Goal: Task Accomplishment & Management: Manage account settings

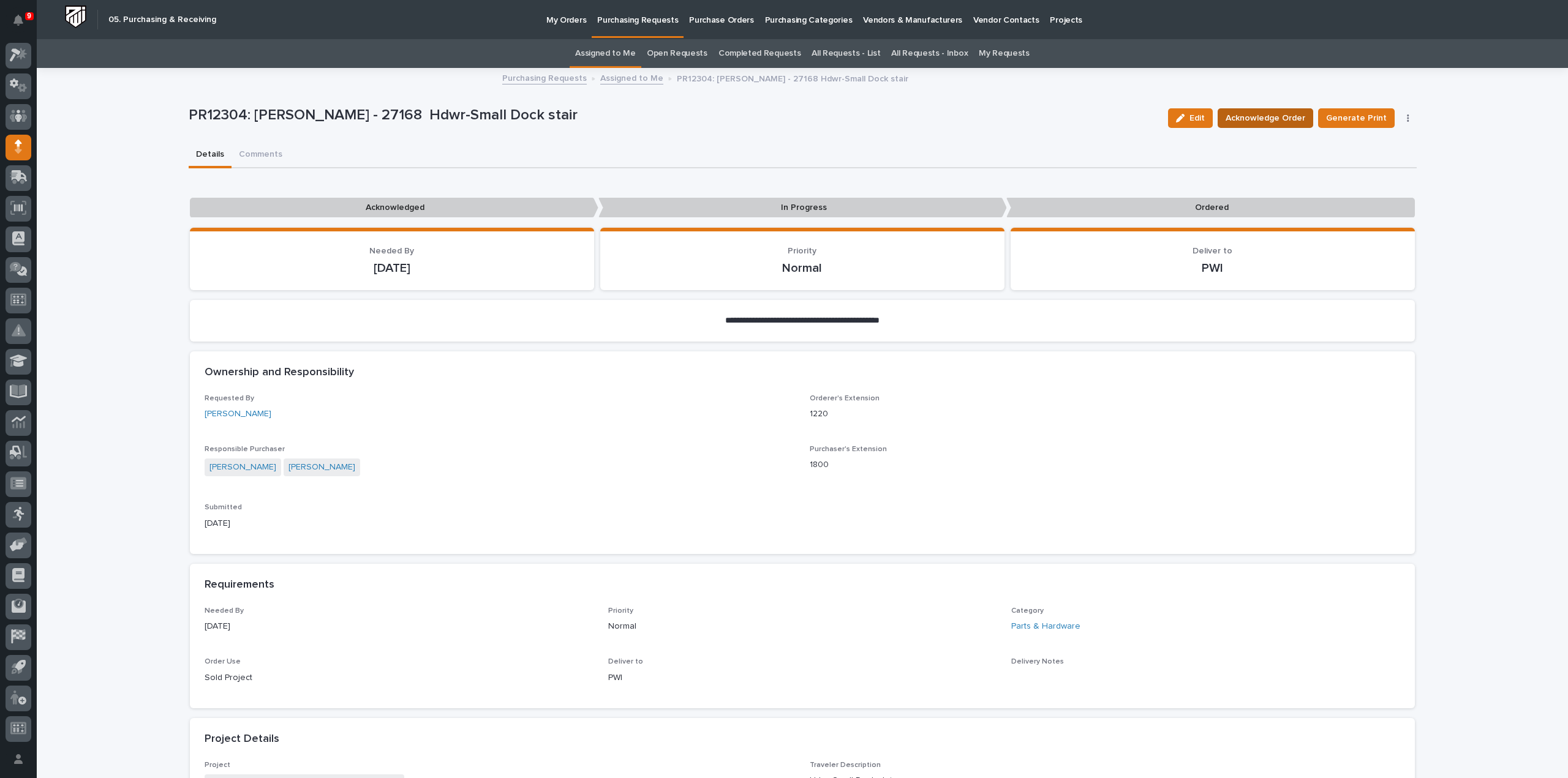
click at [1248, 123] on span "Acknowledge Order" at bounding box center [1266, 118] width 80 height 15
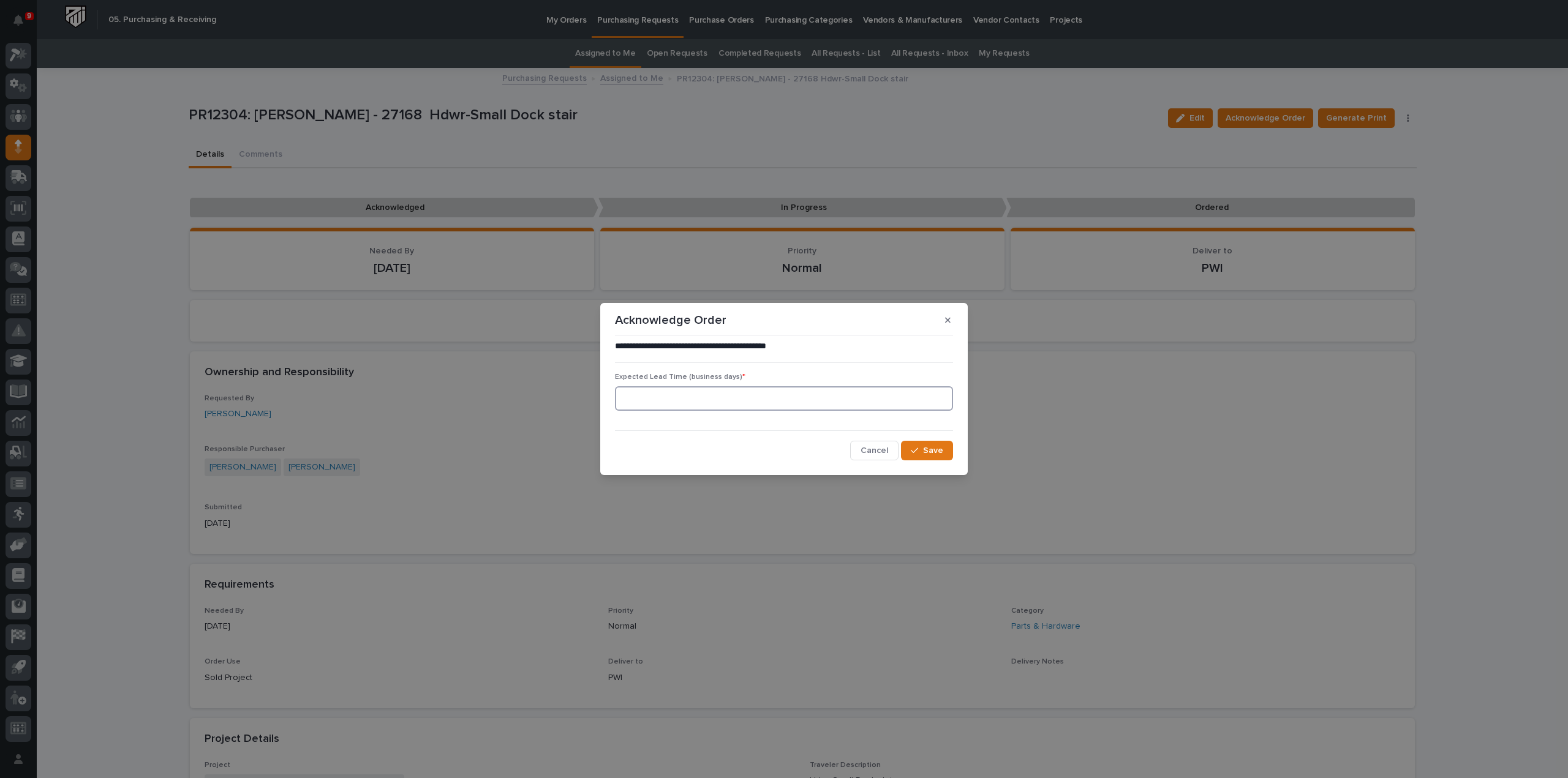
click at [817, 404] on input at bounding box center [783, 399] width 338 height 24
type input "0"
click at [925, 446] on span "Save" at bounding box center [933, 451] width 20 height 11
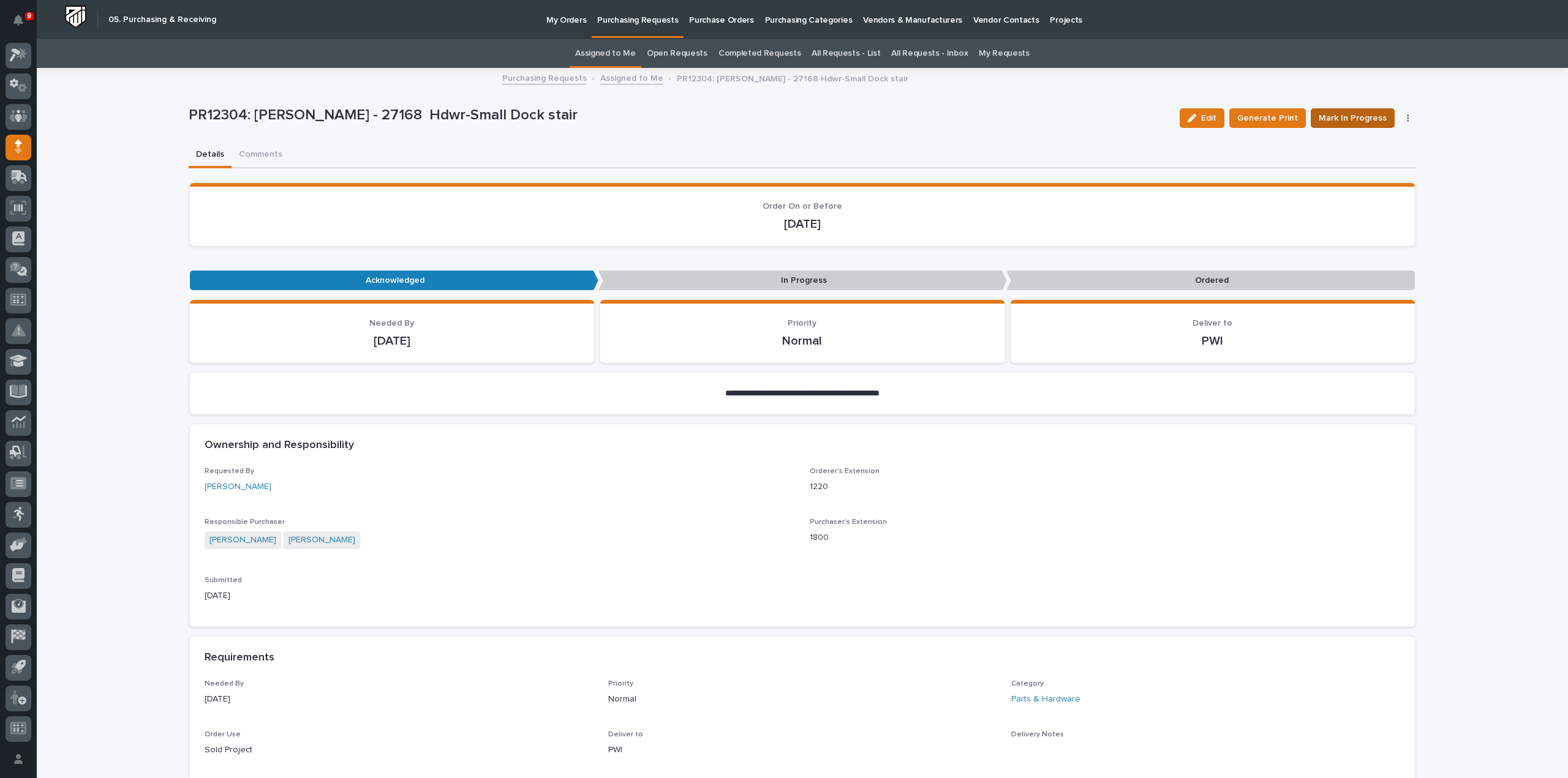
click at [1361, 118] on span "Mark In Progress" at bounding box center [1353, 118] width 68 height 15
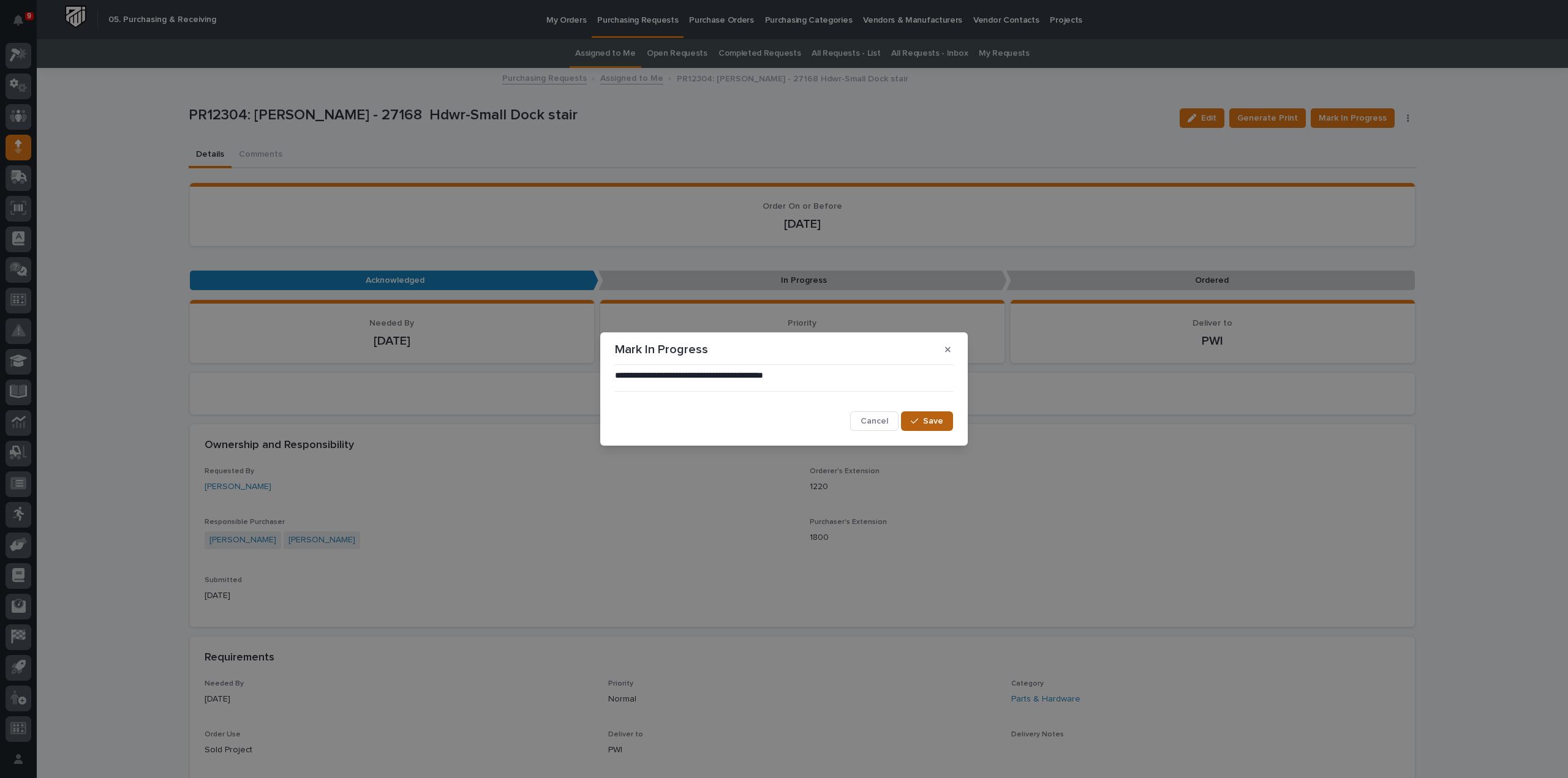
click at [936, 422] on span "Save" at bounding box center [933, 422] width 20 height 11
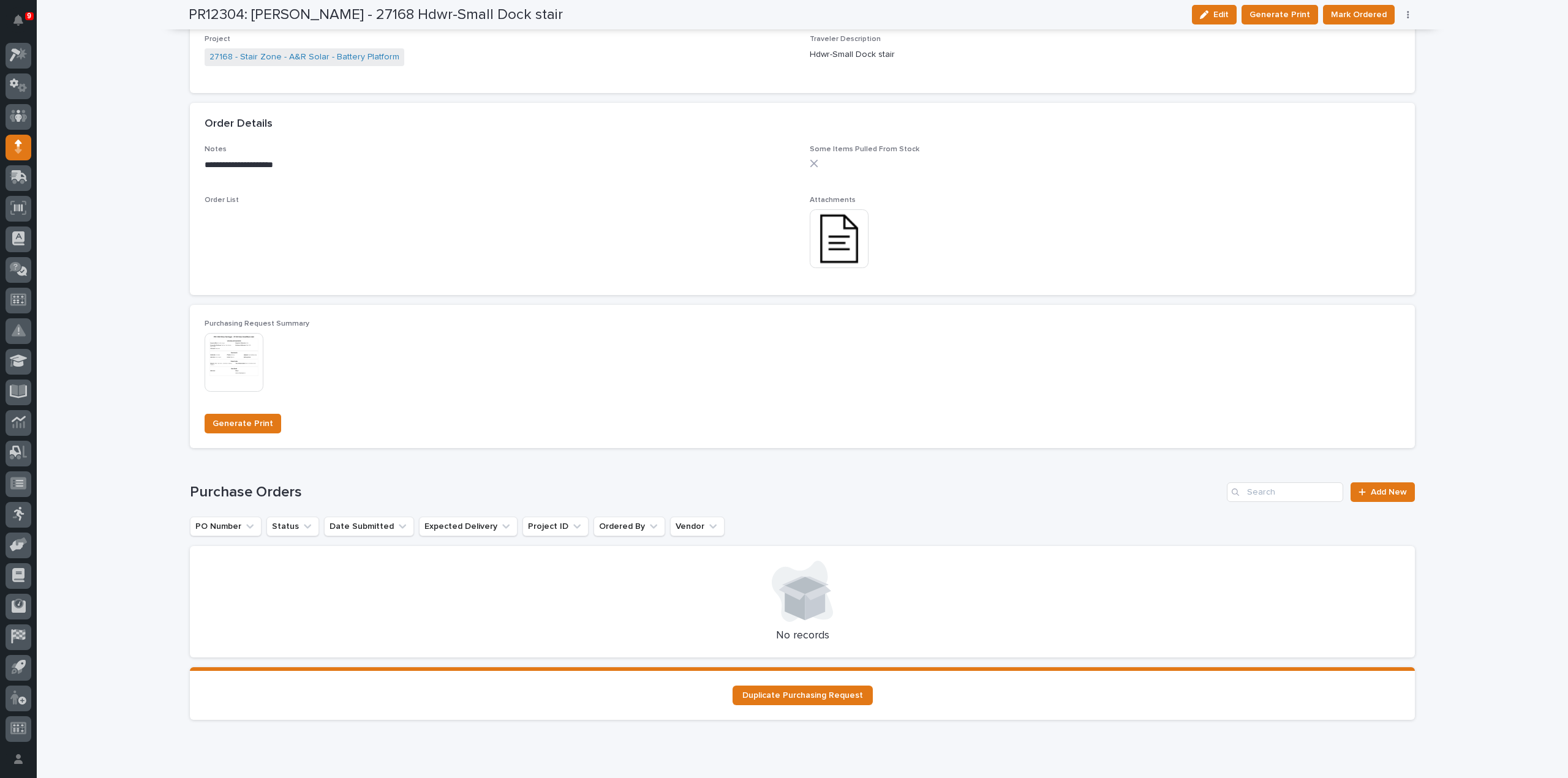
scroll to position [847, 0]
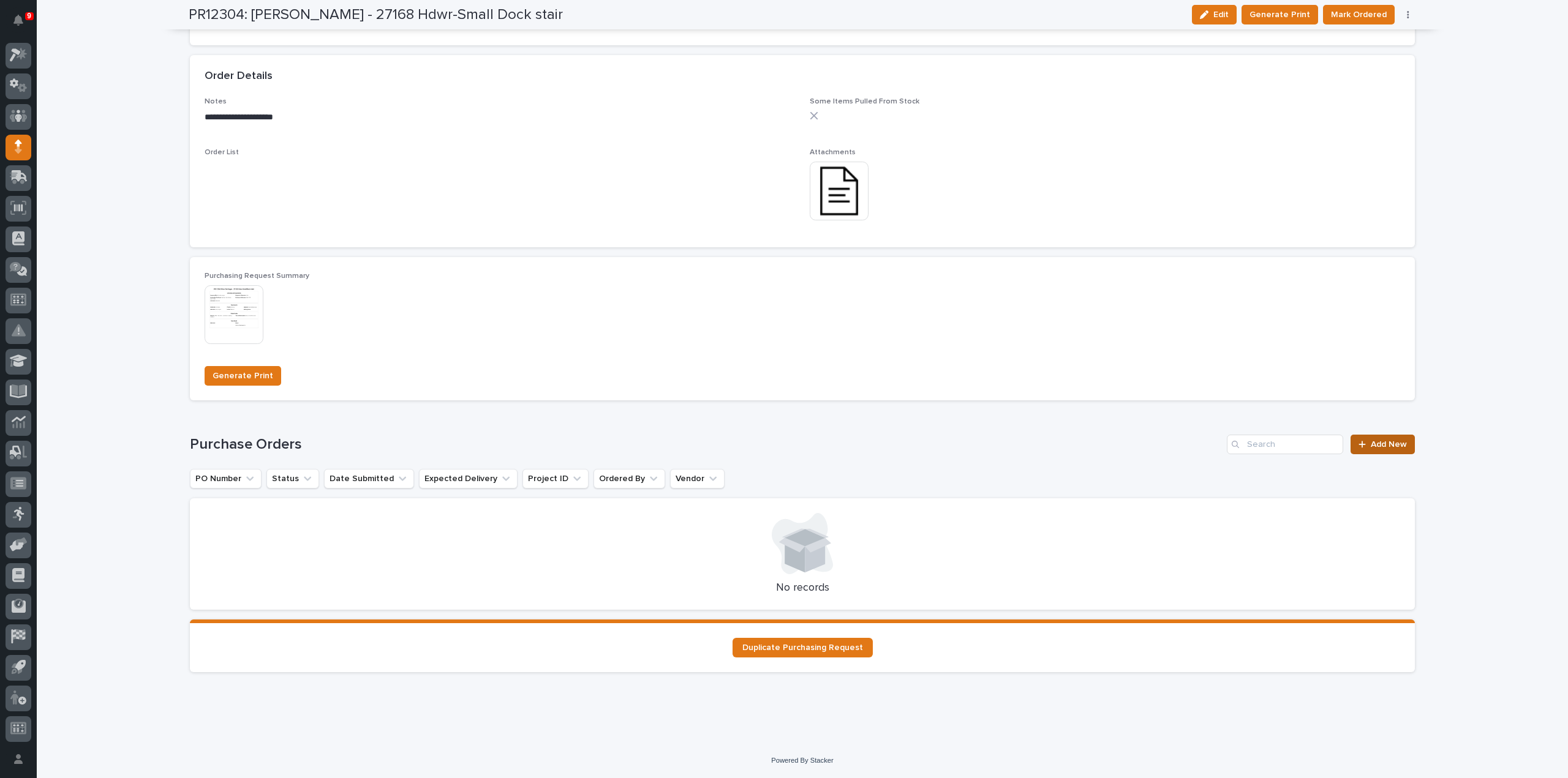
click at [1361, 443] on icon at bounding box center [1362, 444] width 7 height 9
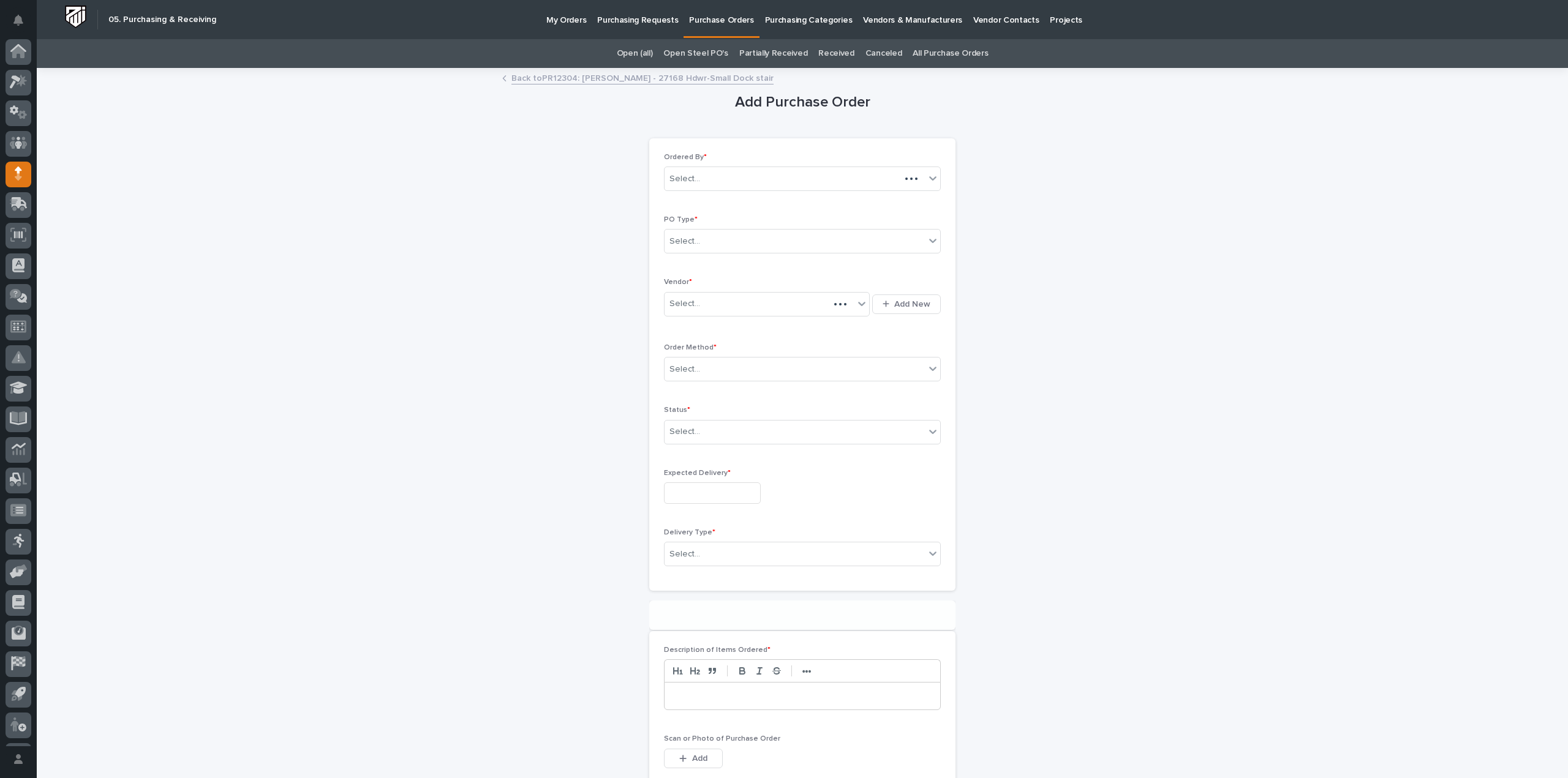
scroll to position [27, 0]
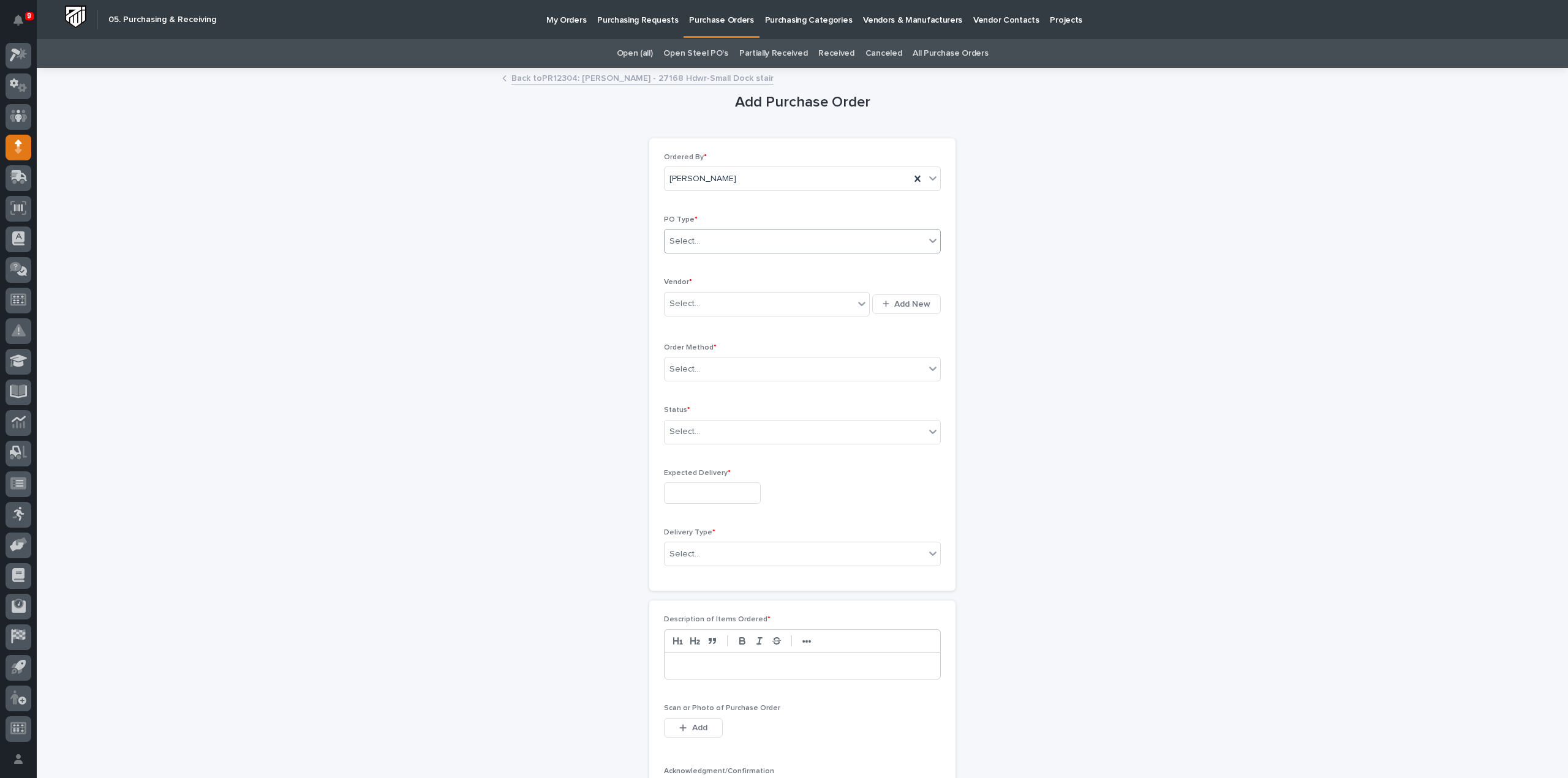
click at [691, 241] on div "Select..." at bounding box center [685, 242] width 31 height 13
click at [687, 286] on div "Paper" at bounding box center [797, 286] width 276 height 21
click at [691, 310] on div "Select..." at bounding box center [759, 304] width 189 height 20
type input "***"
click at [691, 321] on div "McMaster-Carr" at bounding box center [762, 326] width 206 height 21
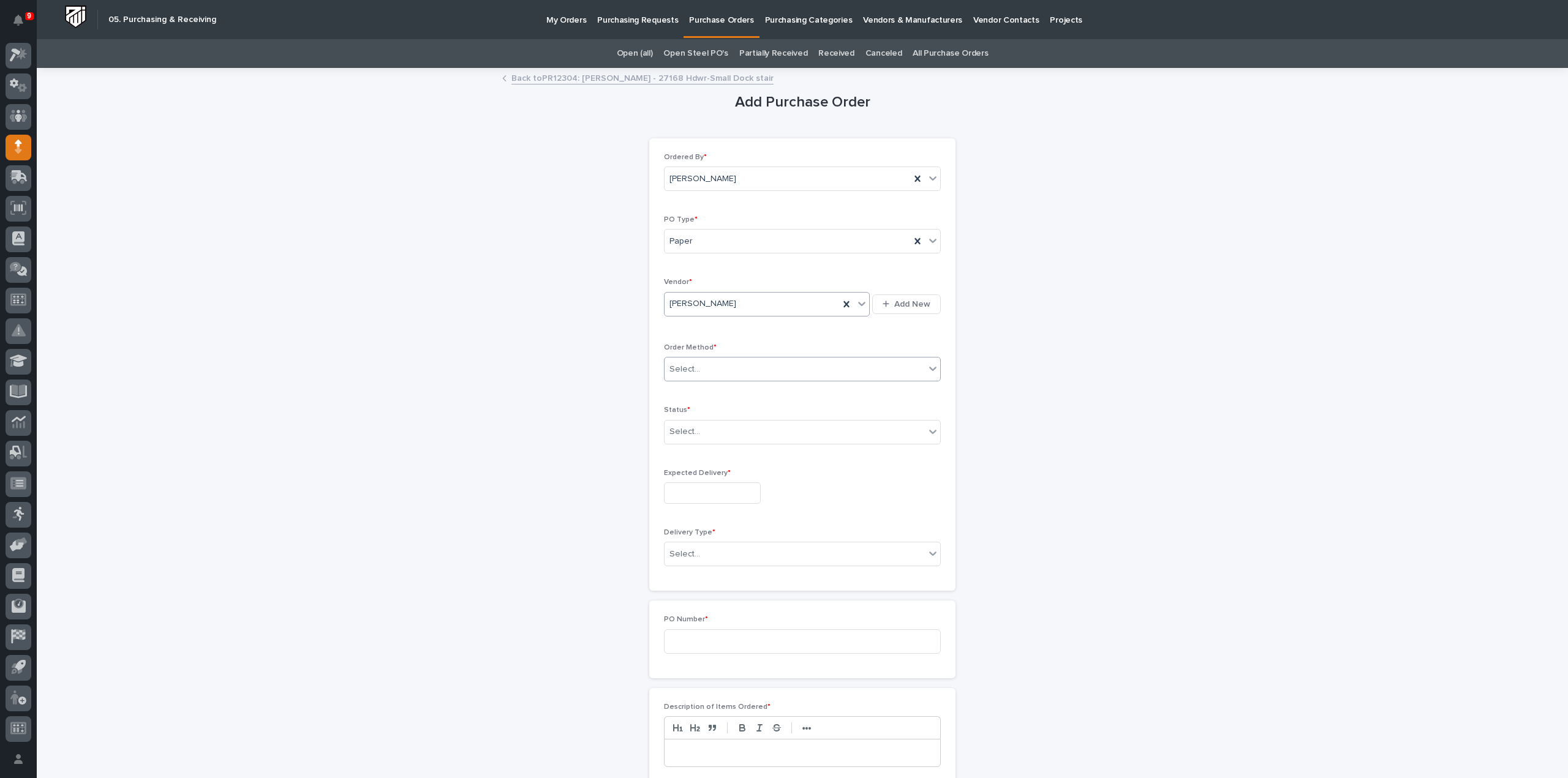
click at [694, 365] on div "Select..." at bounding box center [685, 369] width 31 height 13
click at [690, 388] on div "Online Order" at bounding box center [797, 391] width 276 height 21
click at [687, 431] on div "Select..." at bounding box center [685, 432] width 31 height 13
click at [694, 474] on div "Submitted" at bounding box center [797, 474] width 276 height 21
click at [694, 492] on input "text" at bounding box center [712, 493] width 97 height 21
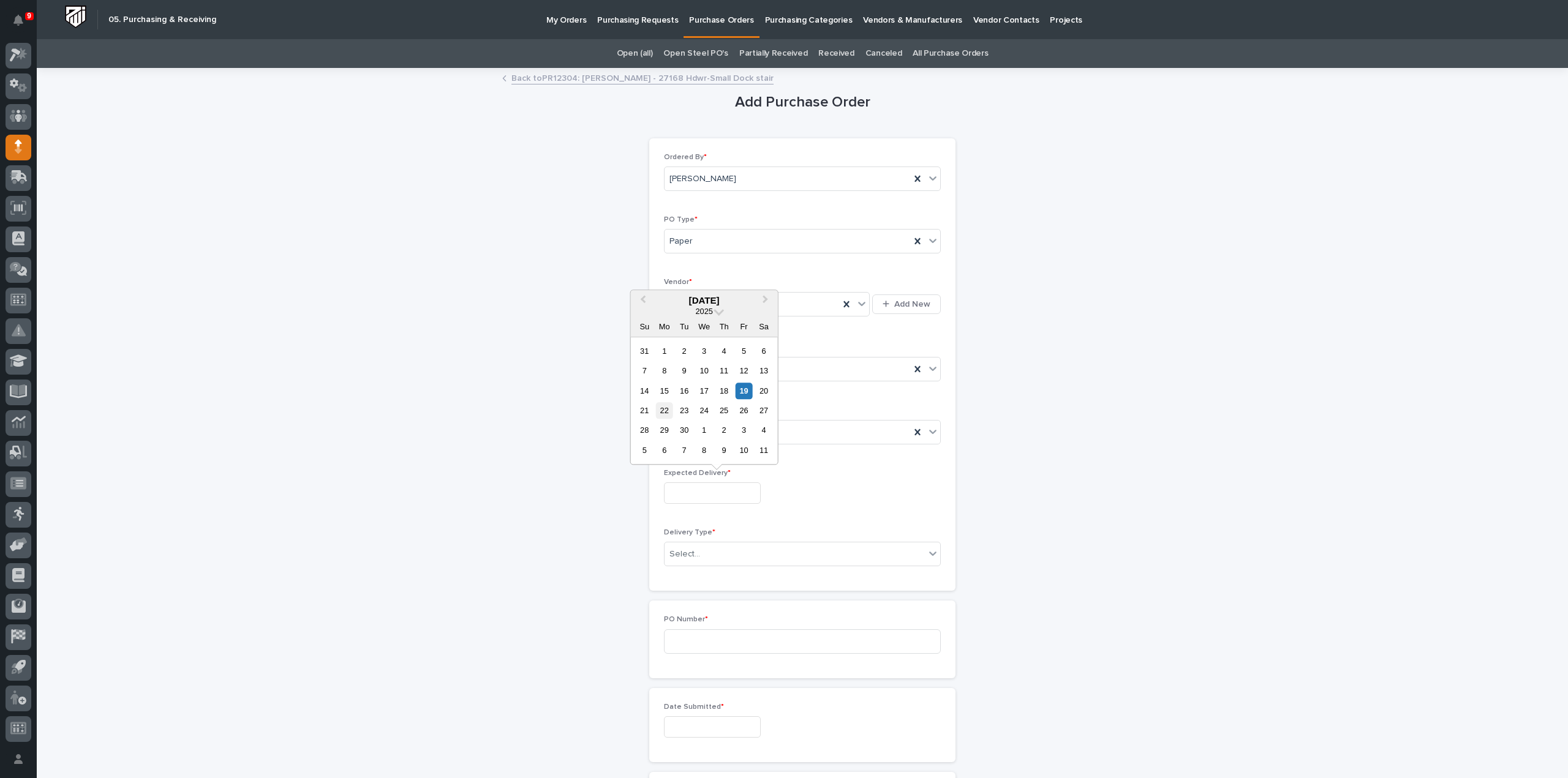
click at [669, 414] on div "22" at bounding box center [664, 410] width 16 height 16
type input "**********"
click at [707, 556] on div "Select..." at bounding box center [795, 554] width 261 height 20
drag, startPoint x: 698, startPoint y: 571, endPoint x: 713, endPoint y: 569, distance: 15.1
click at [698, 572] on div "Deliver to PWI" at bounding box center [797, 575] width 276 height 21
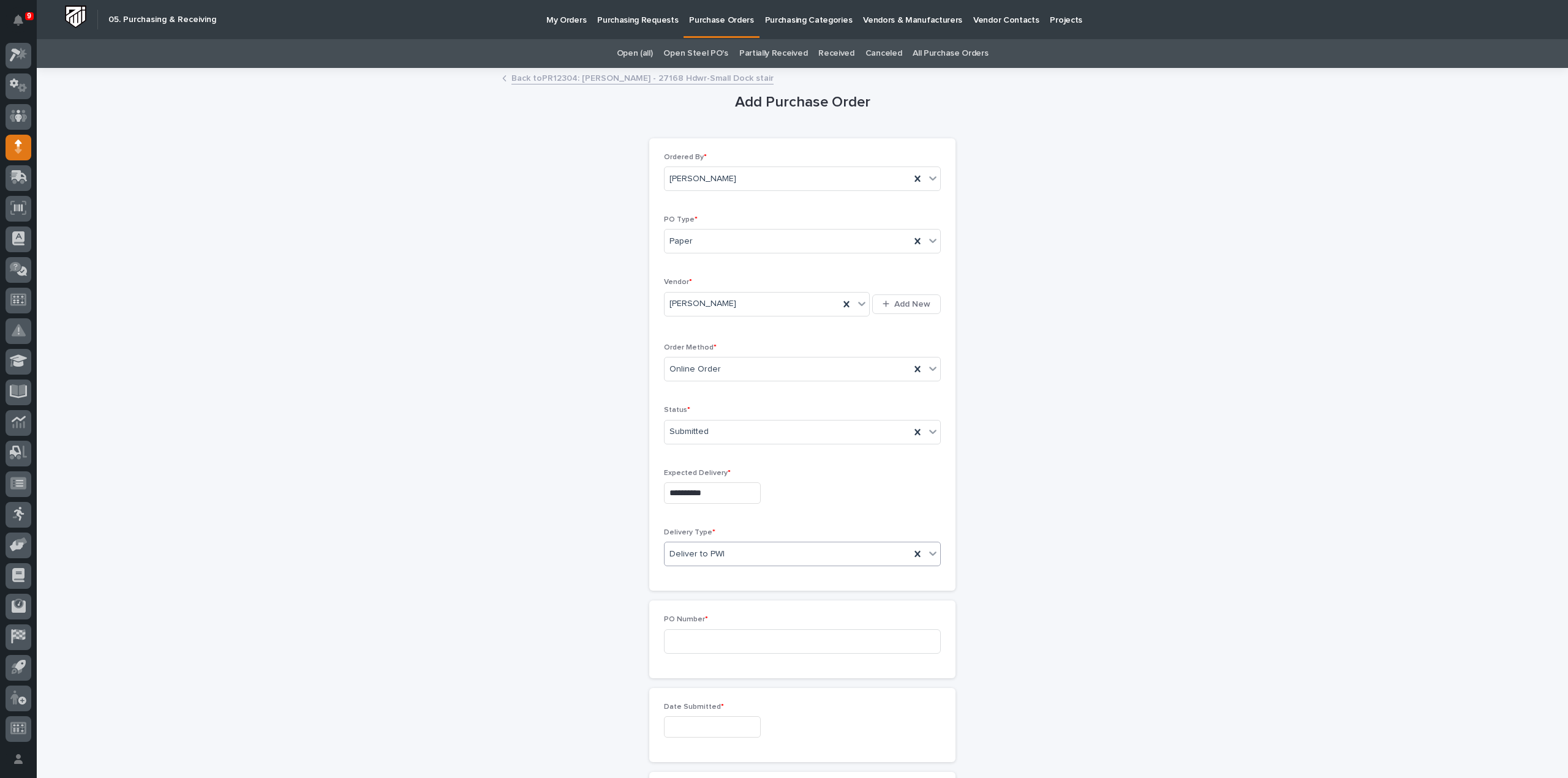
scroll to position [122, 0]
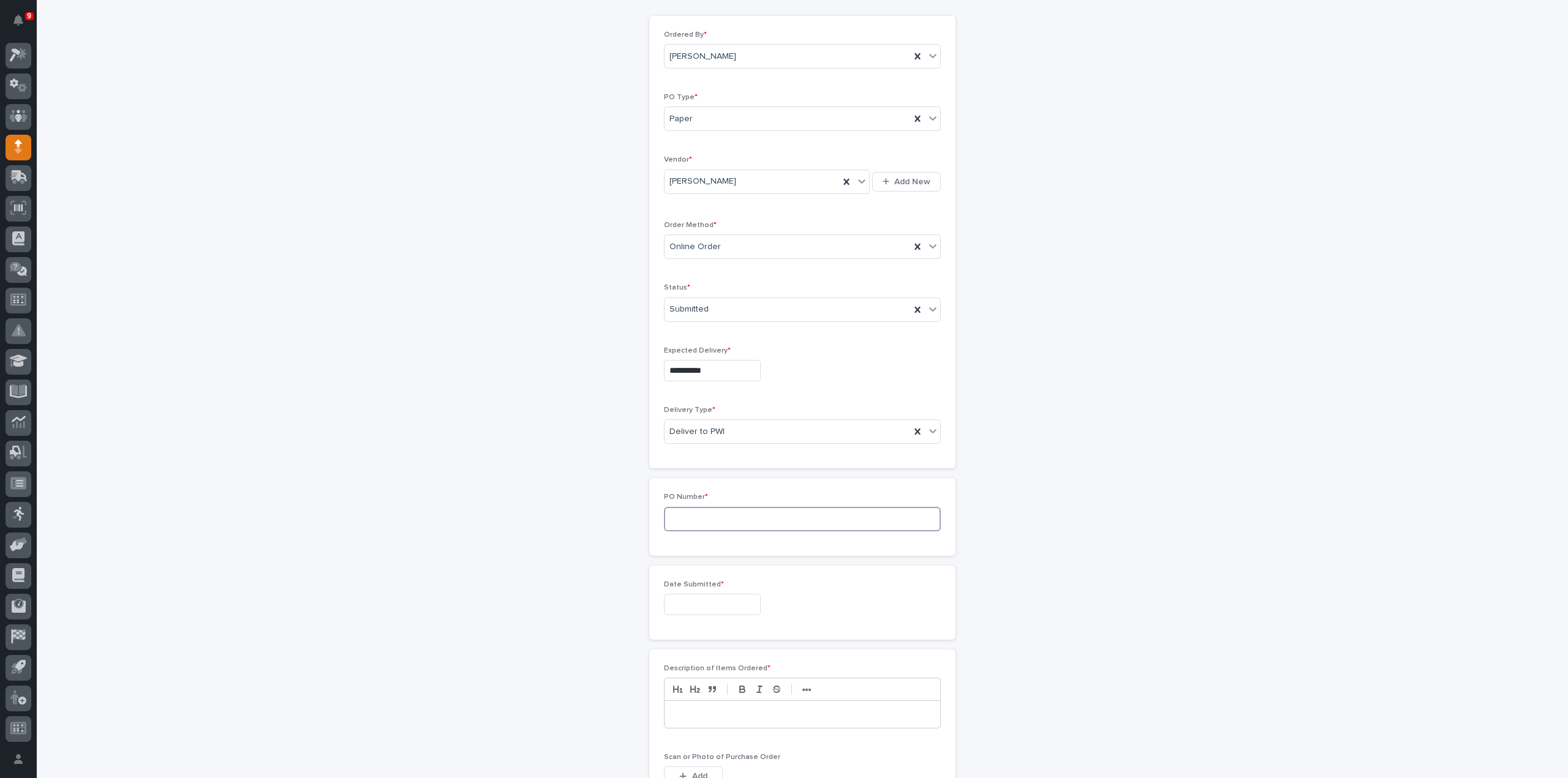
click at [694, 521] on input at bounding box center [803, 519] width 277 height 24
type input "3136RB"
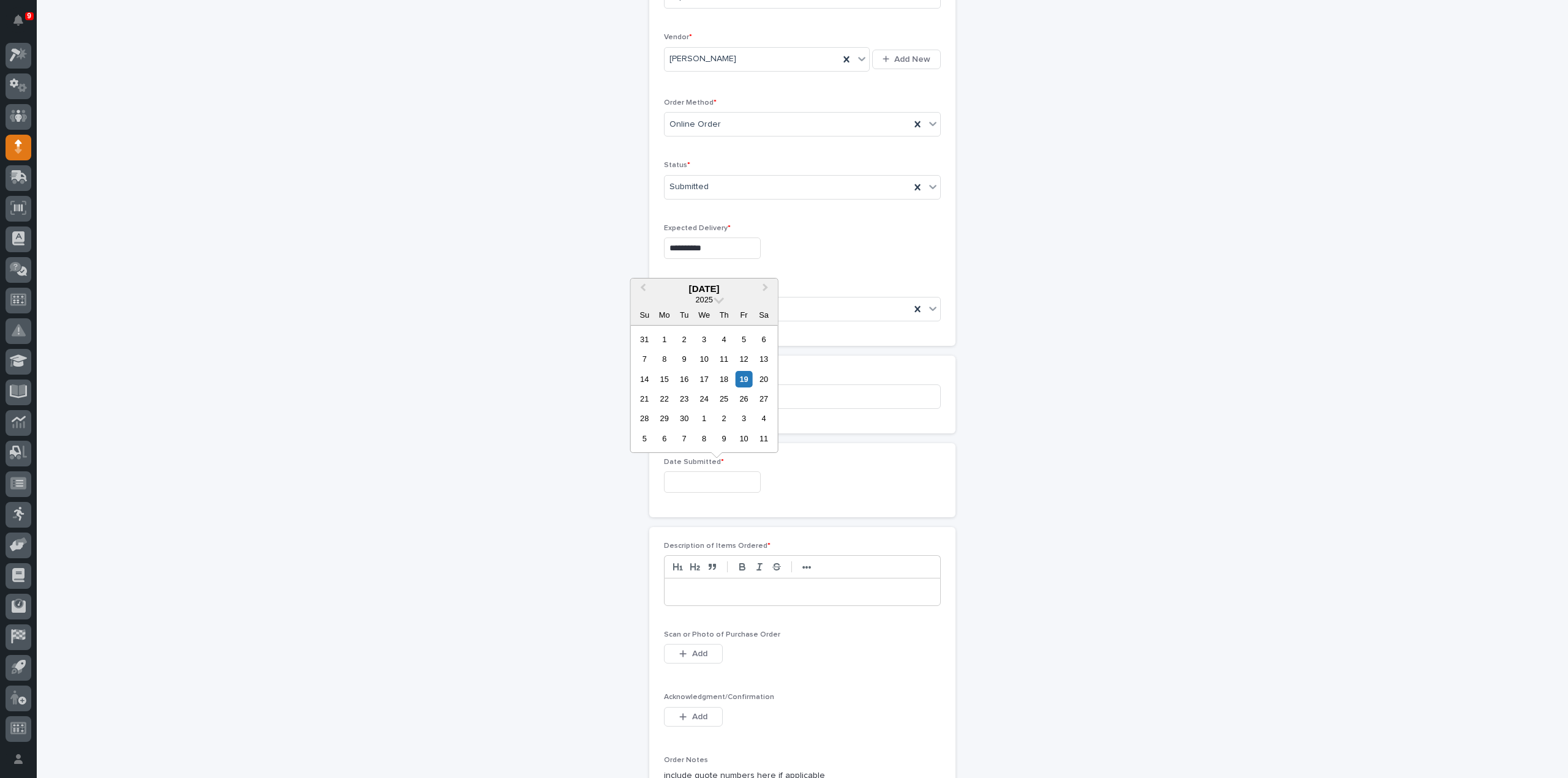
click at [696, 482] on input "text" at bounding box center [712, 482] width 97 height 21
click at [745, 384] on div "19" at bounding box center [744, 379] width 16 height 16
type input "**********"
click at [716, 588] on p at bounding box center [803, 592] width 257 height 12
click at [700, 653] on span "Add" at bounding box center [699, 654] width 15 height 11
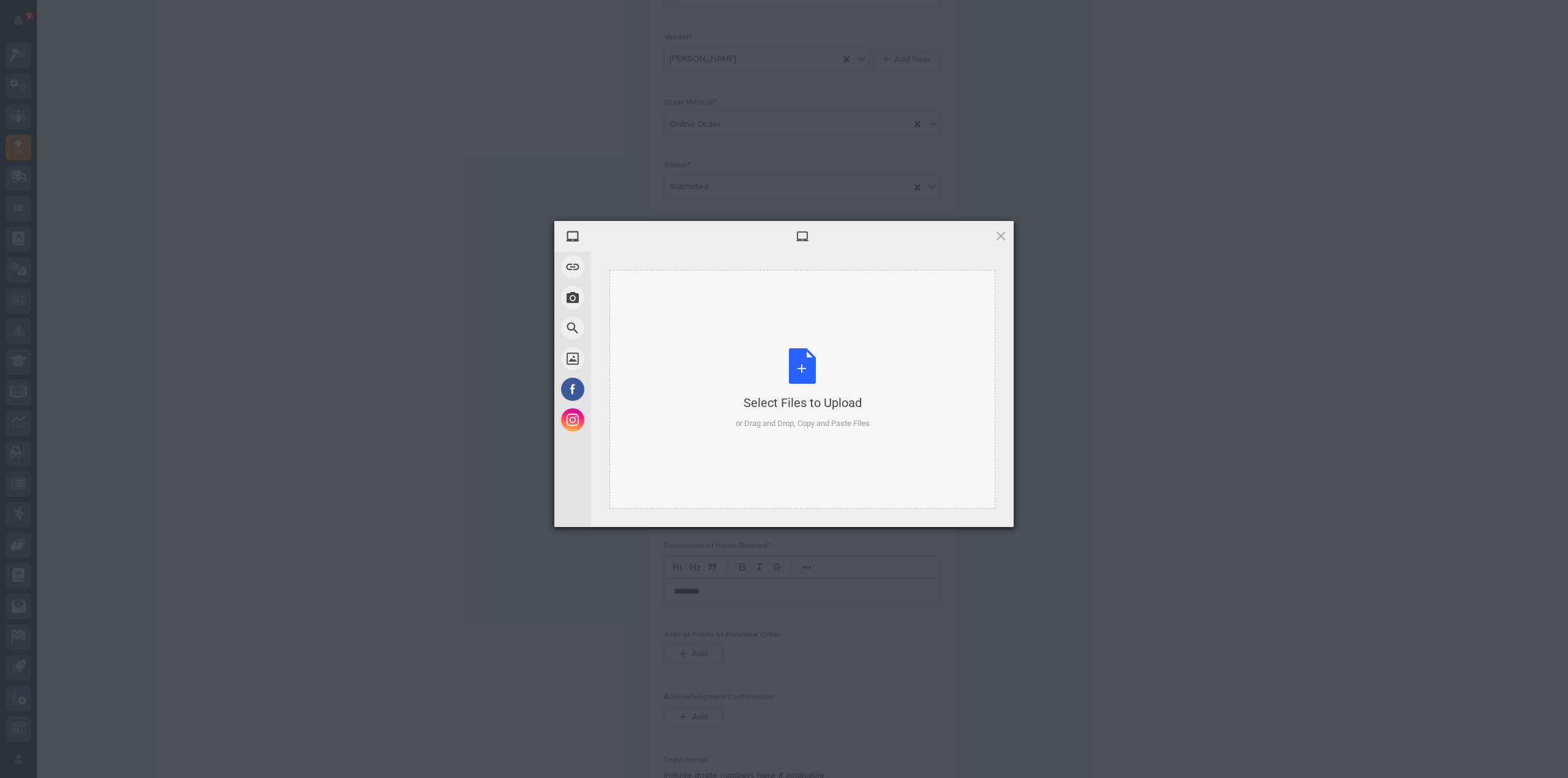
click at [796, 394] on div "Select Files to Upload or Drag and Drop, Copy and Paste Files" at bounding box center [803, 389] width 134 height 81
click at [969, 518] on span "Upload 1" at bounding box center [977, 510] width 62 height 24
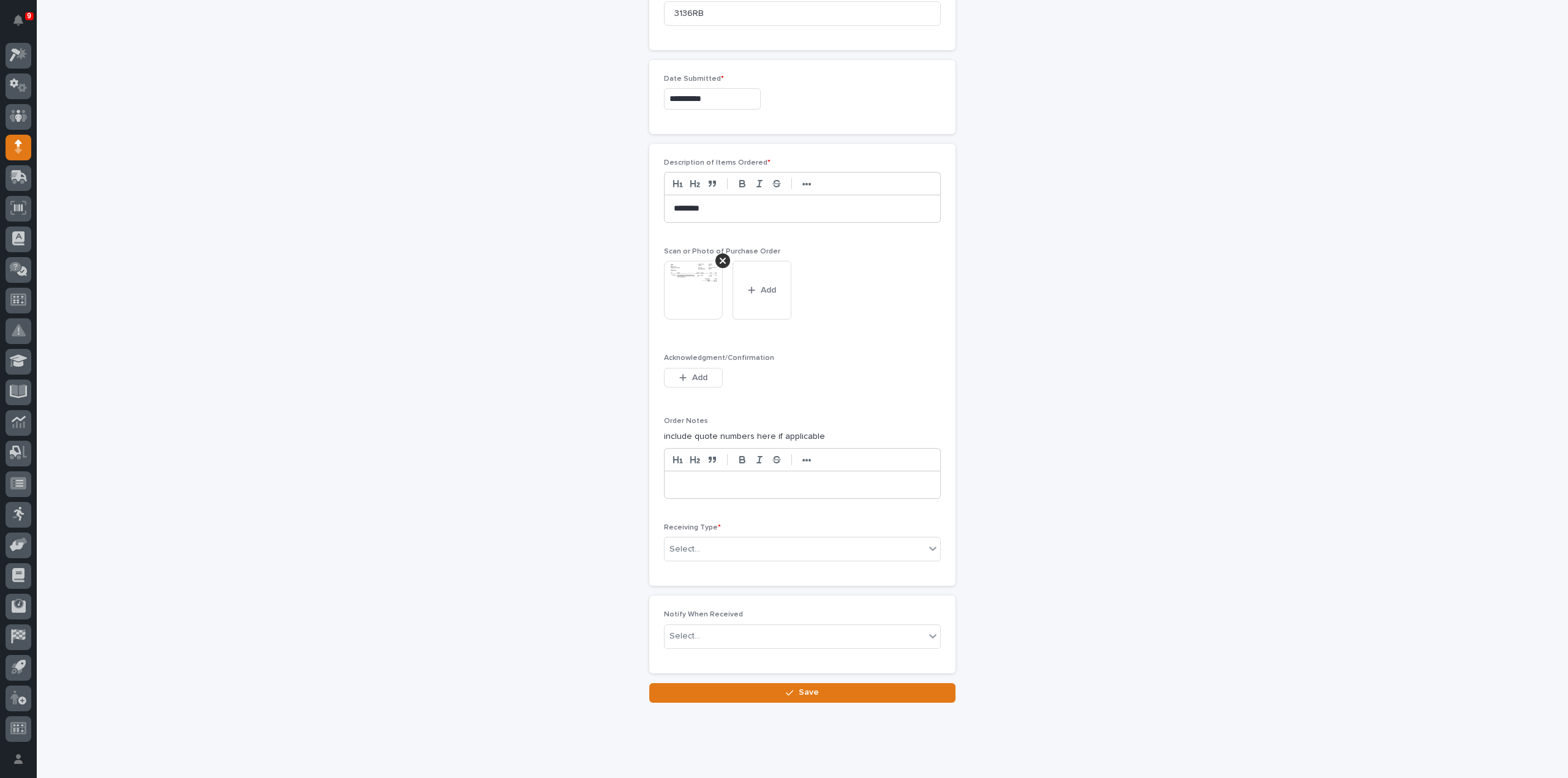
scroll to position [635, 0]
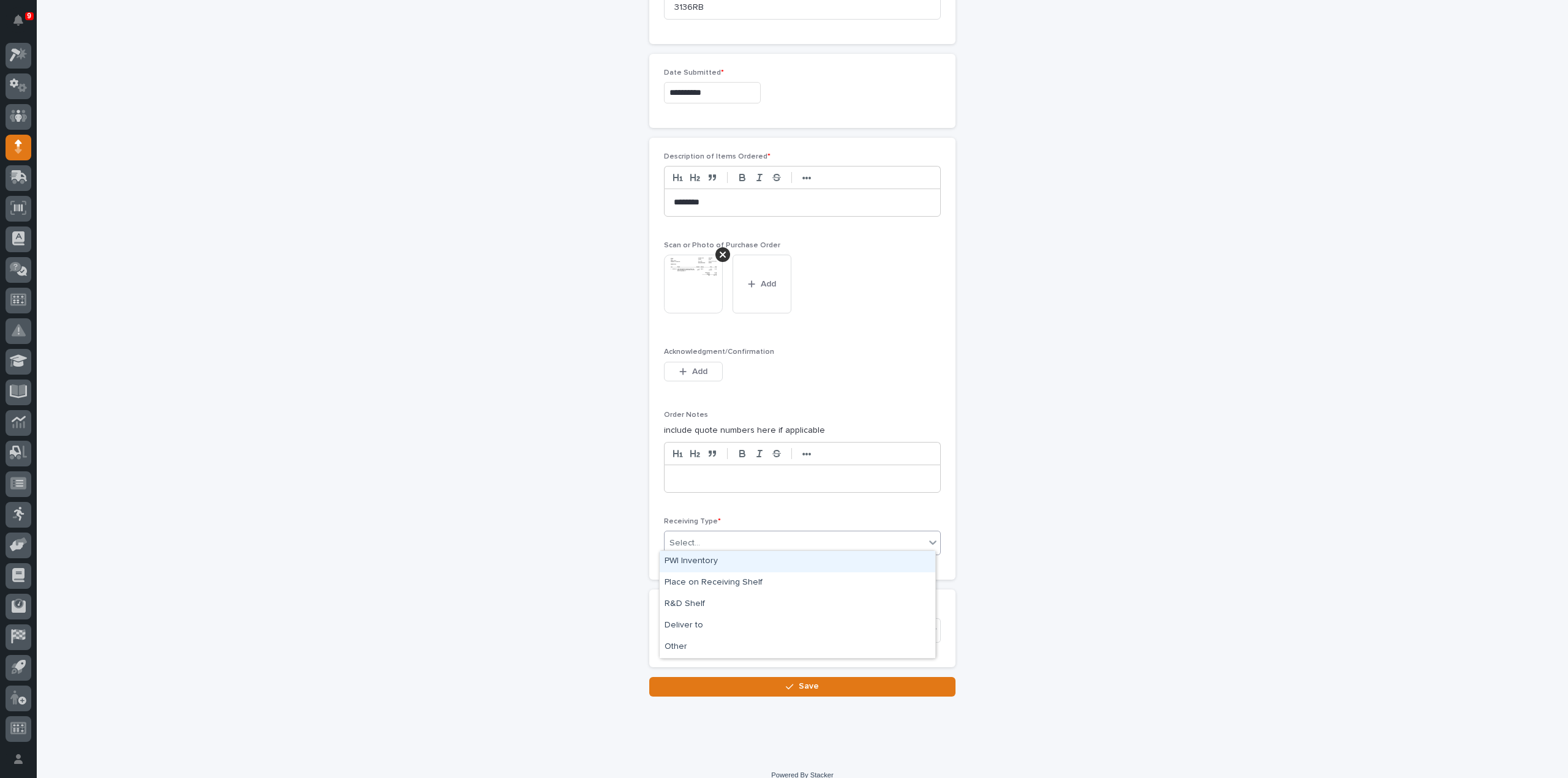
click at [807, 546] on div "Select..." at bounding box center [795, 543] width 261 height 20
click at [769, 622] on div "Deliver to" at bounding box center [797, 626] width 276 height 21
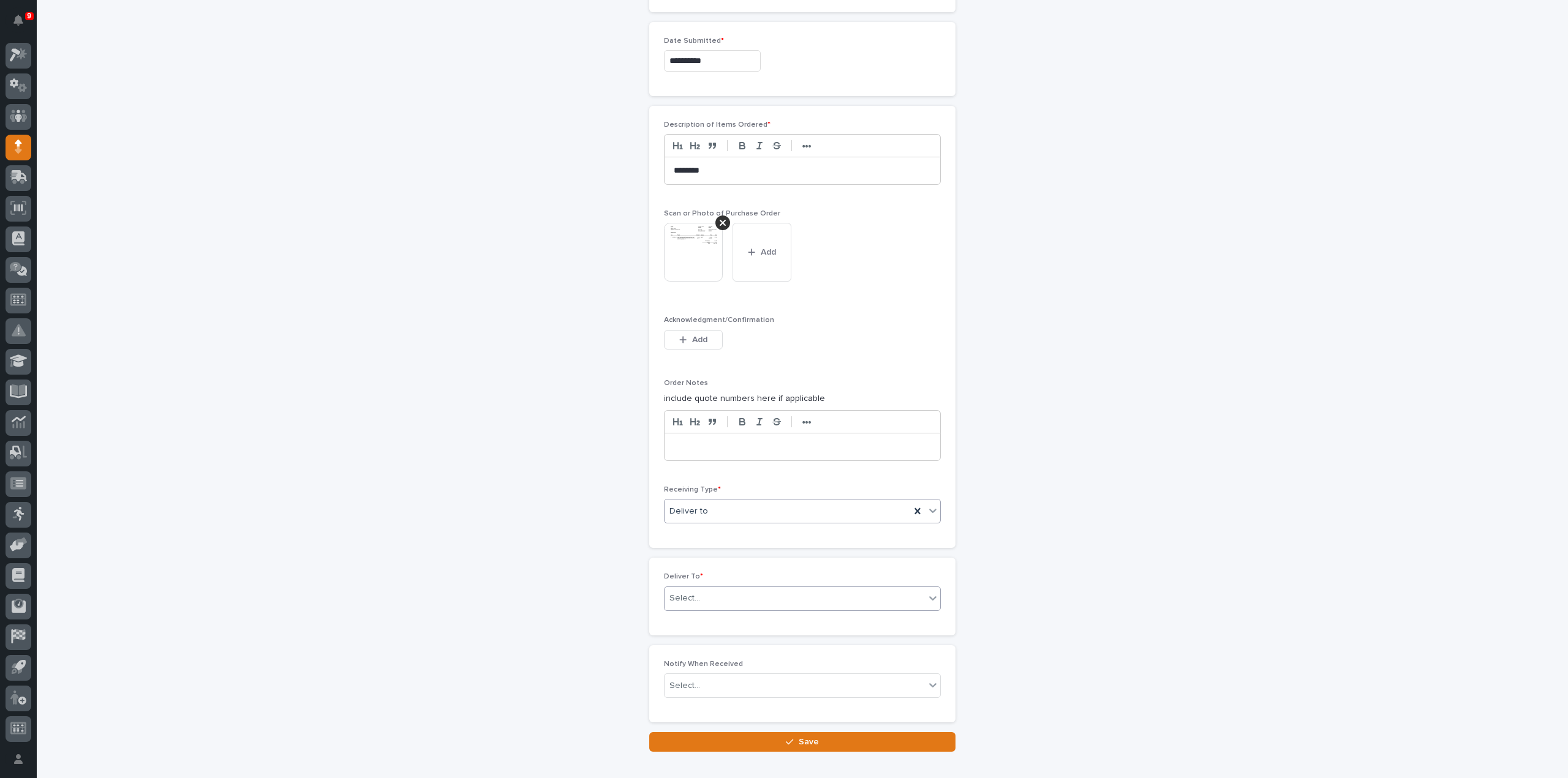
scroll to position [678, 0]
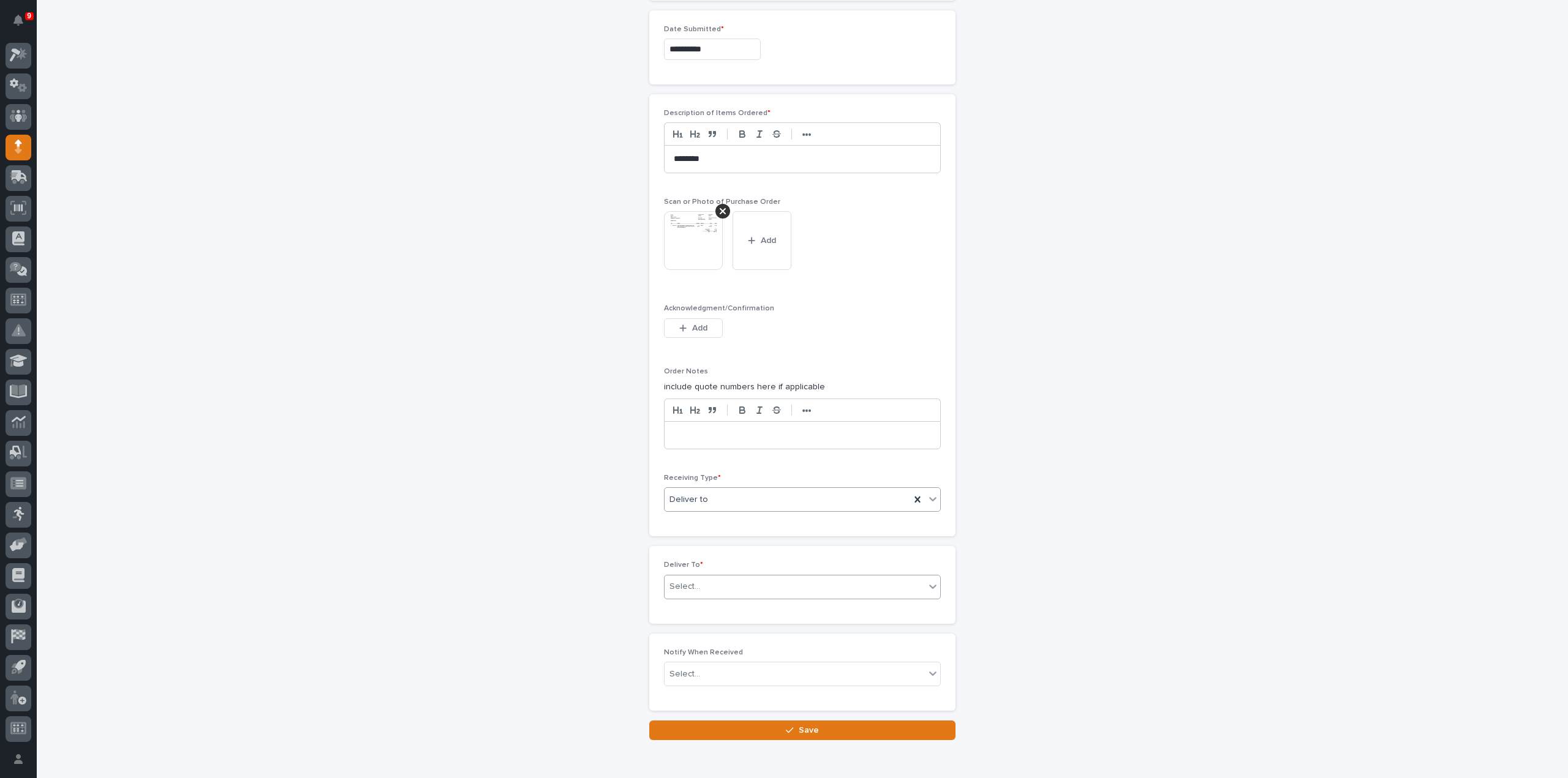
click at [714, 584] on div "Select..." at bounding box center [795, 587] width 261 height 20
type input "****"
click at [711, 607] on div "[PERSON_NAME]" at bounding box center [797, 605] width 276 height 21
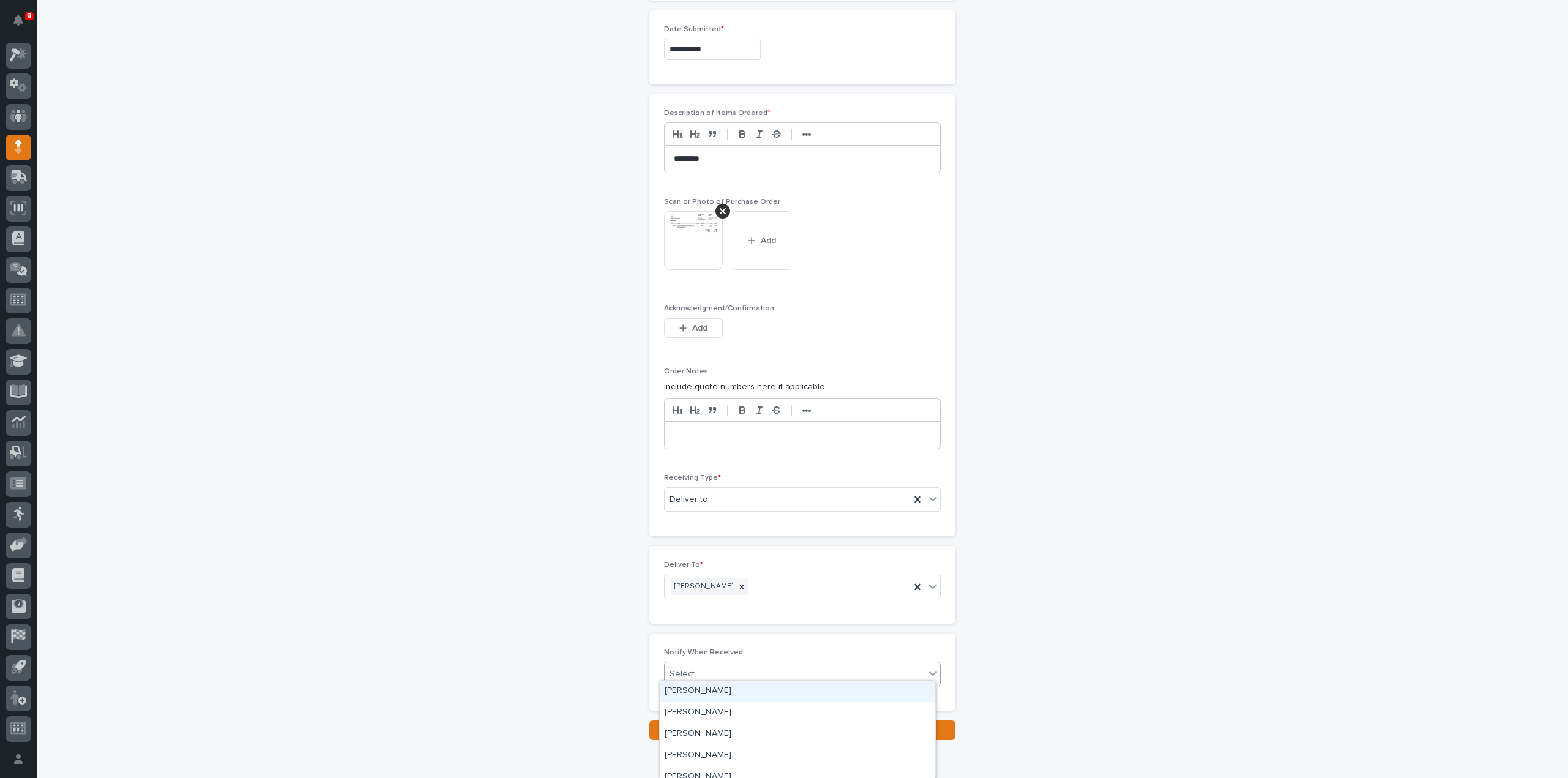
click at [708, 671] on div "Select..." at bounding box center [795, 674] width 261 height 20
type input "****"
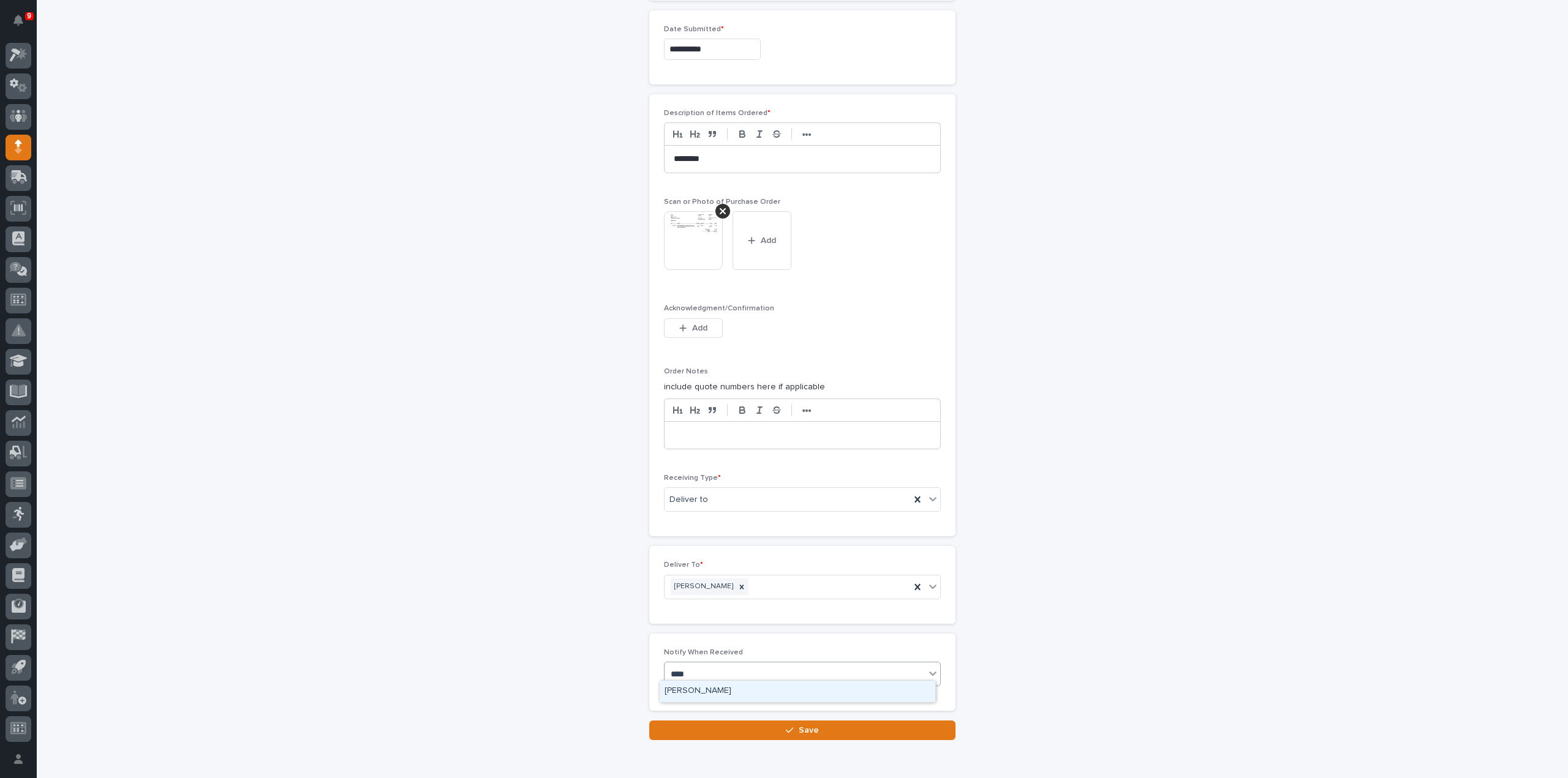
click at [716, 695] on div "[PERSON_NAME]" at bounding box center [797, 692] width 276 height 21
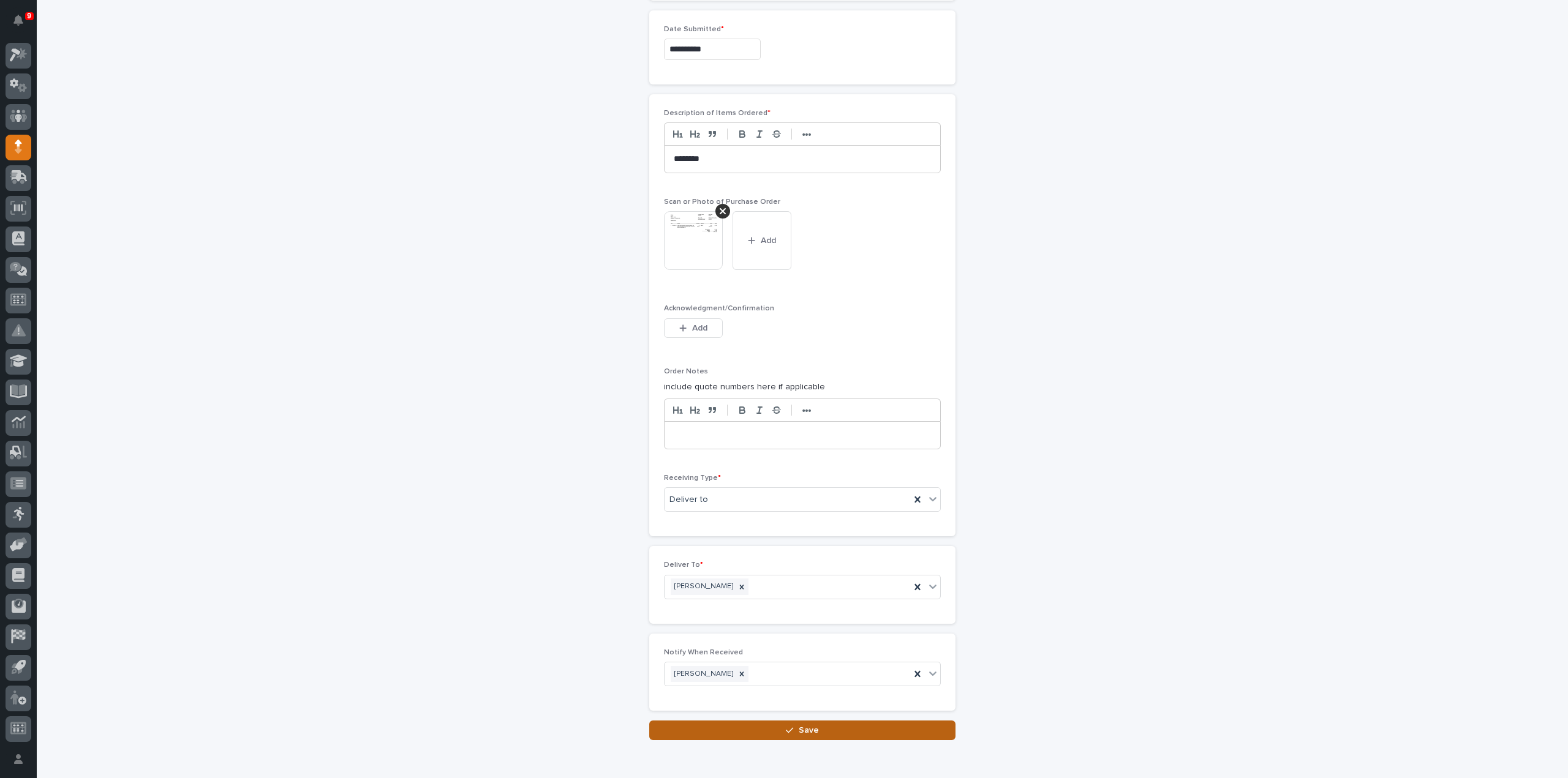
click at [718, 721] on button "Save" at bounding box center [803, 731] width 306 height 20
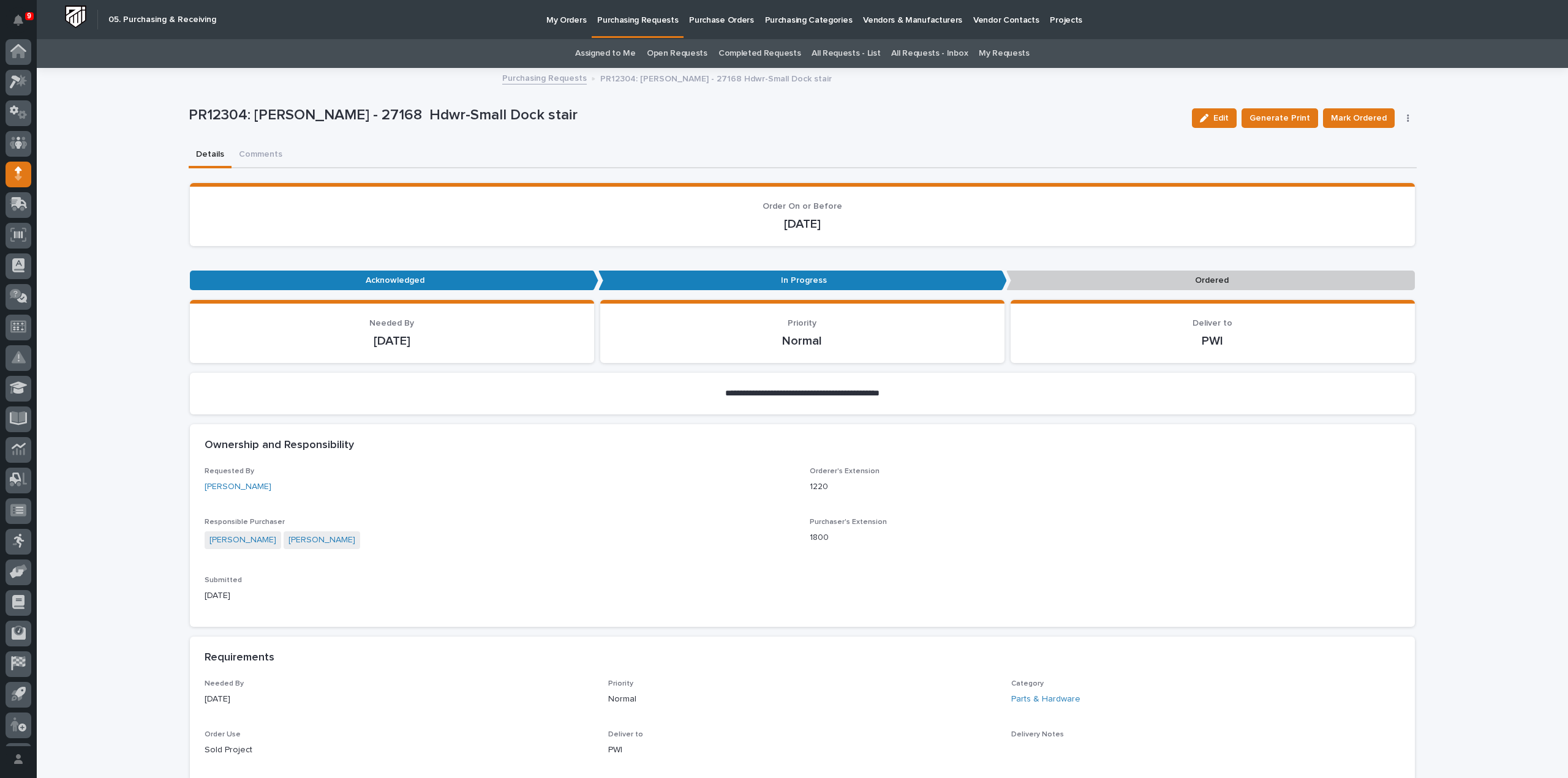
scroll to position [27, 0]
click at [624, 52] on link "Assigned to Me" at bounding box center [606, 53] width 60 height 28
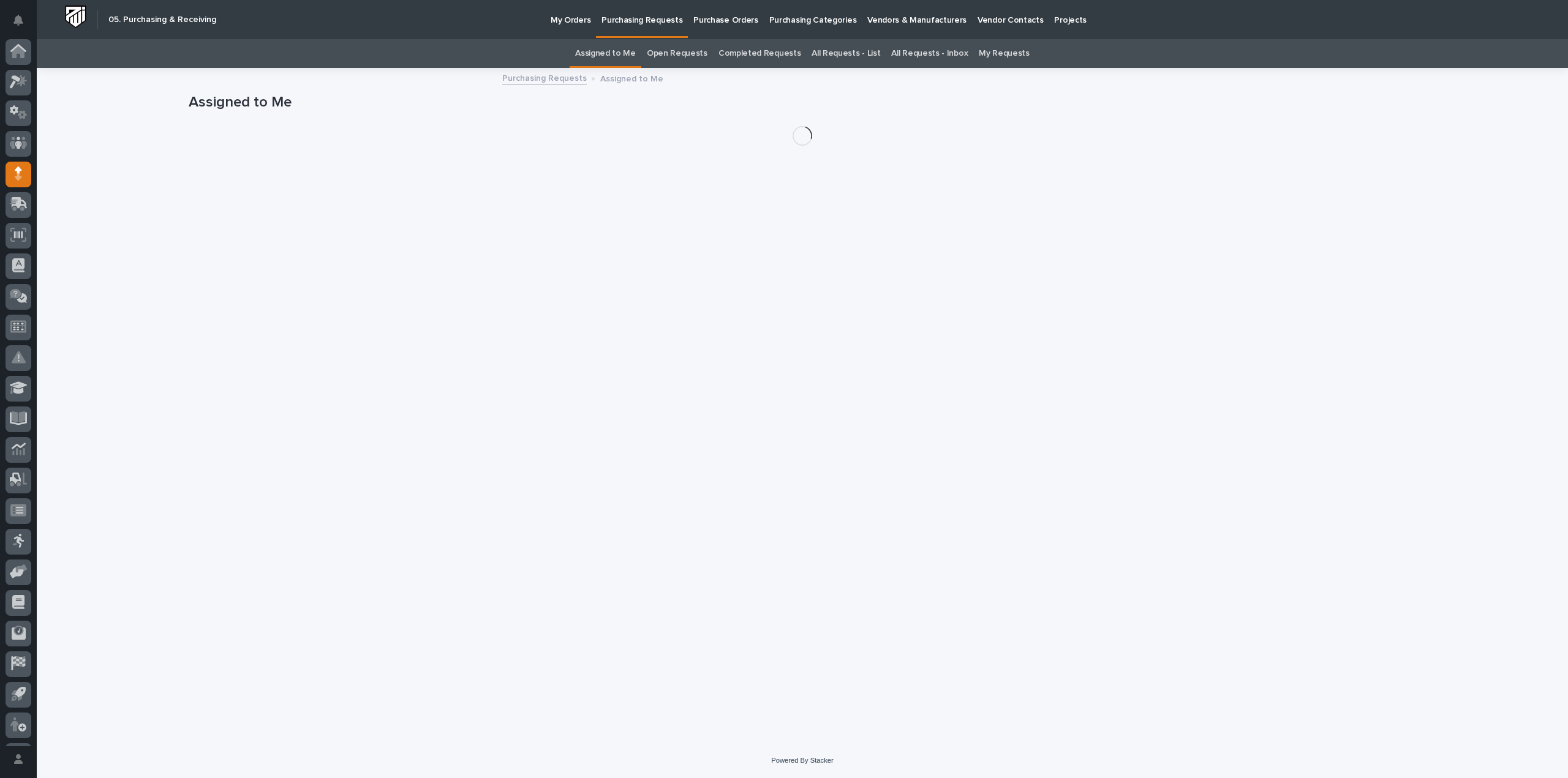
scroll to position [27, 0]
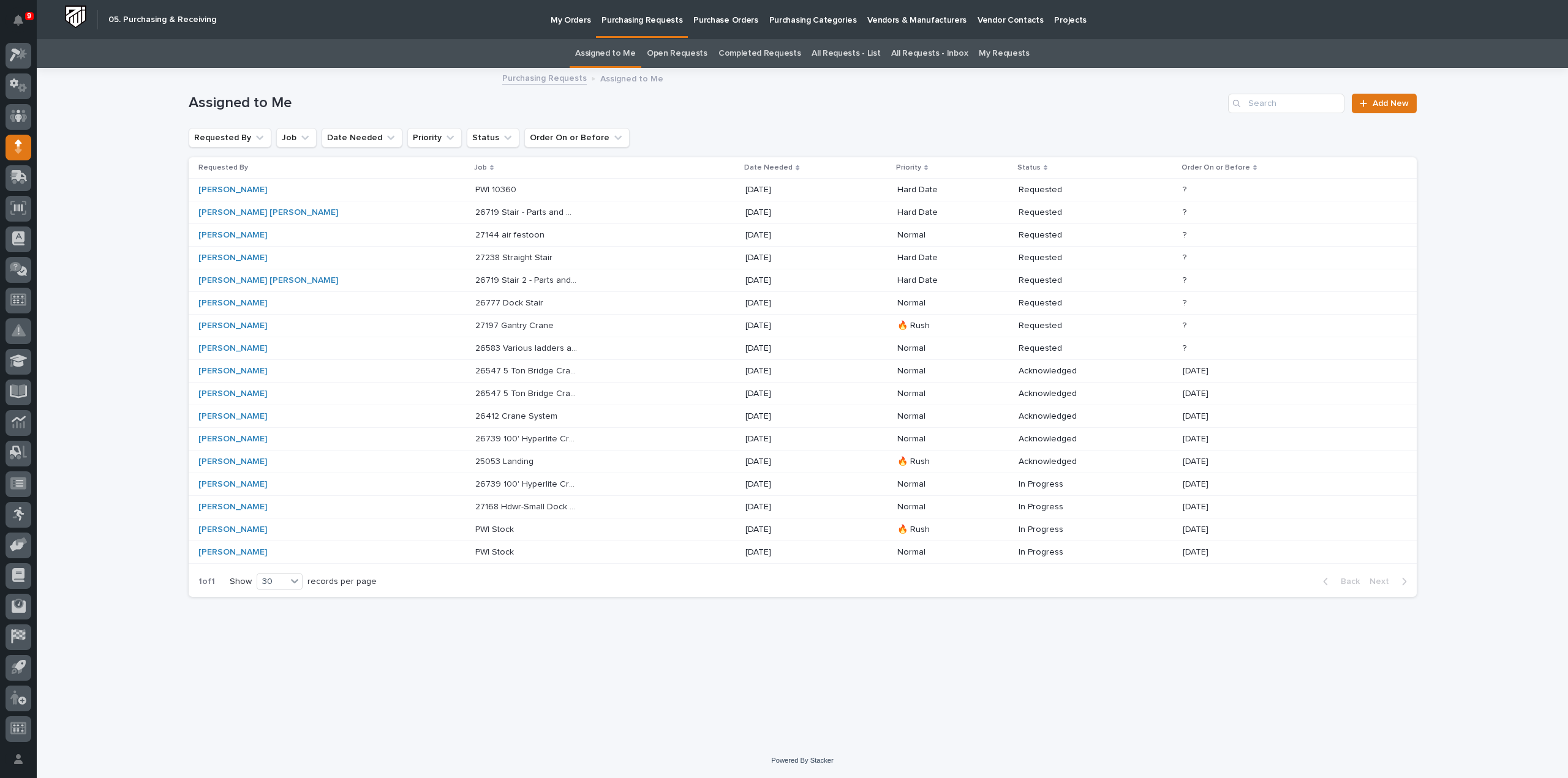
click at [482, 346] on p "26583 Various ladders and platforms- Hdwr" at bounding box center [528, 347] width 105 height 13
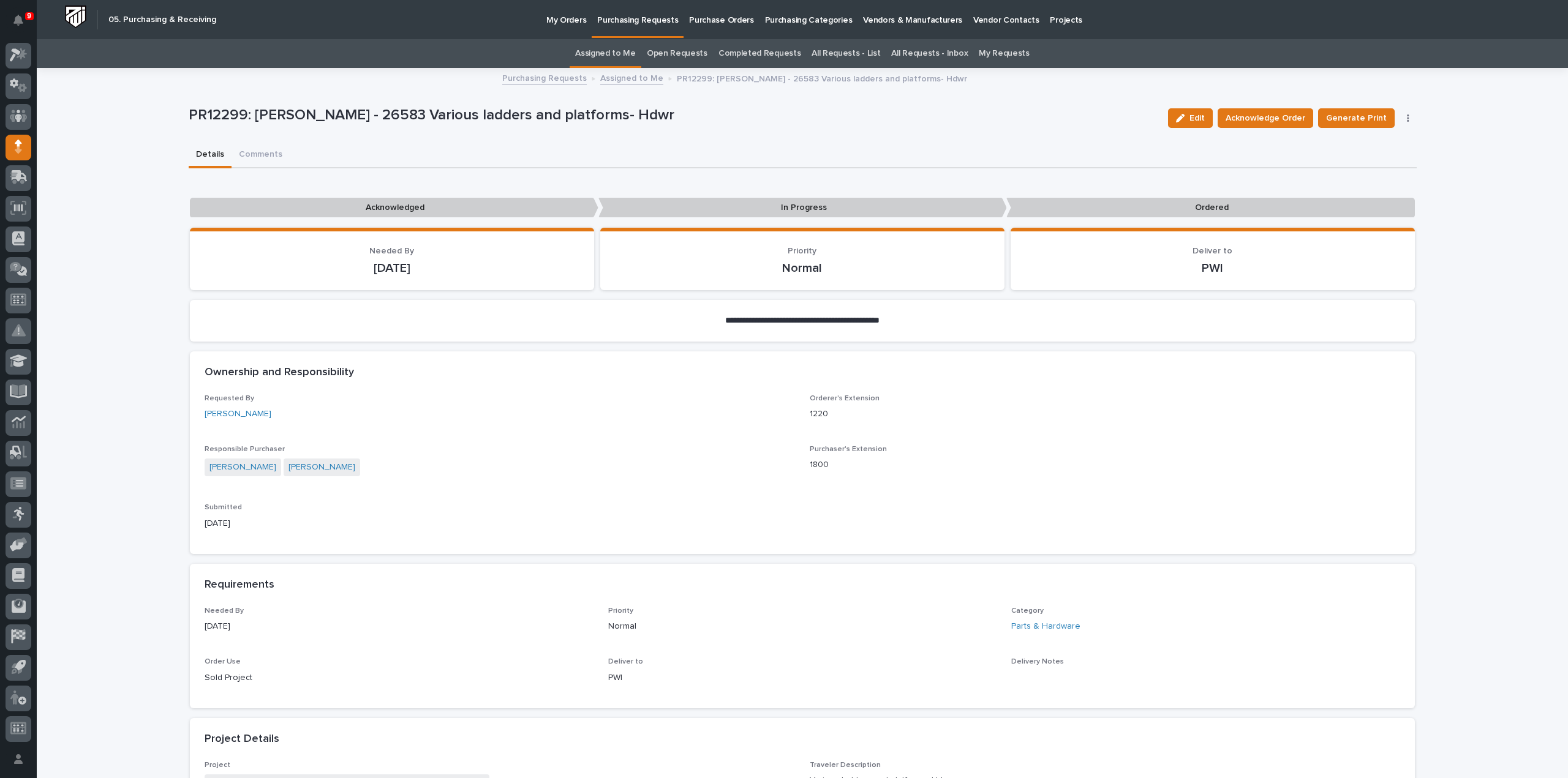
scroll to position [632, 0]
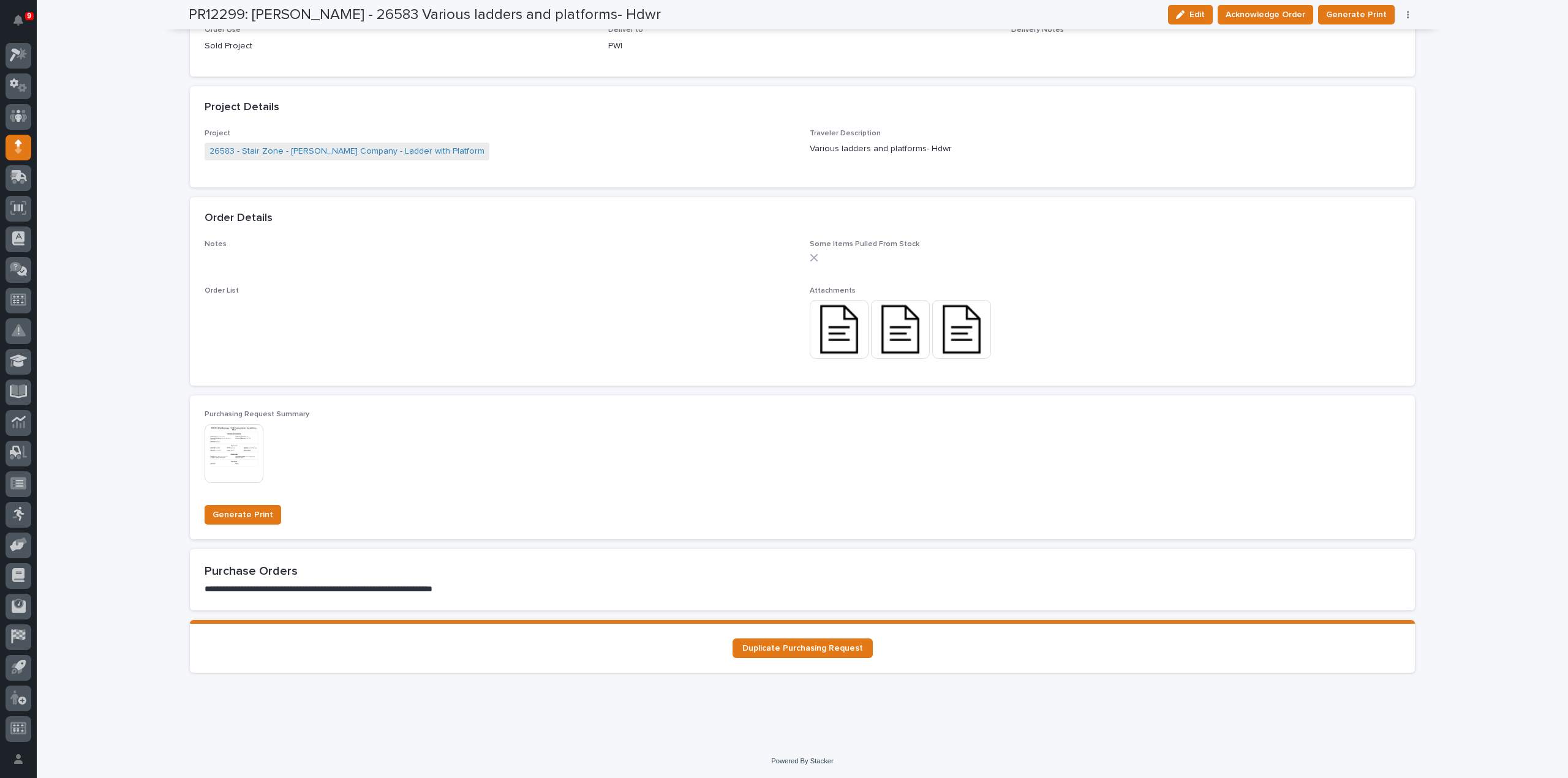
click at [844, 330] on img at bounding box center [839, 330] width 59 height 59
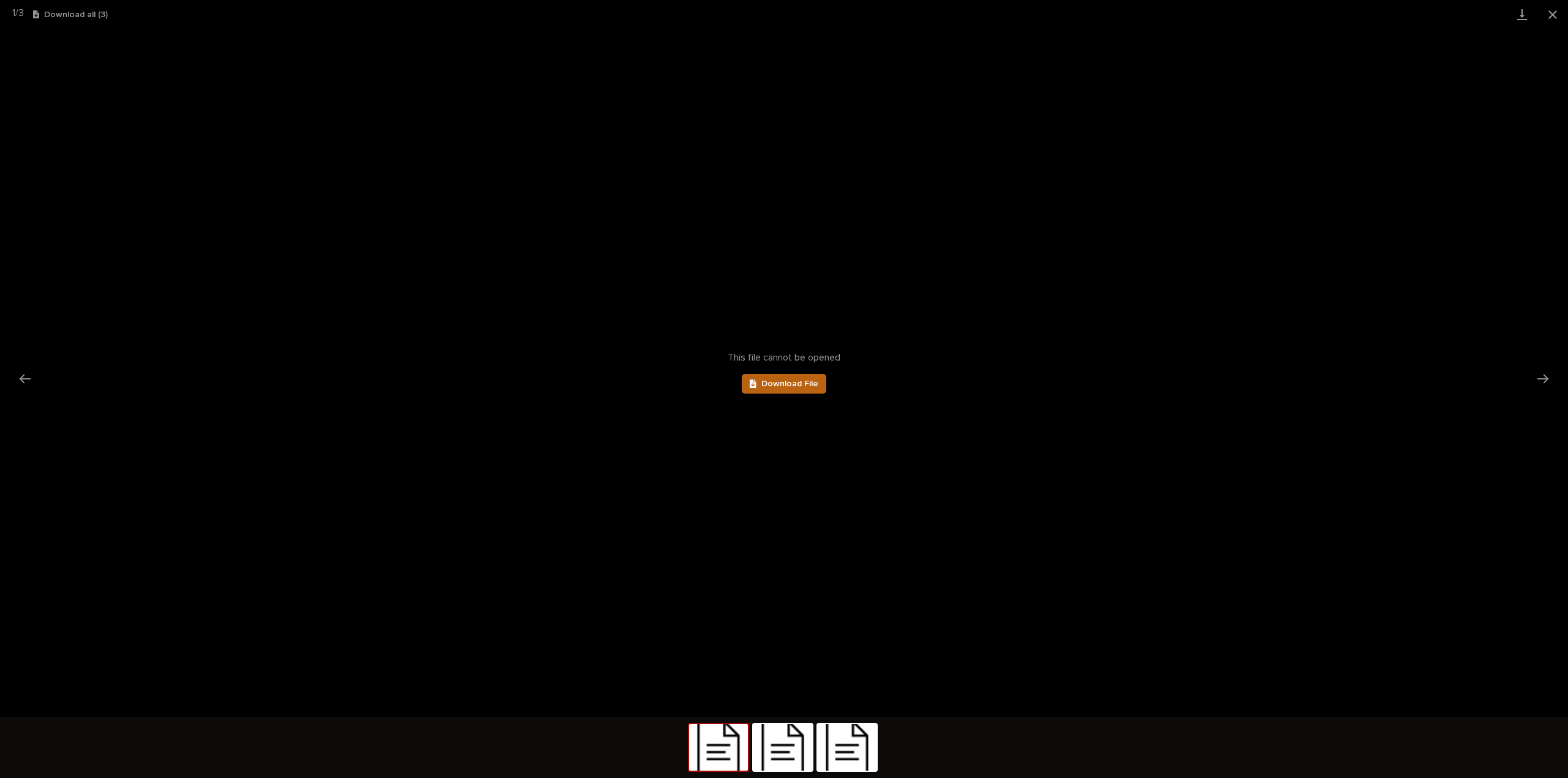
click at [798, 385] on span "Download File" at bounding box center [790, 384] width 57 height 9
click at [1558, 13] on button "Close gallery" at bounding box center [1553, 14] width 31 height 28
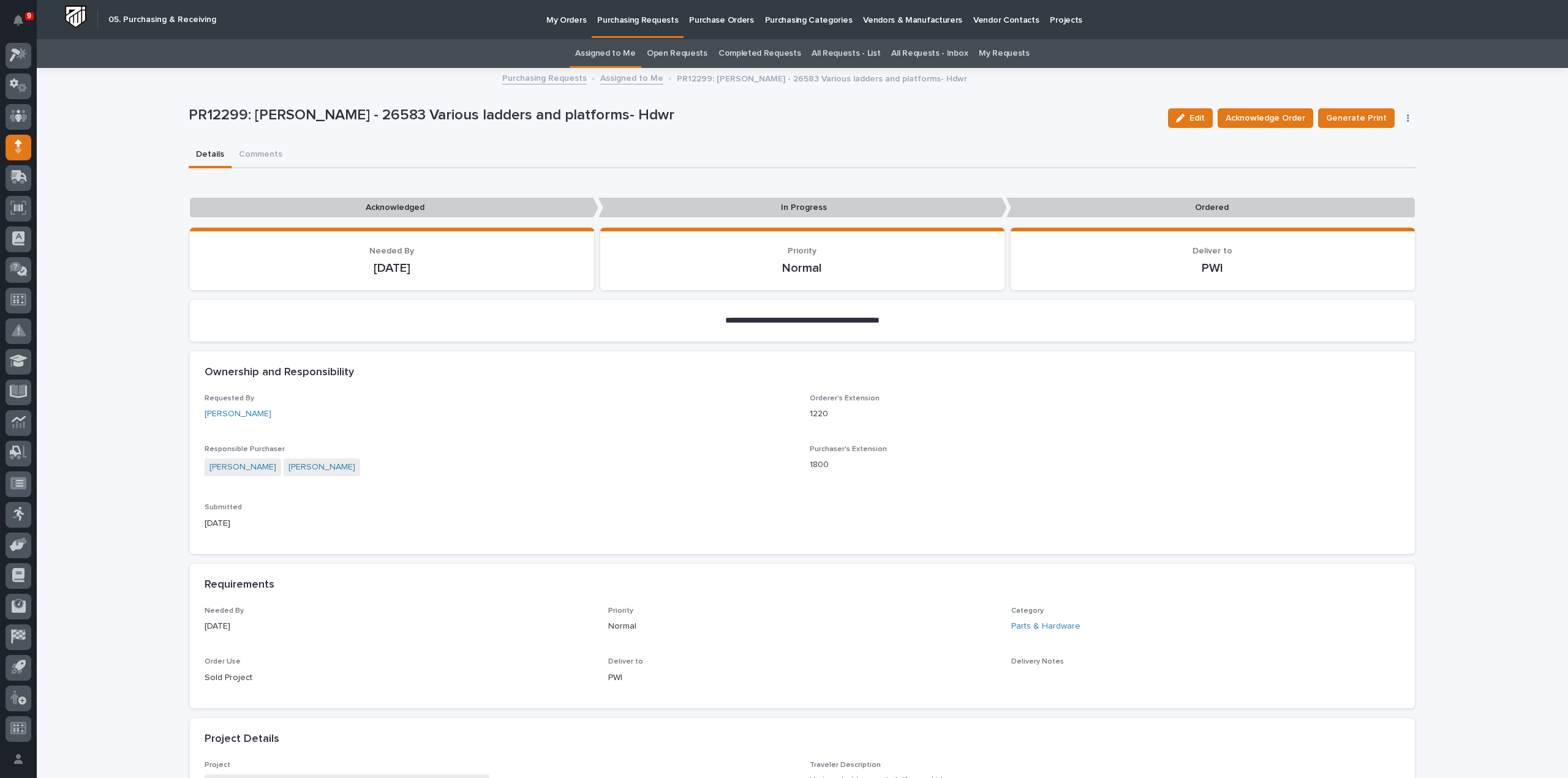
scroll to position [245, 0]
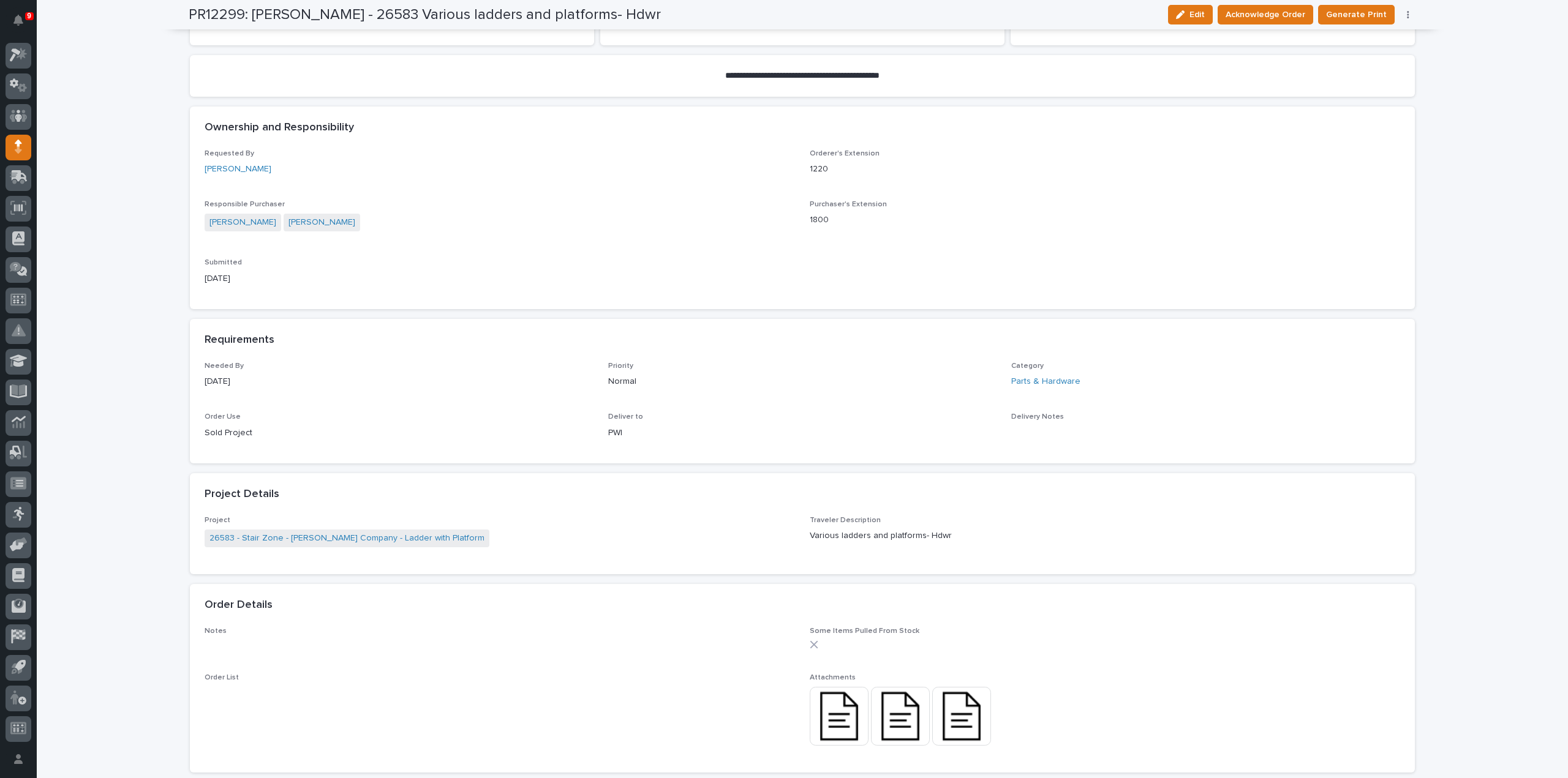
click at [897, 728] on img at bounding box center [900, 716] width 59 height 59
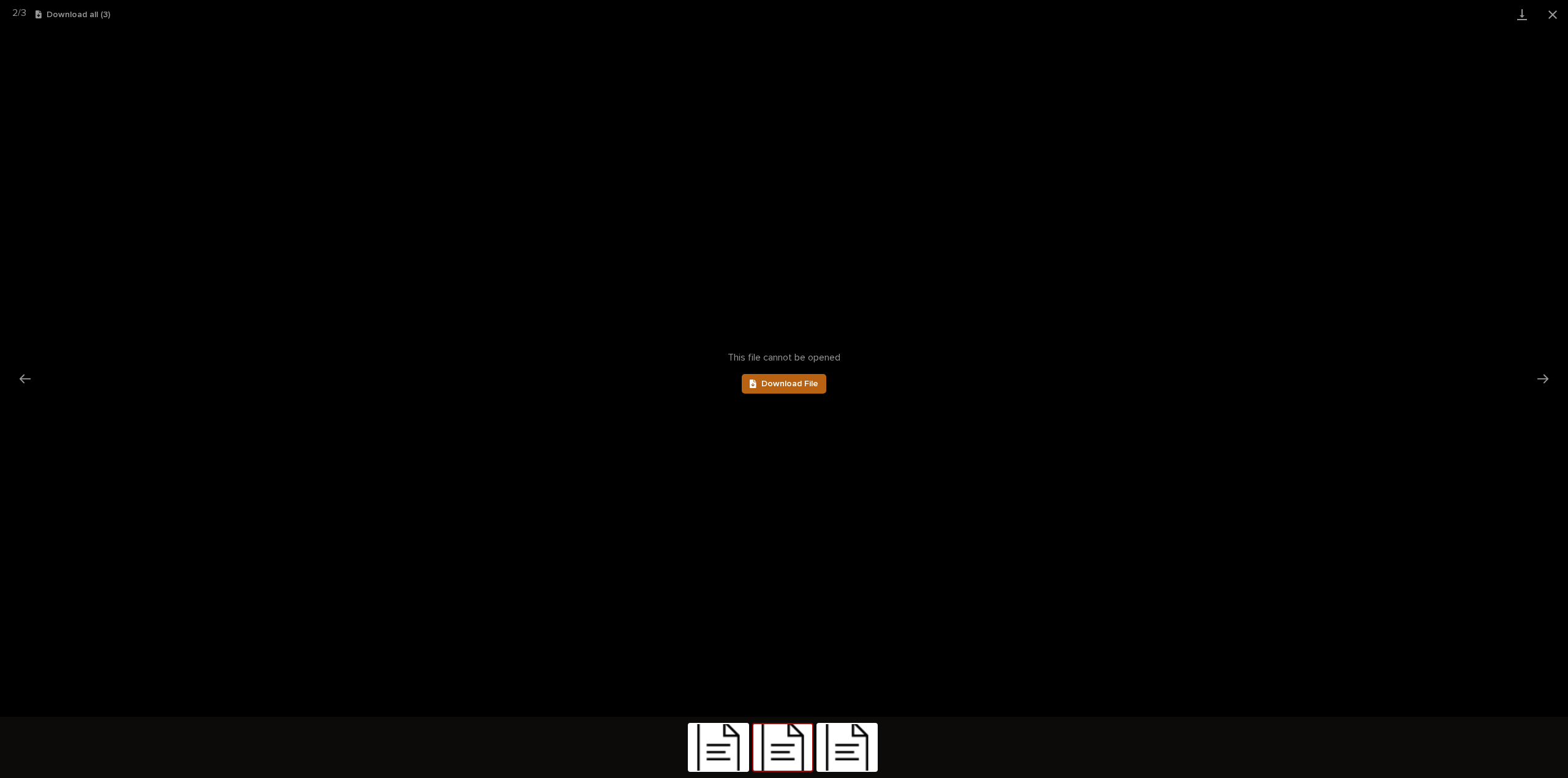
click at [778, 389] on link "Download File" at bounding box center [784, 384] width 85 height 20
click at [1543, 380] on button "Next slide" at bounding box center [1544, 378] width 26 height 24
click at [758, 385] on div at bounding box center [756, 384] width 11 height 9
click at [685, 95] on div "This file cannot be opened Download File" at bounding box center [784, 373] width 1568 height 688
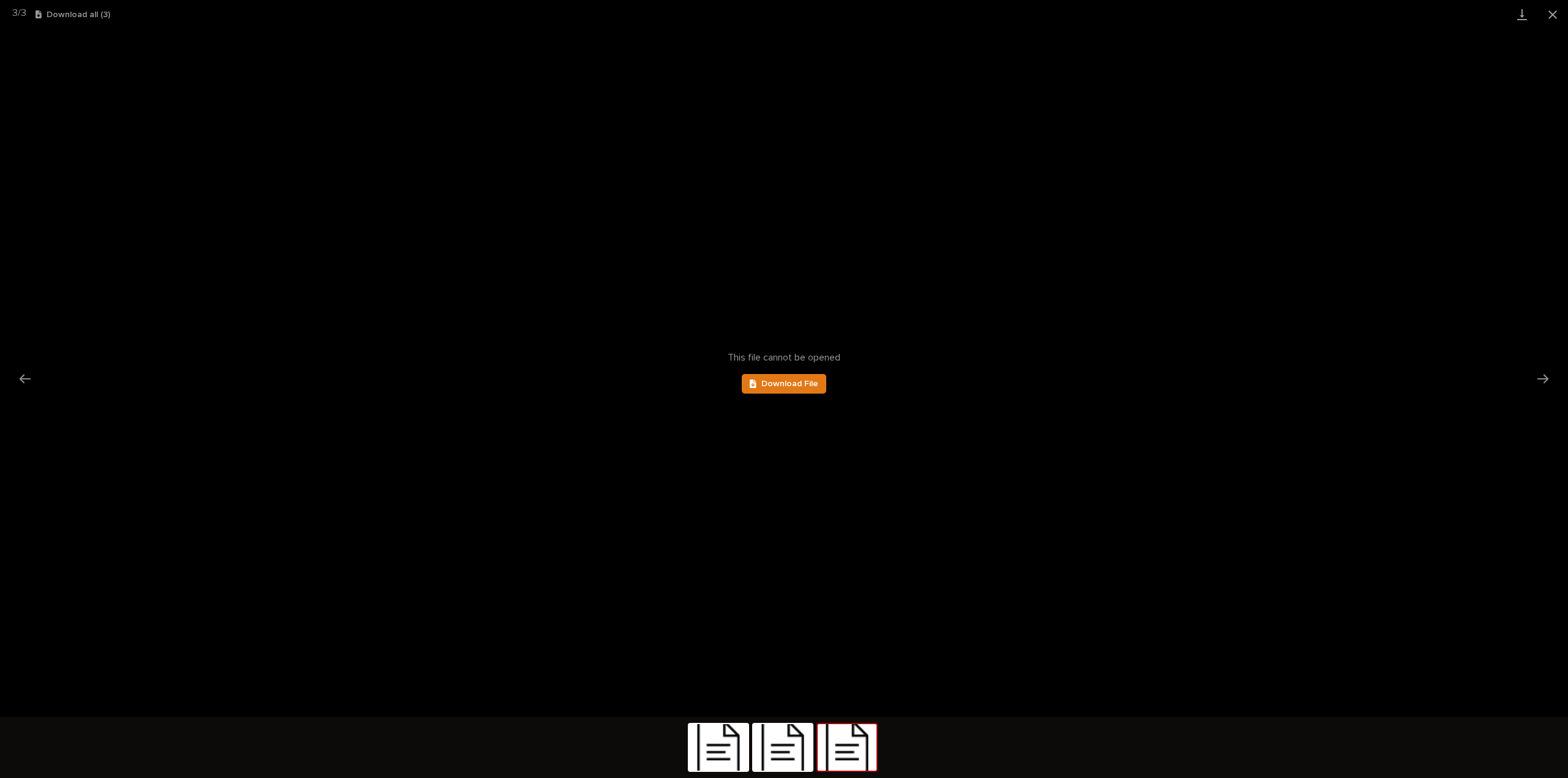
scroll to position [0, 1]
click at [776, 390] on link "Download File" at bounding box center [783, 384] width 85 height 20
click at [1551, 17] on button "Close gallery" at bounding box center [1552, 14] width 31 height 28
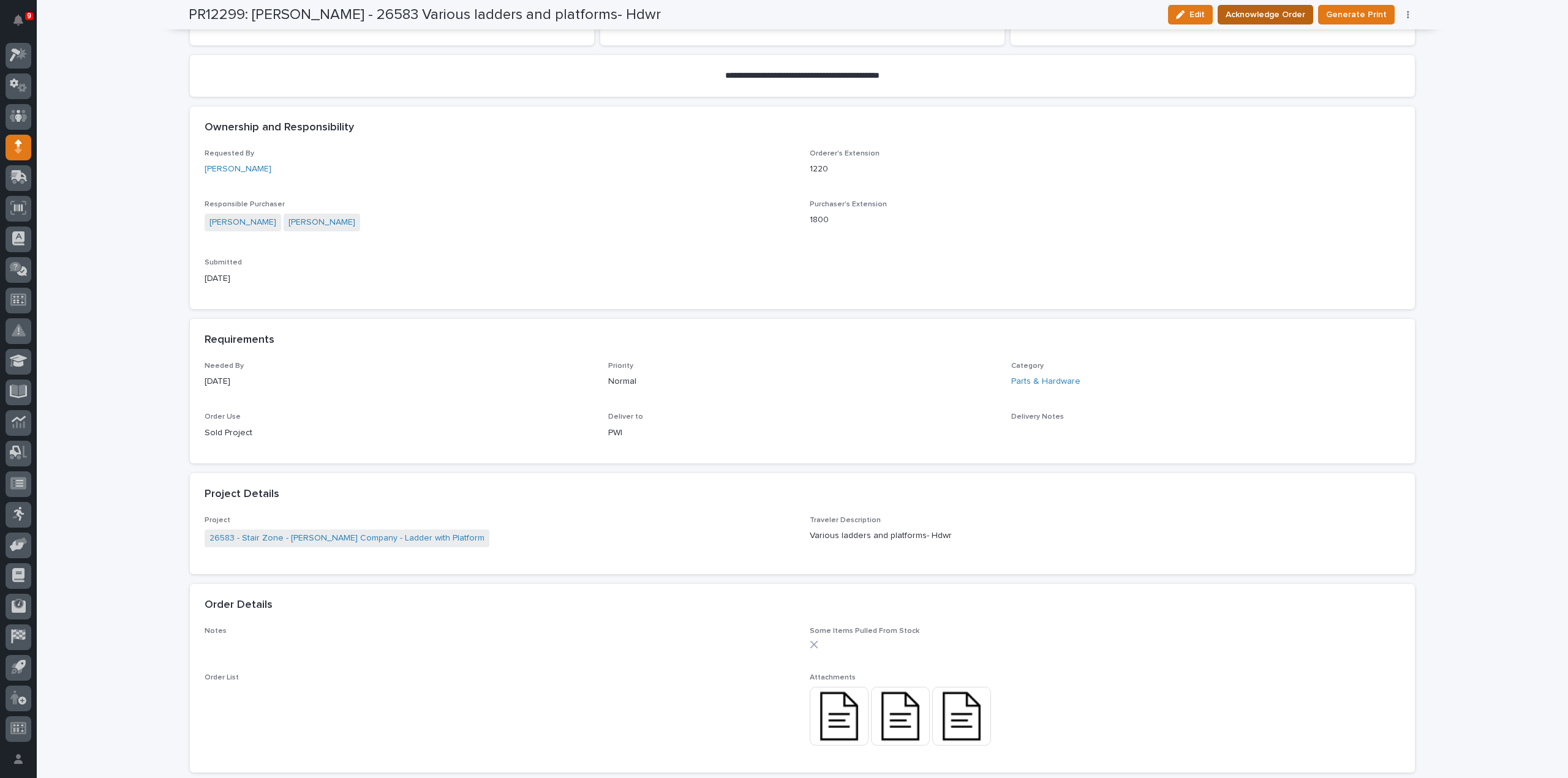
click at [1250, 18] on span "Acknowledge Order" at bounding box center [1266, 15] width 80 height 15
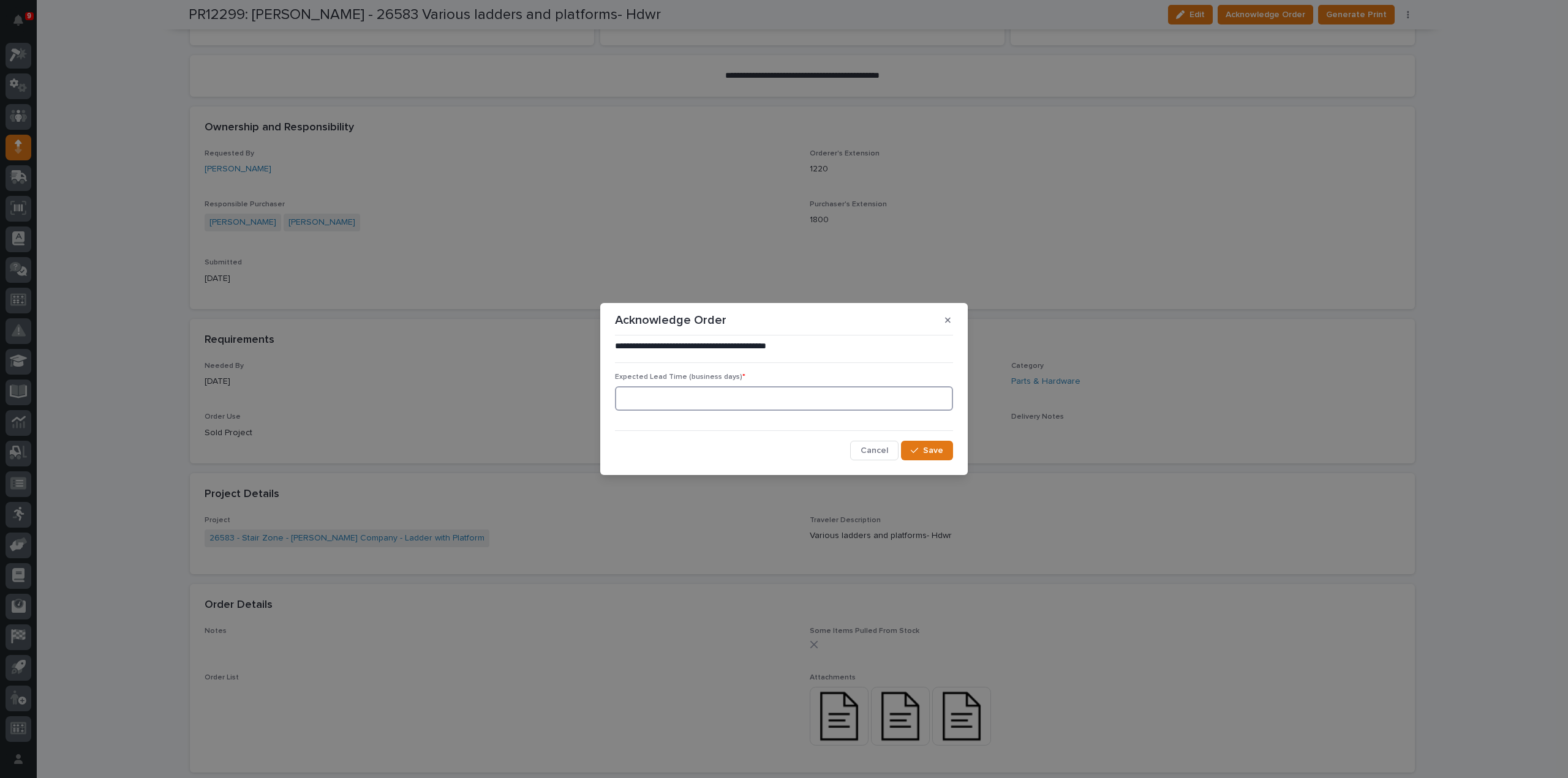
click at [655, 397] on input at bounding box center [783, 399] width 338 height 24
type input "0"
click at [926, 455] on span "Save" at bounding box center [933, 451] width 20 height 11
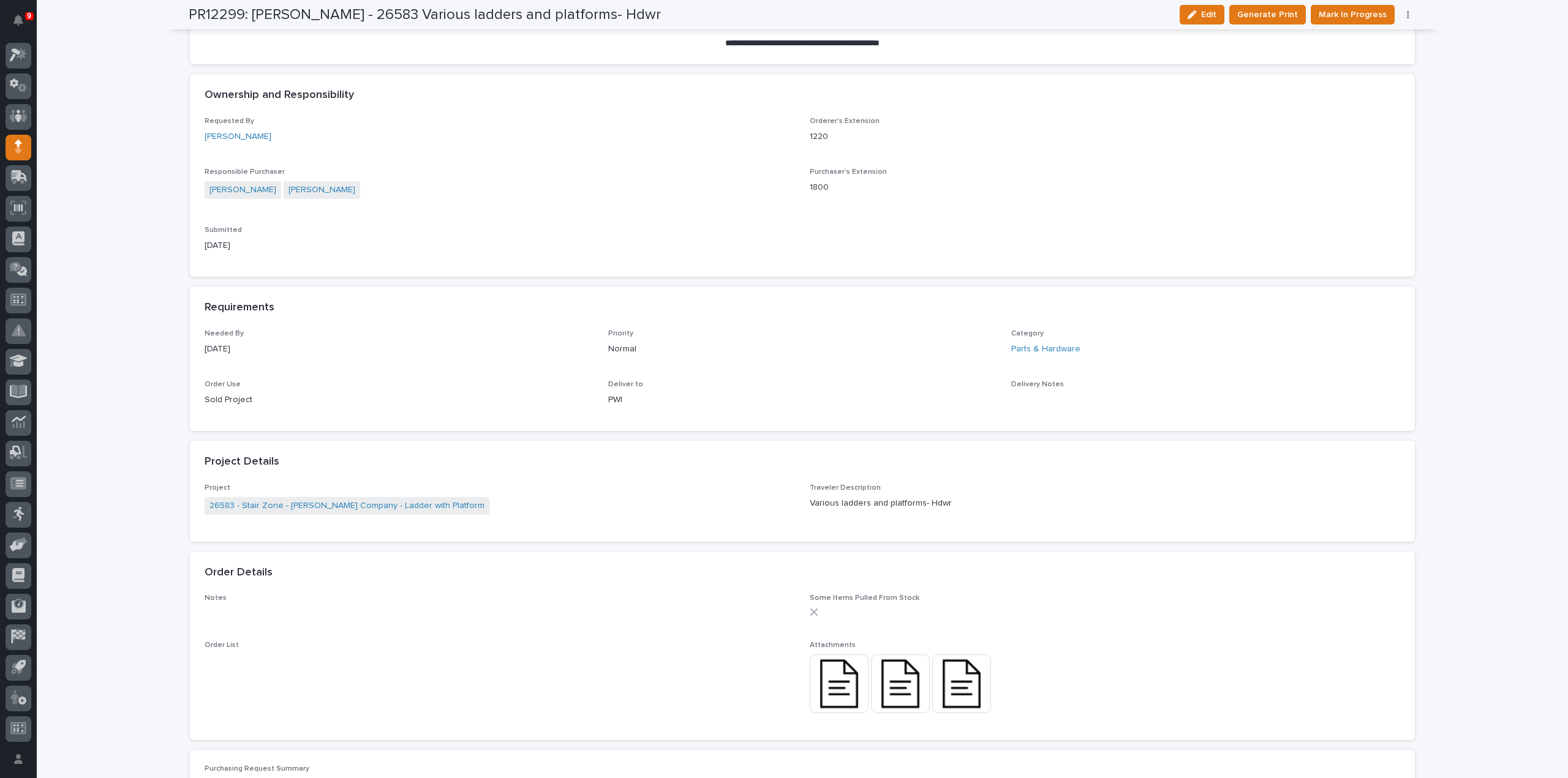
scroll to position [0, 0]
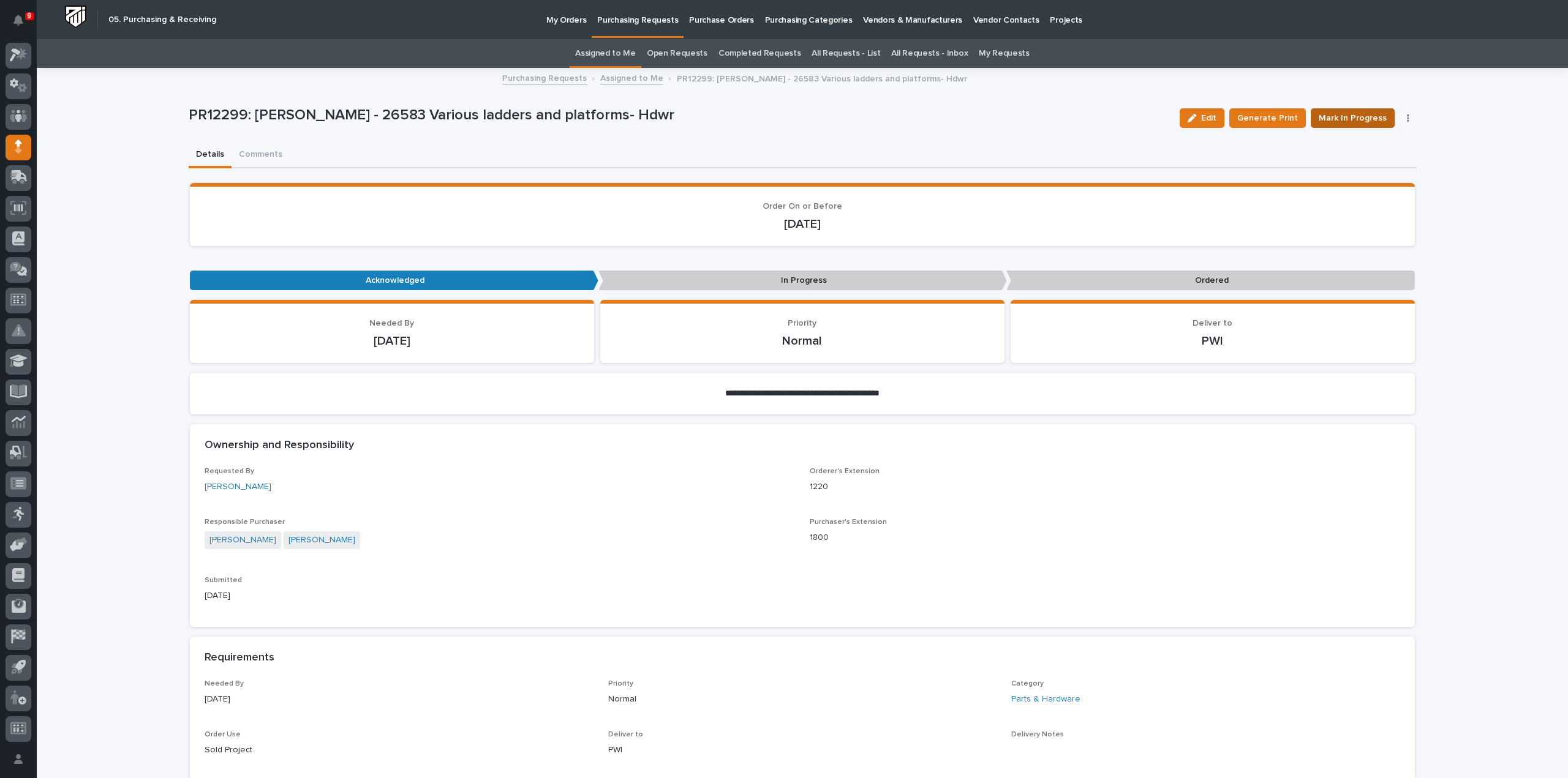
click at [1328, 118] on span "Mark In Progress" at bounding box center [1353, 118] width 68 height 15
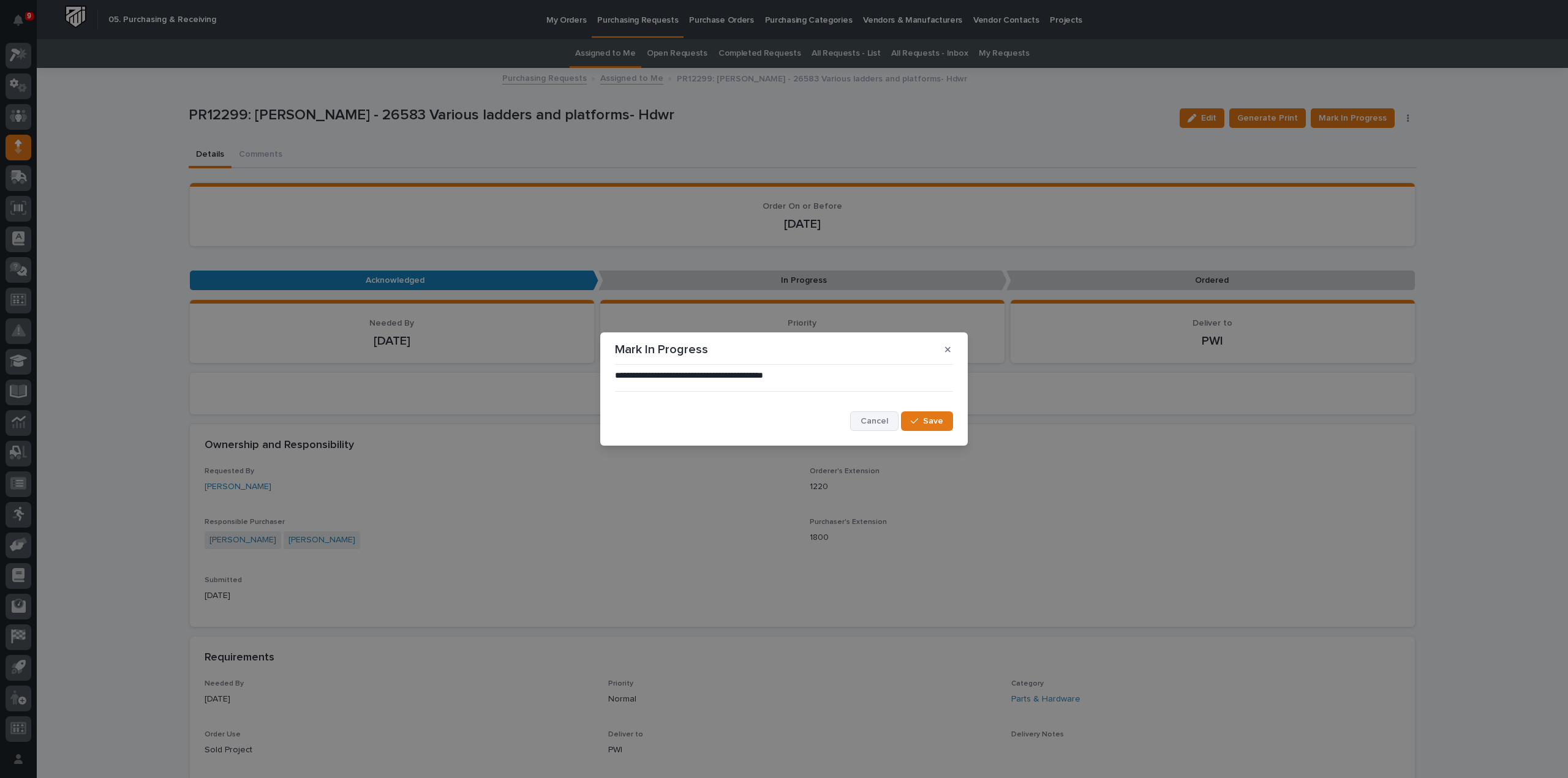
click at [878, 423] on span "Cancel" at bounding box center [874, 422] width 28 height 11
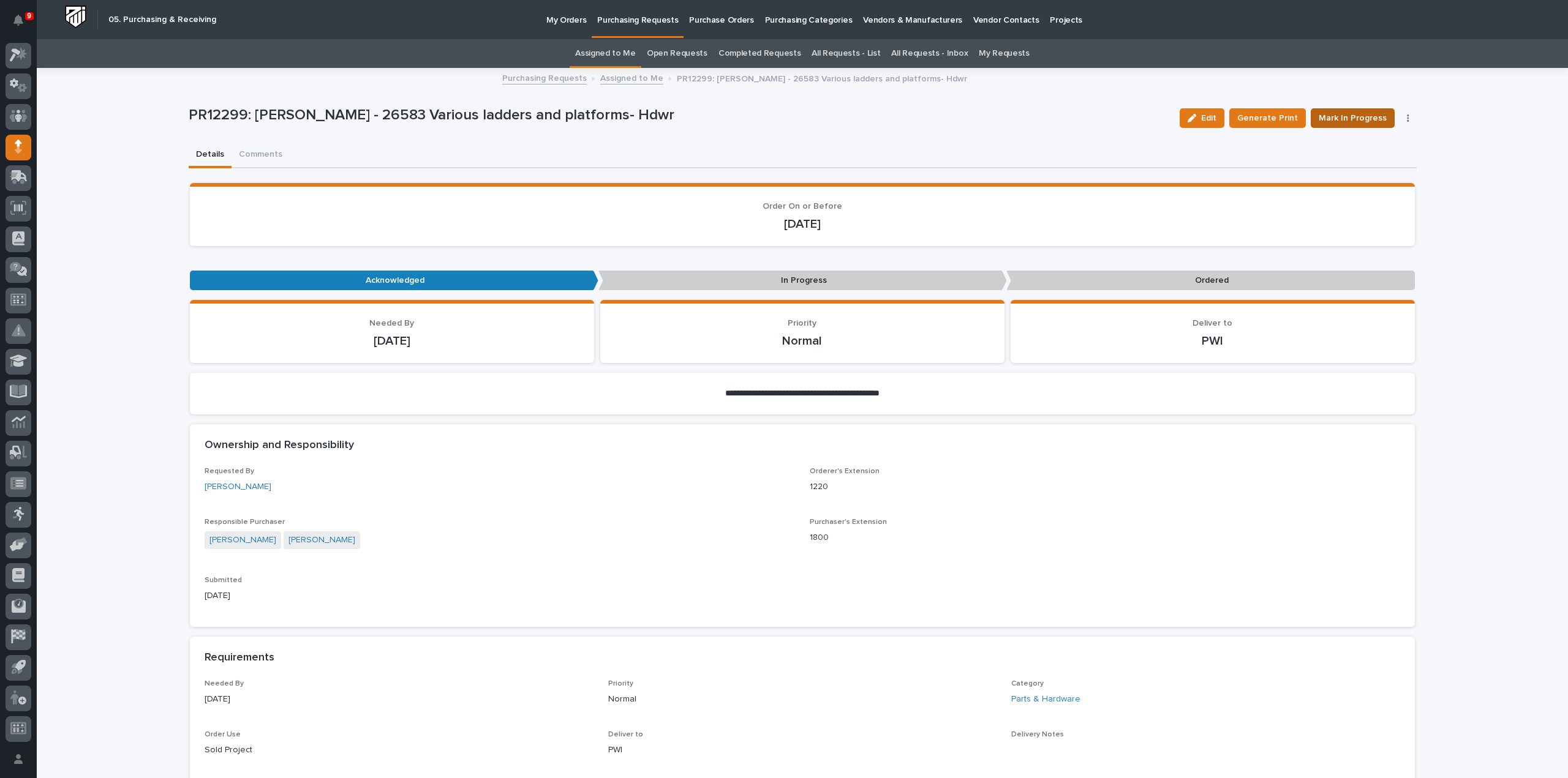
click at [1347, 120] on span "Mark In Progress" at bounding box center [1353, 118] width 68 height 15
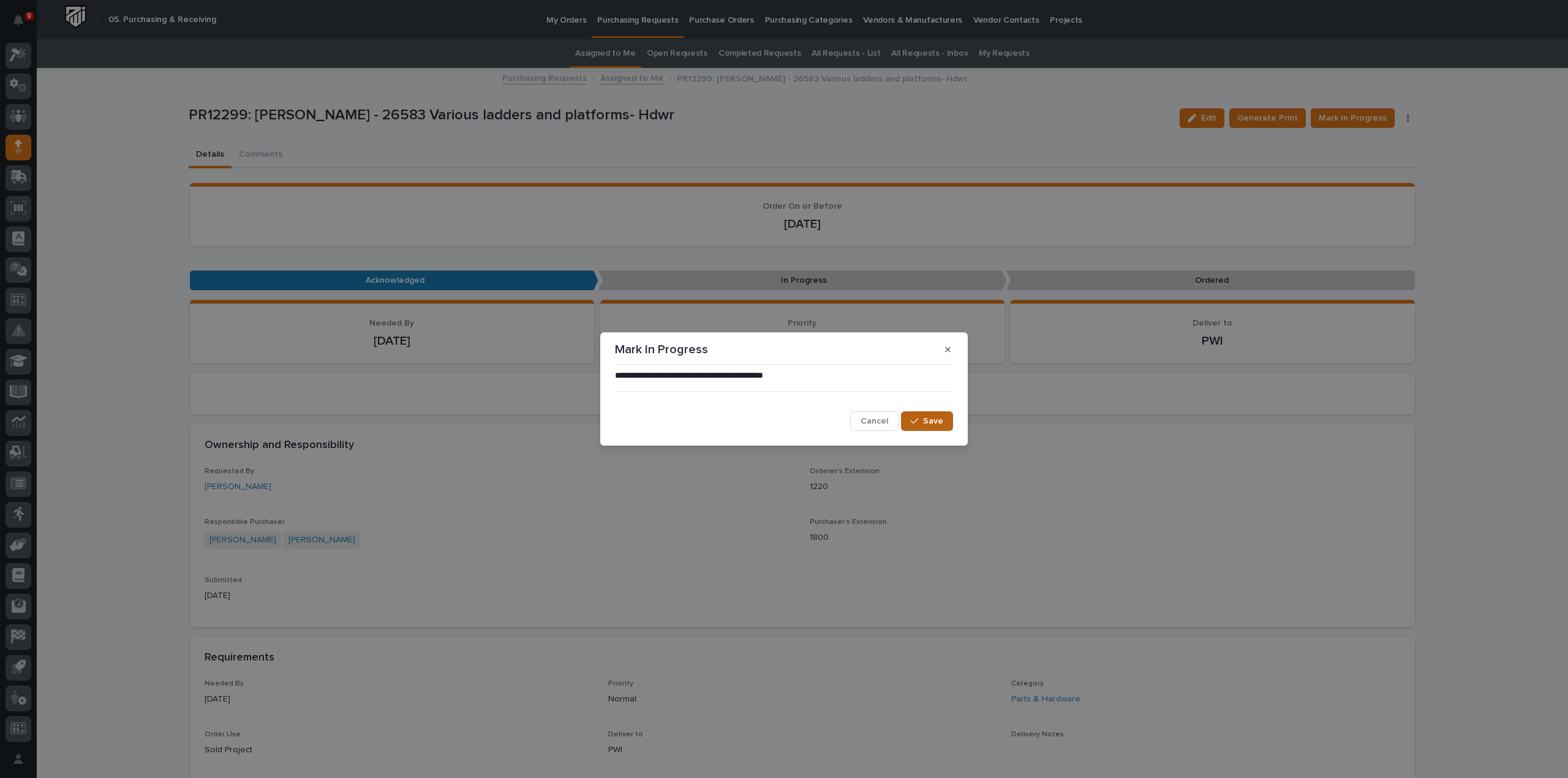
click at [940, 422] on span "Save" at bounding box center [933, 422] width 20 height 11
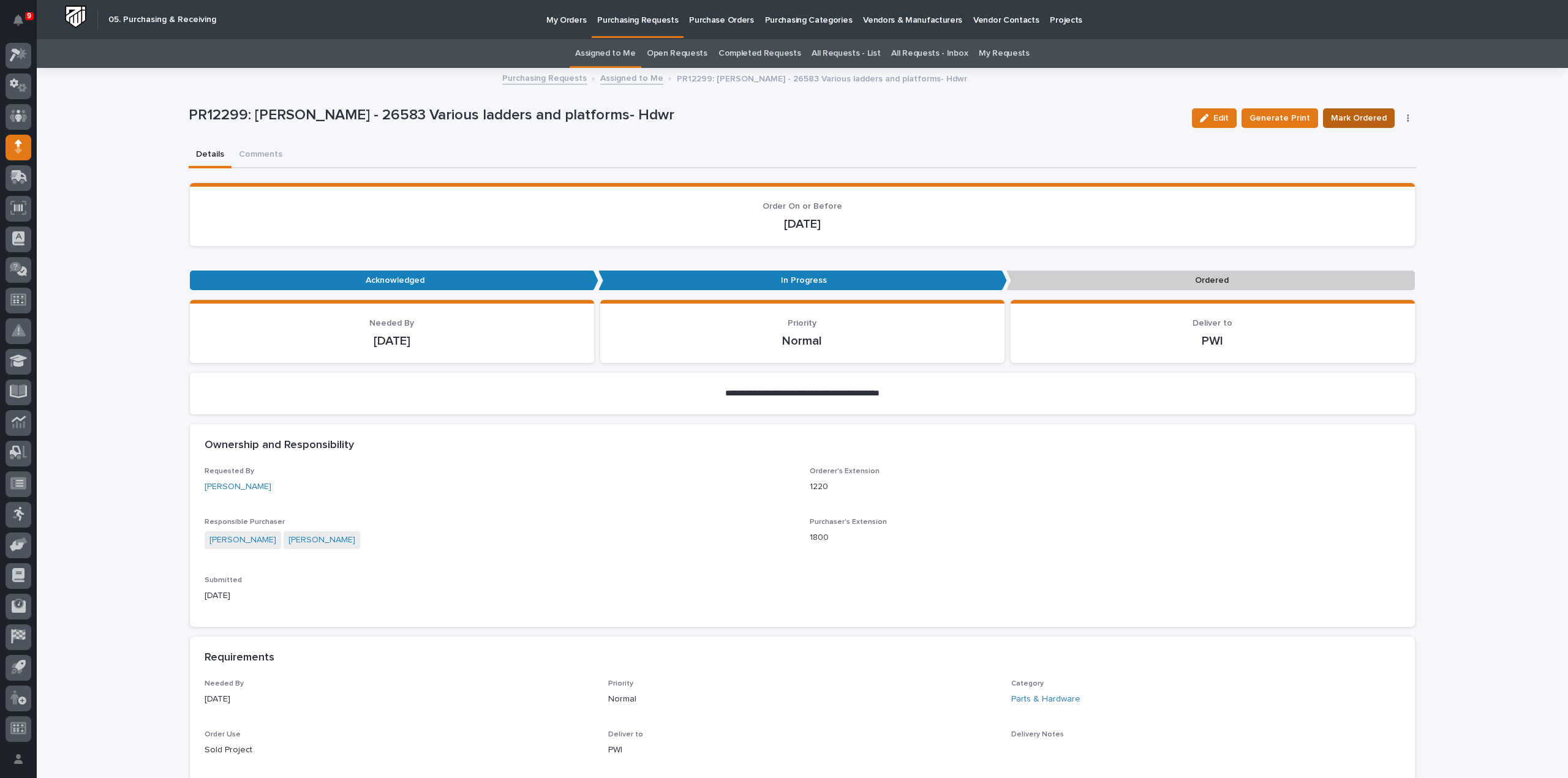
click at [1359, 120] on span "Mark Ordered" at bounding box center [1359, 118] width 55 height 15
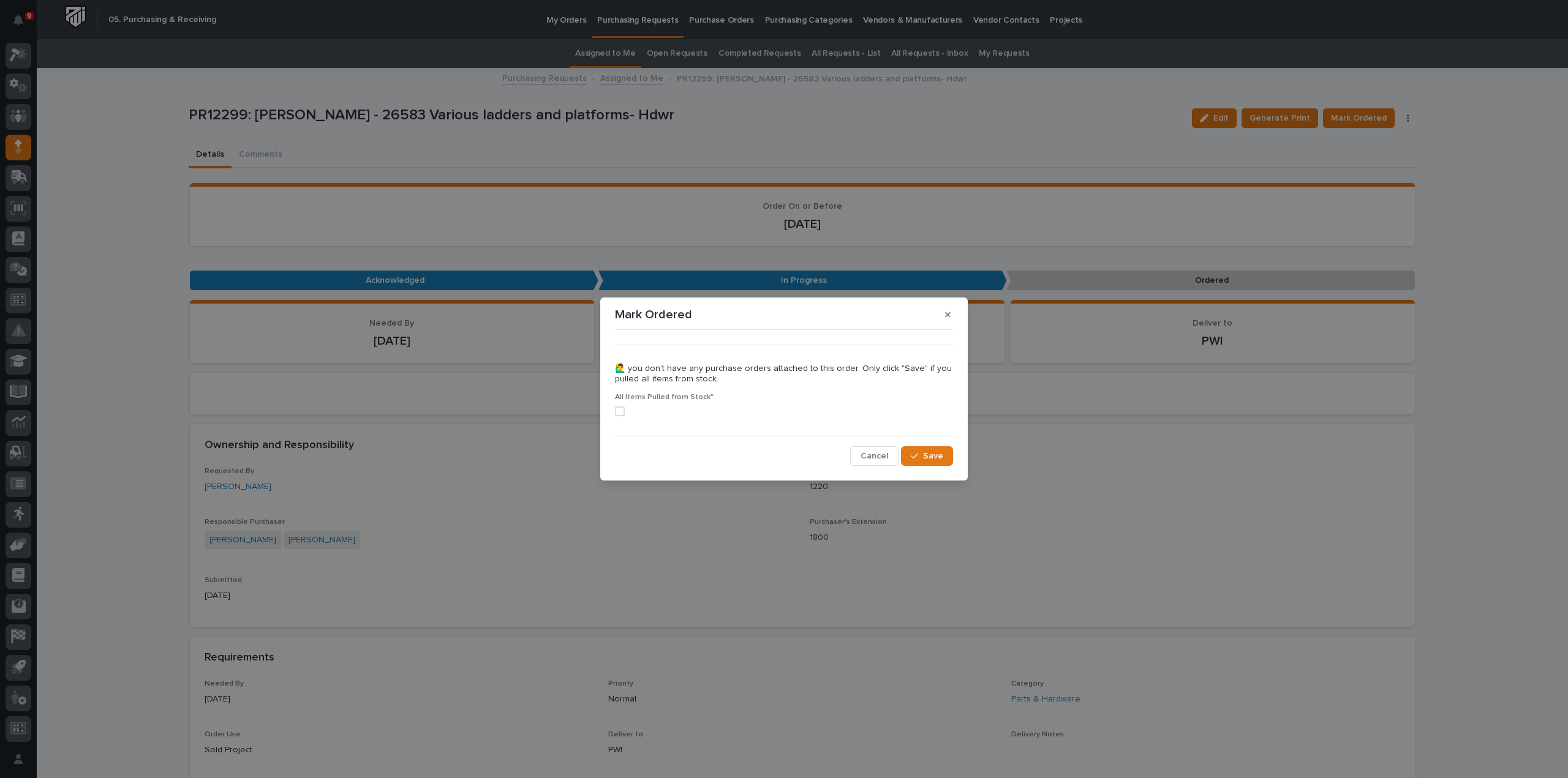
click at [618, 413] on span at bounding box center [620, 412] width 10 height 10
click at [922, 458] on div "button" at bounding box center [917, 456] width 12 height 9
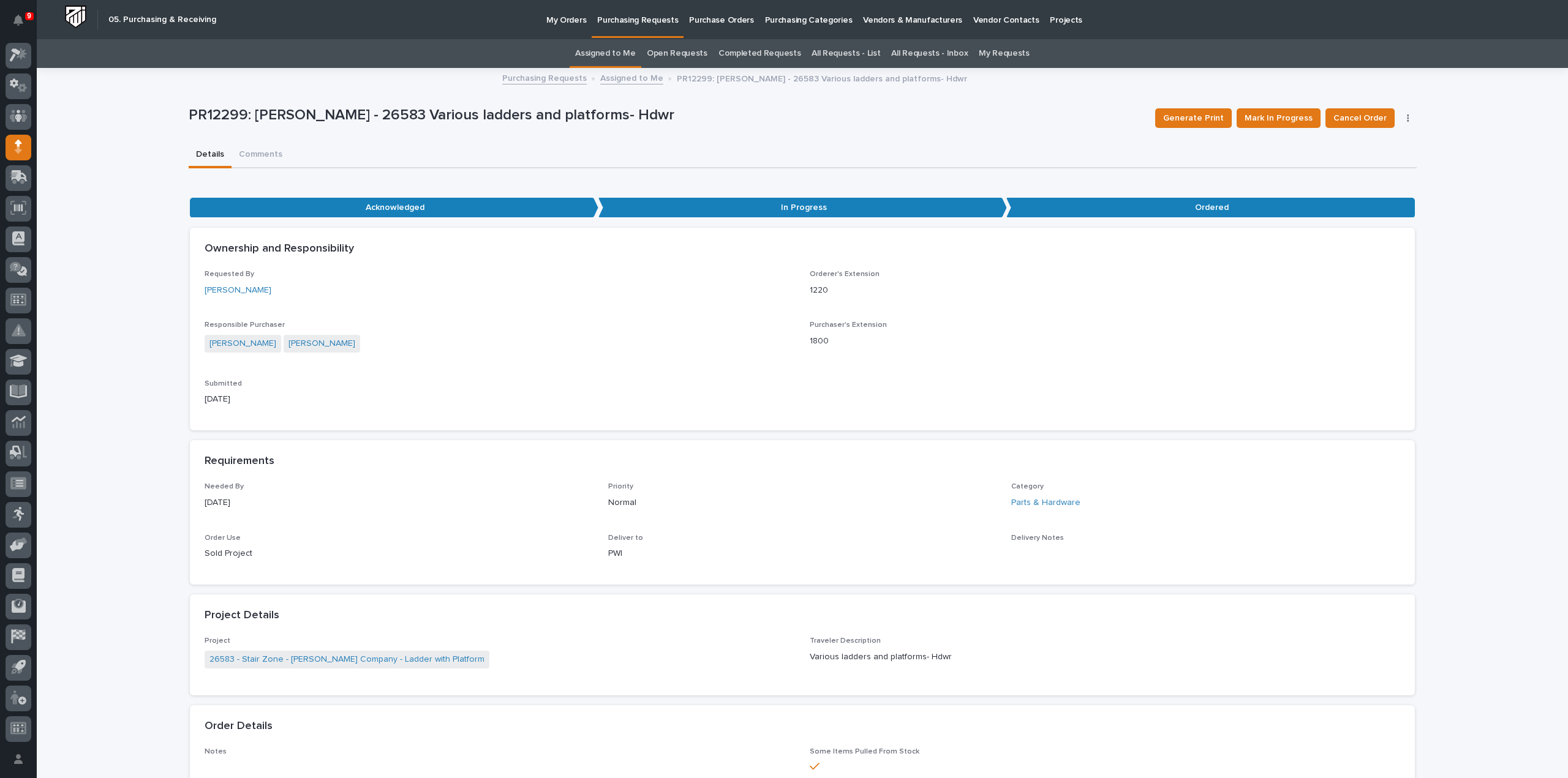
click at [622, 50] on link "Assigned to Me" at bounding box center [606, 53] width 60 height 28
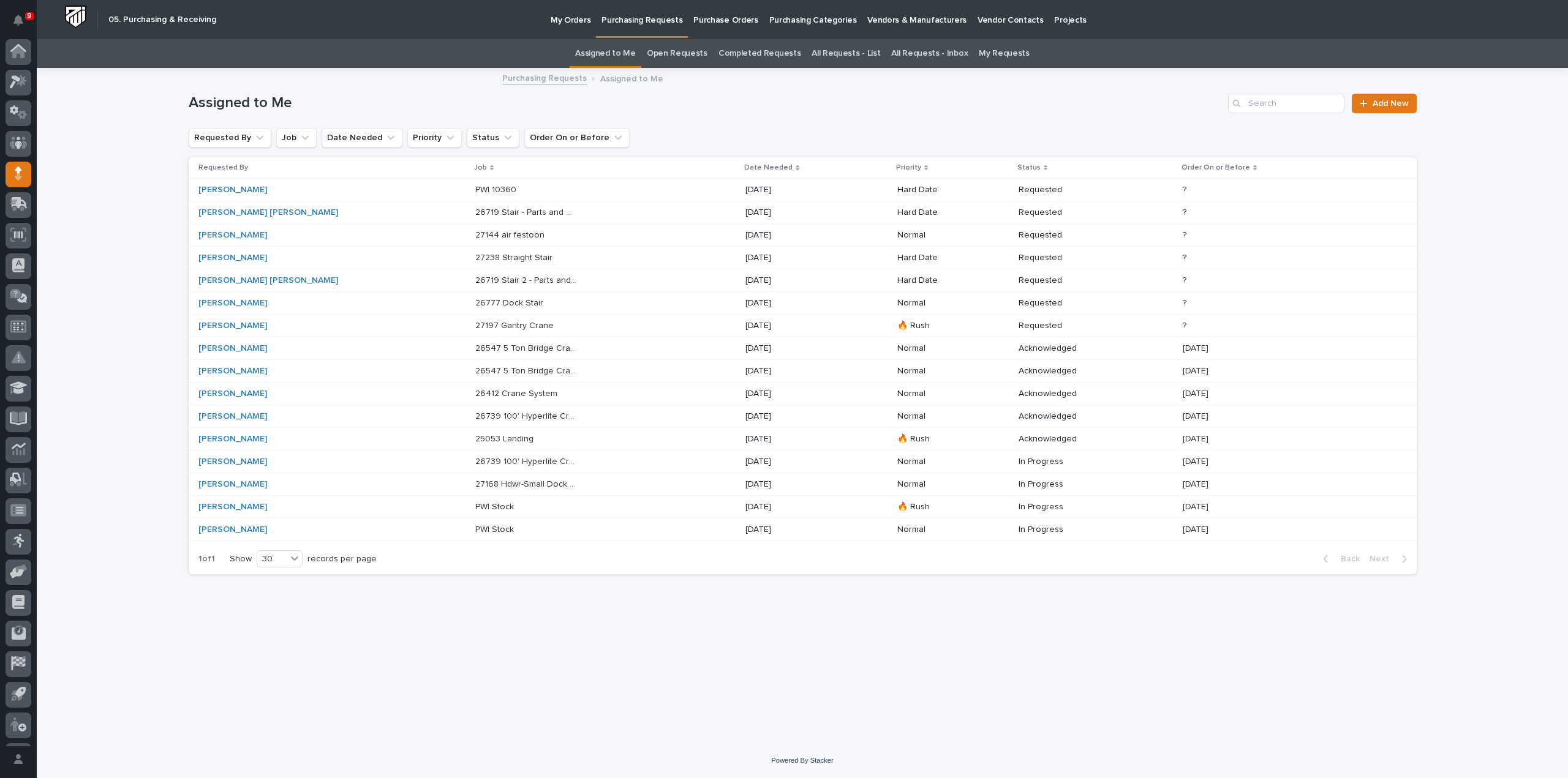
scroll to position [27, 0]
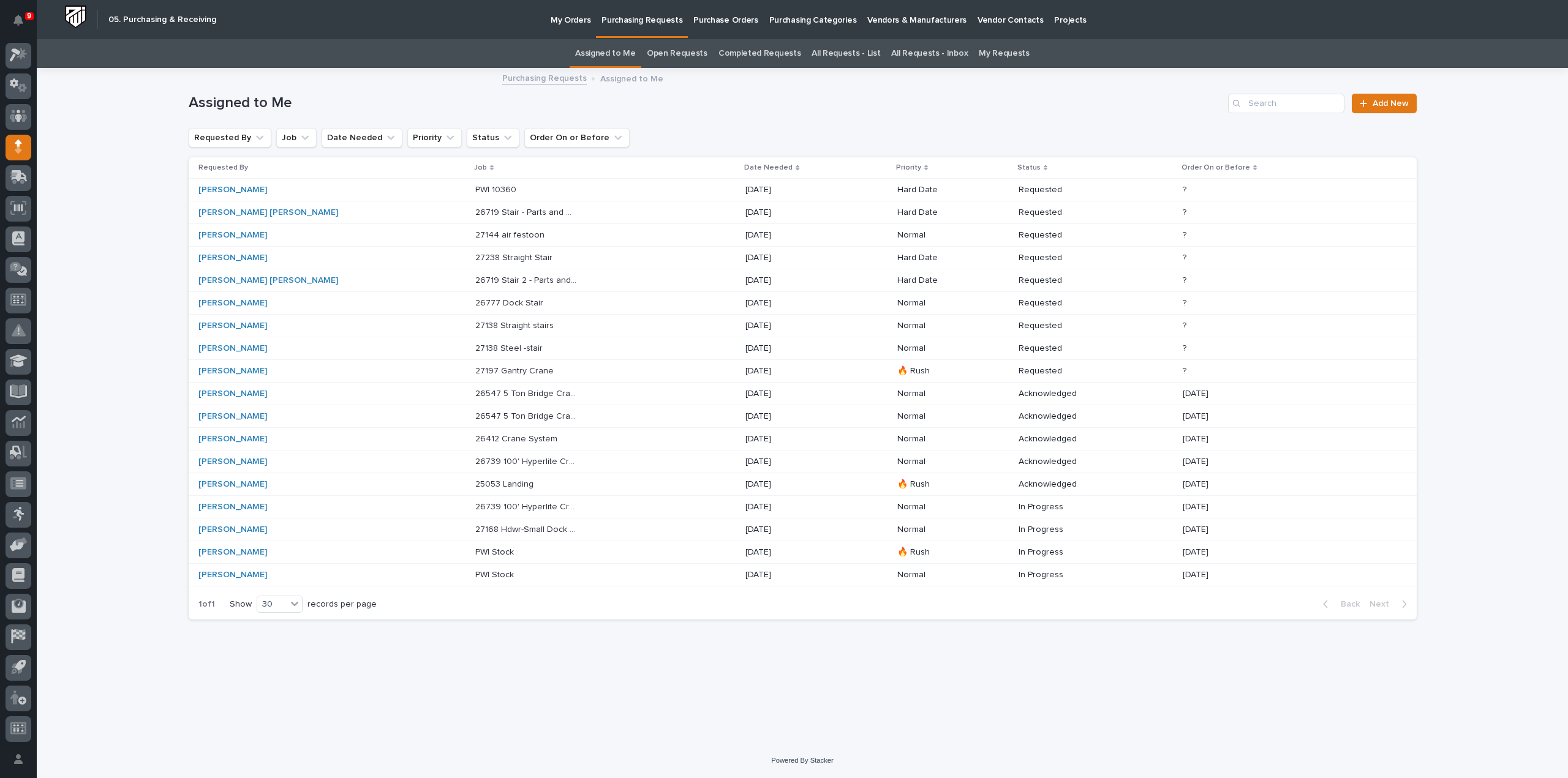
click at [746, 372] on p "09/26/2025" at bounding box center [797, 371] width 103 height 11
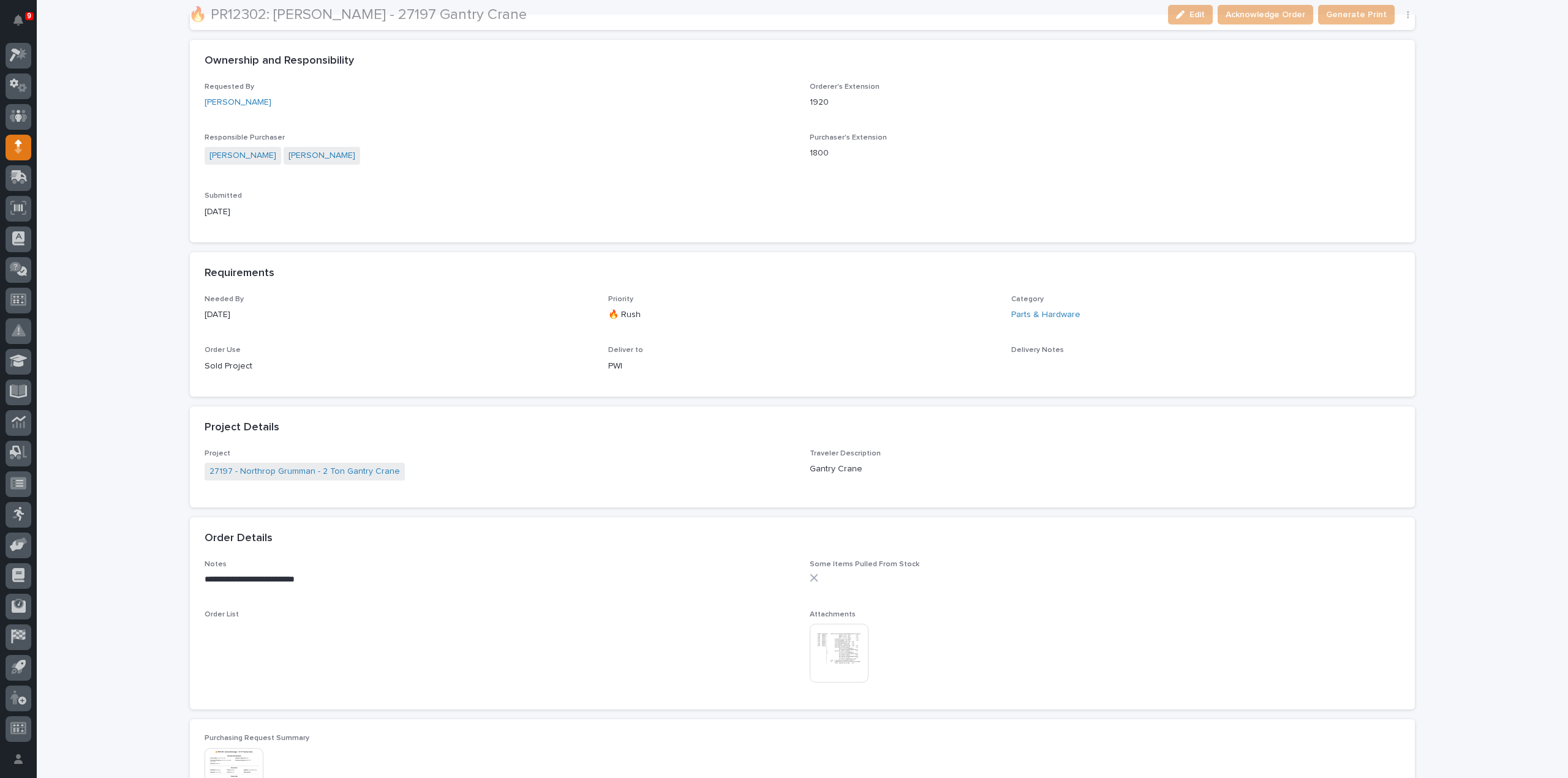
scroll to position [367, 0]
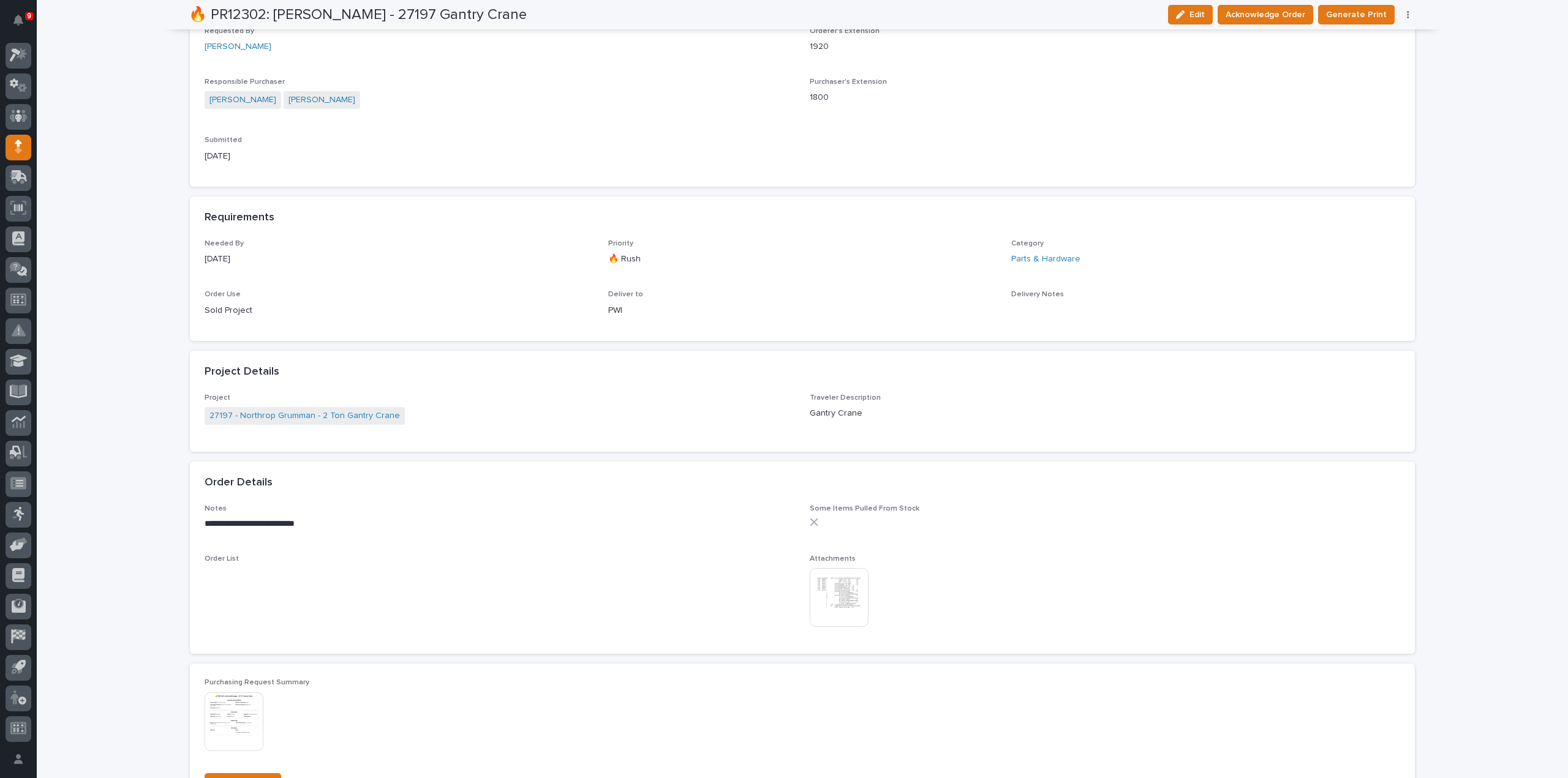
click at [833, 592] on img at bounding box center [839, 597] width 59 height 59
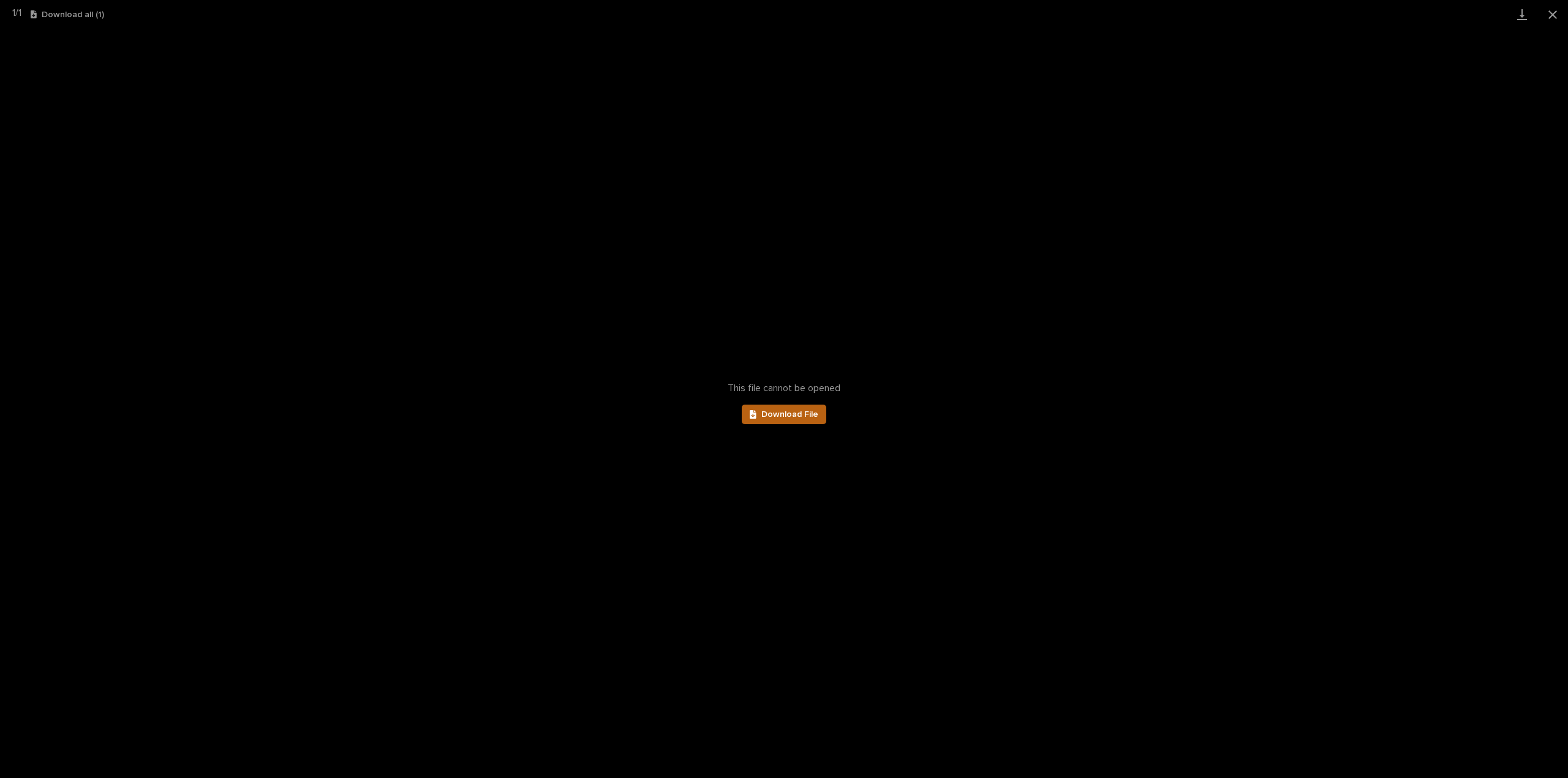
click at [781, 418] on span "Download File" at bounding box center [790, 414] width 57 height 9
click at [1557, 14] on button "Close gallery" at bounding box center [1553, 14] width 31 height 28
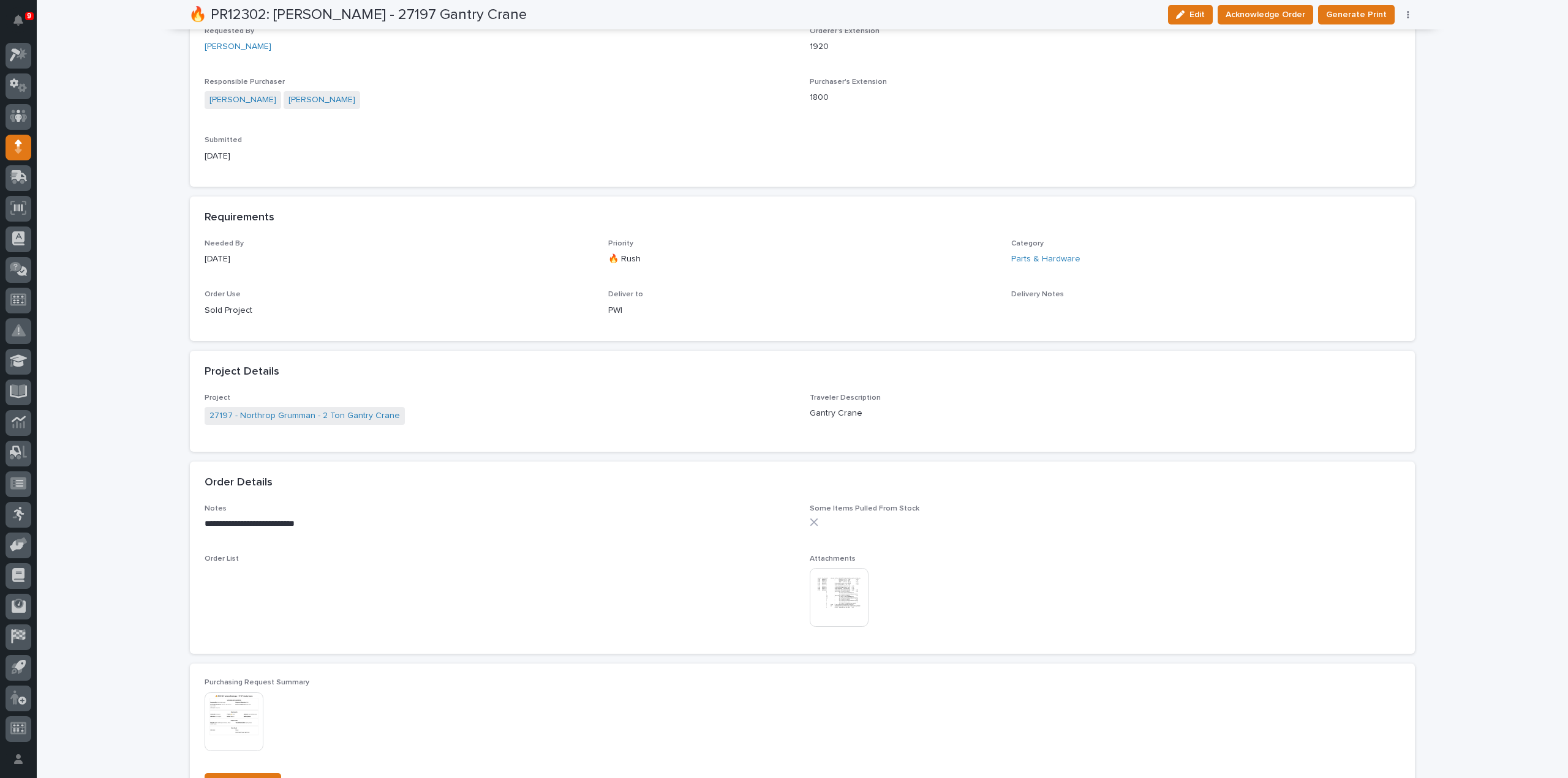
scroll to position [0, 0]
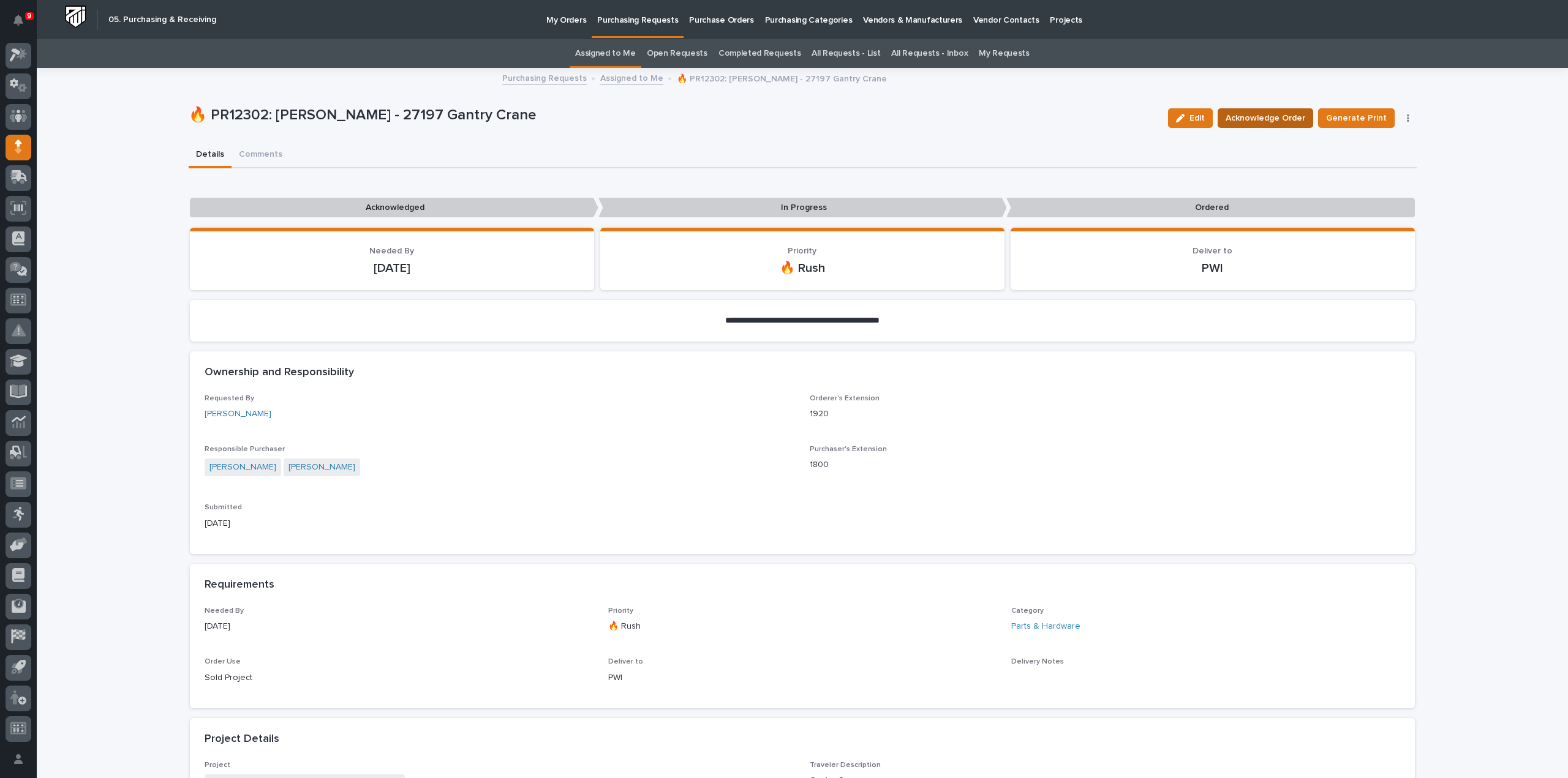
click at [1255, 115] on span "Acknowledge Order" at bounding box center [1266, 118] width 80 height 15
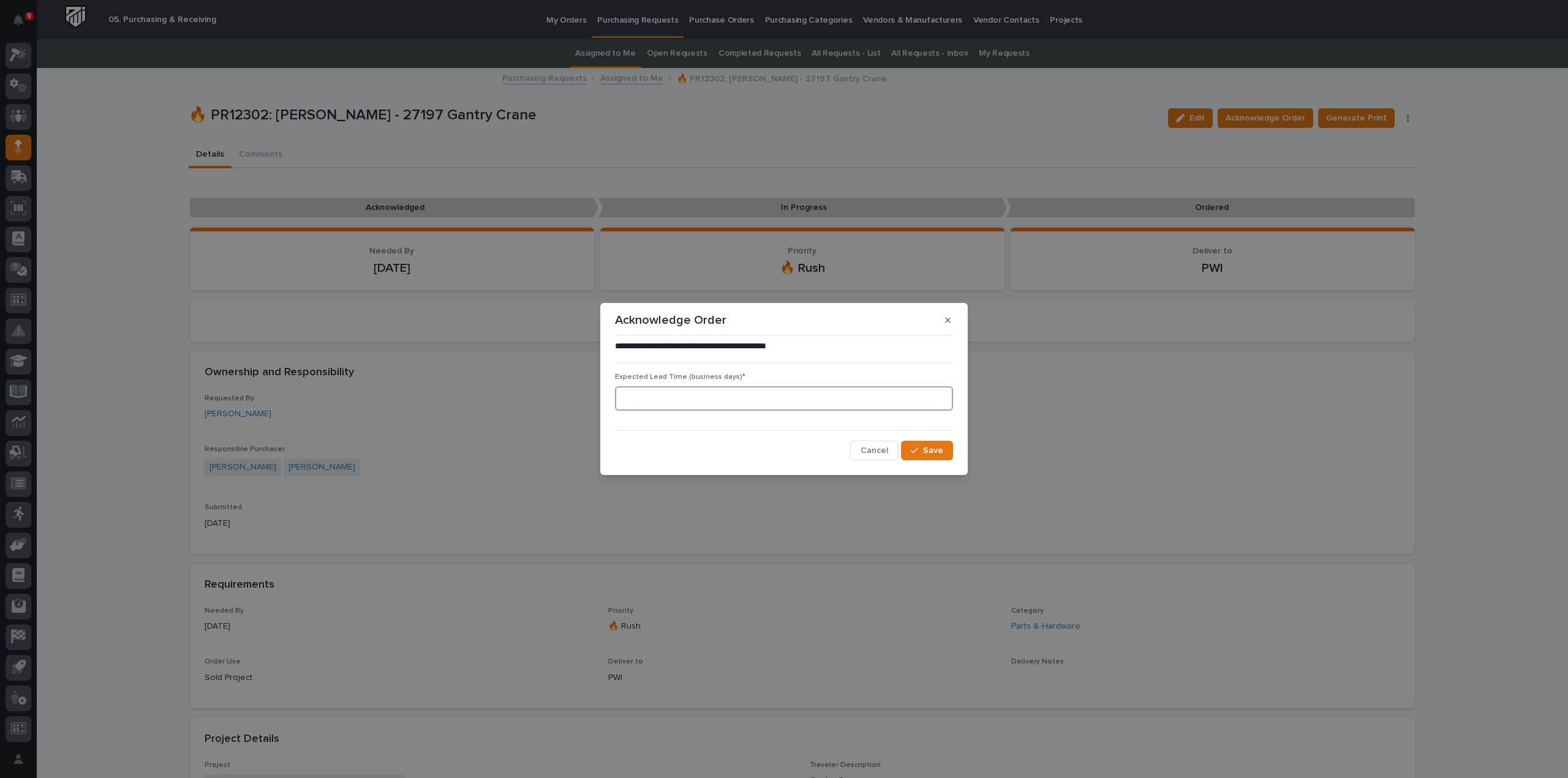
click at [795, 404] on input at bounding box center [783, 399] width 338 height 24
type input "0"
click at [919, 450] on div "button" at bounding box center [917, 451] width 12 height 9
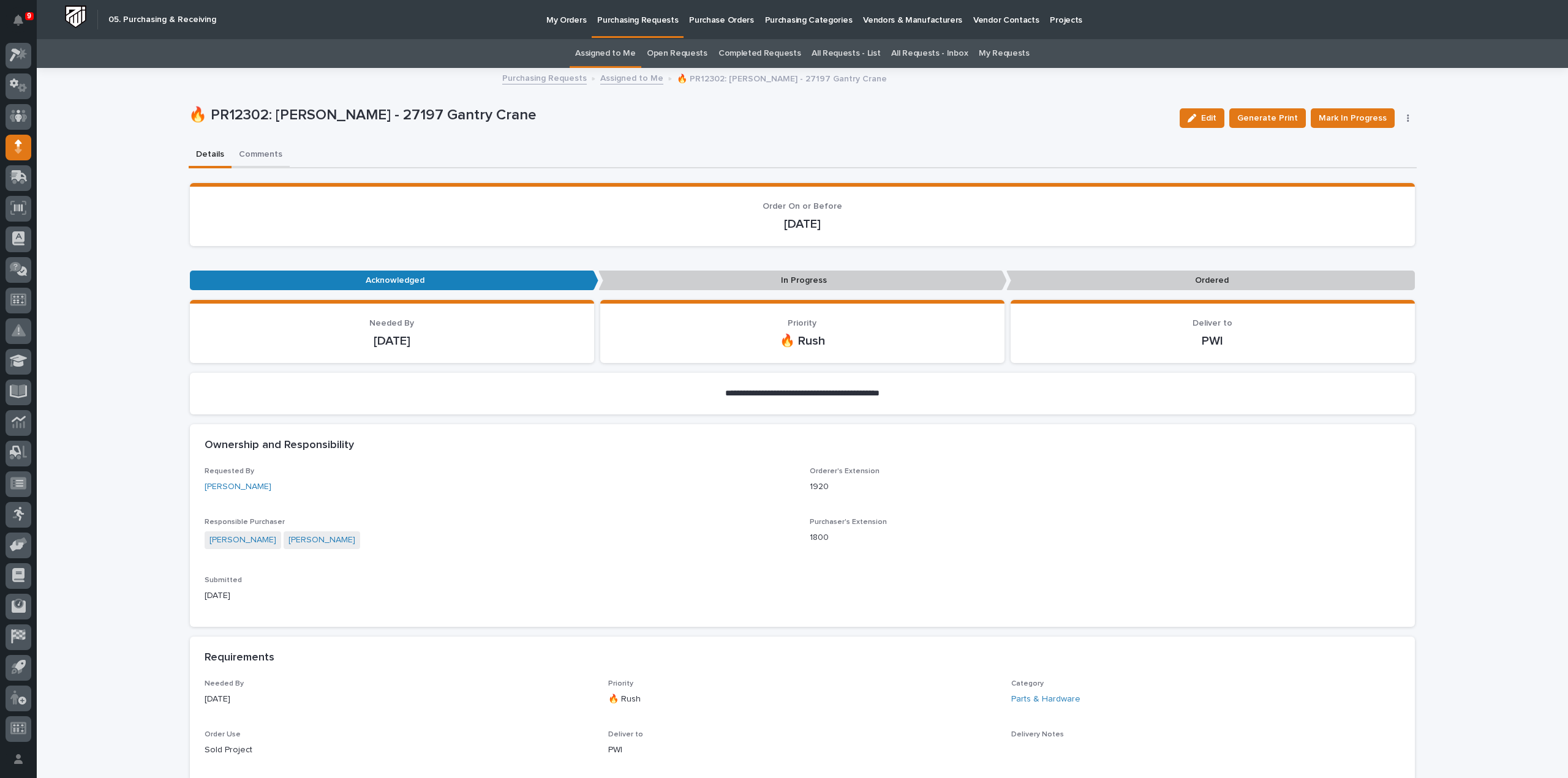
click at [257, 152] on button "Comments" at bounding box center [260, 155] width 58 height 26
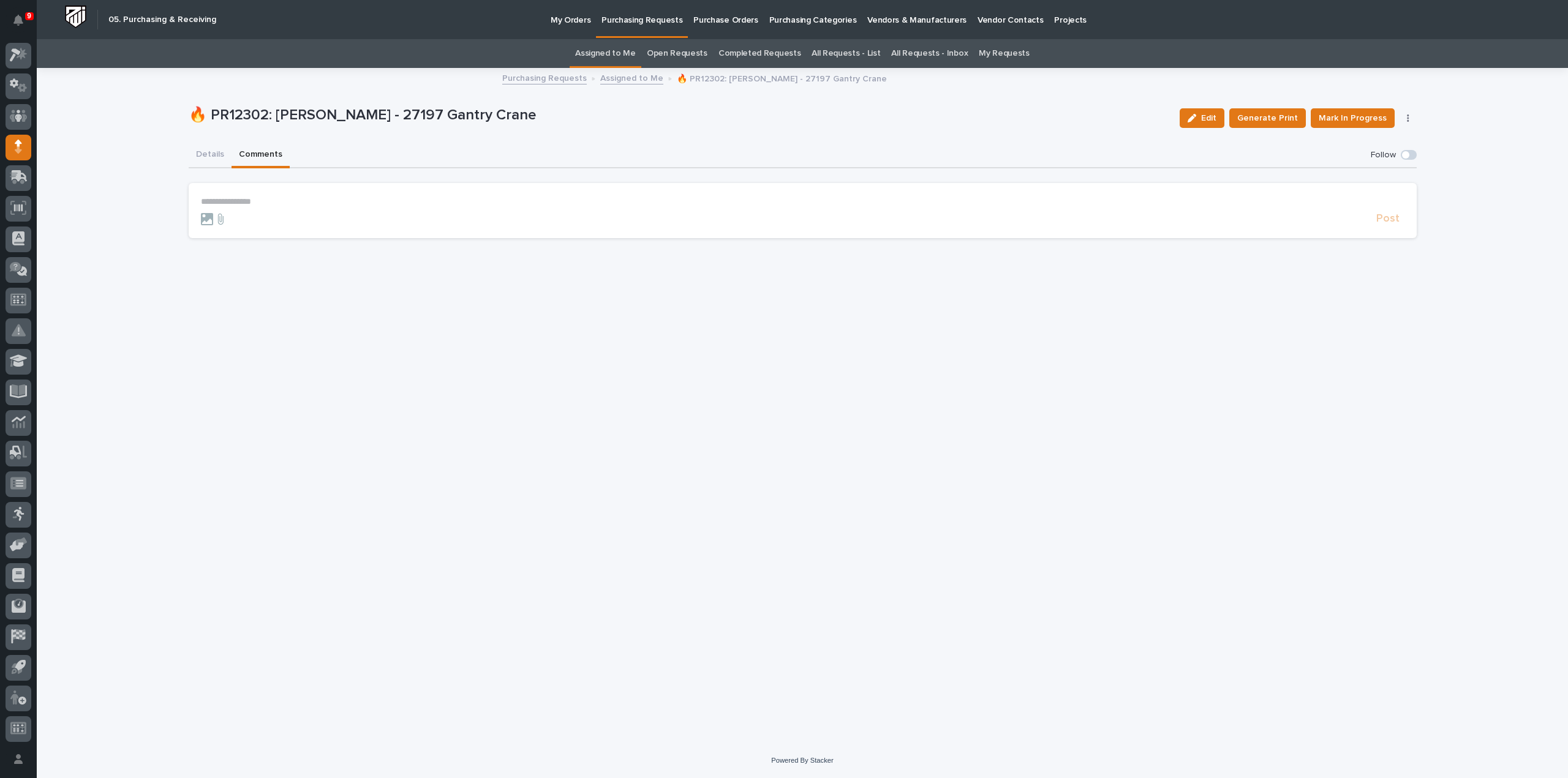
click at [286, 204] on p "**********" at bounding box center [803, 202] width 1204 height 11
click at [222, 217] on span "Arlyn Miller" at bounding box center [239, 220] width 68 height 9
click at [264, 197] on p "**********" at bounding box center [803, 203] width 1204 height 12
click at [1395, 225] on span "Post" at bounding box center [1388, 224] width 24 height 14
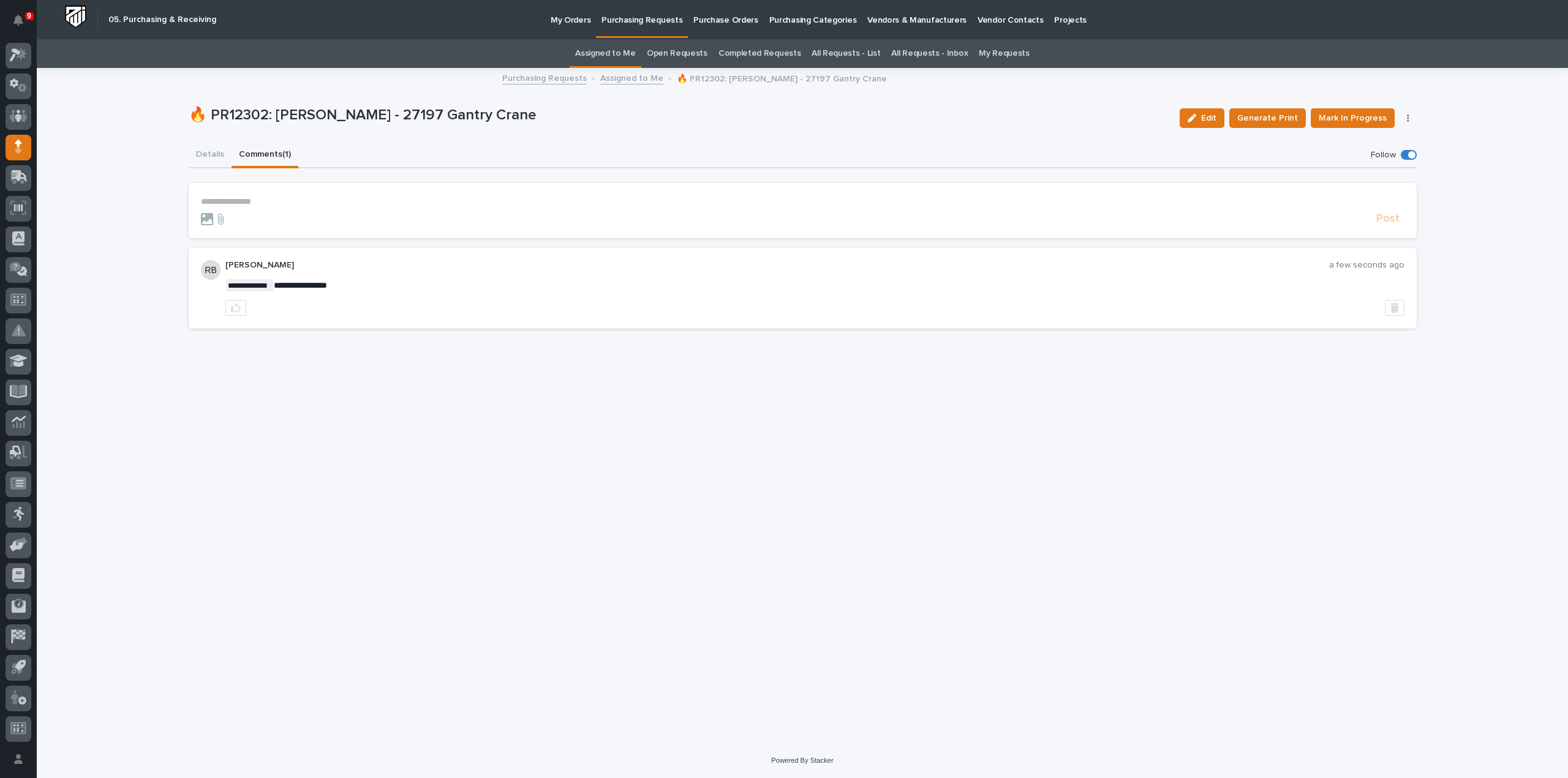
click at [602, 53] on link "Assigned to Me" at bounding box center [606, 53] width 60 height 28
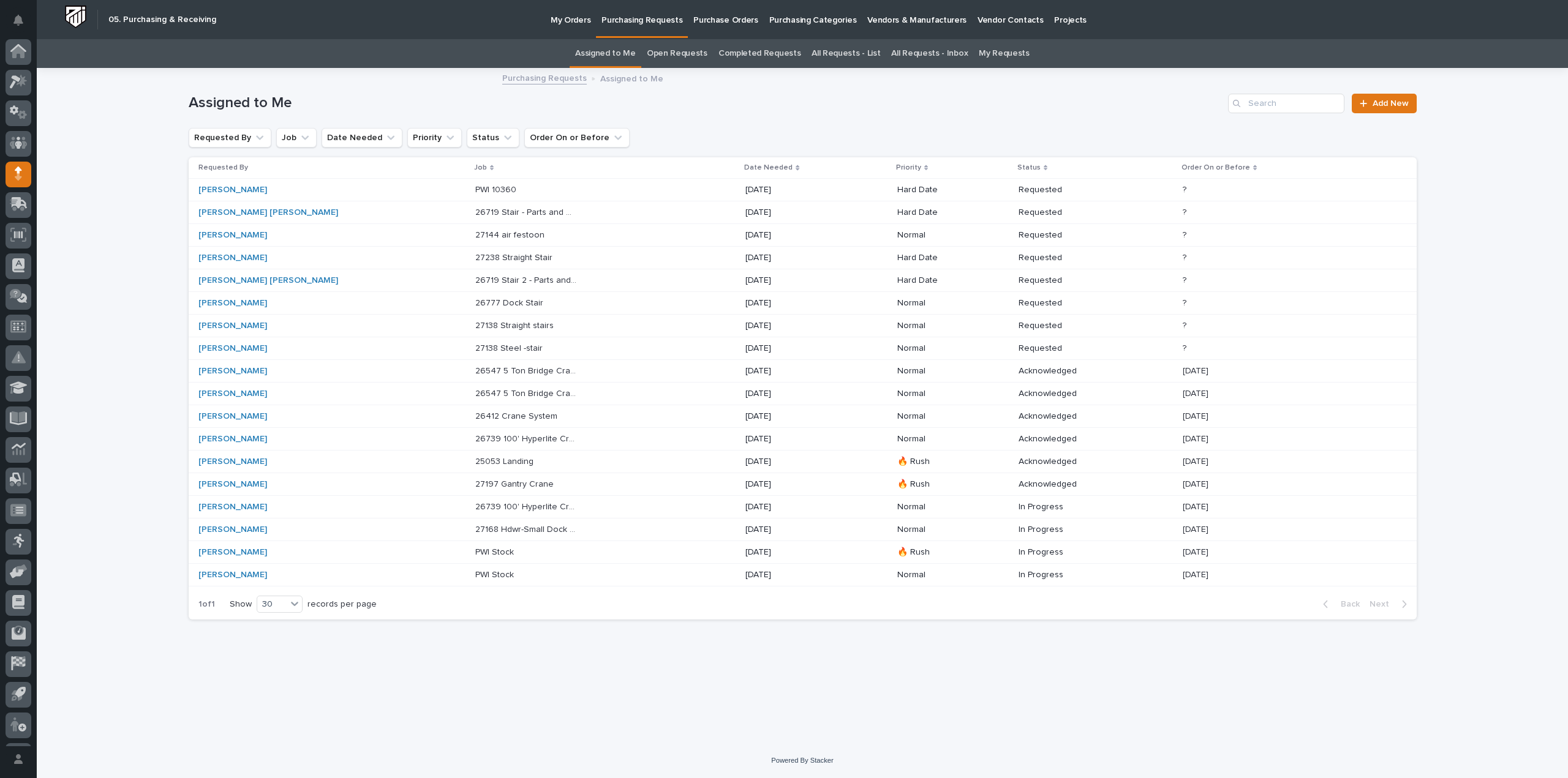
scroll to position [27, 0]
click at [486, 350] on p at bounding box center [527, 348] width 103 height 11
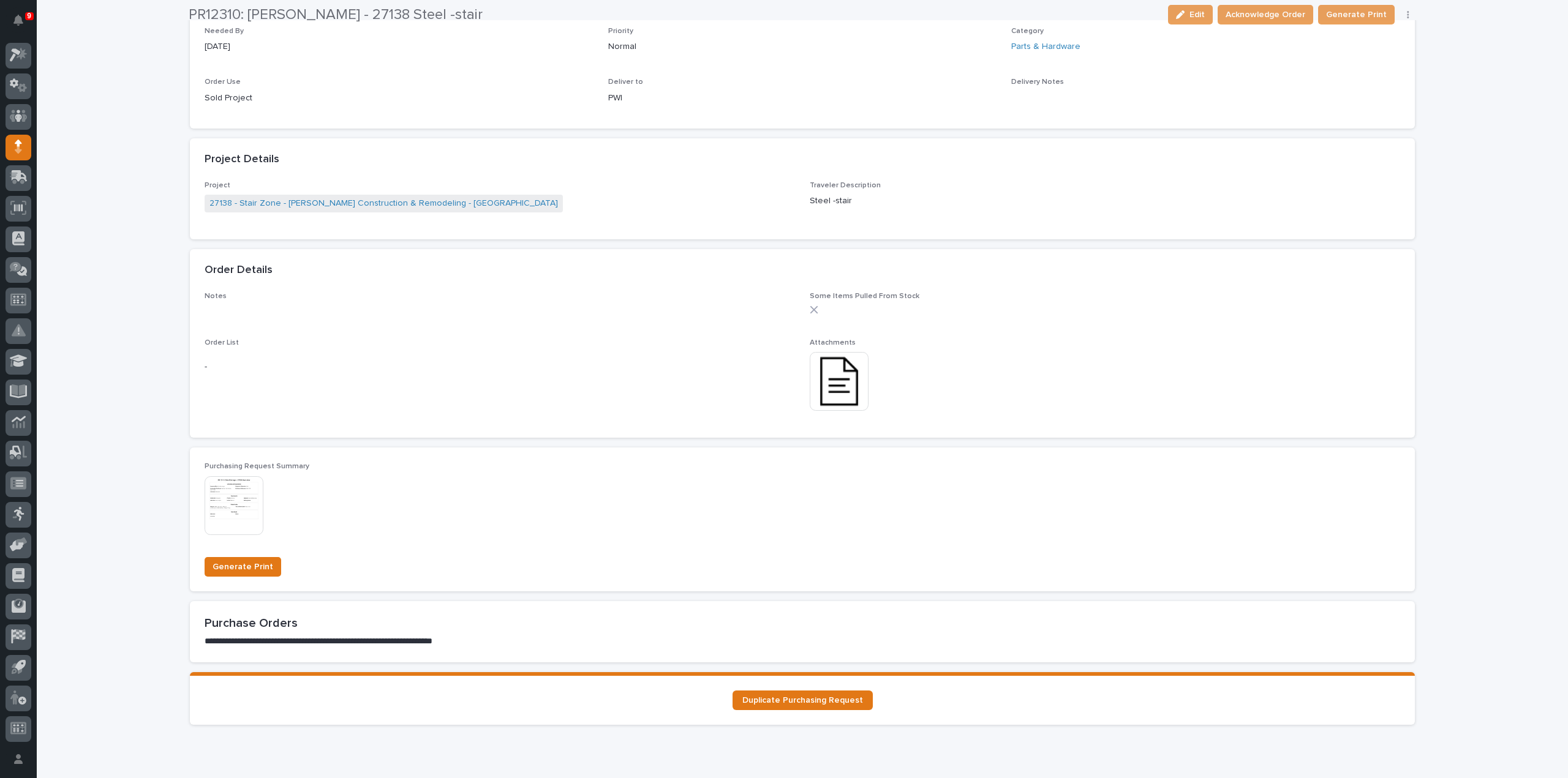
scroll to position [612, 0]
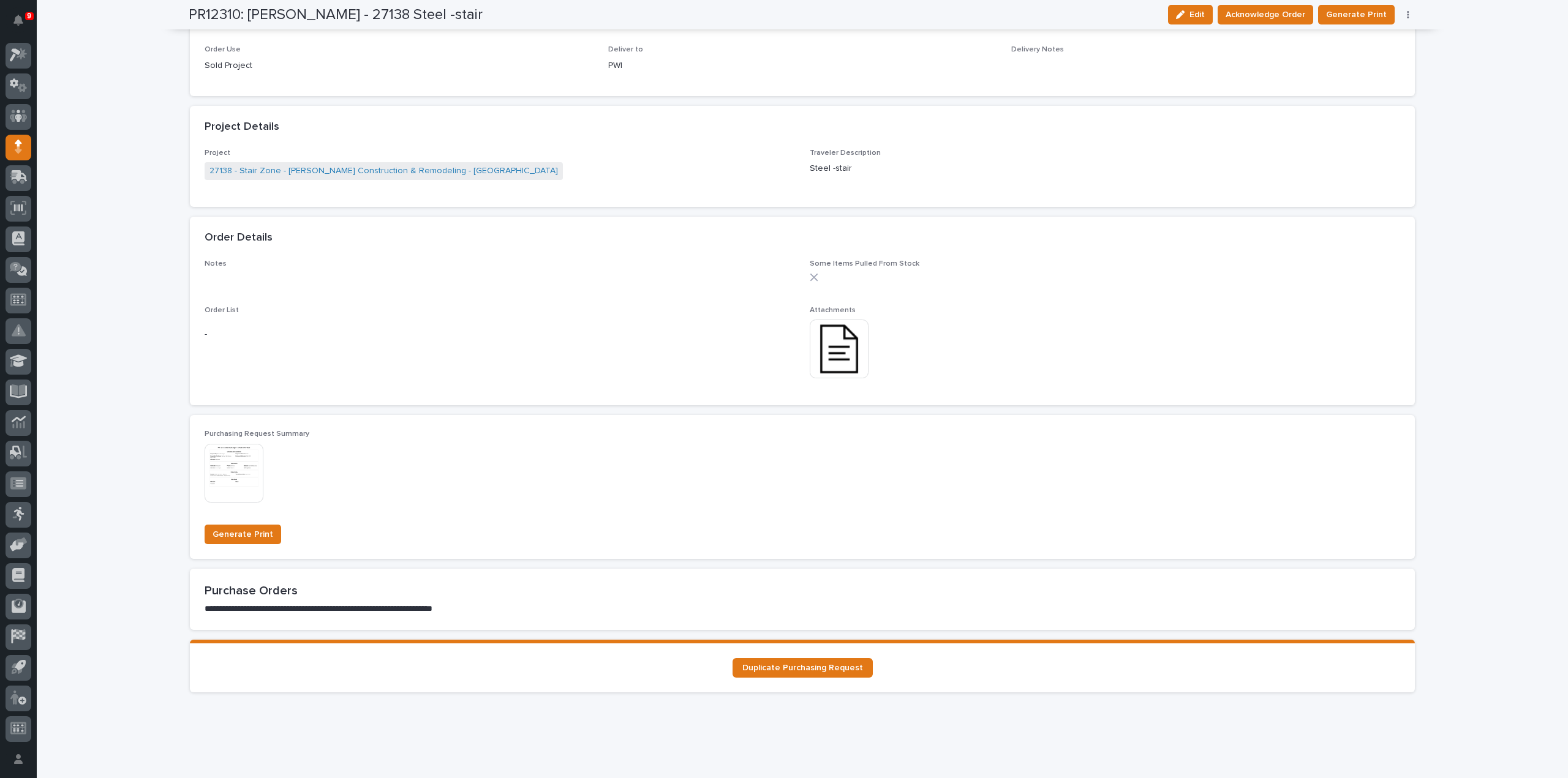
click at [830, 352] on img at bounding box center [839, 349] width 59 height 59
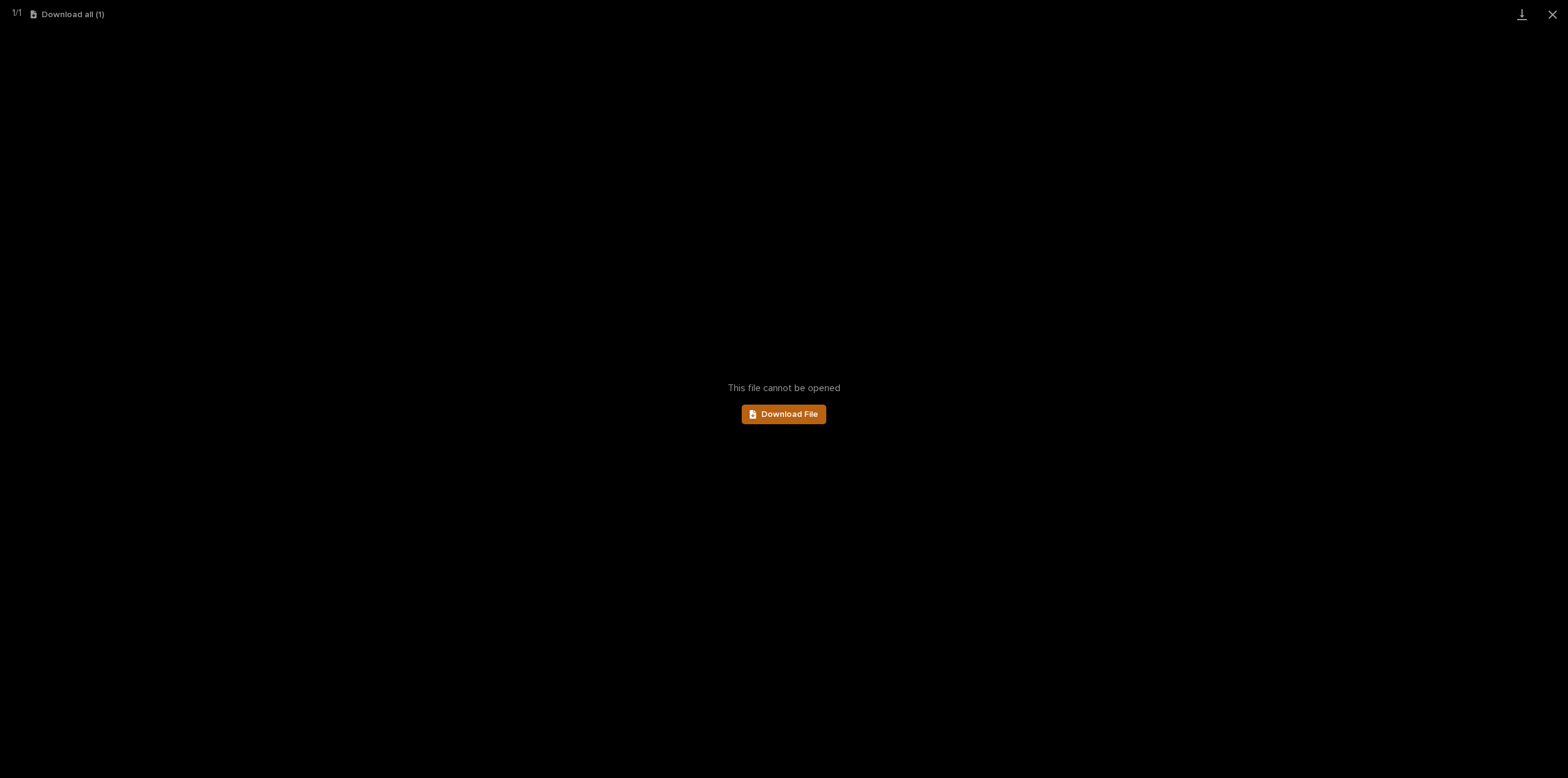
click at [805, 412] on span "Download File" at bounding box center [790, 414] width 57 height 9
click at [1557, 9] on button "Close gallery" at bounding box center [1553, 14] width 31 height 28
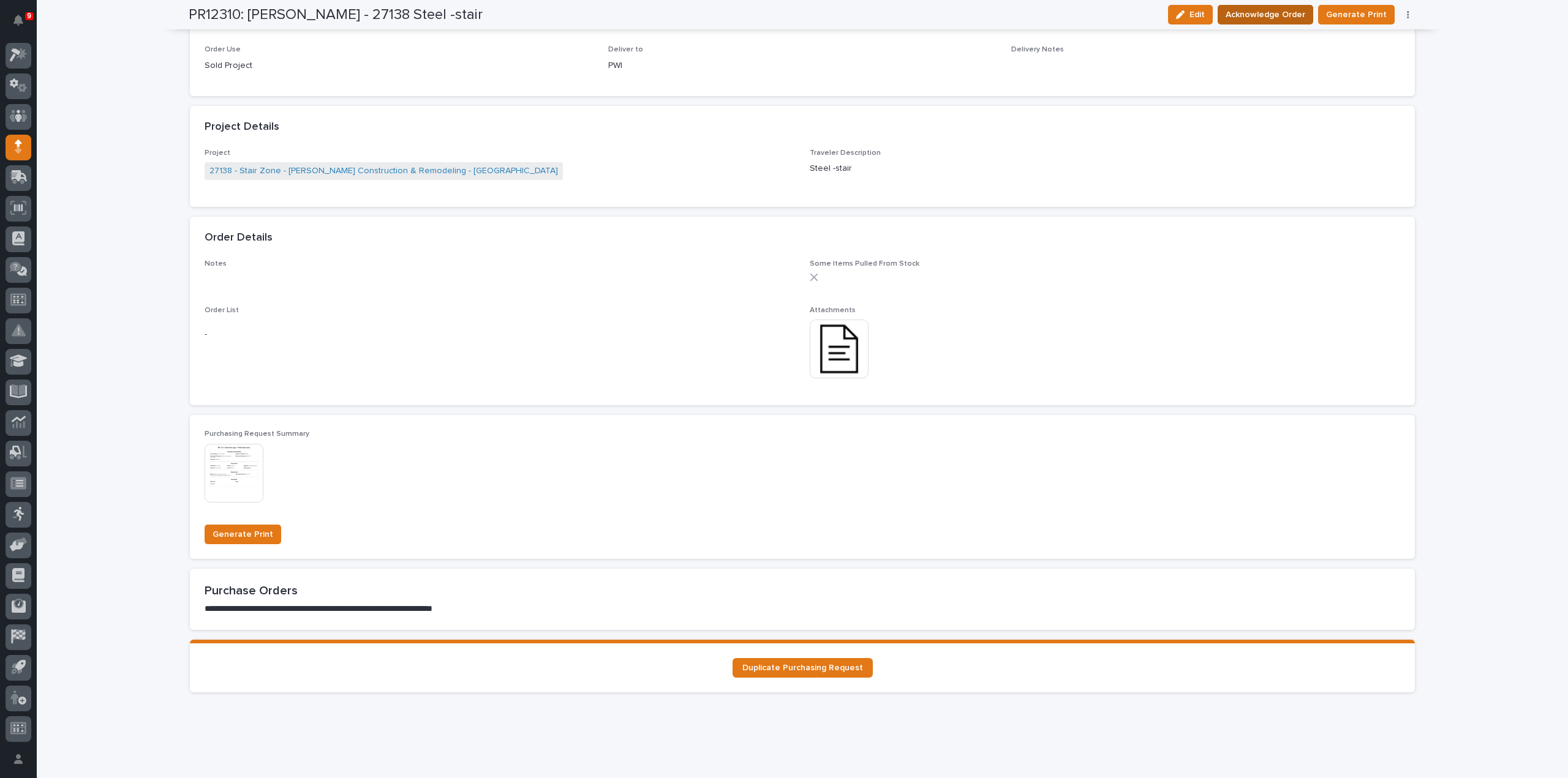
click at [1269, 17] on span "Acknowledge Order" at bounding box center [1266, 15] width 80 height 15
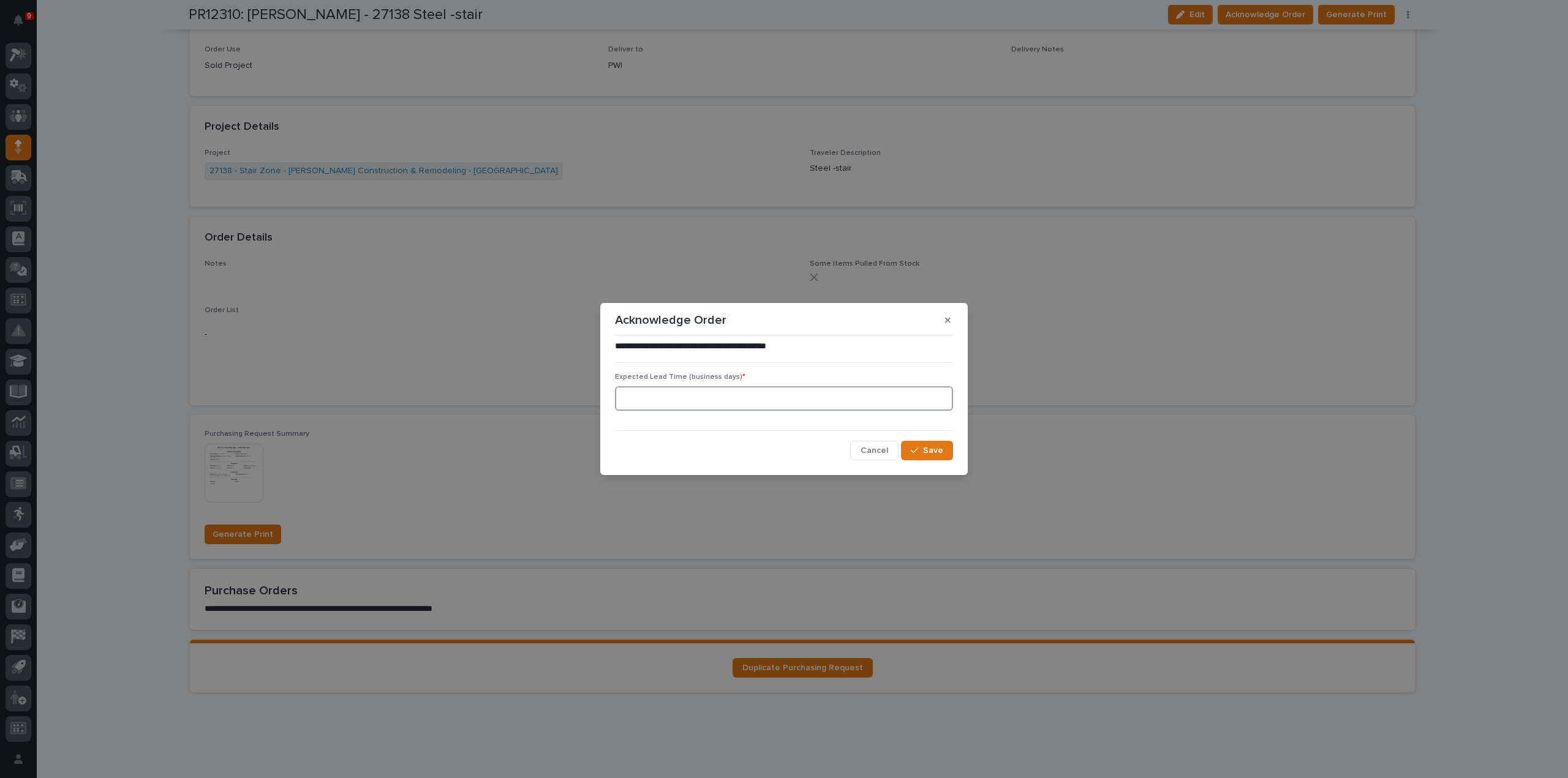
click at [694, 402] on input at bounding box center [783, 399] width 338 height 24
type input "0"
click at [940, 458] on button "Save" at bounding box center [927, 451] width 52 height 20
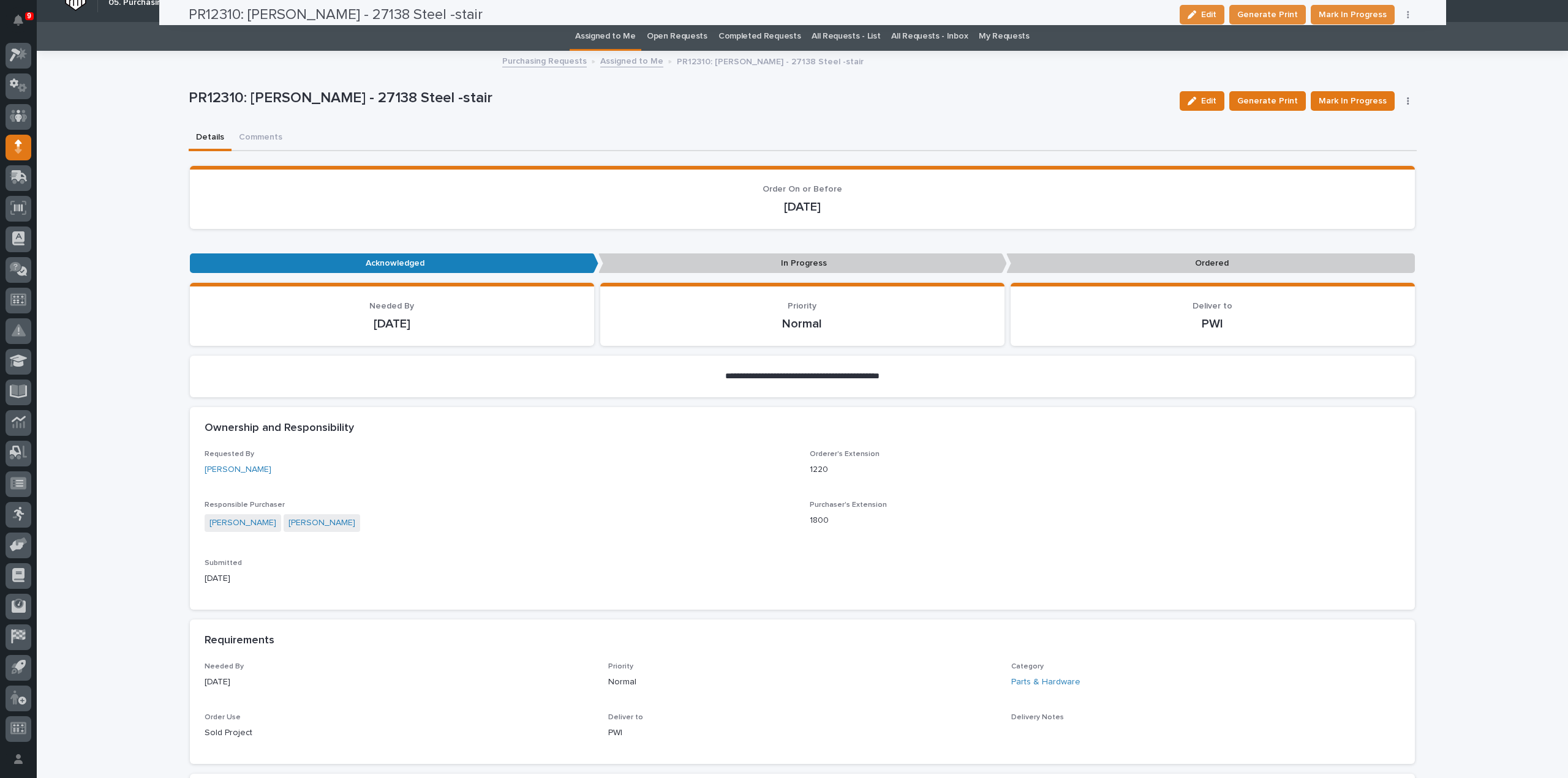
scroll to position [0, 0]
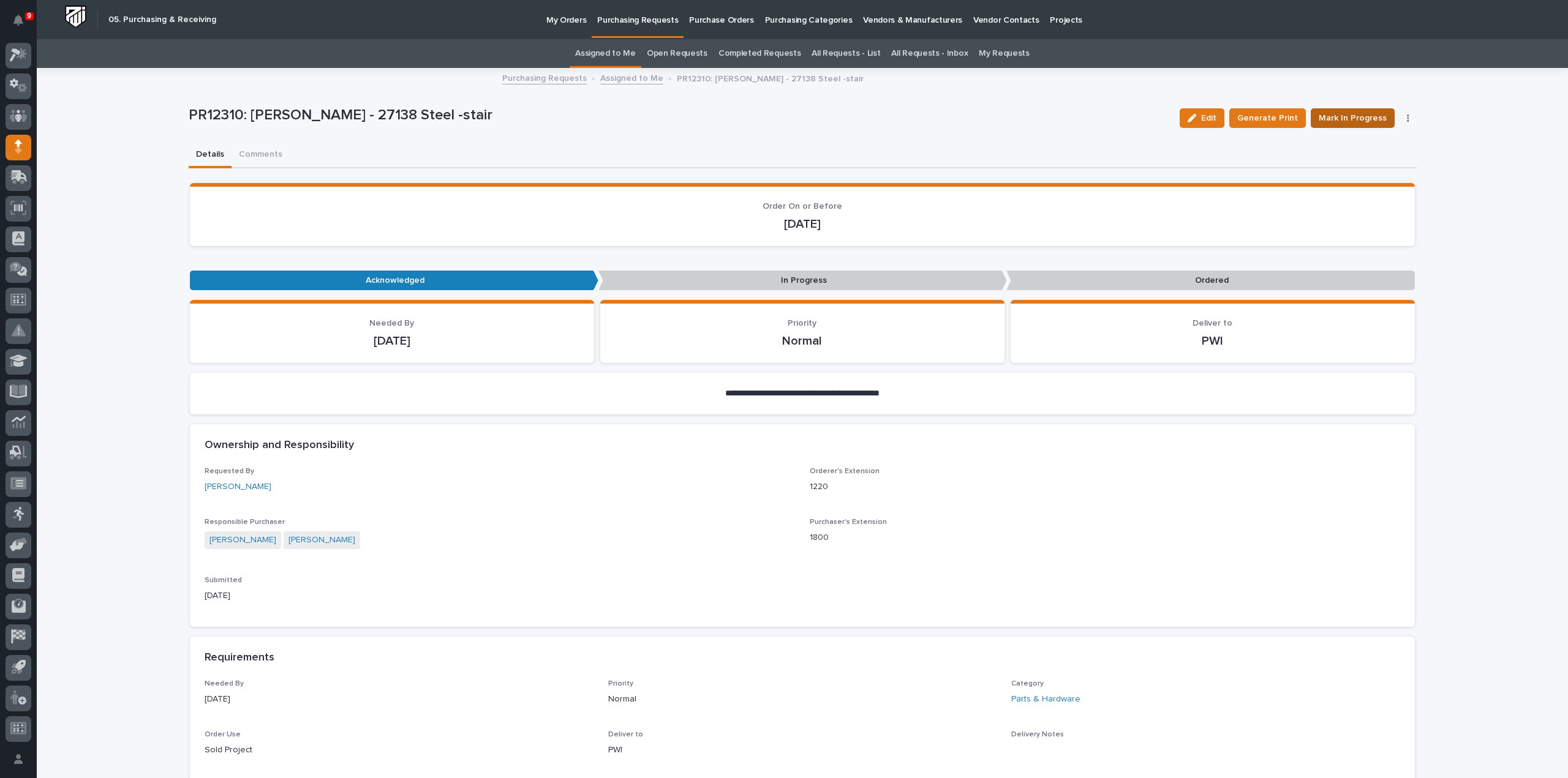
click at [1357, 117] on span "Mark In Progress" at bounding box center [1353, 118] width 68 height 15
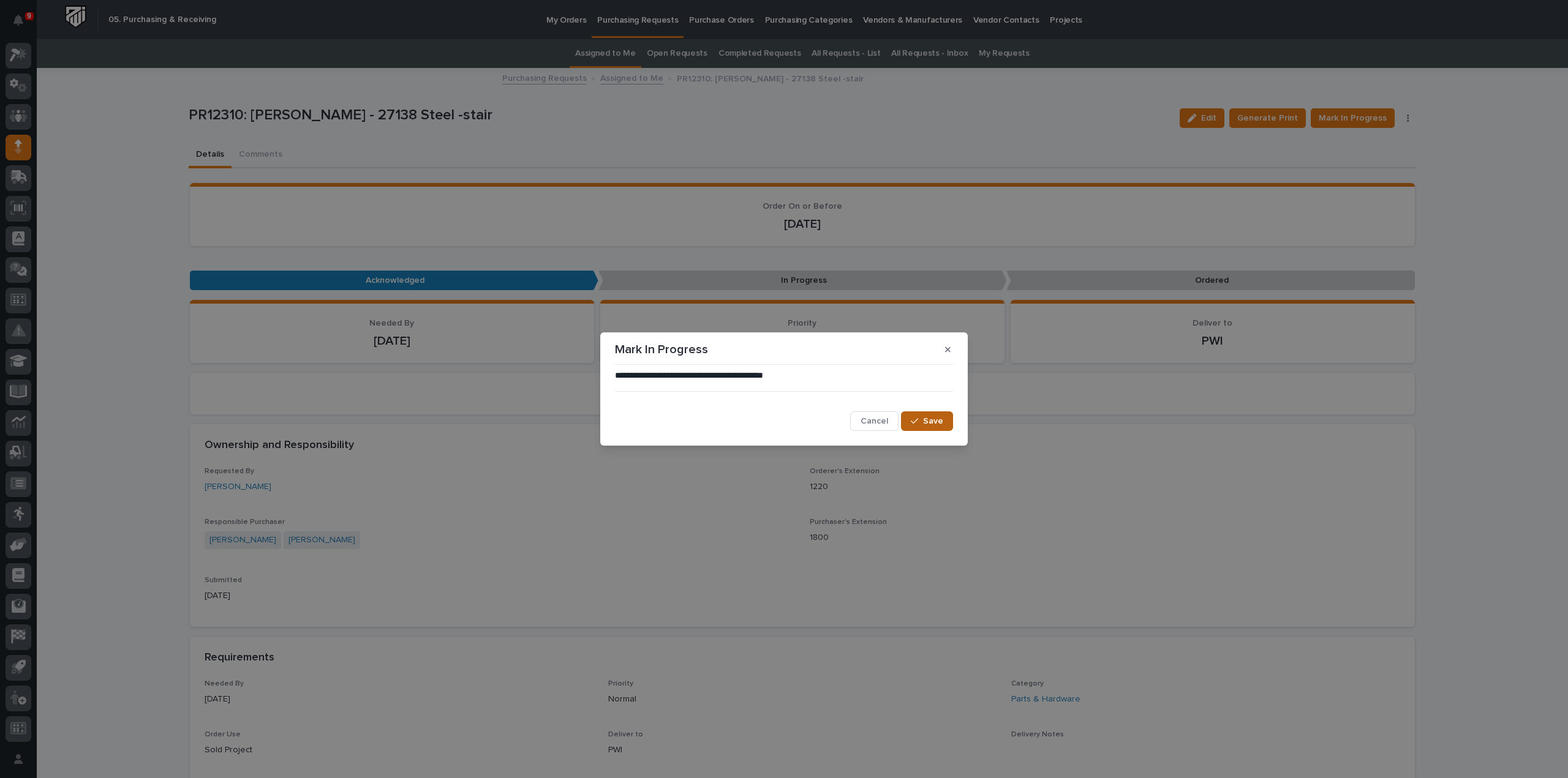
click at [927, 426] on span "Save" at bounding box center [933, 422] width 20 height 11
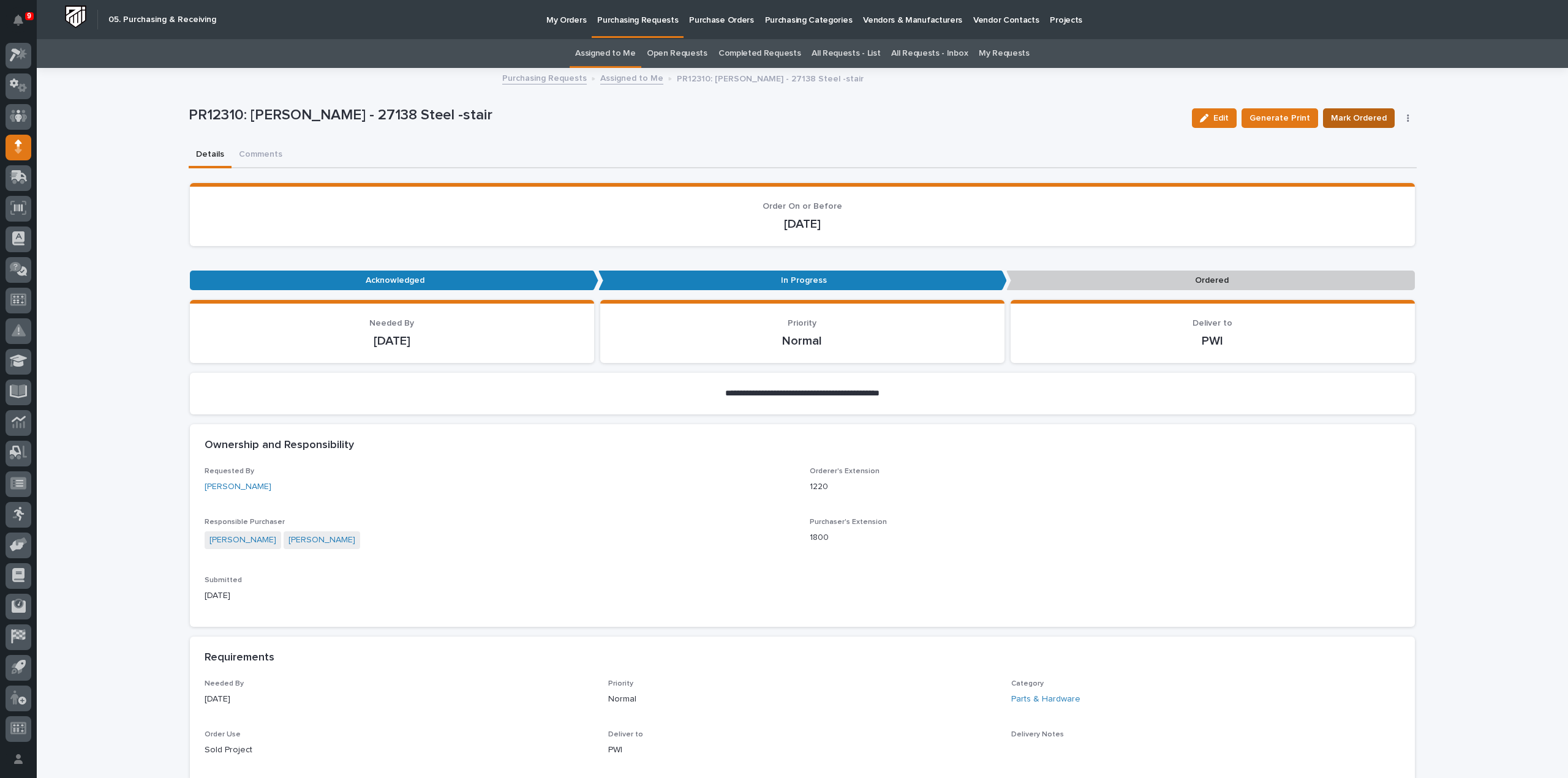
click at [1356, 115] on span "Mark Ordered" at bounding box center [1359, 118] width 55 height 15
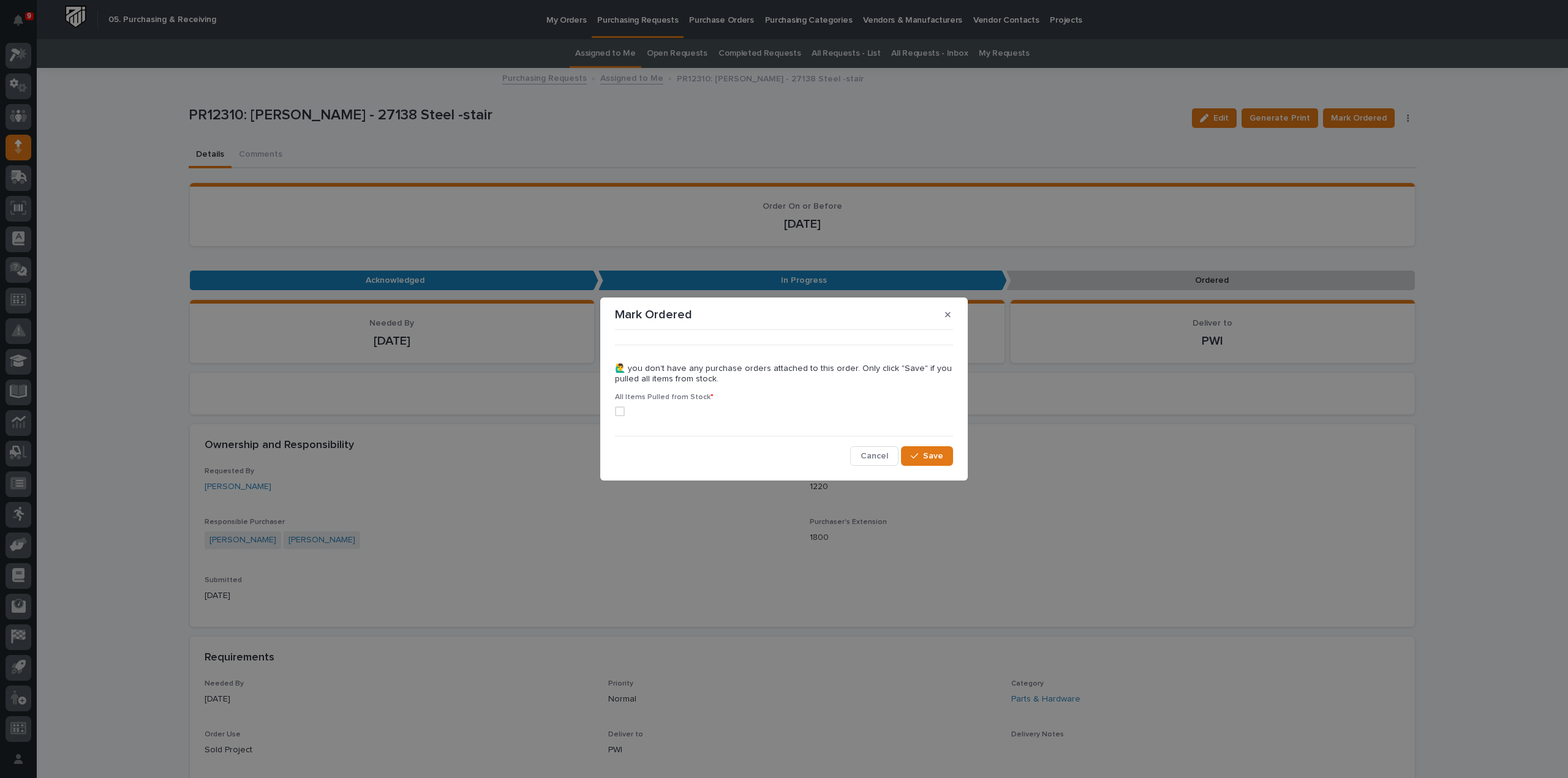
click at [624, 412] on label at bounding box center [783, 412] width 338 height 10
click at [918, 461] on button "Save" at bounding box center [927, 457] width 52 height 20
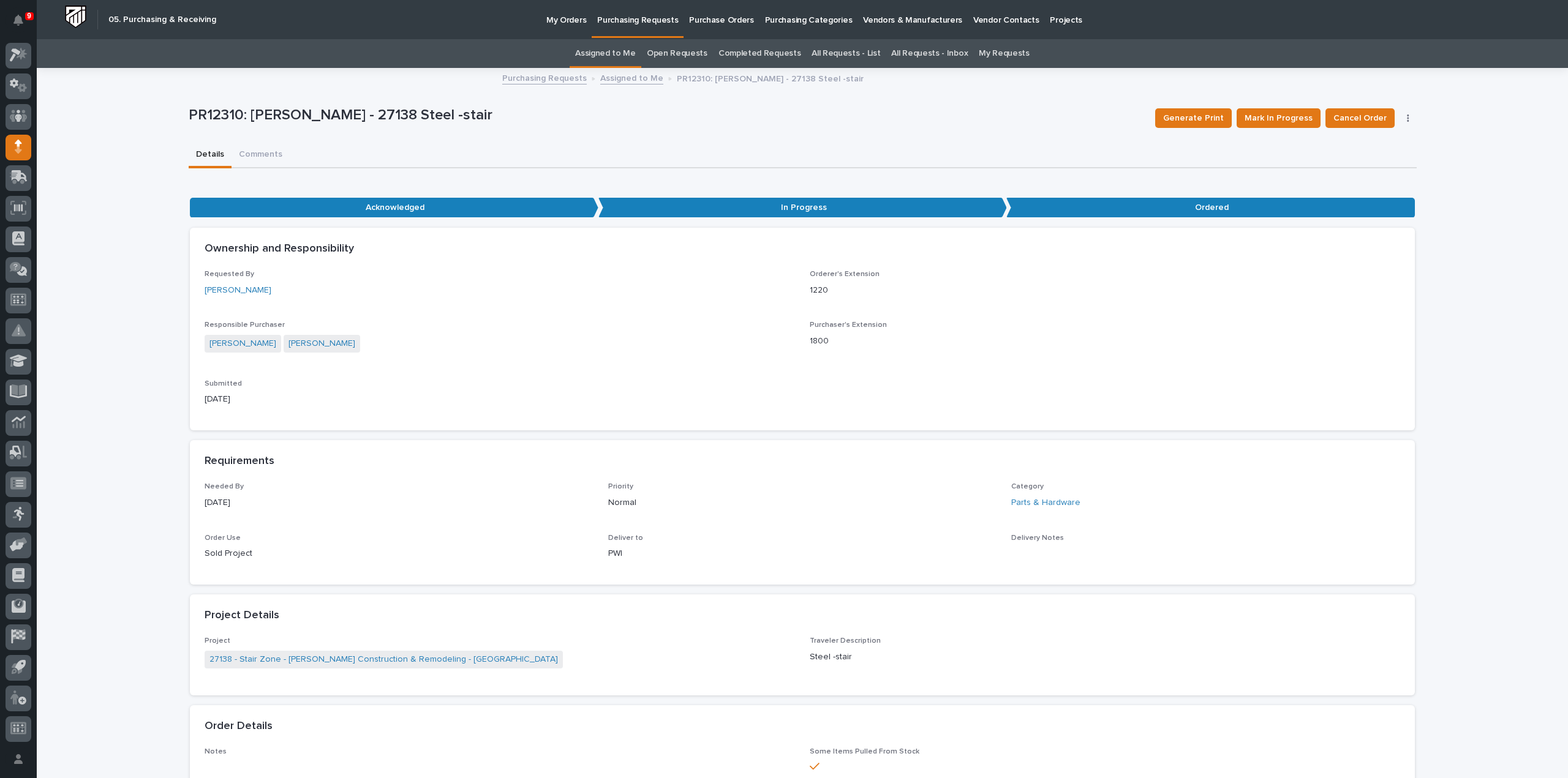
click at [629, 52] on link "Assigned to Me" at bounding box center [606, 53] width 60 height 28
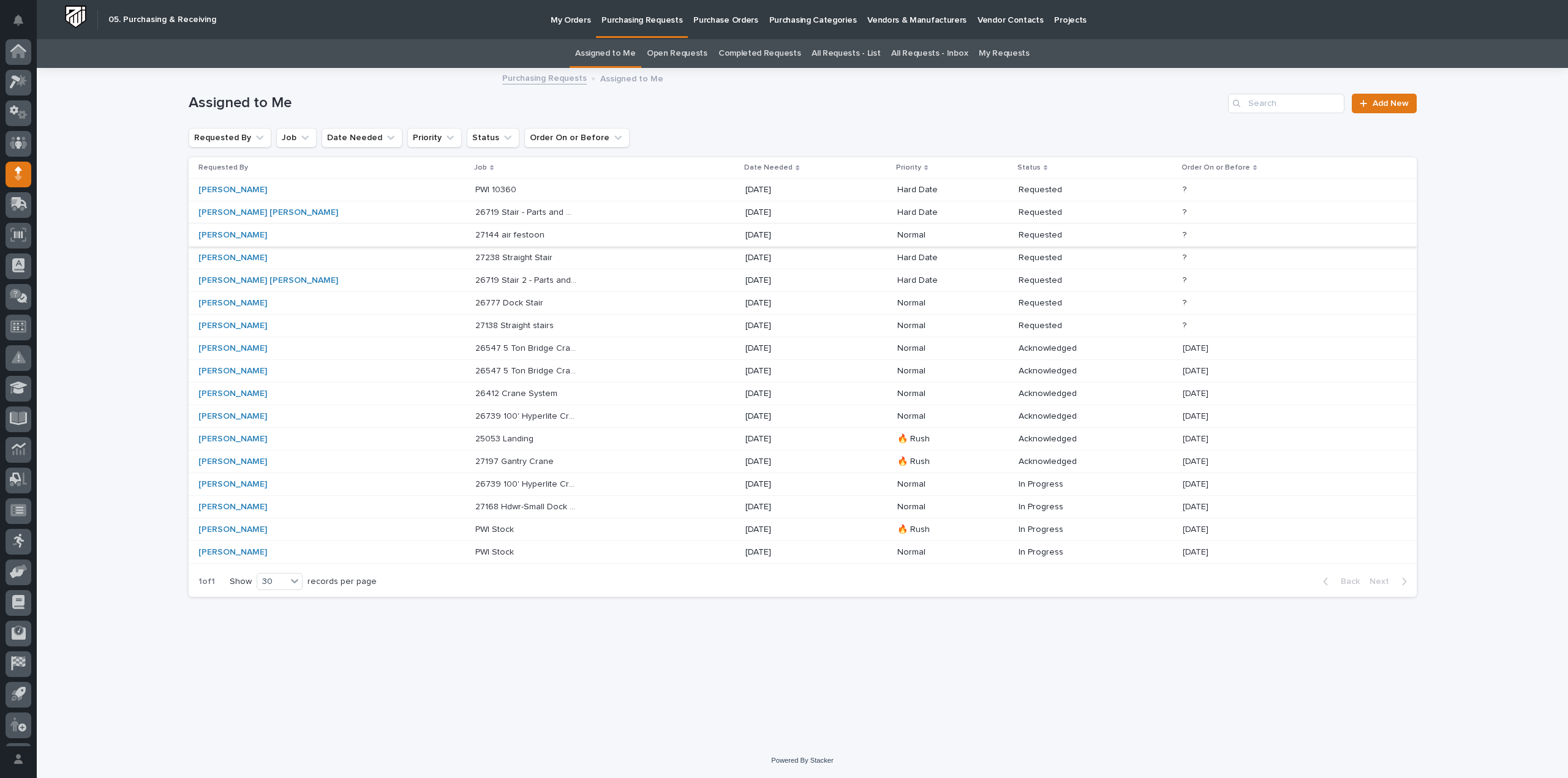
scroll to position [27, 0]
click at [493, 328] on p at bounding box center [527, 326] width 103 height 11
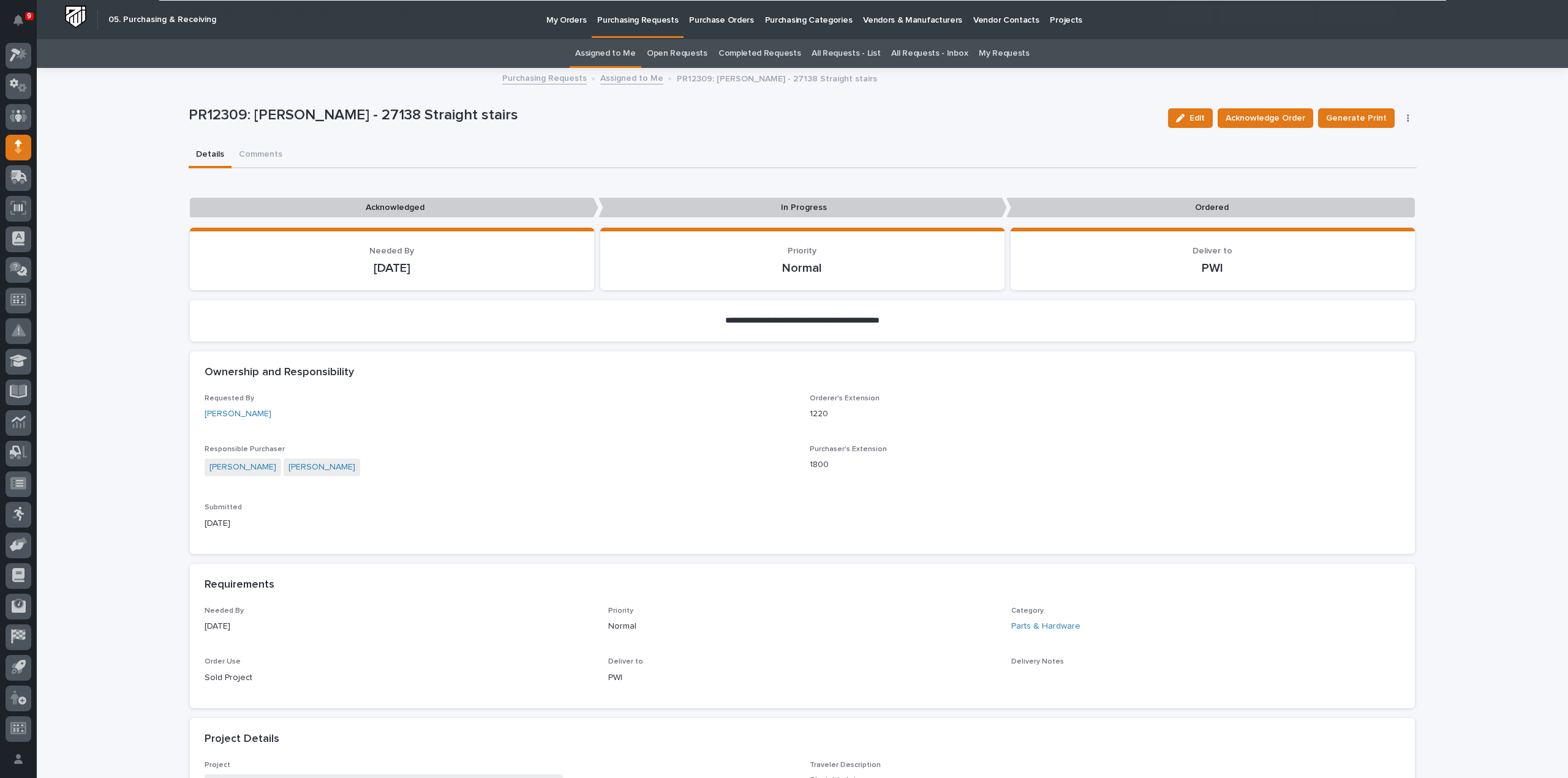
scroll to position [612, 0]
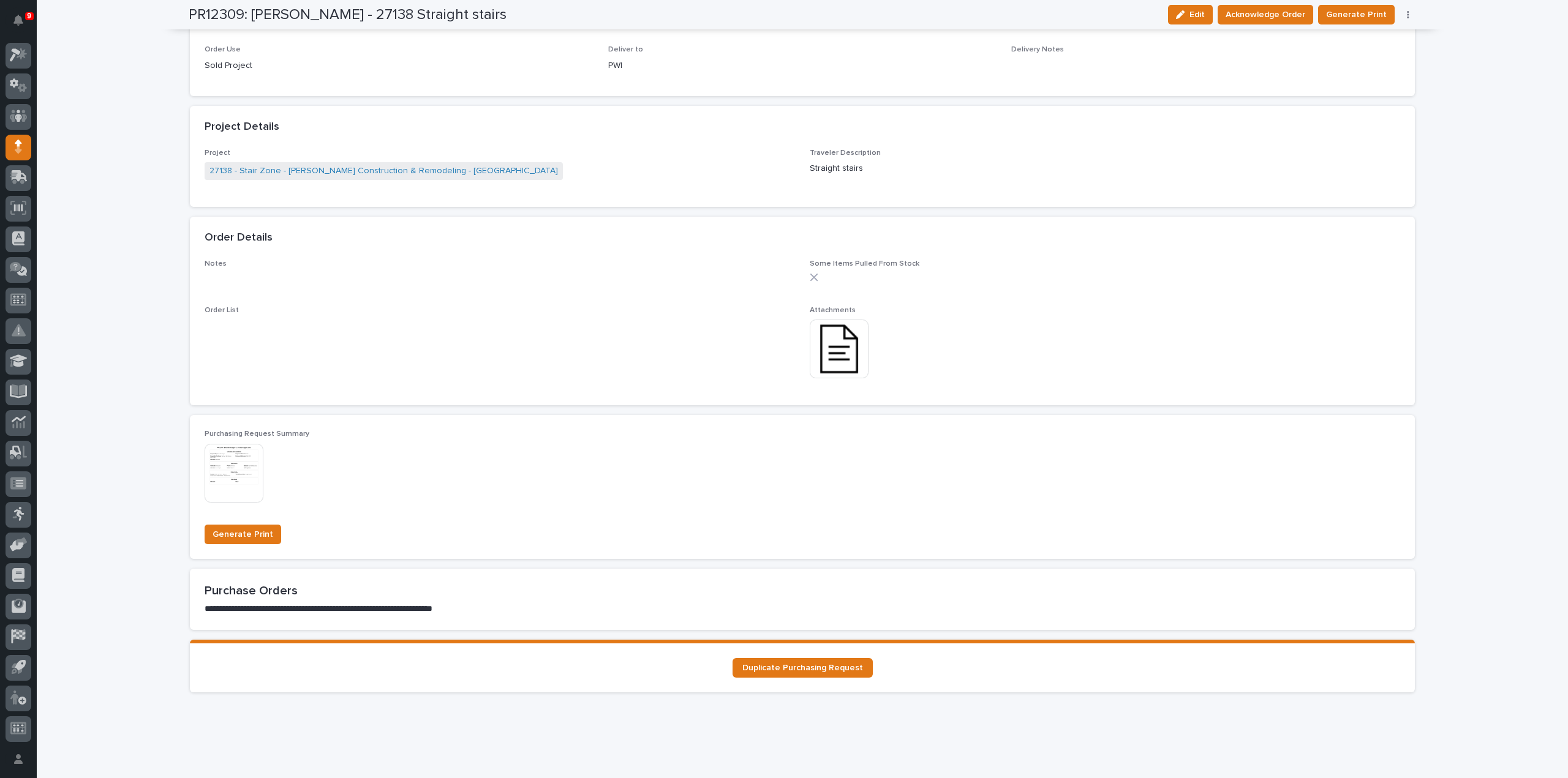
click at [835, 352] on img at bounding box center [839, 349] width 59 height 59
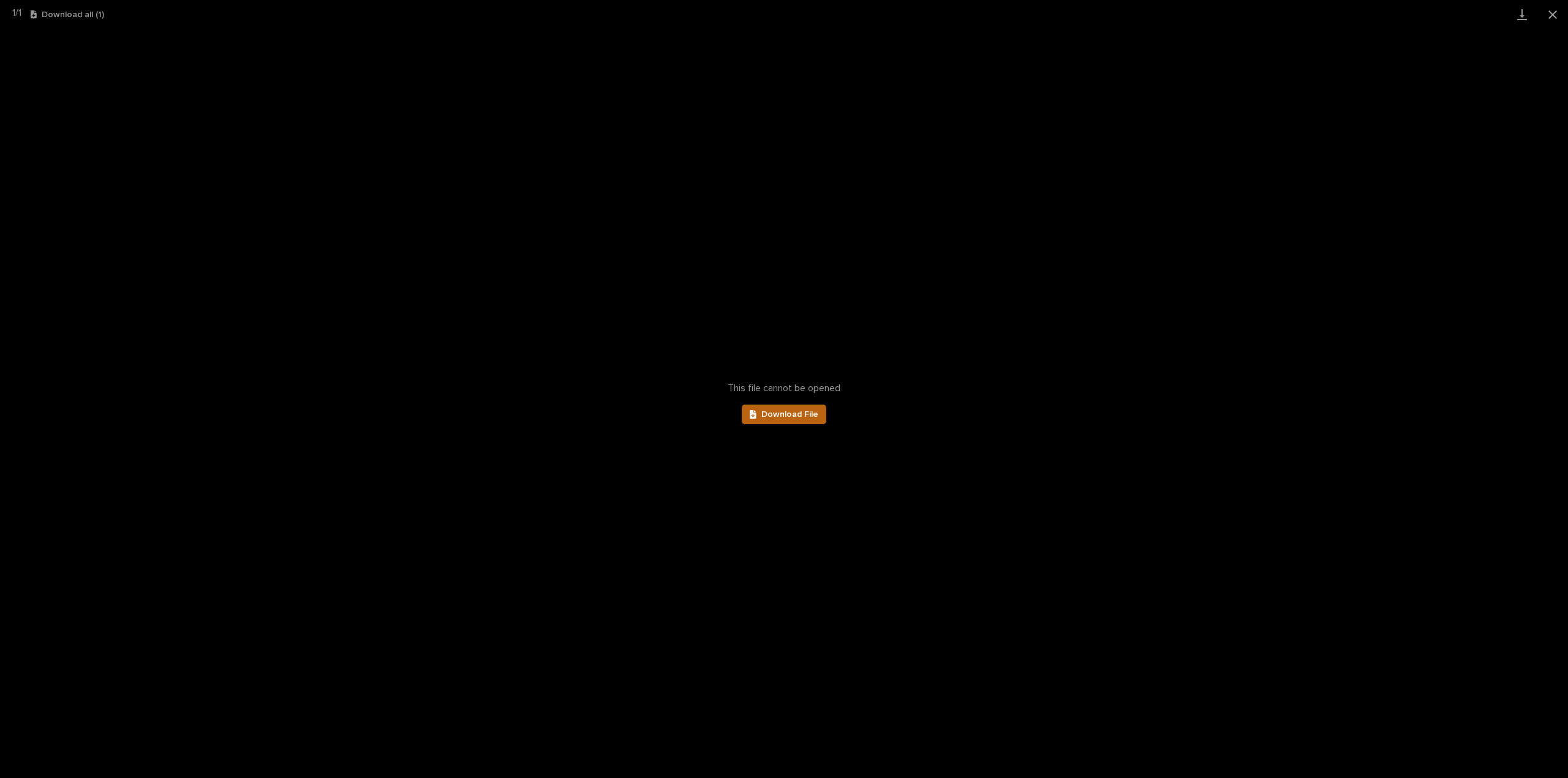
click at [796, 413] on span "Download File" at bounding box center [790, 414] width 57 height 9
click at [1550, 14] on button "Close gallery" at bounding box center [1553, 14] width 31 height 28
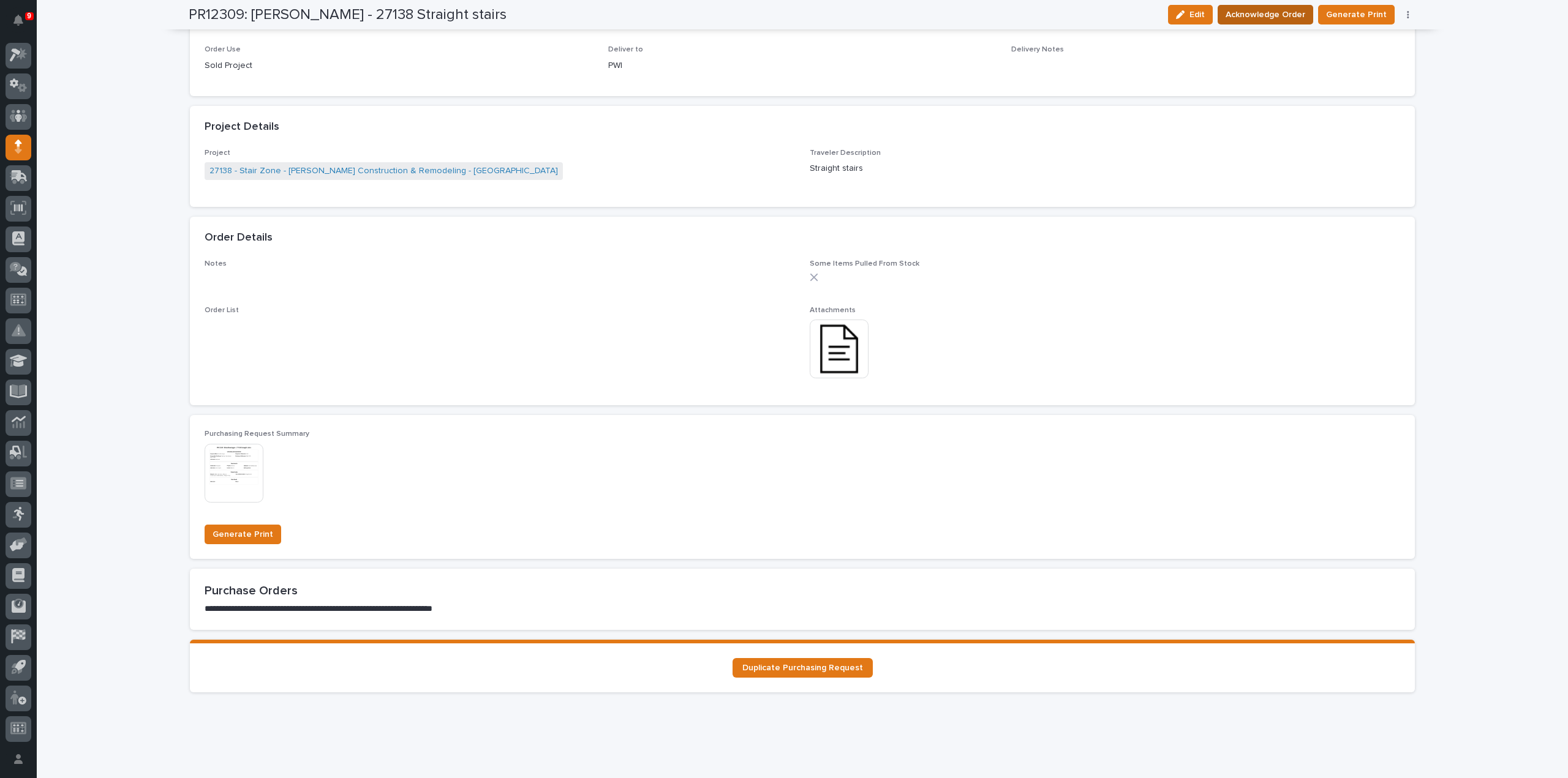
click at [1266, 16] on span "Acknowledge Order" at bounding box center [1266, 15] width 80 height 15
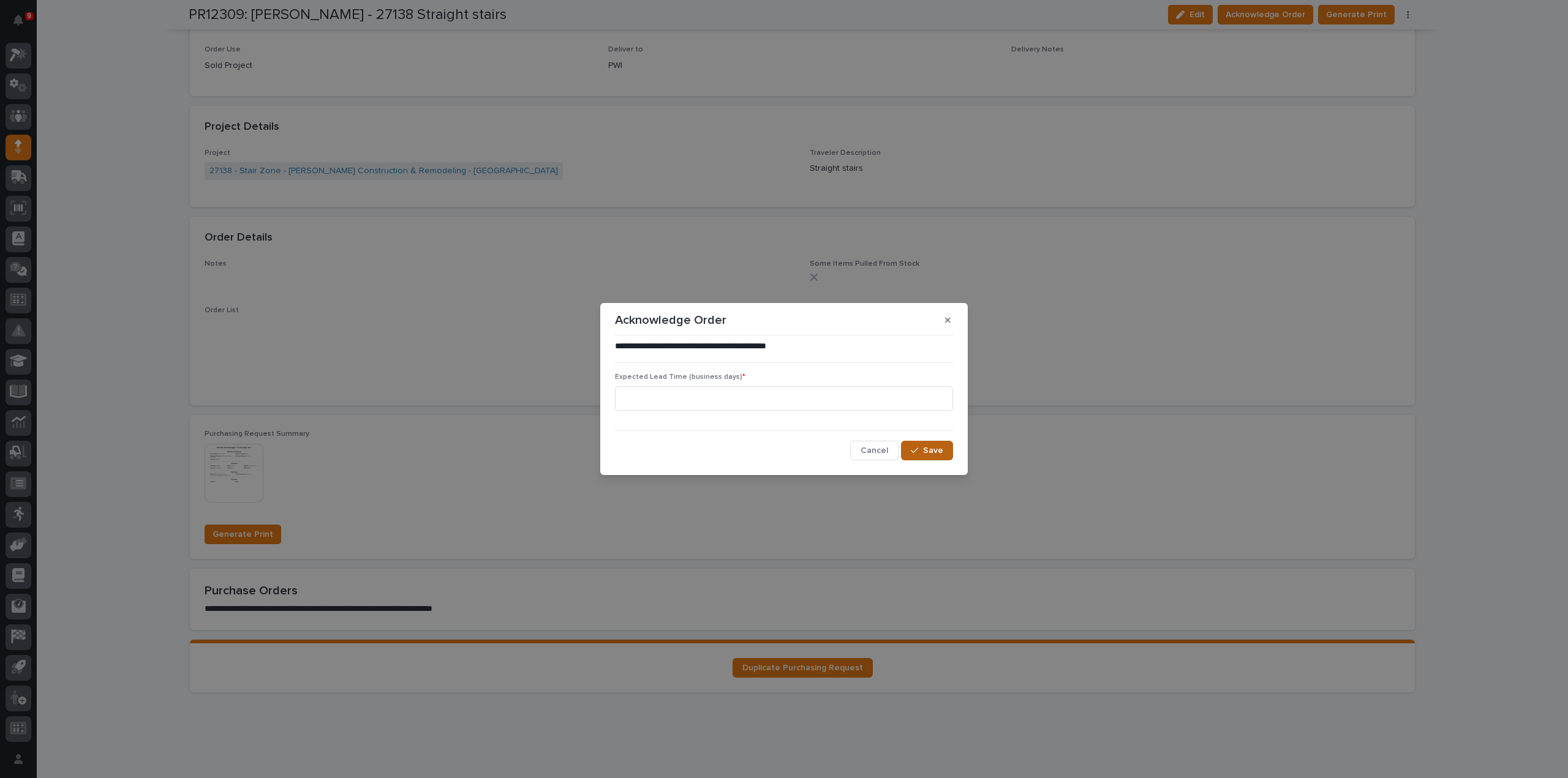
click at [922, 453] on div "button" at bounding box center [917, 451] width 12 height 9
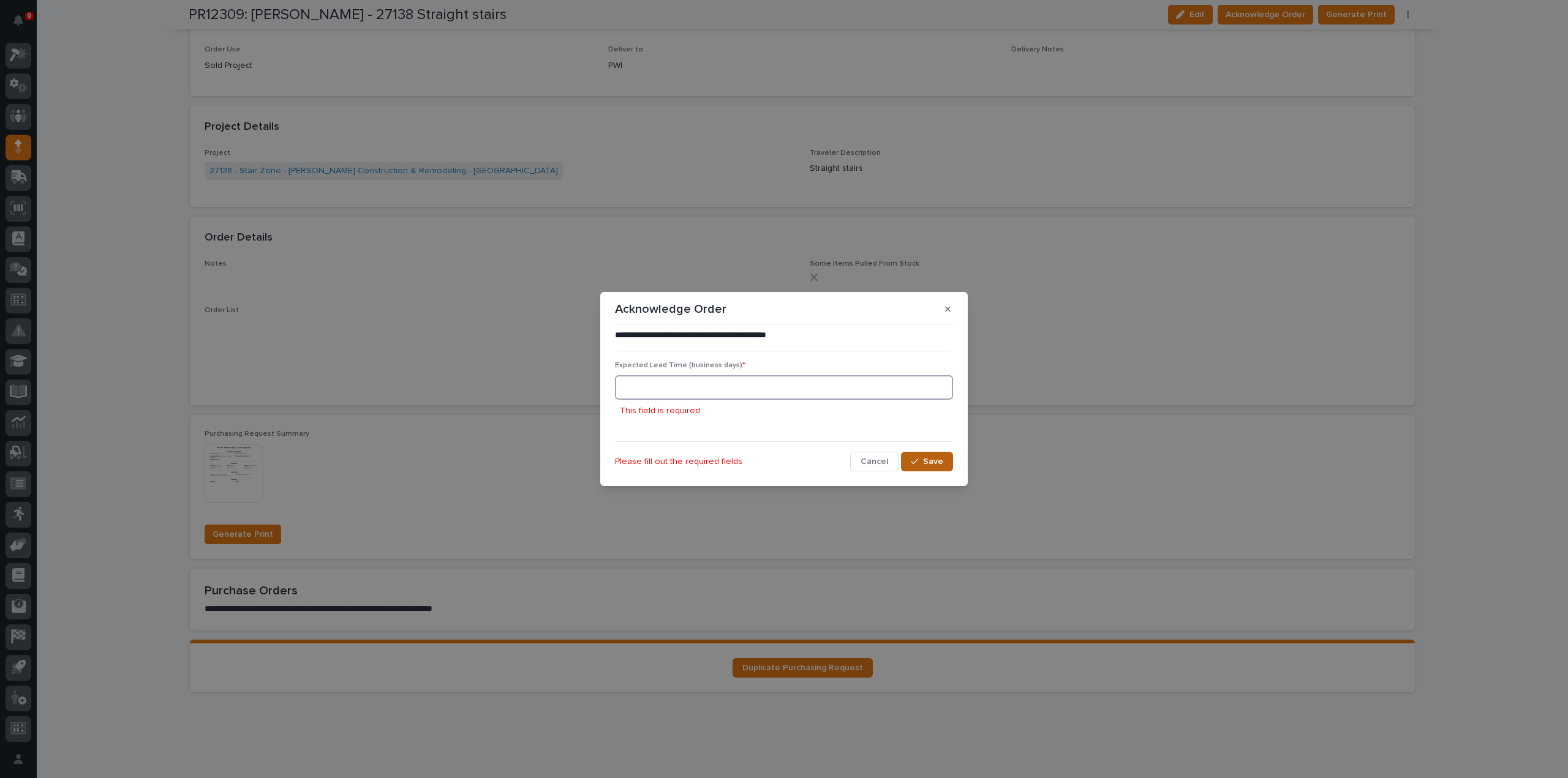
click at [675, 392] on input at bounding box center [783, 387] width 338 height 24
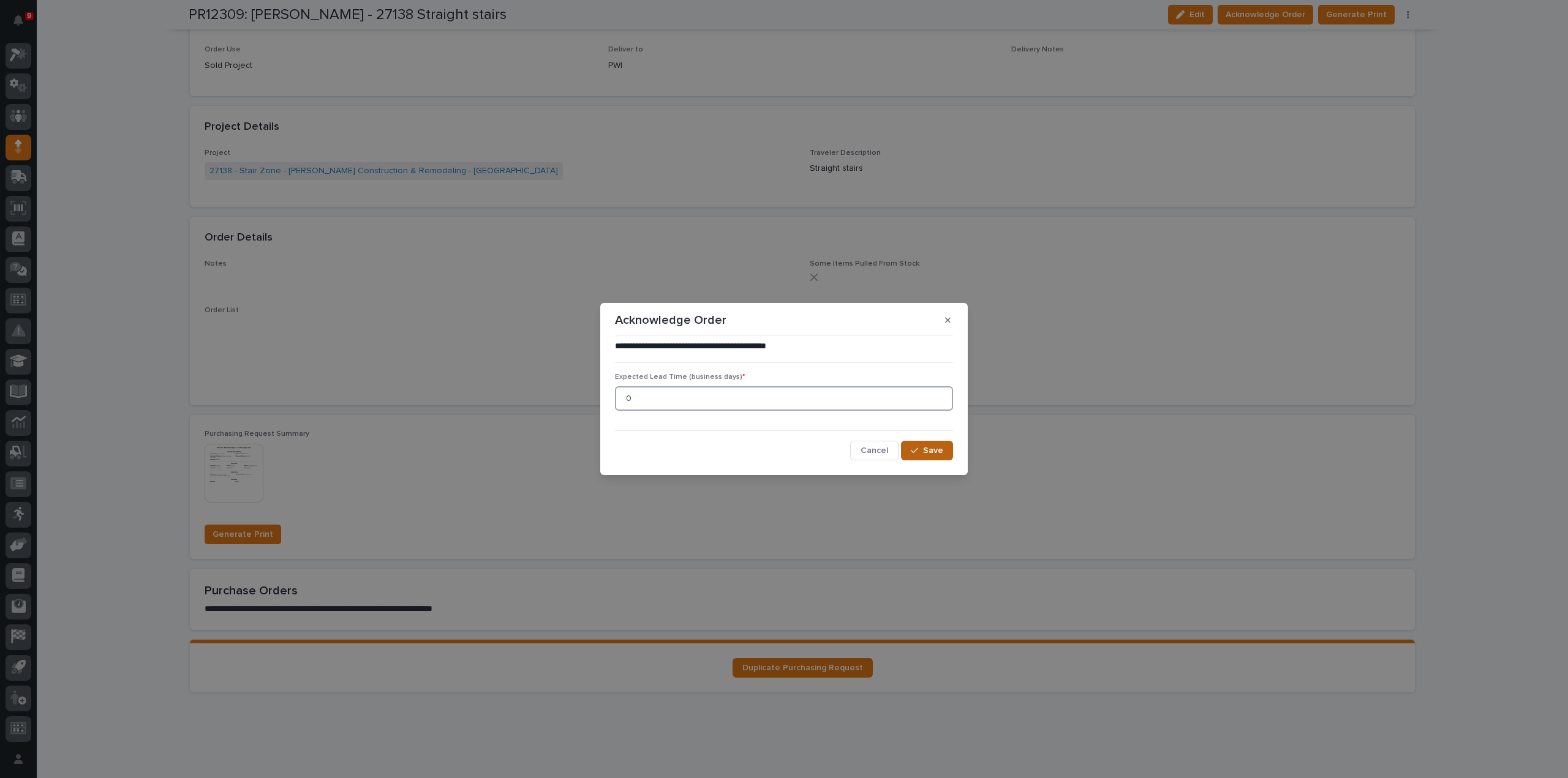
type input "0"
click at [913, 452] on icon "button" at bounding box center [914, 451] width 7 height 9
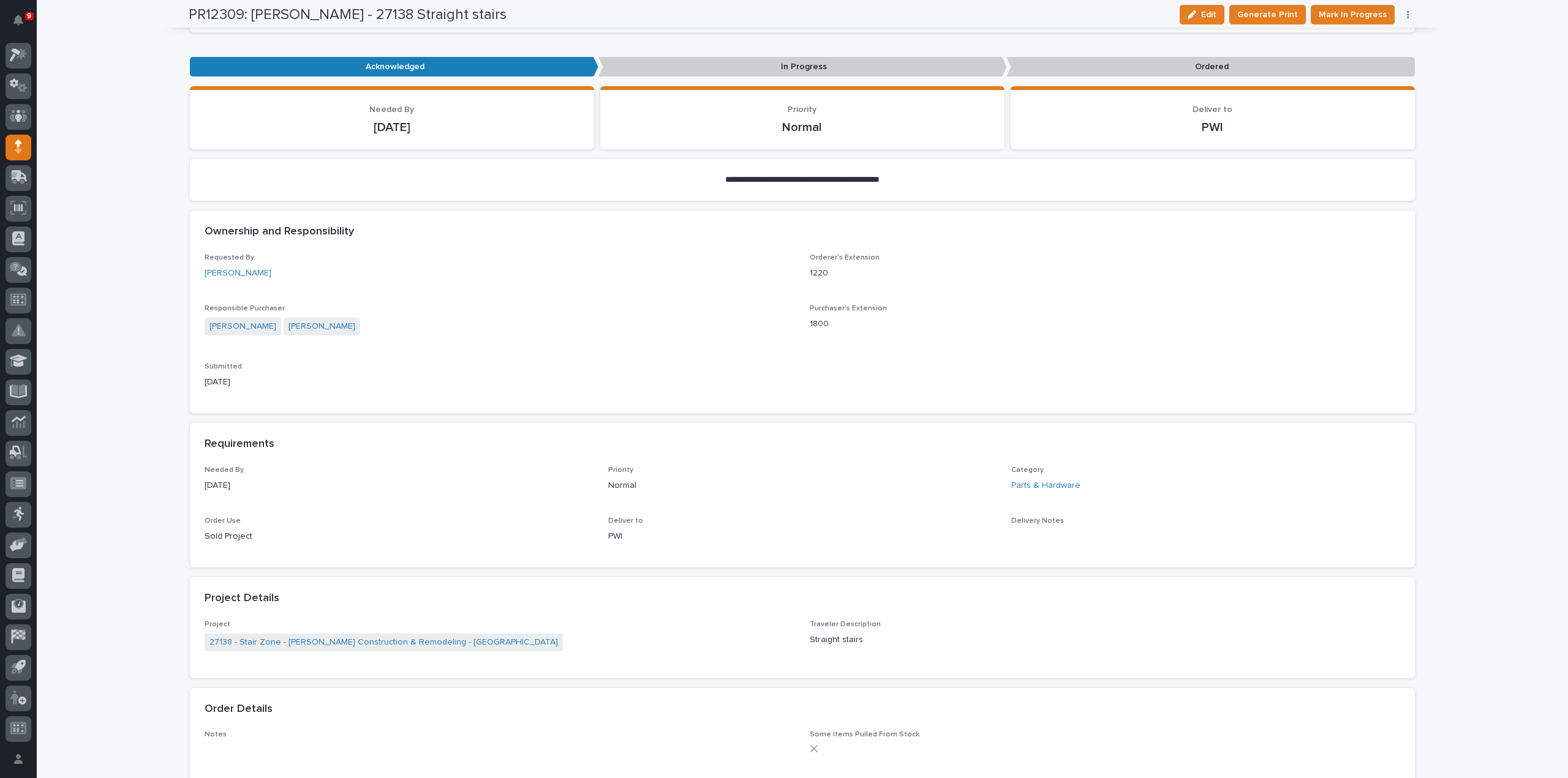
scroll to position [105, 0]
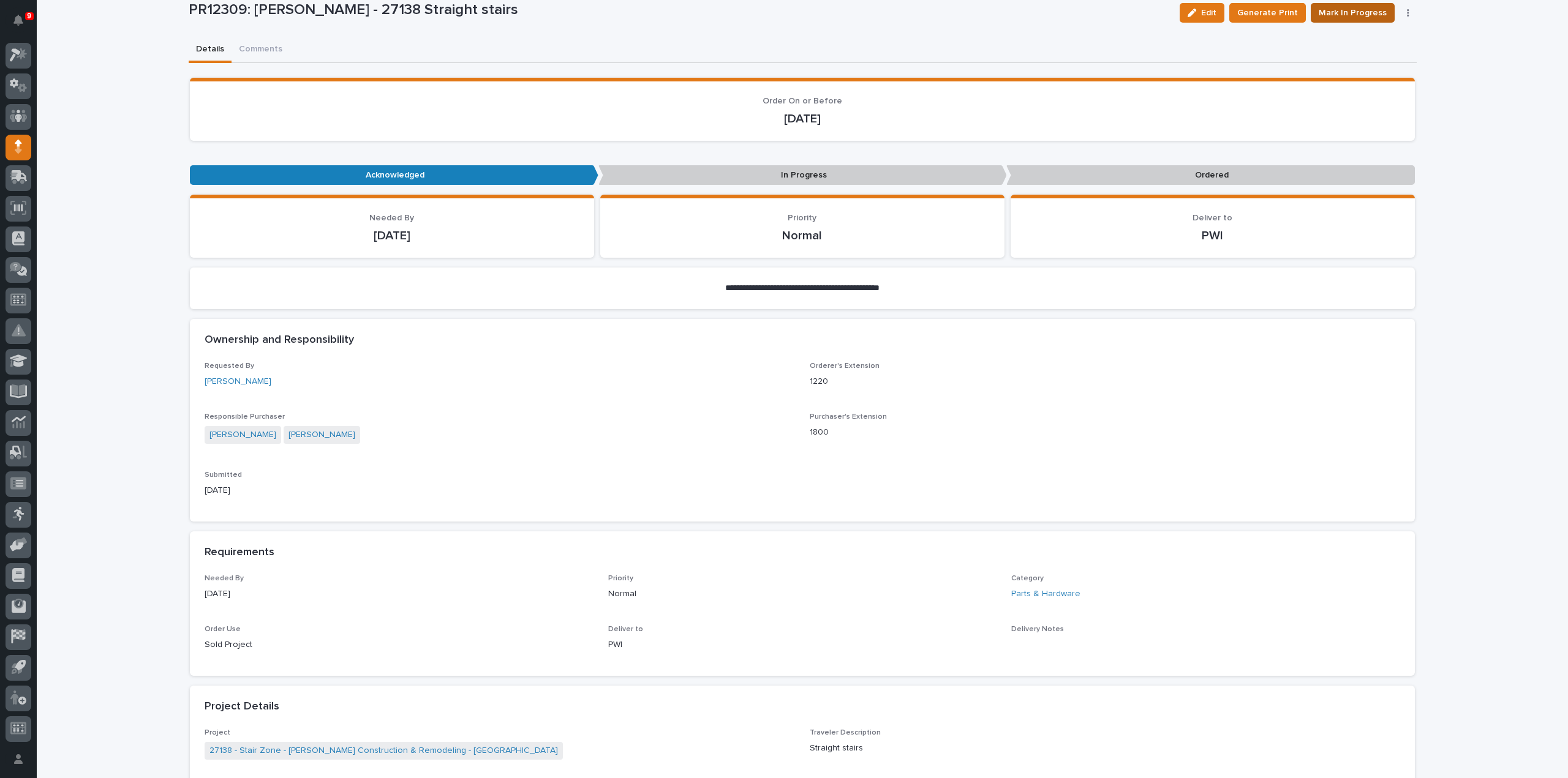
click at [1325, 11] on span "Mark In Progress" at bounding box center [1353, 13] width 68 height 15
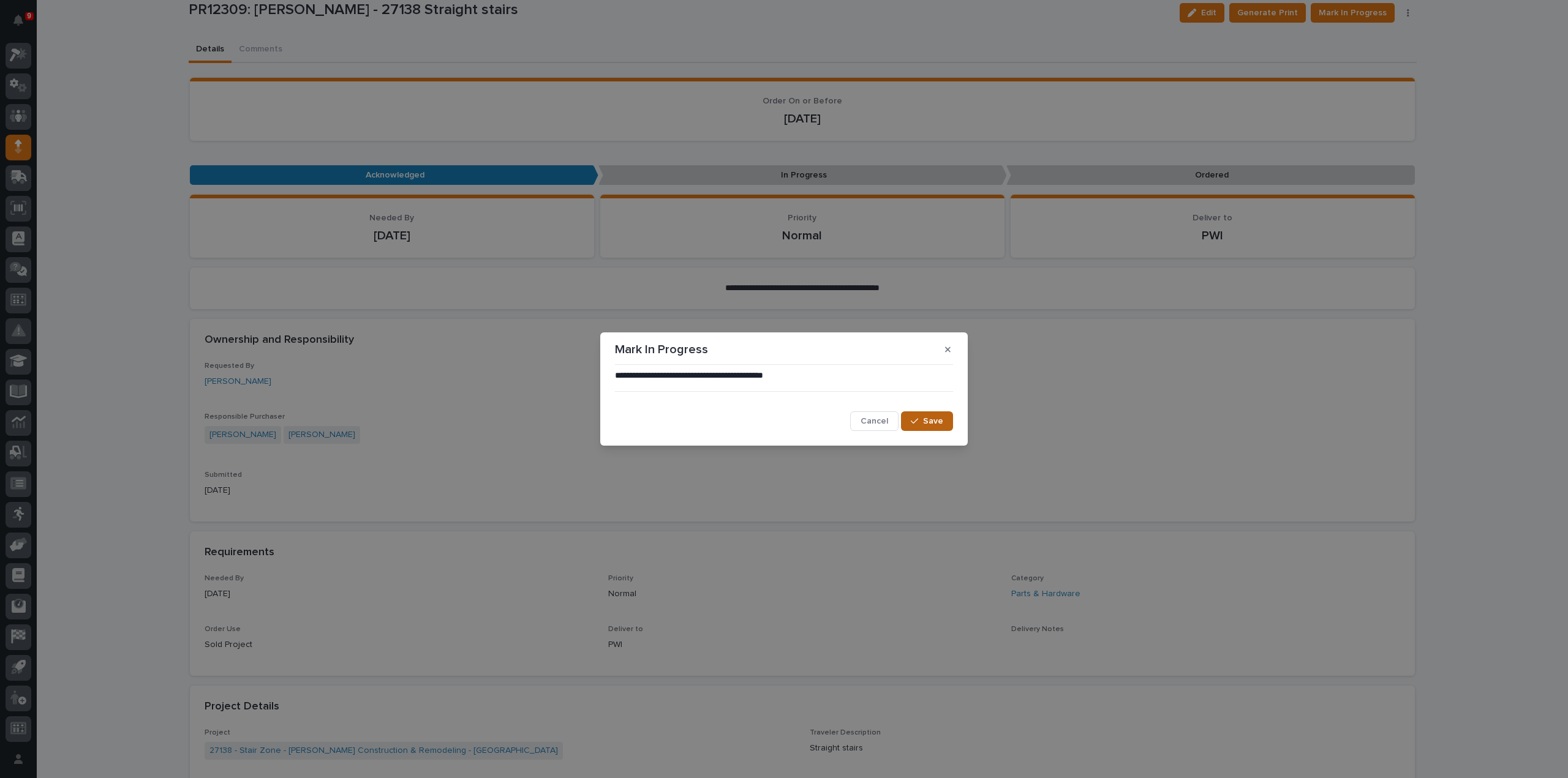
click at [903, 428] on button "Save" at bounding box center [927, 422] width 52 height 20
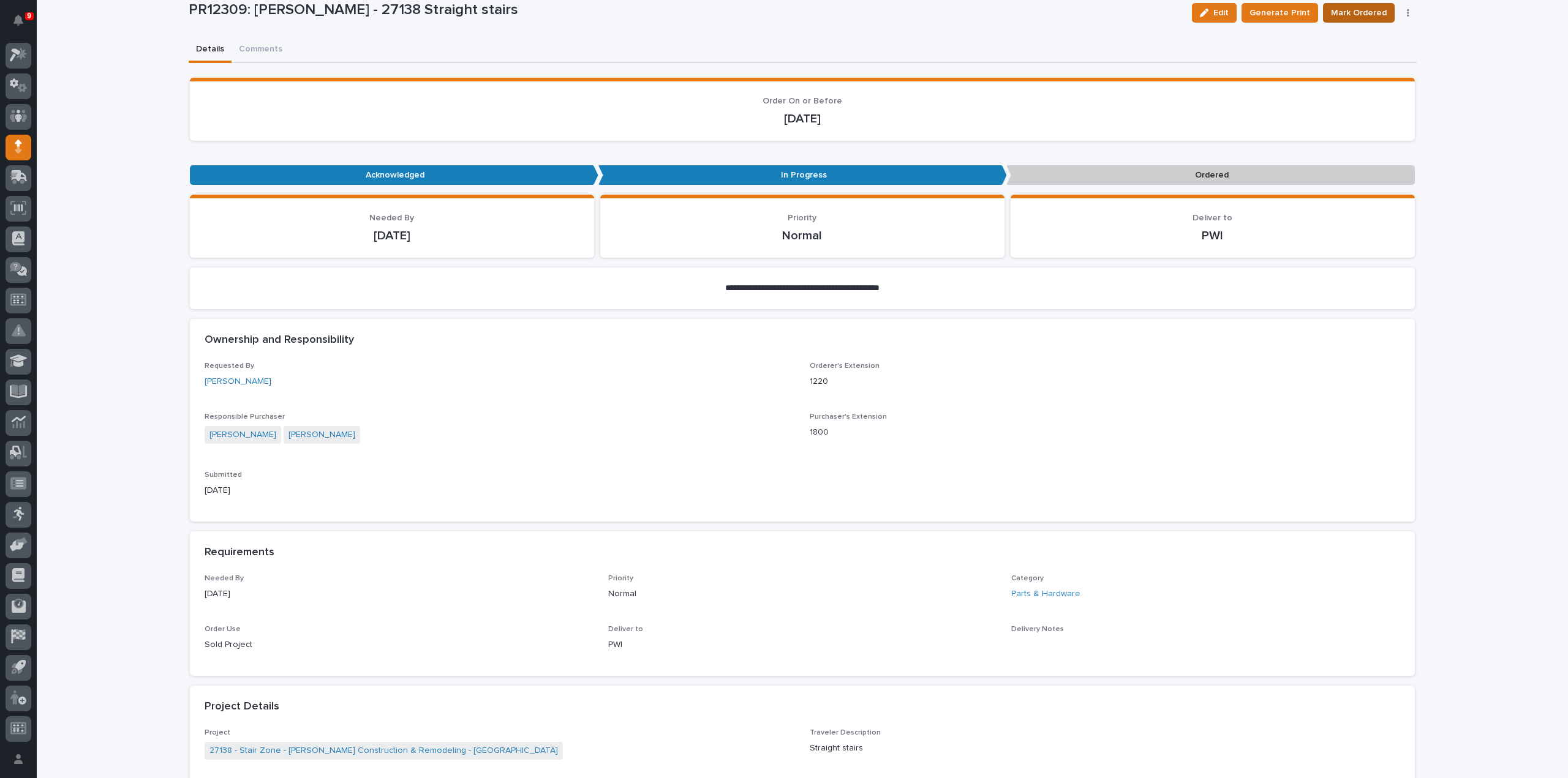
click at [1336, 11] on span "Mark Ordered" at bounding box center [1359, 13] width 55 height 15
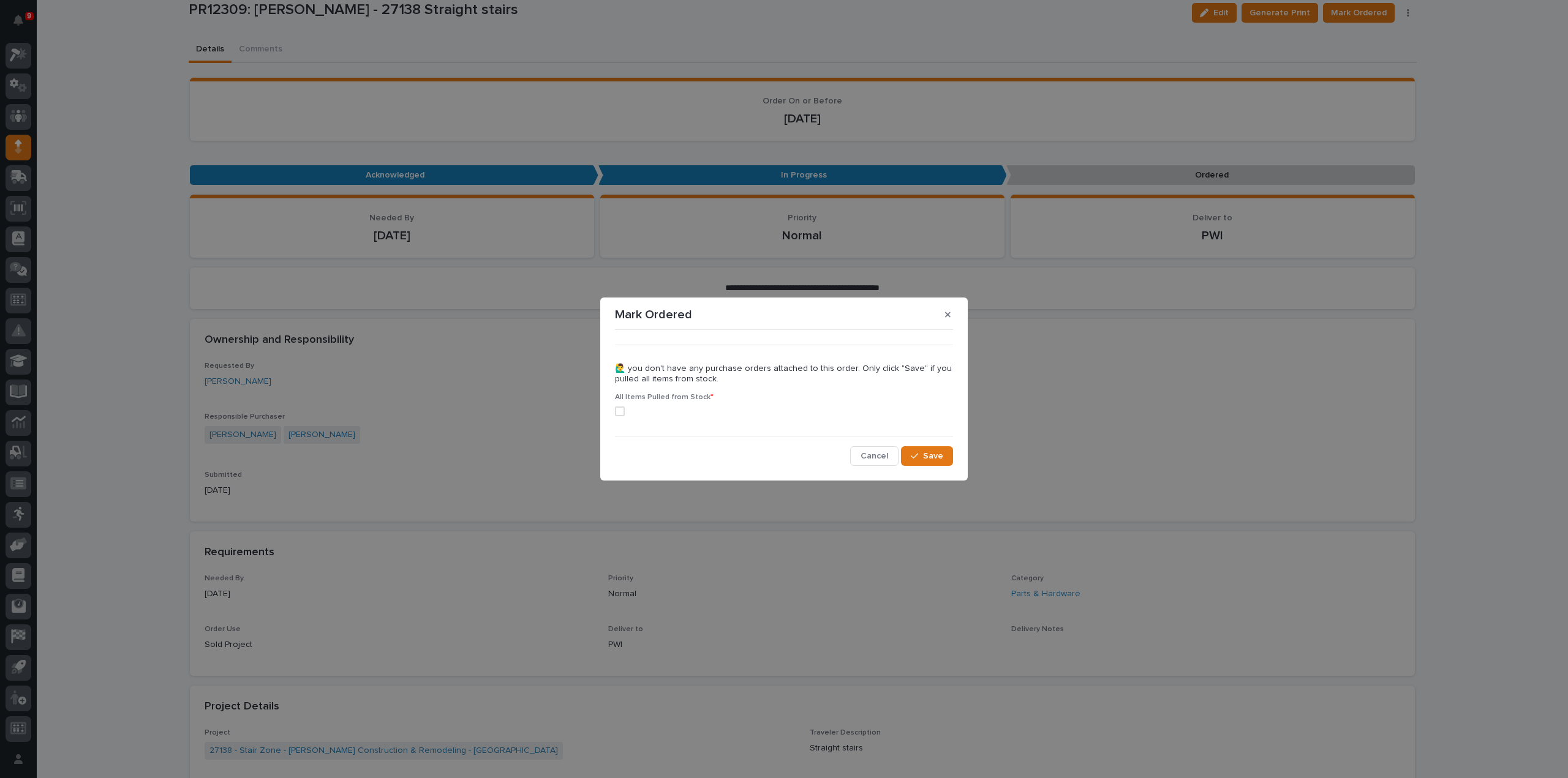
click at [624, 409] on label at bounding box center [783, 412] width 338 height 10
click at [935, 457] on span "Save" at bounding box center [933, 457] width 20 height 11
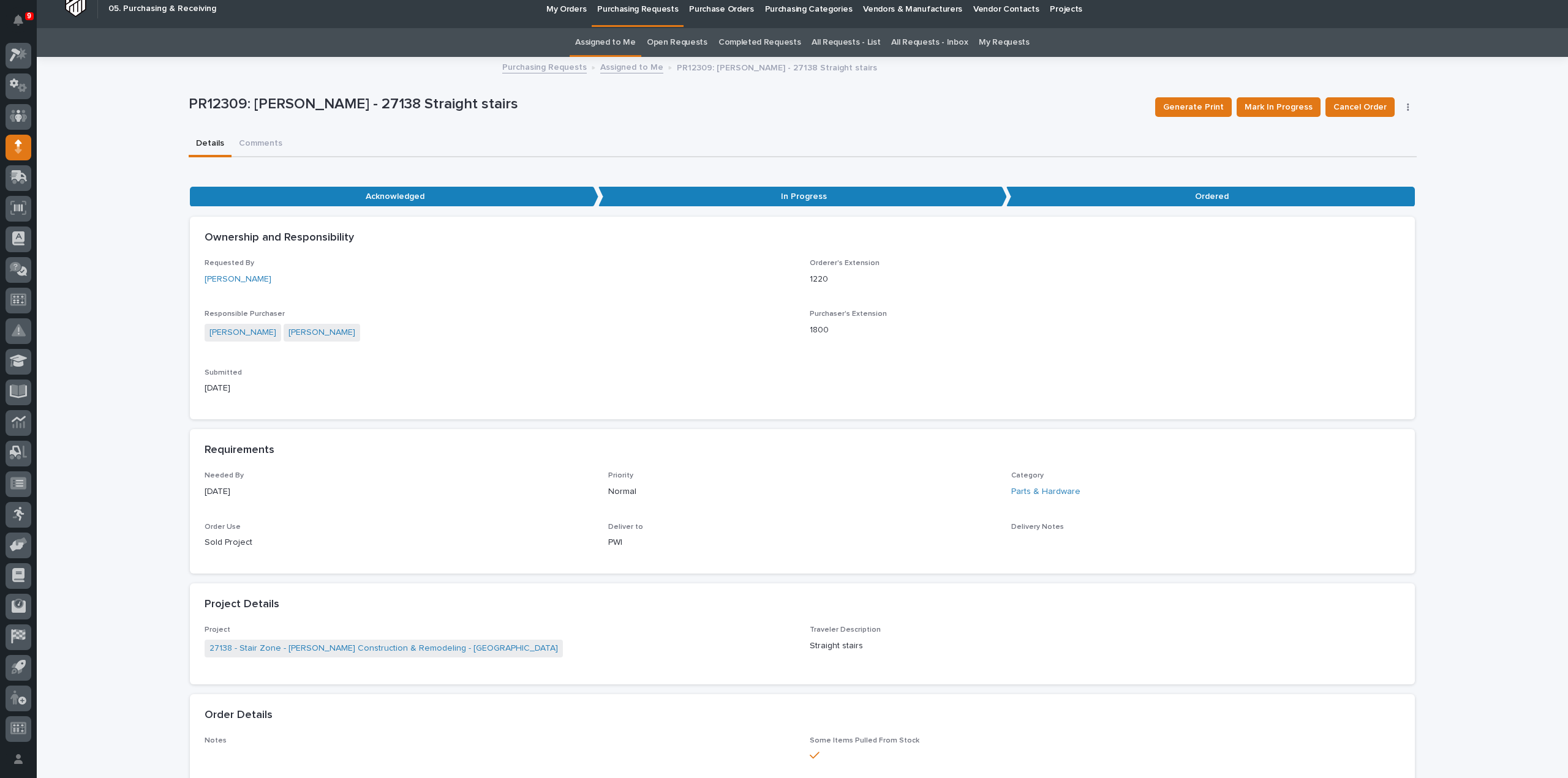
scroll to position [0, 0]
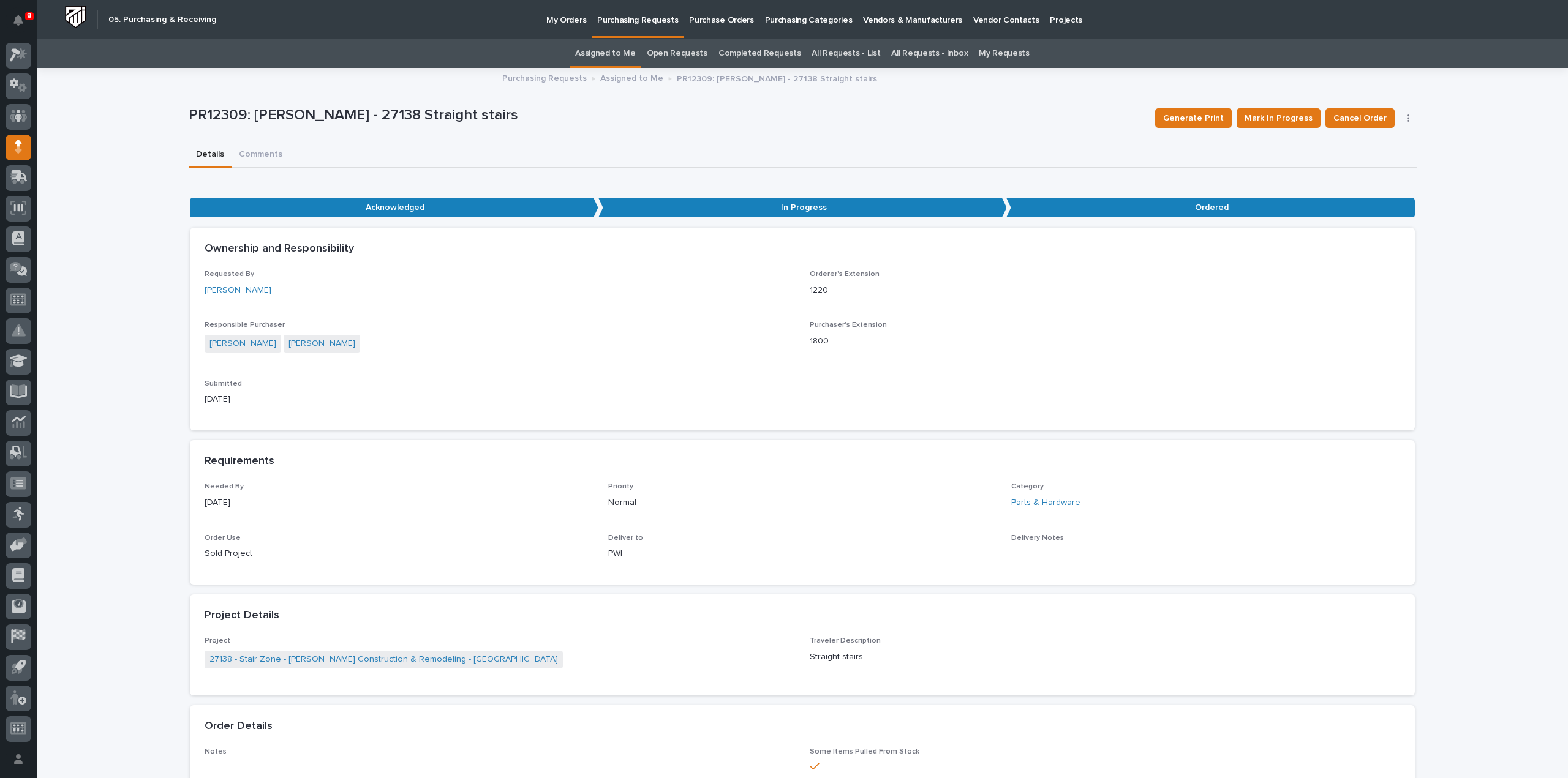
click at [598, 55] on link "Assigned to Me" at bounding box center [606, 53] width 60 height 28
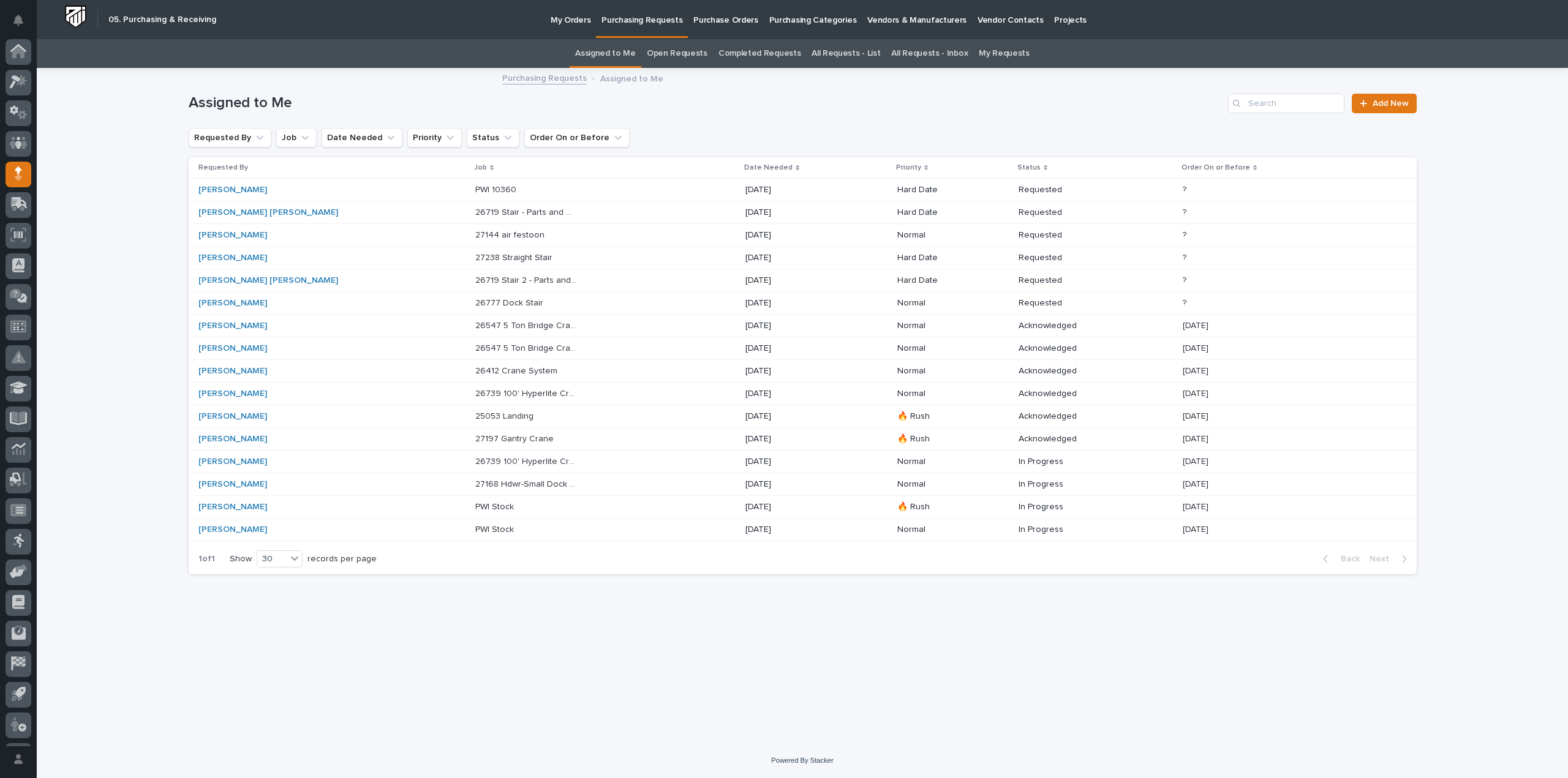
scroll to position [27, 0]
click at [479, 306] on p "26777 Dock Stair" at bounding box center [510, 302] width 71 height 13
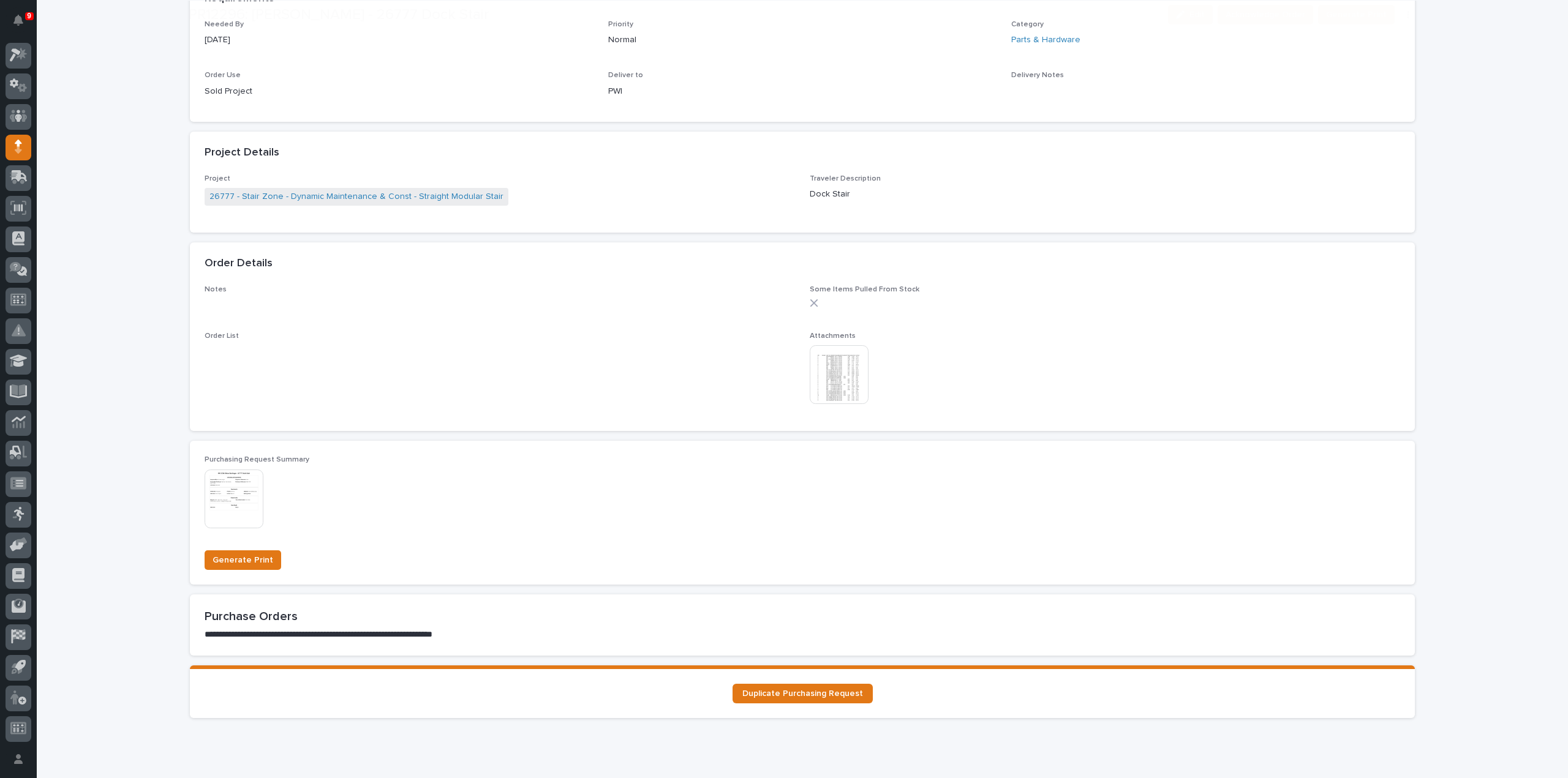
scroll to position [612, 0]
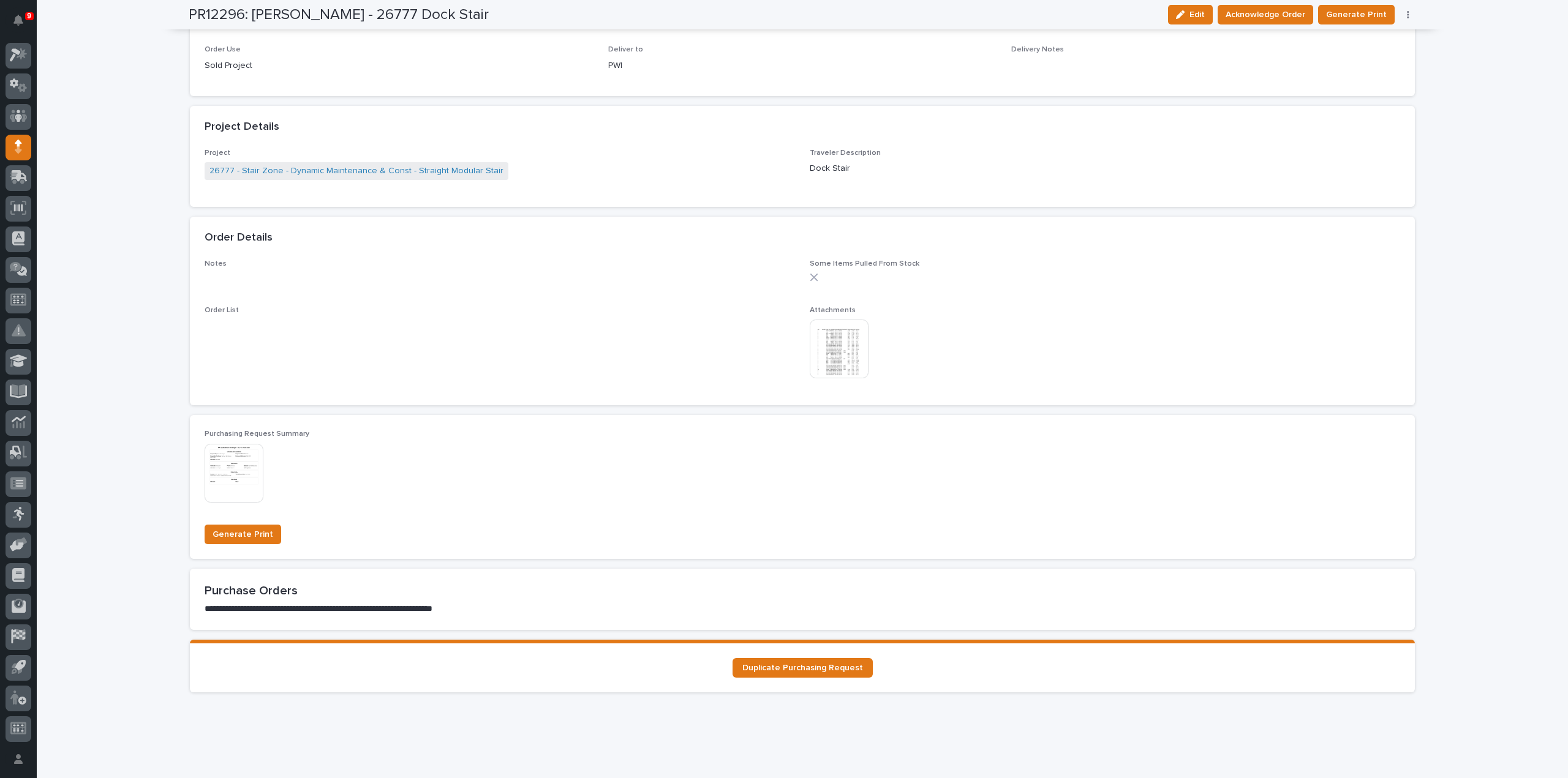
click at [850, 361] on img at bounding box center [839, 349] width 59 height 59
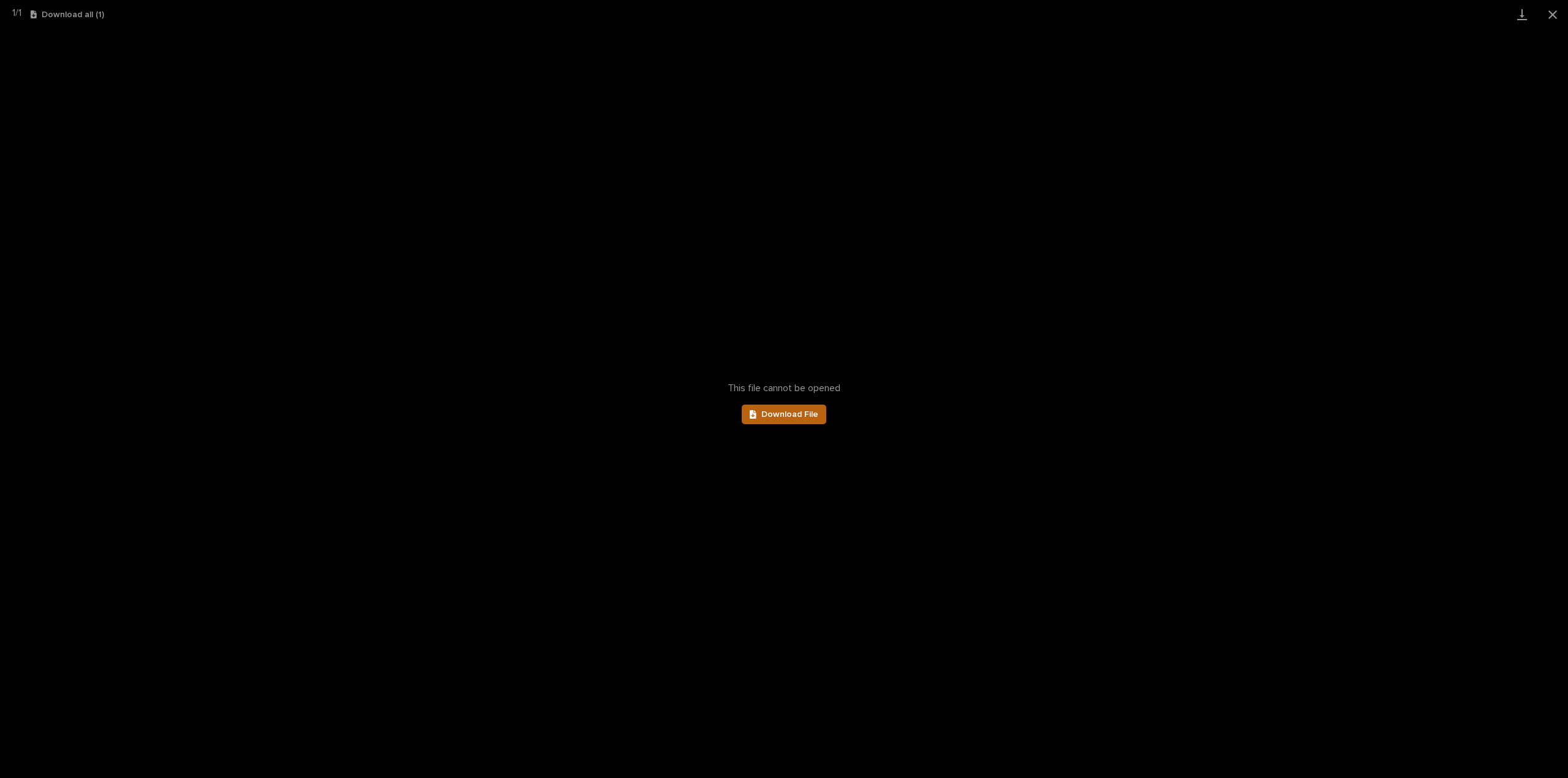
click at [791, 419] on link "Download File" at bounding box center [784, 414] width 85 height 20
click at [1555, 12] on button "Close gallery" at bounding box center [1553, 14] width 31 height 28
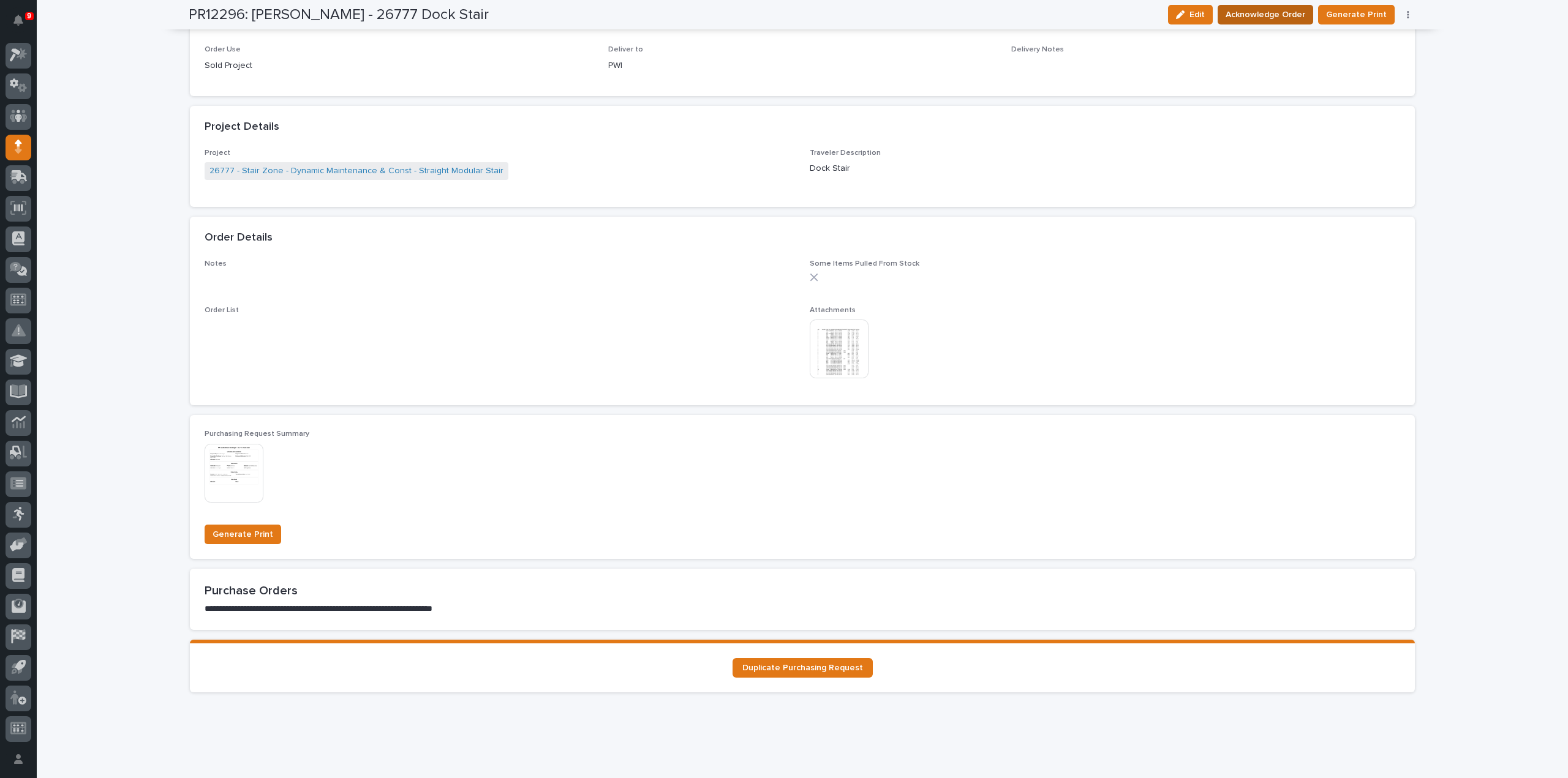
click at [1241, 14] on span "Acknowledge Order" at bounding box center [1266, 15] width 80 height 15
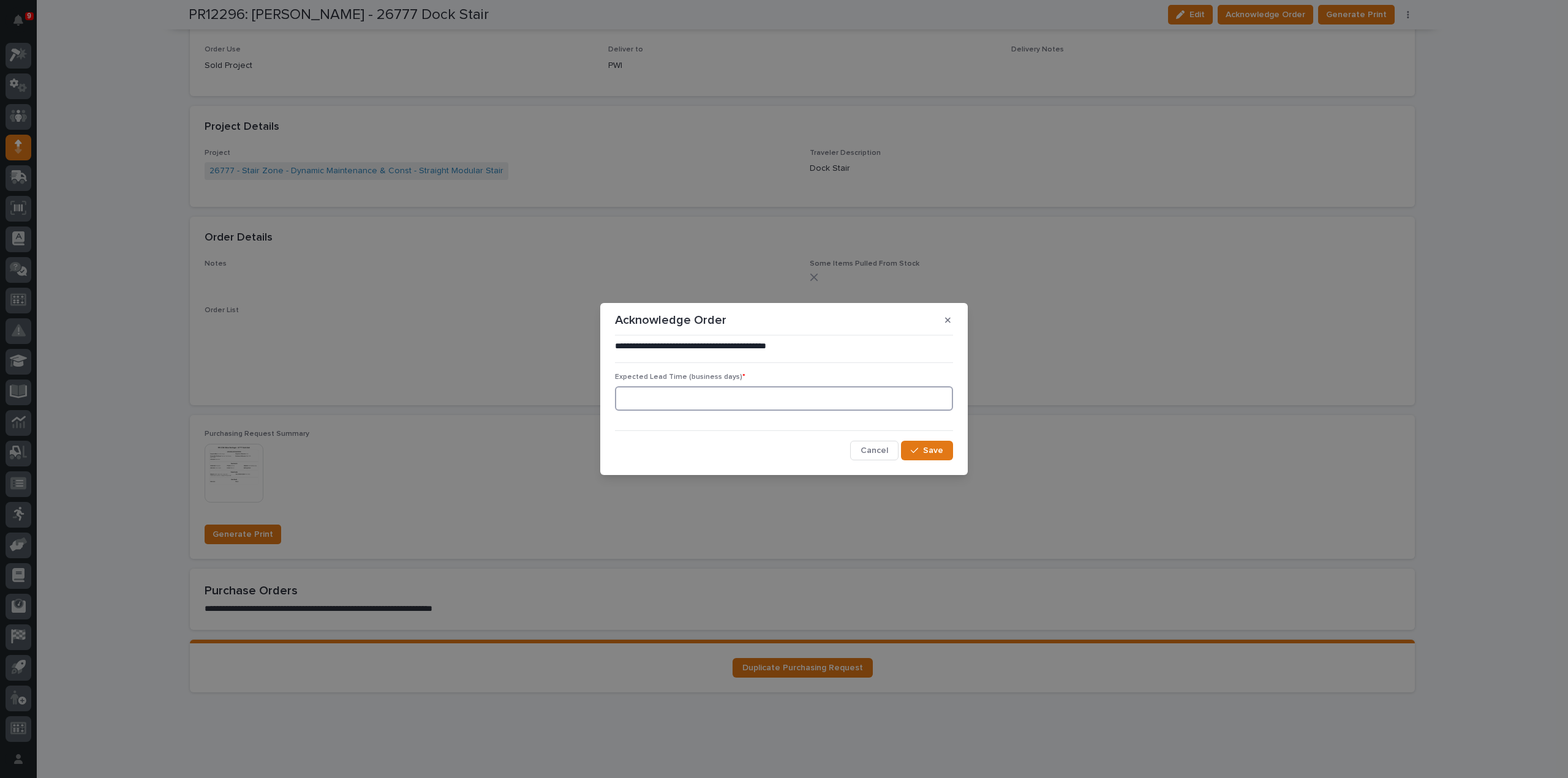
click at [742, 400] on input at bounding box center [783, 399] width 338 height 24
type input "0"
click at [918, 456] on button "Save" at bounding box center [927, 451] width 52 height 20
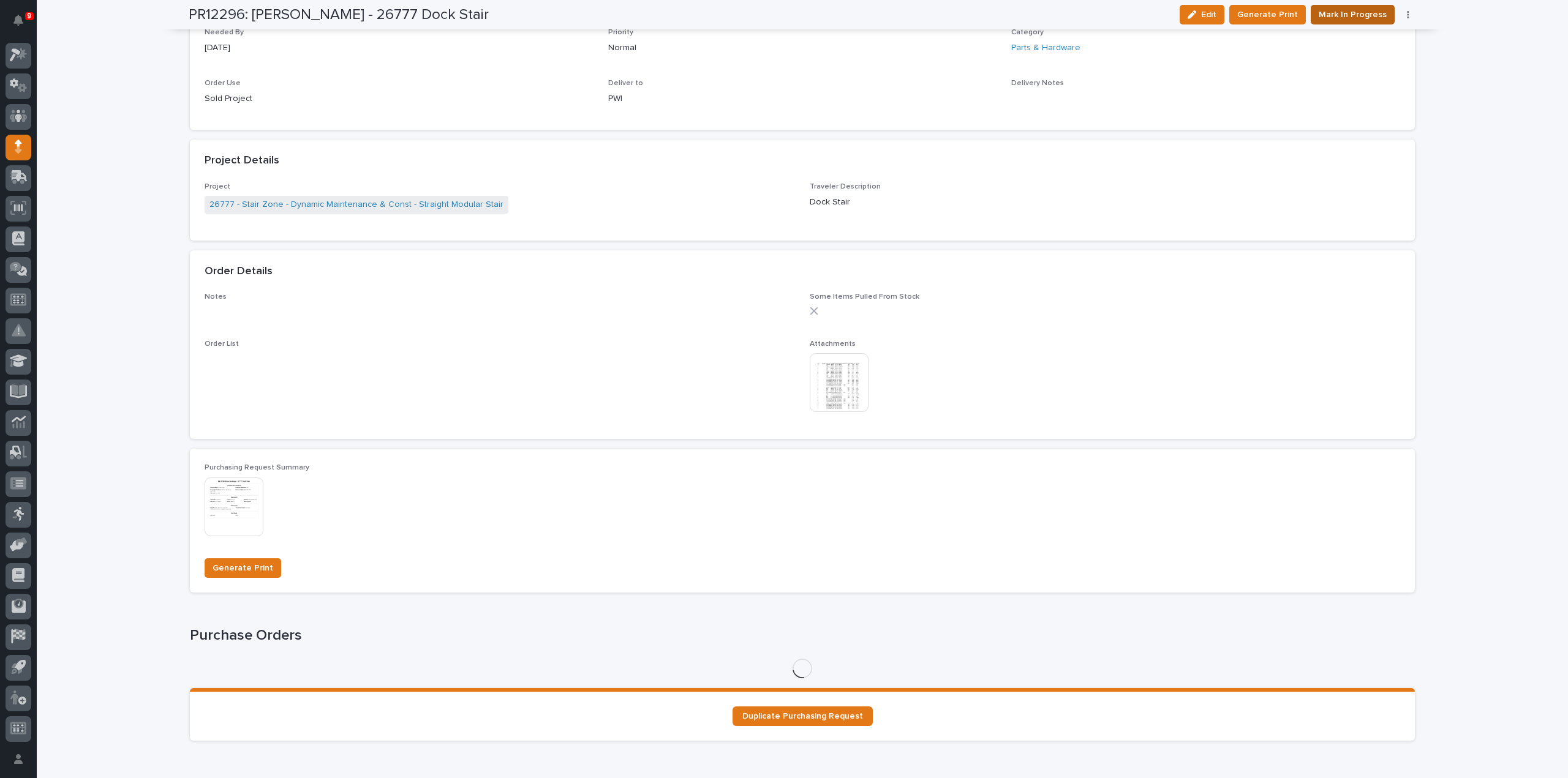
scroll to position [718, 0]
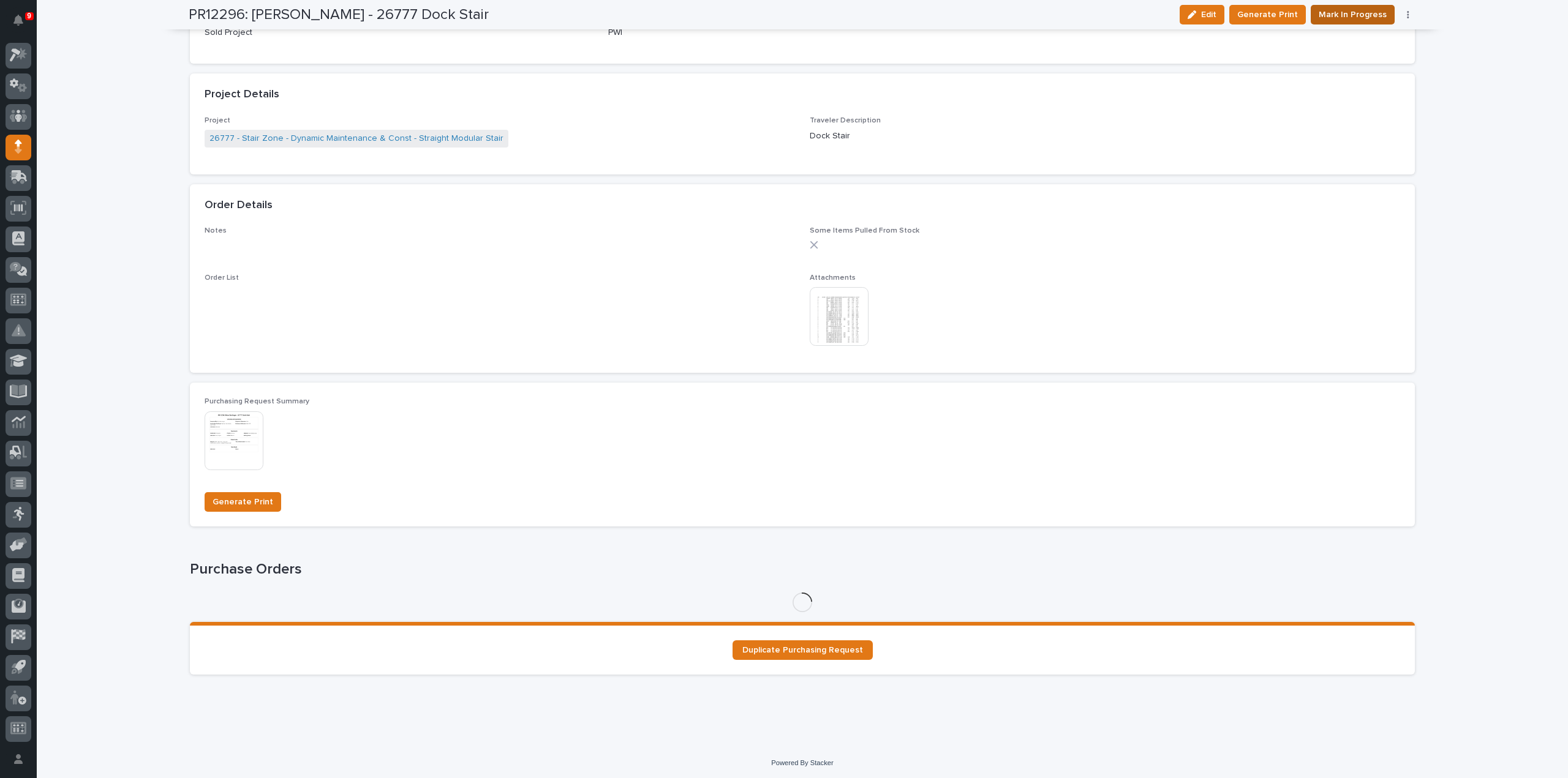
click at [1360, 16] on span "Mark In Progress" at bounding box center [1353, 15] width 68 height 15
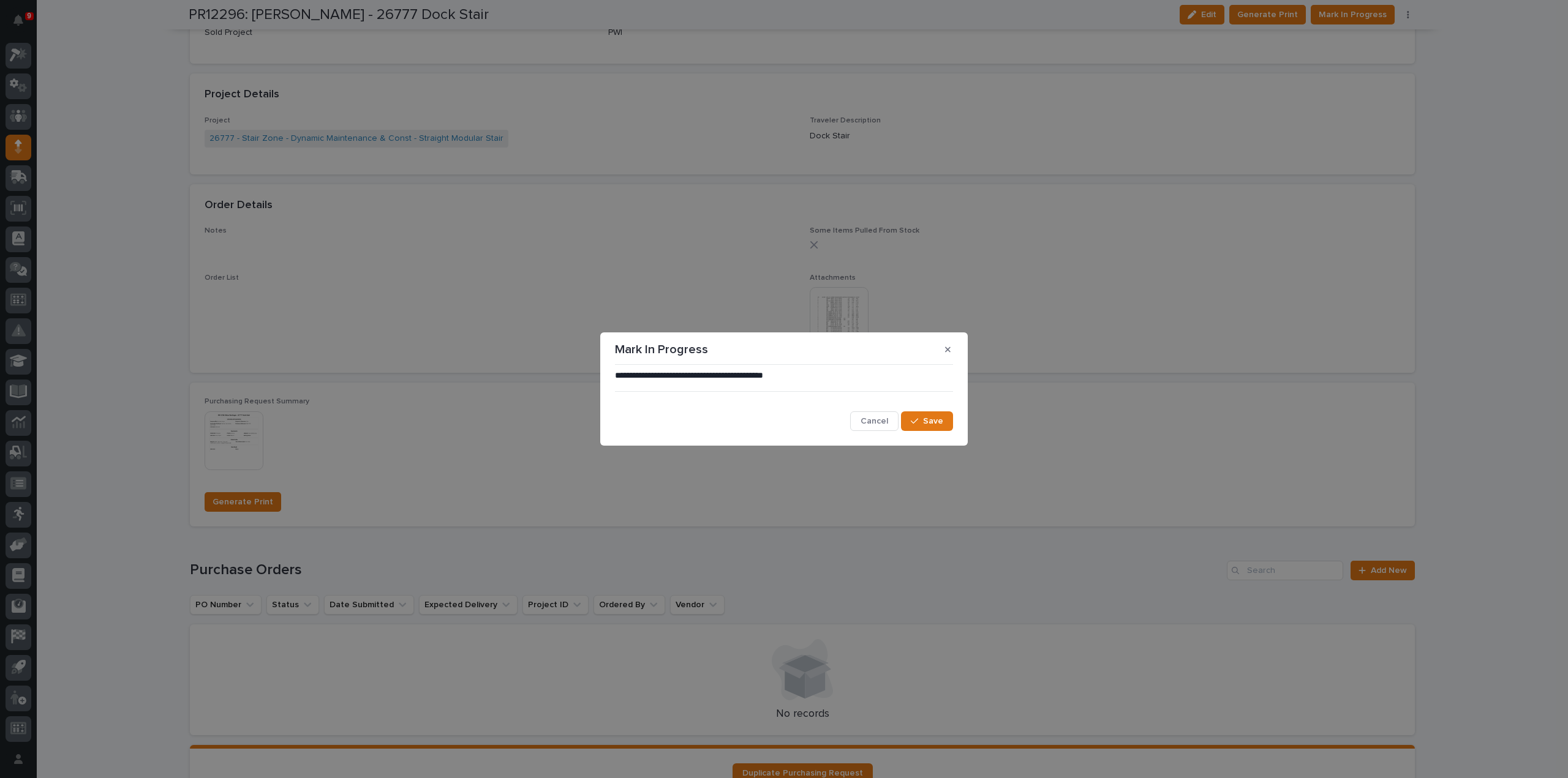
click at [913, 433] on div "**********" at bounding box center [784, 401] width 344 height 68
click at [918, 425] on icon "button" at bounding box center [914, 421] width 7 height 9
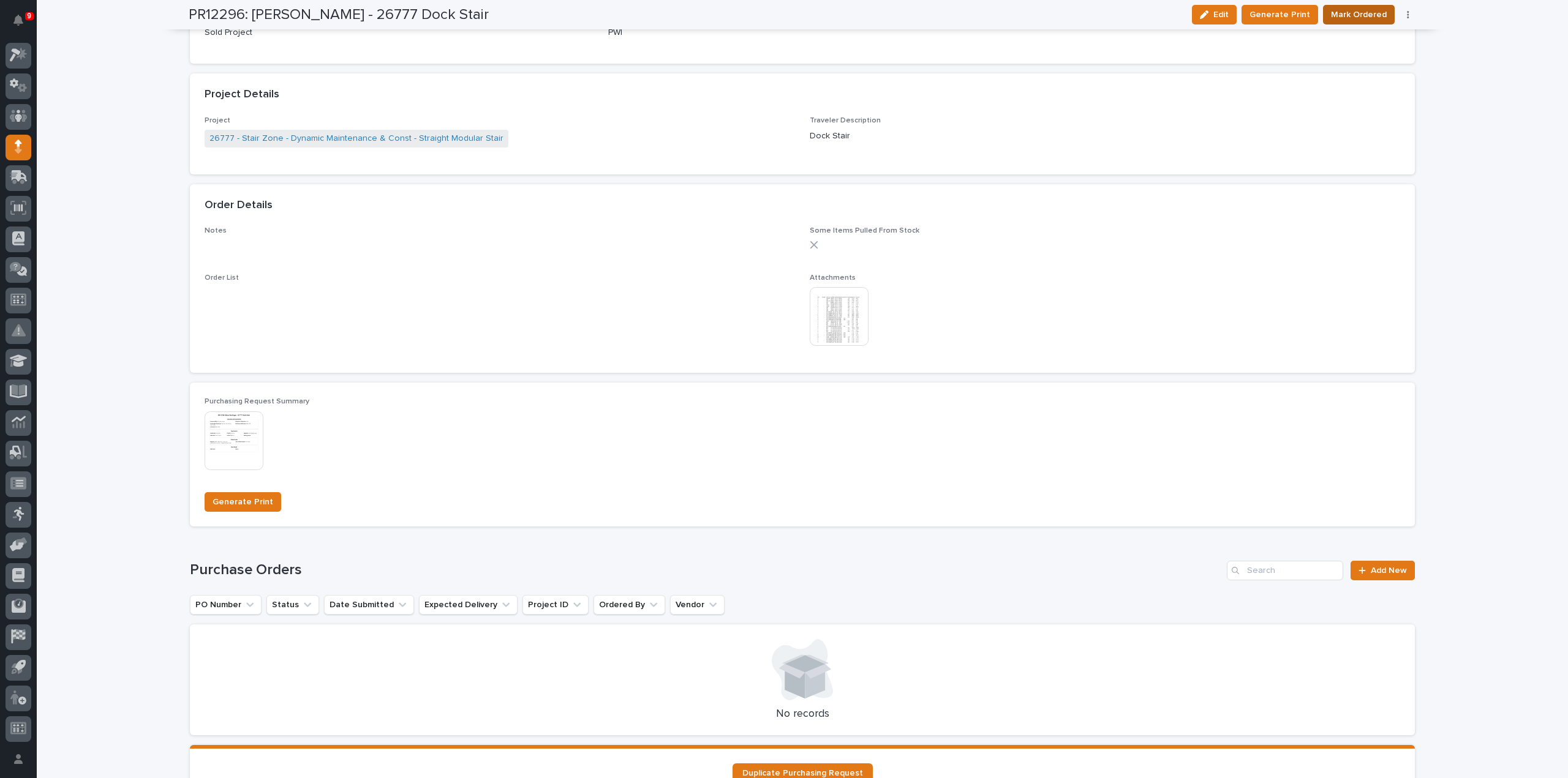
click at [1342, 13] on span "Mark Ordered" at bounding box center [1359, 15] width 55 height 15
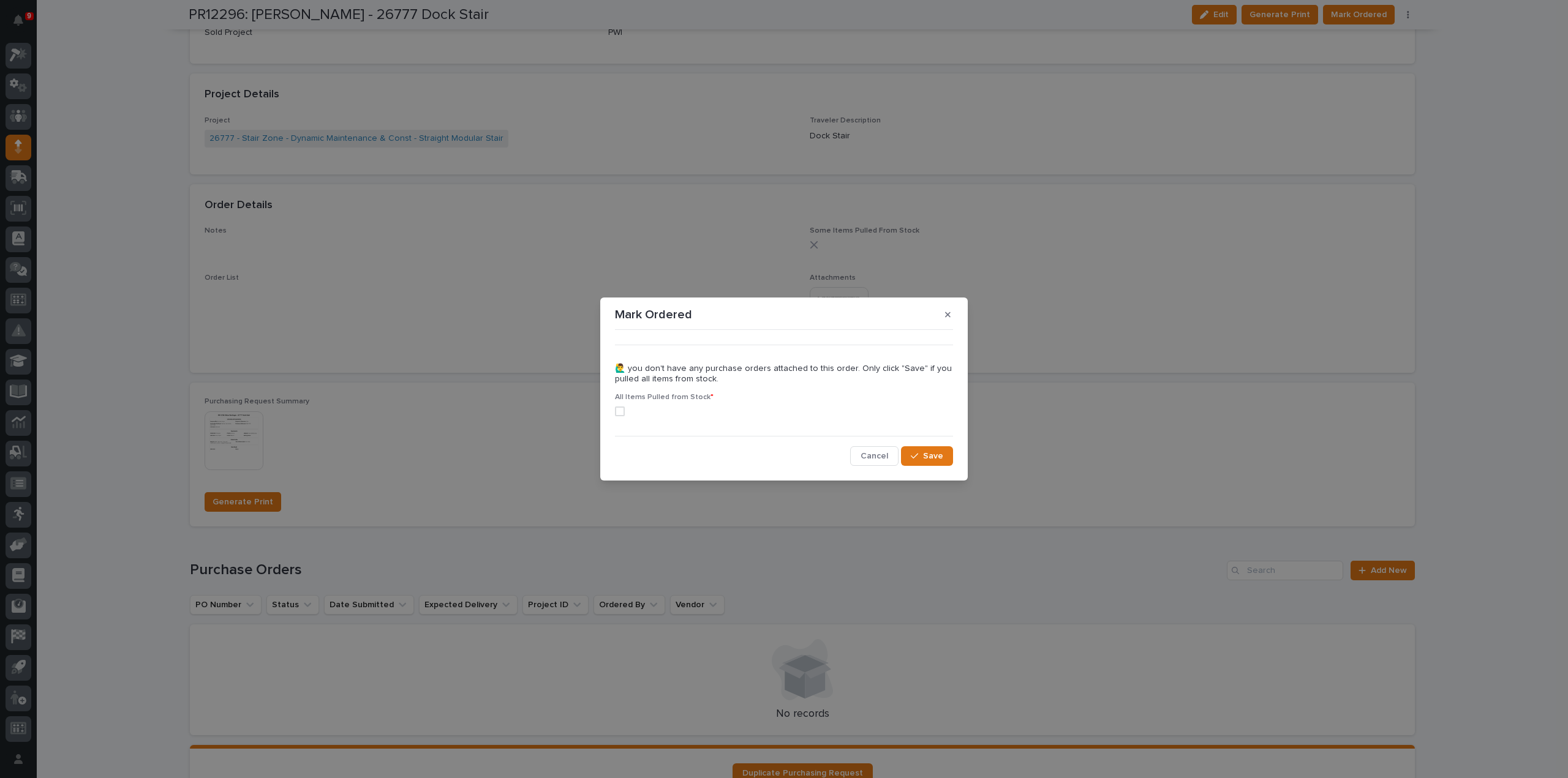
click at [624, 413] on span at bounding box center [620, 412] width 10 height 10
click at [923, 454] on div "button" at bounding box center [917, 456] width 12 height 9
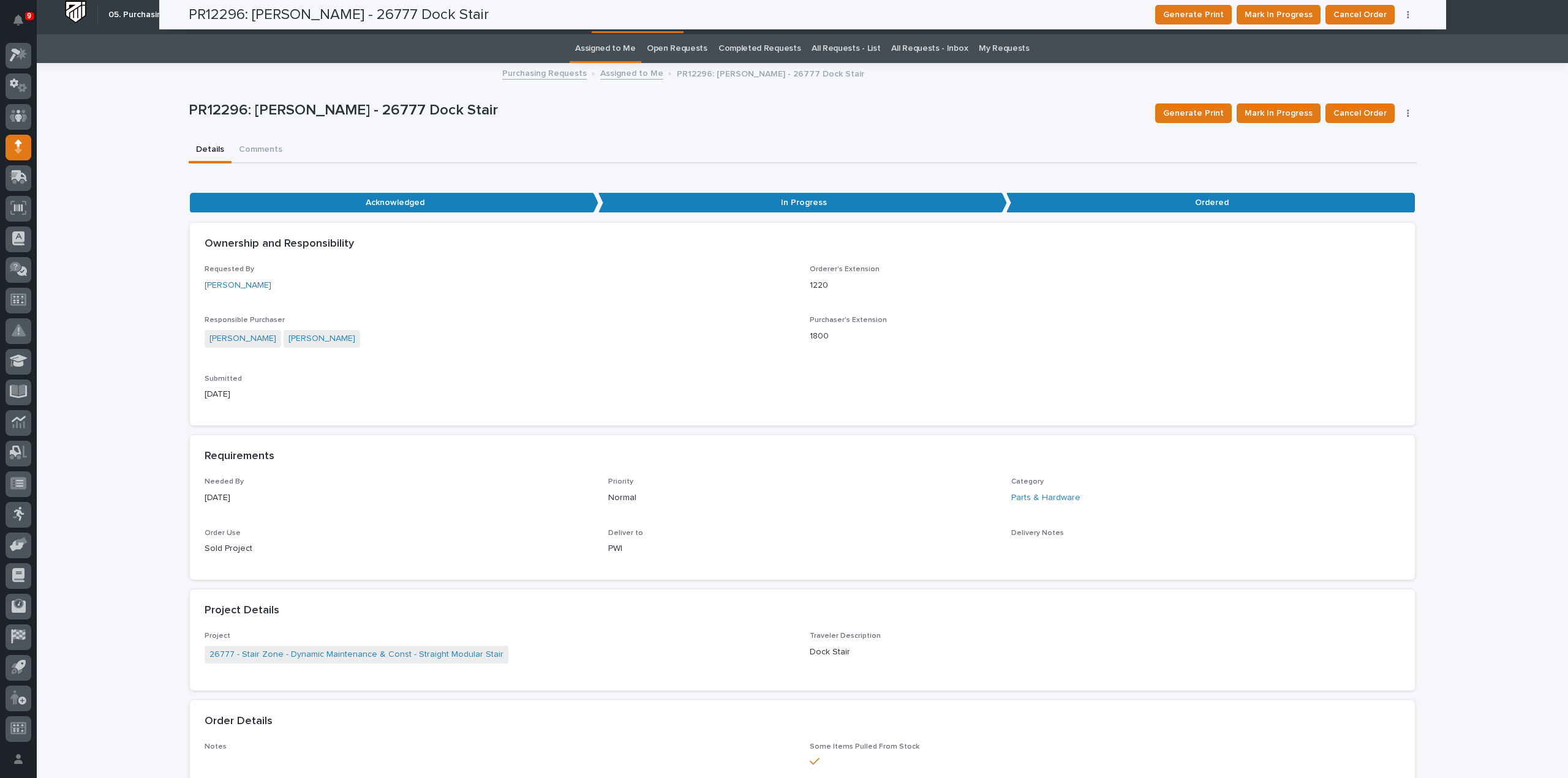
scroll to position [0, 0]
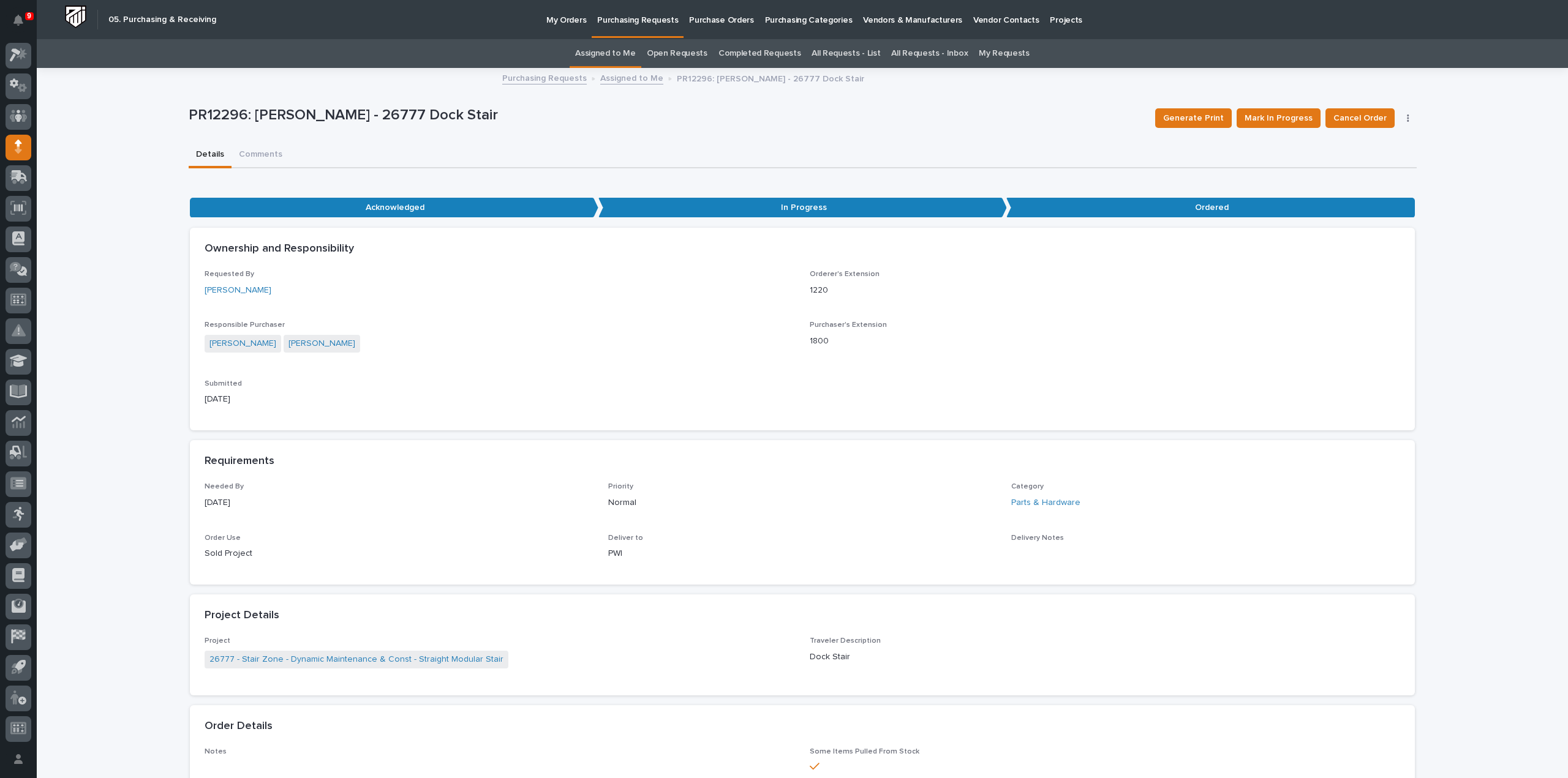
click at [601, 52] on link "Assigned to Me" at bounding box center [606, 53] width 60 height 28
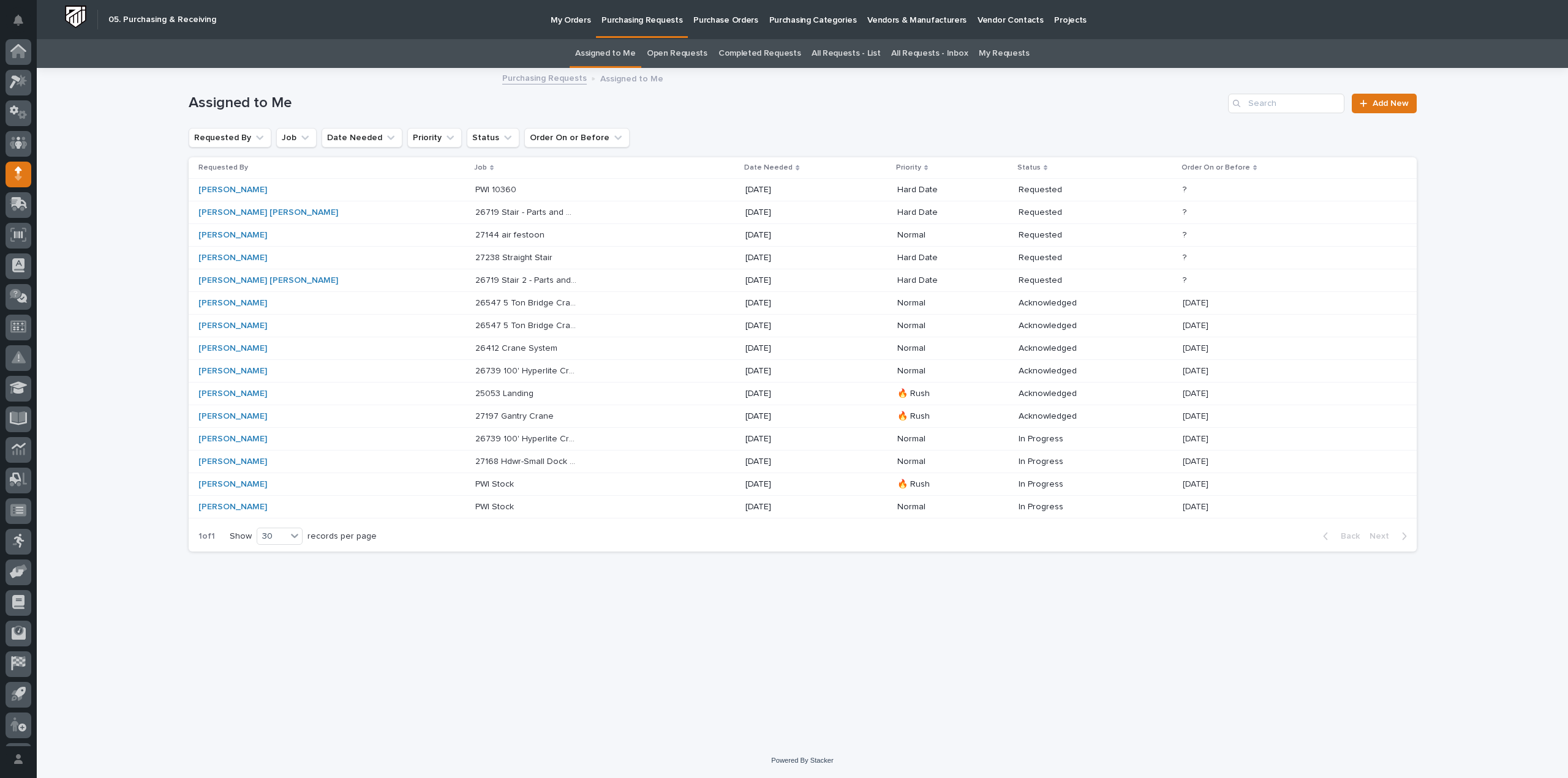
scroll to position [27, 0]
click at [475, 278] on p "26719 Stair 2 - Parts and Hardware" at bounding box center [528, 280] width 105 height 13
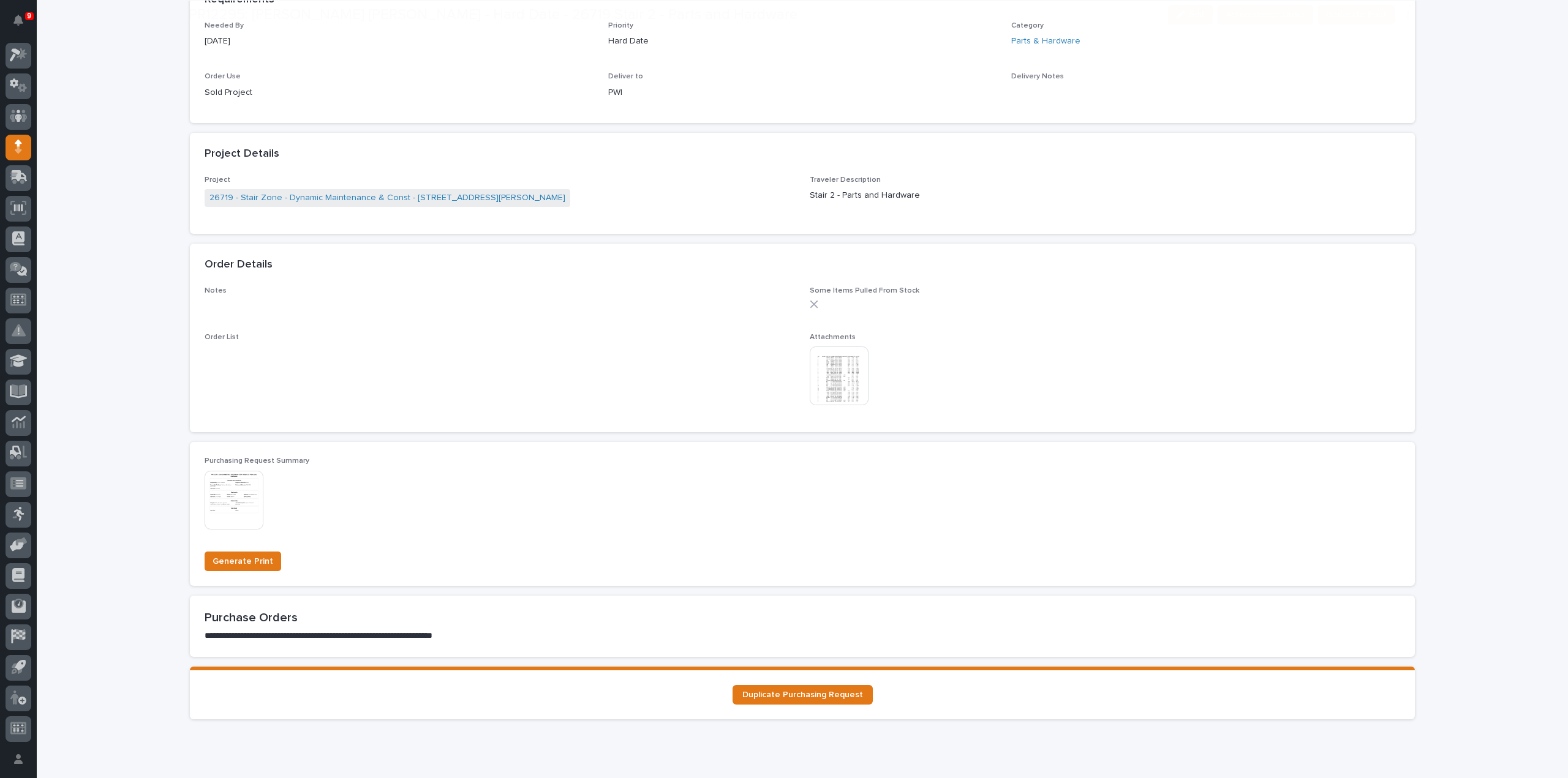
scroll to position [612, 0]
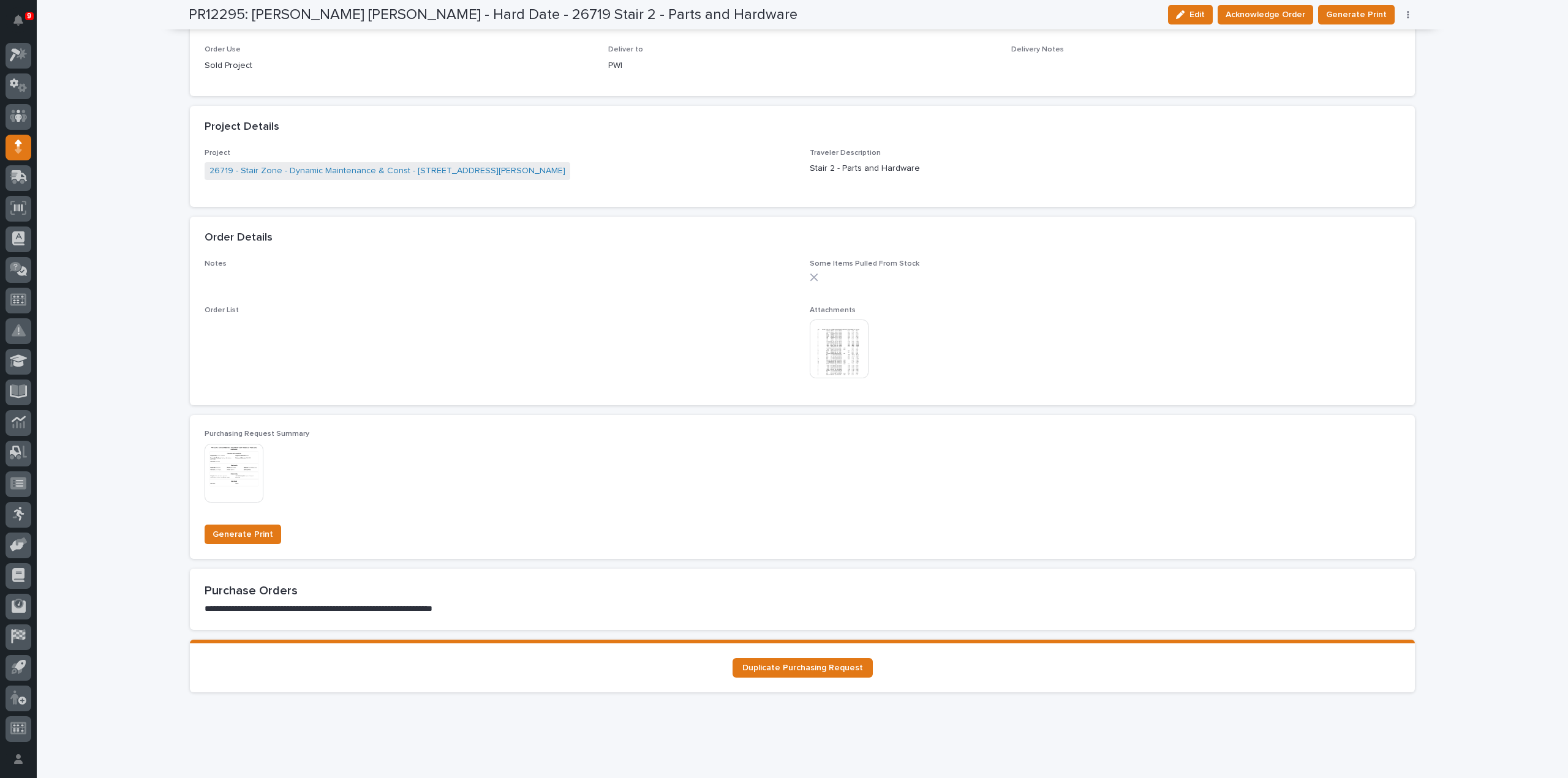
click at [859, 355] on img at bounding box center [839, 349] width 59 height 59
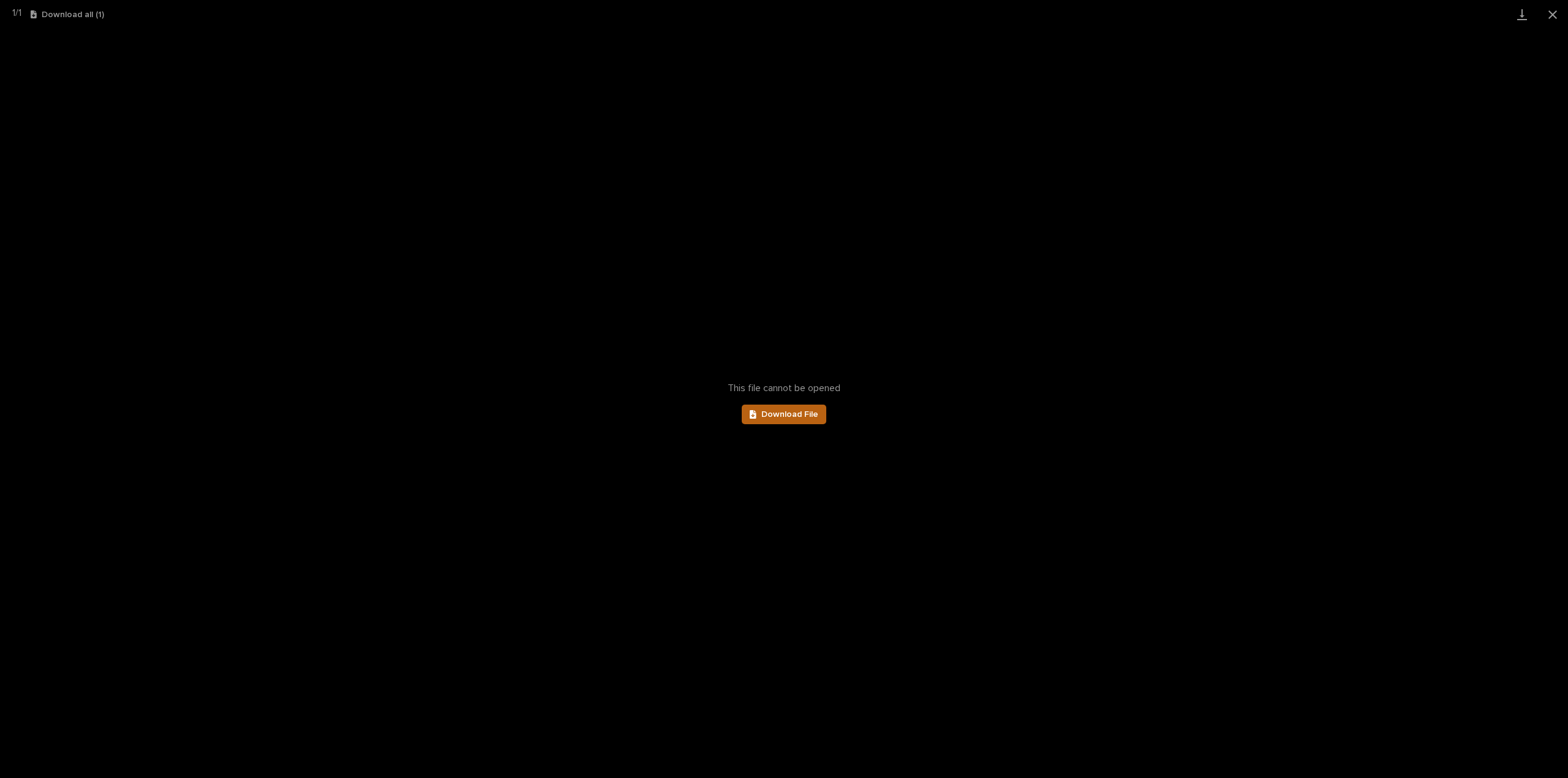
click at [789, 413] on span "Download File" at bounding box center [790, 414] width 57 height 9
click at [1555, 15] on button "Close gallery" at bounding box center [1553, 14] width 31 height 28
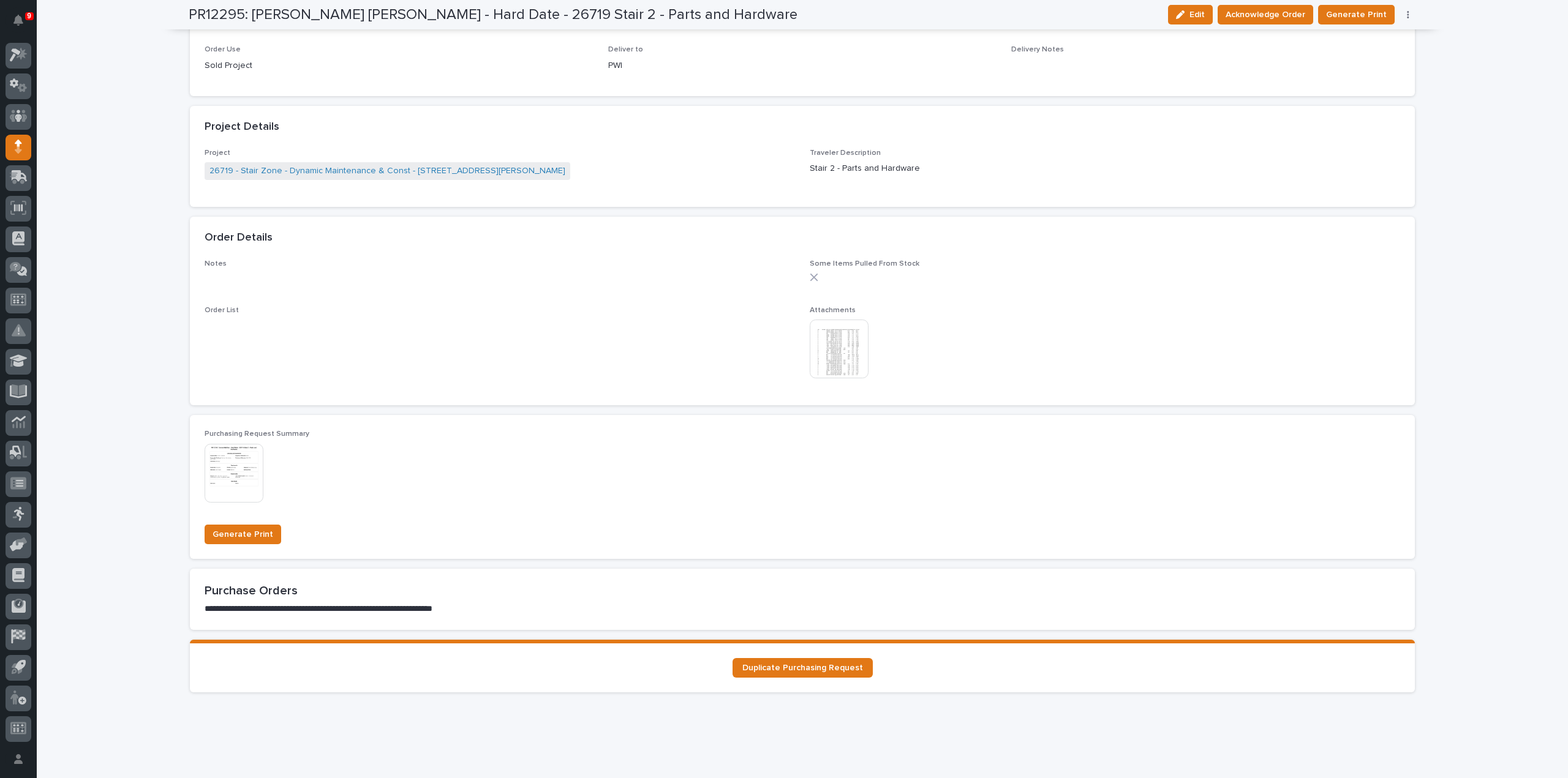
scroll to position [0, 0]
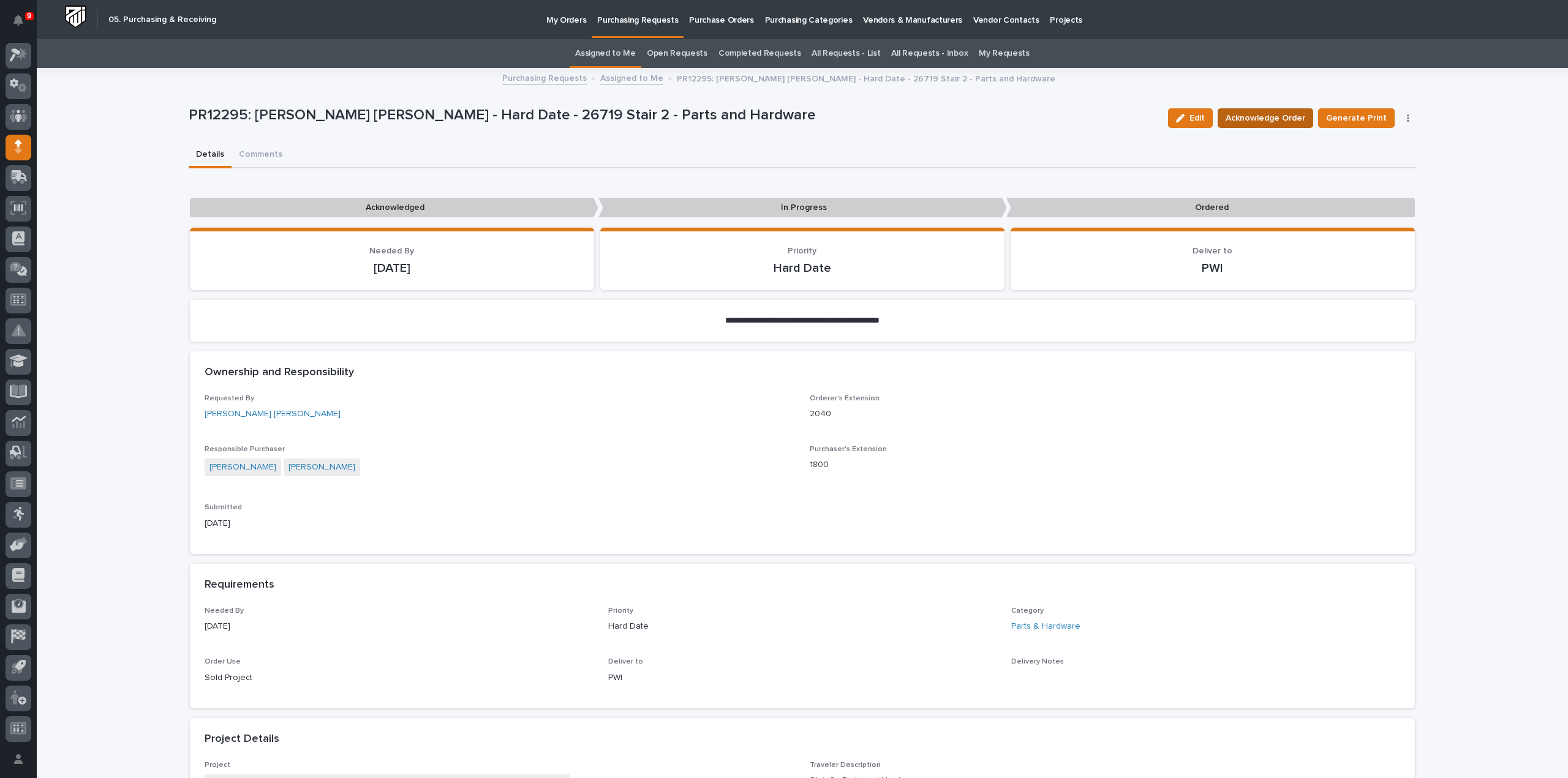
click at [1256, 123] on span "Acknowledge Order" at bounding box center [1266, 118] width 80 height 15
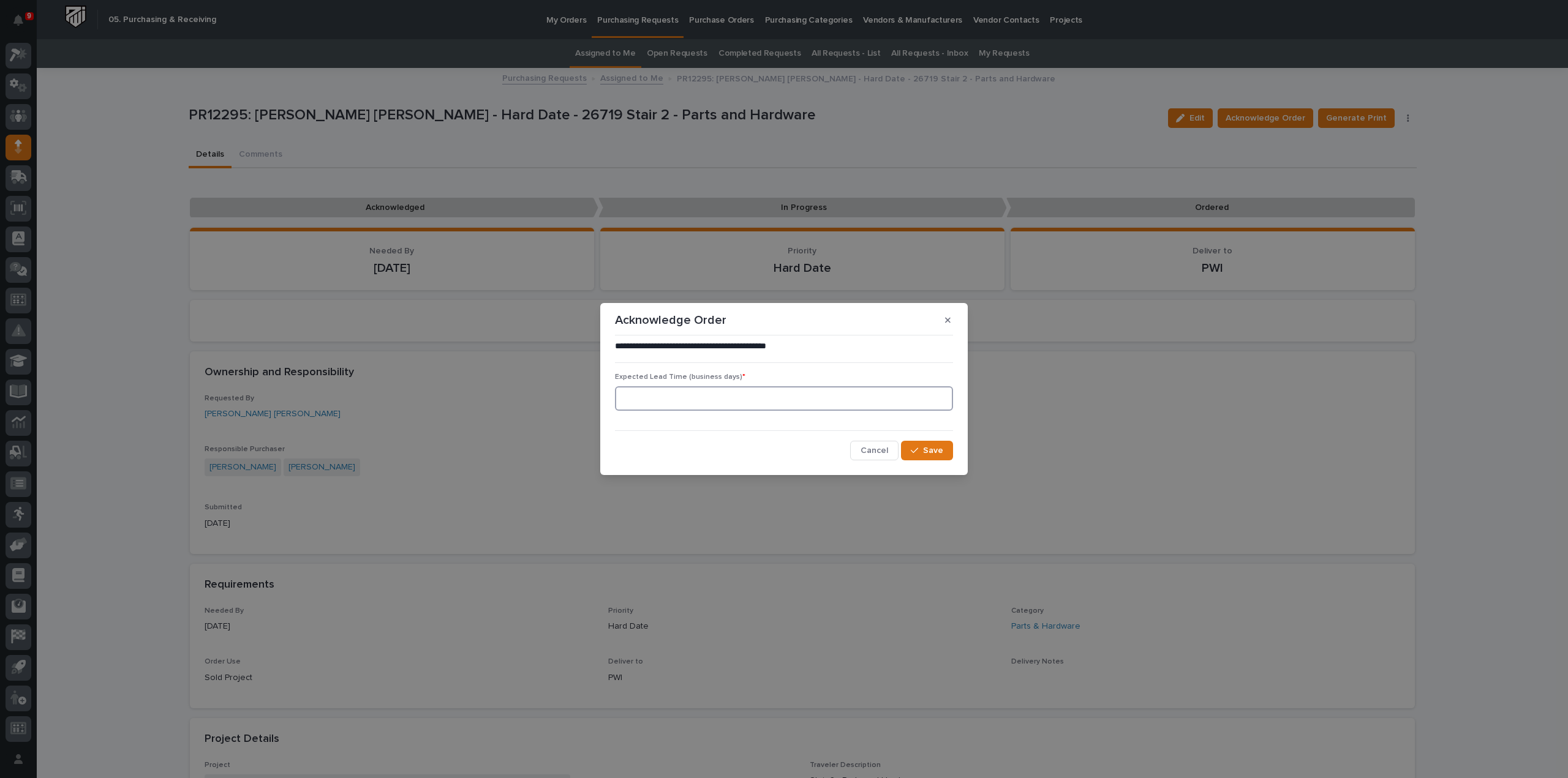
click at [711, 406] on input at bounding box center [783, 399] width 338 height 24
type input "0"
click at [913, 447] on icon "button" at bounding box center [914, 451] width 7 height 9
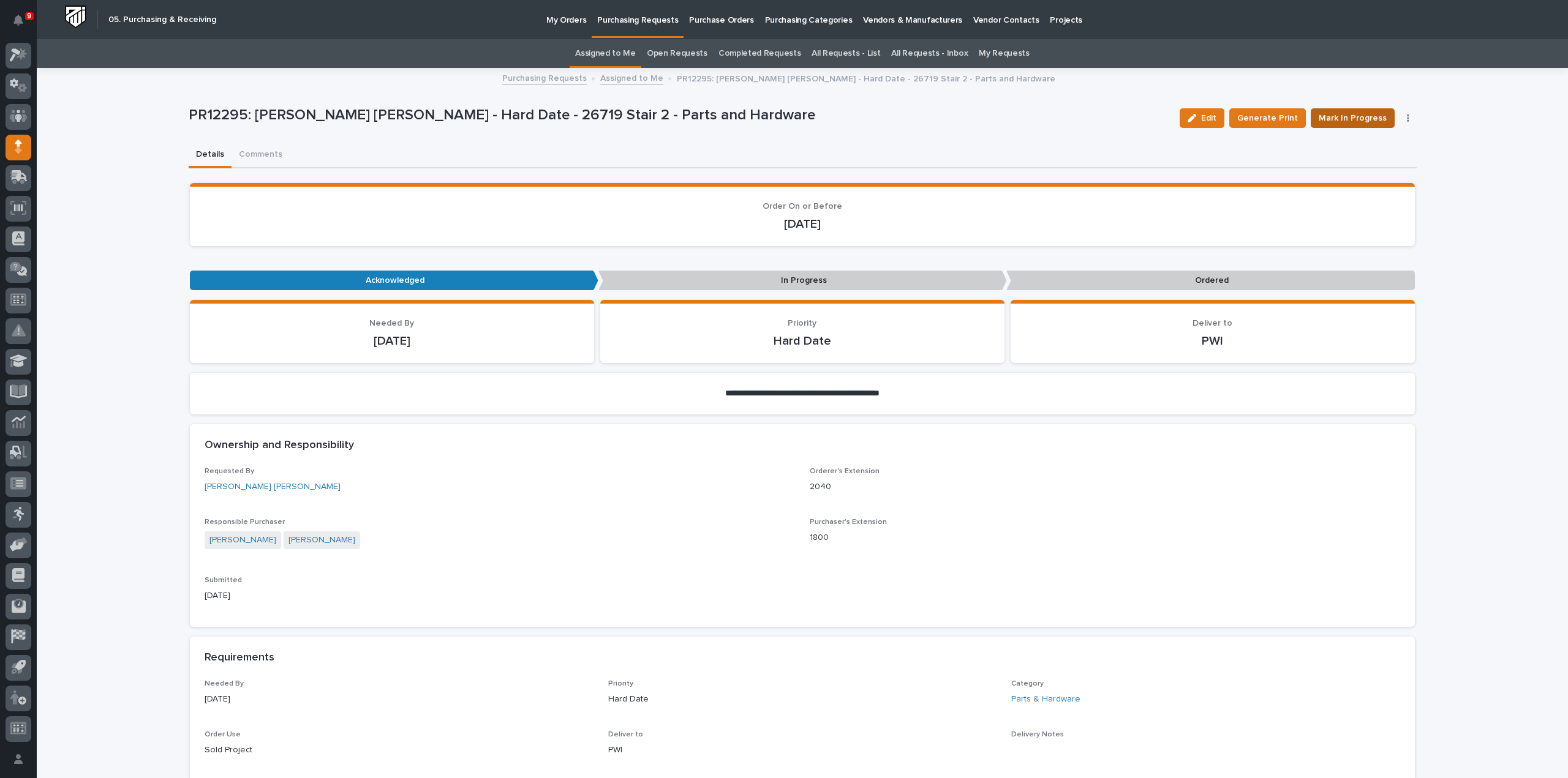
click at [1347, 117] on span "Mark In Progress" at bounding box center [1353, 118] width 68 height 15
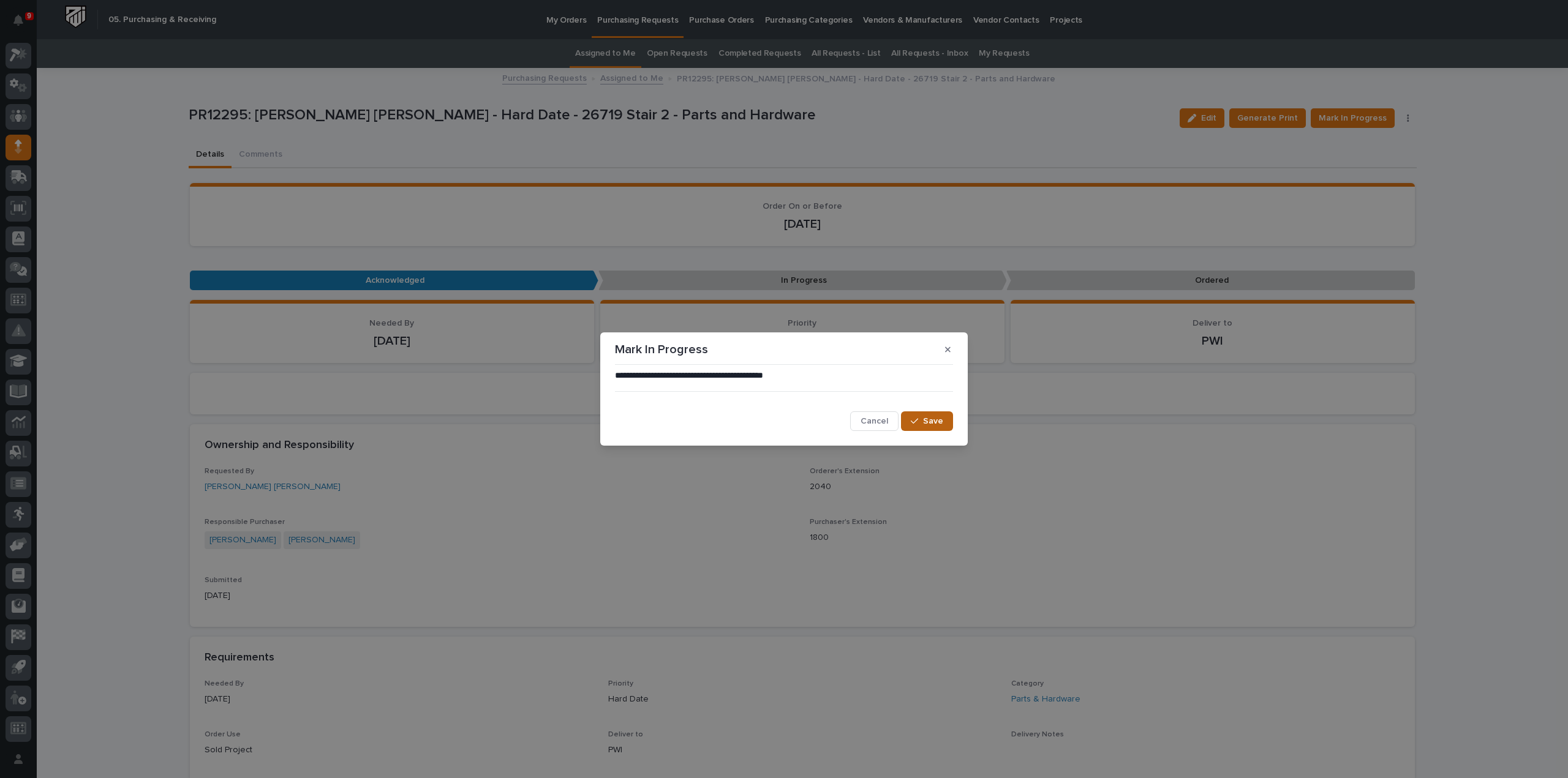
click at [929, 423] on span "Save" at bounding box center [933, 422] width 20 height 11
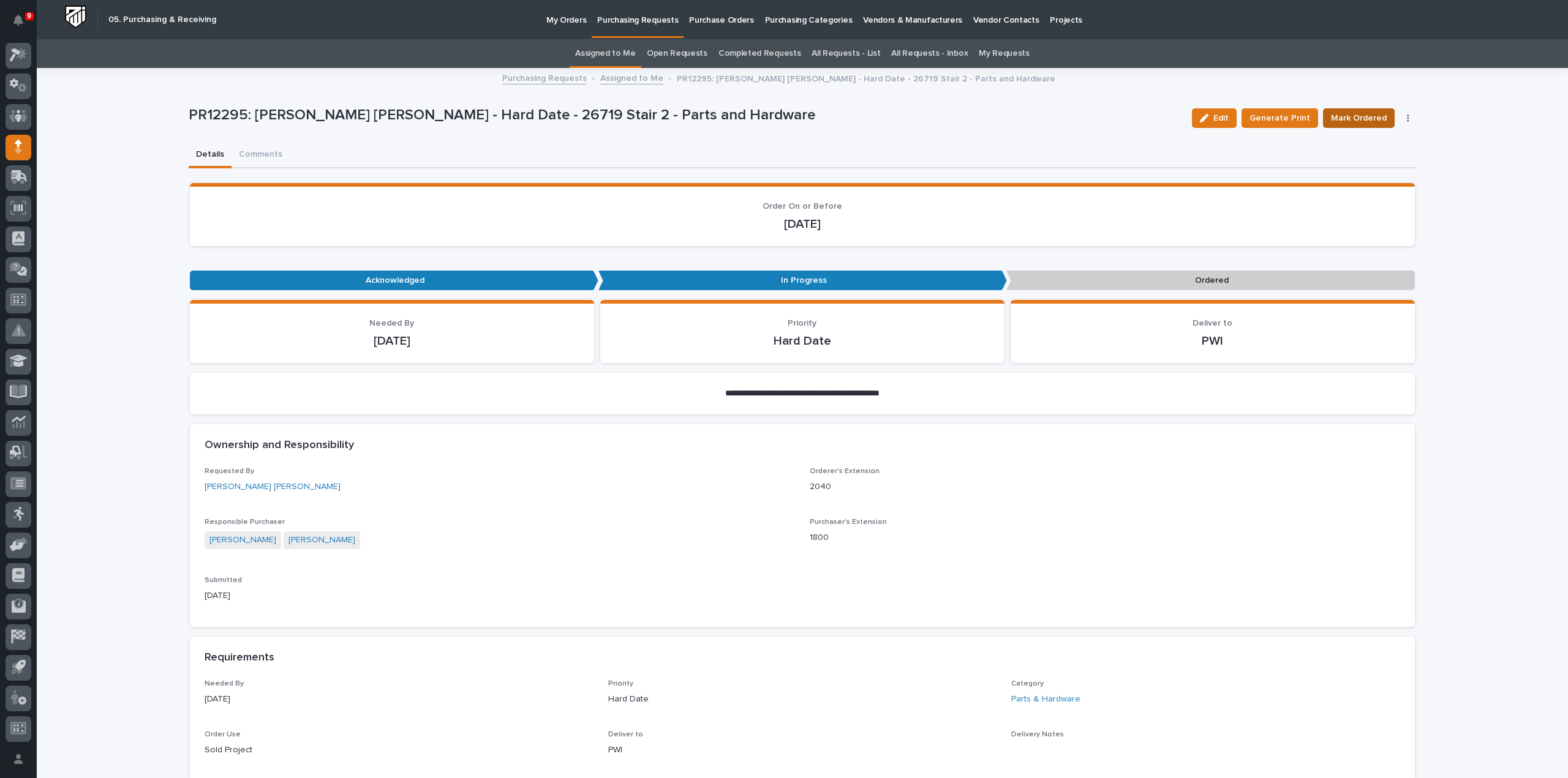
click at [1366, 122] on span "Mark Ordered" at bounding box center [1359, 118] width 55 height 15
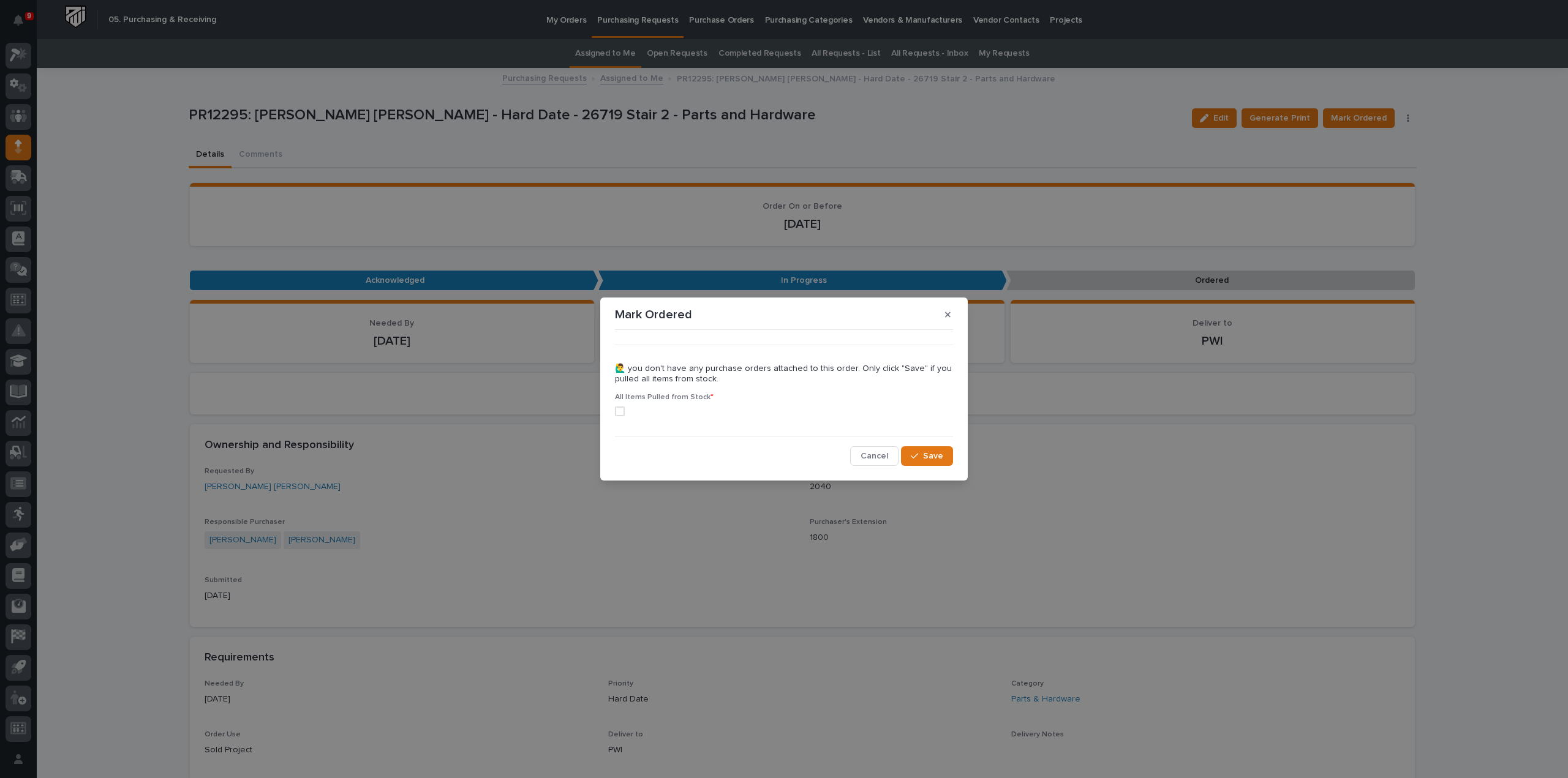
click at [617, 412] on span at bounding box center [620, 412] width 10 height 10
click at [913, 465] on button "Save" at bounding box center [927, 457] width 52 height 20
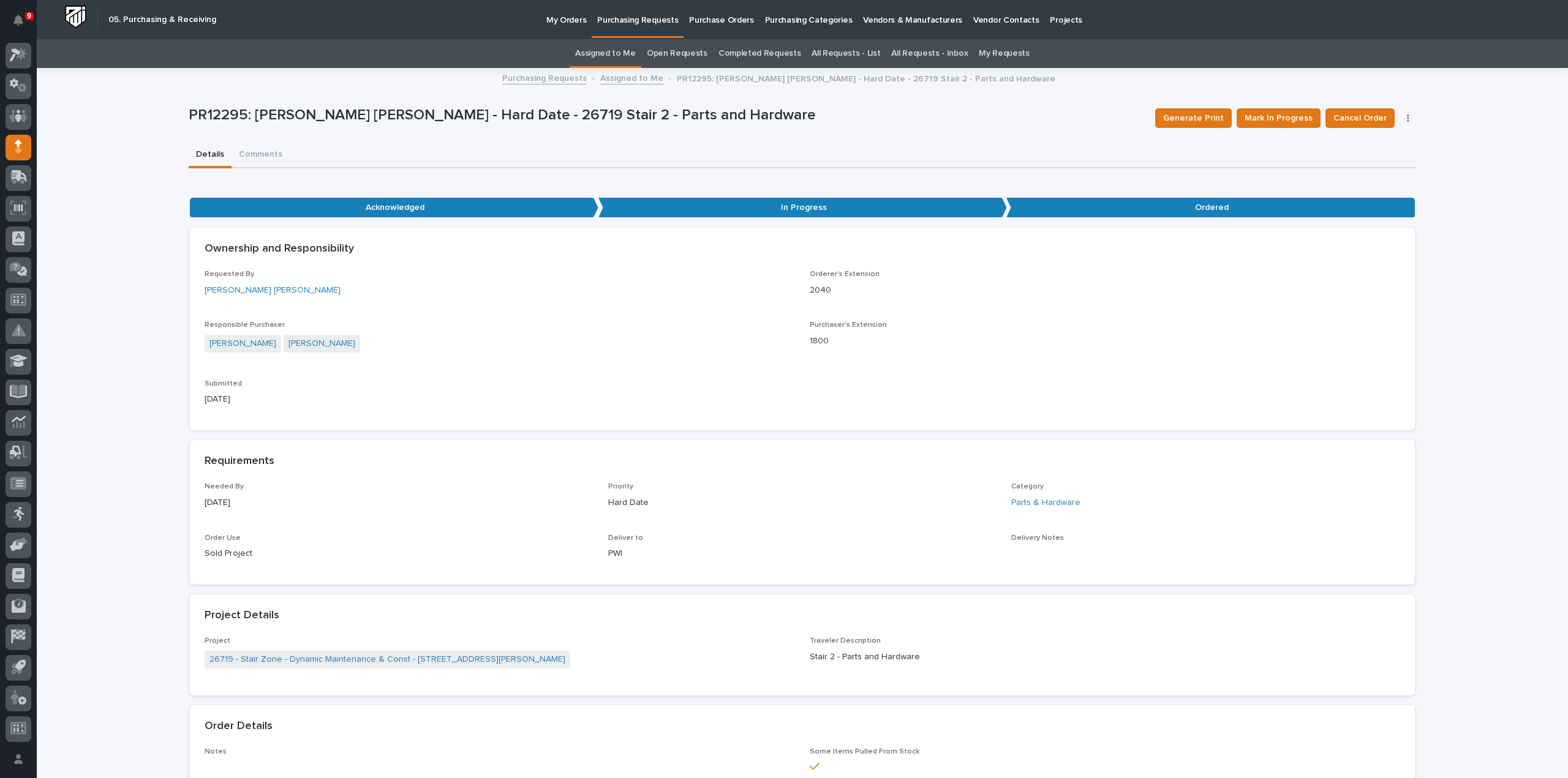
click at [615, 55] on link "Assigned to Me" at bounding box center [606, 53] width 60 height 28
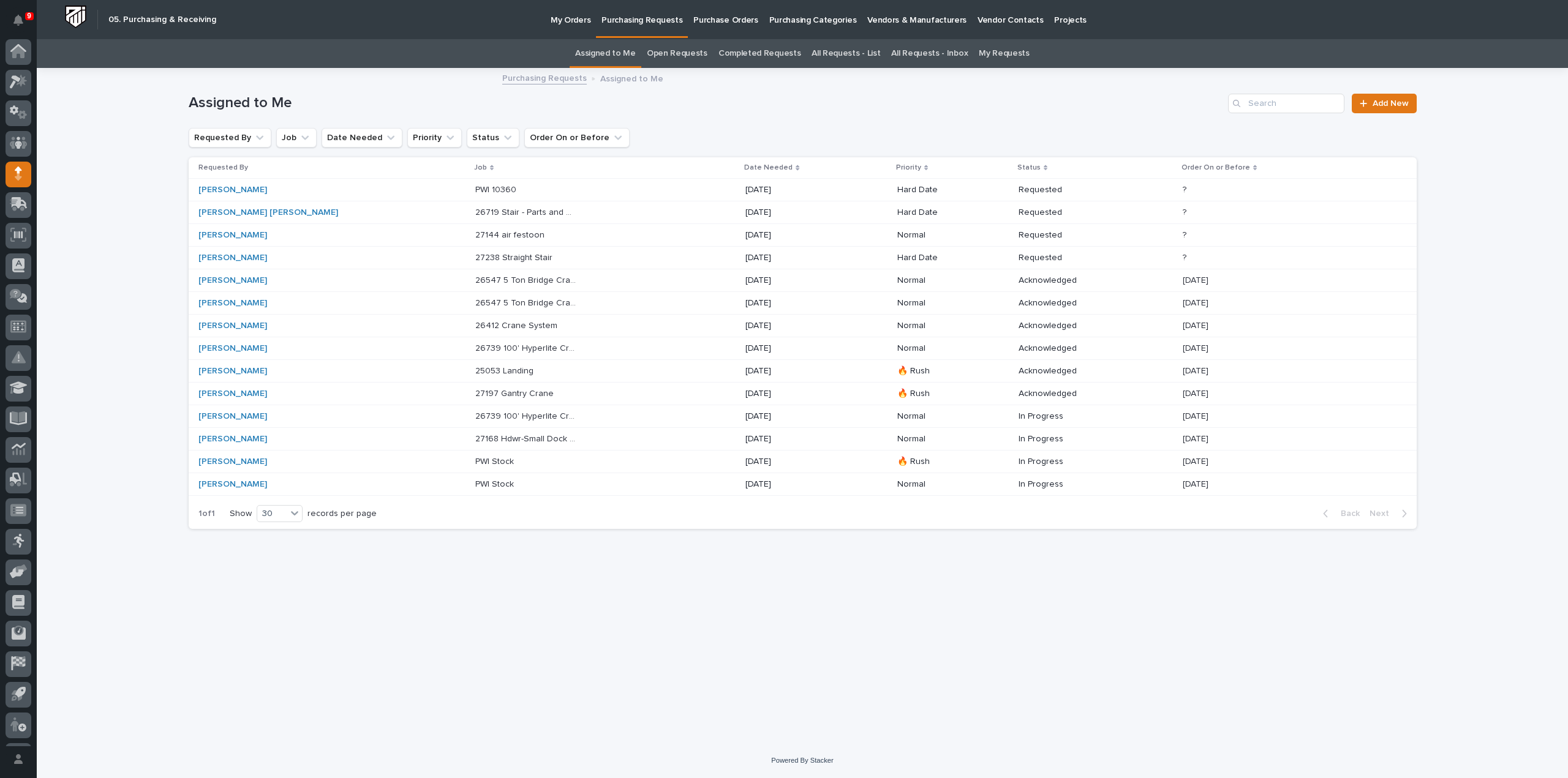
scroll to position [27, 0]
click at [541, 255] on div "27238 Straight Stair 27238 Straight Stair" at bounding box center [606, 258] width 261 height 20
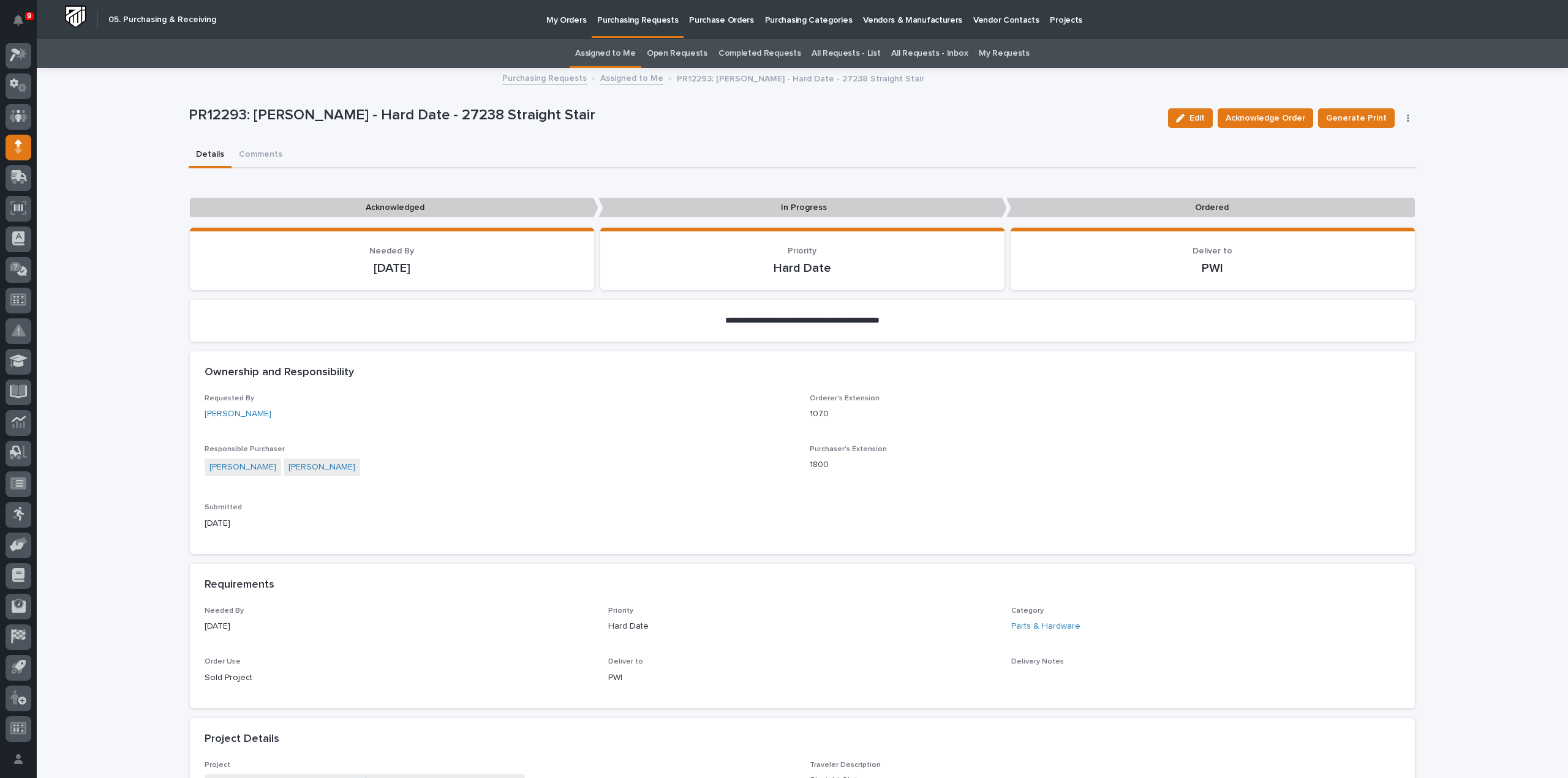
scroll to position [612, 0]
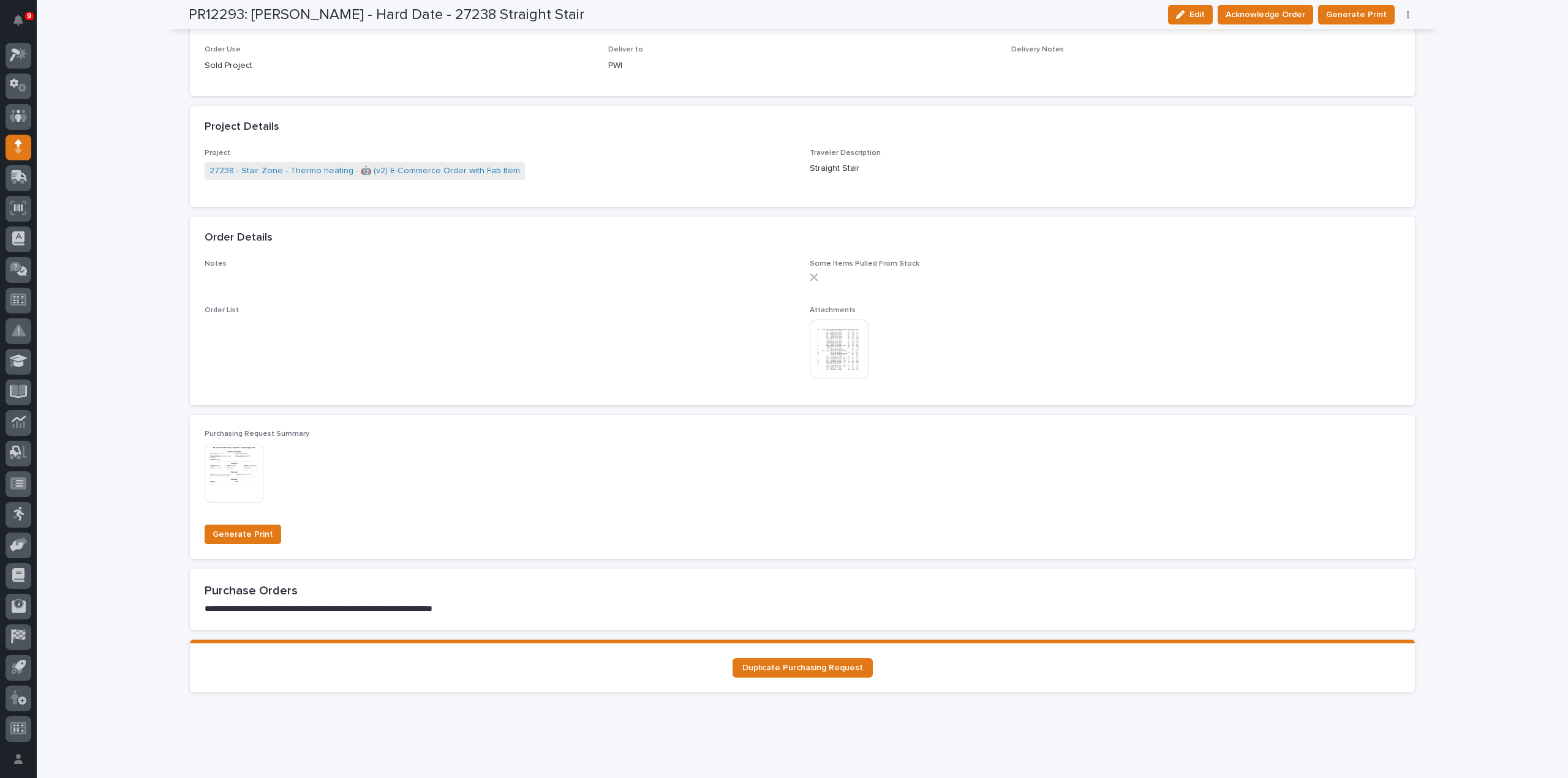
click at [854, 345] on img at bounding box center [839, 349] width 59 height 59
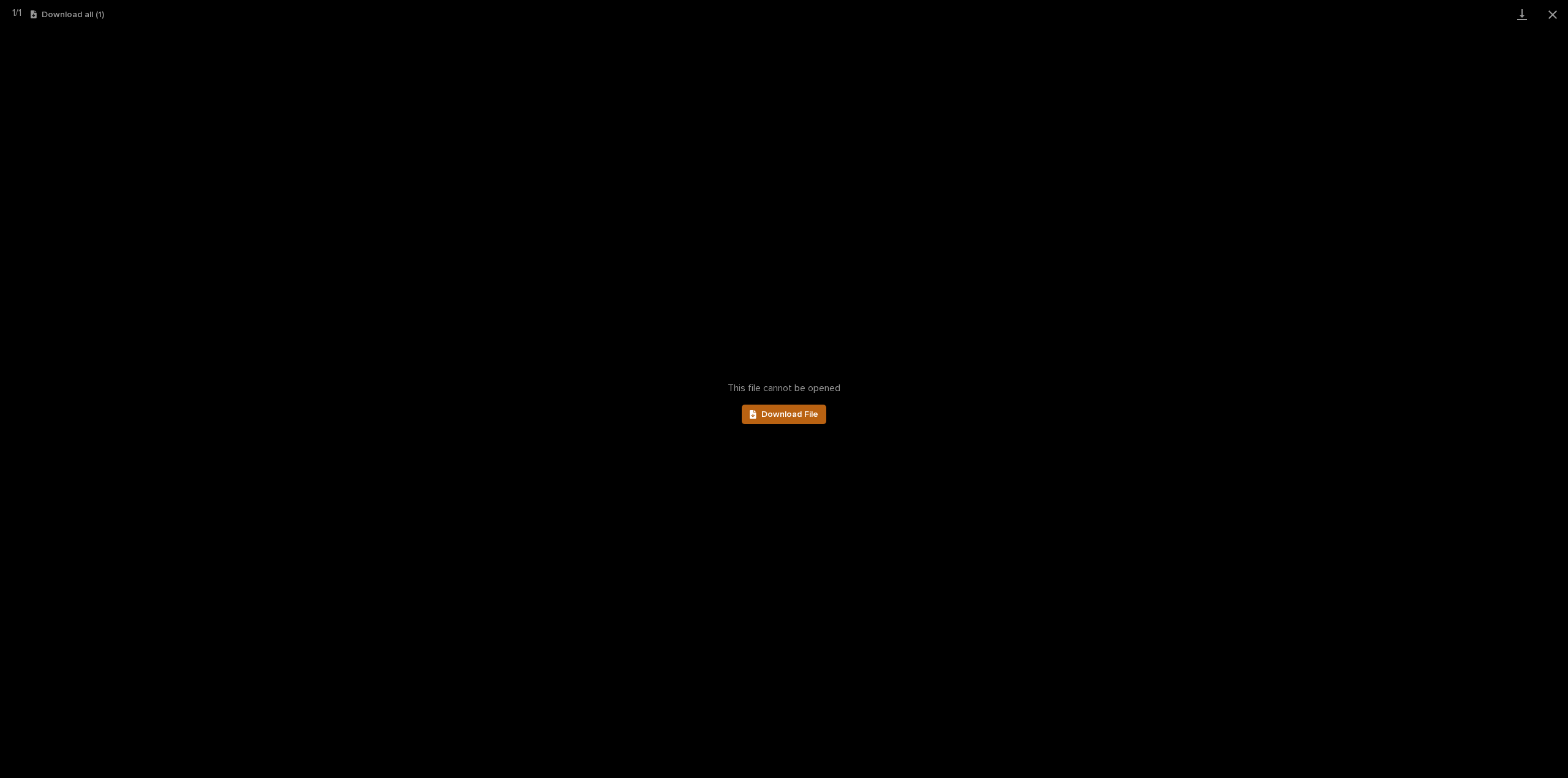
click at [800, 417] on span "Download File" at bounding box center [790, 414] width 57 height 9
click at [1559, 16] on button "Close gallery" at bounding box center [1553, 14] width 31 height 28
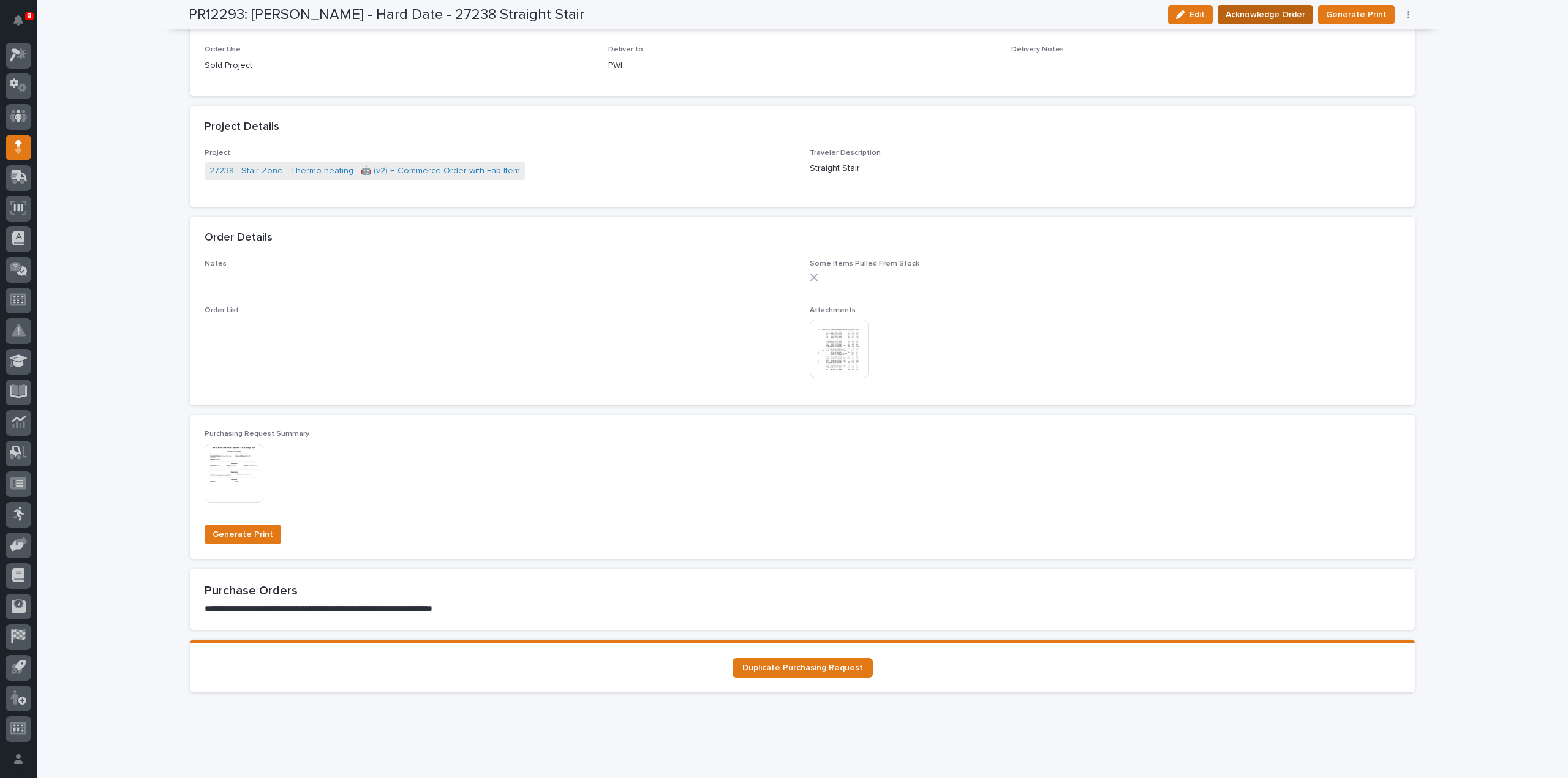
click at [1286, 15] on span "Acknowledge Order" at bounding box center [1266, 15] width 80 height 15
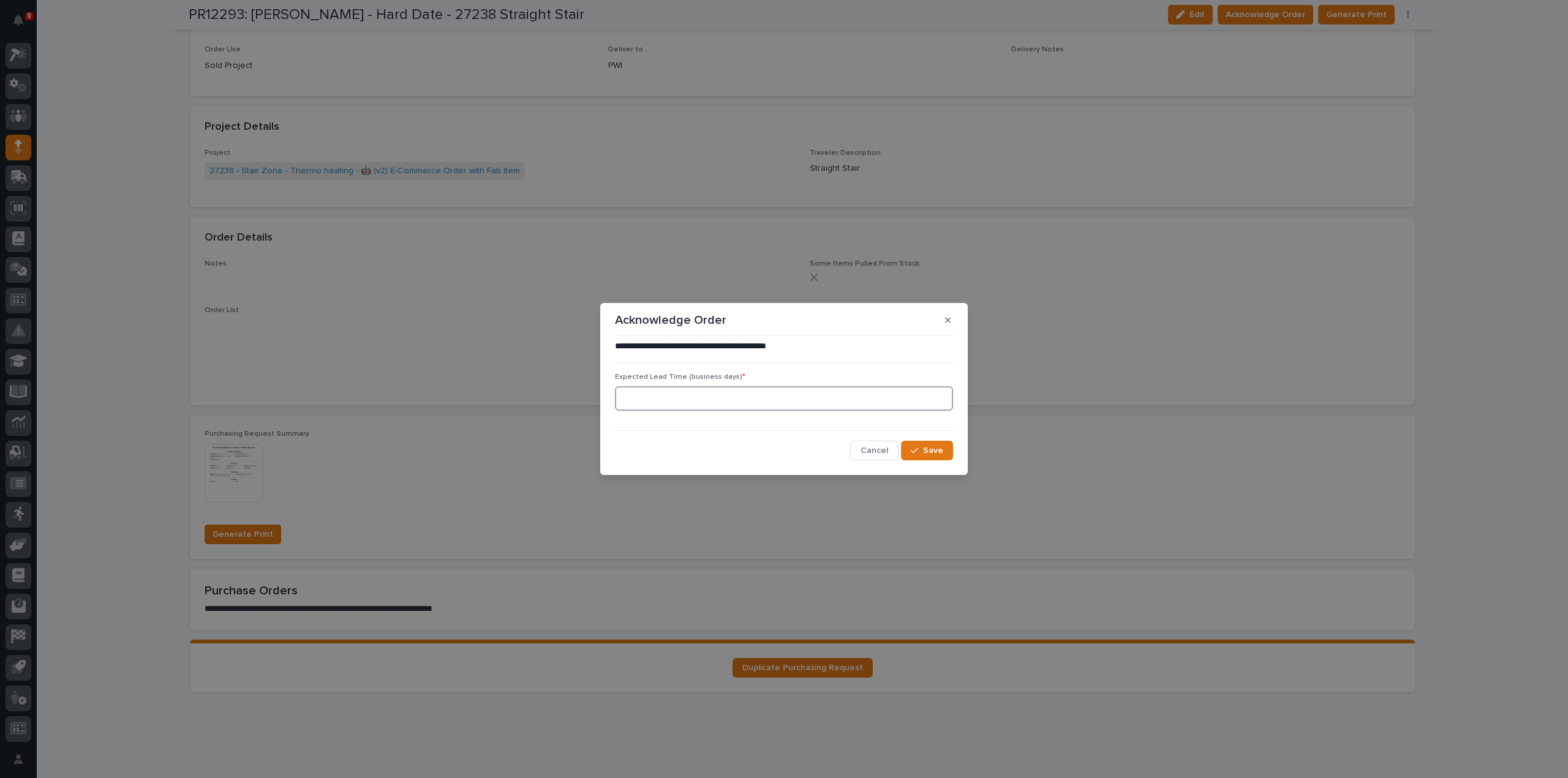
click at [772, 397] on input at bounding box center [783, 399] width 338 height 24
type input "0"
click at [929, 449] on span "Save" at bounding box center [933, 451] width 20 height 11
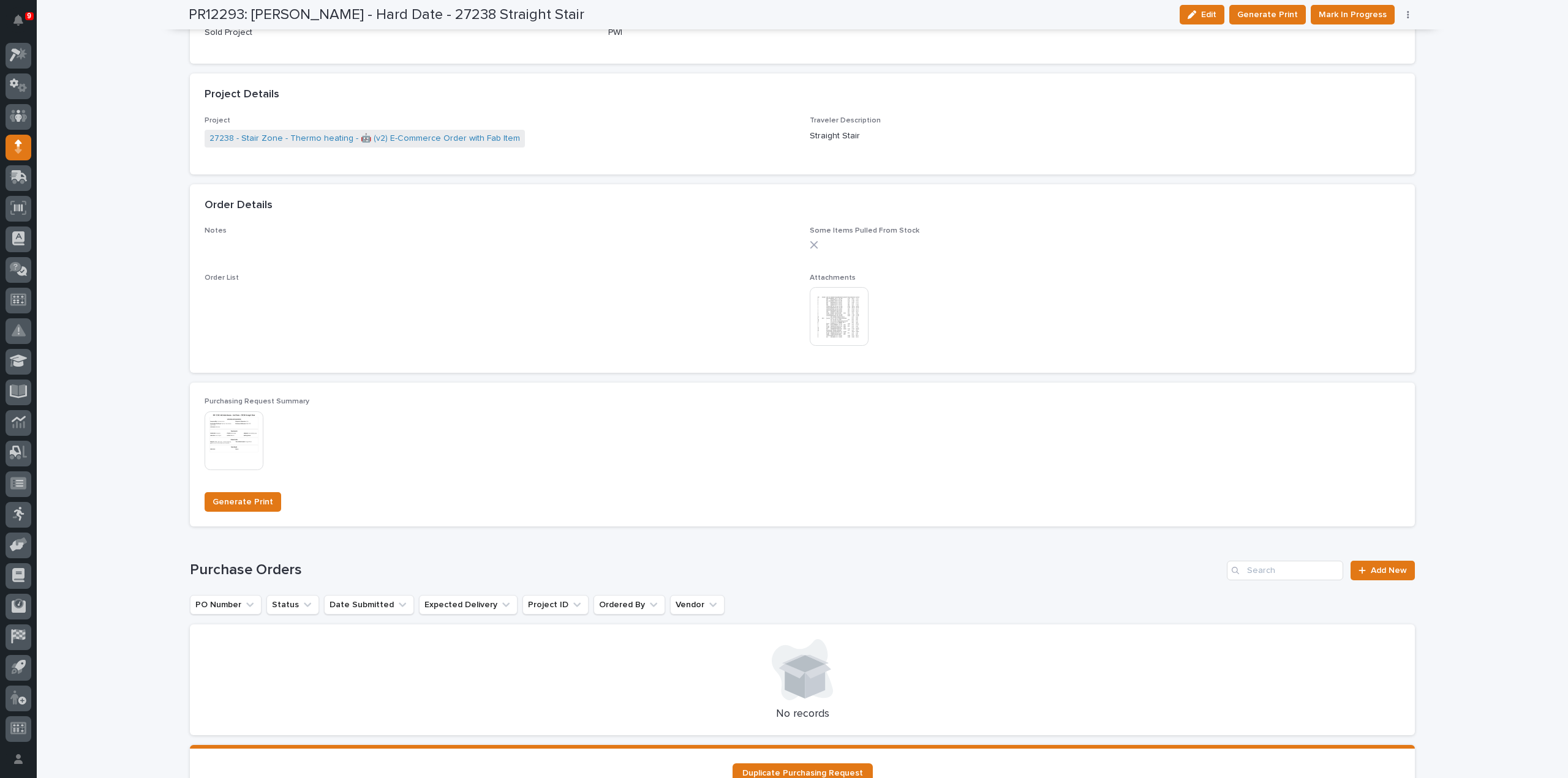
scroll to position [105, 0]
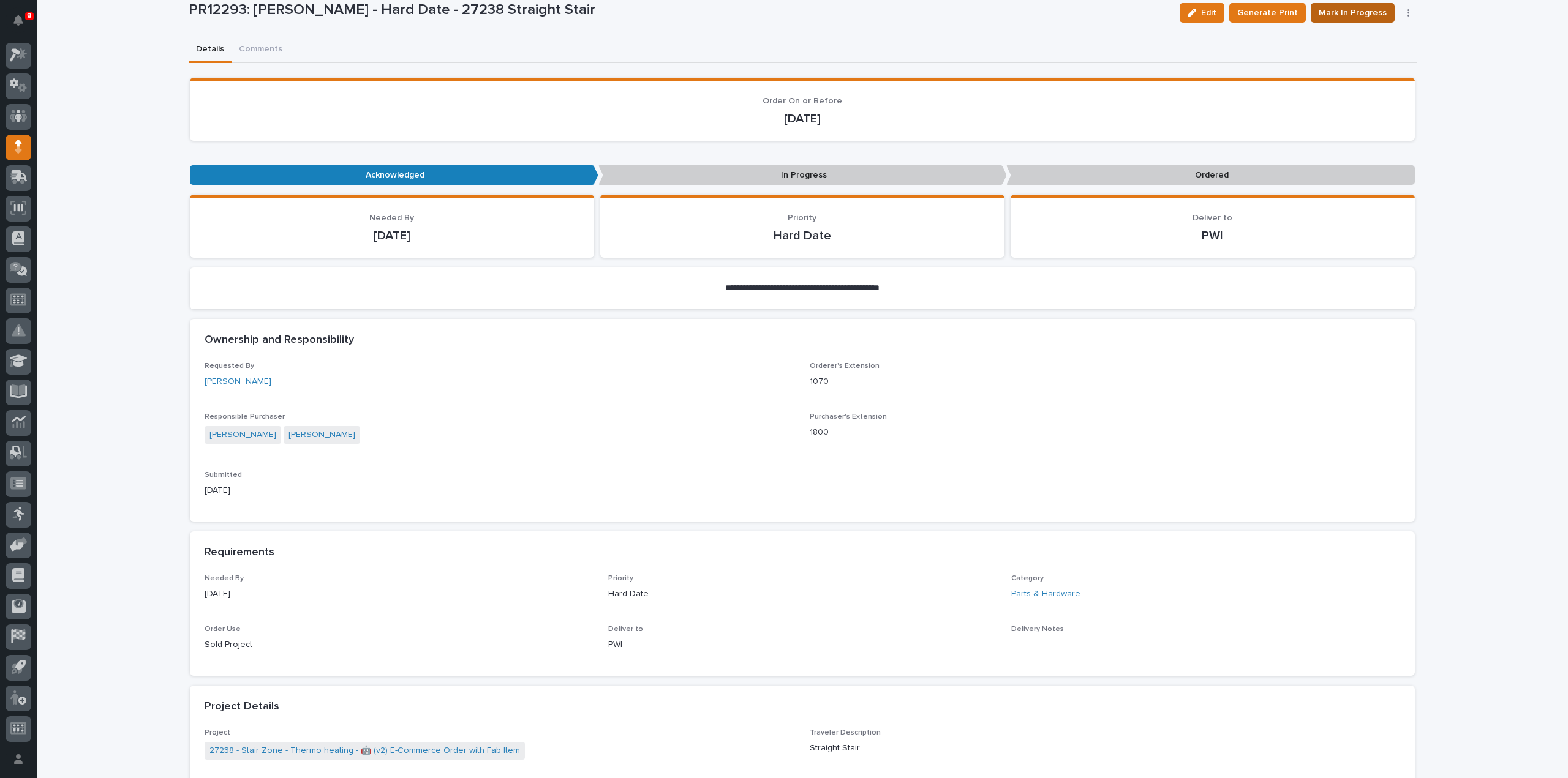
click at [1327, 10] on span "Mark In Progress" at bounding box center [1353, 13] width 68 height 15
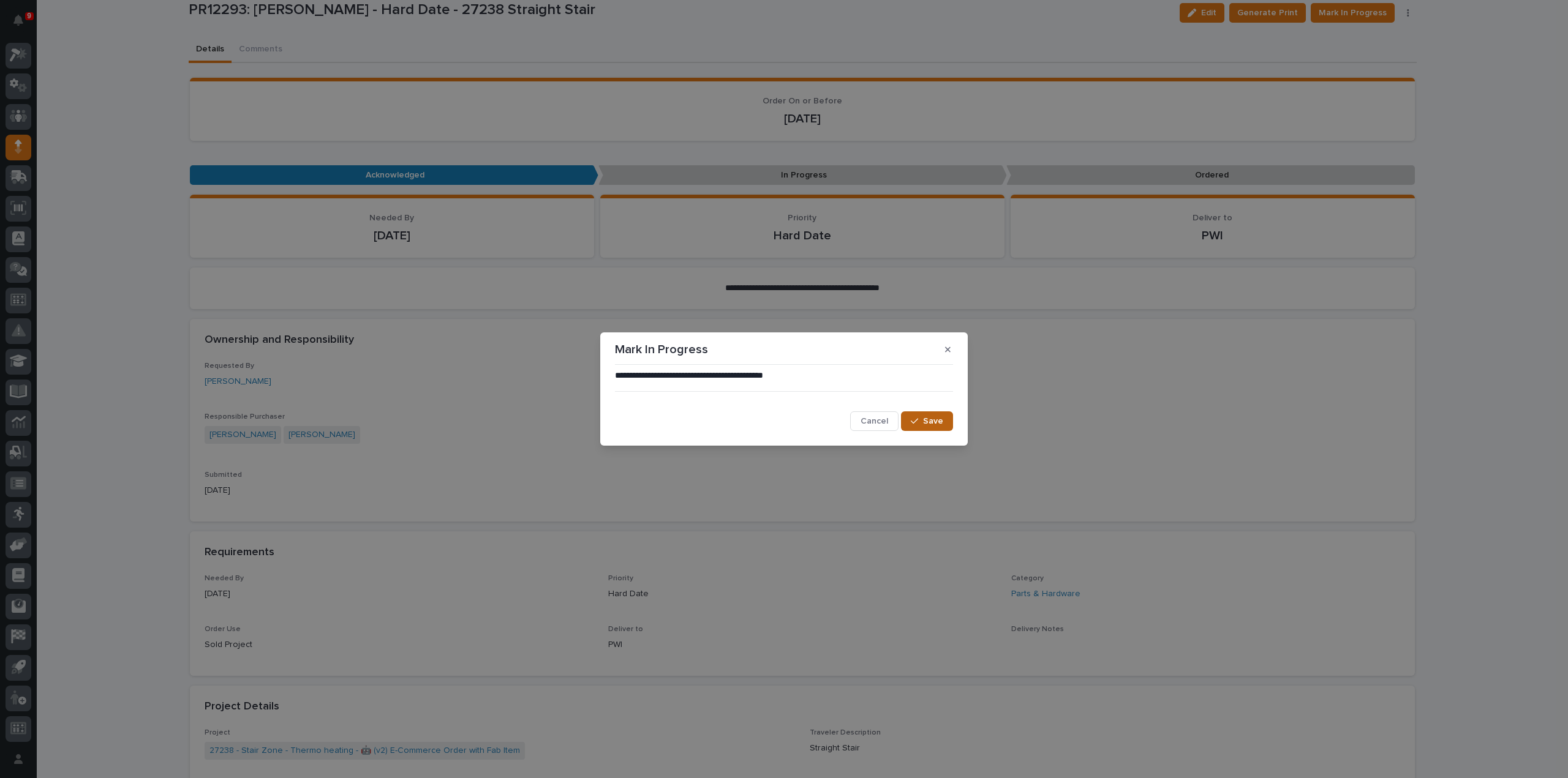
click at [916, 421] on icon "button" at bounding box center [914, 421] width 7 height 9
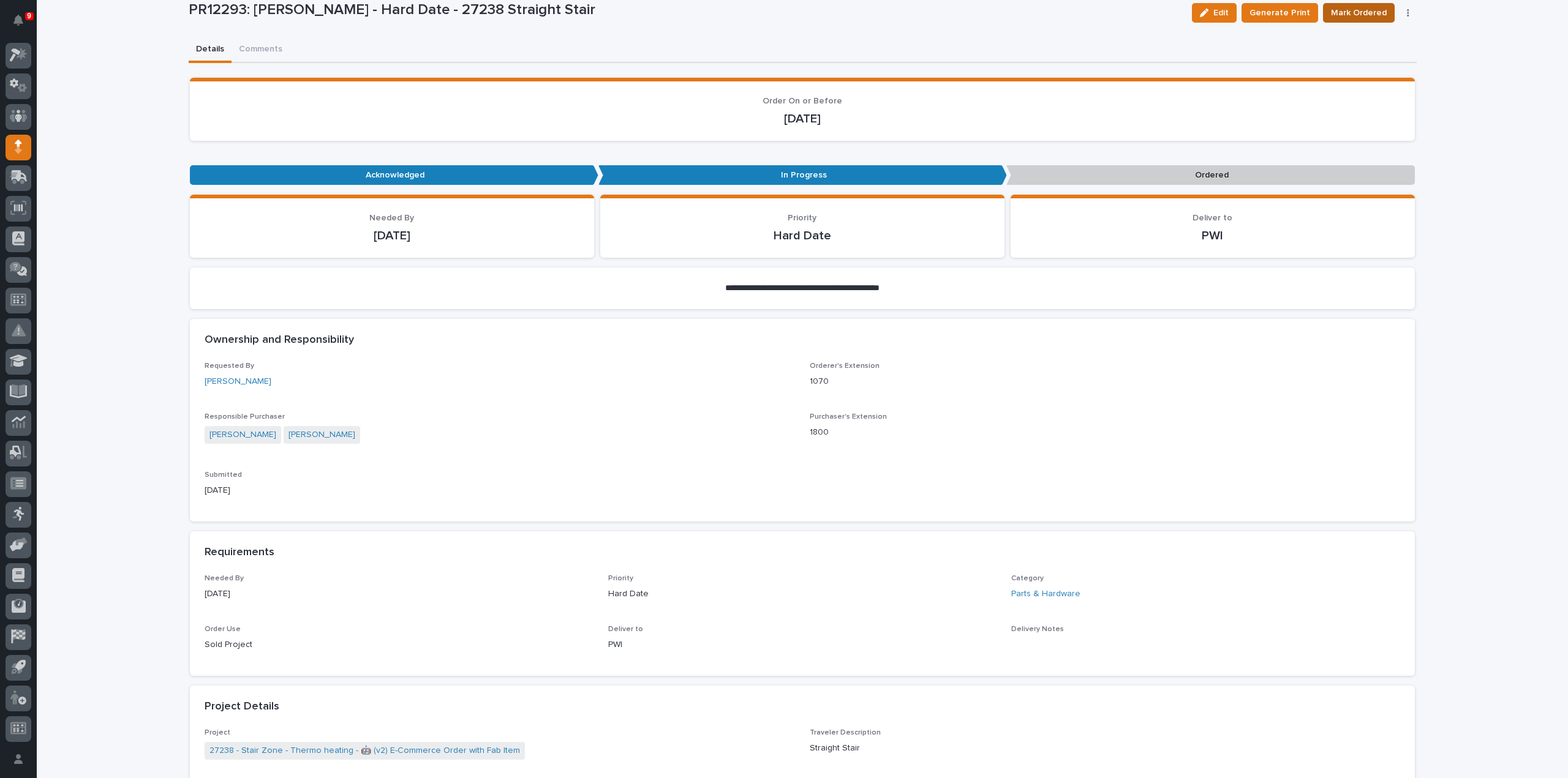
click at [1347, 11] on span "Mark Ordered" at bounding box center [1359, 13] width 55 height 15
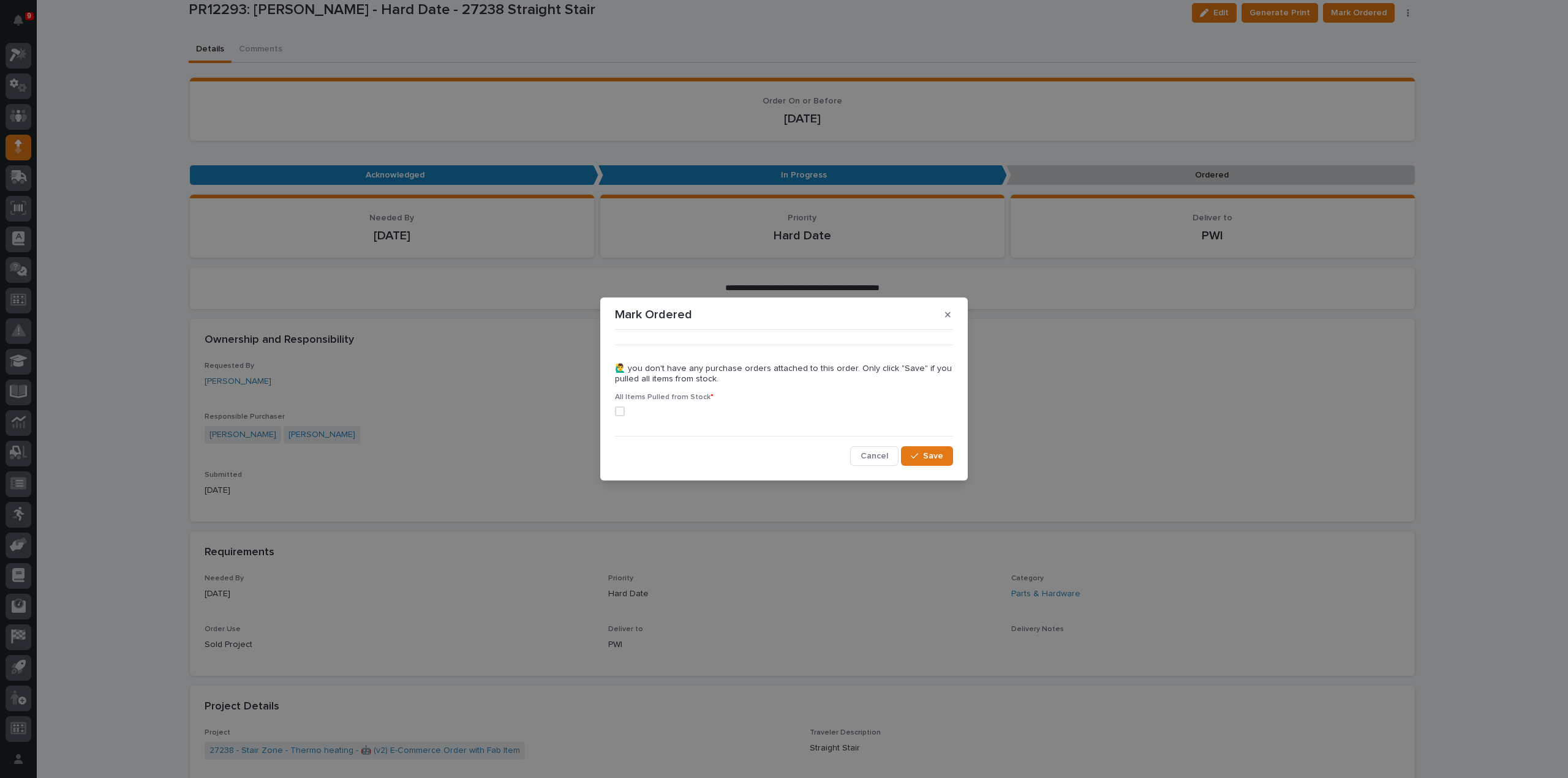
click at [621, 407] on span at bounding box center [620, 412] width 10 height 10
click at [931, 461] on span "Save" at bounding box center [933, 457] width 20 height 11
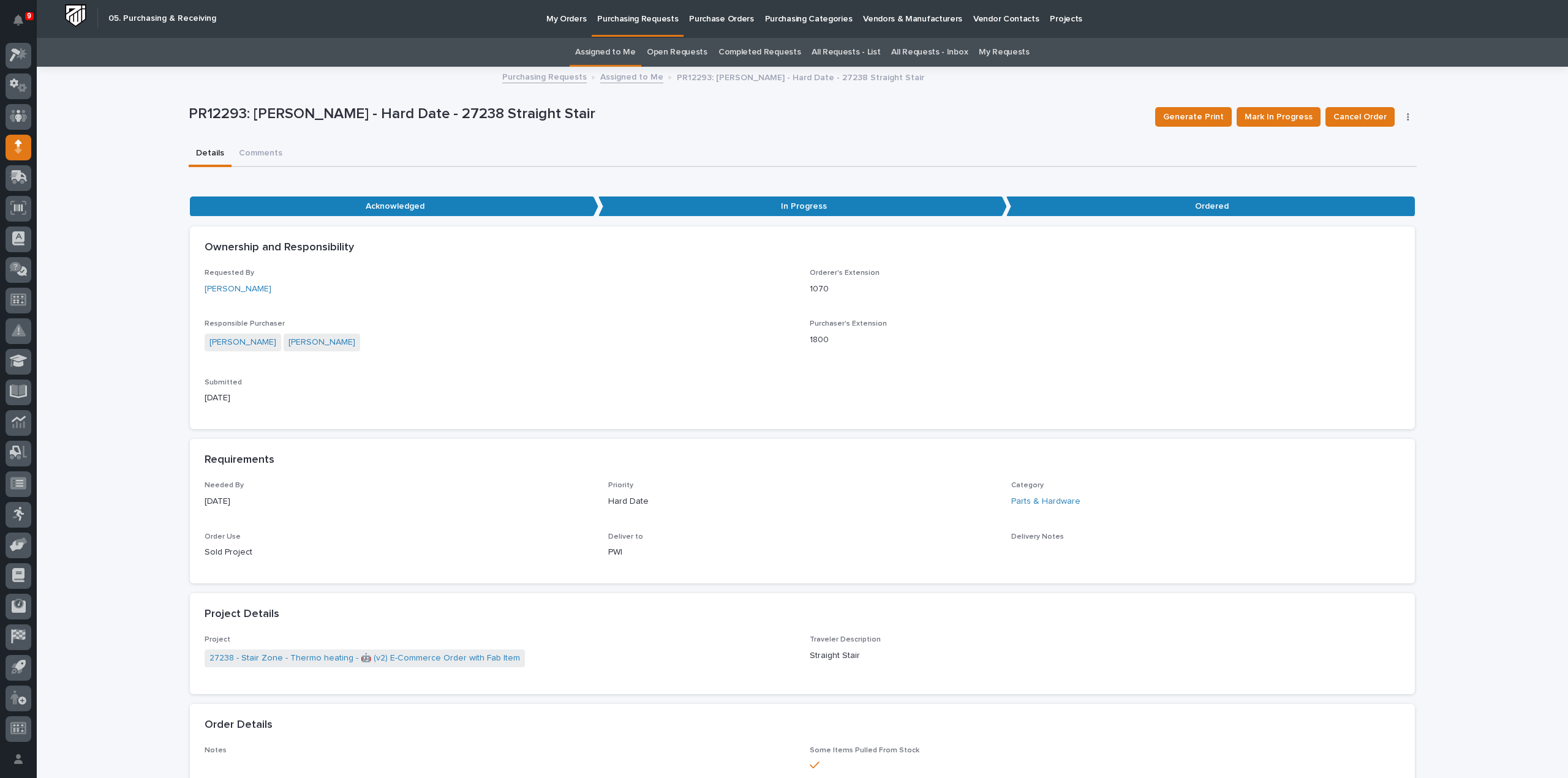
scroll to position [0, 0]
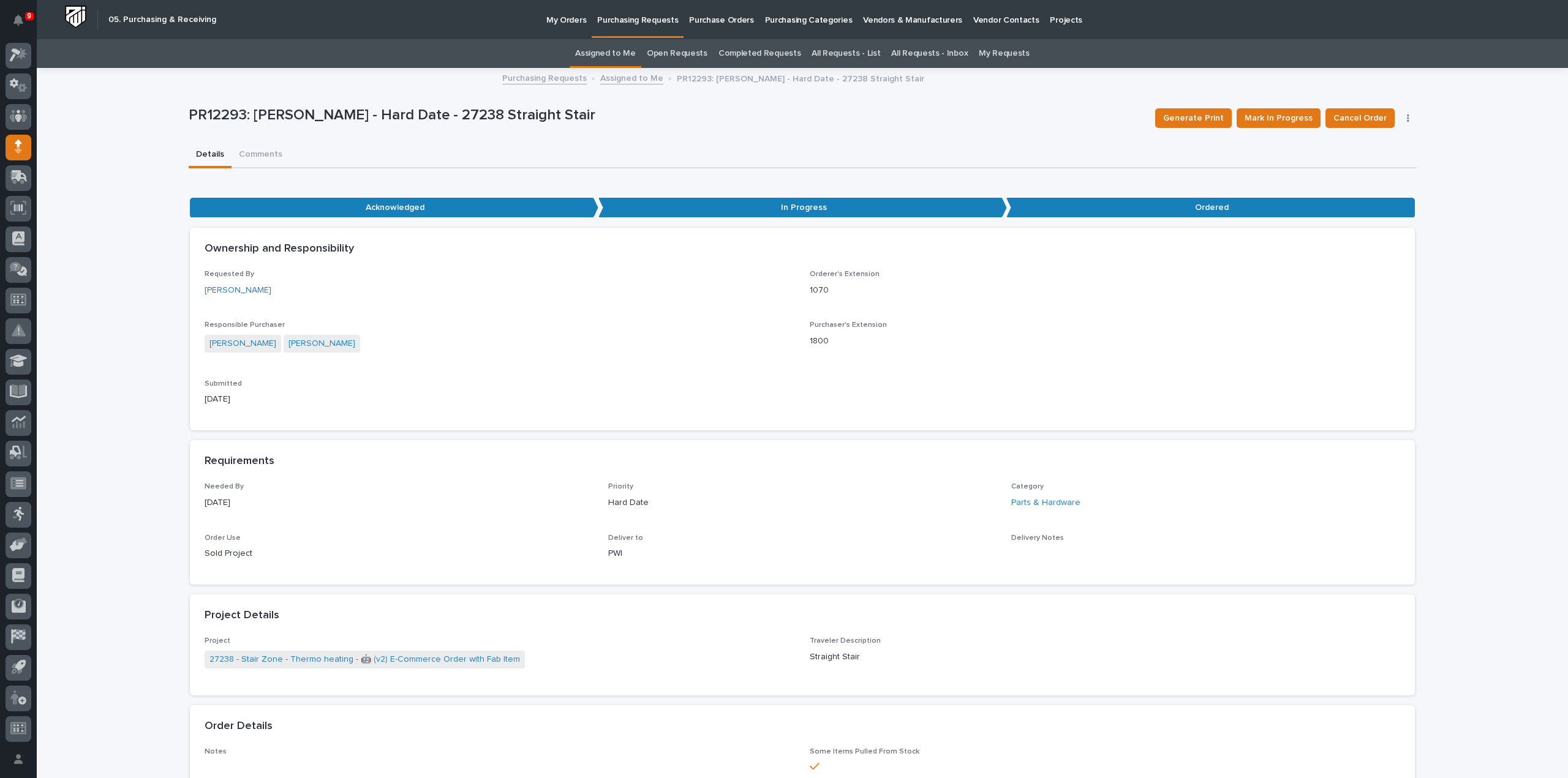
click at [627, 50] on link "Assigned to Me" at bounding box center [606, 53] width 60 height 28
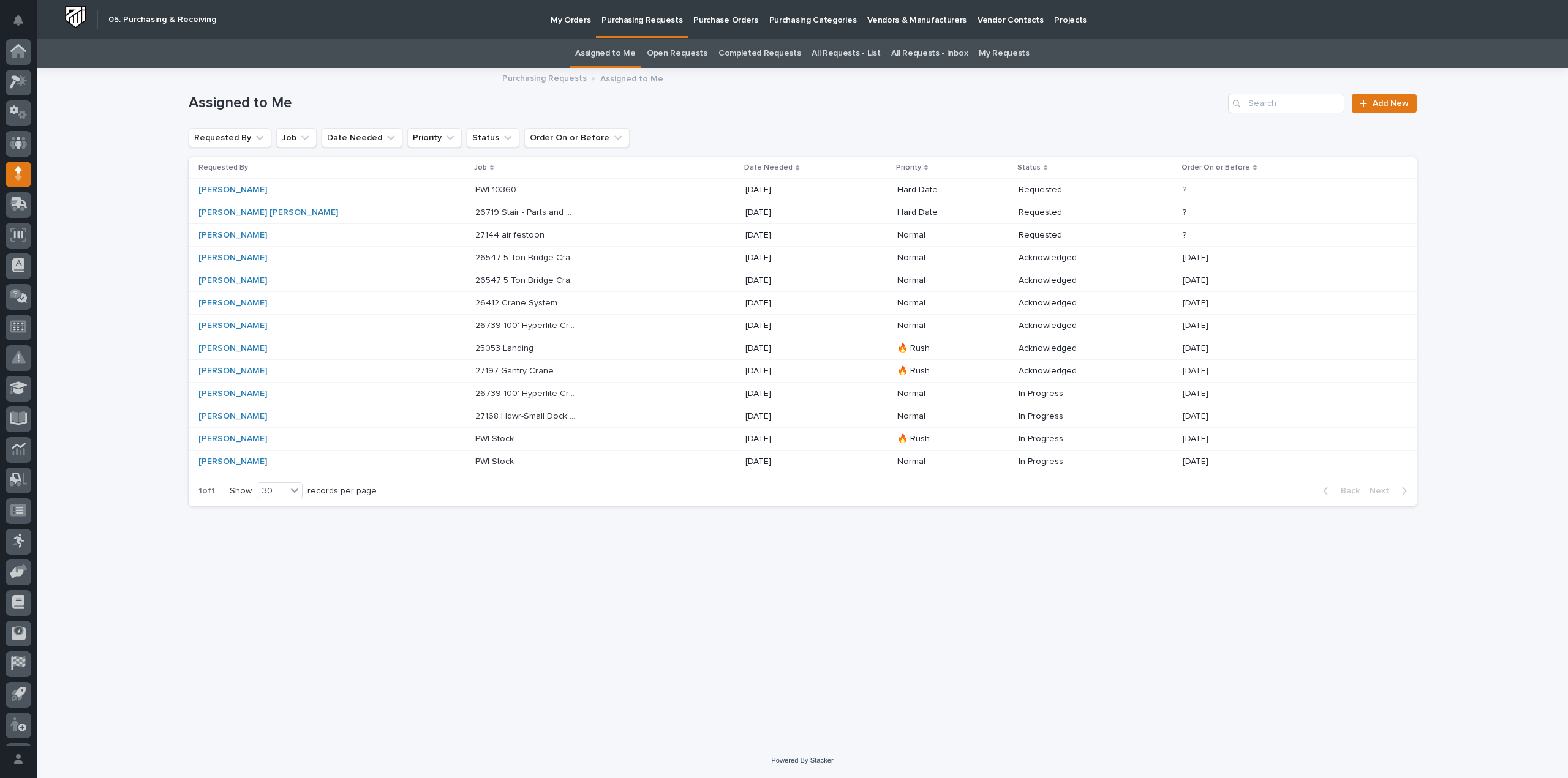
scroll to position [27, 0]
click at [475, 236] on p "27144 air festoon" at bounding box center [511, 234] width 72 height 13
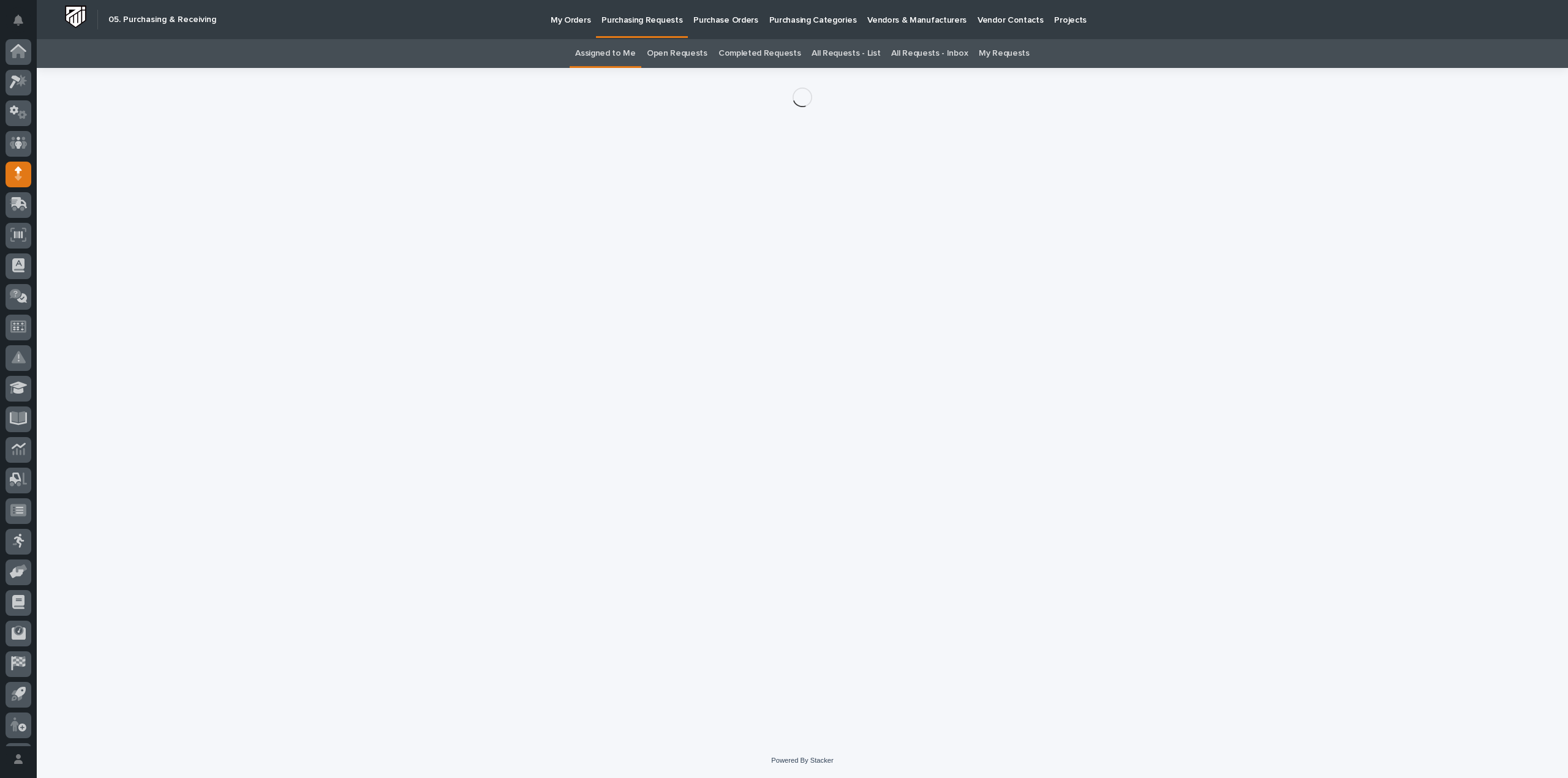
click at [459, 236] on div "Loading... Saving… Loading... Saving…" at bounding box center [803, 391] width 1241 height 645
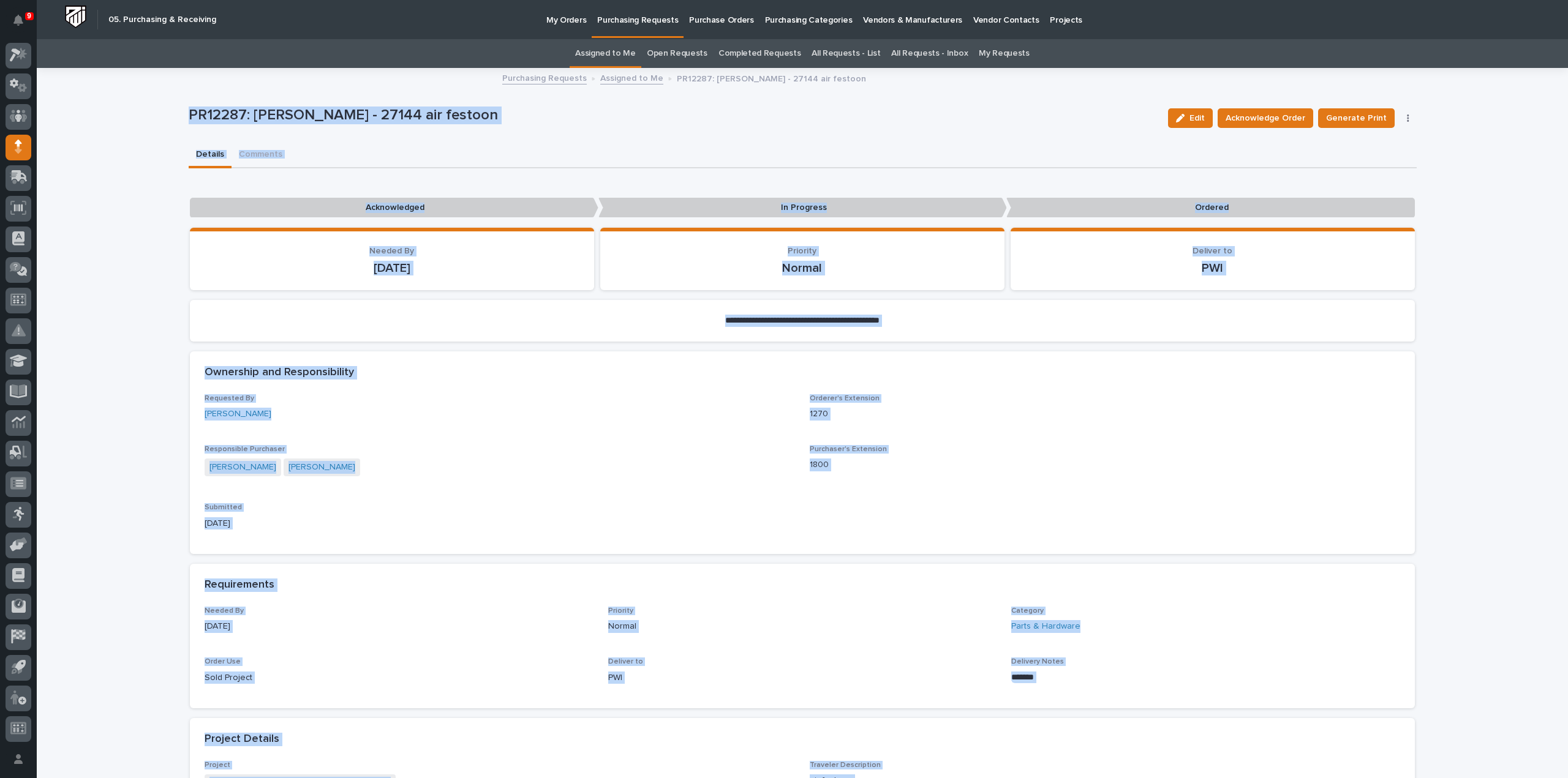
click at [1395, 495] on div "Requested By Nathan Gross Orderer's Extension 1270 Responsible Purchaser Reinha…" at bounding box center [802, 467] width 1196 height 146
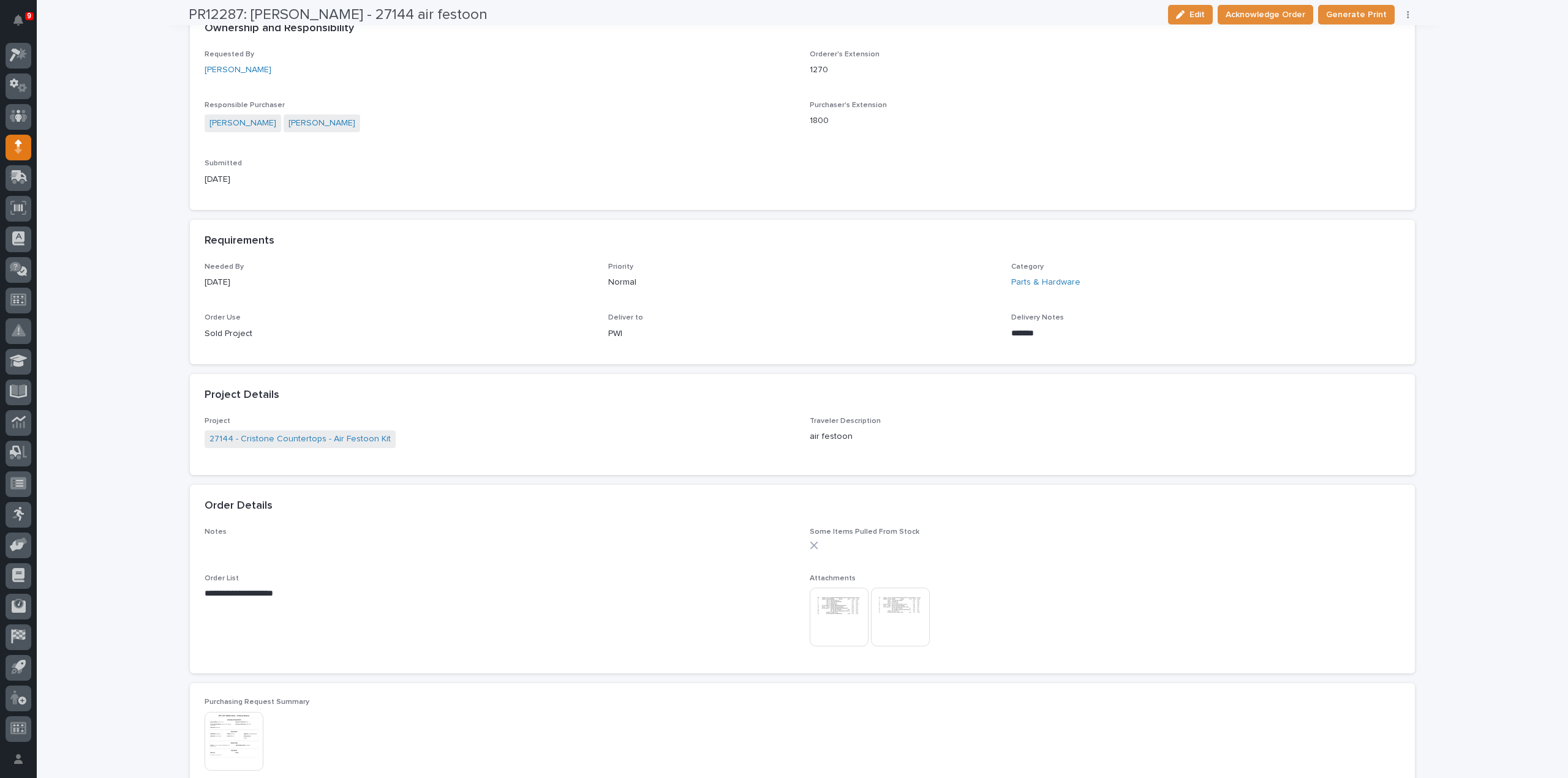
scroll to position [367, 0]
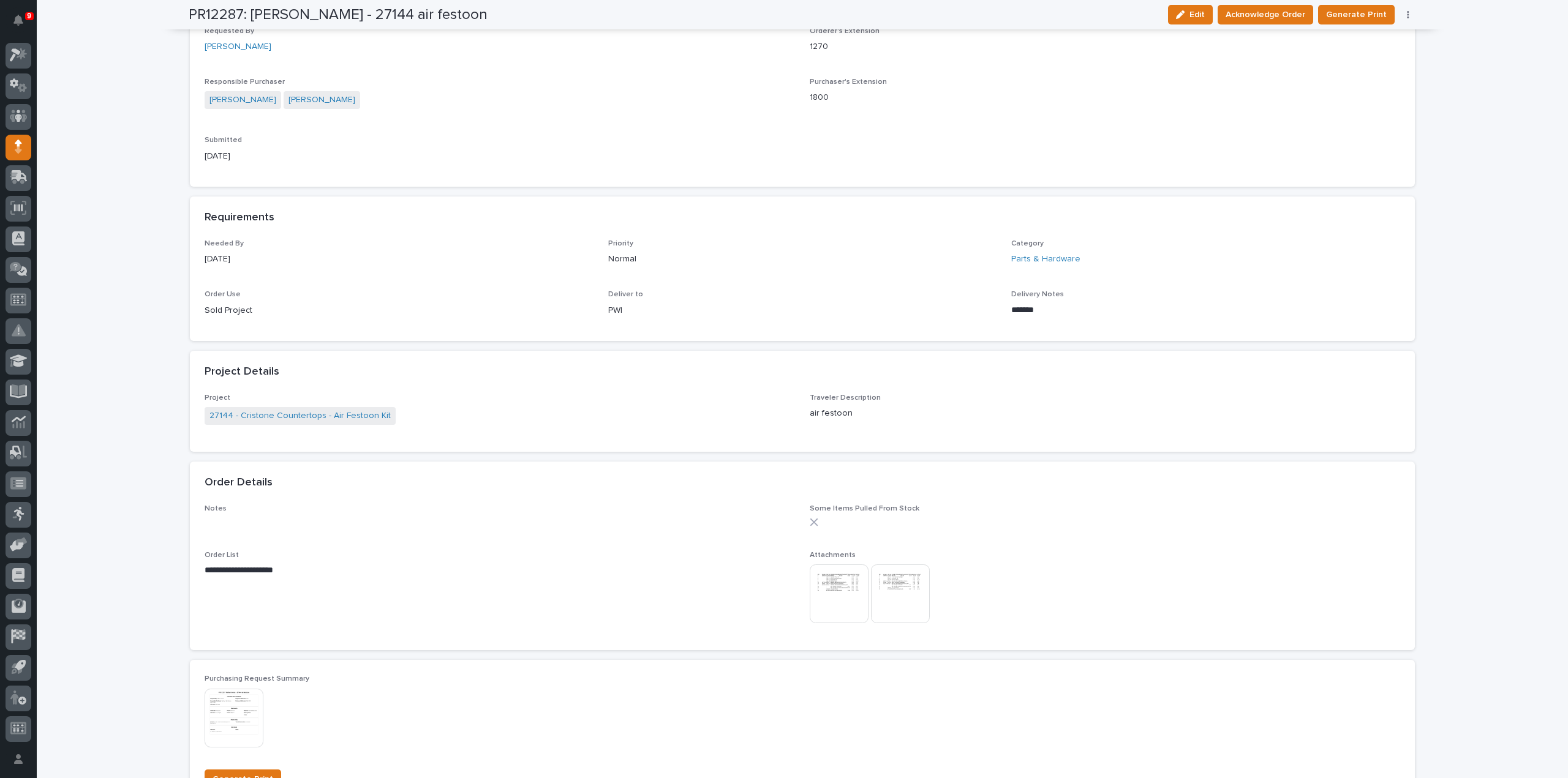
click at [902, 582] on img at bounding box center [900, 594] width 59 height 59
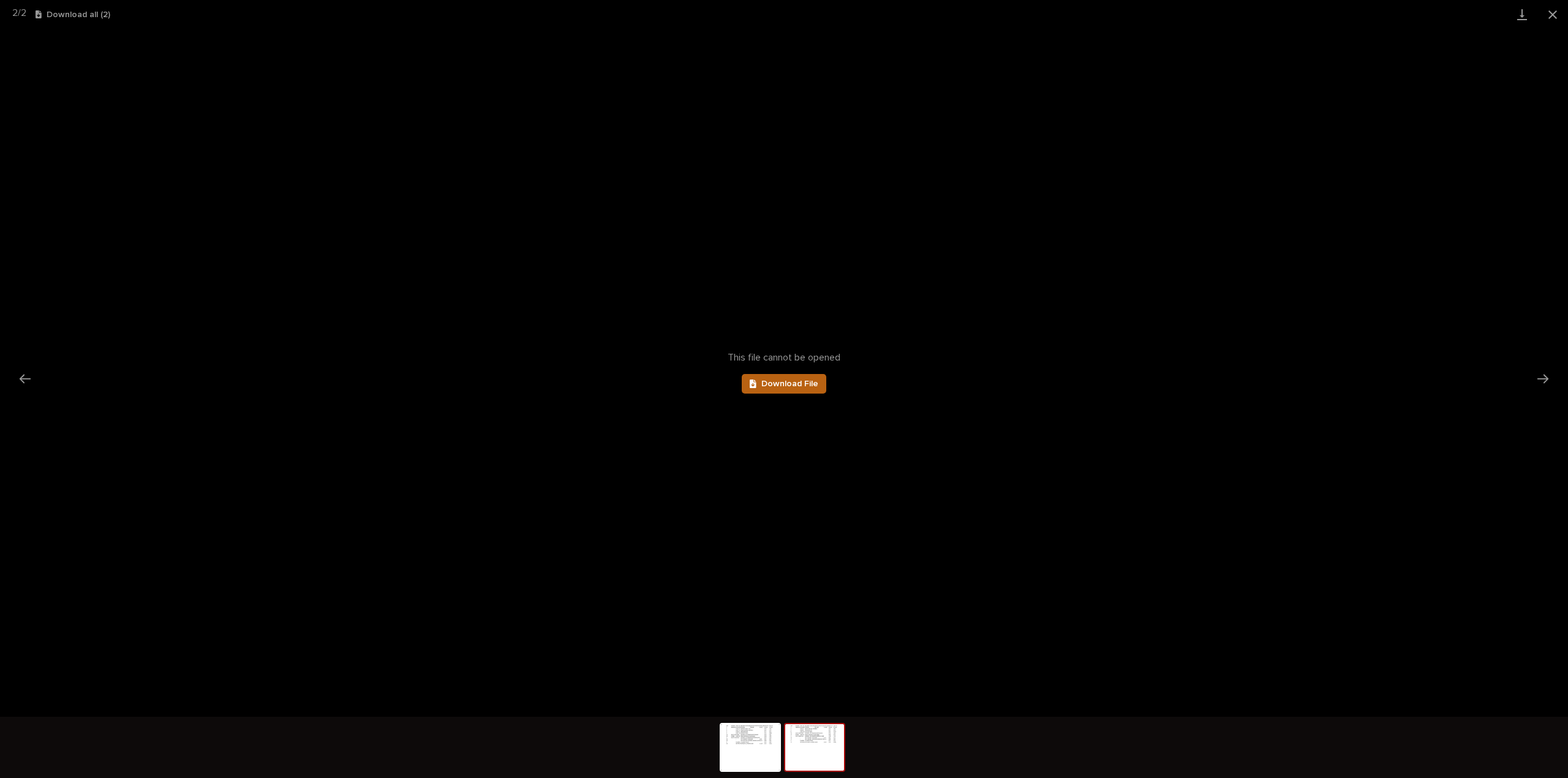
click at [800, 384] on span "Download File" at bounding box center [790, 384] width 57 height 9
click at [1549, 14] on button "Close gallery" at bounding box center [1553, 14] width 31 height 28
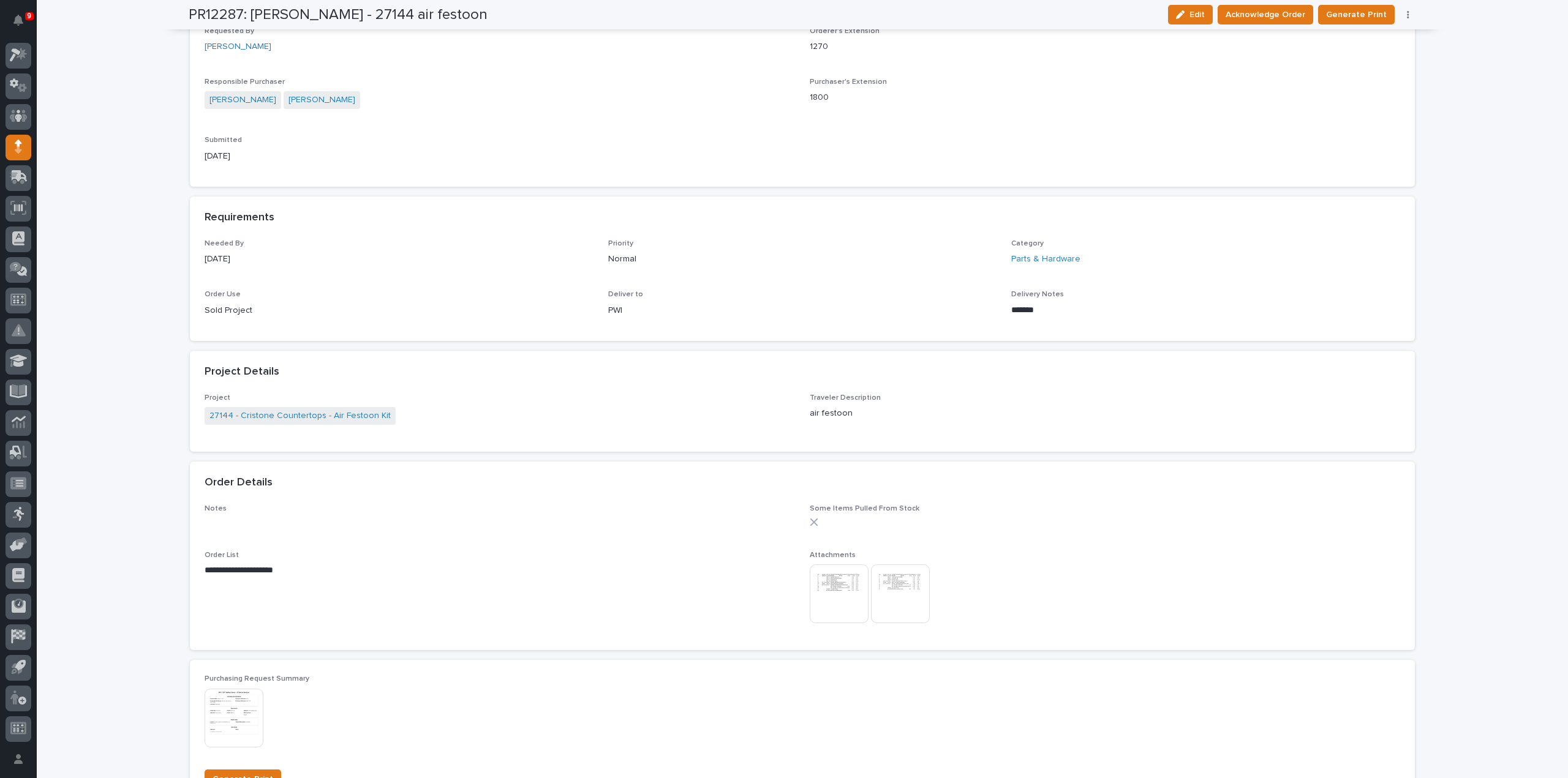
scroll to position [0, 0]
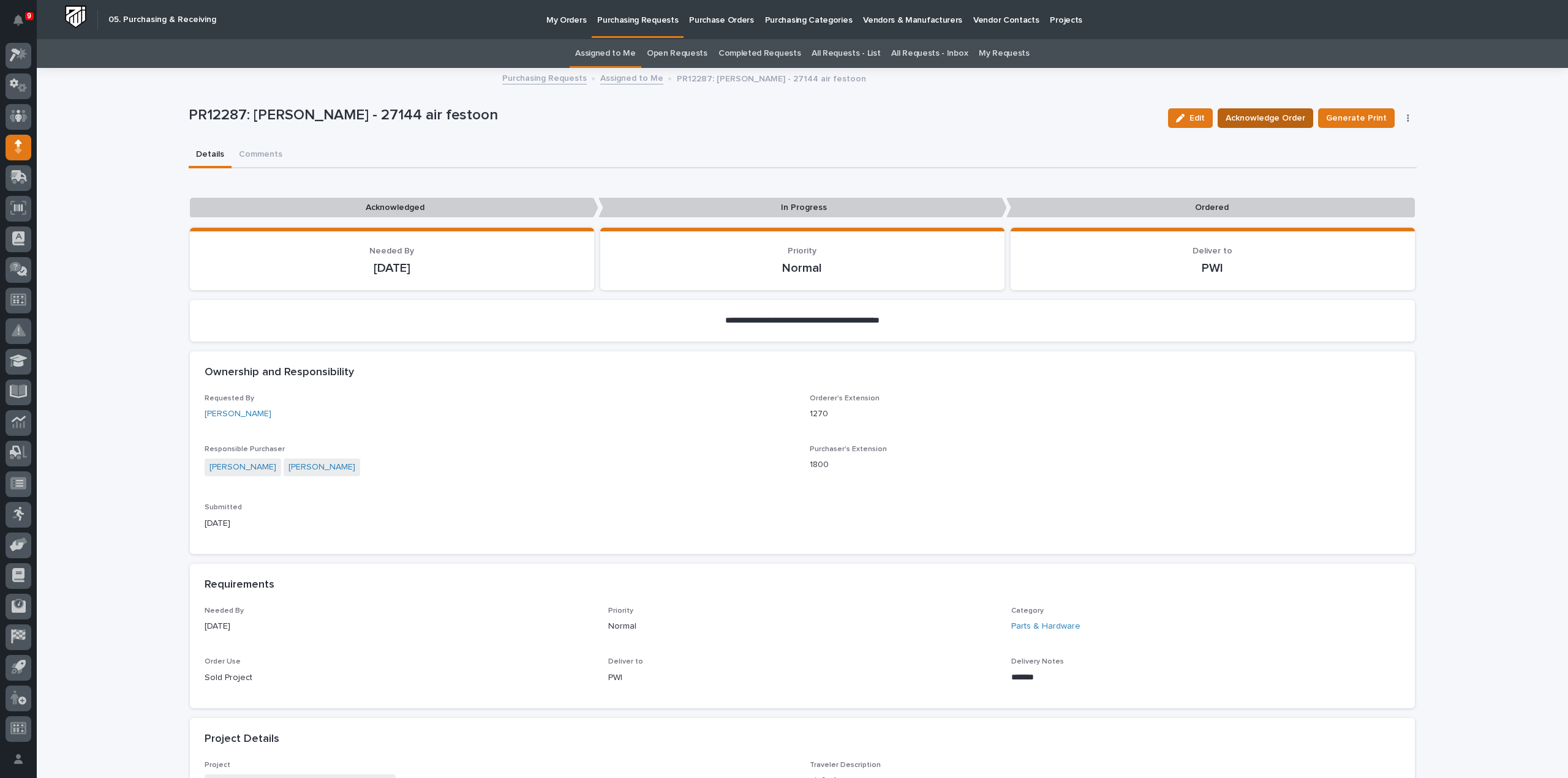
click at [1259, 119] on span "Acknowledge Order" at bounding box center [1266, 118] width 80 height 15
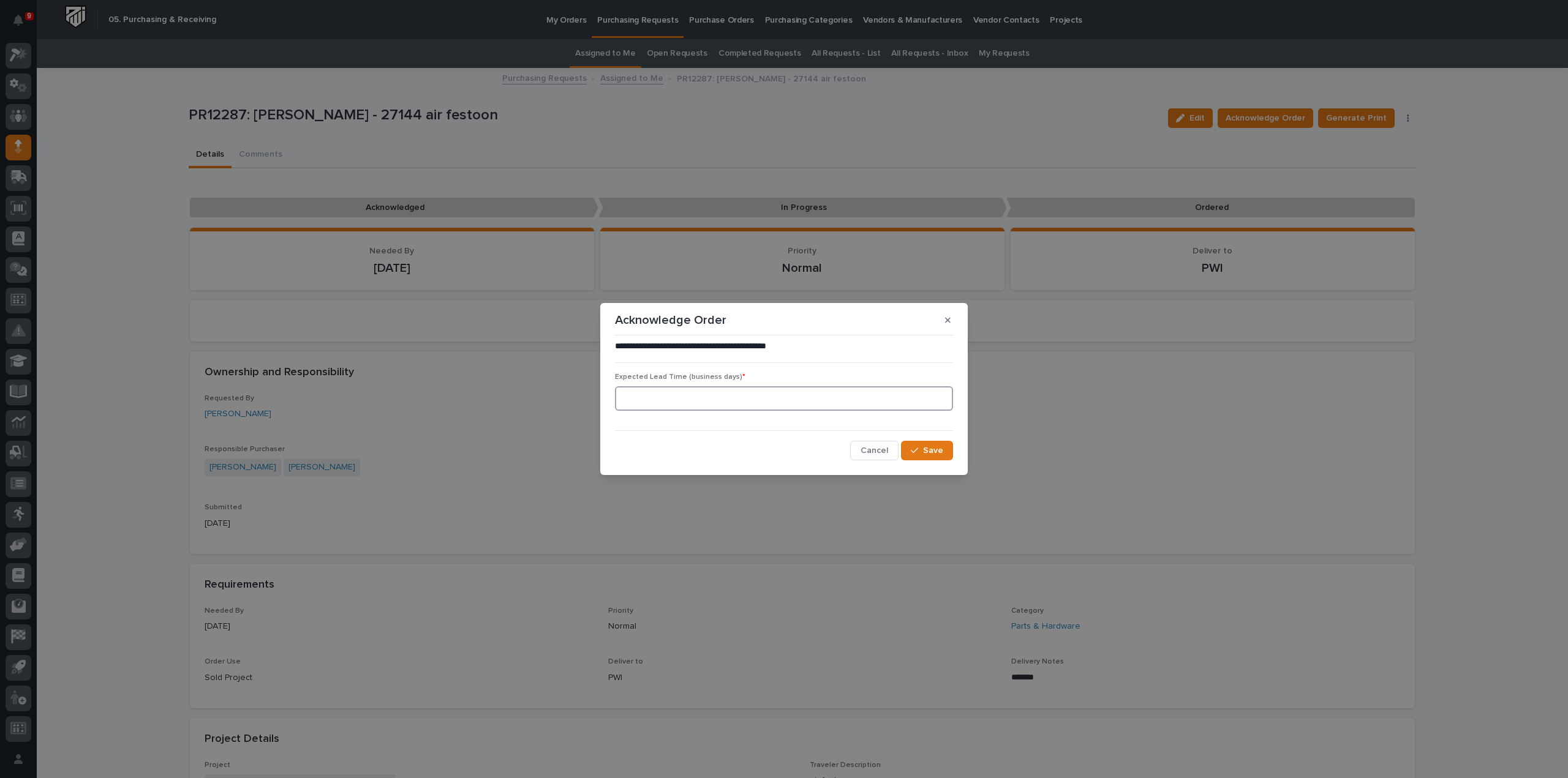
click at [718, 396] on input at bounding box center [783, 399] width 338 height 24
type input "0"
click at [931, 450] on span "Save" at bounding box center [933, 451] width 20 height 11
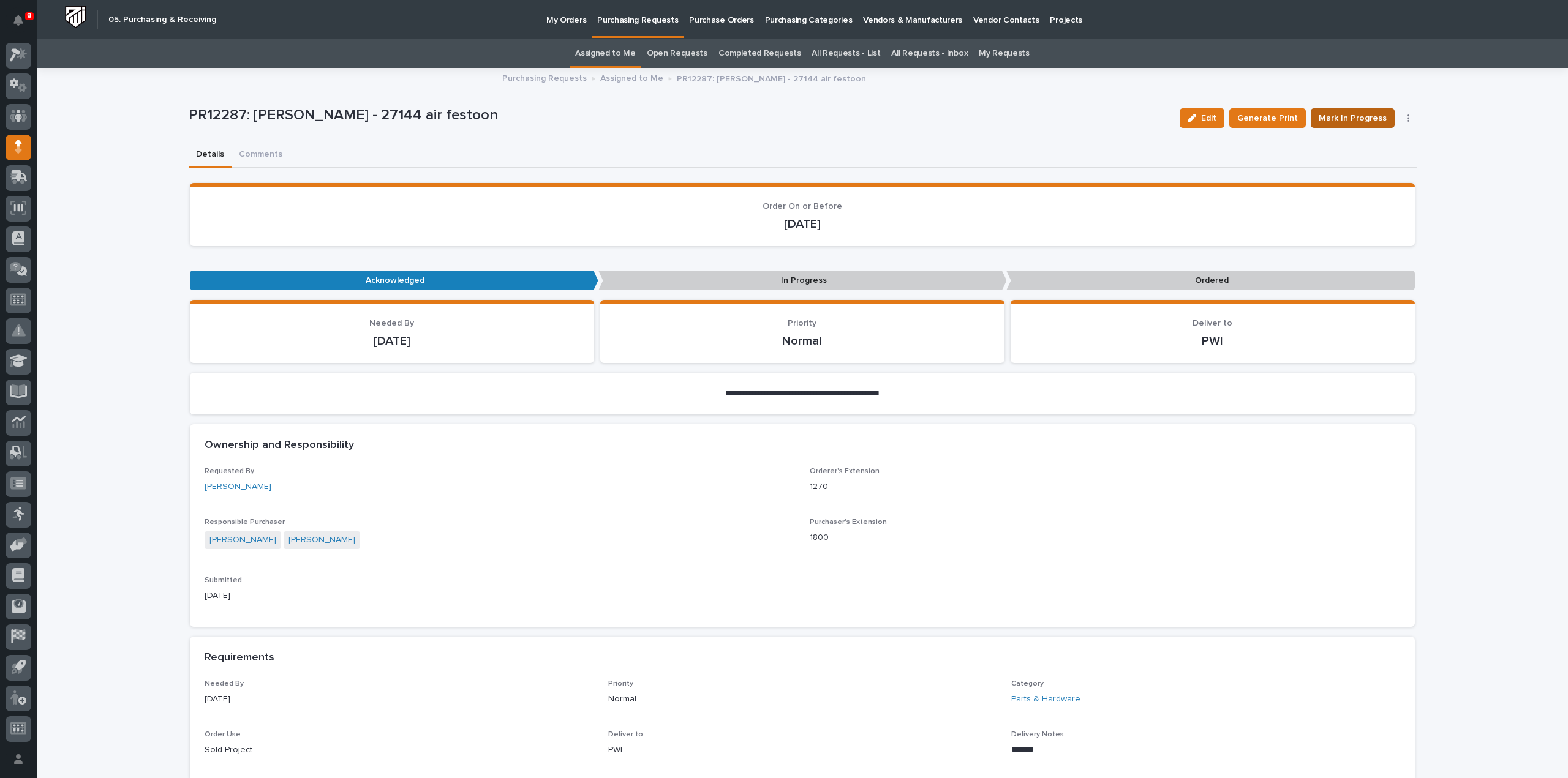
click at [1331, 117] on span "Mark In Progress" at bounding box center [1353, 118] width 68 height 15
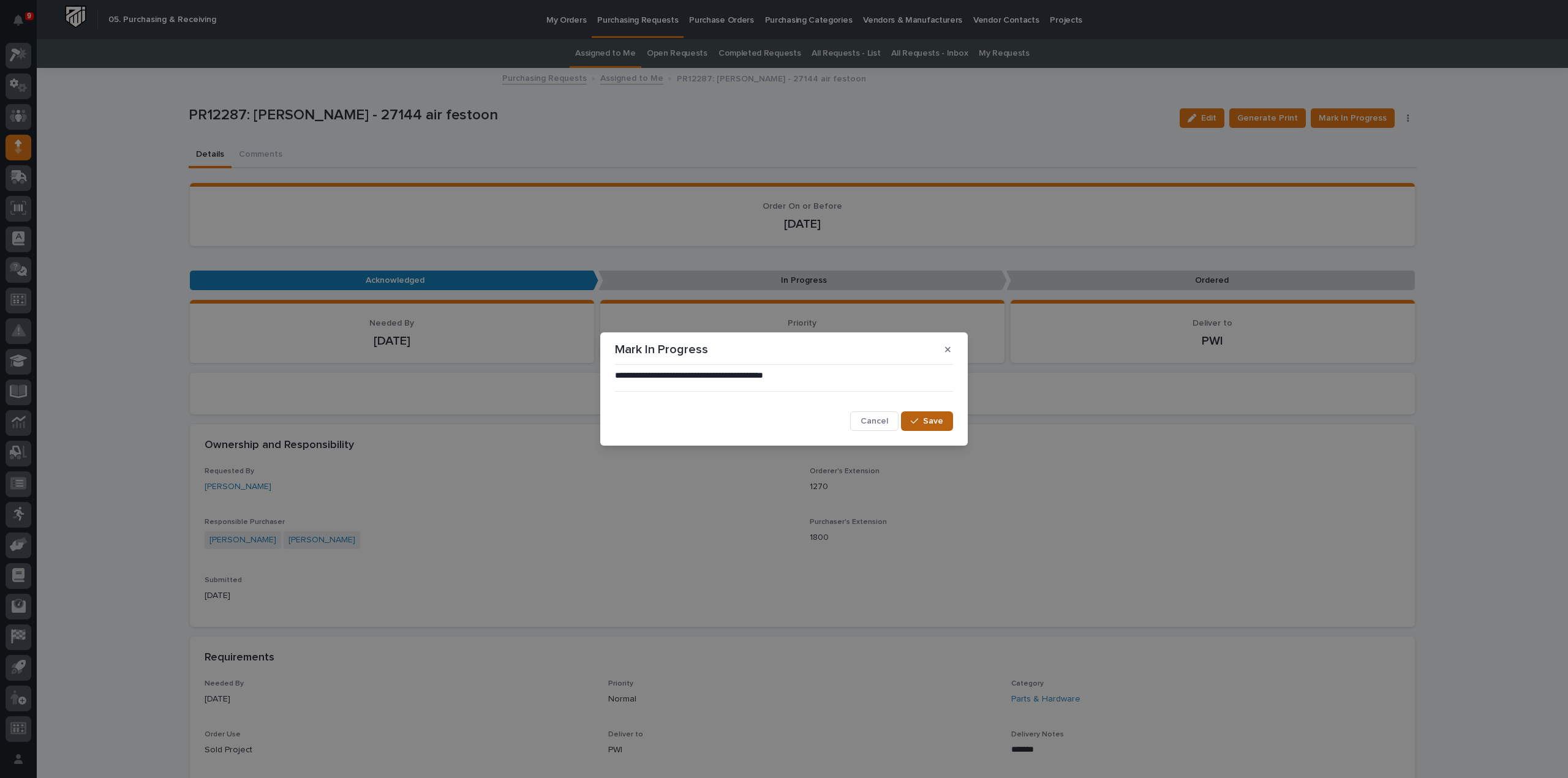
click at [916, 425] on icon "button" at bounding box center [914, 421] width 7 height 9
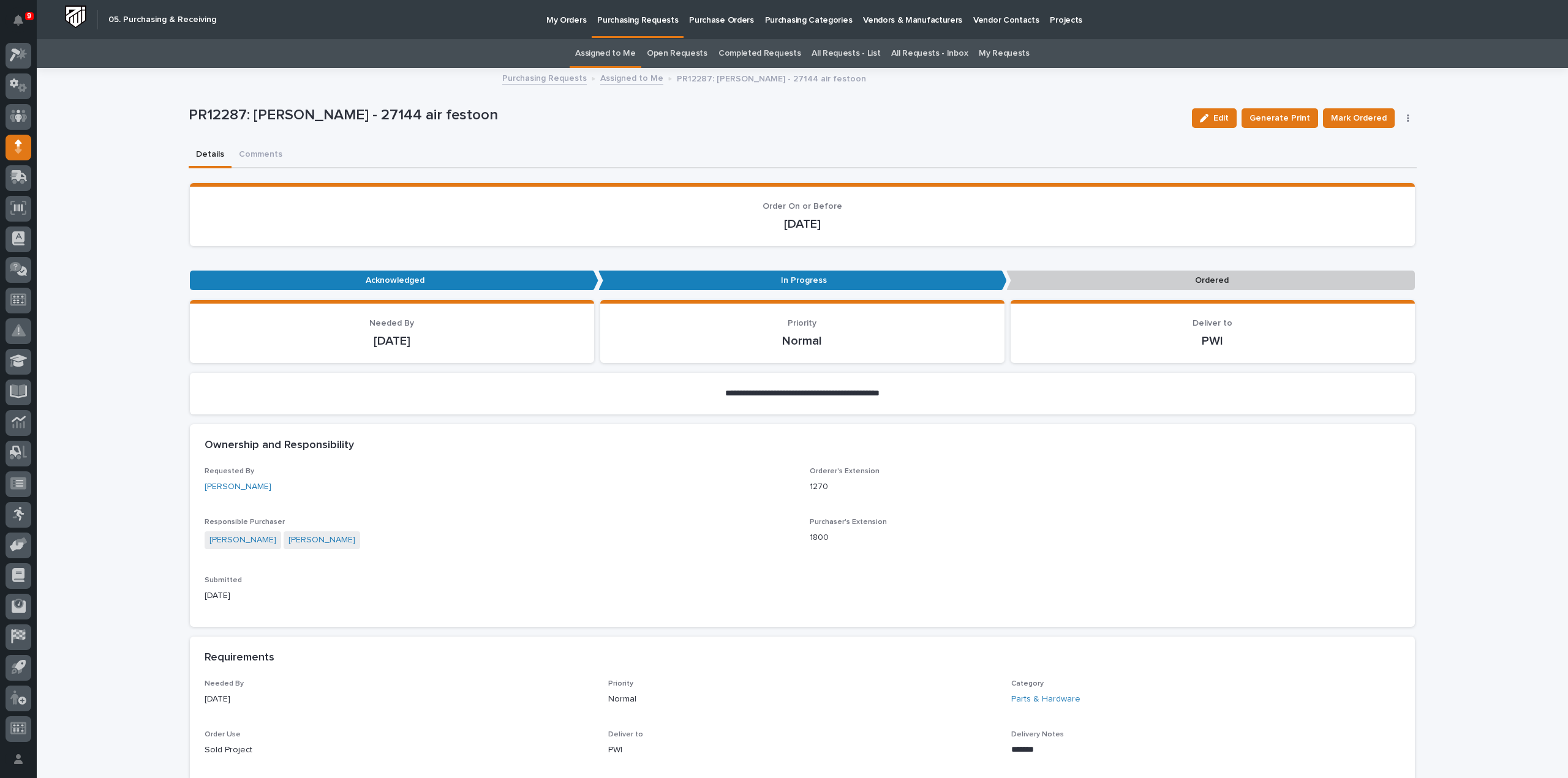
click at [1339, 116] on span "Mark Ordered" at bounding box center [1359, 118] width 55 height 15
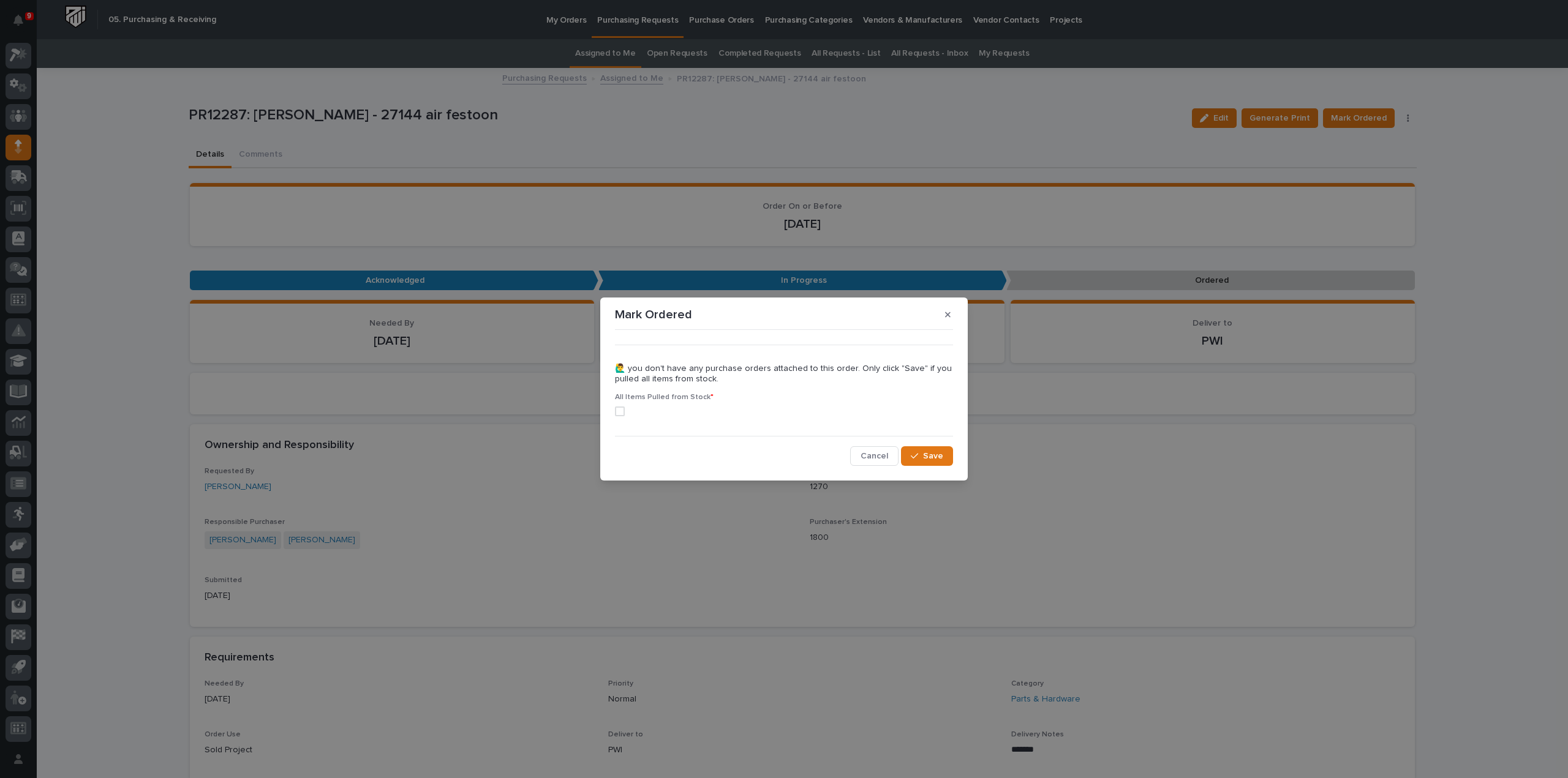
click at [620, 408] on span at bounding box center [620, 412] width 10 height 10
click at [939, 457] on span "Save" at bounding box center [933, 457] width 20 height 11
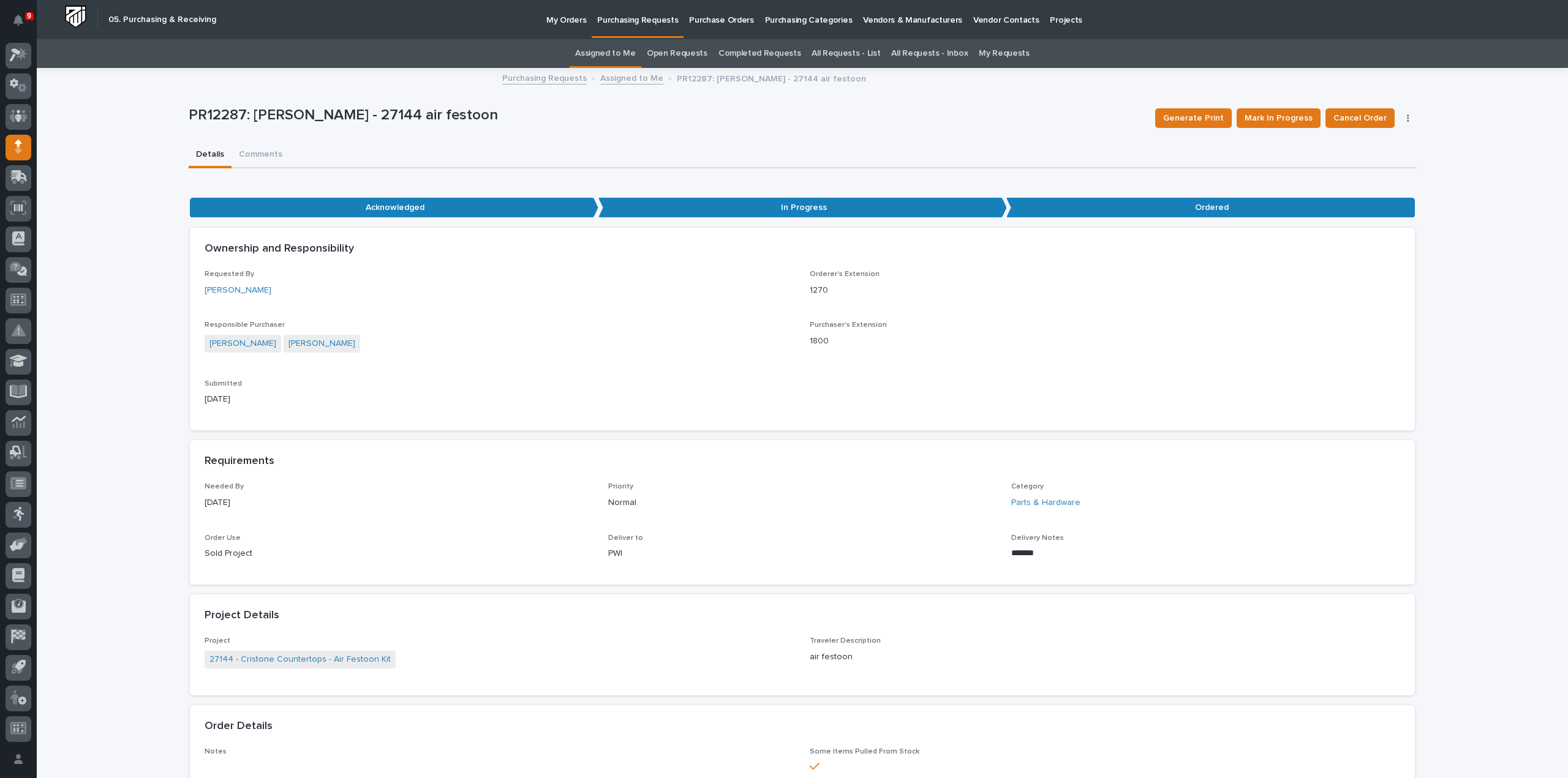
click at [598, 58] on link "Assigned to Me" at bounding box center [606, 53] width 60 height 28
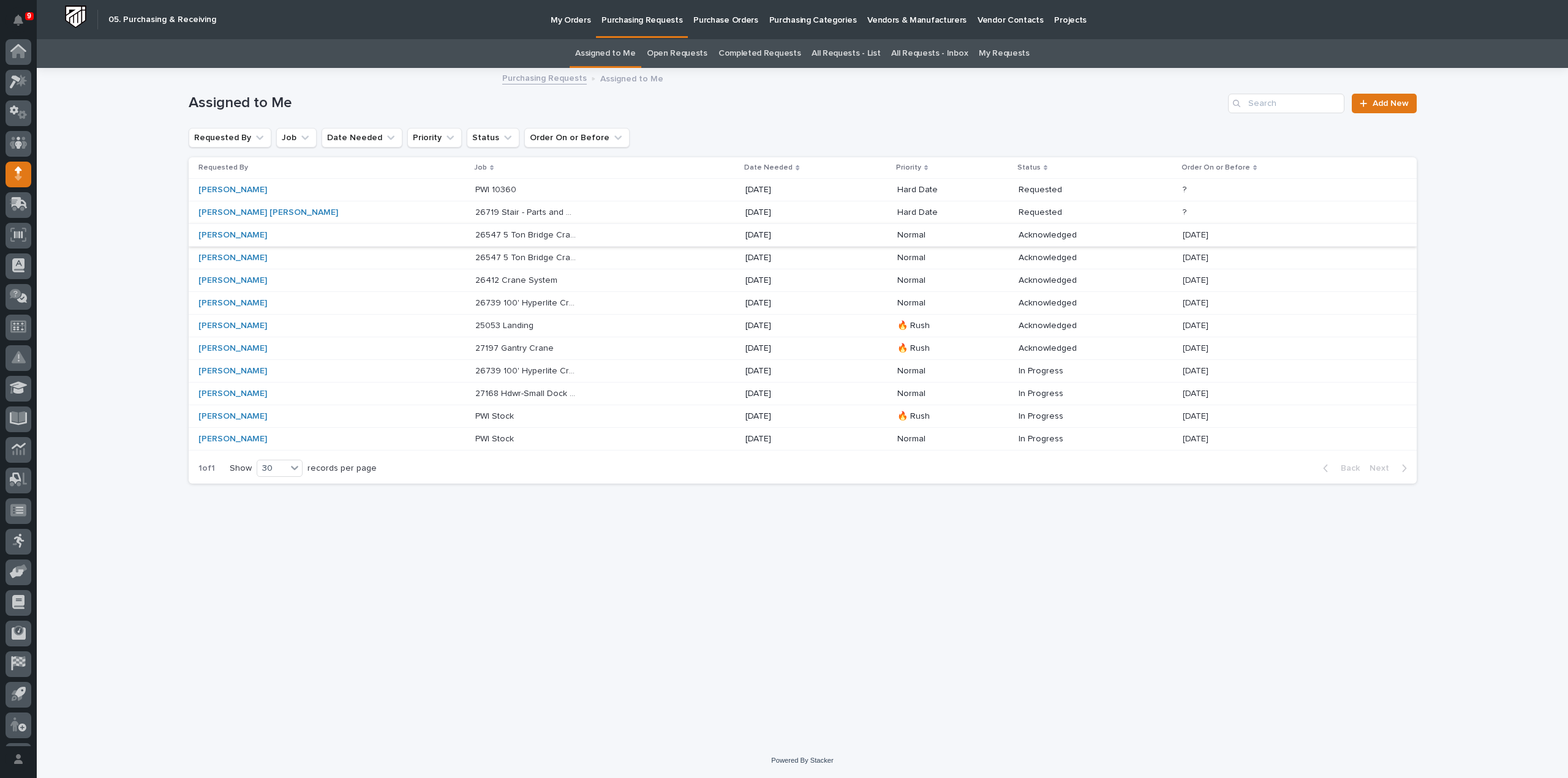
scroll to position [27, 0]
click at [496, 215] on p "26719 Stair - Parts and Hardware" at bounding box center [528, 212] width 105 height 13
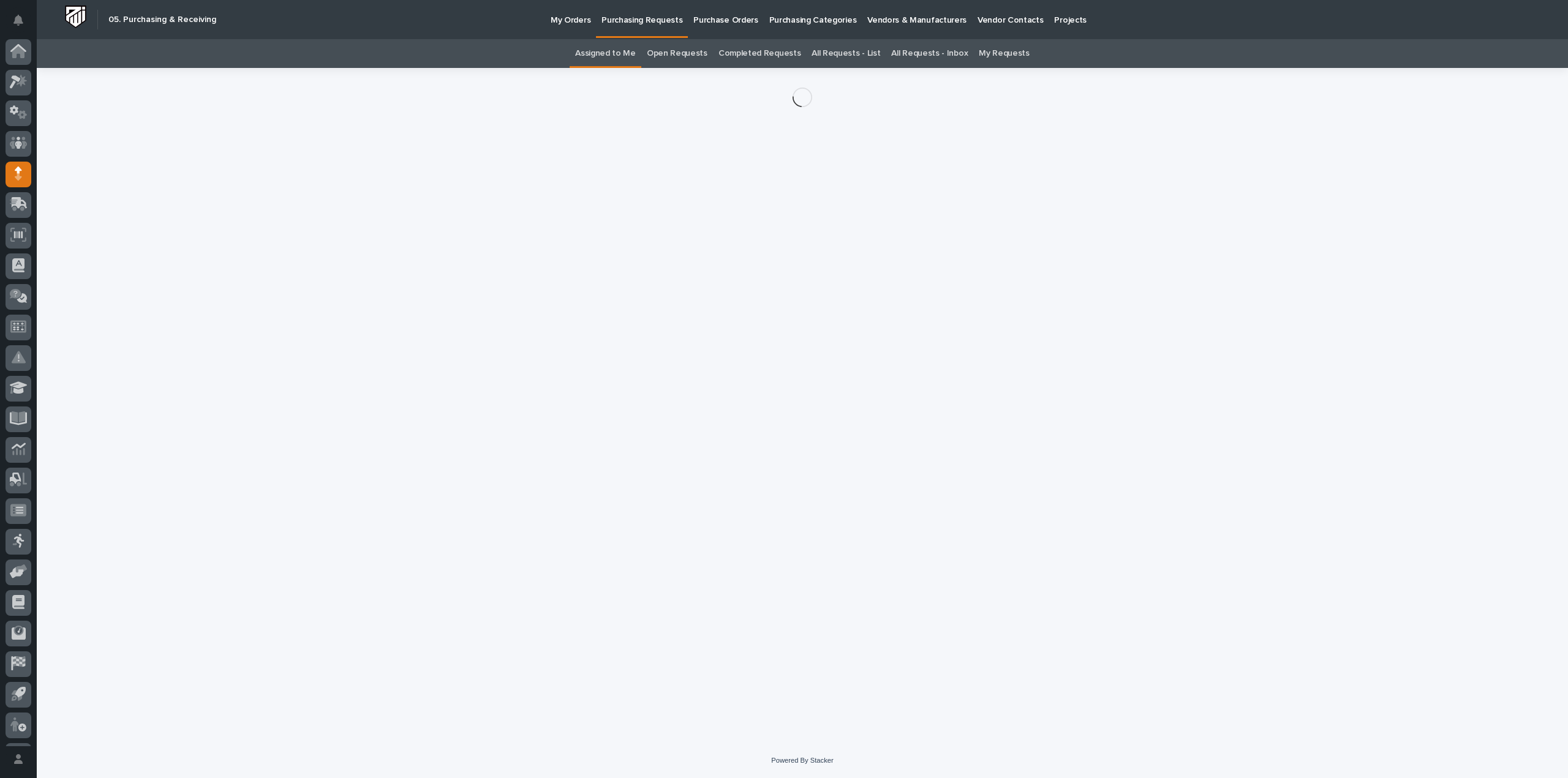
click at [496, 215] on div "Loading... Saving… Loading... Saving…" at bounding box center [803, 391] width 1241 height 645
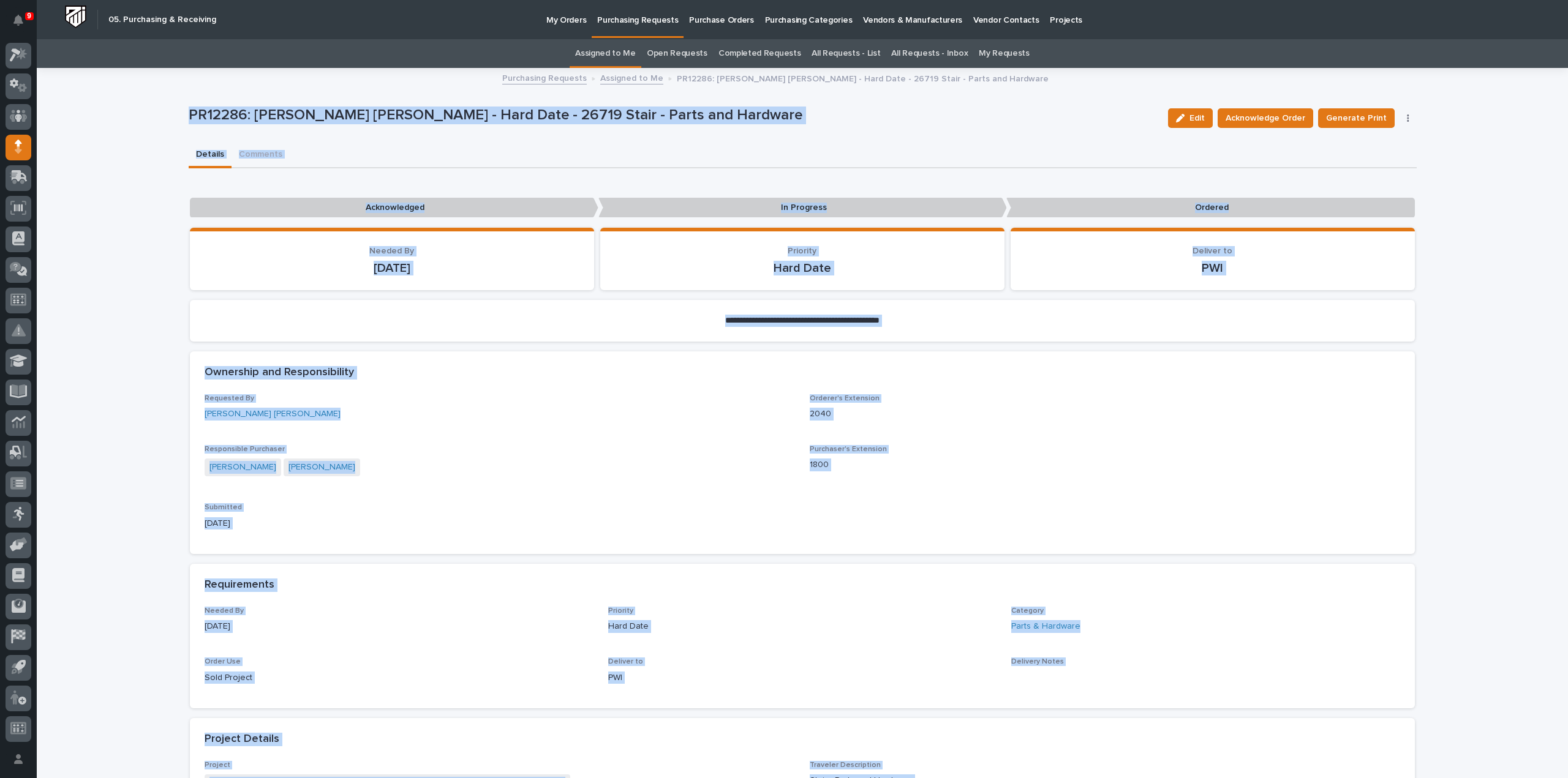
drag, startPoint x: 804, startPoint y: 353, endPoint x: 846, endPoint y: 346, distance: 42.6
click at [805, 353] on div "Ownership and Responsibility" at bounding box center [802, 373] width 1225 height 43
click at [878, 212] on p "In Progress" at bounding box center [803, 208] width 409 height 20
click at [891, 204] on p "In Progress" at bounding box center [803, 208] width 409 height 20
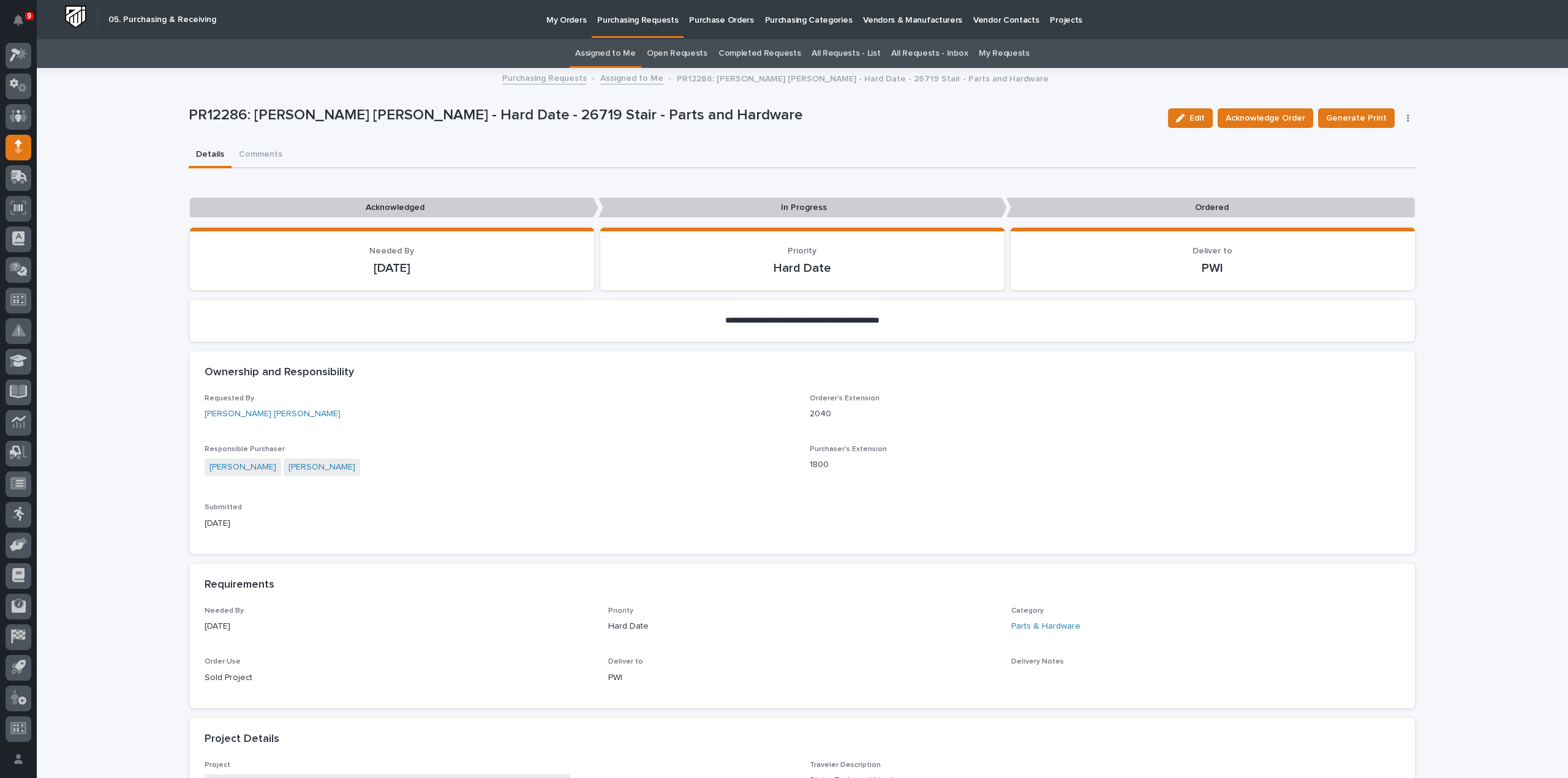
scroll to position [632, 0]
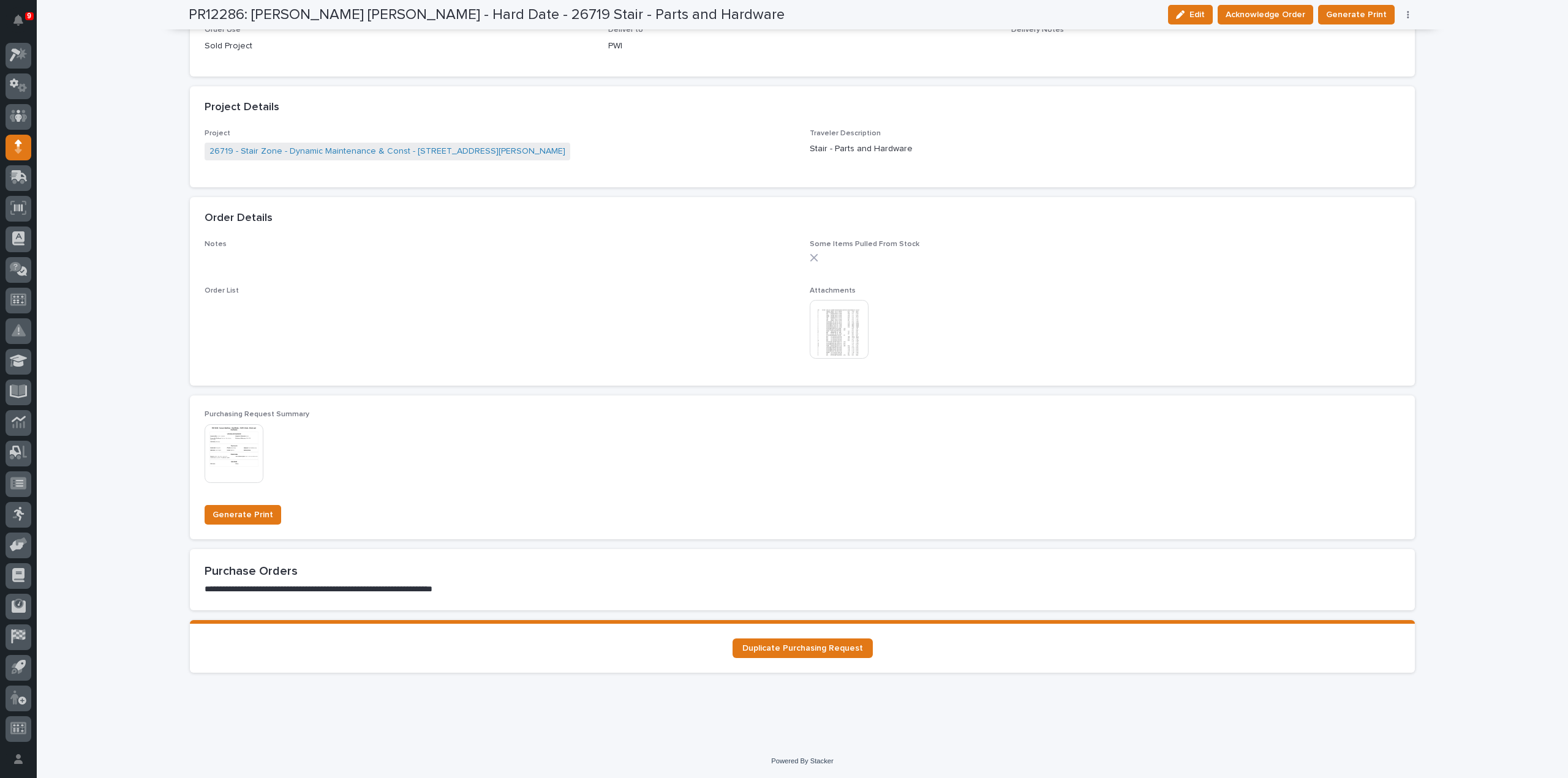
click at [843, 349] on img at bounding box center [839, 330] width 59 height 59
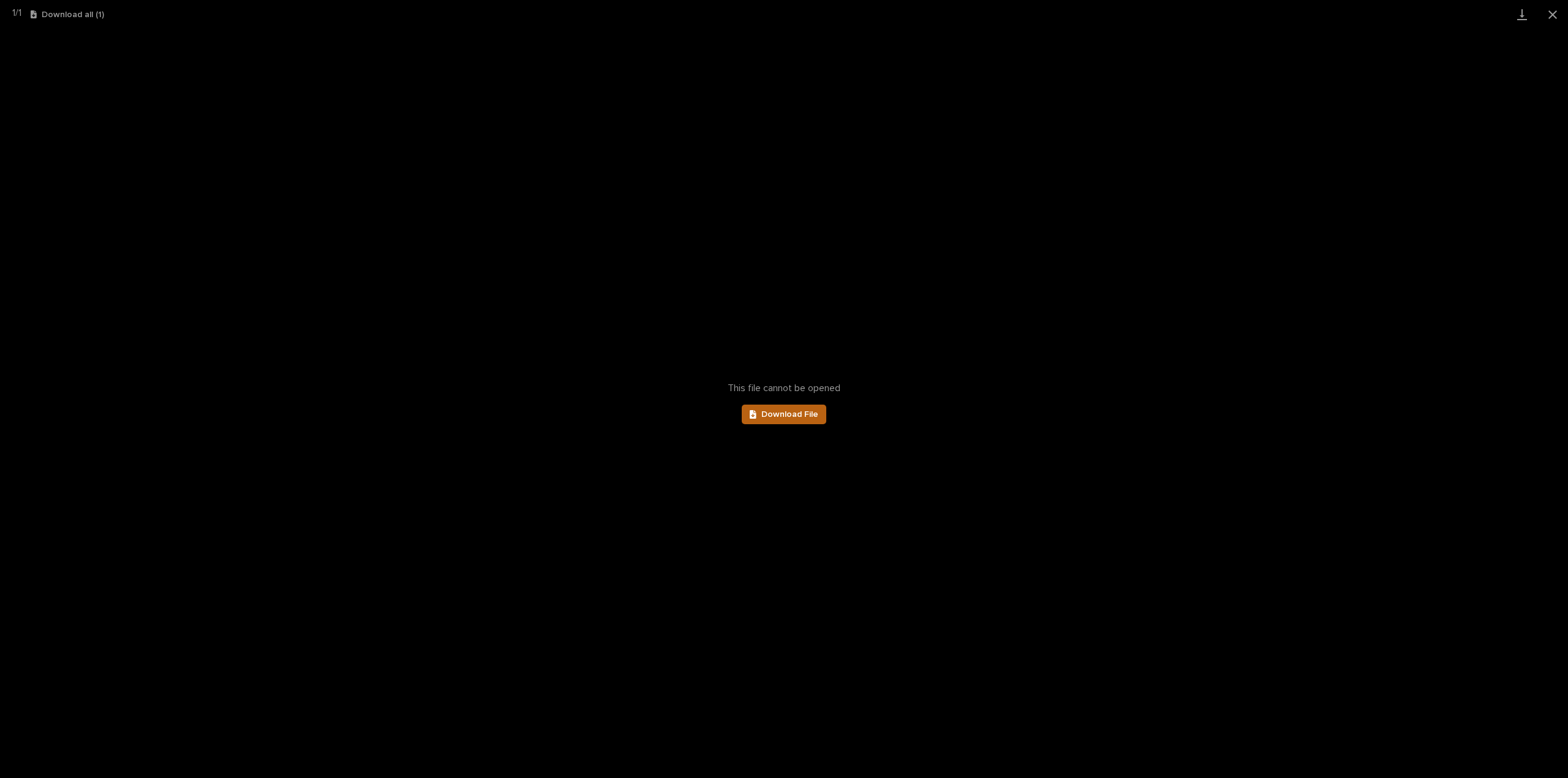
click at [803, 413] on span "Download File" at bounding box center [790, 414] width 57 height 9
click at [1558, 14] on button "Close gallery" at bounding box center [1553, 14] width 31 height 28
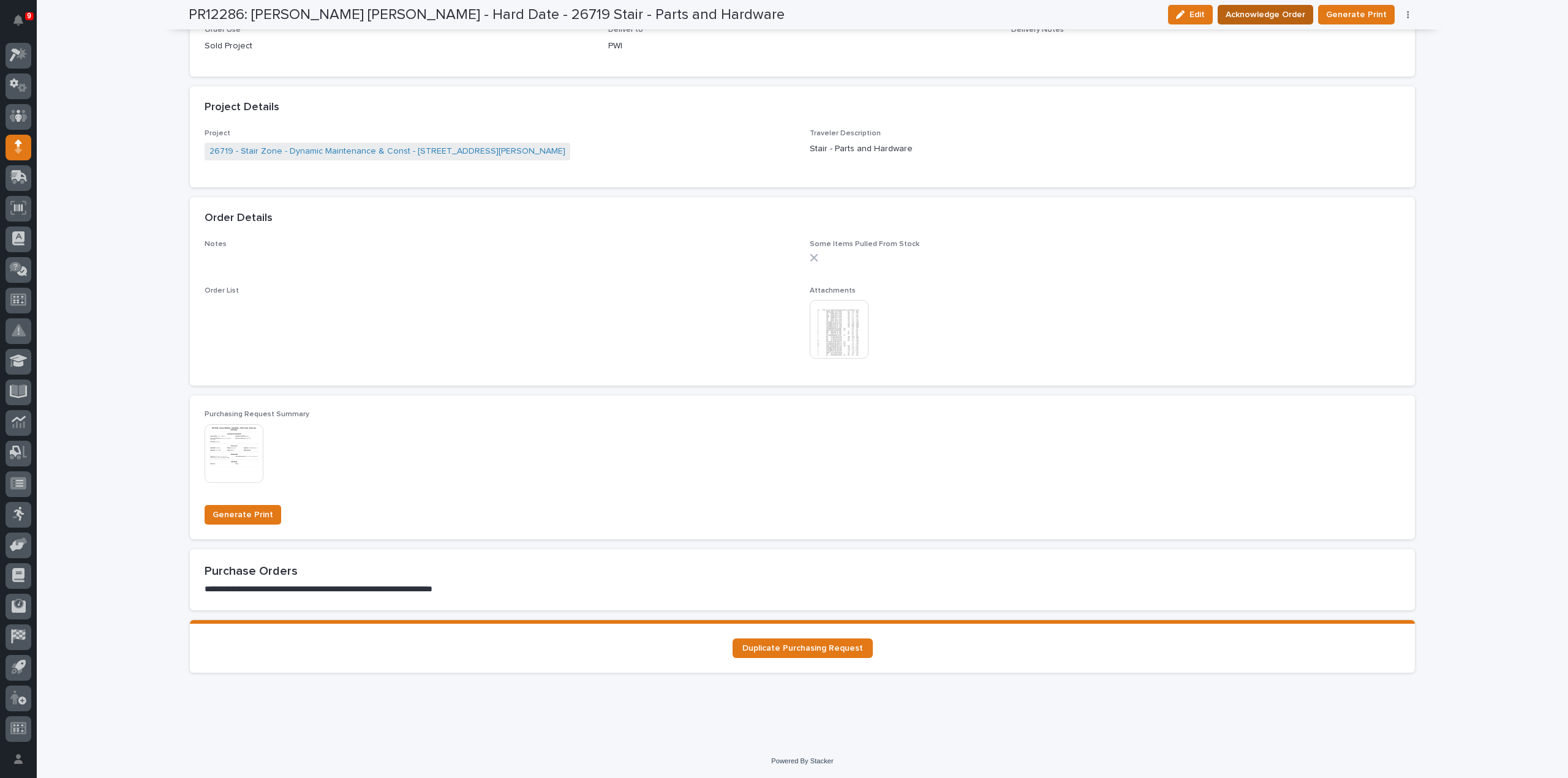
click at [1277, 16] on span "Acknowledge Order" at bounding box center [1266, 15] width 80 height 15
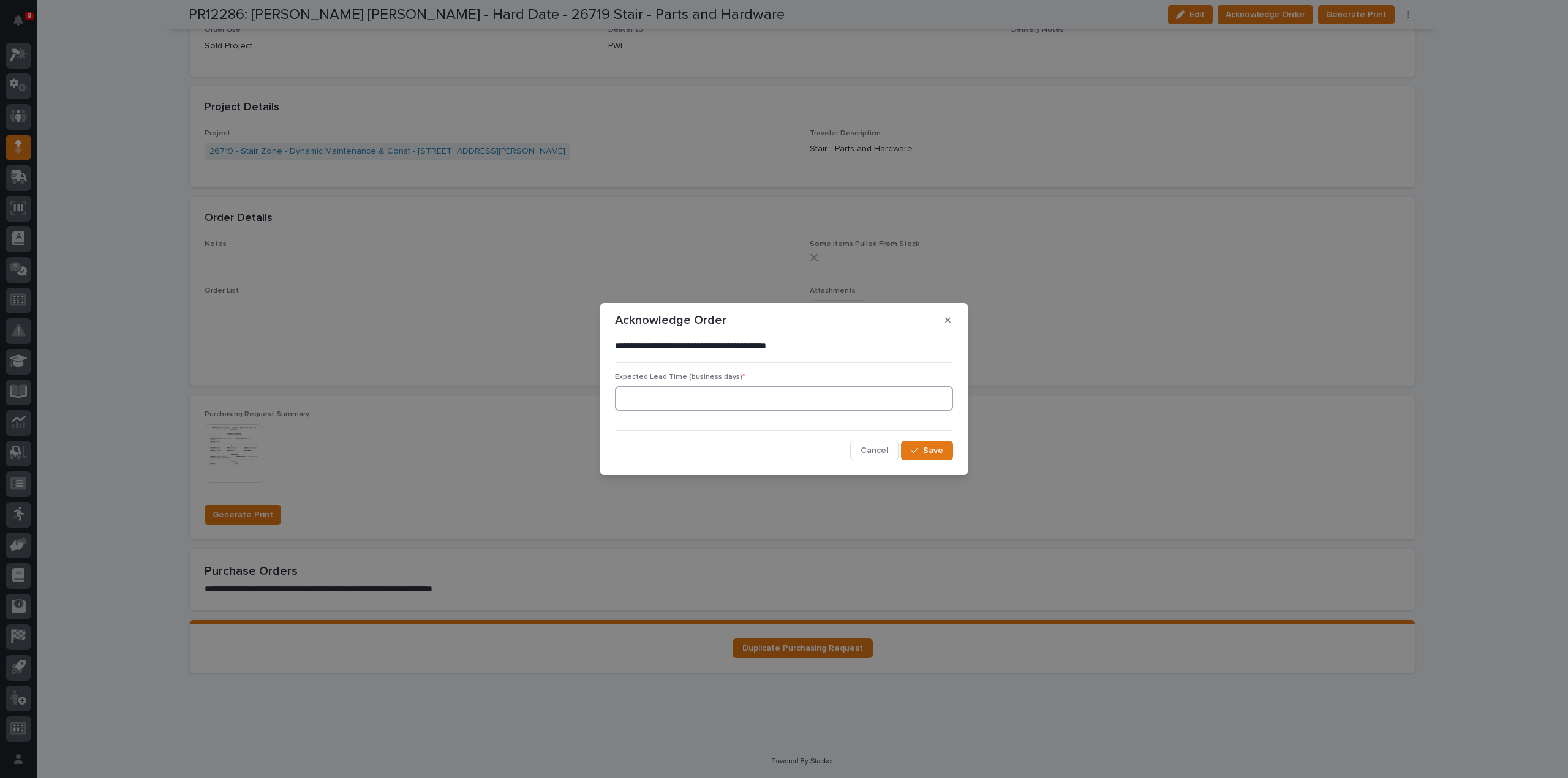
click at [791, 396] on input at bounding box center [783, 399] width 338 height 24
type input "0"
click at [922, 447] on div "button" at bounding box center [917, 451] width 12 height 9
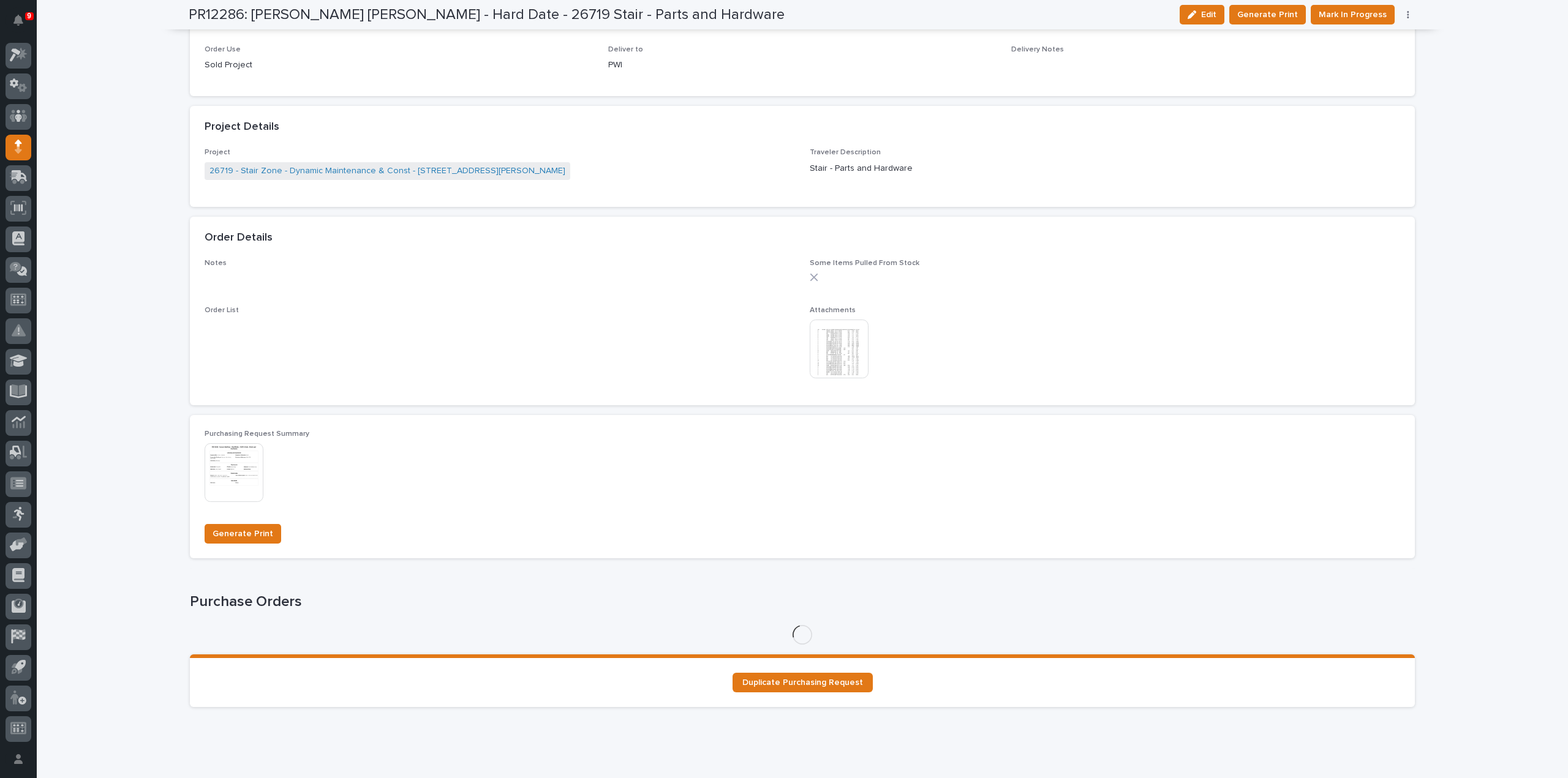
scroll to position [737, 0]
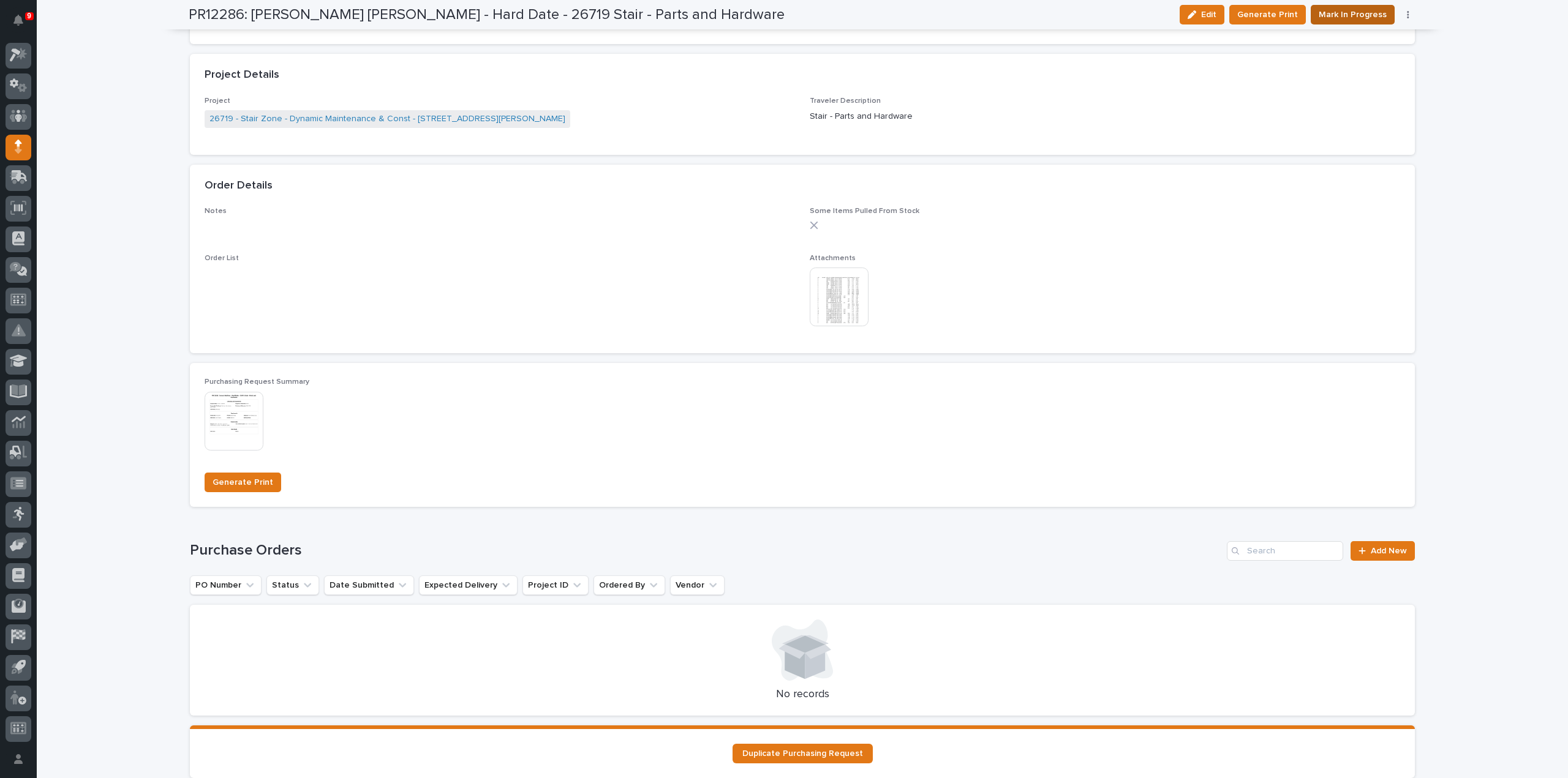
click at [1328, 15] on span "Mark In Progress" at bounding box center [1353, 15] width 68 height 15
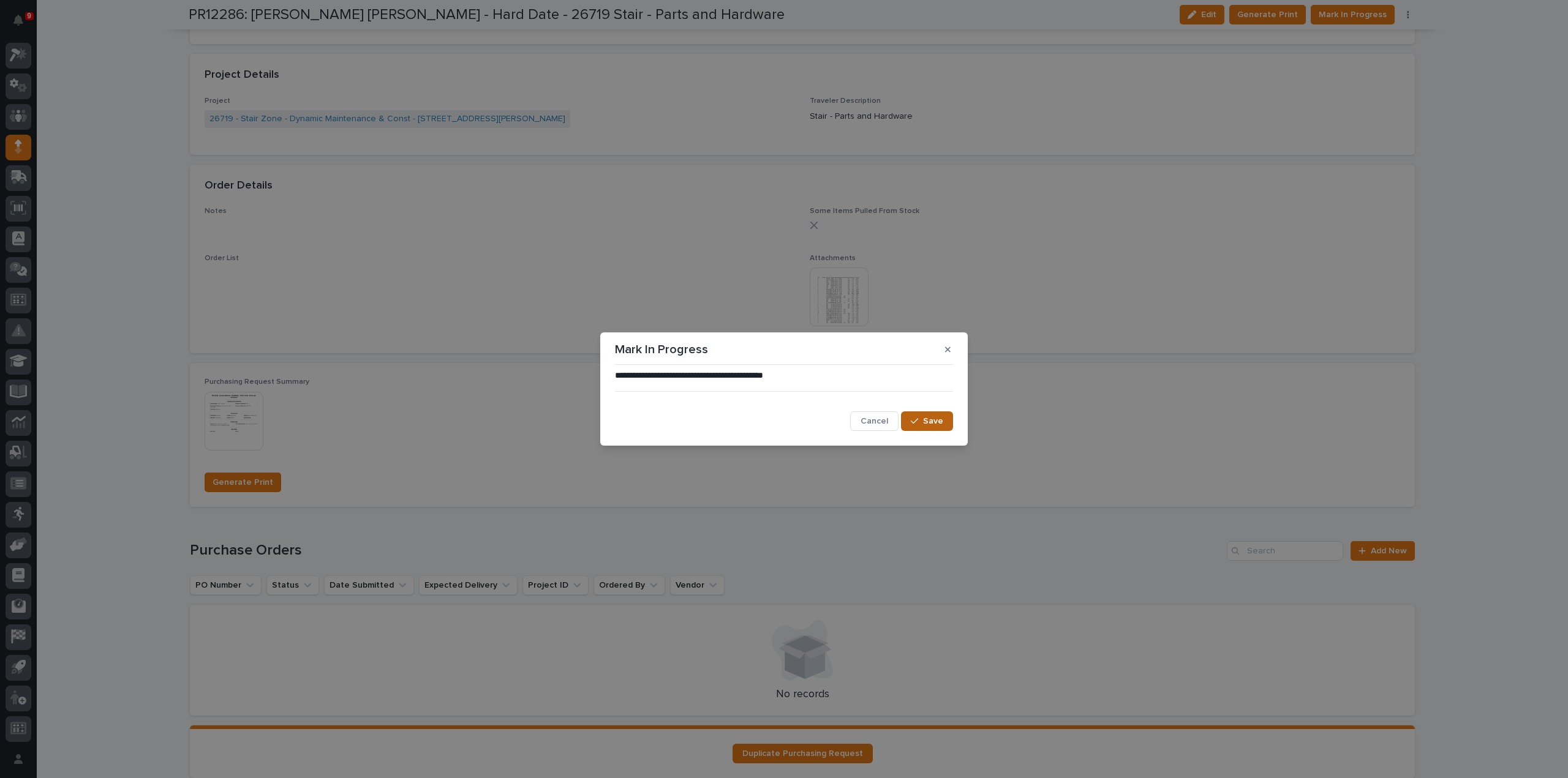
click at [922, 418] on div "button" at bounding box center [917, 421] width 12 height 9
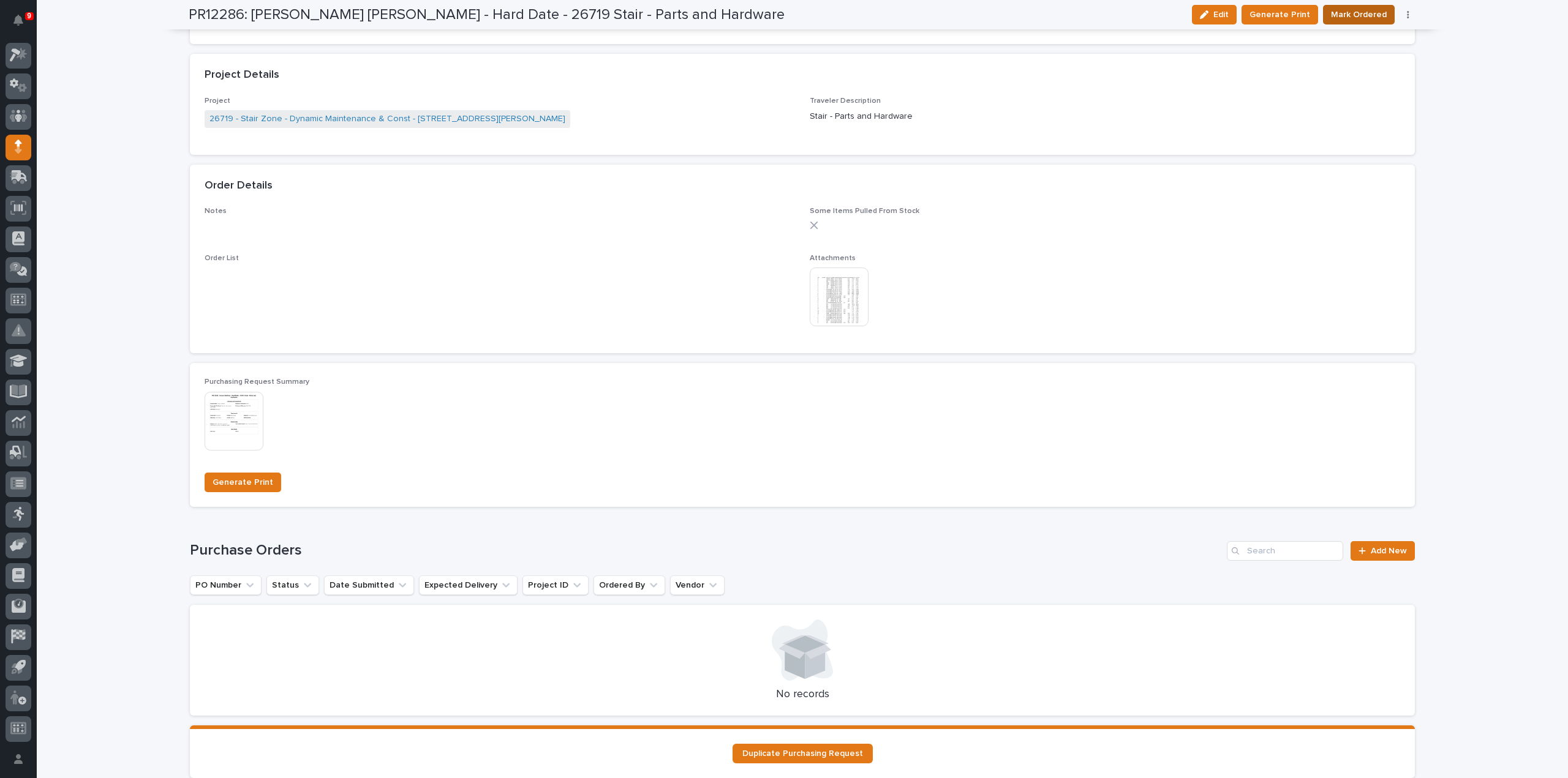
click at [1355, 18] on span "Mark Ordered" at bounding box center [1359, 15] width 55 height 15
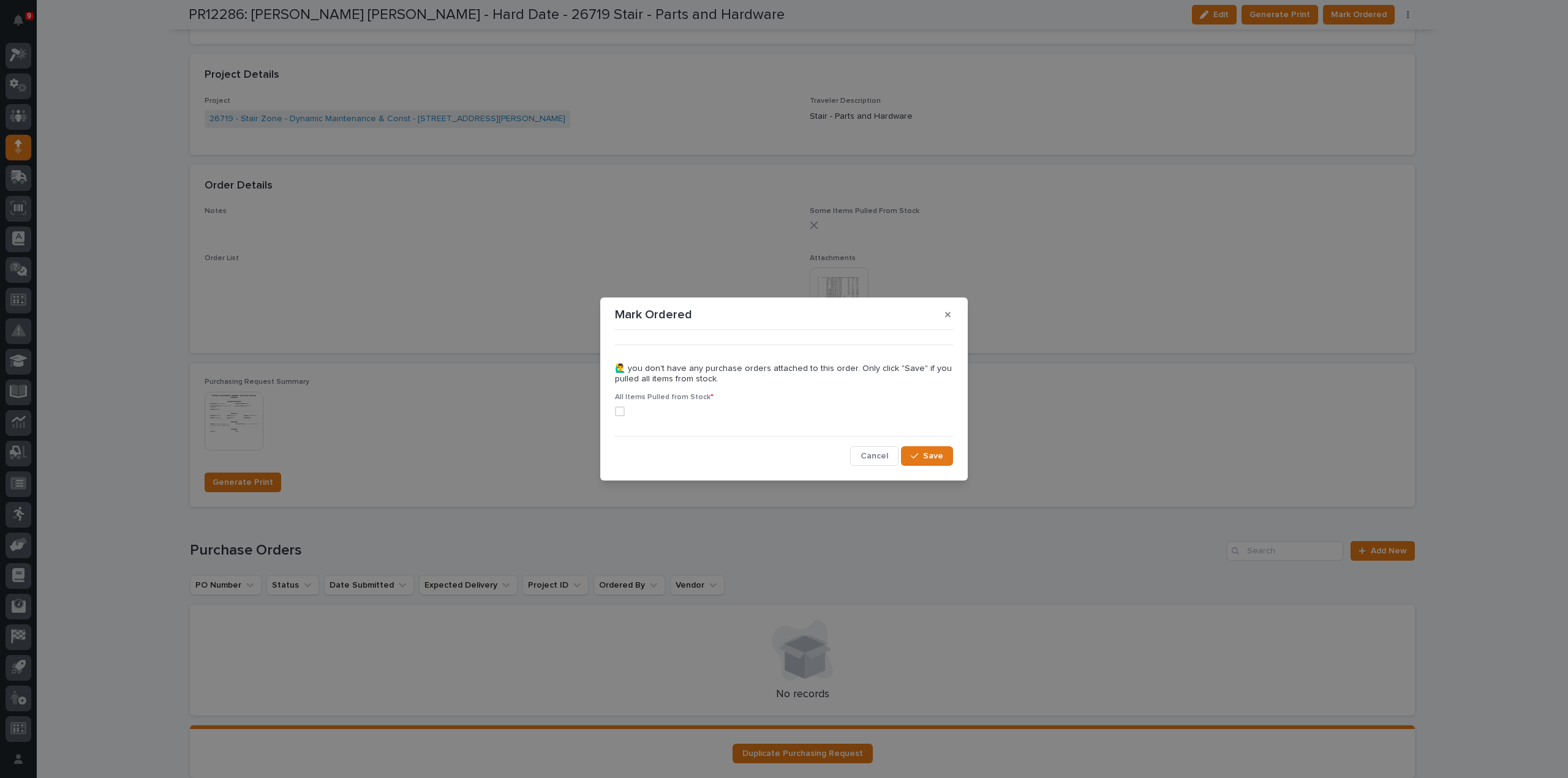
drag, startPoint x: 621, startPoint y: 409, endPoint x: 630, endPoint y: 411, distance: 9.2
click at [621, 409] on span at bounding box center [620, 412] width 10 height 10
click at [970, 461] on div "Mark Ordered ••• 🙋‍♂️ you don't have any purchase orders attached to this order…" at bounding box center [784, 389] width 1568 height 778
click at [935, 460] on span "Save" at bounding box center [933, 457] width 20 height 11
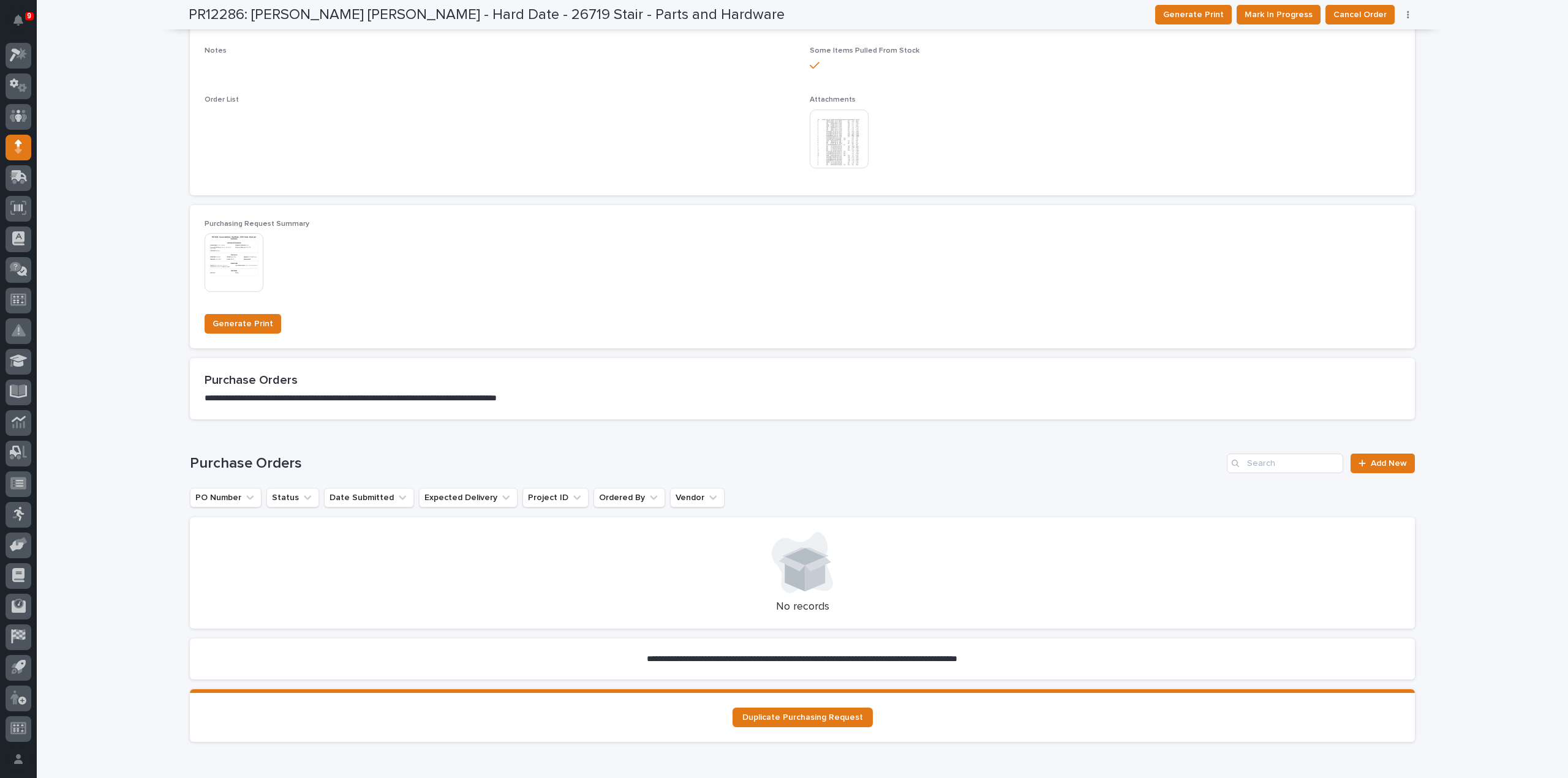
scroll to position [0, 0]
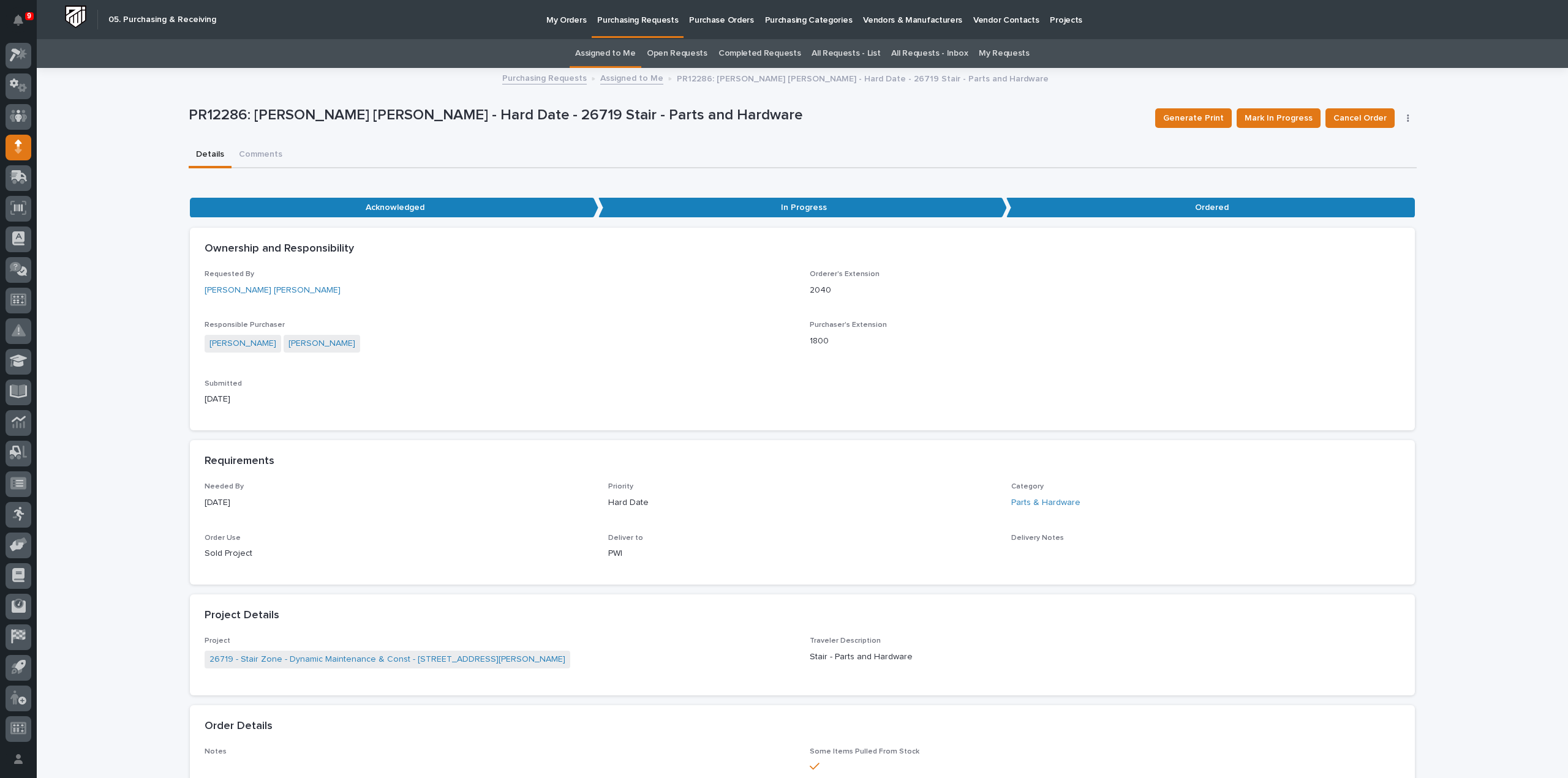
click at [607, 55] on link "Assigned to Me" at bounding box center [606, 53] width 60 height 28
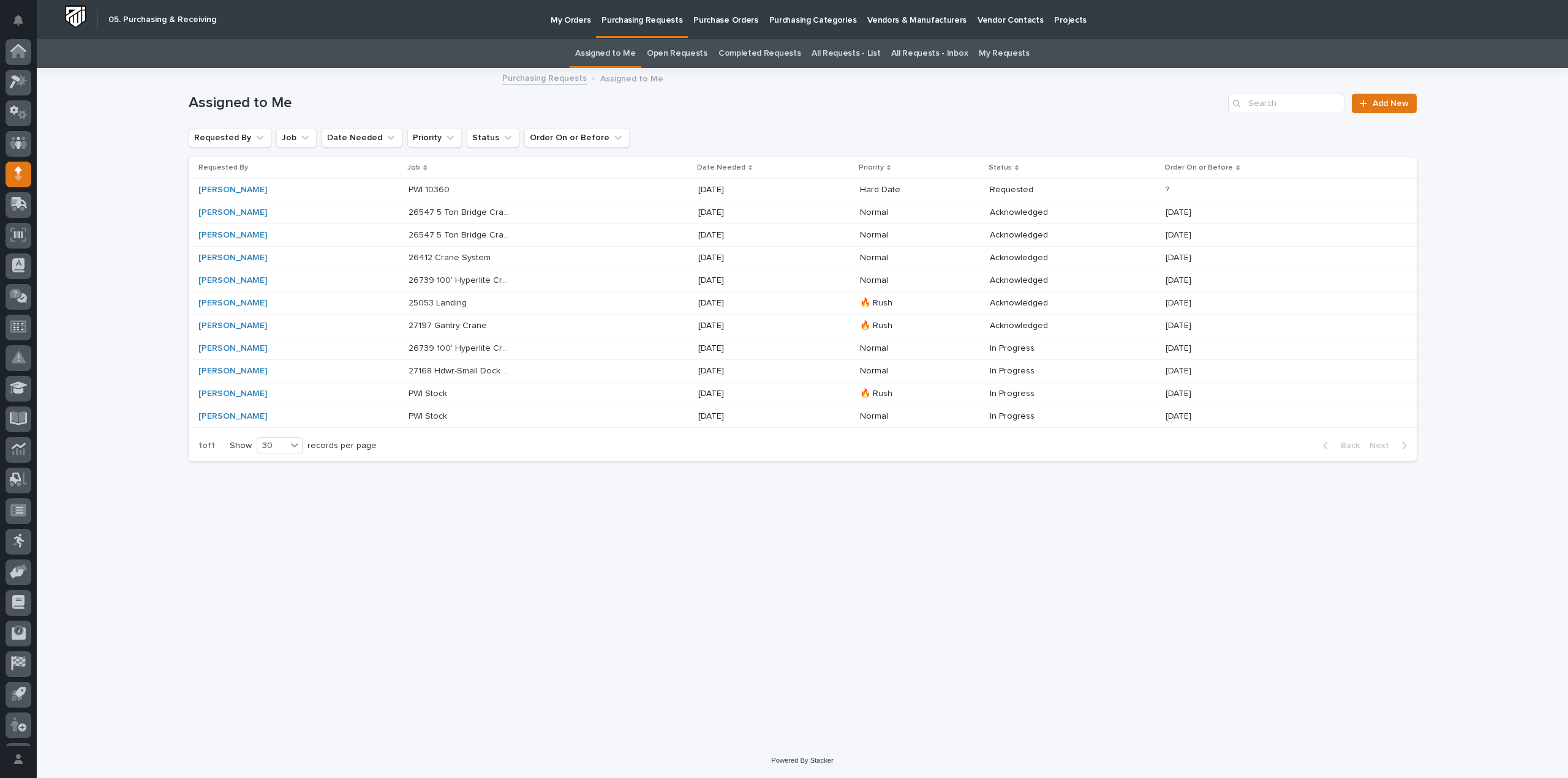
scroll to position [27, 0]
click at [716, 192] on p "09/19/2025" at bounding box center [750, 190] width 103 height 11
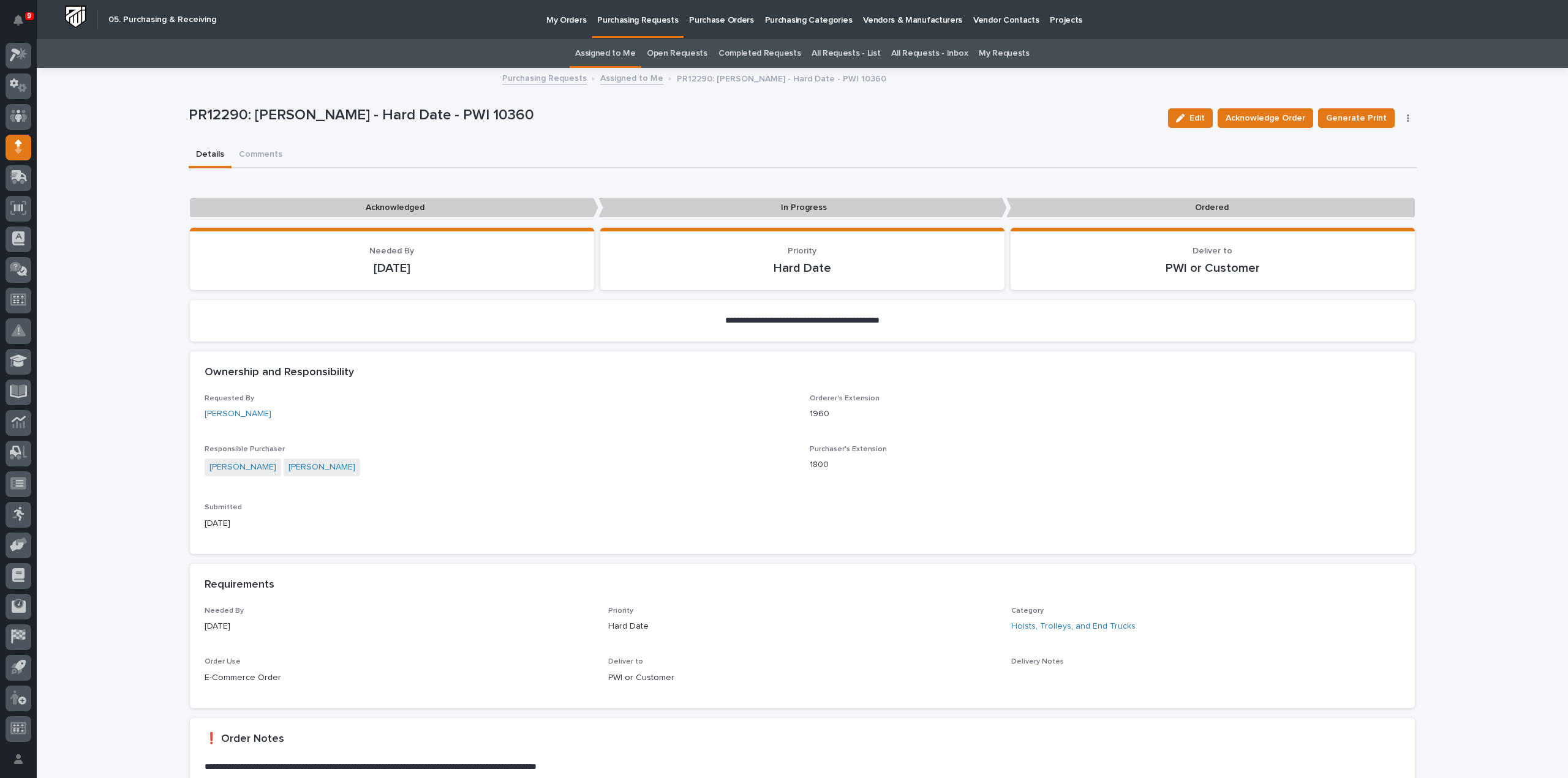
scroll to position [632, 0]
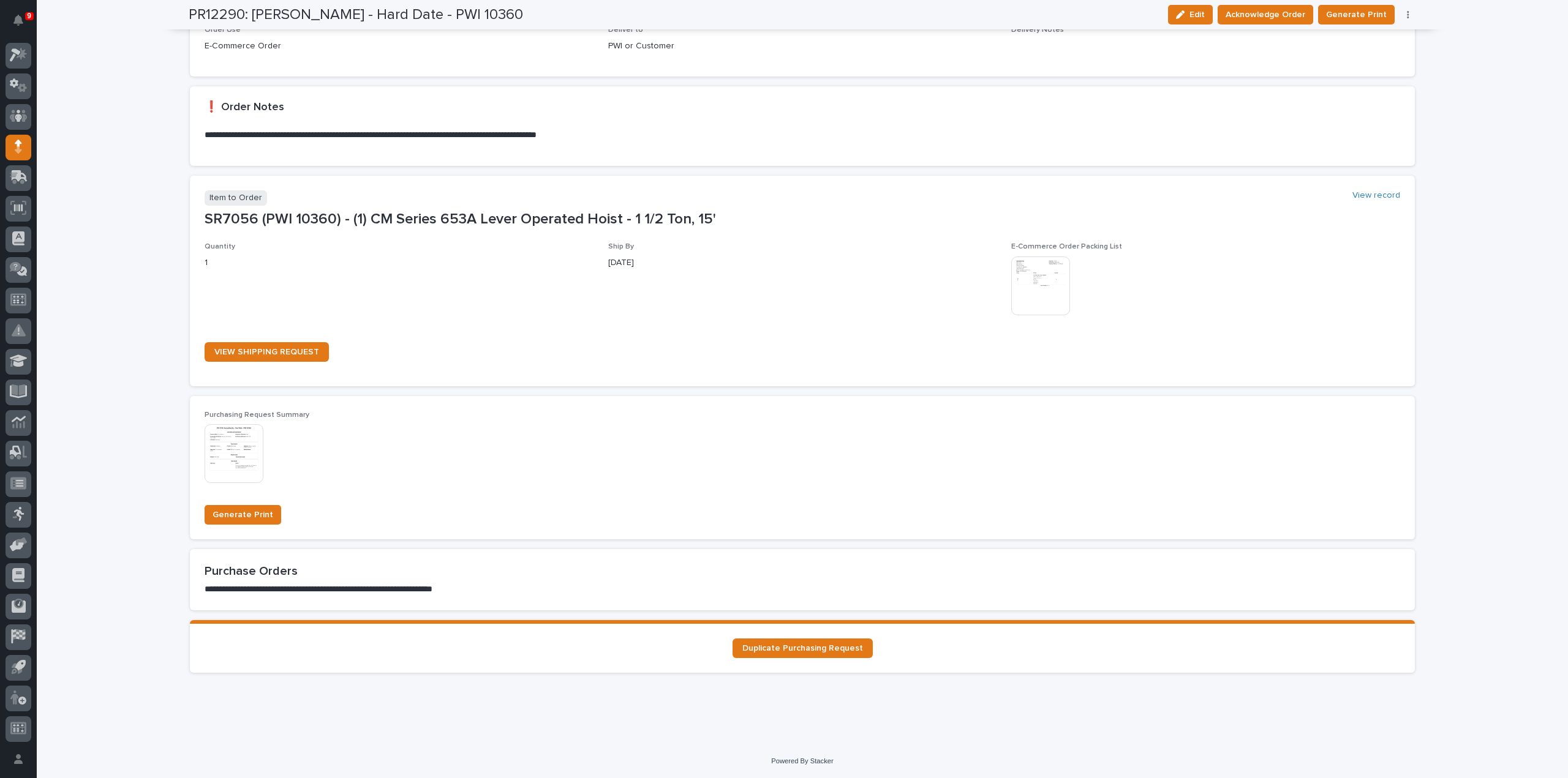
click at [230, 469] on img at bounding box center [234, 453] width 59 height 59
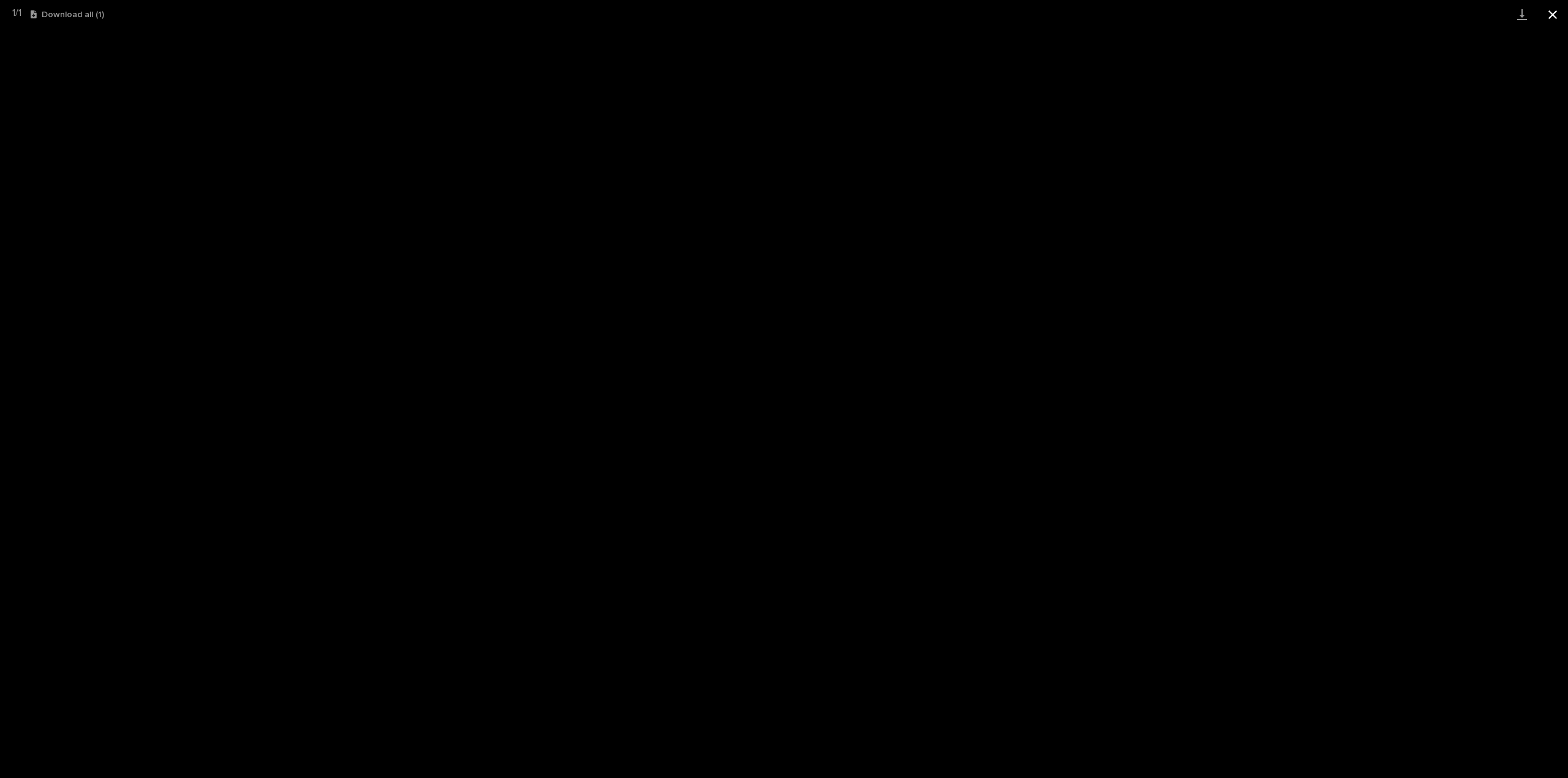
click at [1556, 15] on button "Close gallery" at bounding box center [1553, 14] width 31 height 28
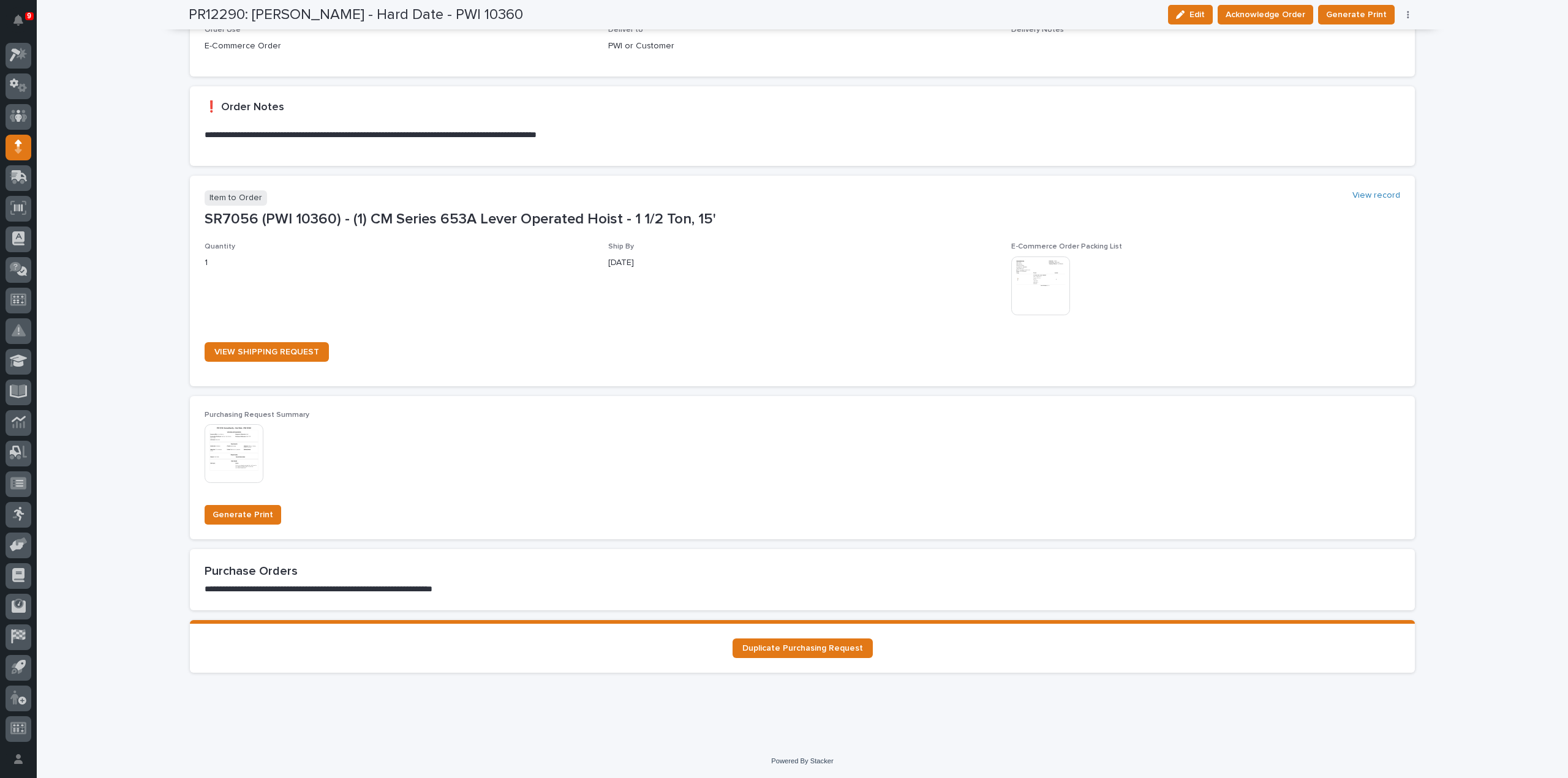
click at [1023, 295] on img at bounding box center [1040, 286] width 59 height 59
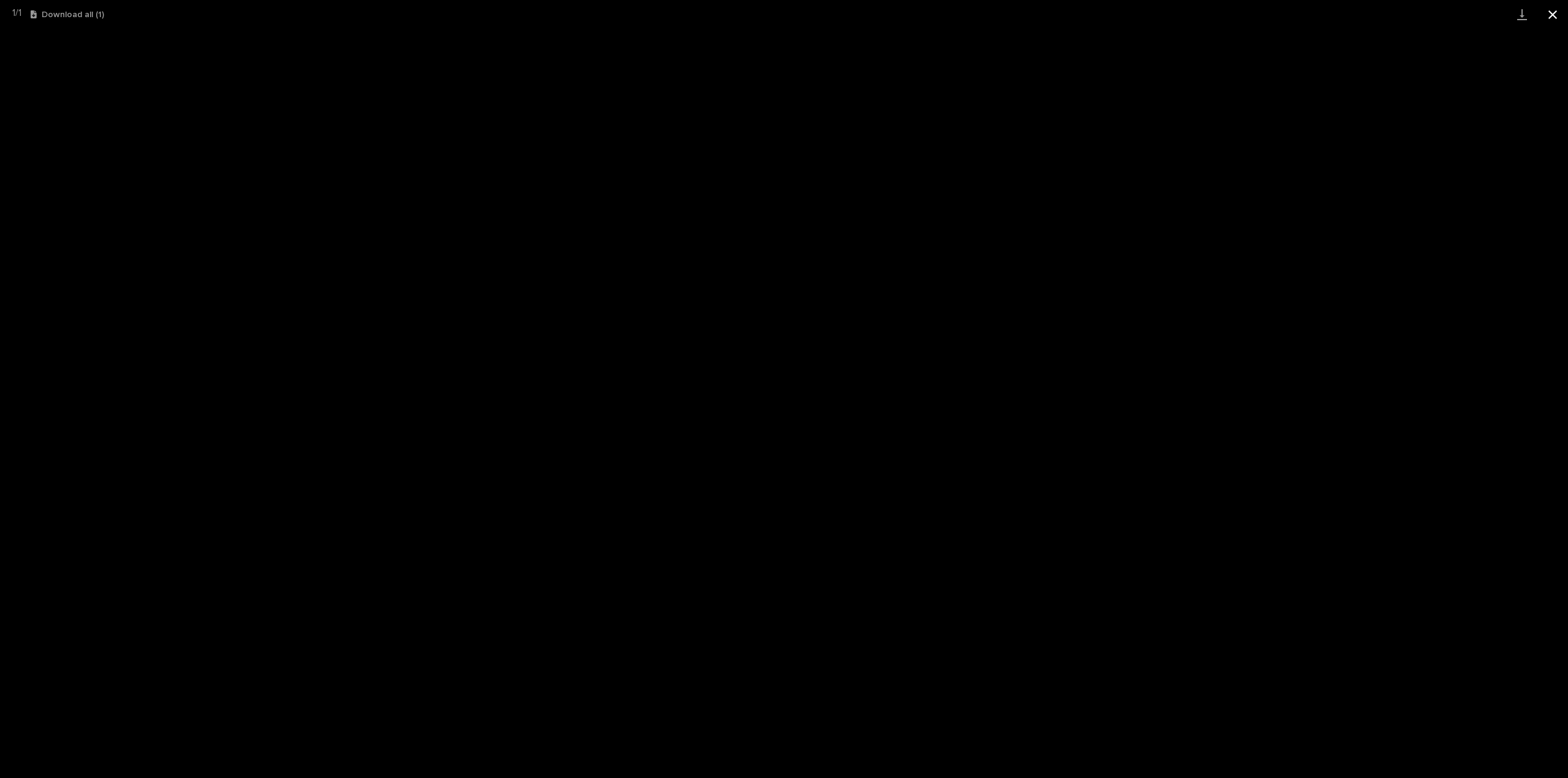
click at [1549, 20] on button "Close gallery" at bounding box center [1553, 14] width 31 height 28
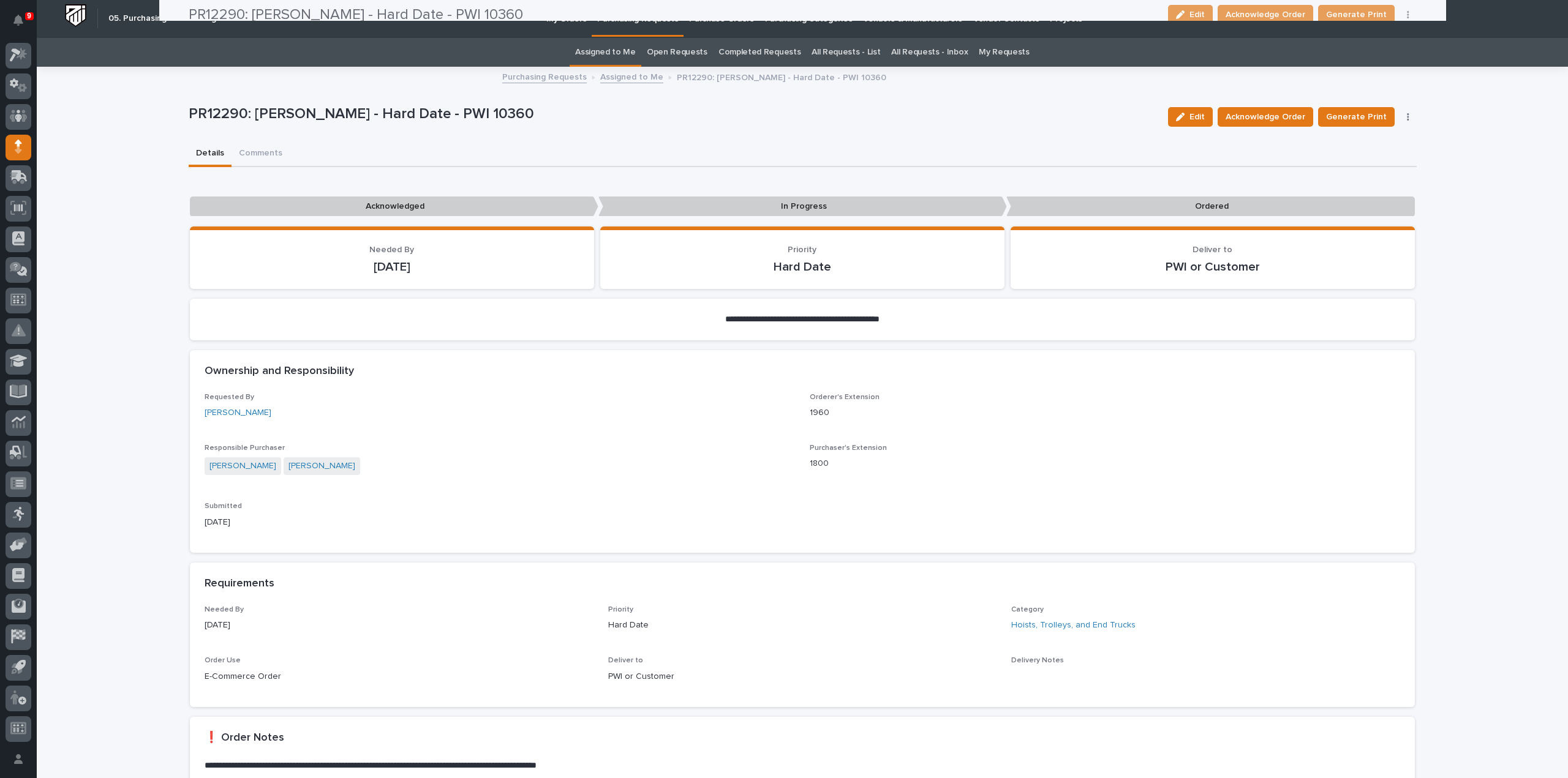
scroll to position [0, 0]
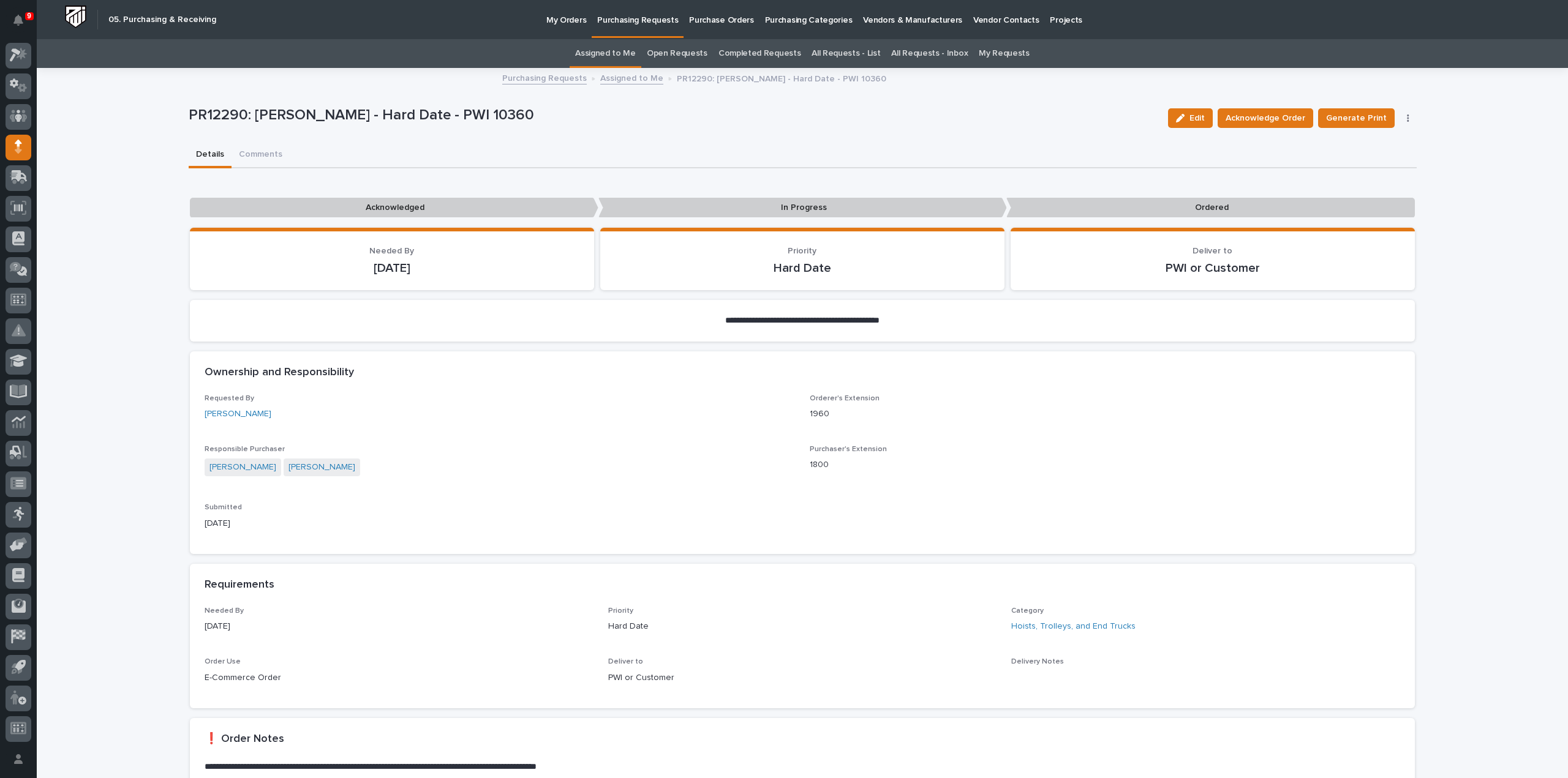
click at [610, 48] on link "Assigned to Me" at bounding box center [606, 53] width 60 height 28
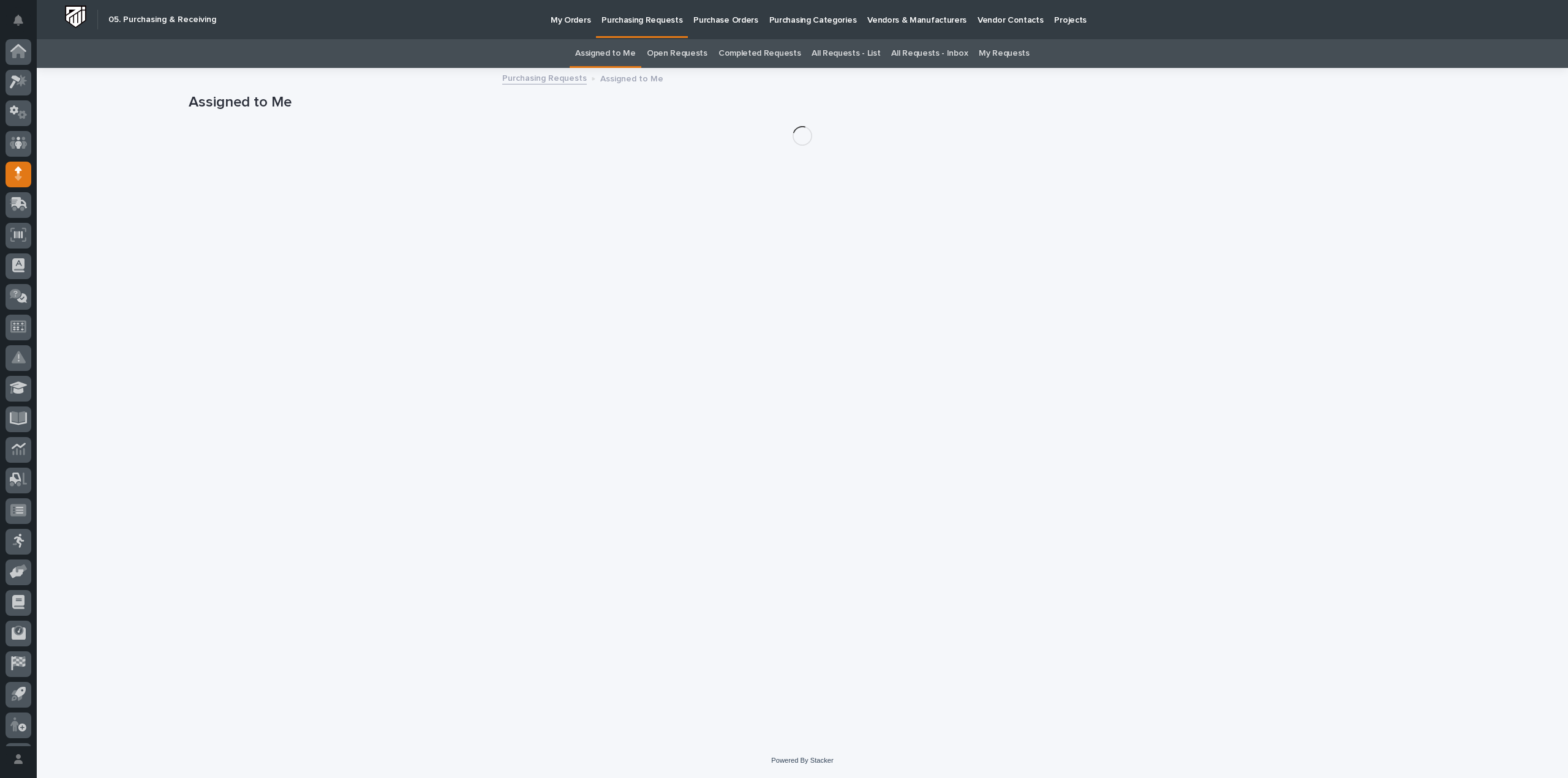
scroll to position [27, 0]
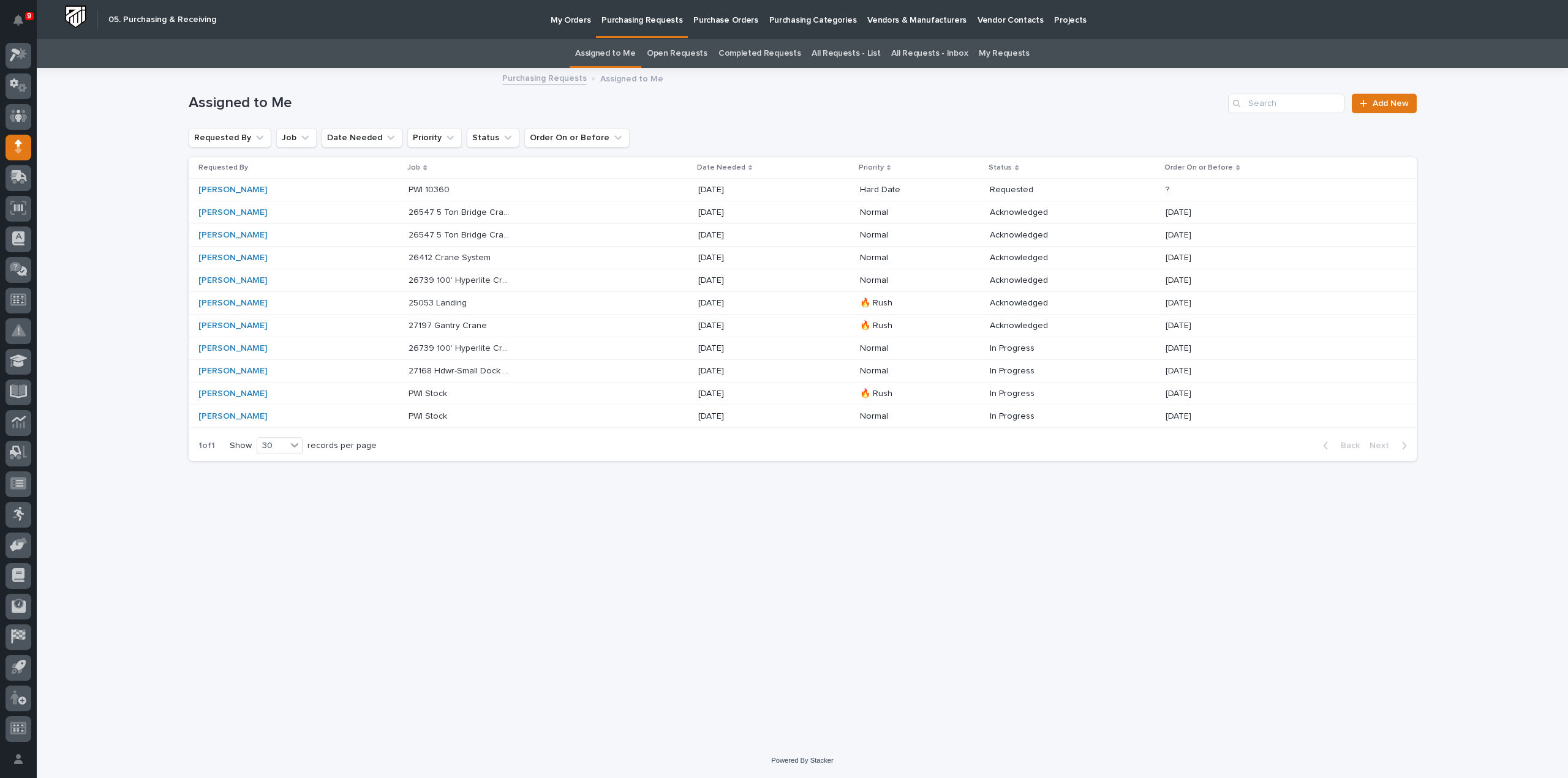
click at [460, 300] on p "25053 Landing" at bounding box center [439, 302] width 60 height 13
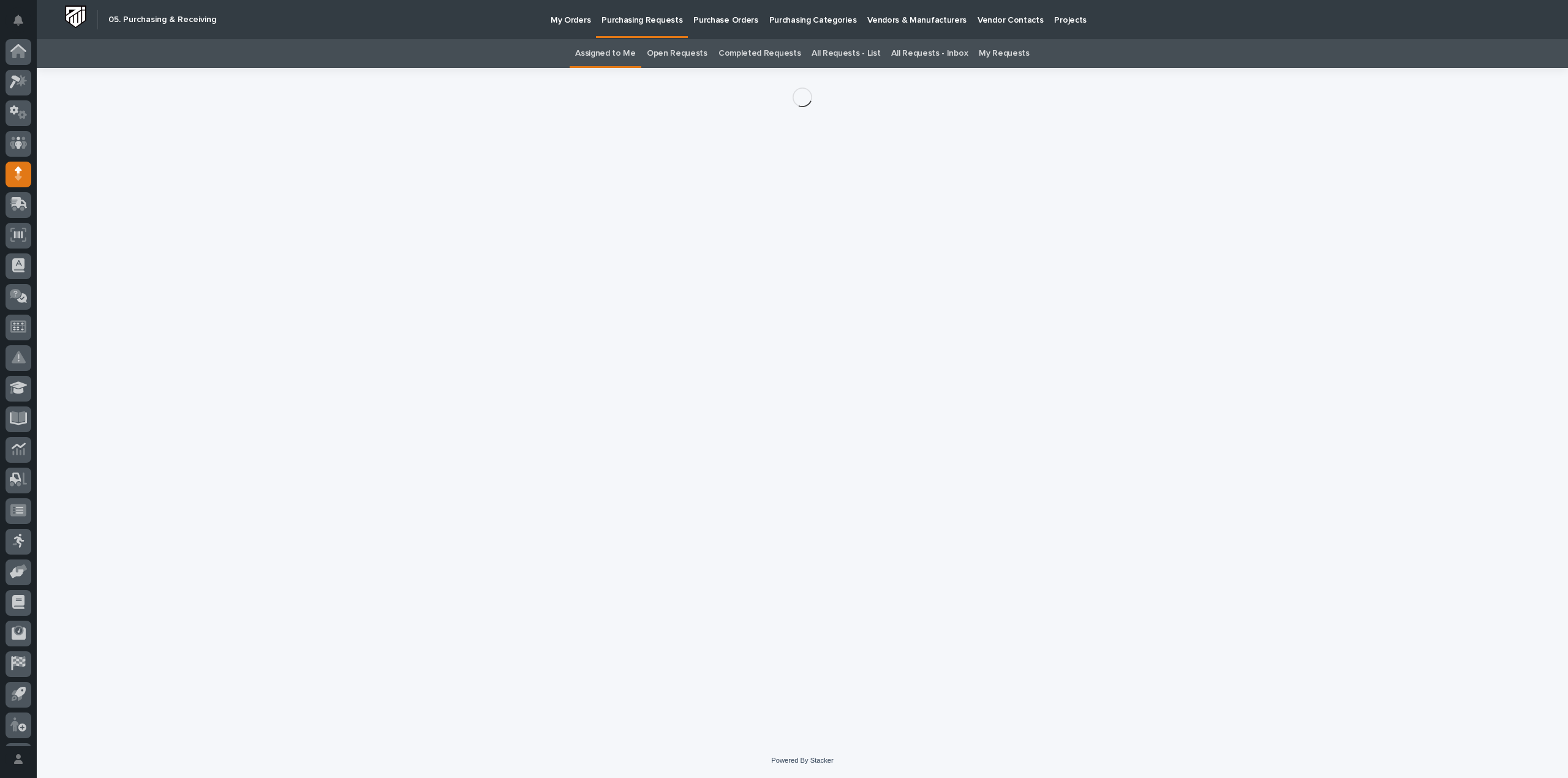
scroll to position [27, 0]
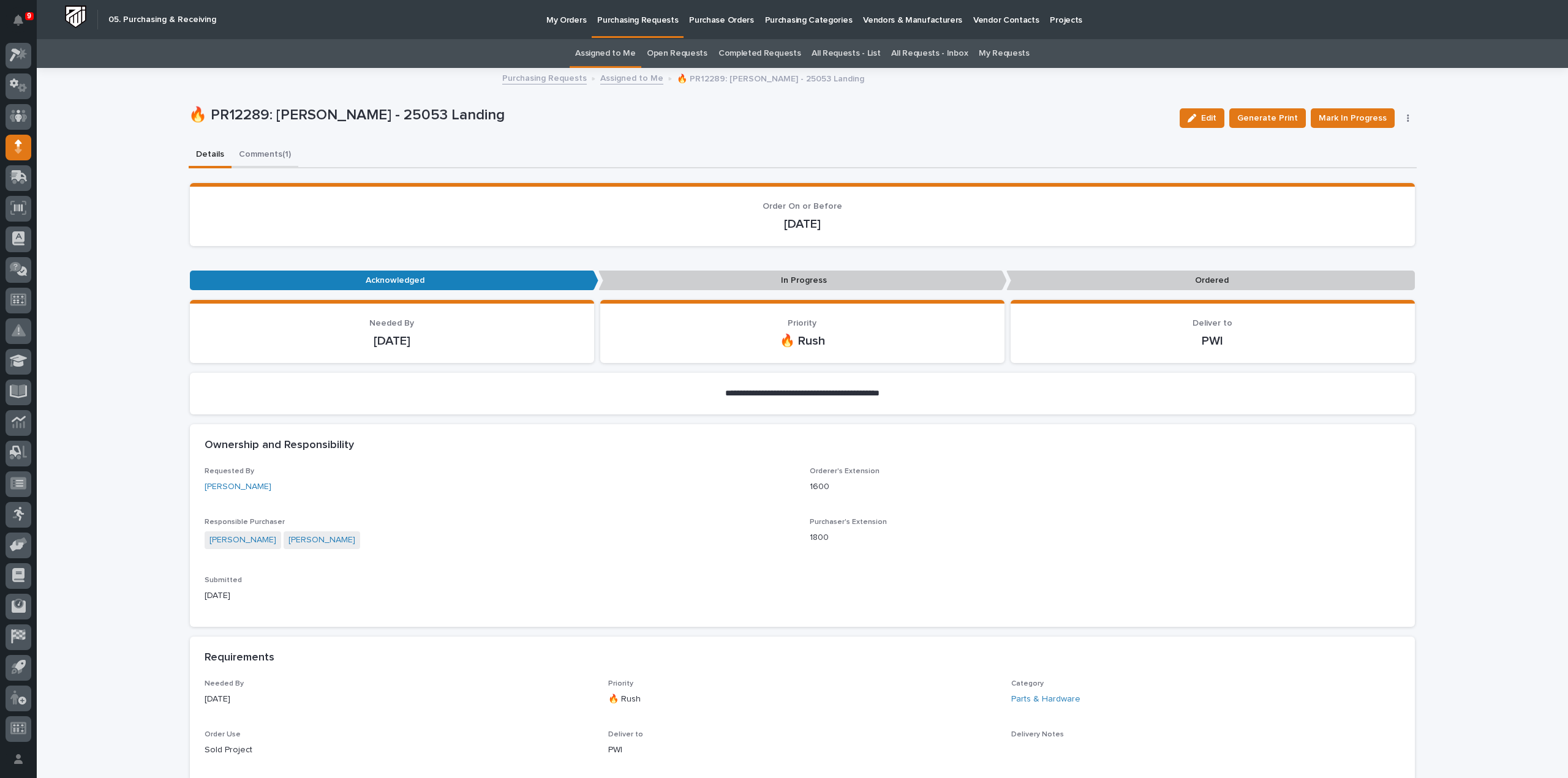
click at [235, 152] on button "Comments (1)" at bounding box center [265, 155] width 67 height 26
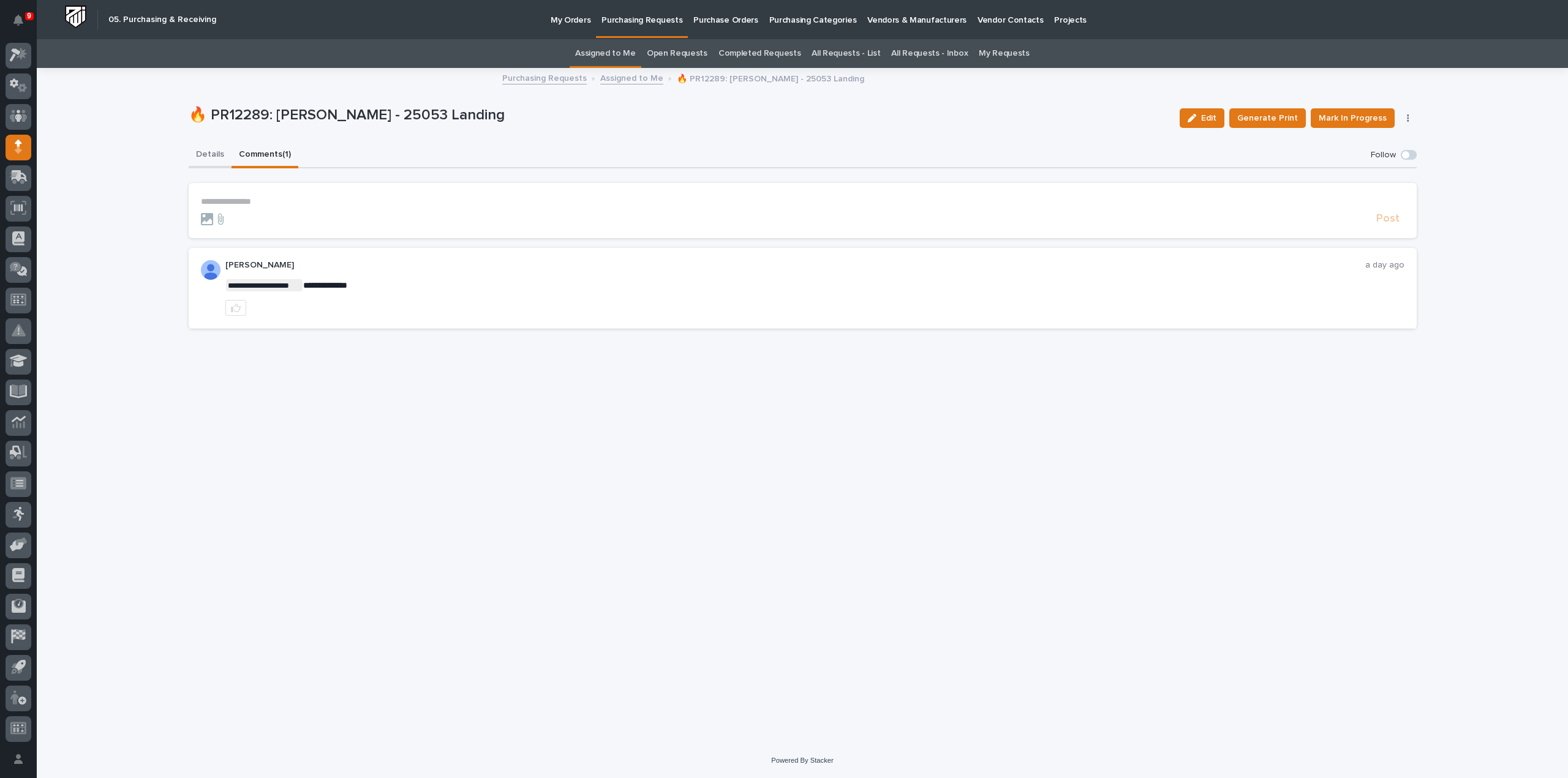
click at [217, 155] on button "Details" at bounding box center [210, 155] width 43 height 26
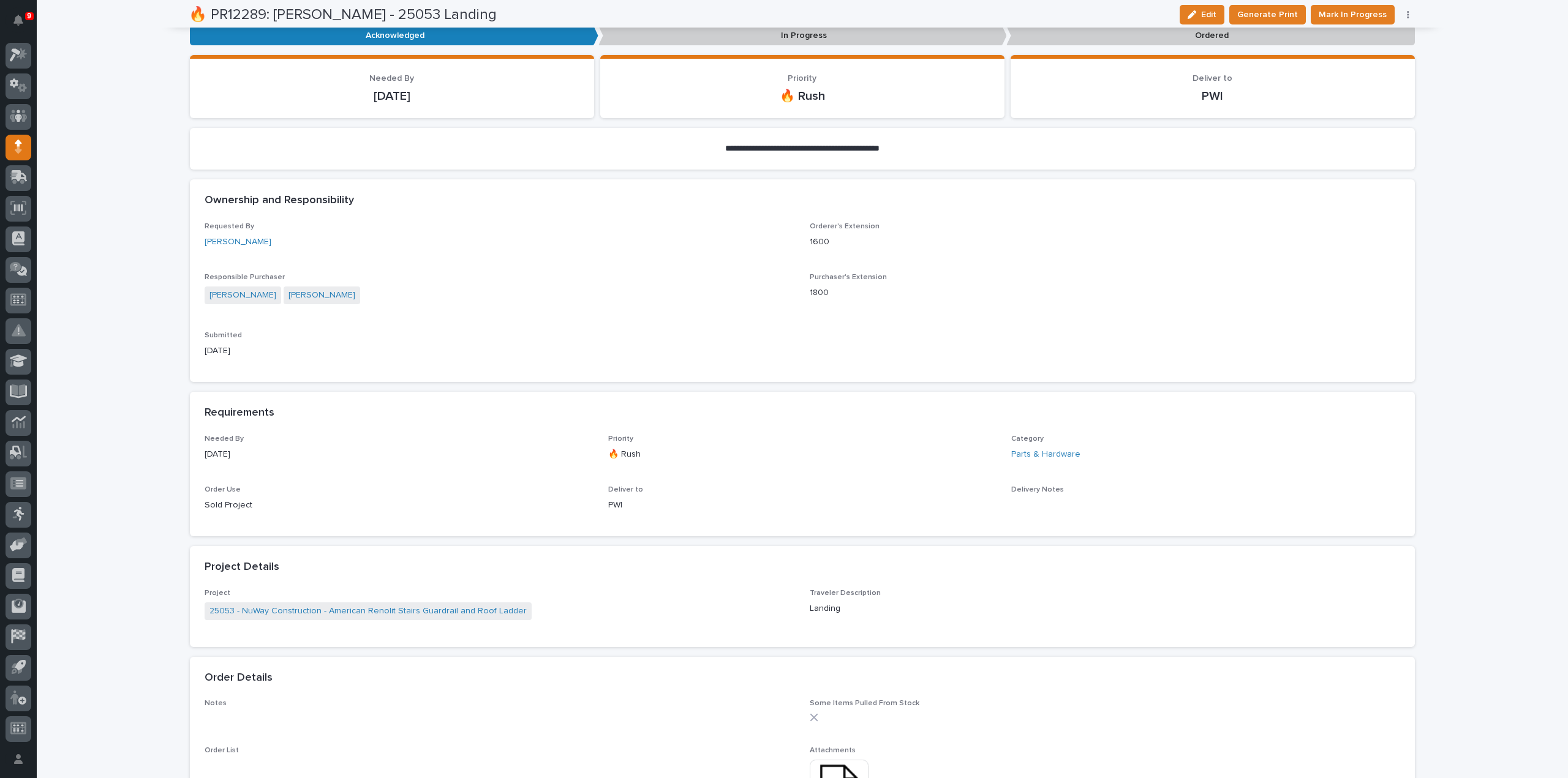
scroll to position [490, 0]
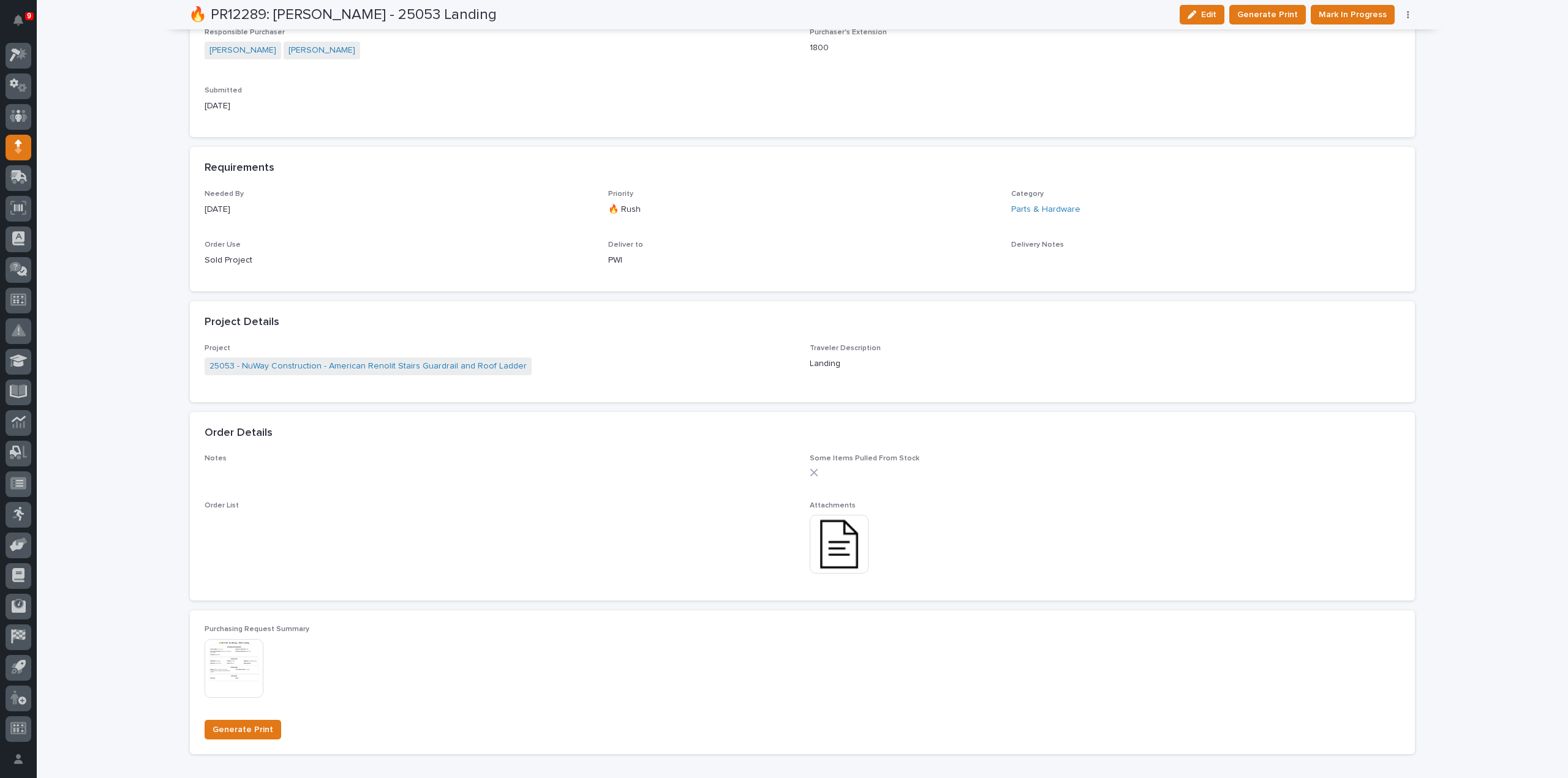
click at [837, 555] on img at bounding box center [839, 544] width 59 height 59
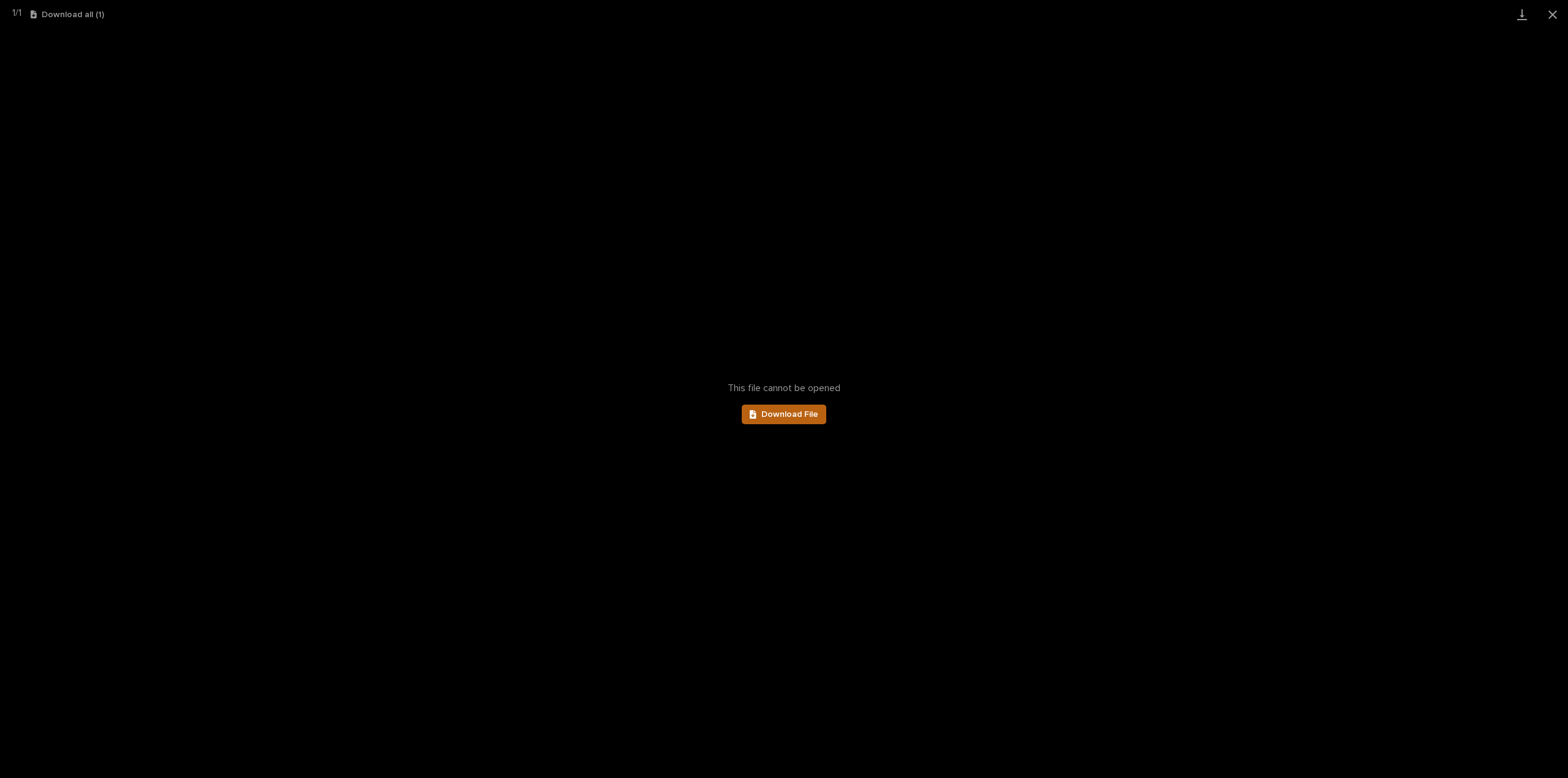
click at [762, 424] on link "Download File" at bounding box center [784, 414] width 85 height 20
click at [1558, 18] on button "Close gallery" at bounding box center [1553, 14] width 31 height 28
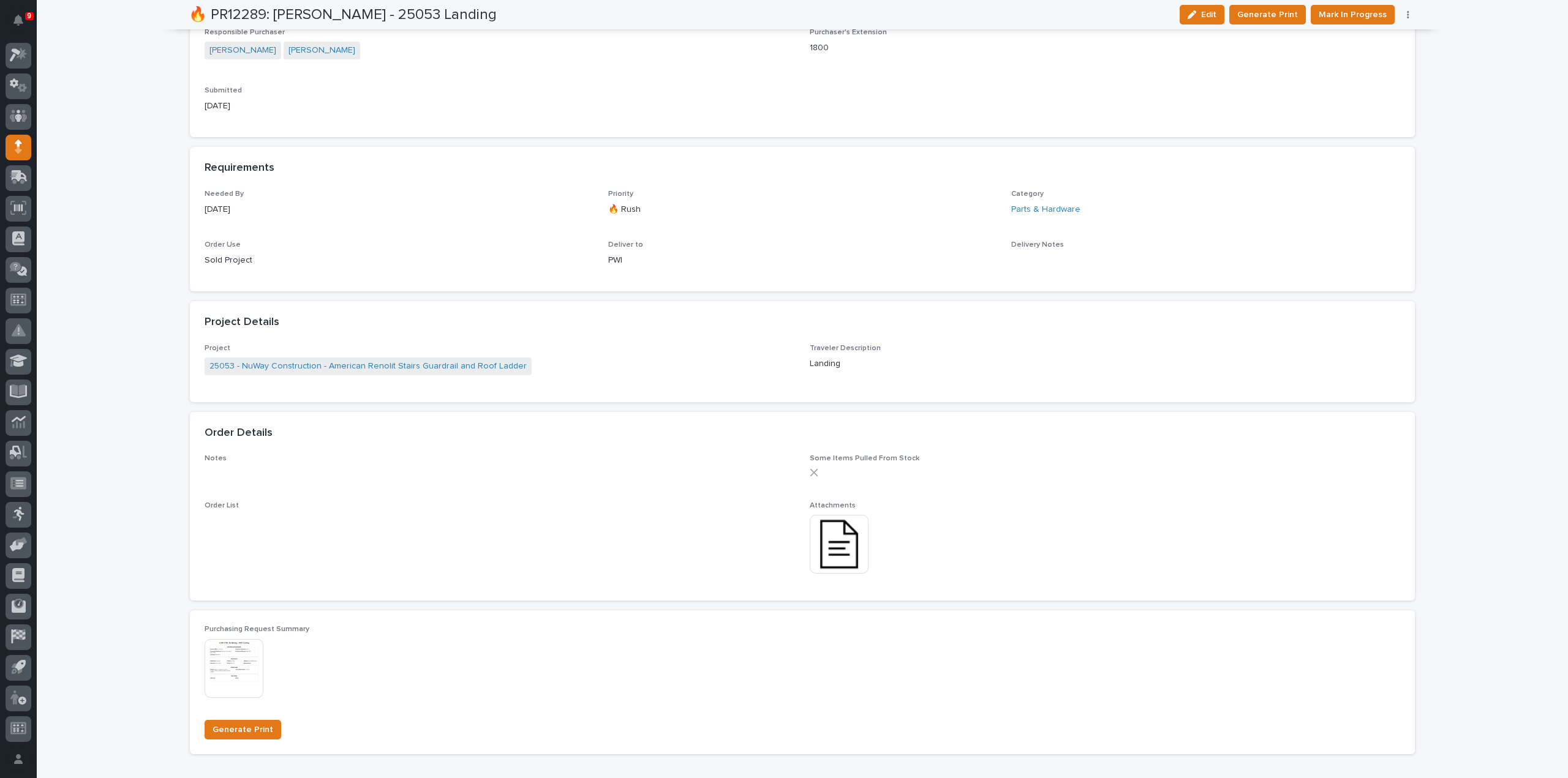
scroll to position [0, 0]
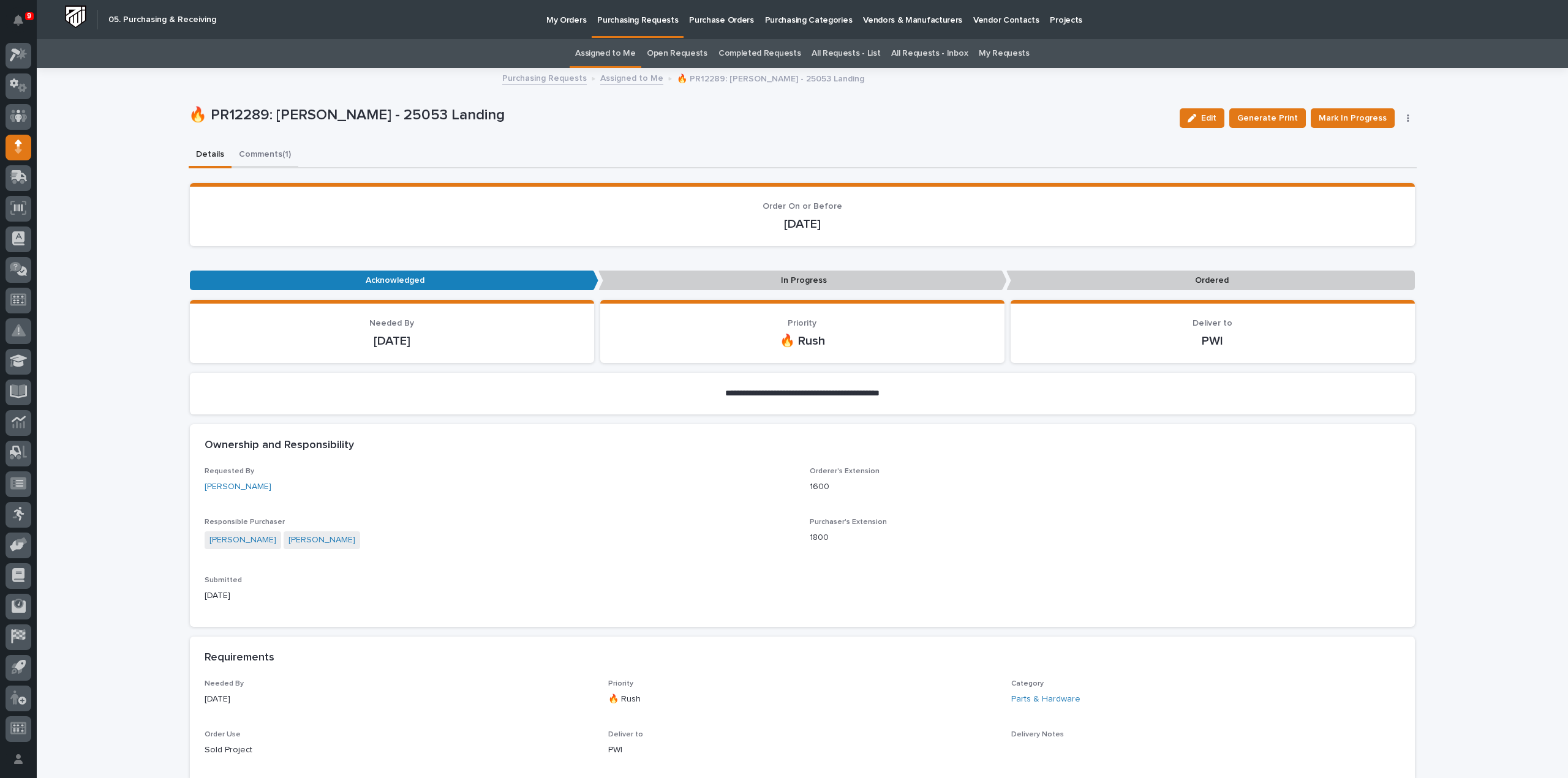
click at [262, 150] on button "Comments (1)" at bounding box center [265, 155] width 67 height 26
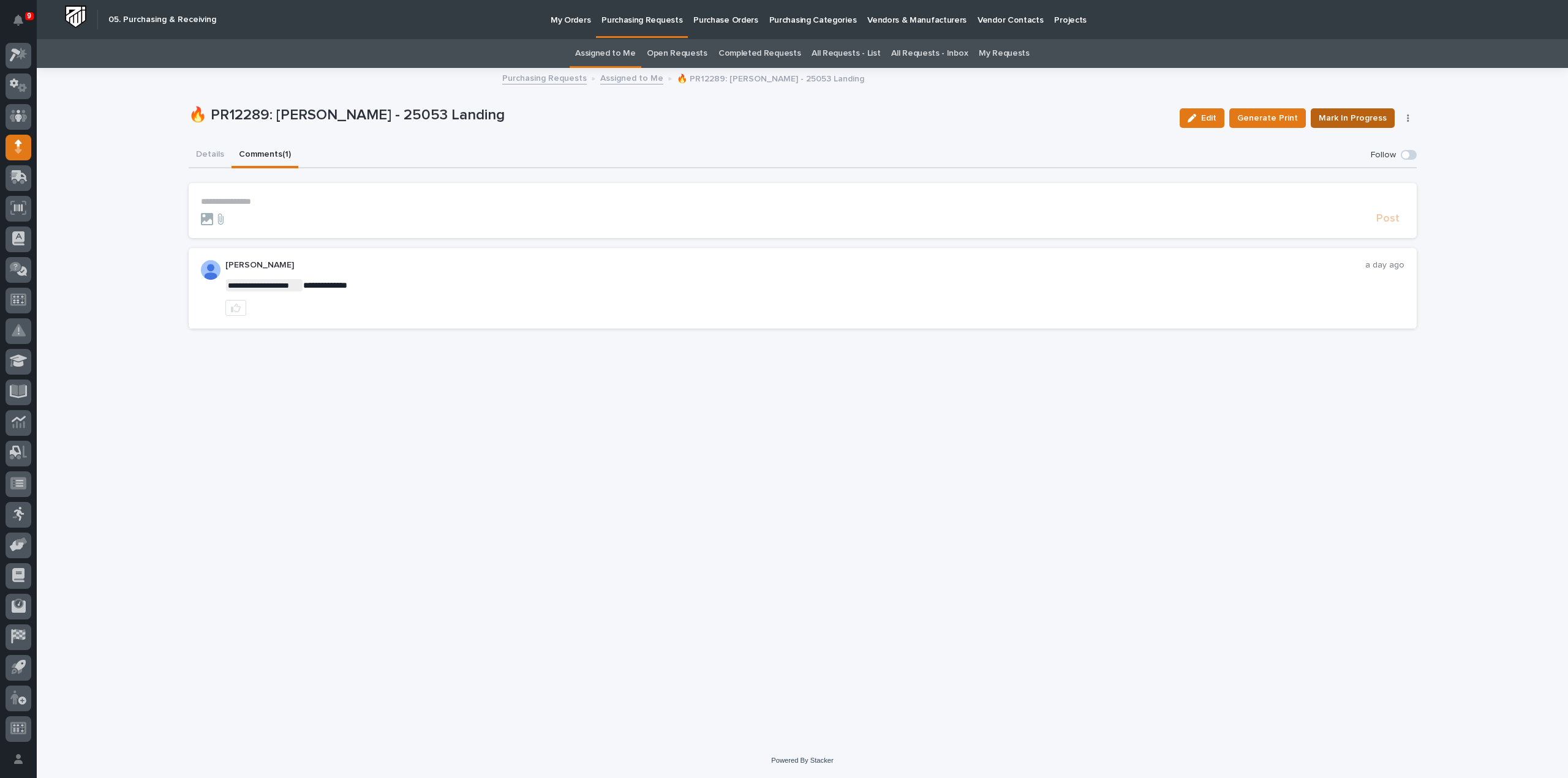
click at [1338, 122] on span "Mark In Progress" at bounding box center [1353, 118] width 68 height 15
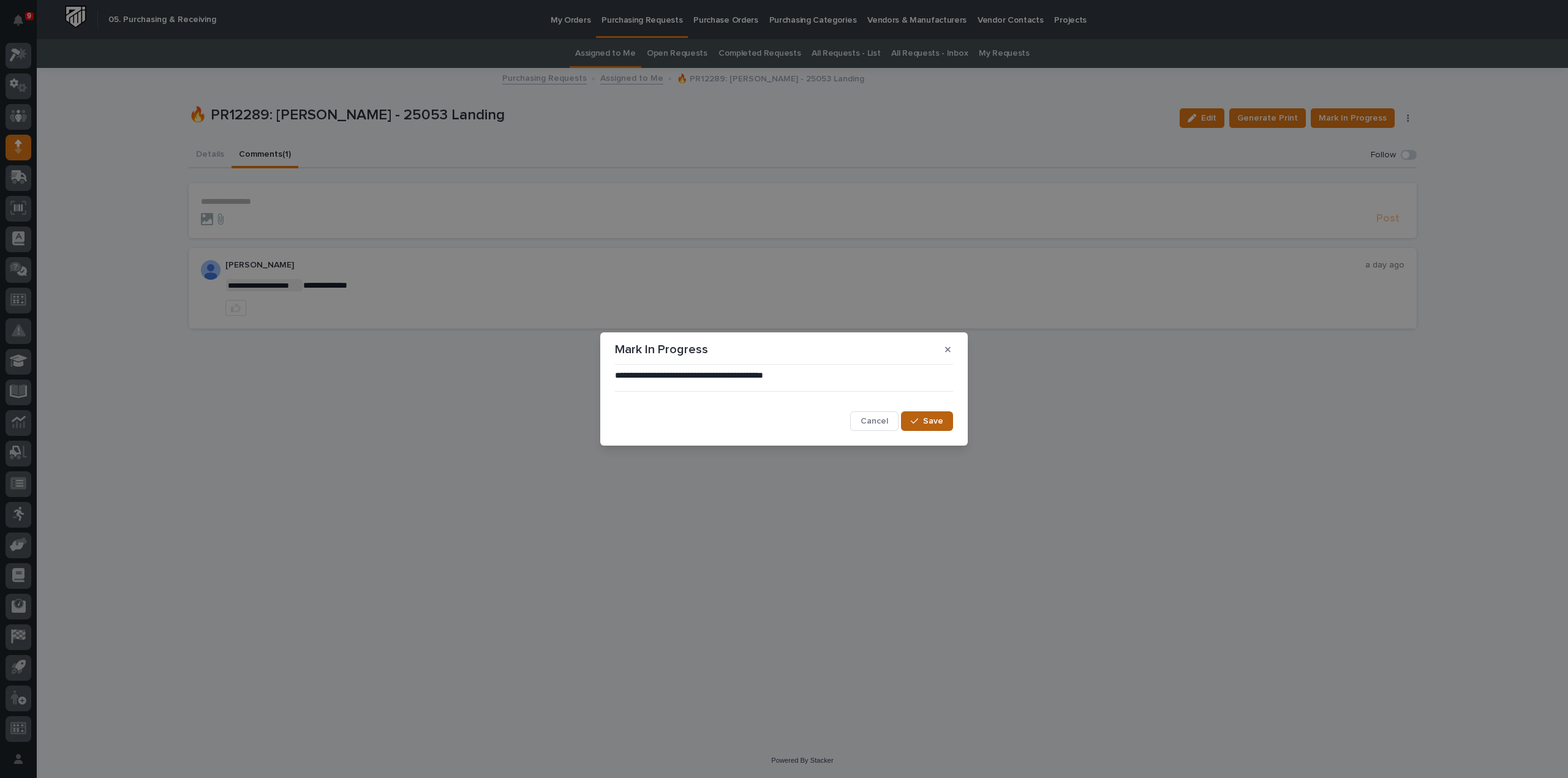
click at [944, 425] on button "Save" at bounding box center [927, 422] width 52 height 20
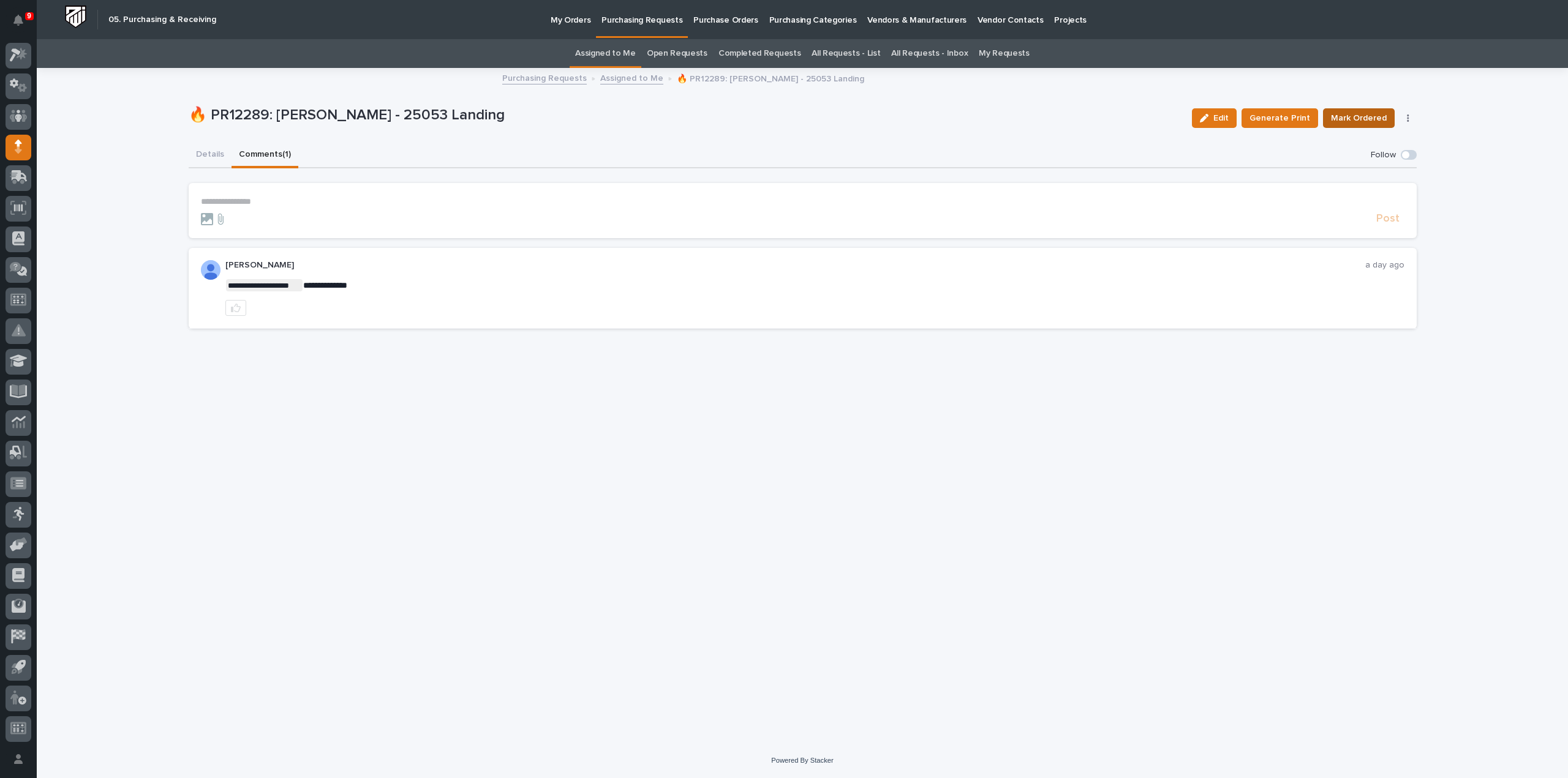
click at [1371, 116] on span "Mark Ordered" at bounding box center [1359, 118] width 55 height 15
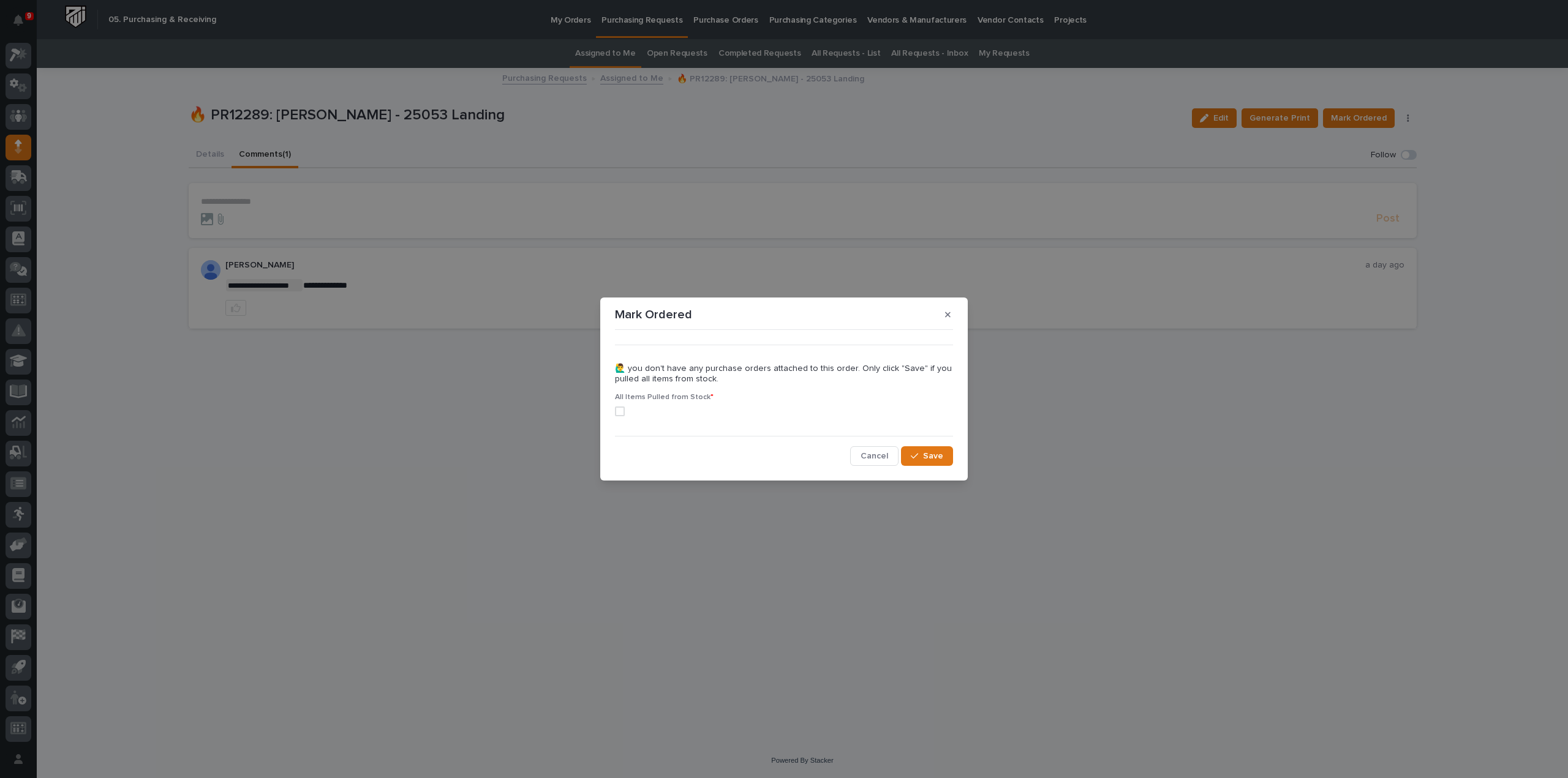
click at [615, 412] on span at bounding box center [620, 412] width 10 height 10
click at [926, 461] on span "Save" at bounding box center [933, 457] width 20 height 11
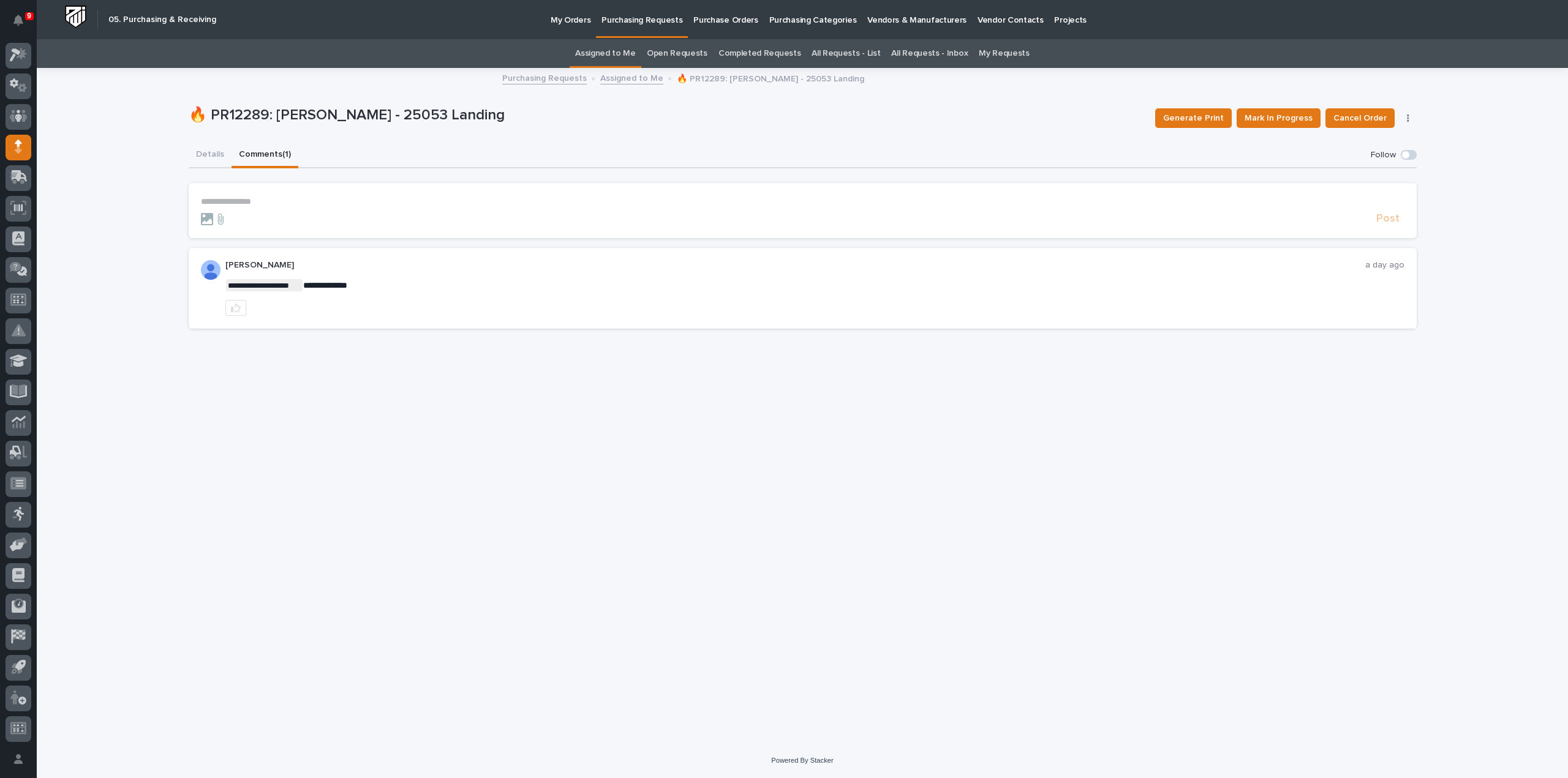
click at [629, 50] on link "Assigned to Me" at bounding box center [606, 53] width 60 height 28
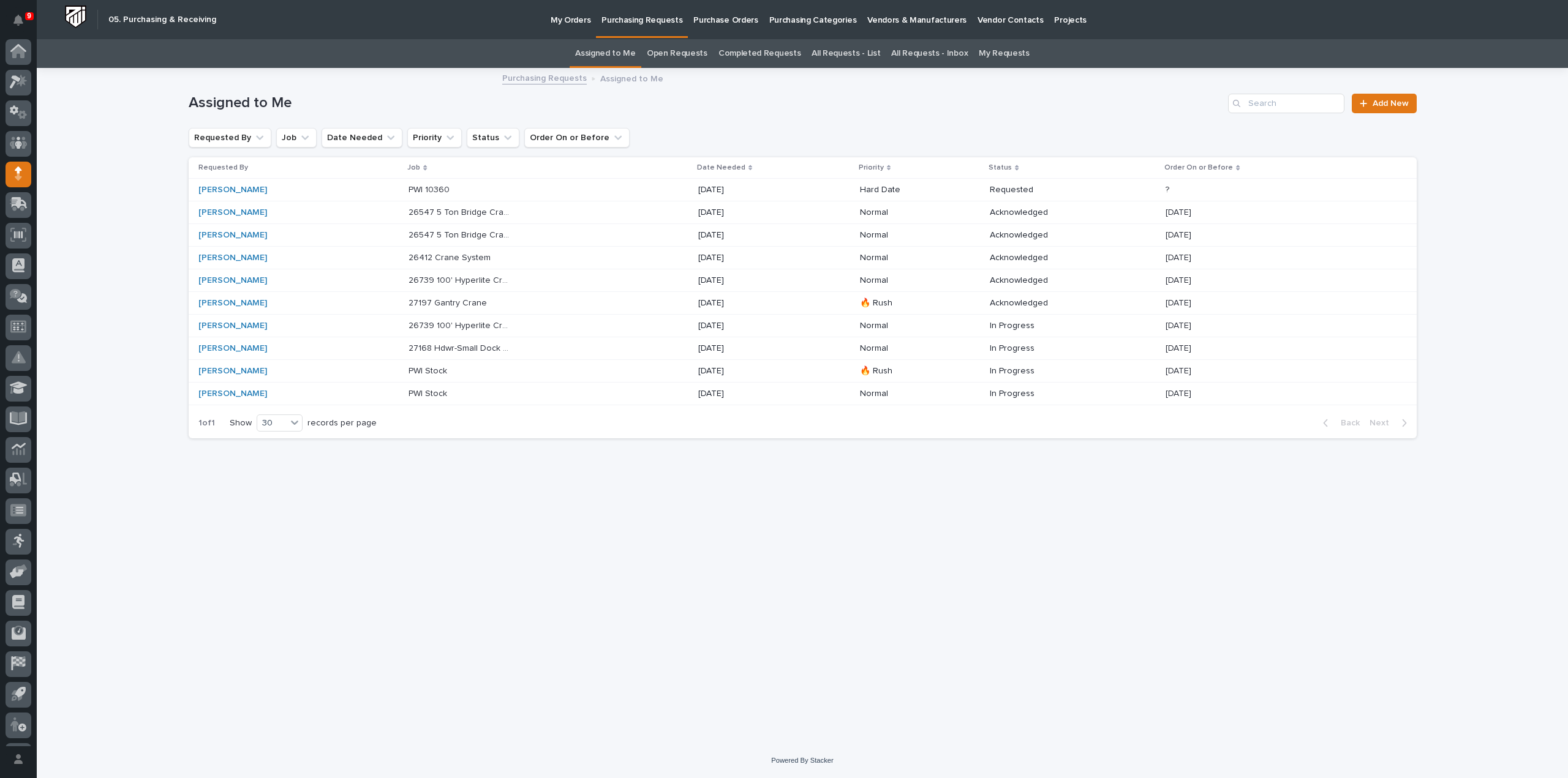
scroll to position [27, 0]
click at [98, 103] on div "Loading... Saving… Loading... Saving… Assigned to Me Add New Requested By Job D…" at bounding box center [802, 406] width 1531 height 674
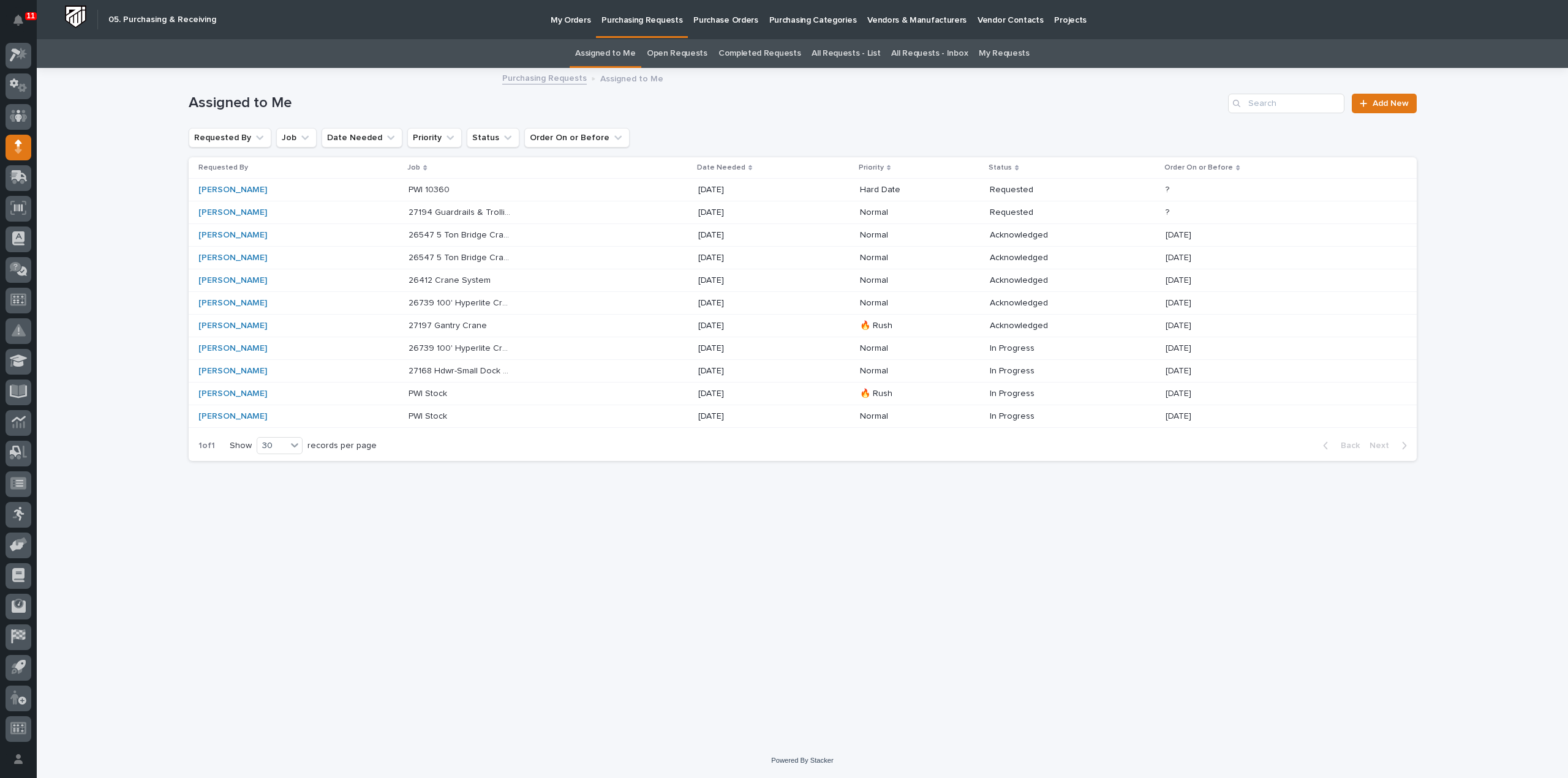
click at [466, 373] on p "27168 Hdwr-Small Dock stair" at bounding box center [461, 370] width 105 height 13
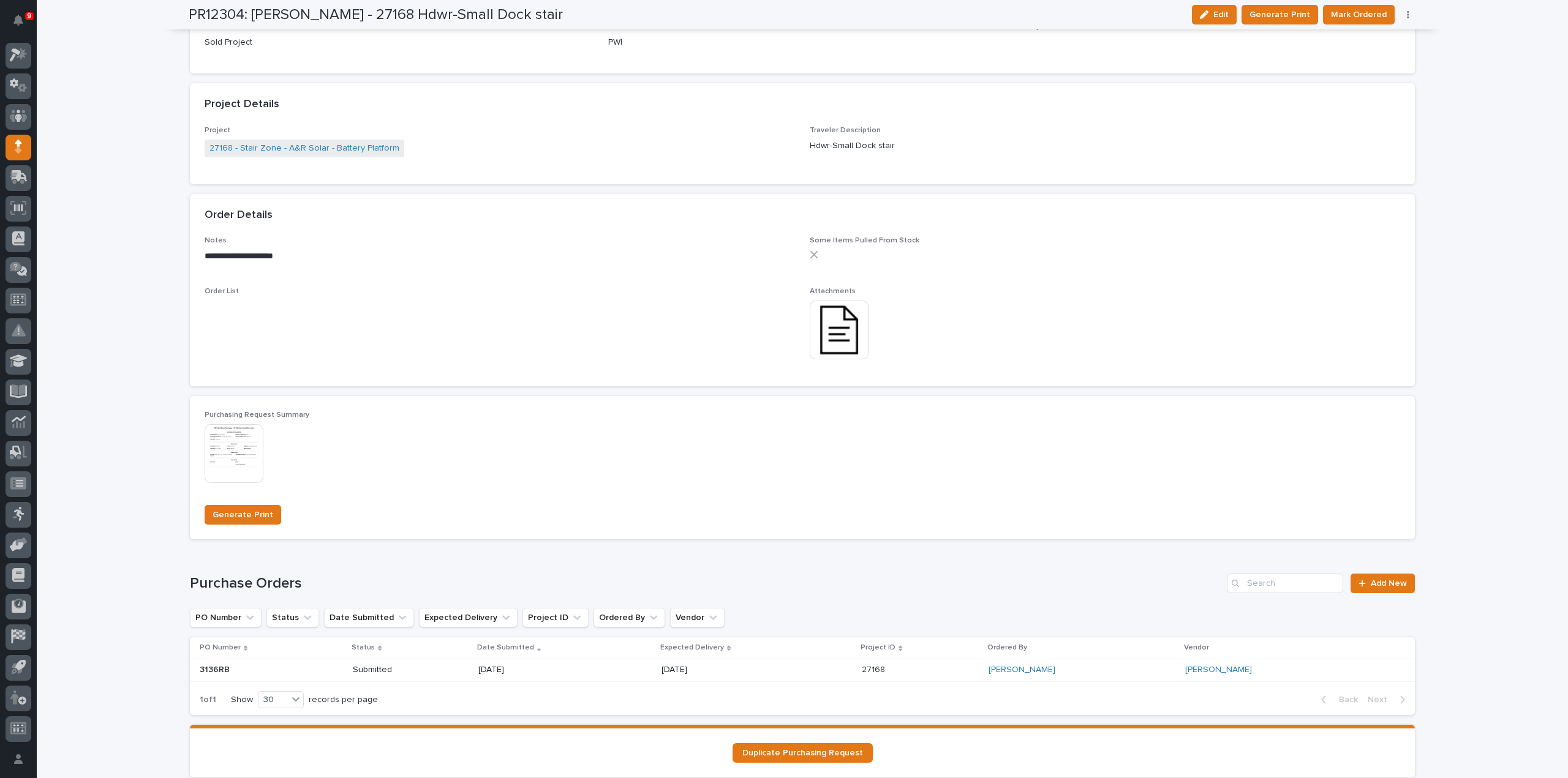
scroll to position [735, 0]
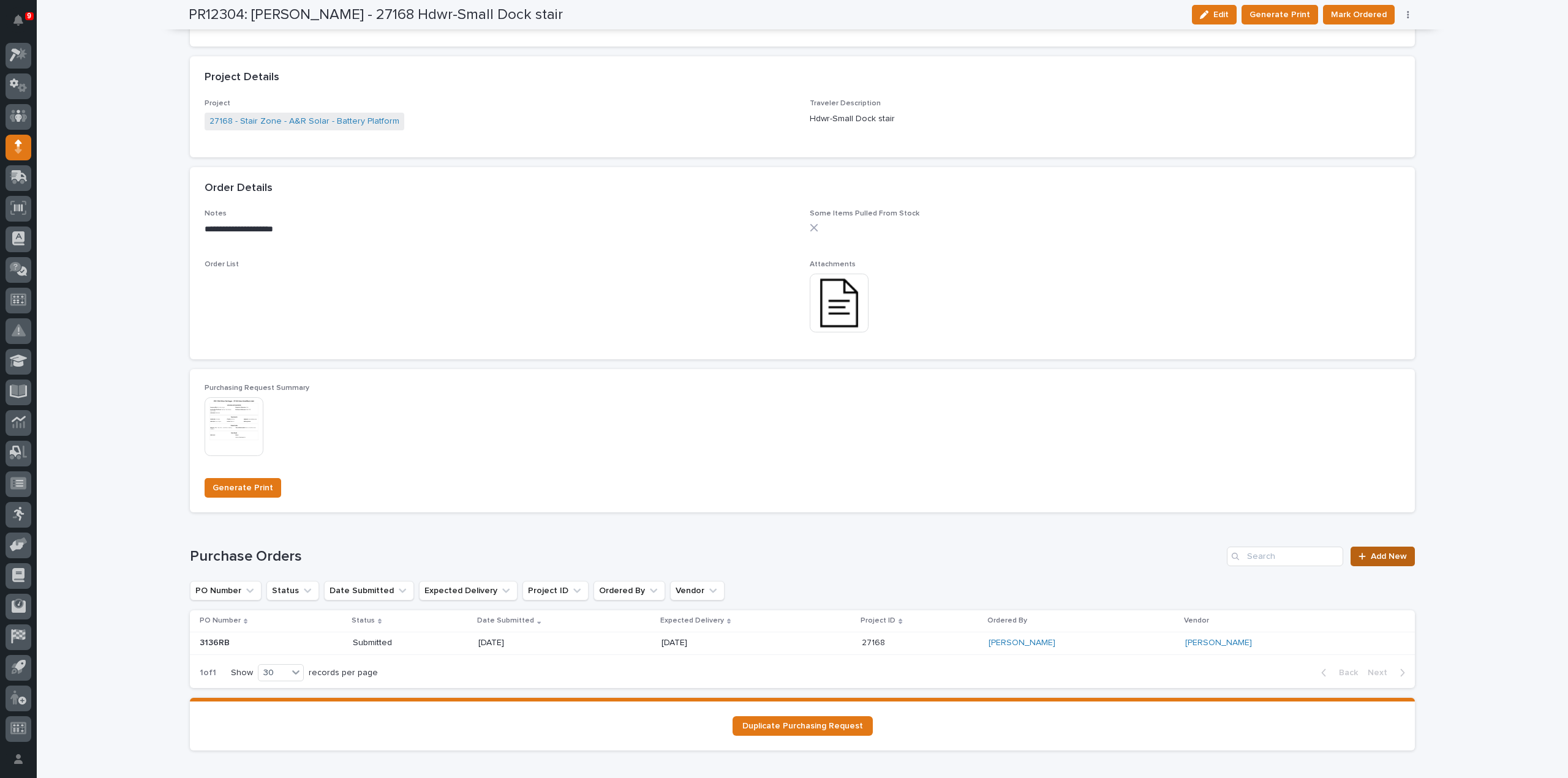
click at [1389, 563] on link "Add New" at bounding box center [1382, 557] width 64 height 20
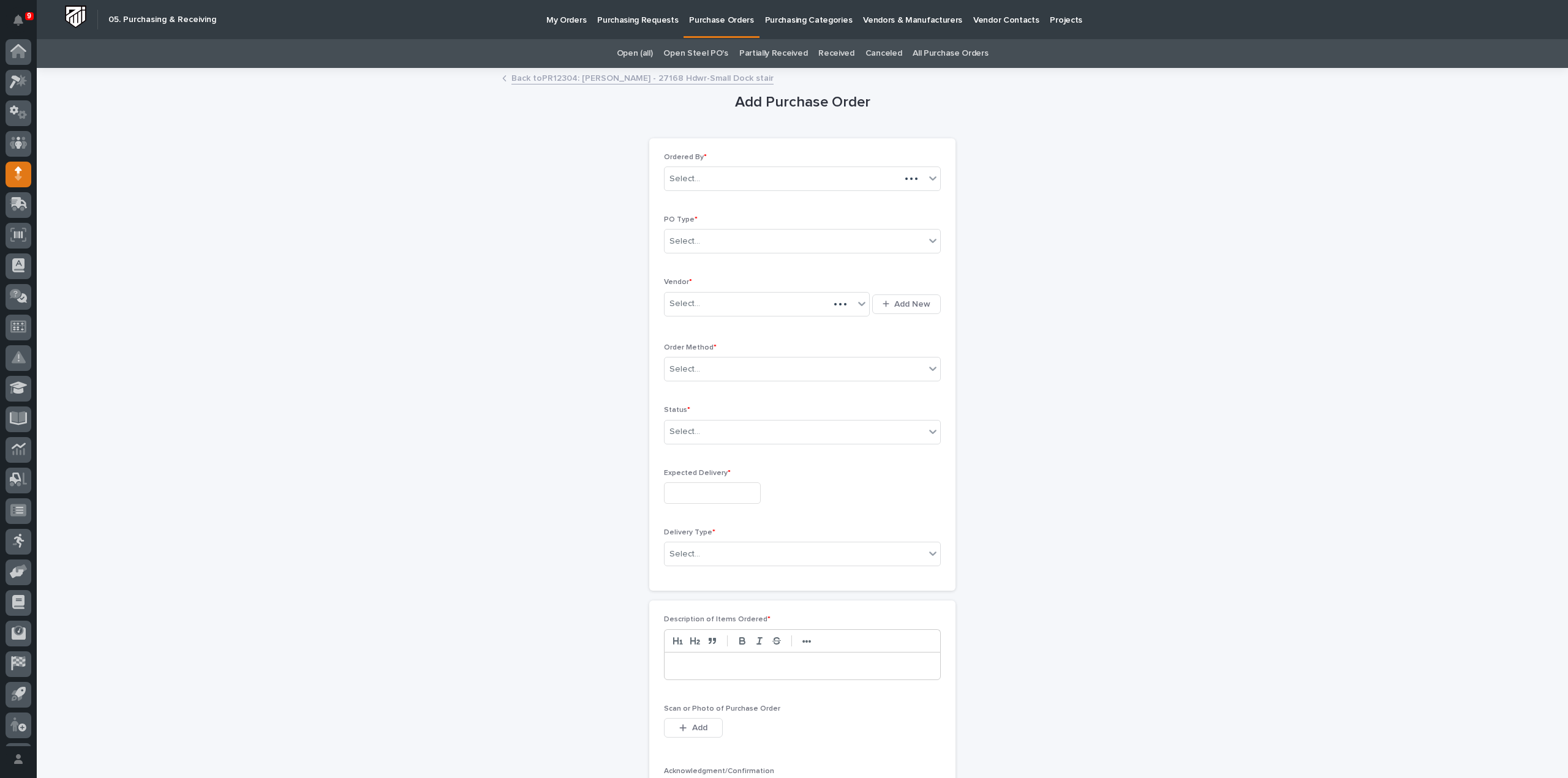
scroll to position [27, 0]
click at [694, 243] on div "Select..." at bounding box center [795, 241] width 261 height 20
click at [679, 283] on div "Paper" at bounding box center [797, 286] width 276 height 21
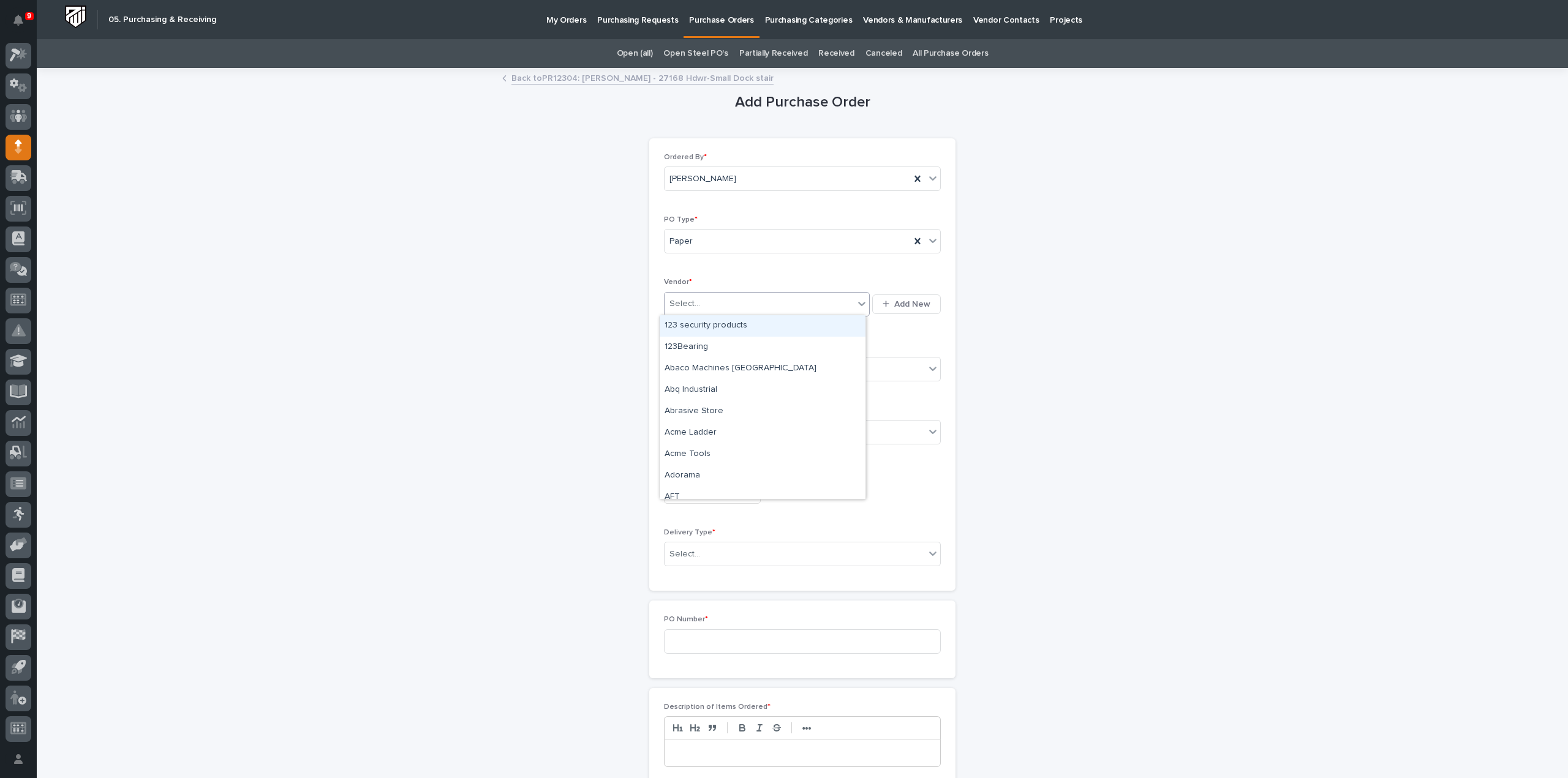
click at [689, 308] on div "Select..." at bounding box center [685, 304] width 31 height 13
type input "***"
click at [712, 329] on div "EPCO Sales" at bounding box center [762, 326] width 206 height 21
click at [685, 365] on div "Select..." at bounding box center [685, 369] width 31 height 13
click at [684, 390] on div "Online Order" at bounding box center [797, 391] width 276 height 21
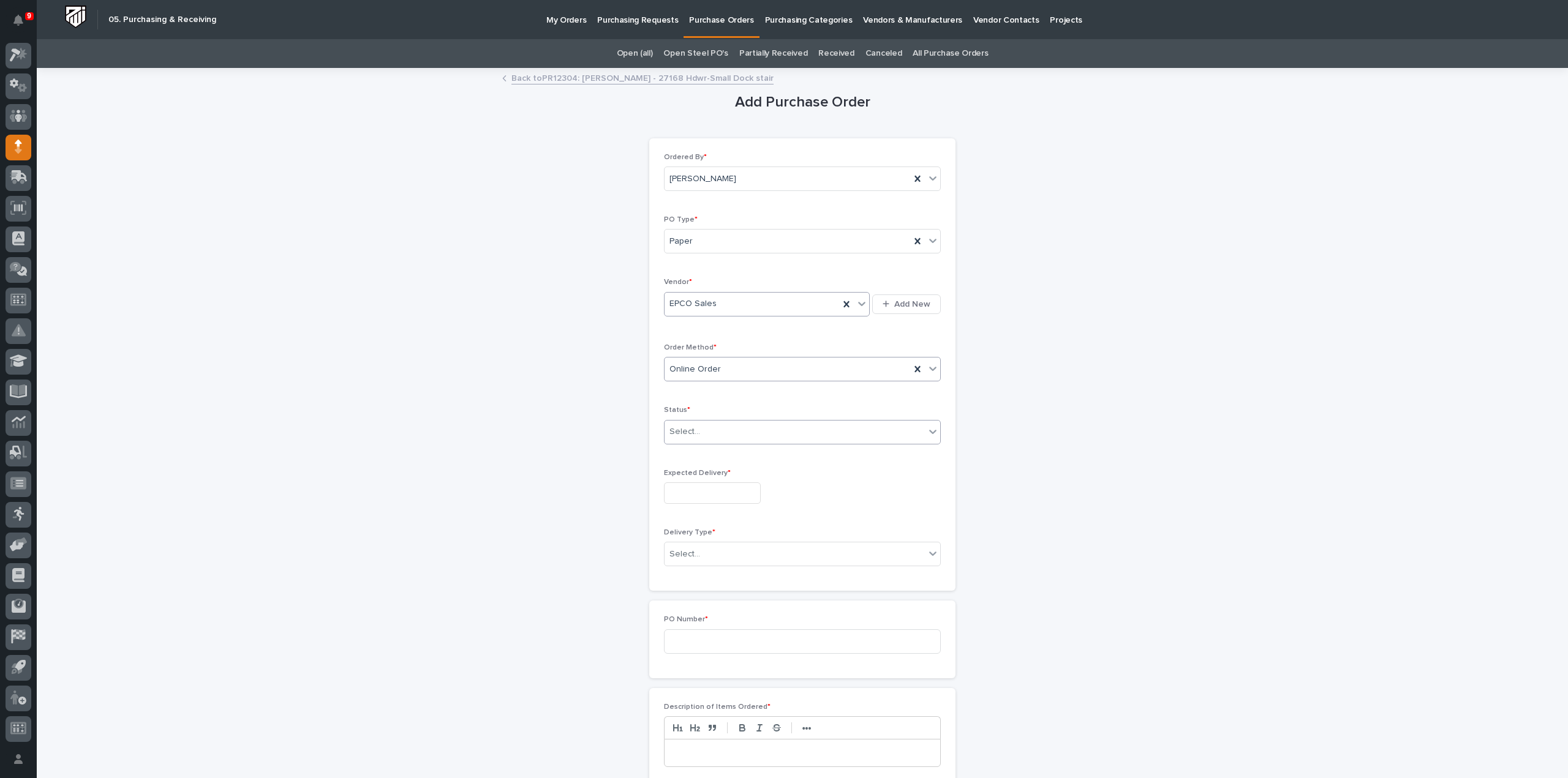
click at [679, 428] on div "Select..." at bounding box center [685, 432] width 31 height 13
click at [691, 471] on div "Submitted" at bounding box center [797, 474] width 276 height 21
click at [694, 483] on input "text" at bounding box center [712, 493] width 97 height 21
click at [684, 414] on div "23" at bounding box center [685, 410] width 16 height 16
type input "**********"
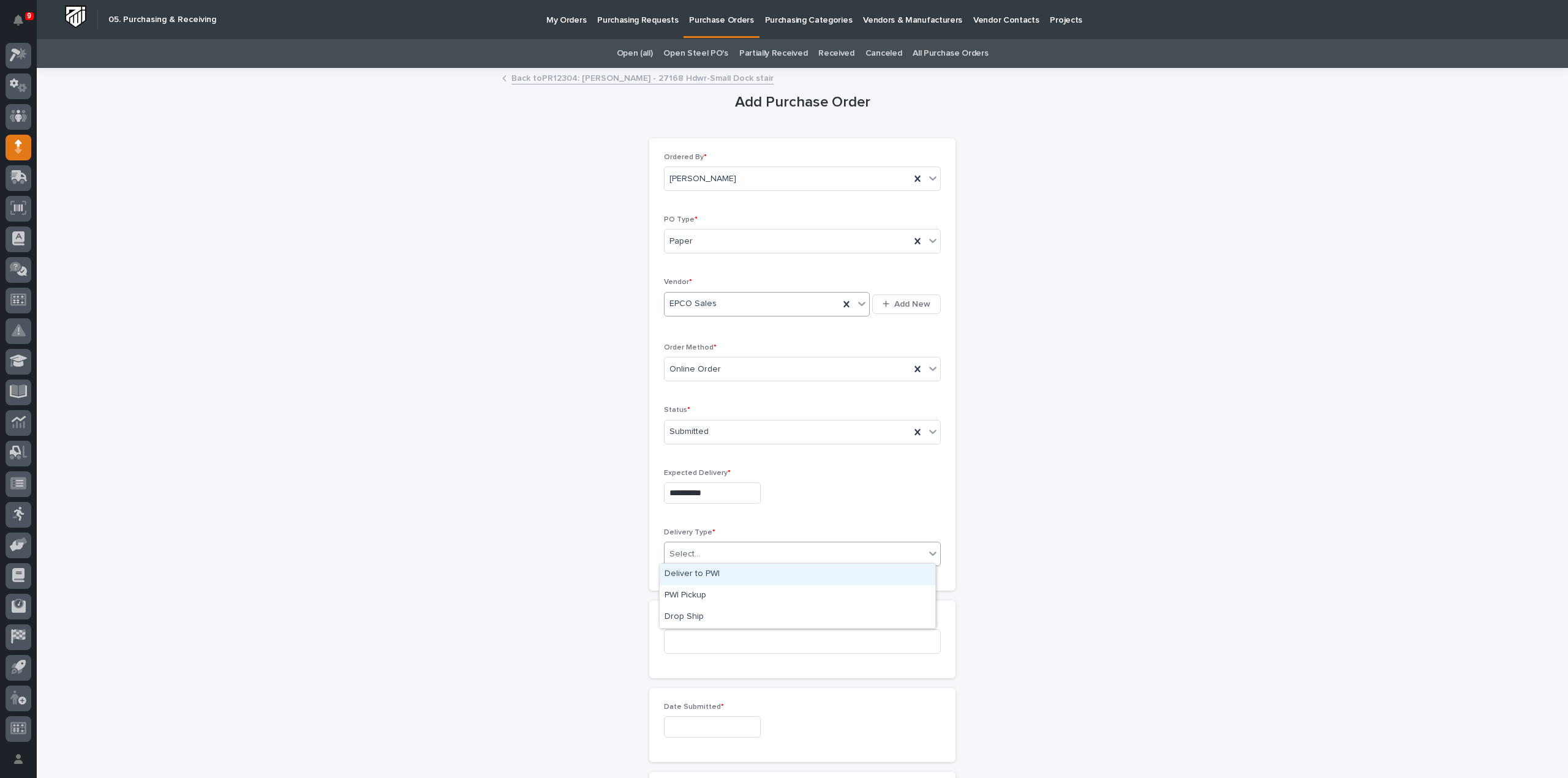
click at [691, 553] on div "Select..." at bounding box center [685, 554] width 31 height 13
click at [686, 575] on div "Deliver to PWI" at bounding box center [797, 575] width 276 height 21
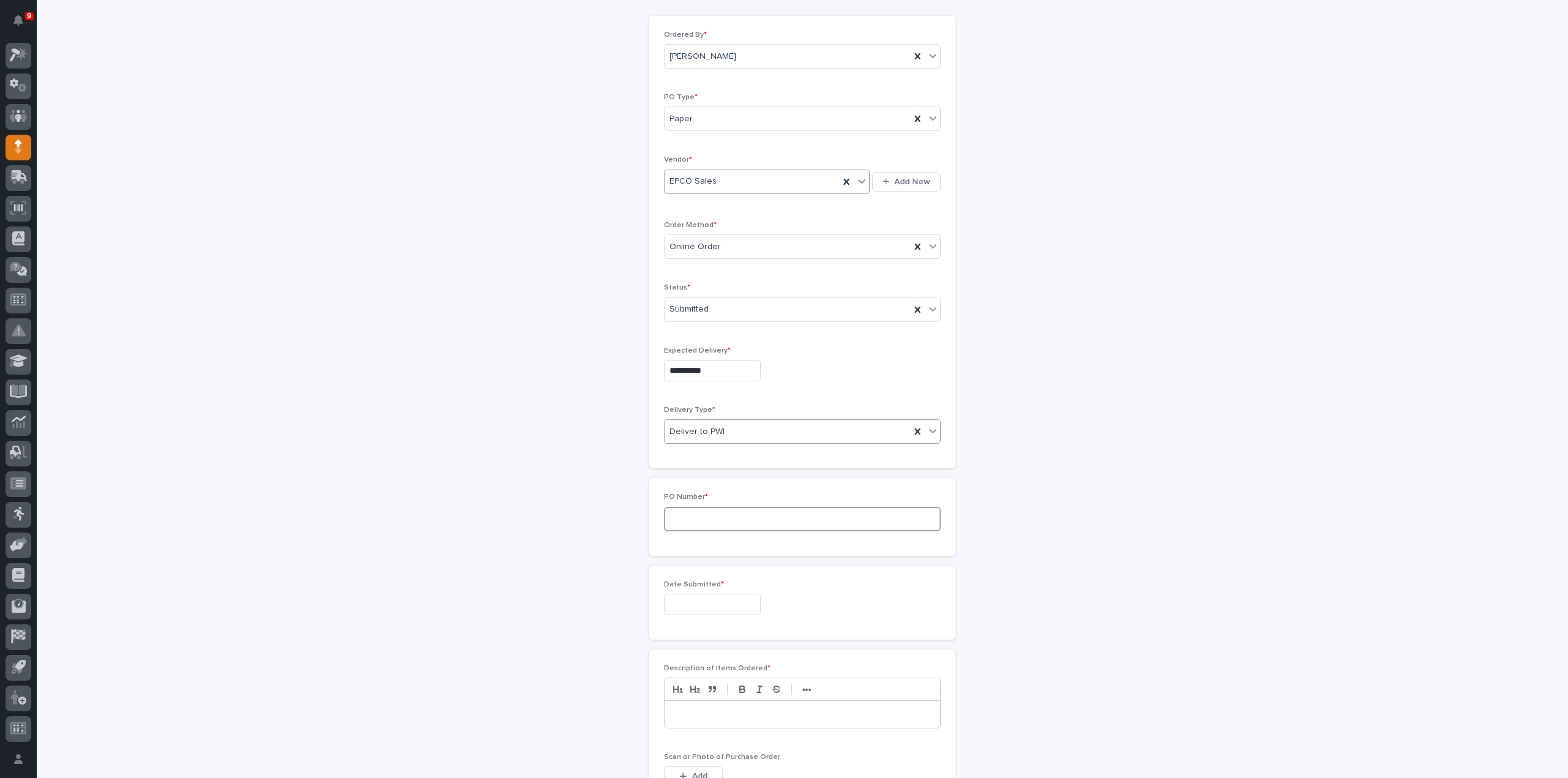
click at [694, 522] on input at bounding box center [803, 519] width 277 height 24
type input "3137RB"
click at [756, 603] on input "text" at bounding box center [712, 605] width 97 height 21
click at [747, 498] on div "19" at bounding box center [744, 501] width 16 height 16
type input "**********"
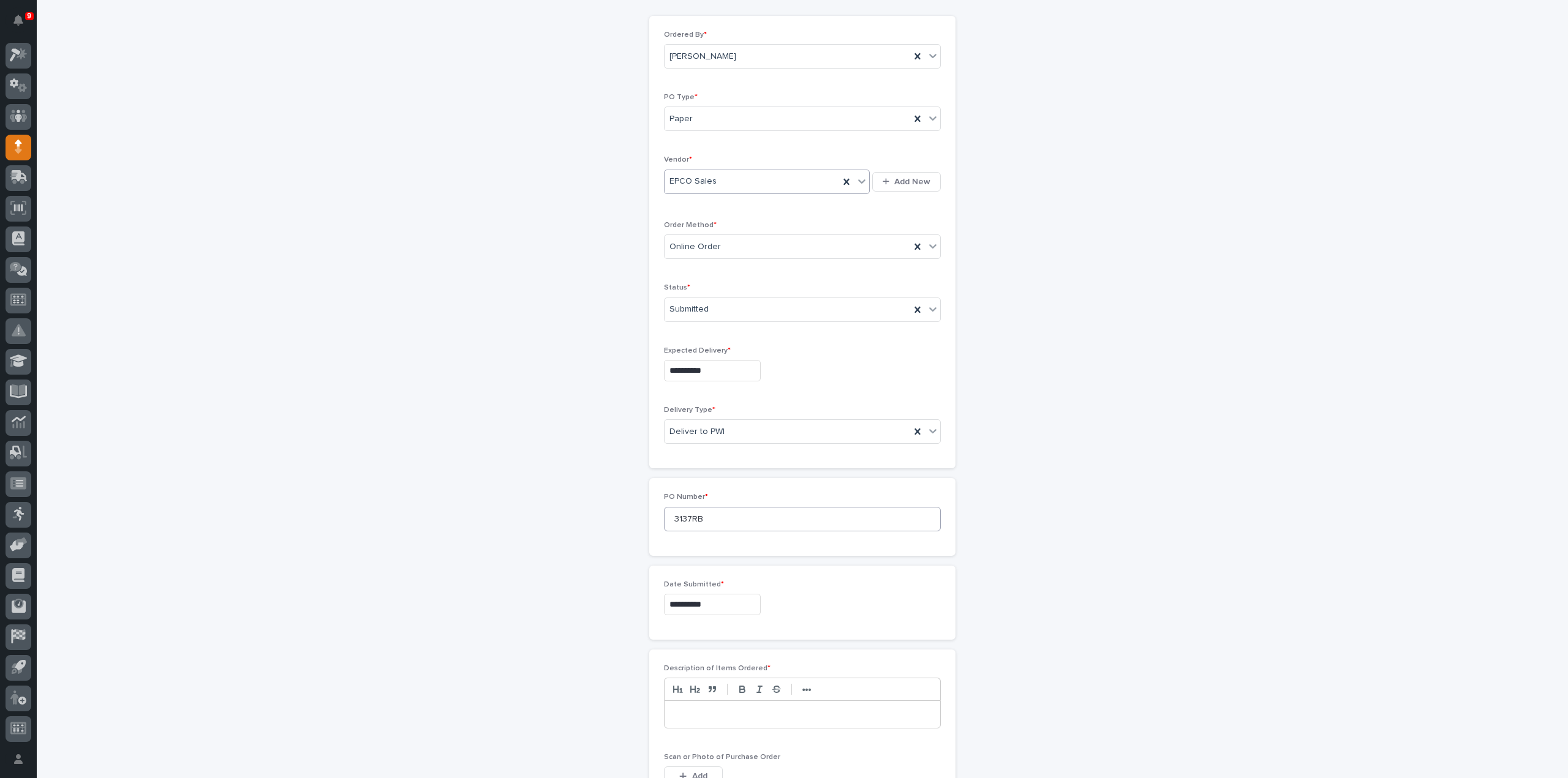
scroll to position [245, 0]
click at [737, 588] on p at bounding box center [803, 592] width 257 height 12
click at [706, 647] on button "Add" at bounding box center [694, 654] width 59 height 20
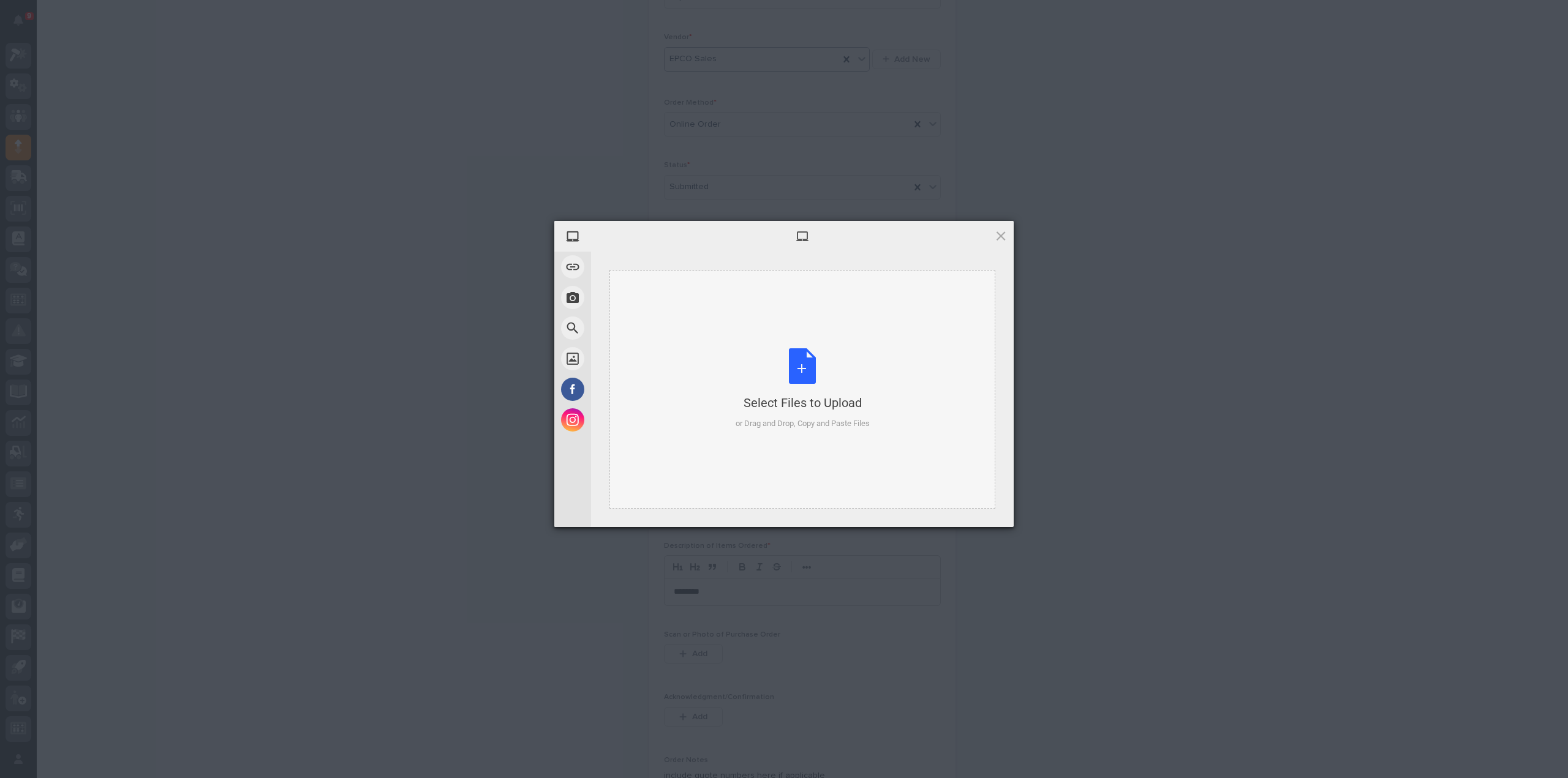
click at [798, 385] on div "Select Files to Upload or Drag and Drop, Copy and Paste Files" at bounding box center [803, 389] width 134 height 81
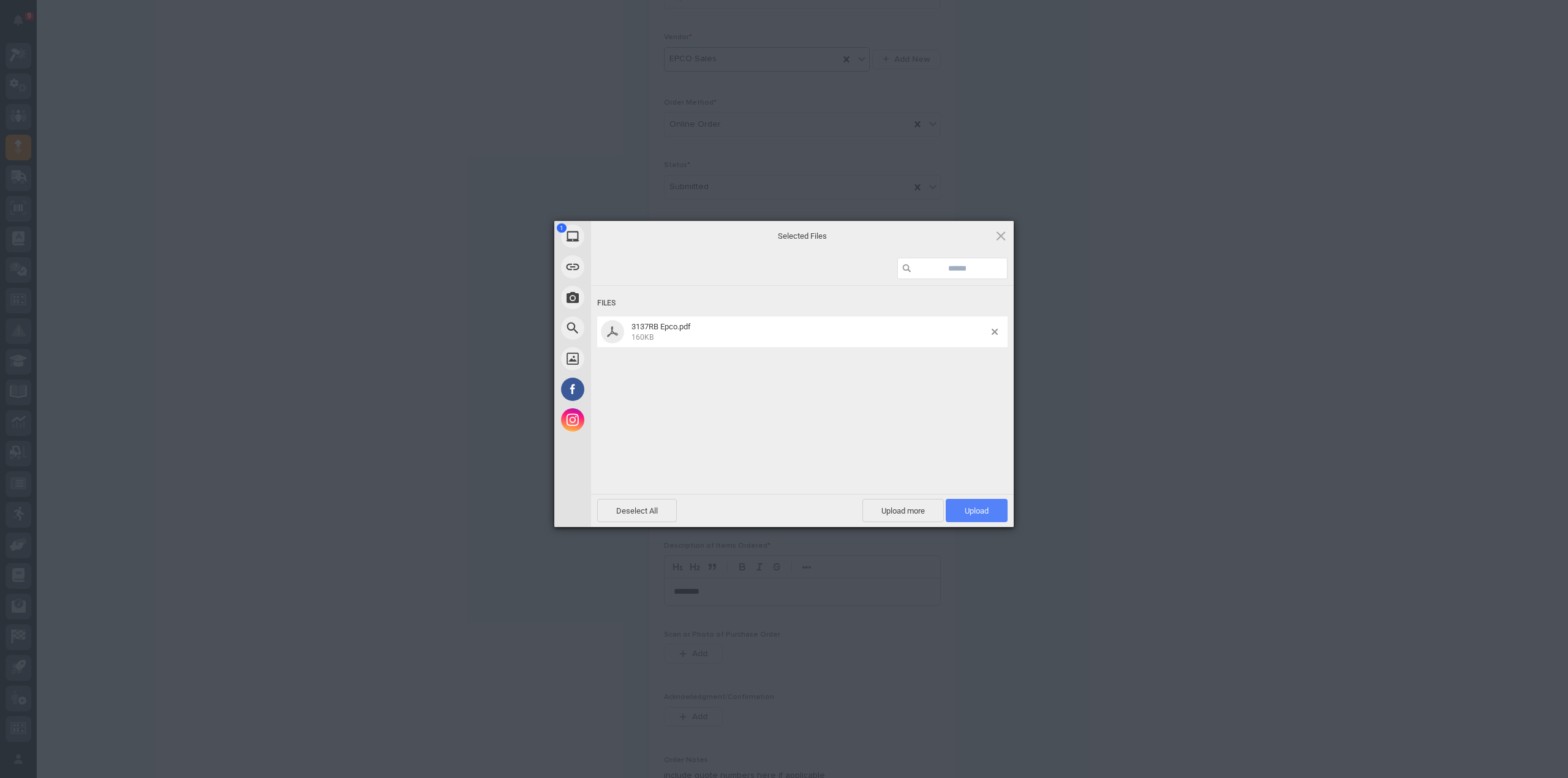
click at [970, 510] on span "Upload 1" at bounding box center [976, 510] width 24 height 9
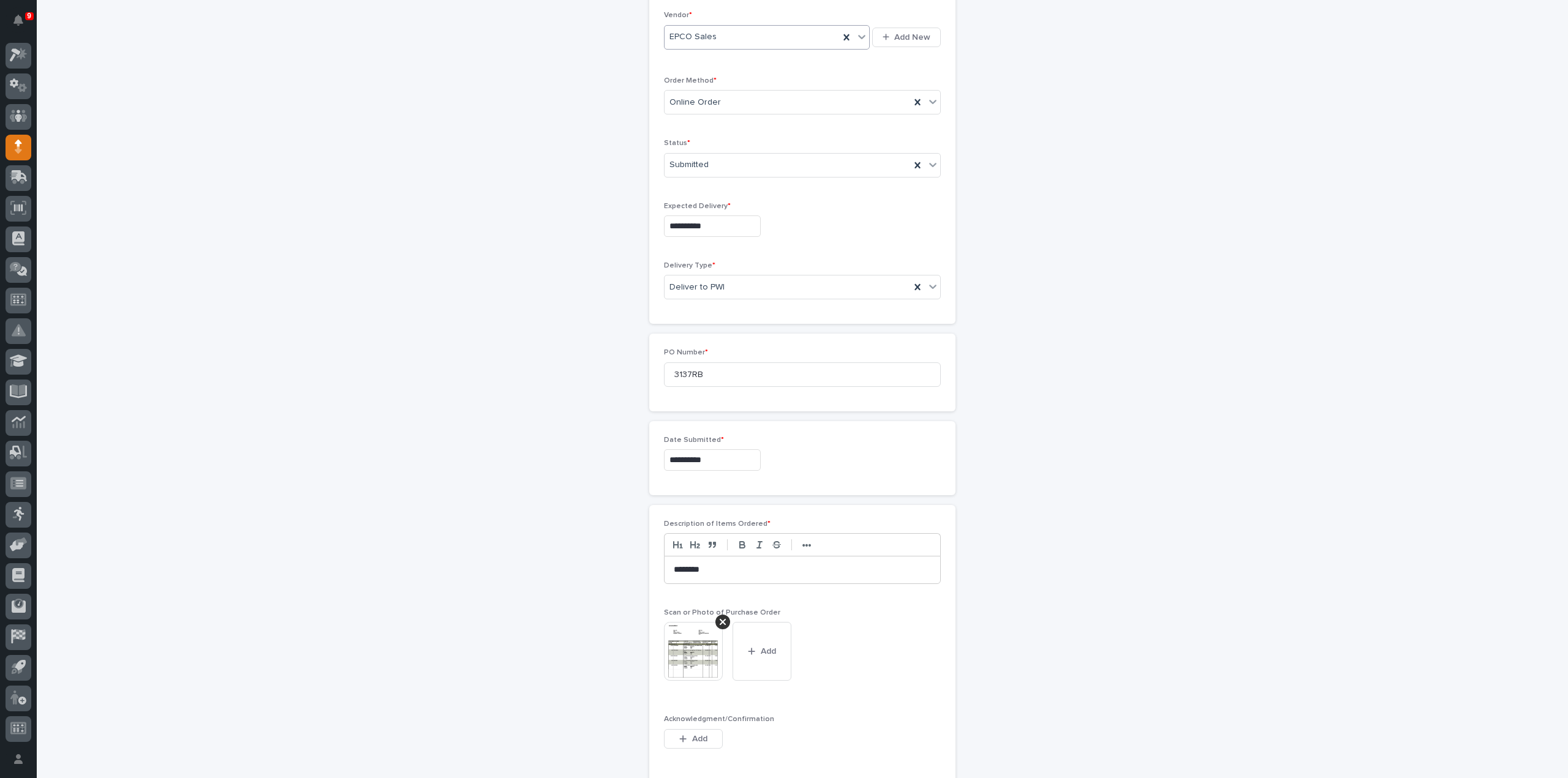
scroll to position [635, 0]
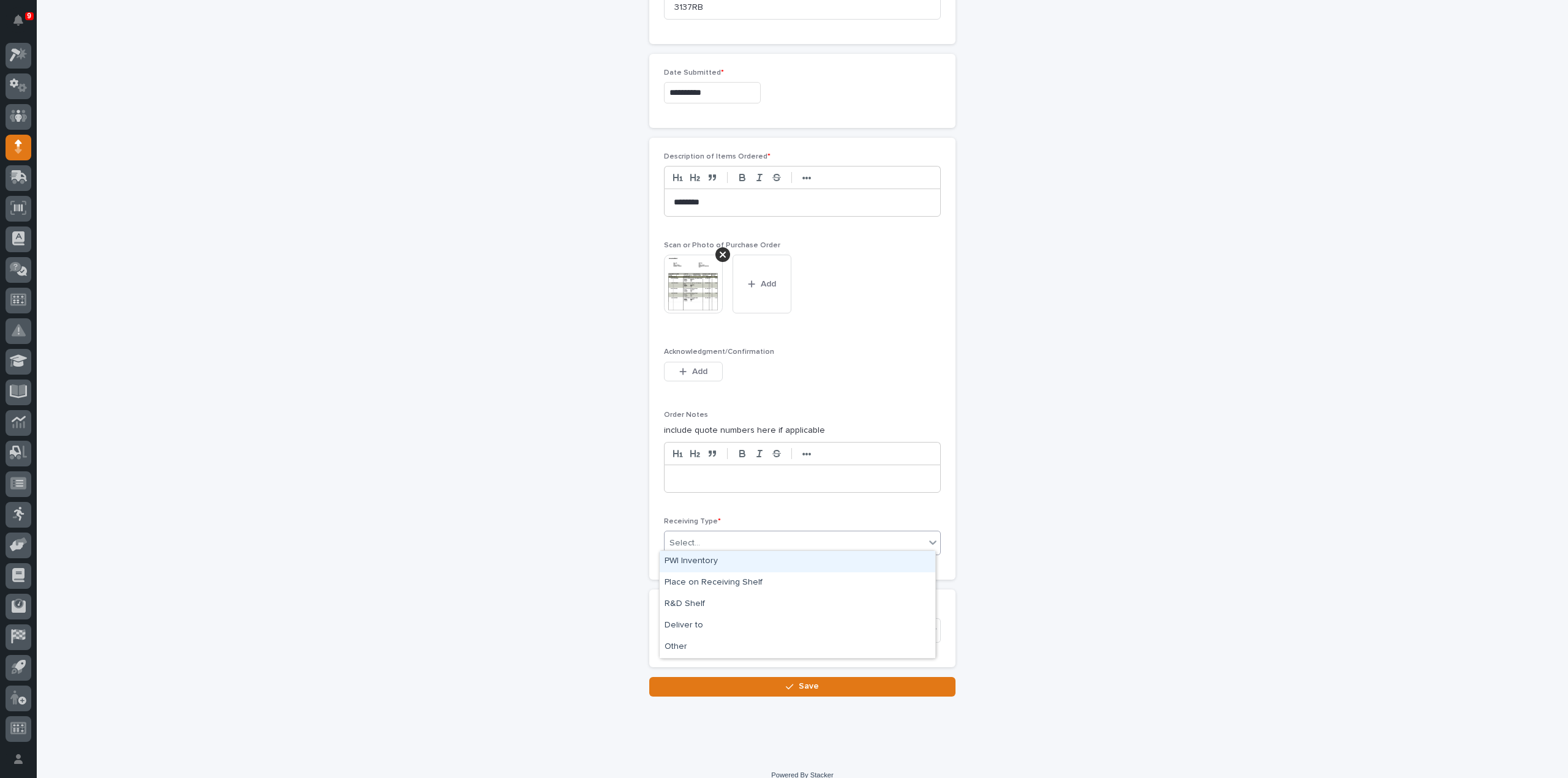
click at [704, 544] on div "Select..." at bounding box center [795, 543] width 261 height 20
click at [694, 625] on div "Deliver to" at bounding box center [797, 626] width 276 height 21
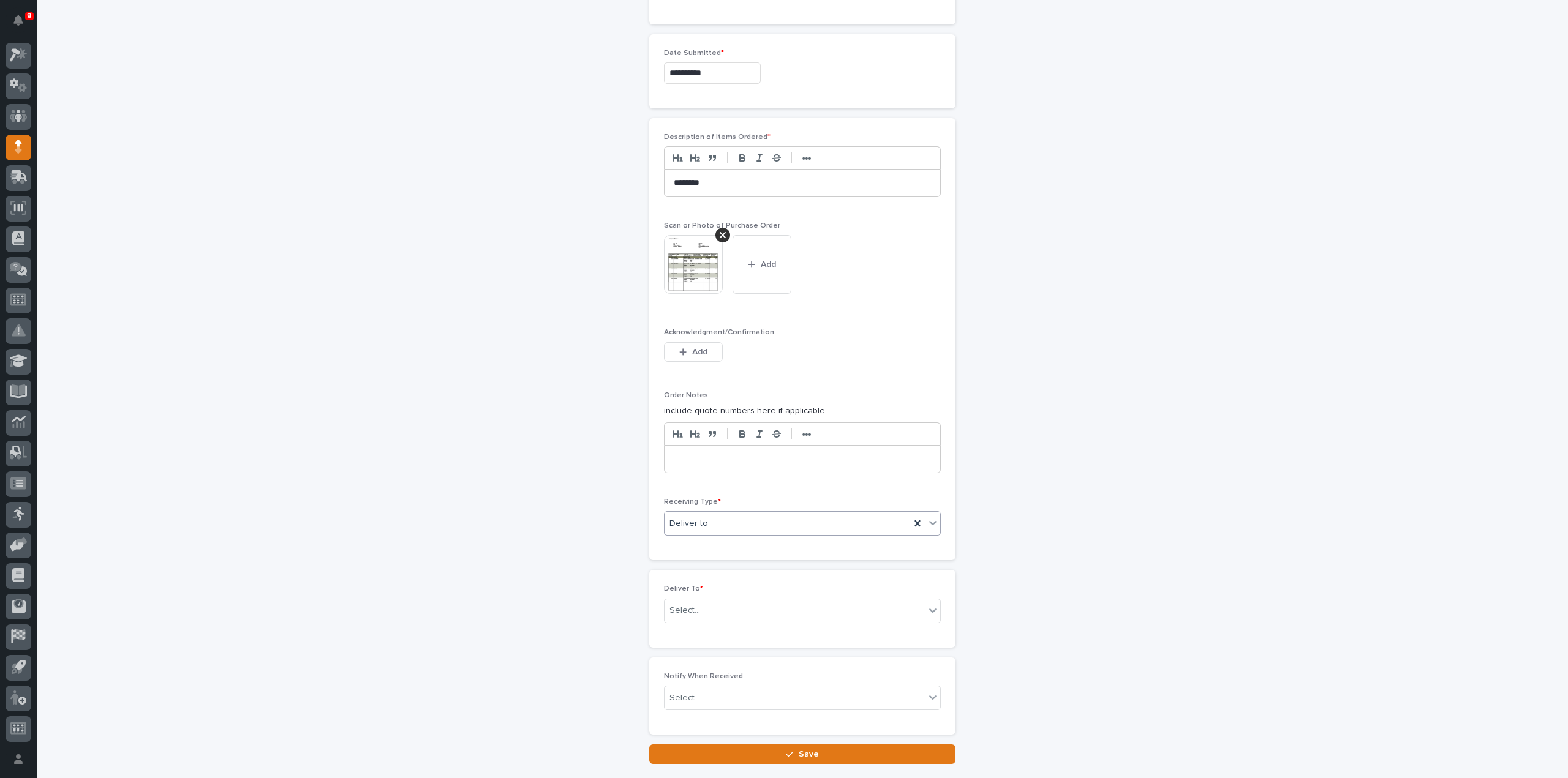
scroll to position [678, 0]
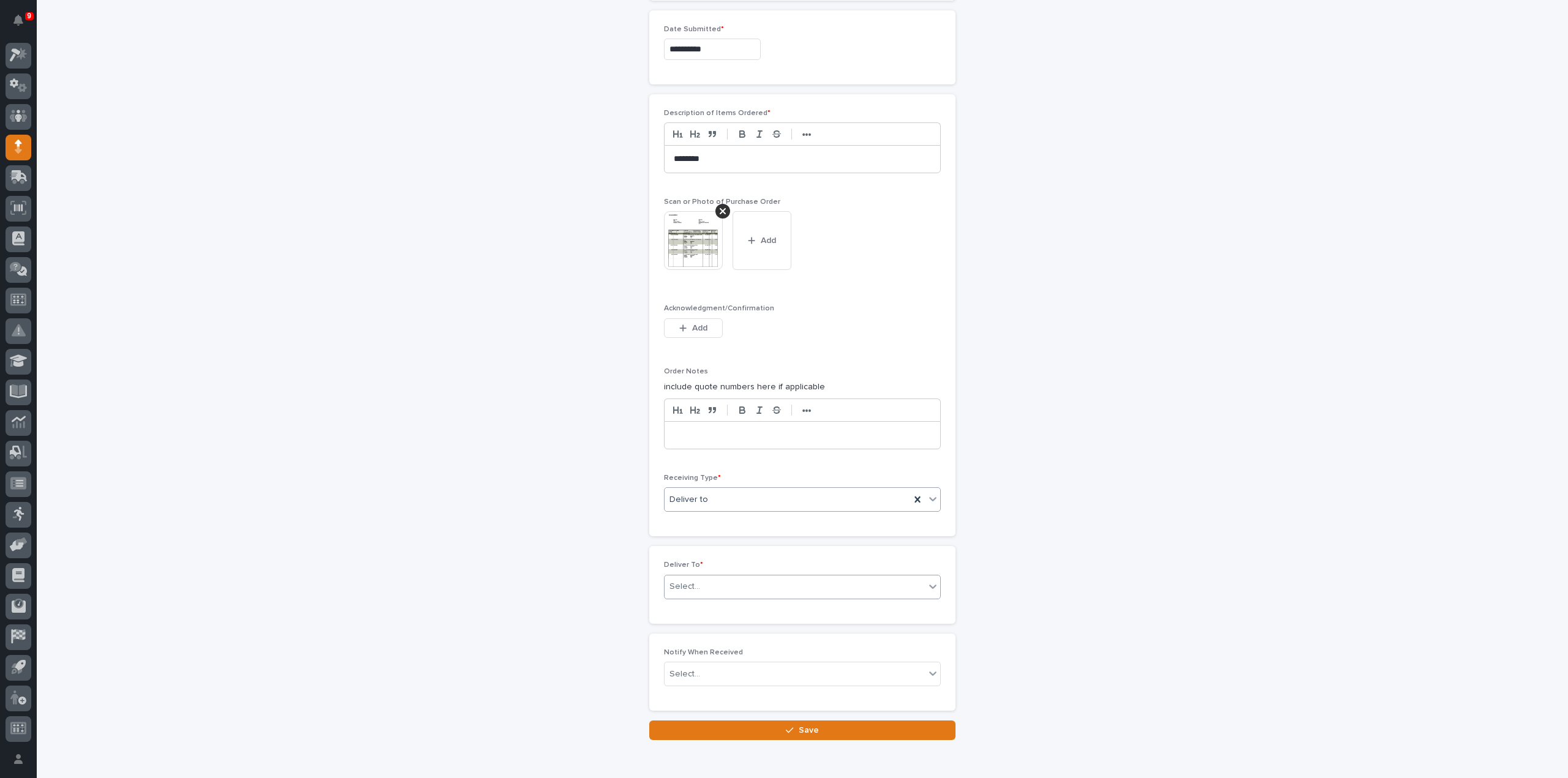
click at [680, 580] on div "Select..." at bounding box center [685, 587] width 31 height 13
type input "****"
click at [685, 603] on div "[PERSON_NAME]" at bounding box center [797, 605] width 276 height 21
click at [694, 668] on div "Select..." at bounding box center [685, 675] width 31 height 13
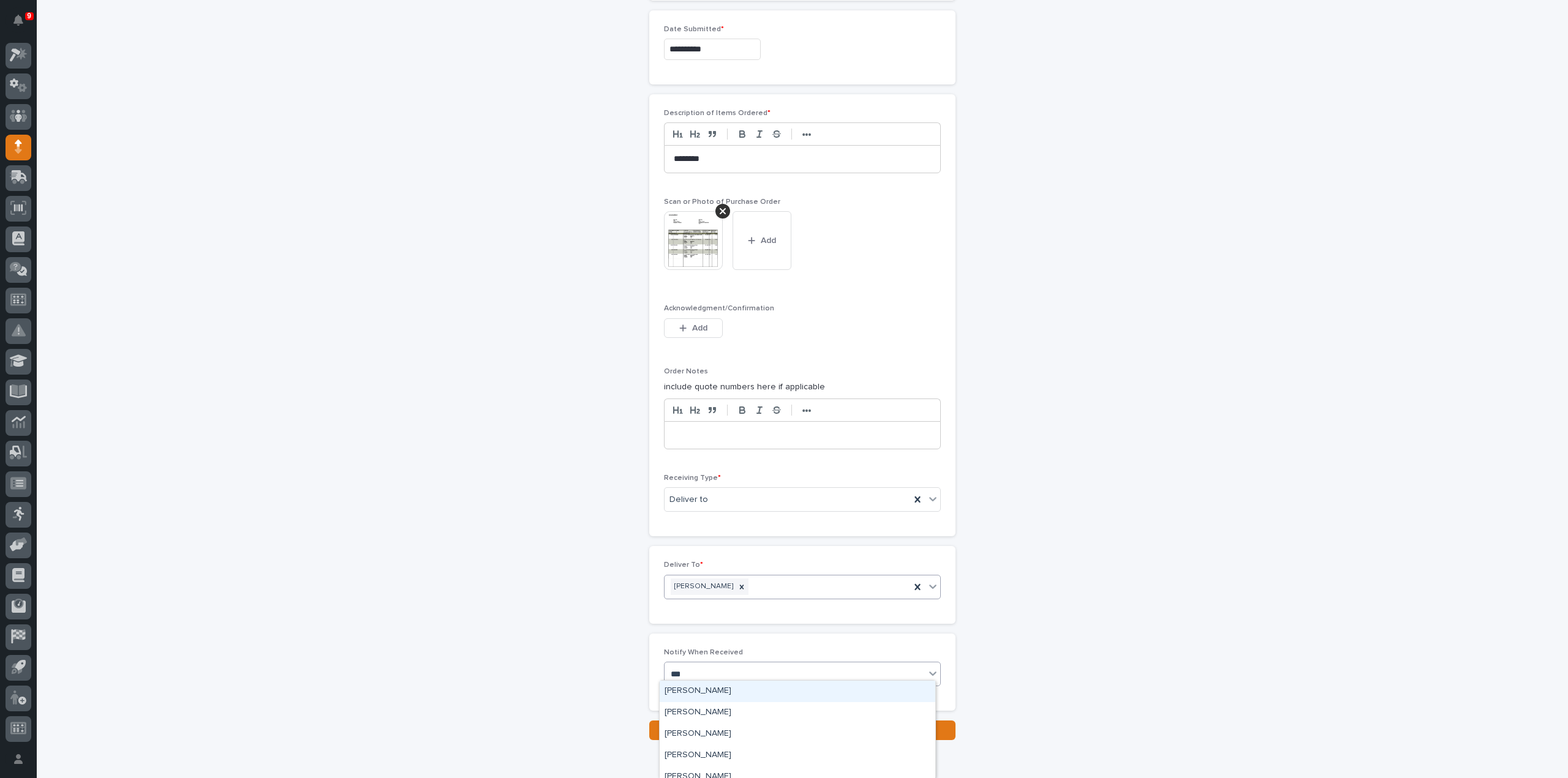
type input "****"
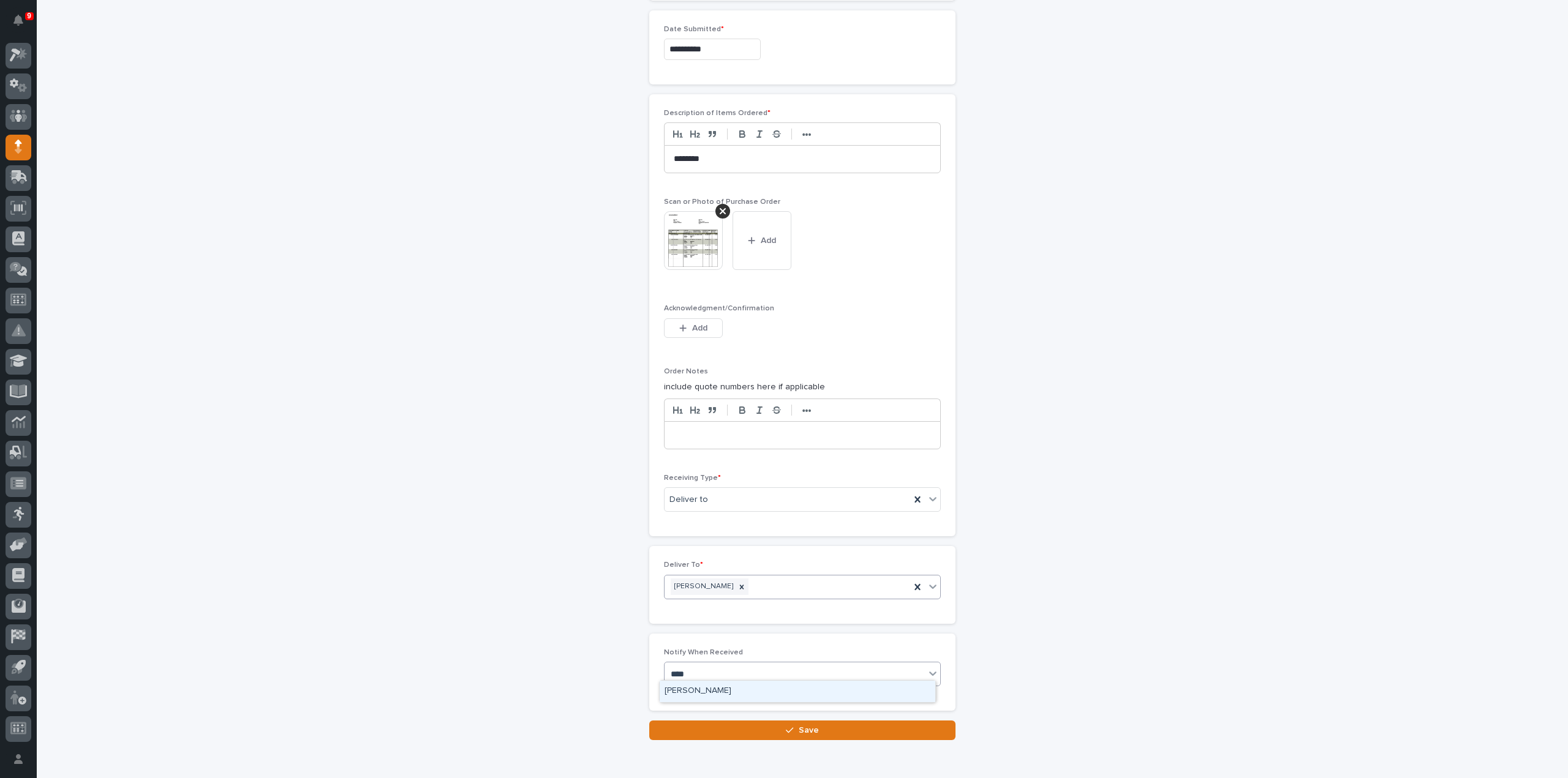
click at [690, 688] on div "[PERSON_NAME]" at bounding box center [797, 692] width 276 height 21
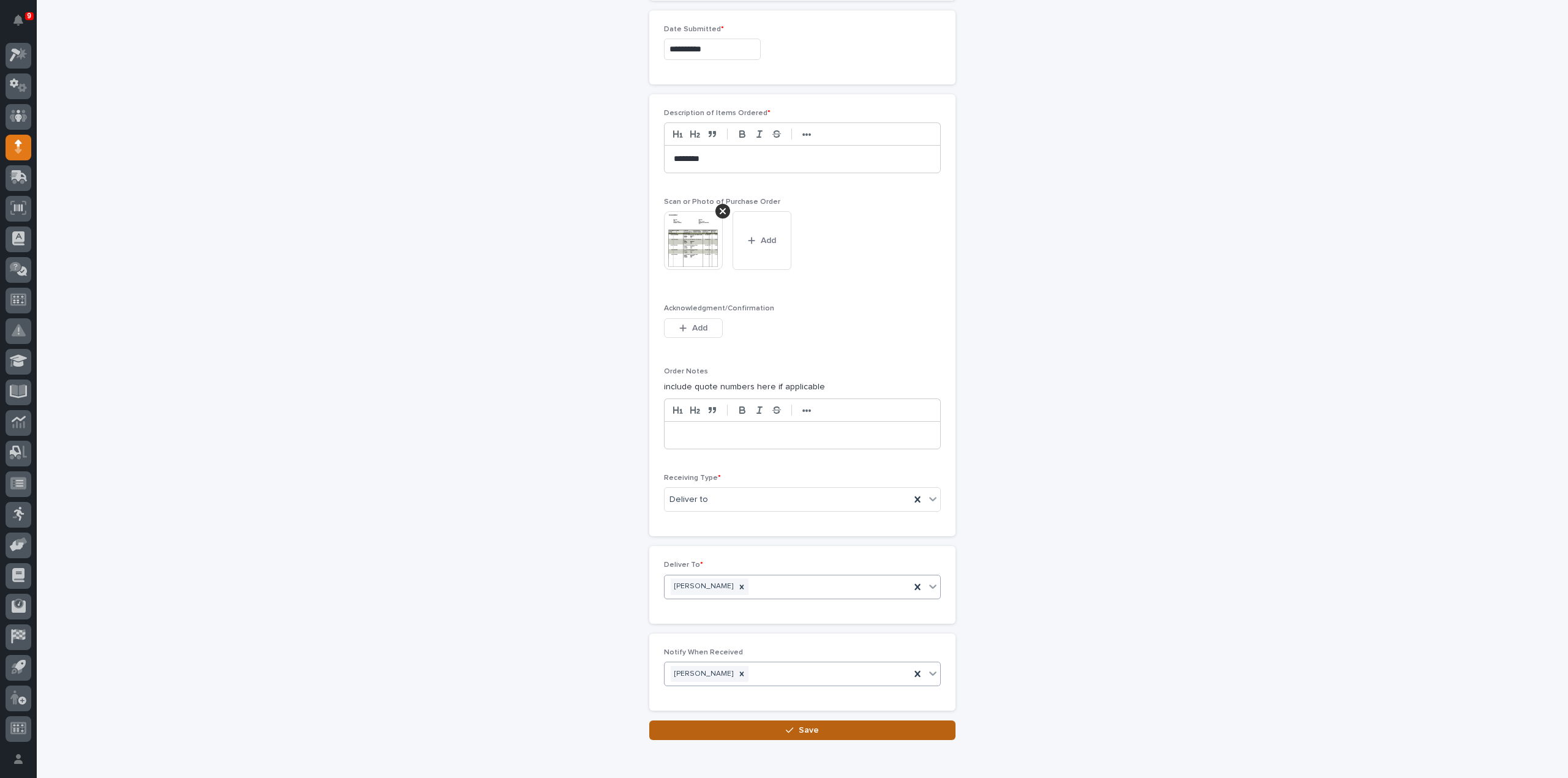
click at [700, 723] on button "Save" at bounding box center [803, 731] width 306 height 20
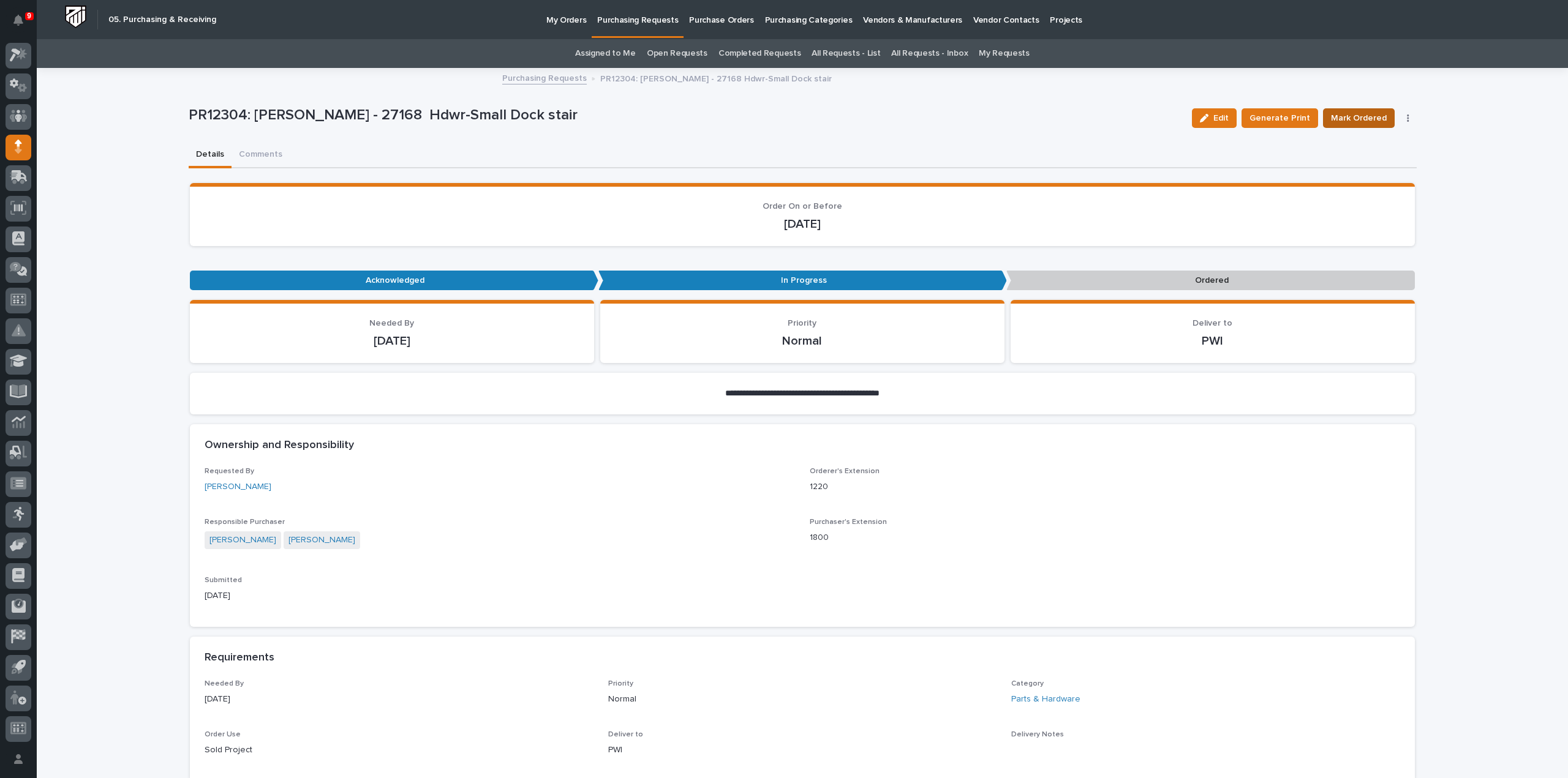
click at [1361, 113] on span "Mark Ordered" at bounding box center [1359, 118] width 55 height 15
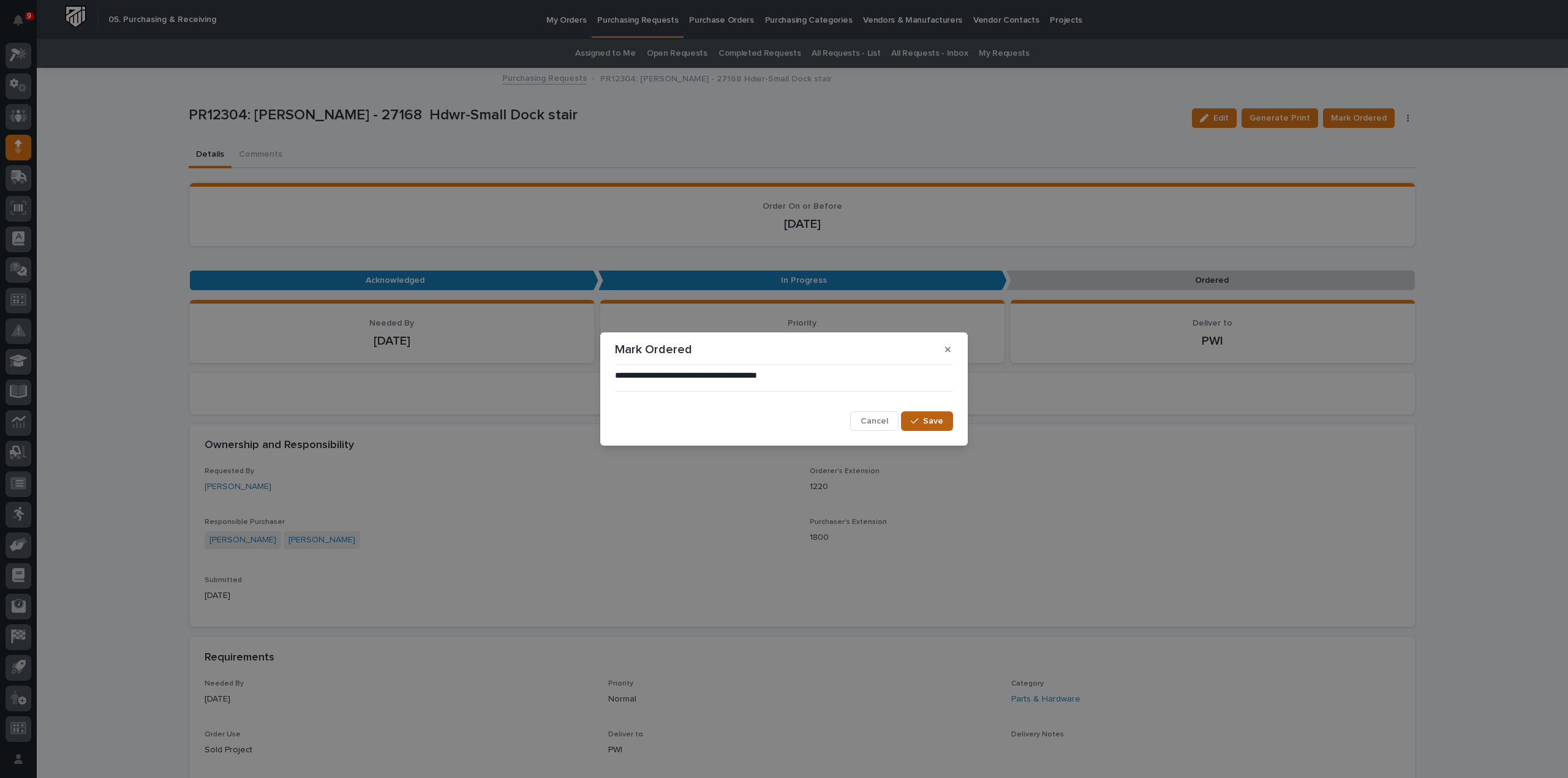
click at [924, 420] on span "Save" at bounding box center [933, 422] width 20 height 11
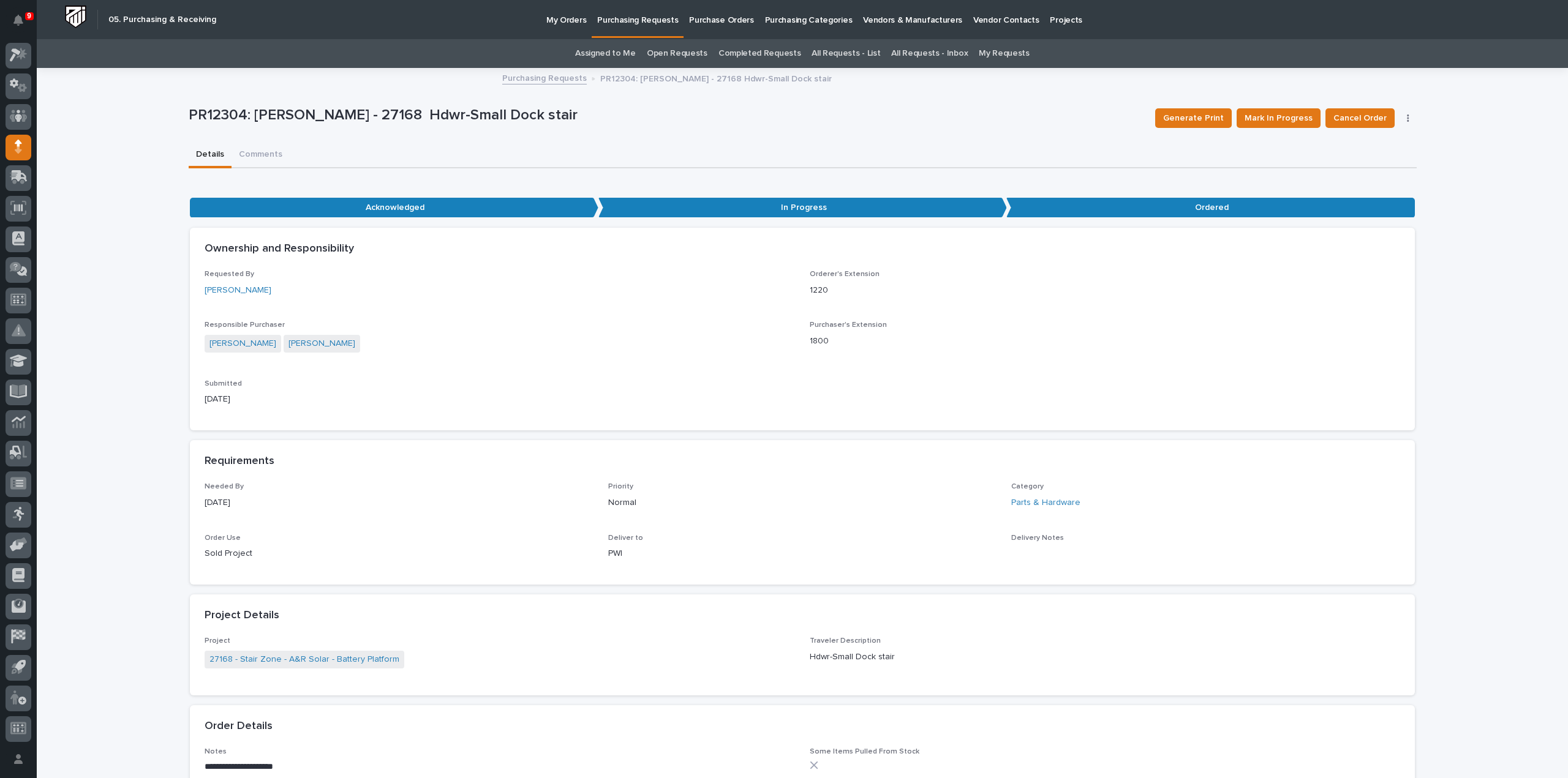
click at [593, 51] on link "Assigned to Me" at bounding box center [606, 53] width 60 height 28
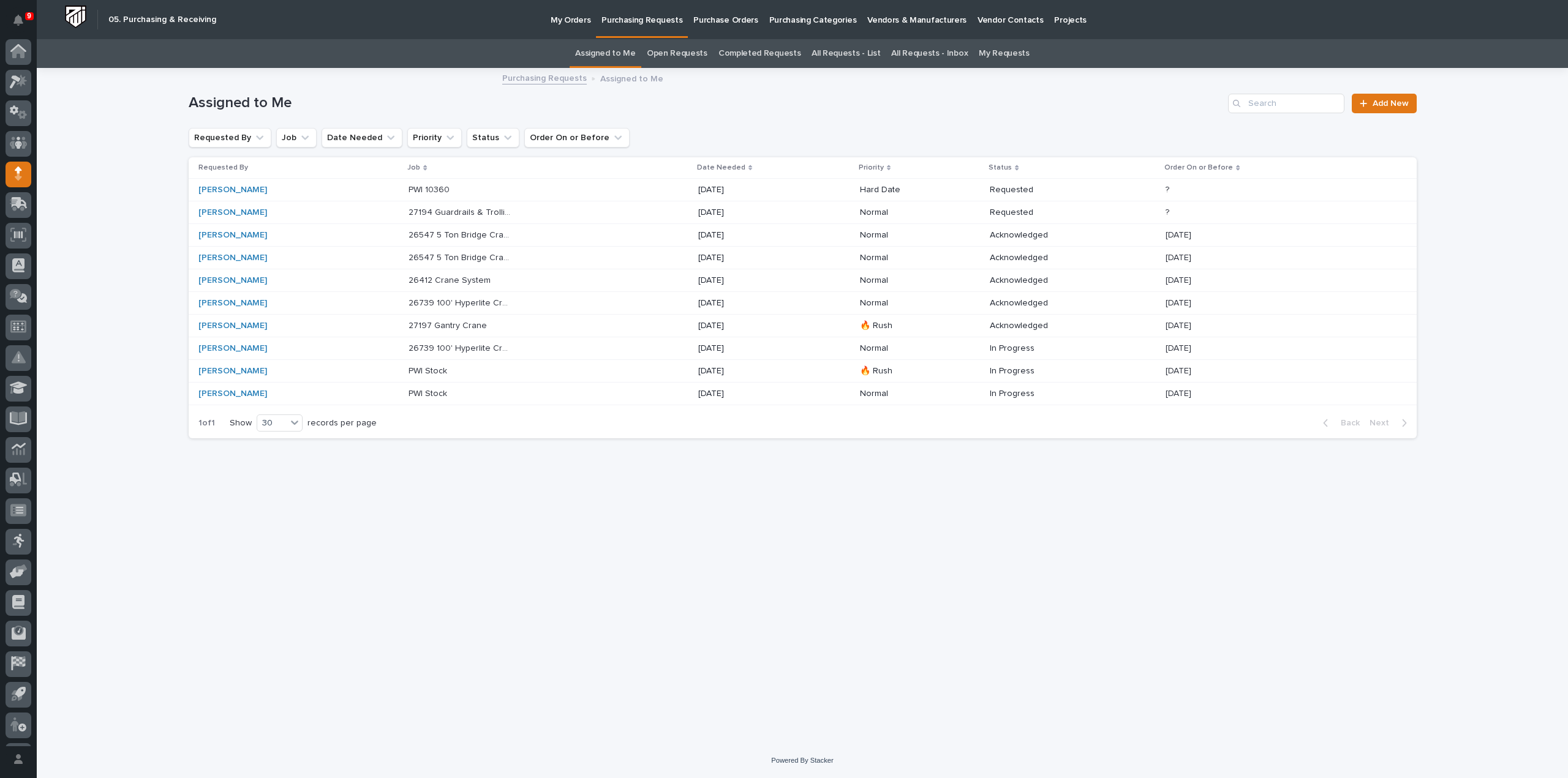
scroll to position [27, 0]
click at [427, 212] on p "27194 Guardrails & Trollies" at bounding box center [461, 212] width 105 height 13
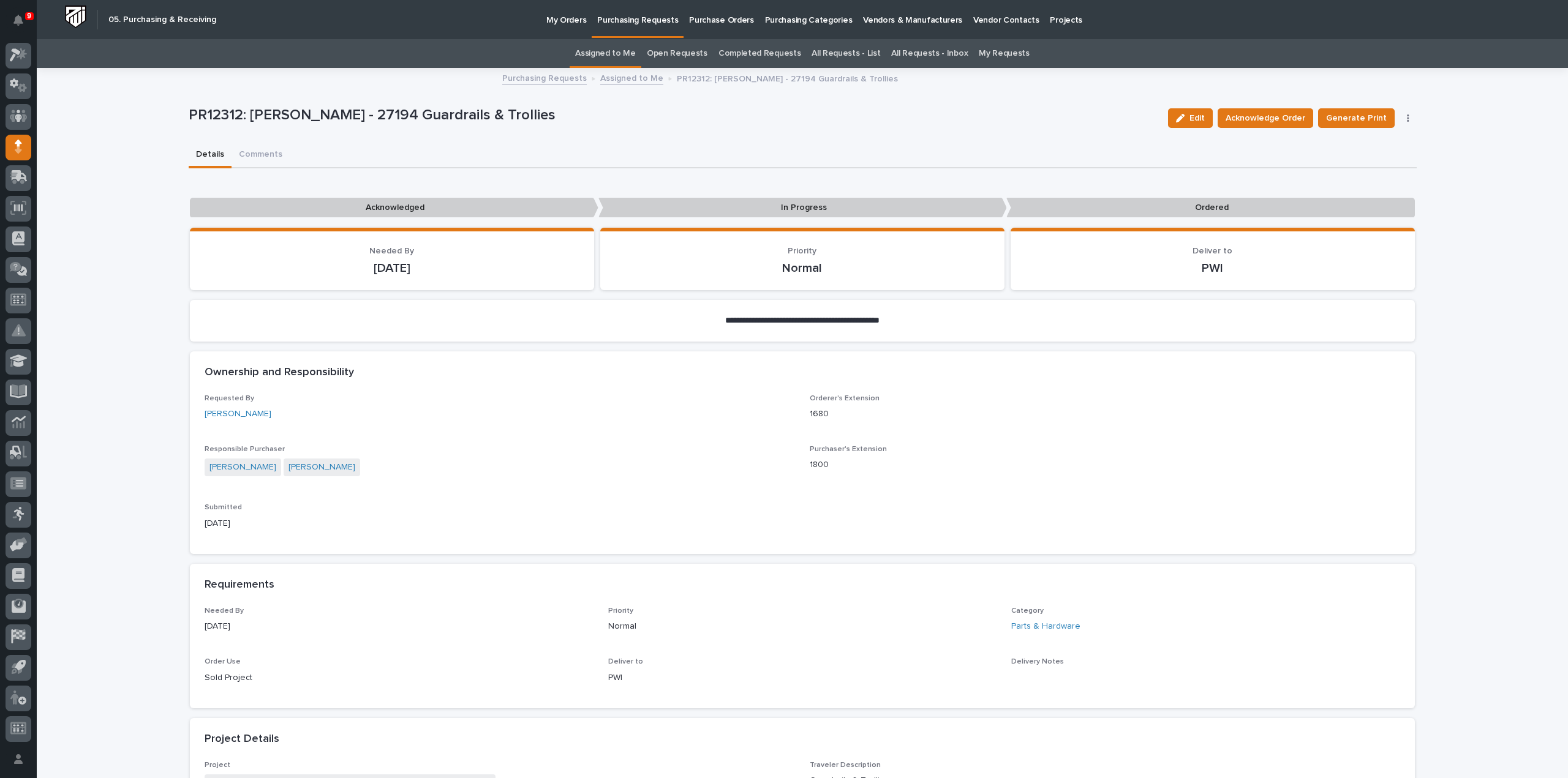
scroll to position [367, 0]
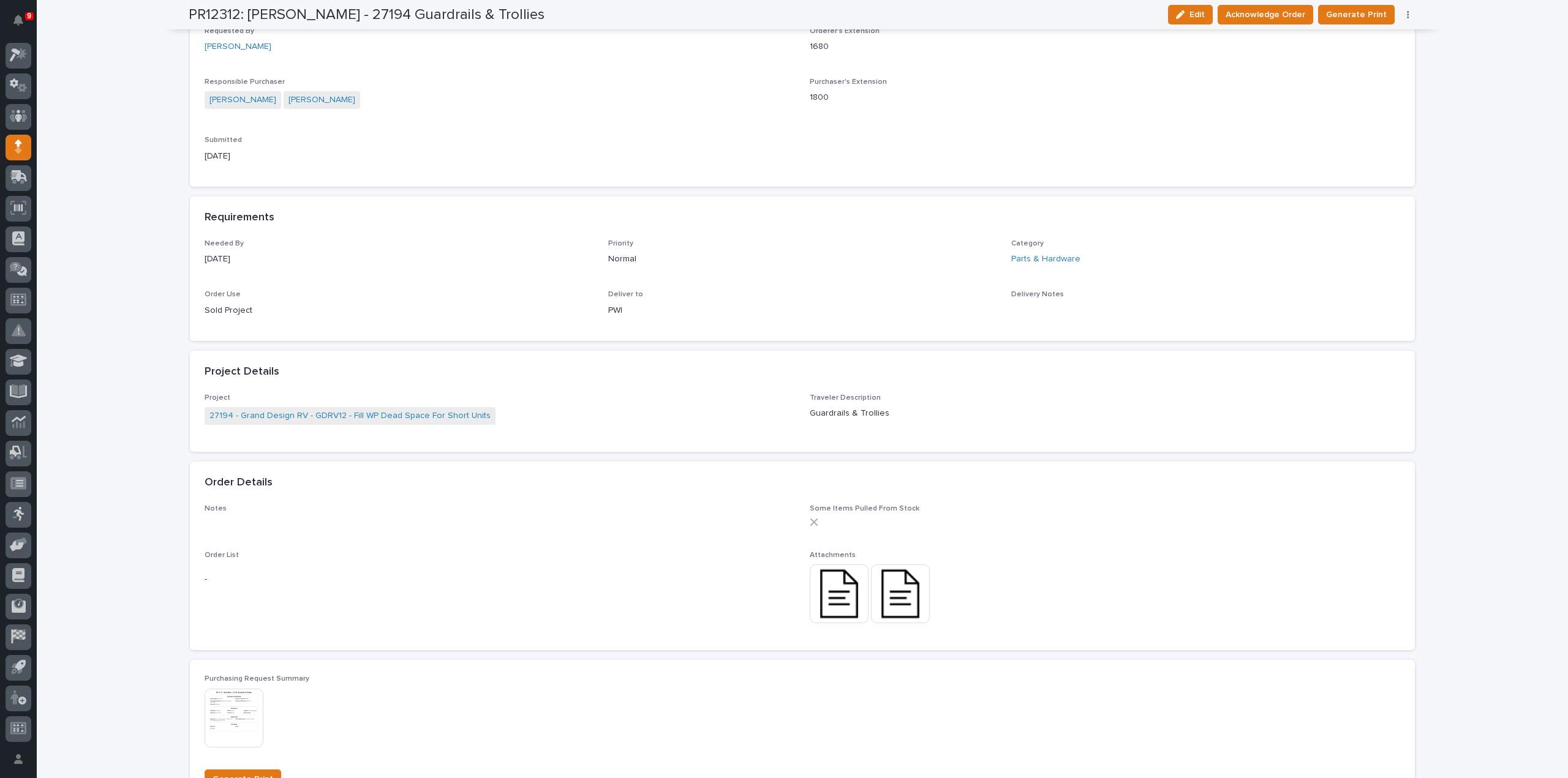
click at [824, 580] on img at bounding box center [839, 594] width 59 height 59
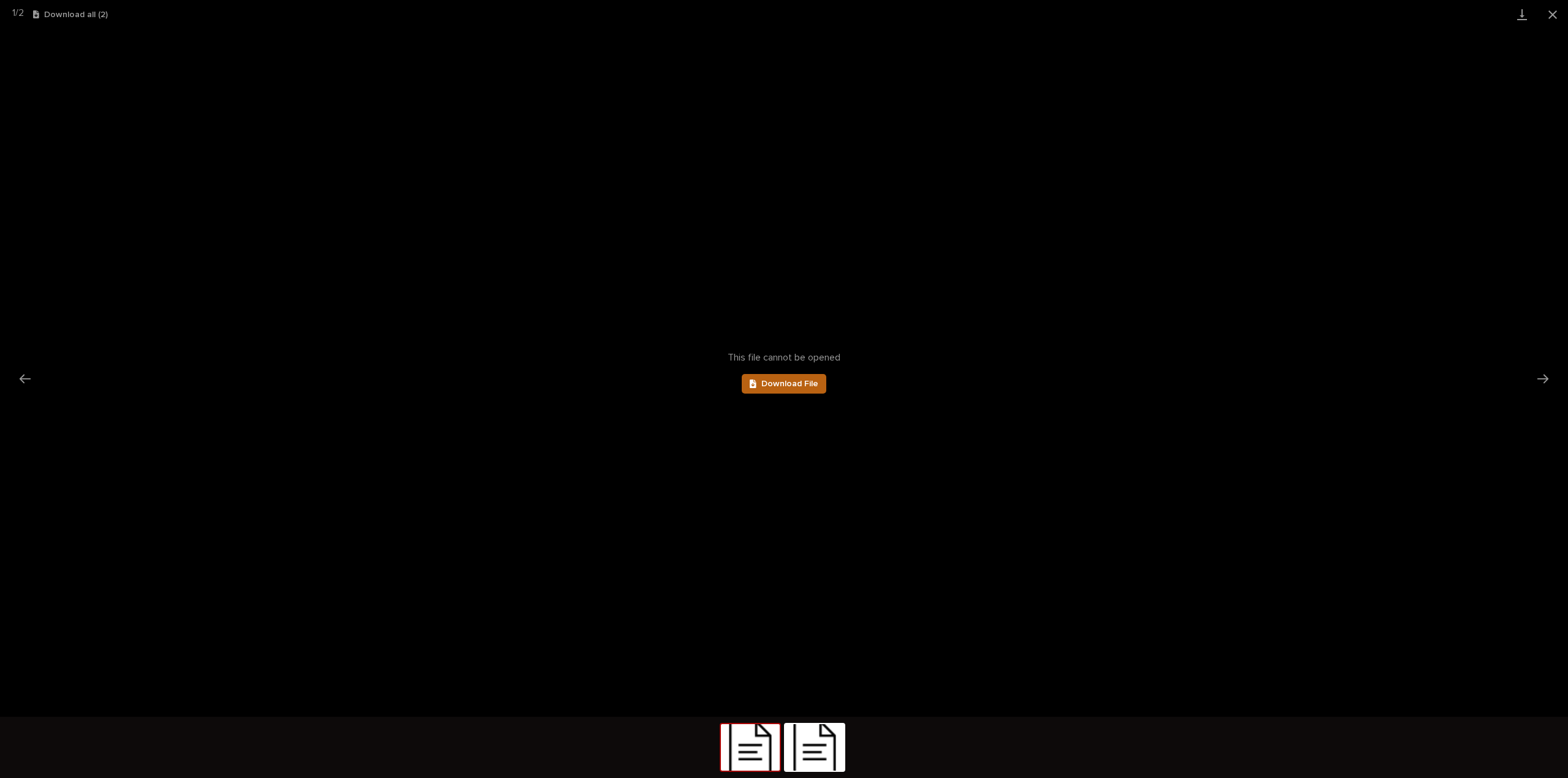
click at [774, 387] on span "Download File" at bounding box center [790, 384] width 57 height 9
click at [1546, 382] on button "Next slide" at bounding box center [1544, 378] width 26 height 24
click at [811, 382] on span "Download File" at bounding box center [790, 384] width 57 height 9
click at [1551, 9] on button "Close gallery" at bounding box center [1553, 14] width 31 height 28
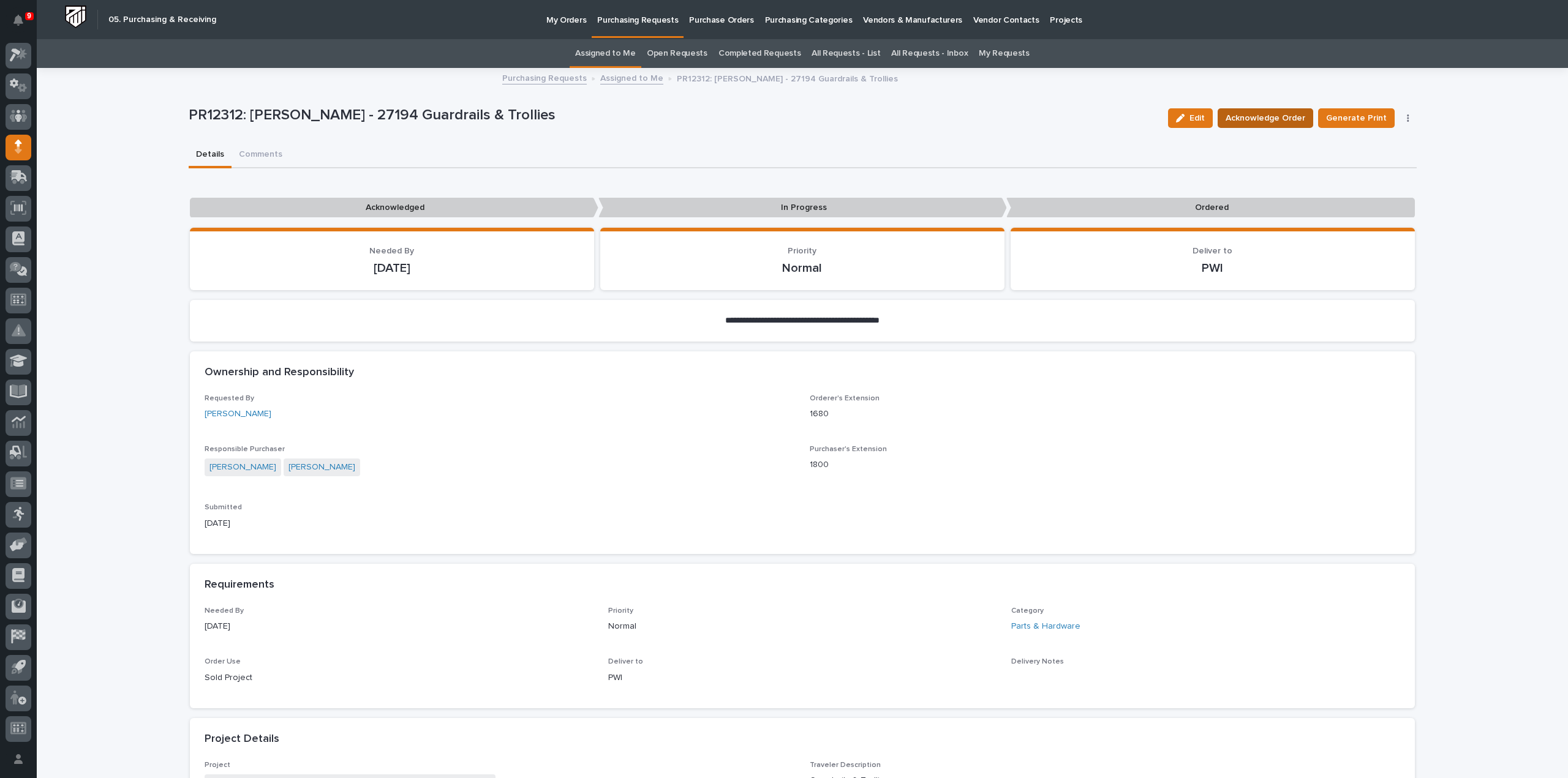
click at [1277, 120] on span "Acknowledge Order" at bounding box center [1266, 118] width 80 height 15
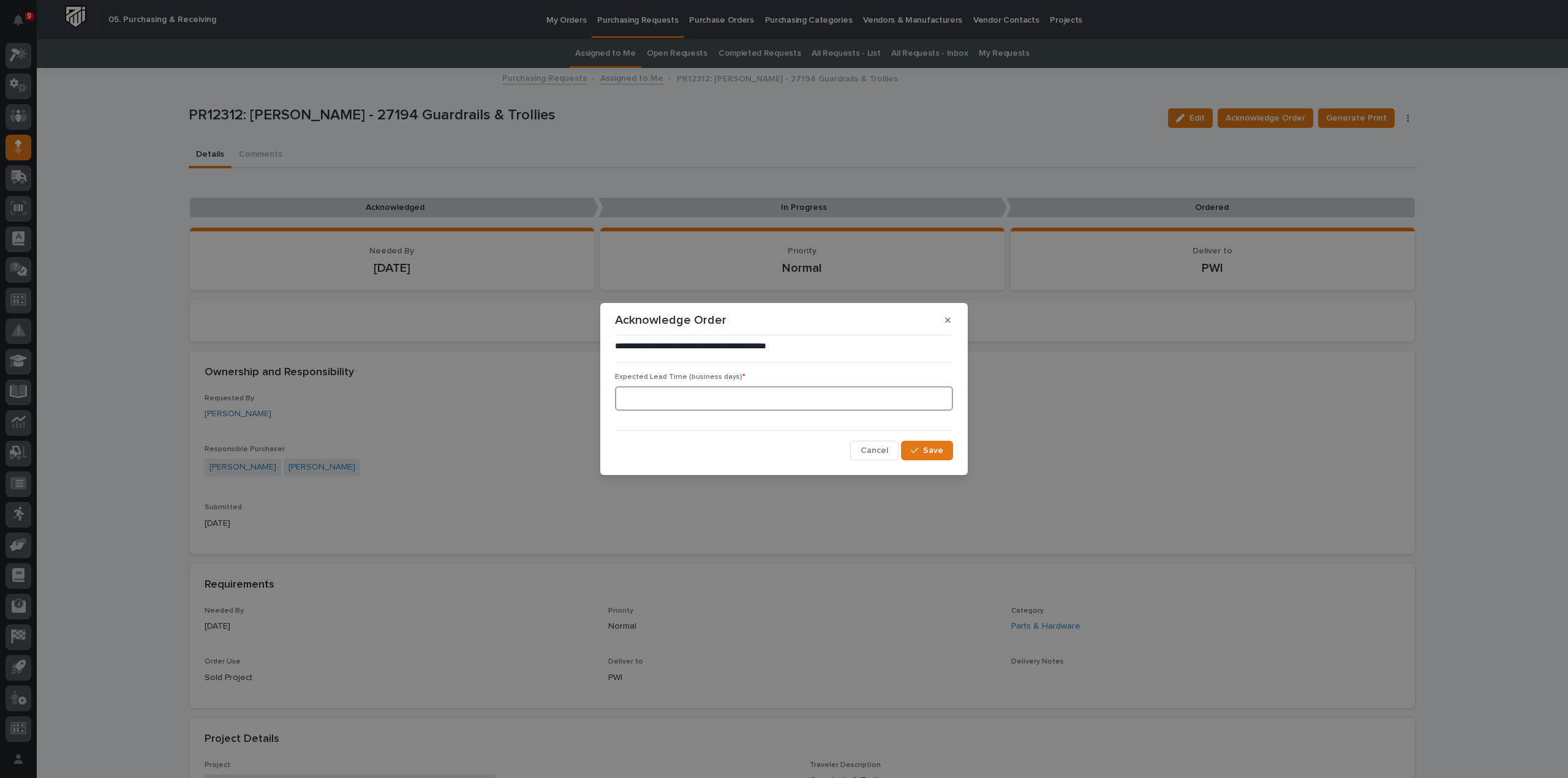
click at [791, 400] on input at bounding box center [783, 399] width 338 height 24
type input "0"
click at [943, 457] on button "Save" at bounding box center [927, 451] width 52 height 20
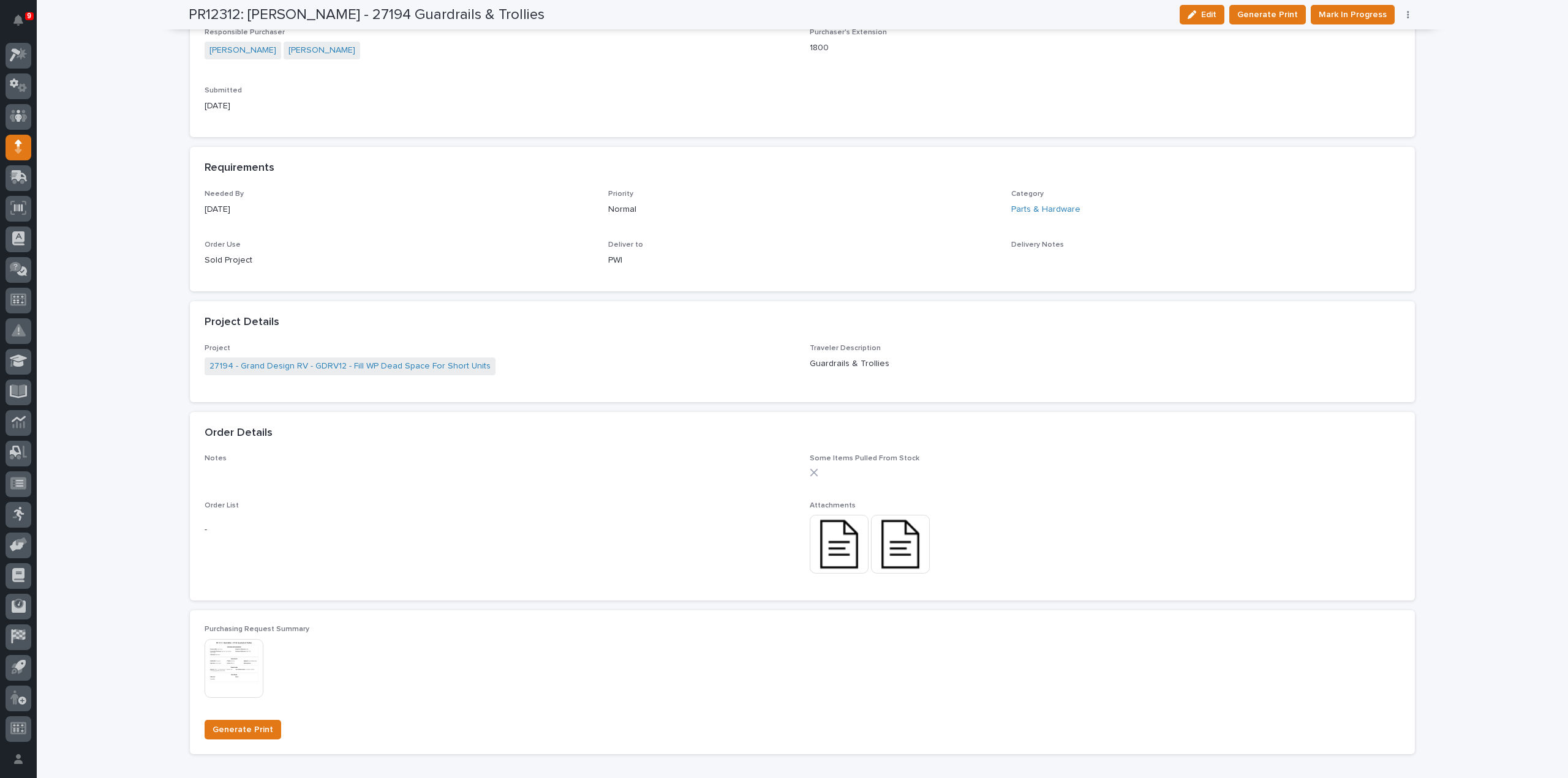
scroll to position [843, 0]
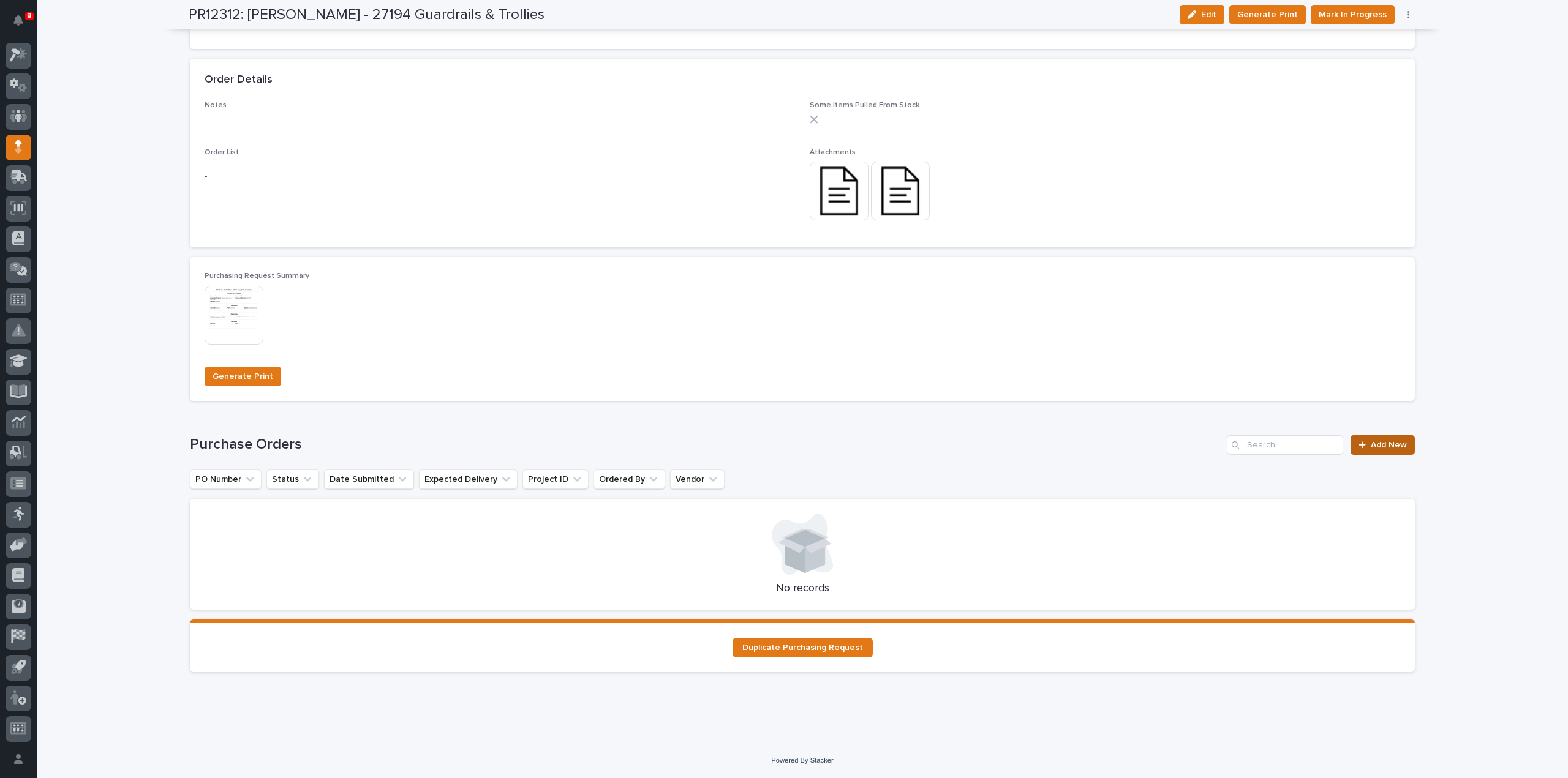
click at [1397, 446] on span "Add New" at bounding box center [1389, 445] width 36 height 9
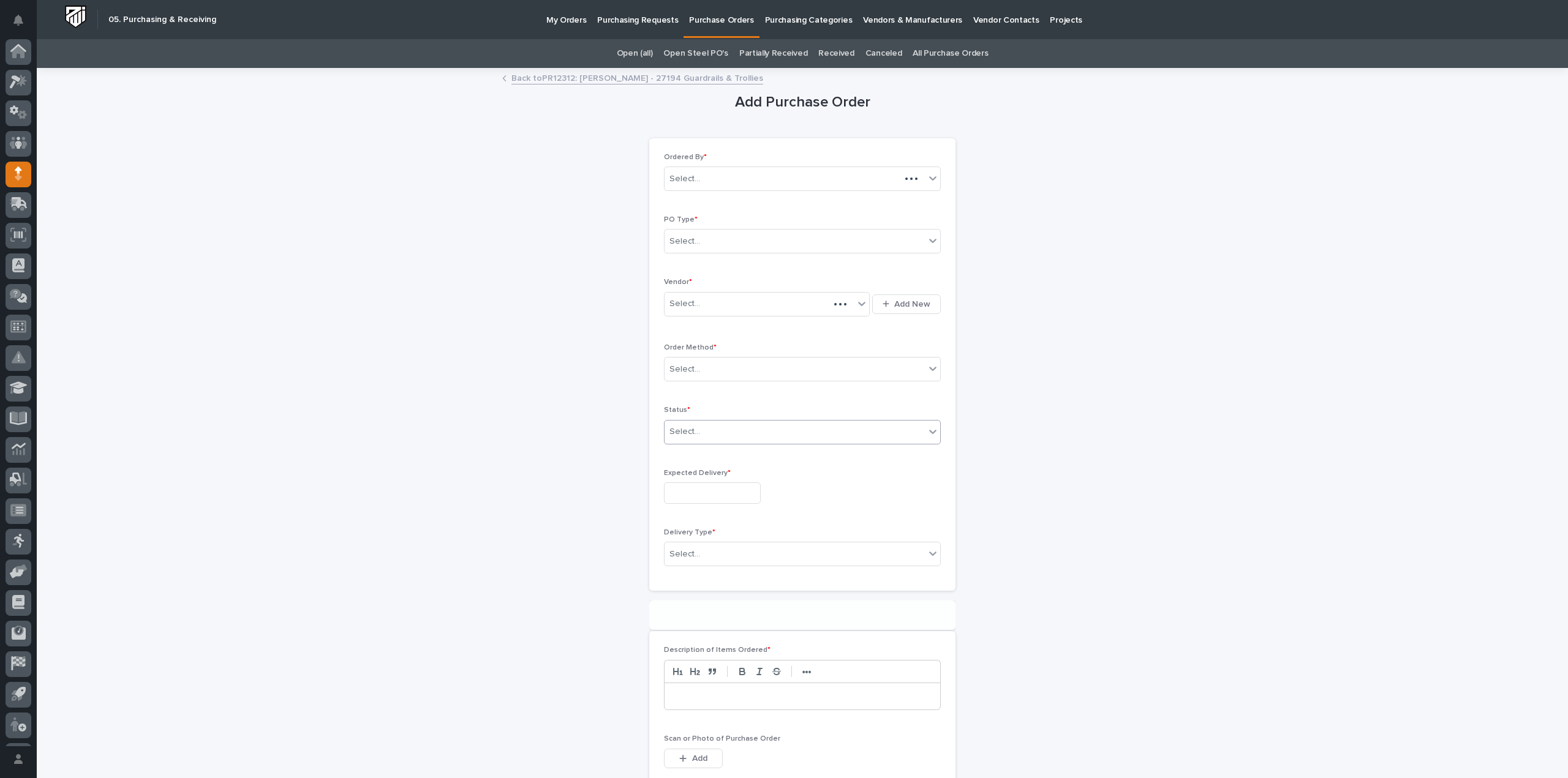
scroll to position [27, 0]
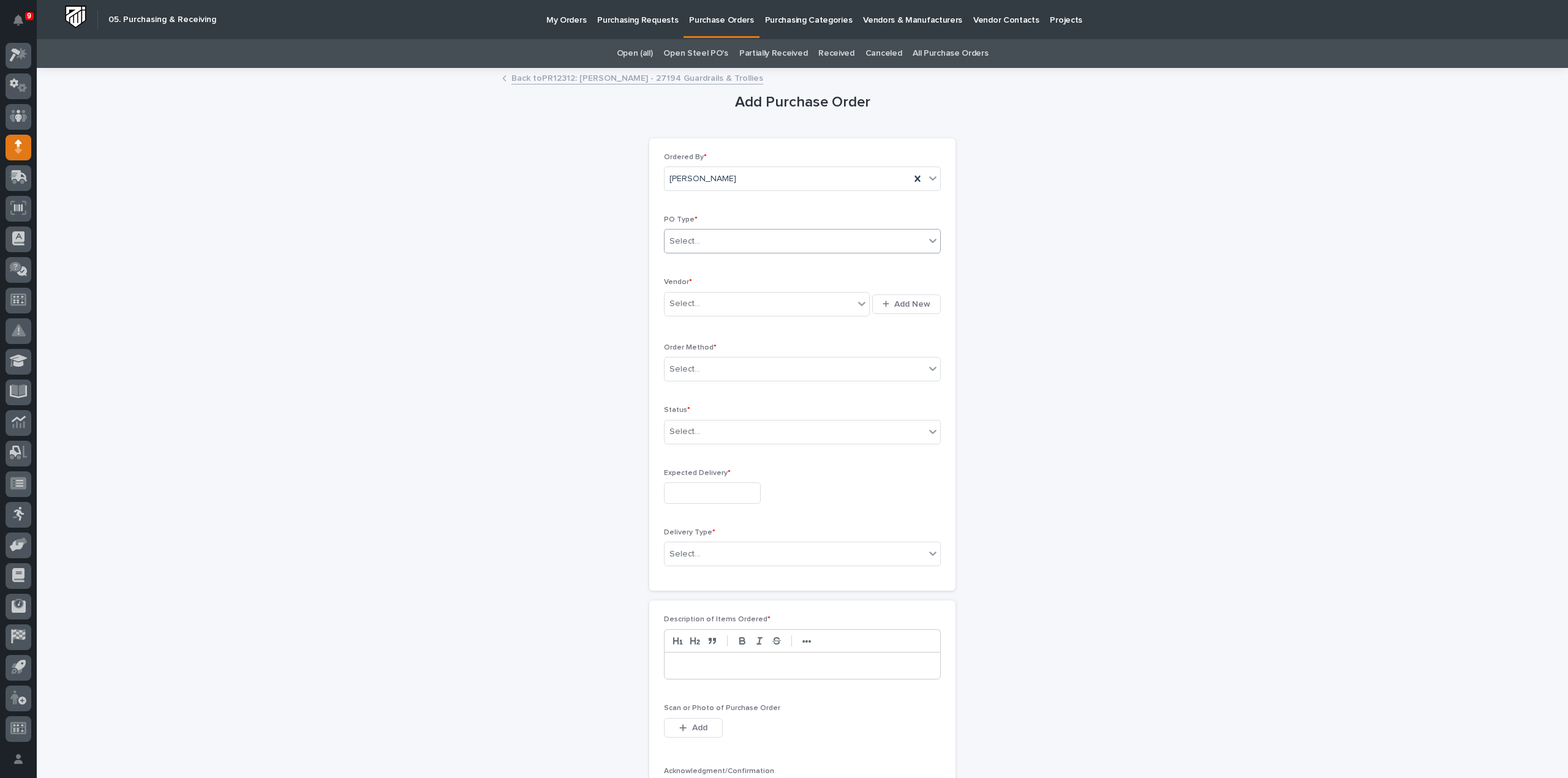
click at [716, 238] on div "Select..." at bounding box center [795, 241] width 261 height 20
type input "*"
click at [669, 260] on div "Quickbooks" at bounding box center [797, 264] width 276 height 21
click at [677, 300] on div "Select..." at bounding box center [685, 304] width 31 height 13
type input "****"
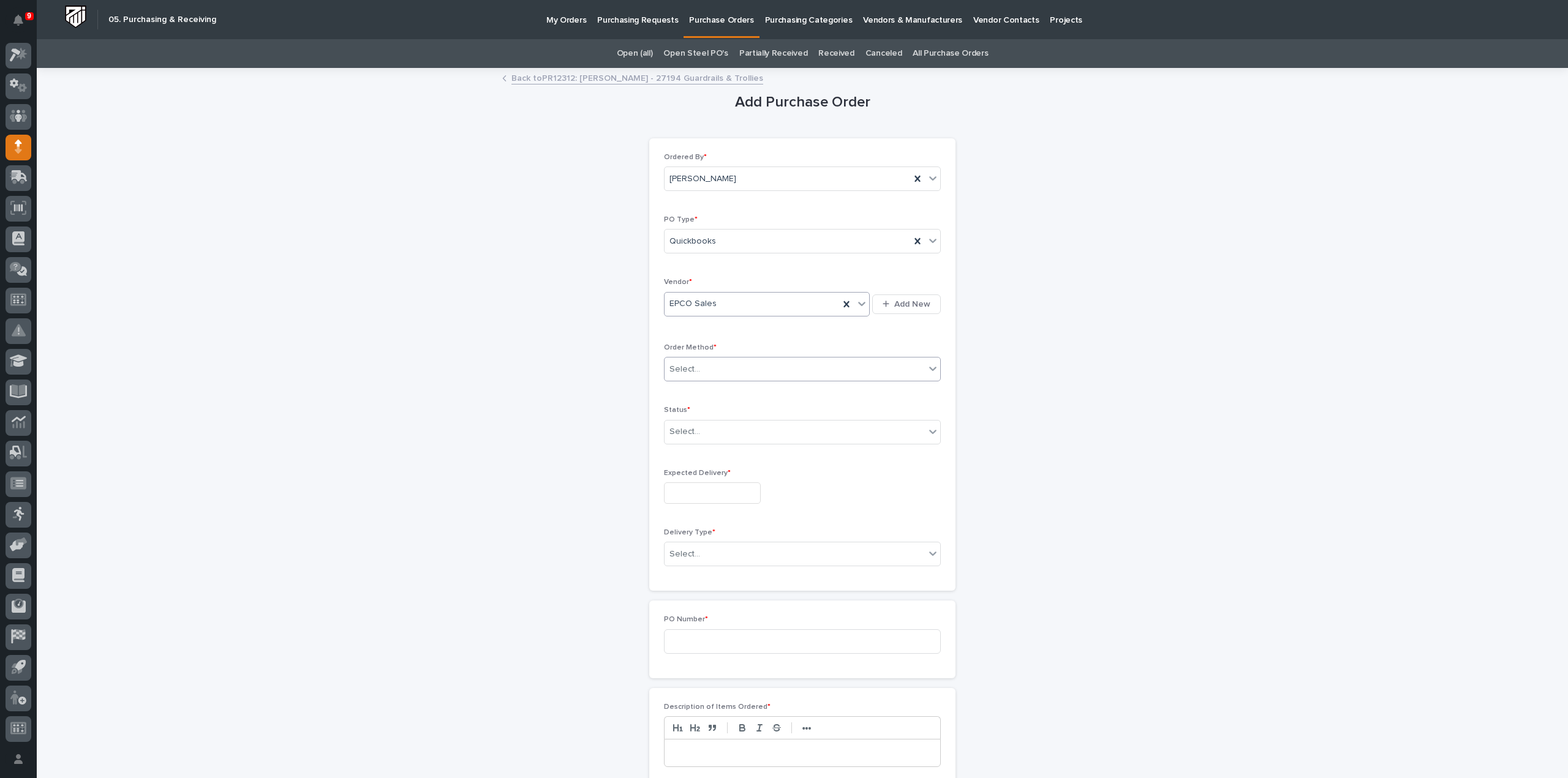
type input "*"
click at [672, 411] on div "Email" at bounding box center [797, 413] width 276 height 21
click at [707, 430] on div "Select..." at bounding box center [795, 431] width 261 height 20
click at [702, 479] on div "Submitted" at bounding box center [797, 474] width 276 height 21
click at [712, 487] on input "text" at bounding box center [712, 493] width 97 height 21
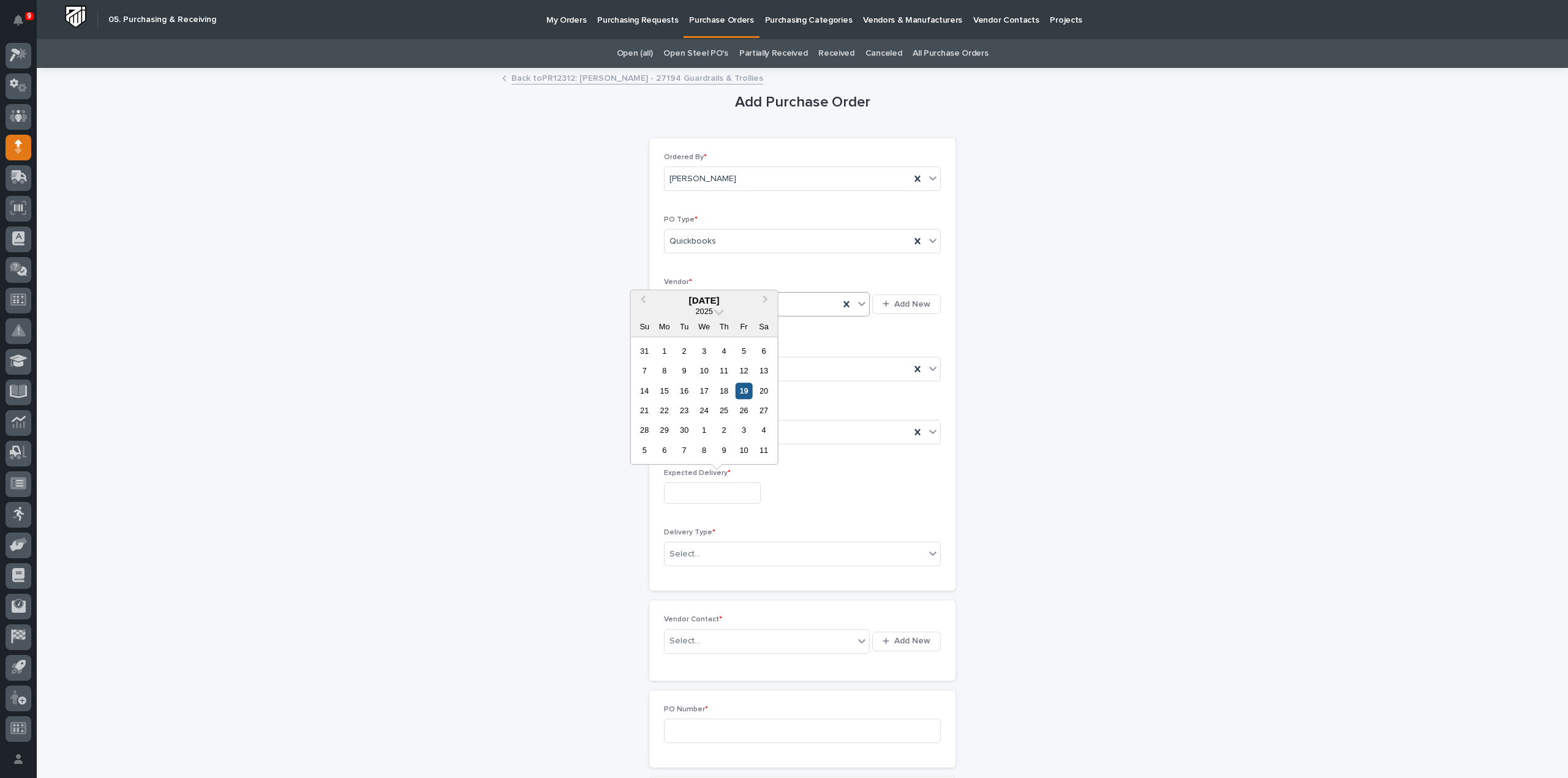
click at [747, 386] on div "19" at bounding box center [744, 391] width 16 height 16
click at [690, 491] on input "**********" at bounding box center [712, 493] width 97 height 21
click at [682, 413] on div "23" at bounding box center [685, 410] width 16 height 16
type input "**********"
click at [686, 551] on div "Select..." at bounding box center [685, 554] width 31 height 13
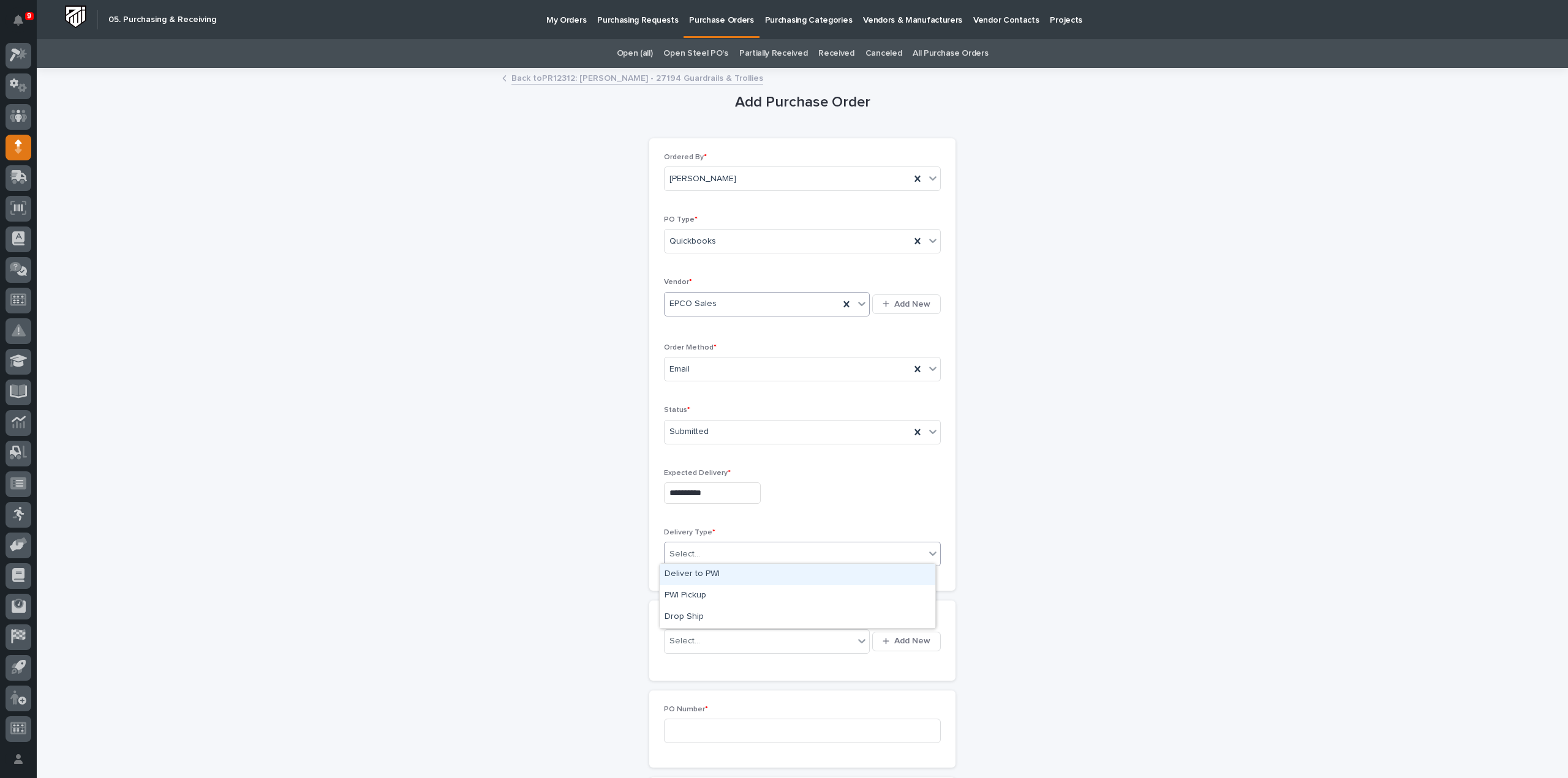
click at [690, 576] on div "Deliver to PWI" at bounding box center [797, 575] width 276 height 21
click at [684, 610] on div "Vendor Contact * Select... Add New" at bounding box center [803, 640] width 306 height 80
click at [705, 635] on div "Select..." at bounding box center [759, 641] width 189 height 20
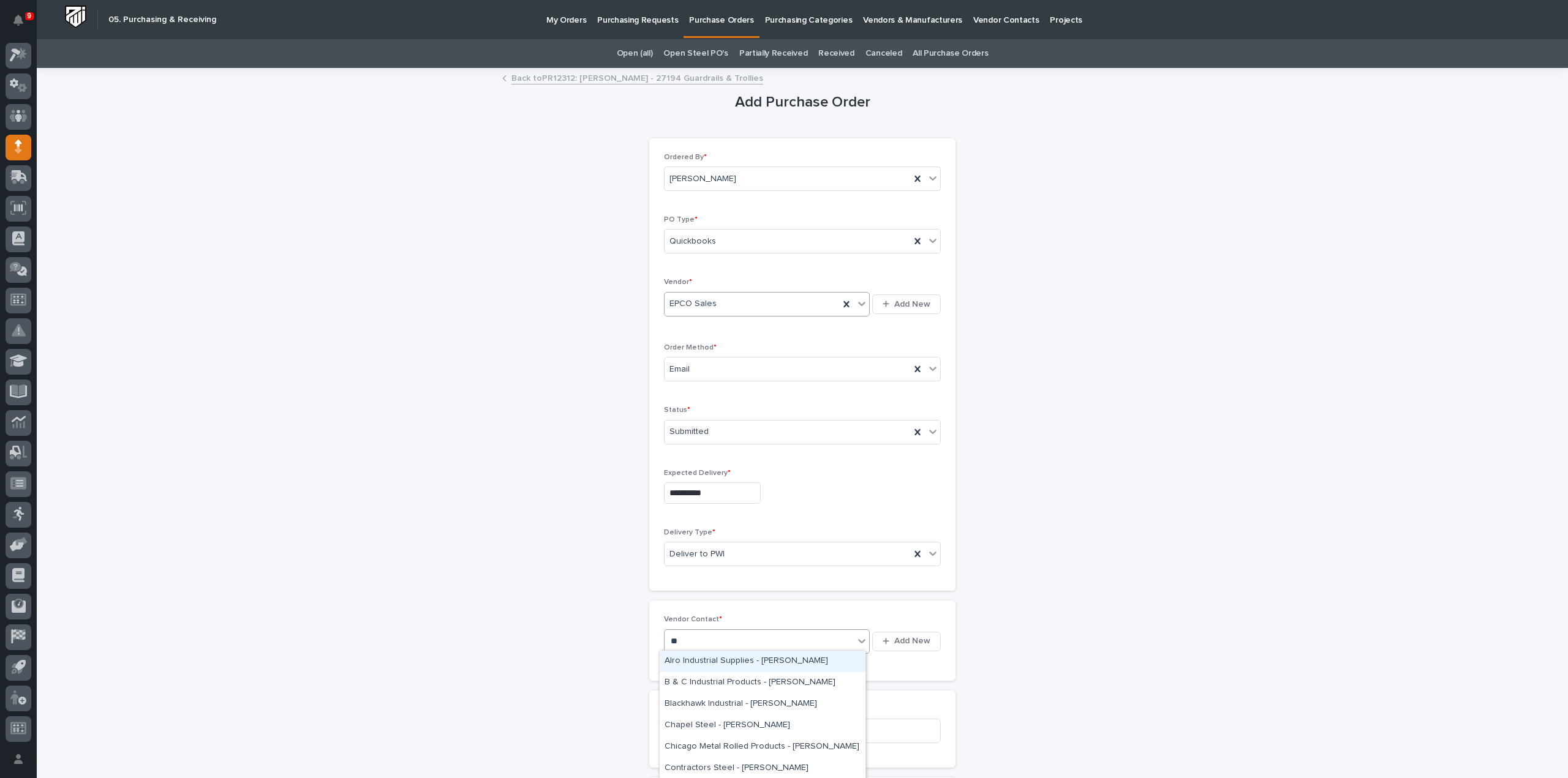
type input "***"
click at [757, 663] on div "EPCO Sales - Jonahs Blough" at bounding box center [762, 662] width 206 height 21
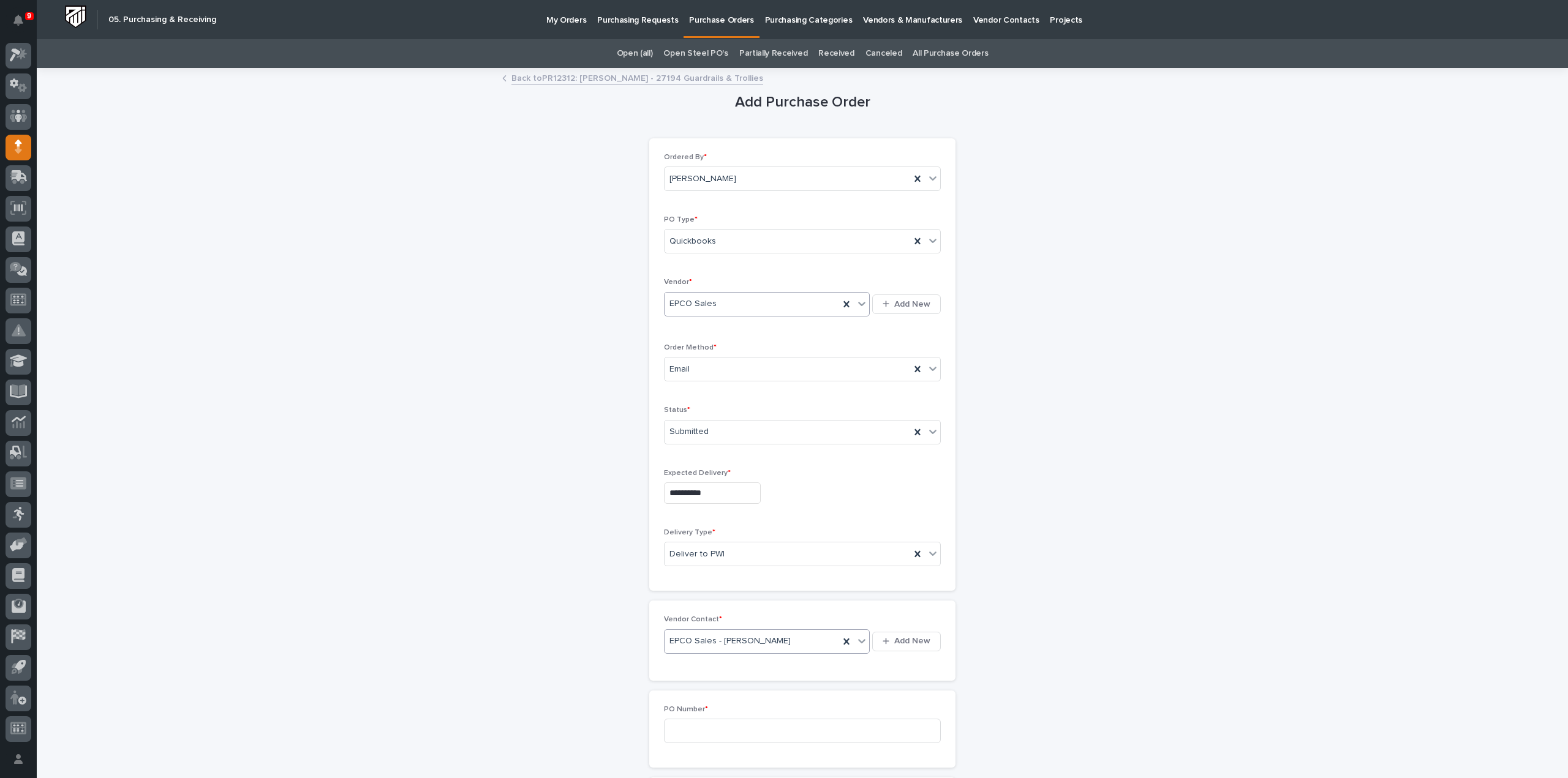
scroll to position [122, 0]
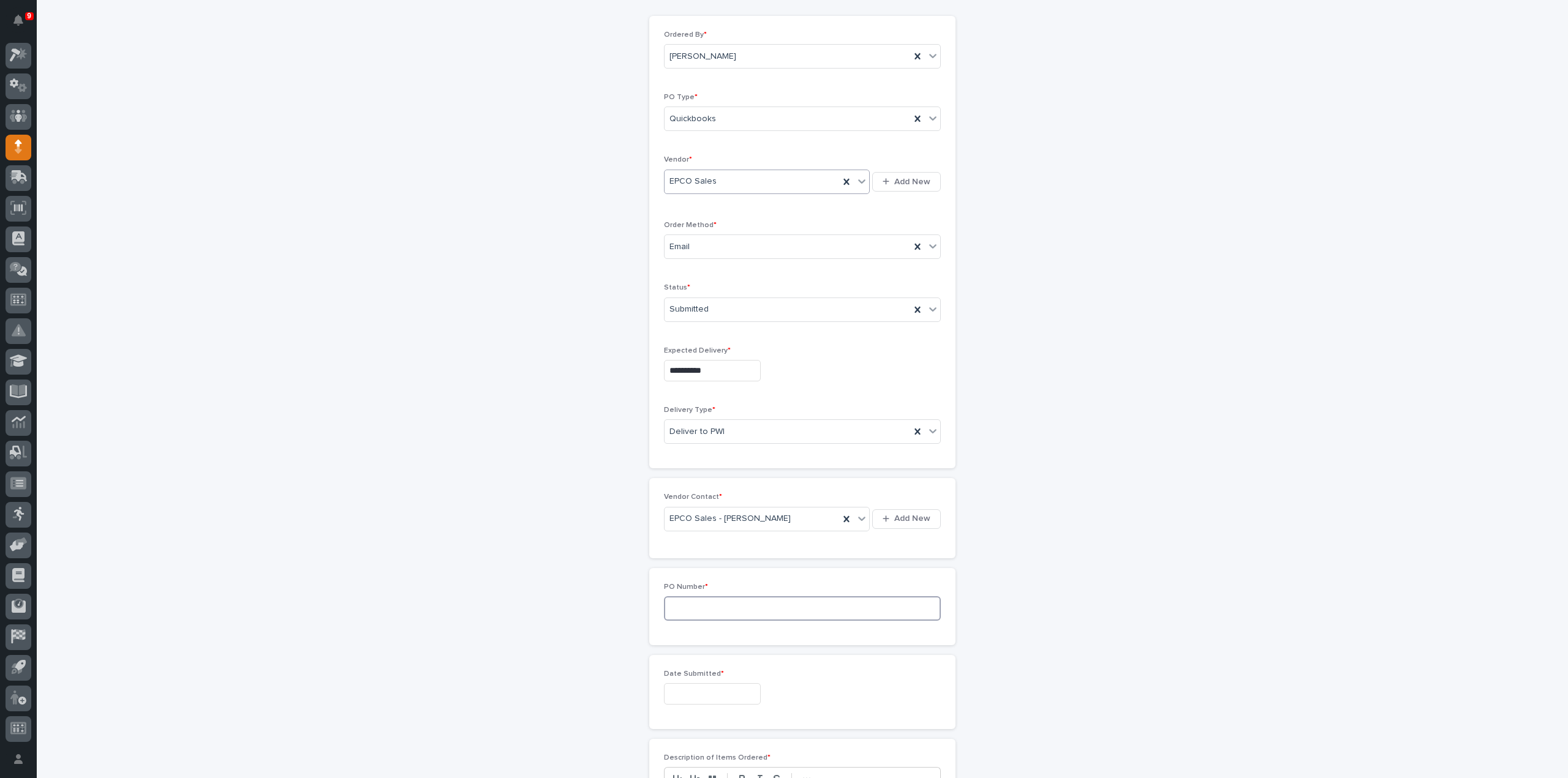
click at [743, 609] on input at bounding box center [803, 609] width 277 height 24
type input "3138RB"
click at [731, 690] on input "text" at bounding box center [712, 694] width 97 height 21
click at [742, 592] on div "19" at bounding box center [744, 591] width 16 height 16
type input "**********"
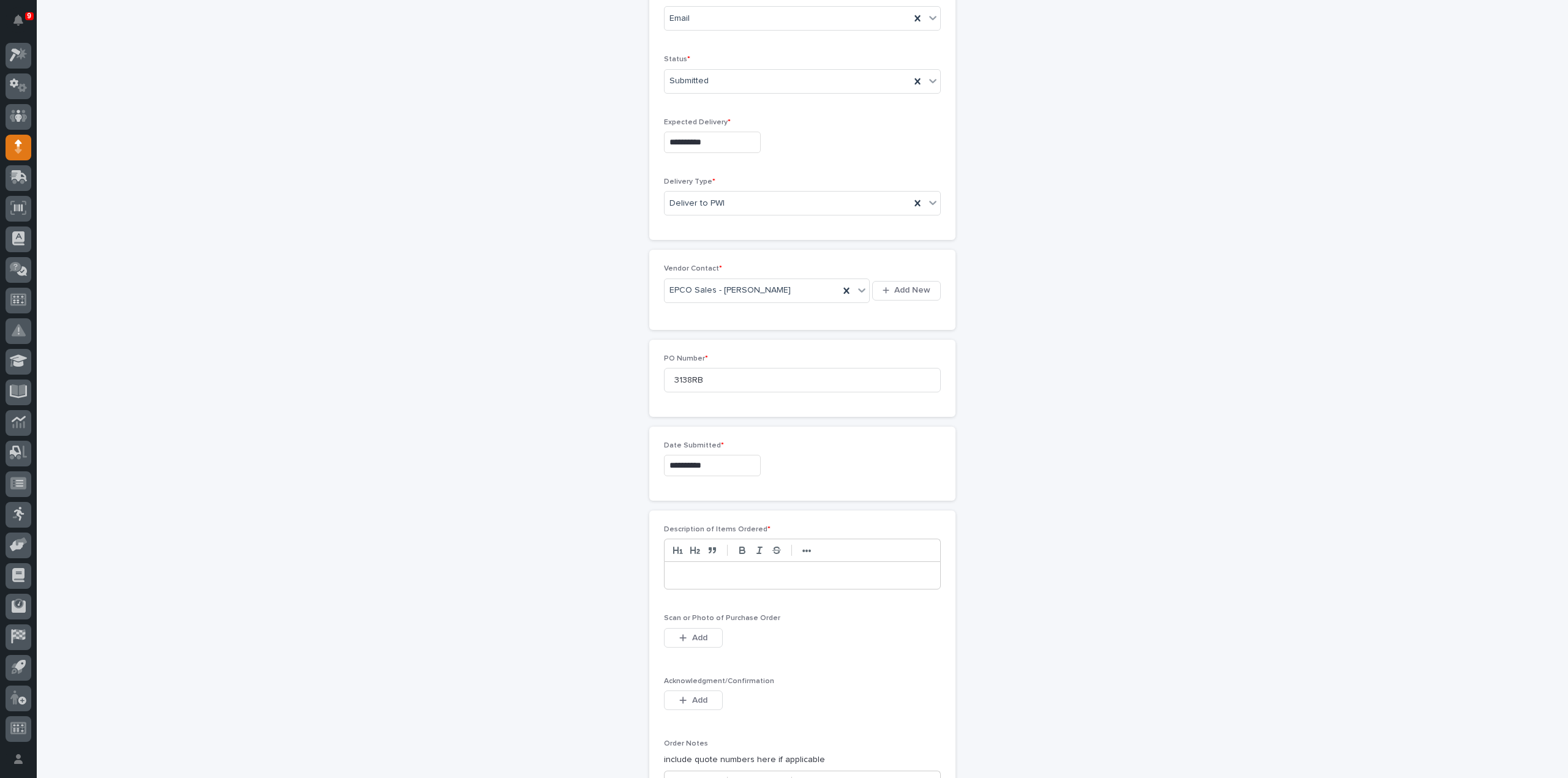
scroll to position [367, 0]
click at [720, 562] on div at bounding box center [802, 558] width 276 height 27
click at [699, 618] on span "Add" at bounding box center [699, 622] width 15 height 11
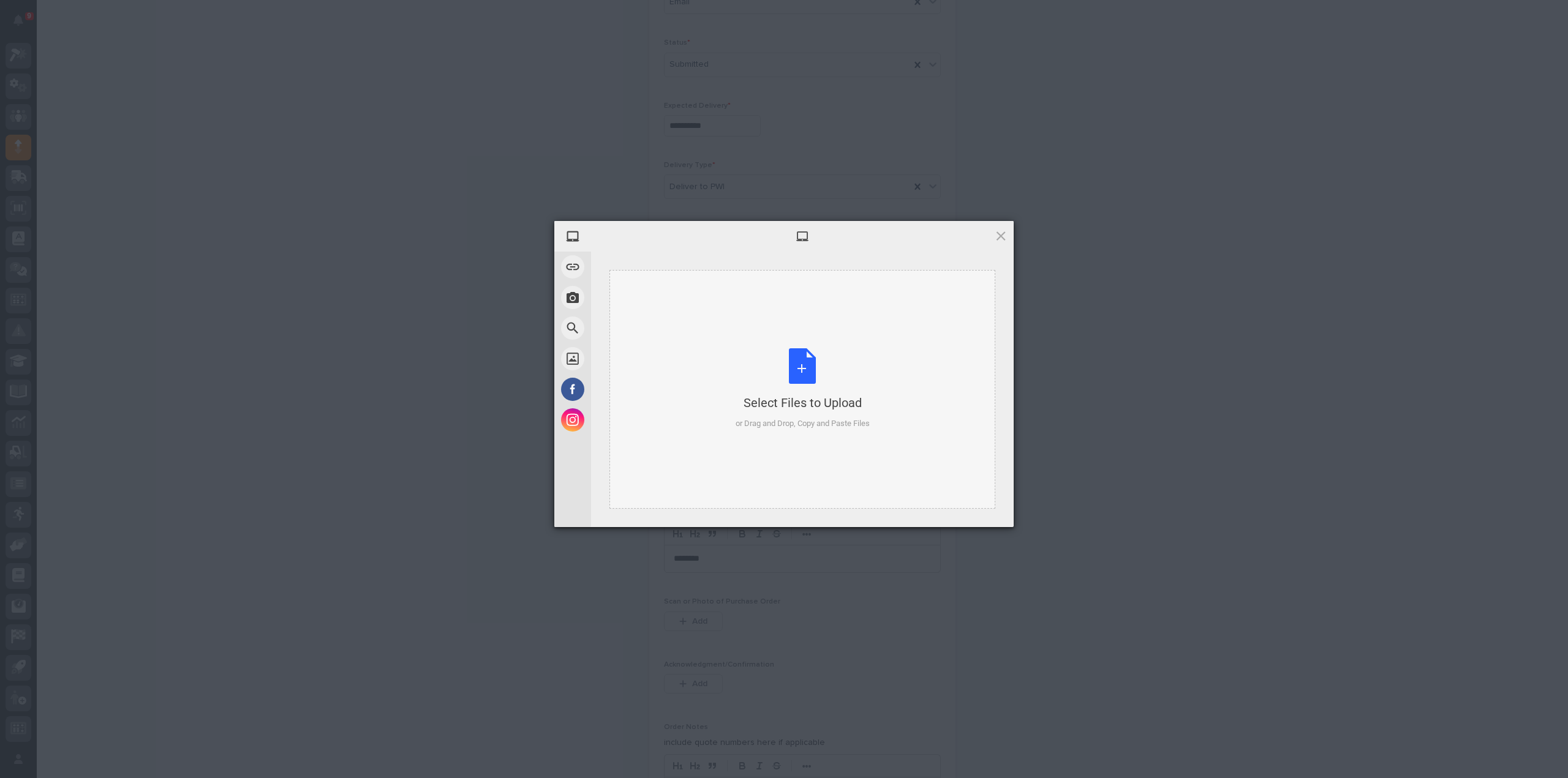
click at [804, 374] on div "Select Files to Upload or Drag and Drop, Copy and Paste Files" at bounding box center [803, 389] width 134 height 81
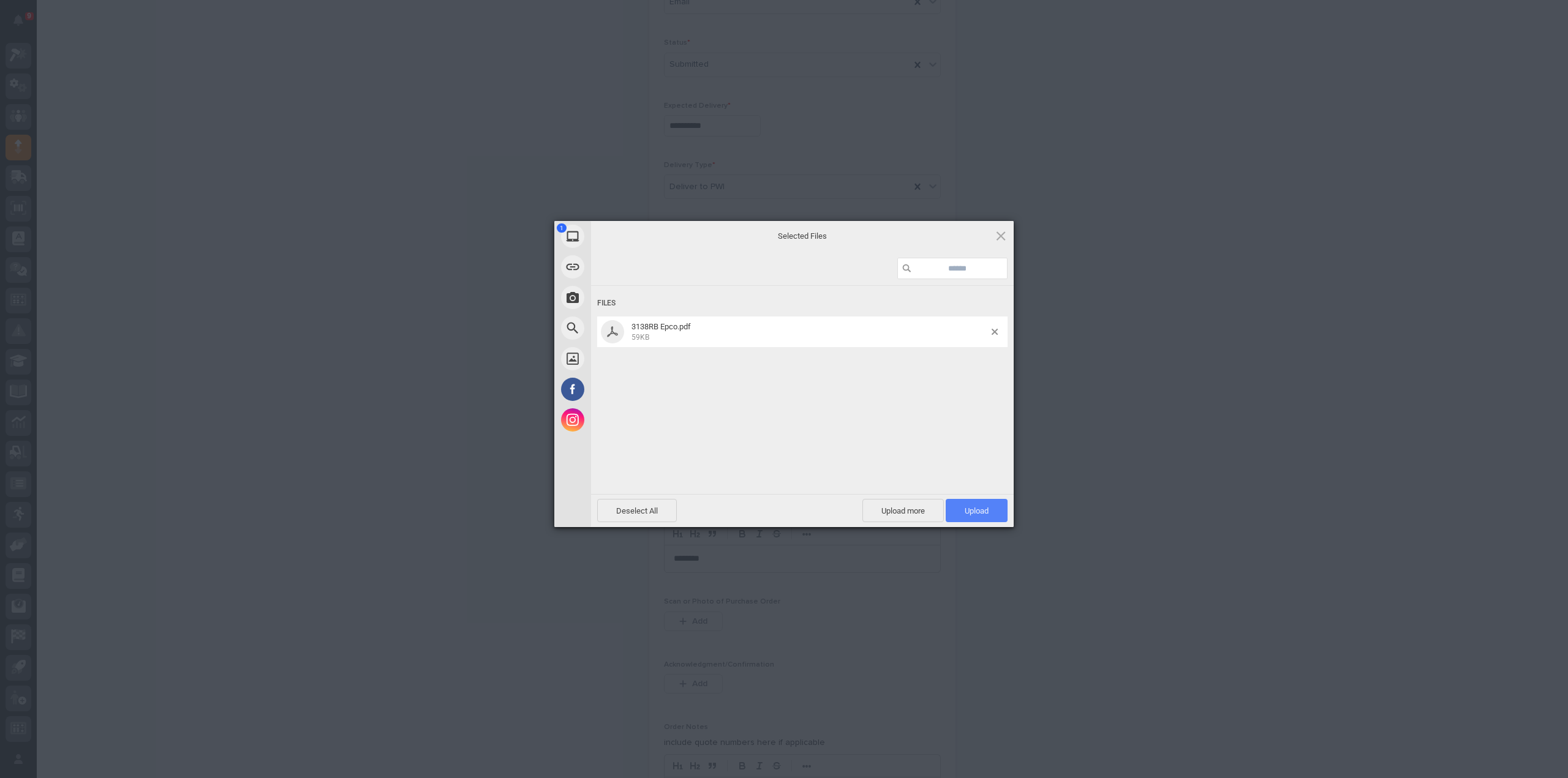
click at [957, 513] on span "Upload 1" at bounding box center [977, 510] width 62 height 24
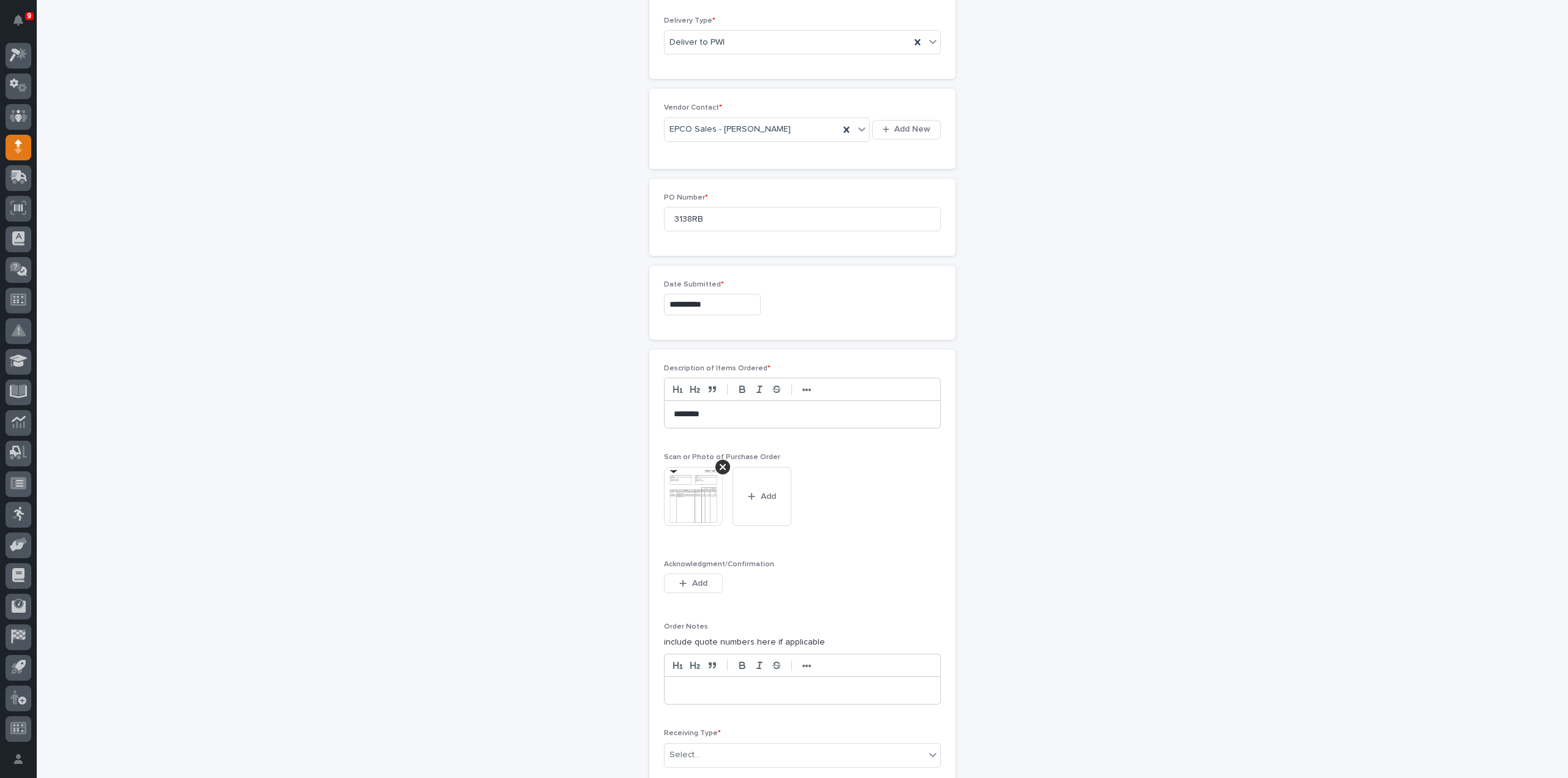
scroll to position [635, 0]
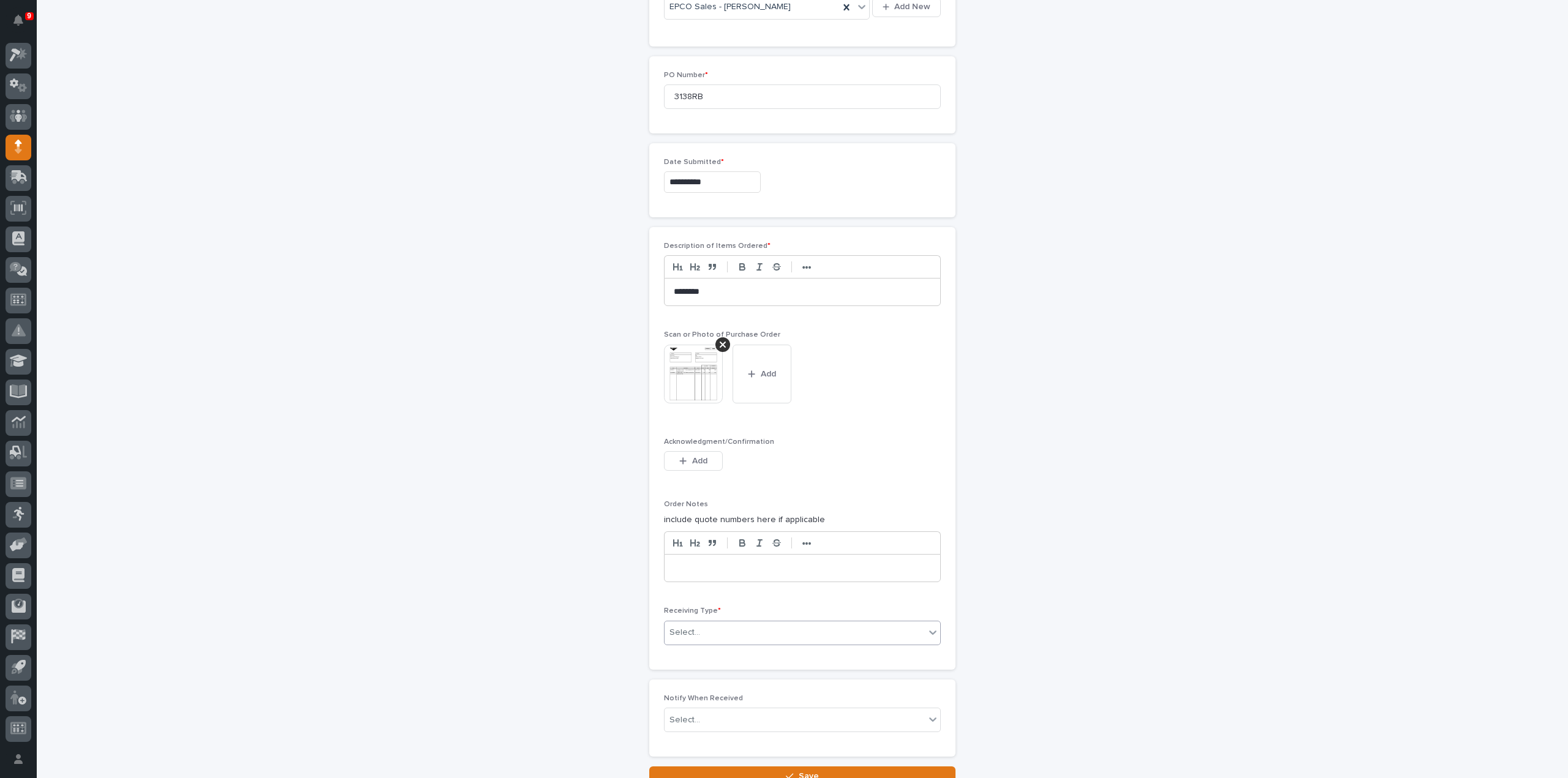
click at [730, 626] on div "Select..." at bounding box center [795, 632] width 261 height 20
click at [707, 715] on div "Deliver to" at bounding box center [797, 715] width 276 height 21
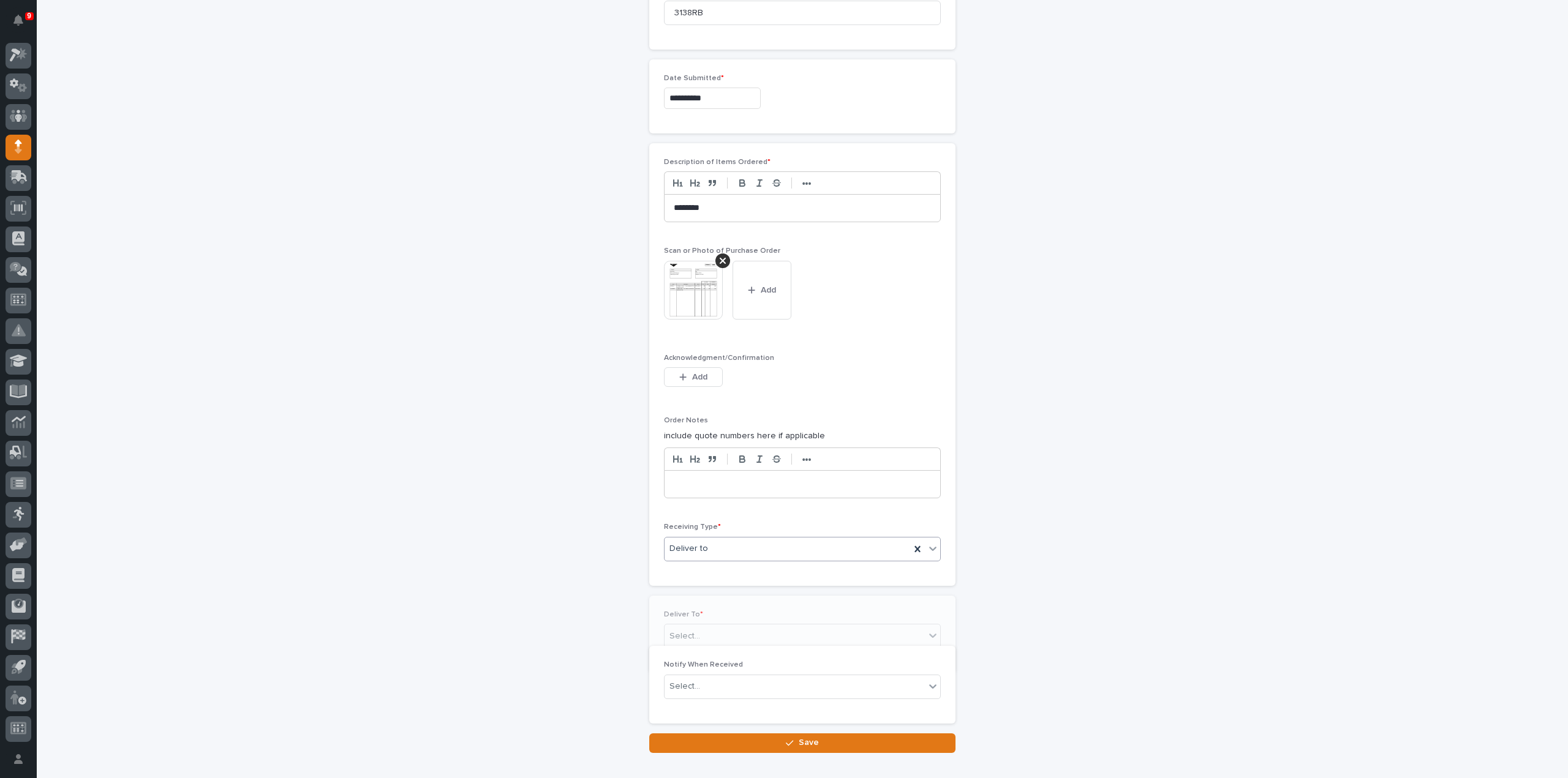
scroll to position [795, 0]
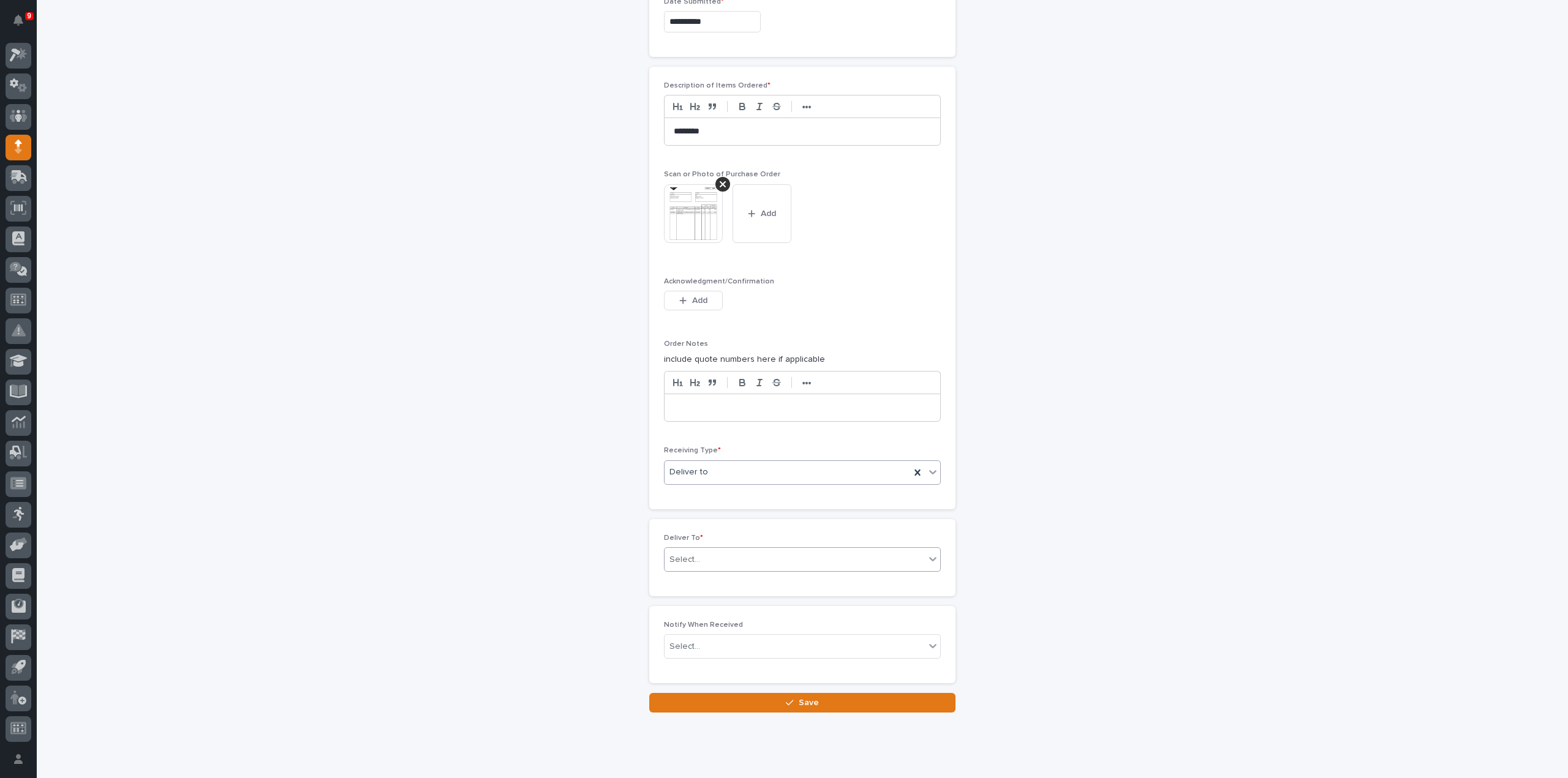
click at [693, 553] on div "Select..." at bounding box center [685, 560] width 31 height 13
type input "****"
click at [693, 571] on div "[PERSON_NAME]" at bounding box center [797, 577] width 276 height 21
click at [681, 640] on div "Select..." at bounding box center [685, 647] width 31 height 13
type input "*****"
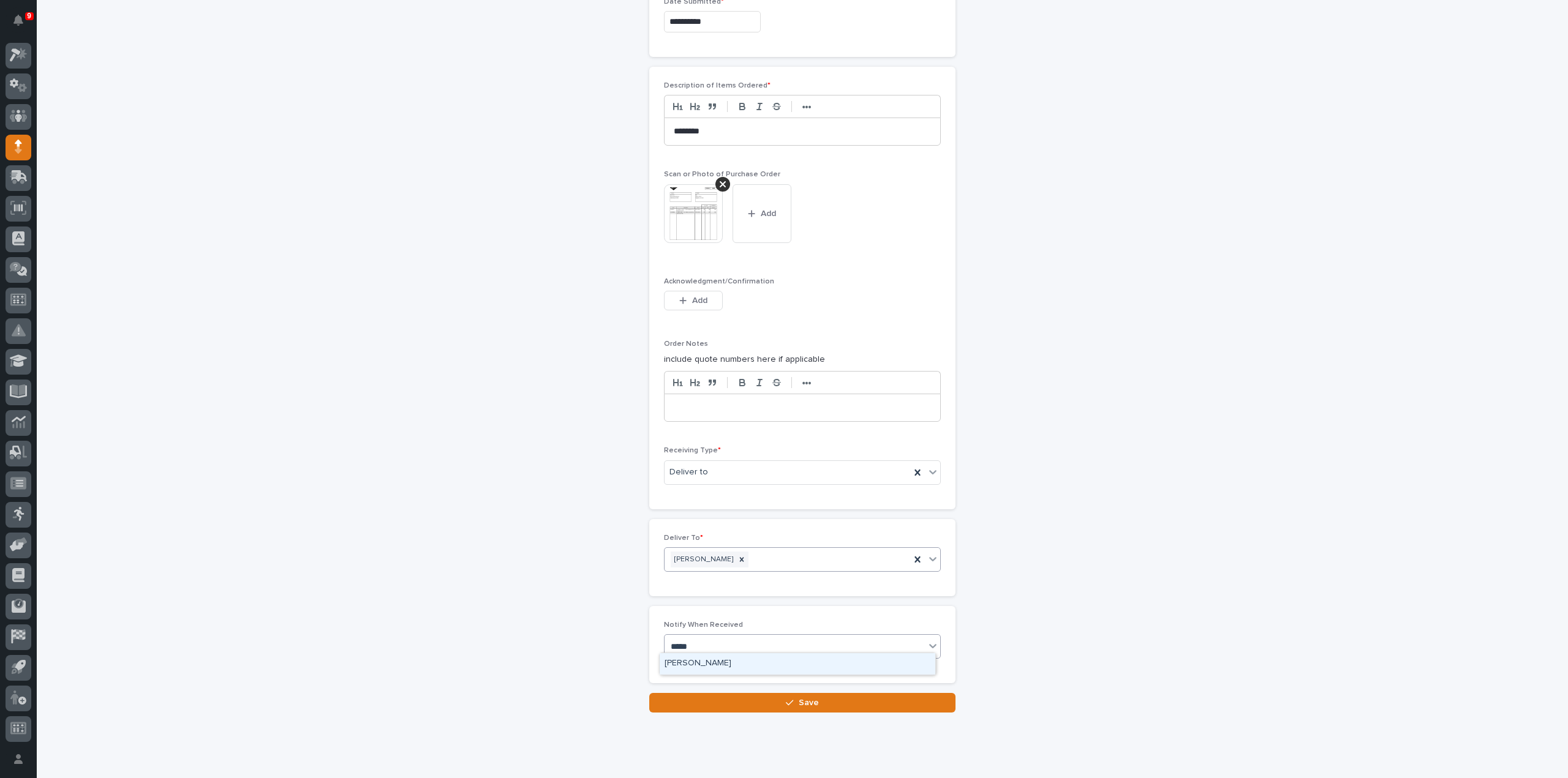
click at [694, 669] on div "[PERSON_NAME]" at bounding box center [797, 664] width 276 height 21
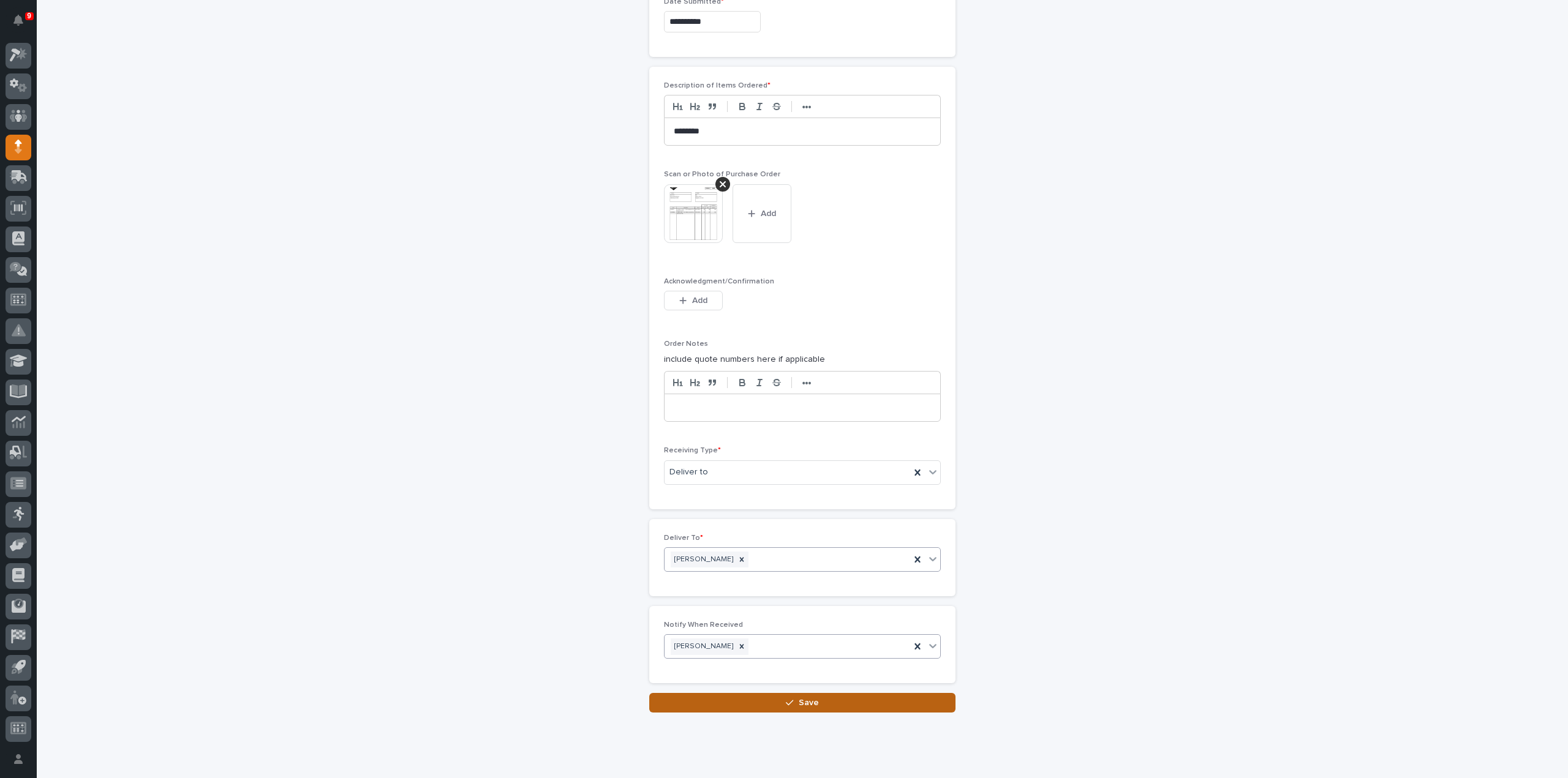
click at [699, 704] on button "Save" at bounding box center [803, 703] width 306 height 20
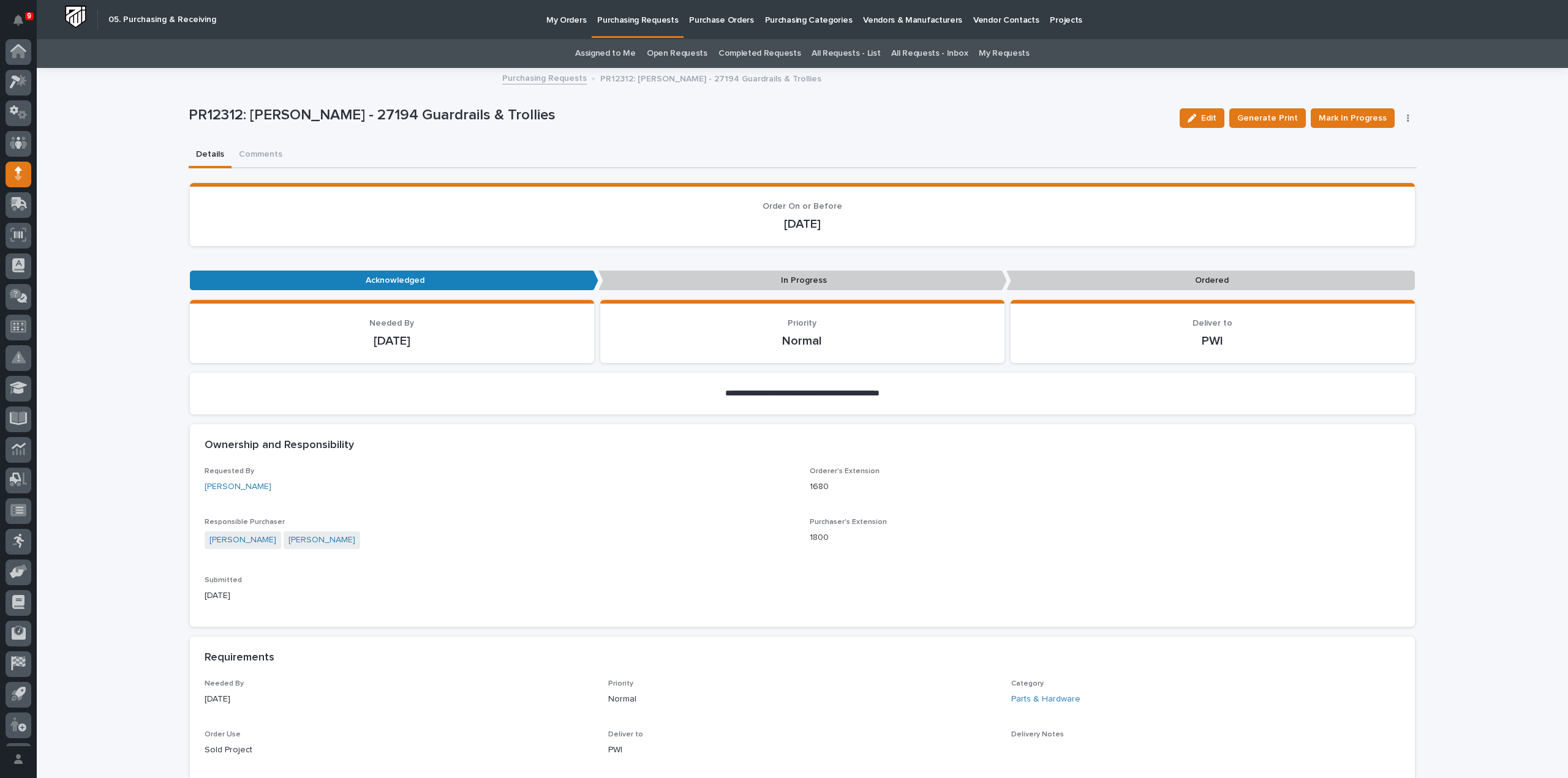
scroll to position [27, 0]
click at [1341, 117] on span "Mark In Progress" at bounding box center [1353, 118] width 68 height 15
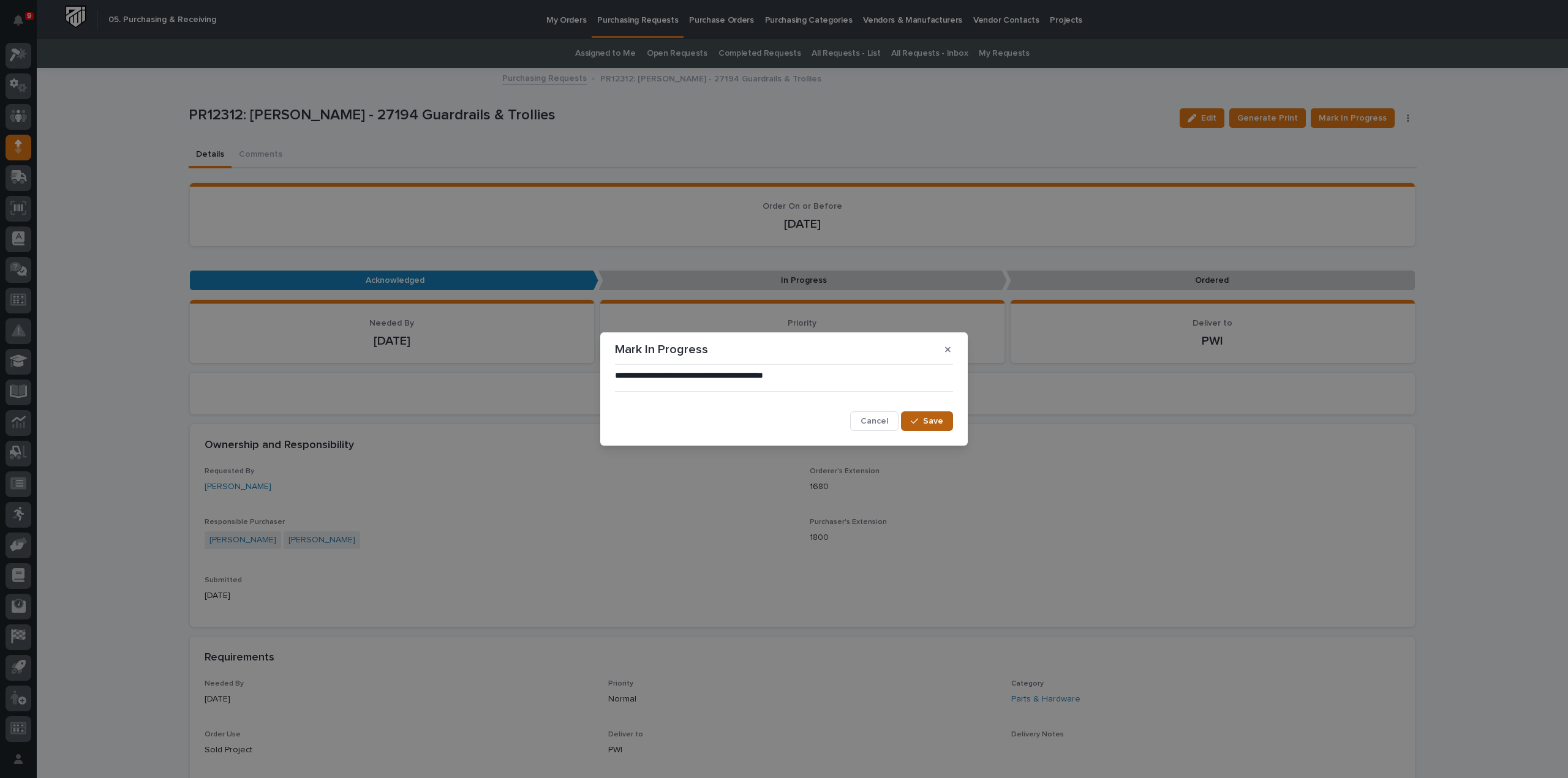
click at [939, 422] on span "Save" at bounding box center [933, 422] width 20 height 11
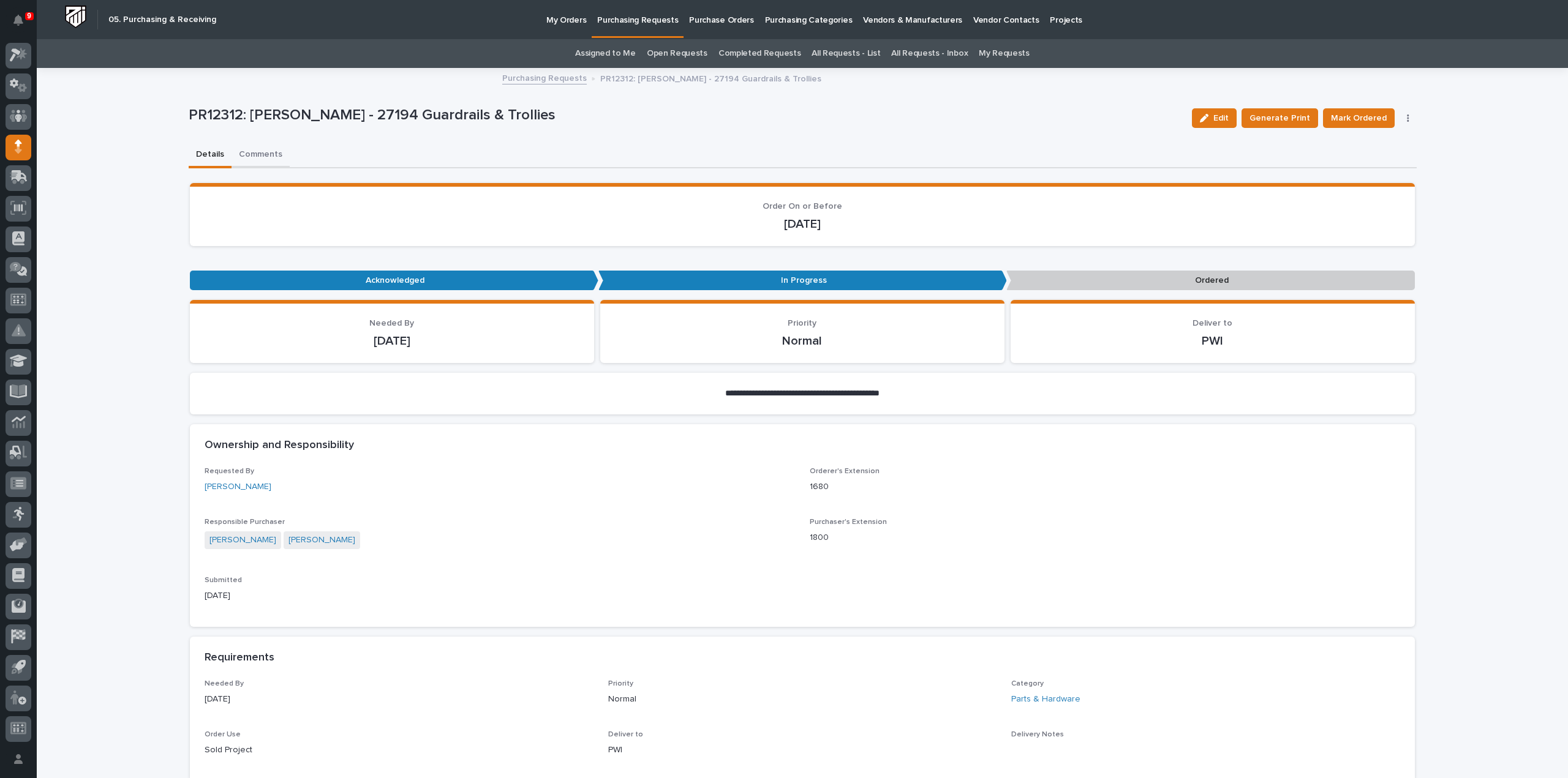
click at [262, 149] on button "Comments" at bounding box center [260, 155] width 58 height 26
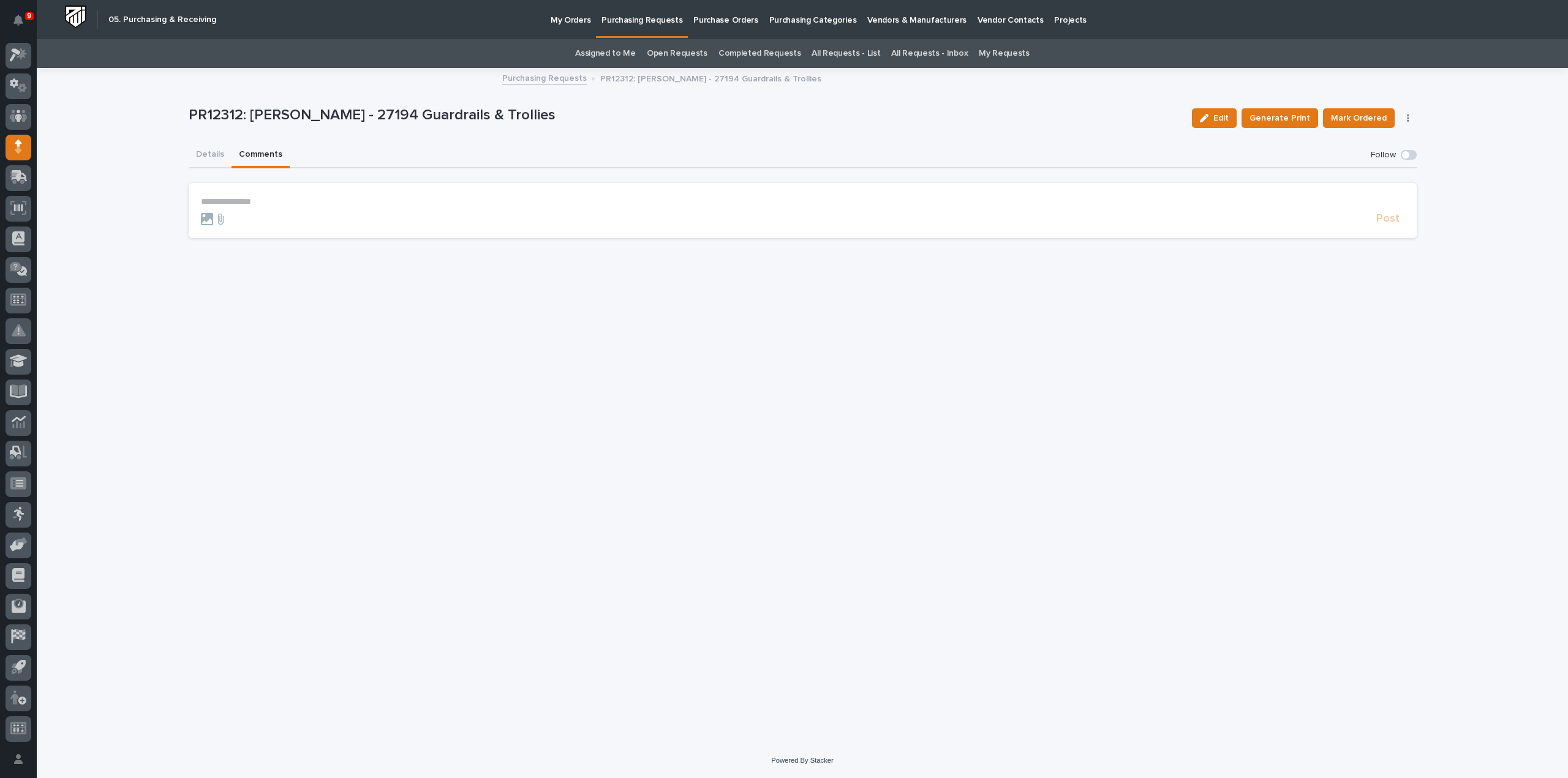
click at [287, 197] on p "**********" at bounding box center [803, 202] width 1204 height 11
click at [243, 219] on span "Arlyn Miller" at bounding box center [239, 220] width 68 height 9
click at [266, 202] on p "**********" at bounding box center [803, 203] width 1204 height 12
click at [1382, 221] on span "Post" at bounding box center [1388, 224] width 24 height 14
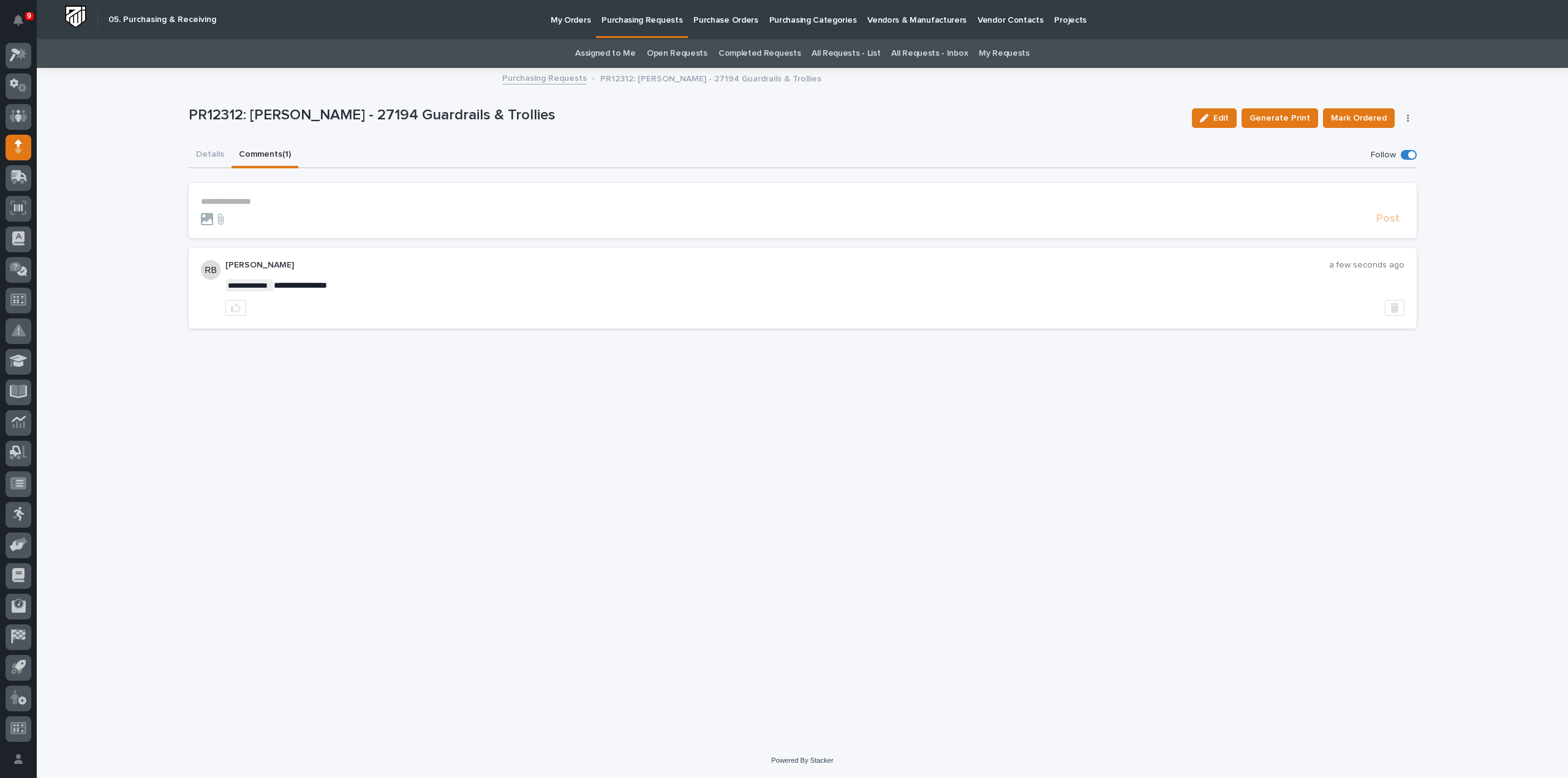
click at [217, 151] on button "Details" at bounding box center [210, 155] width 43 height 26
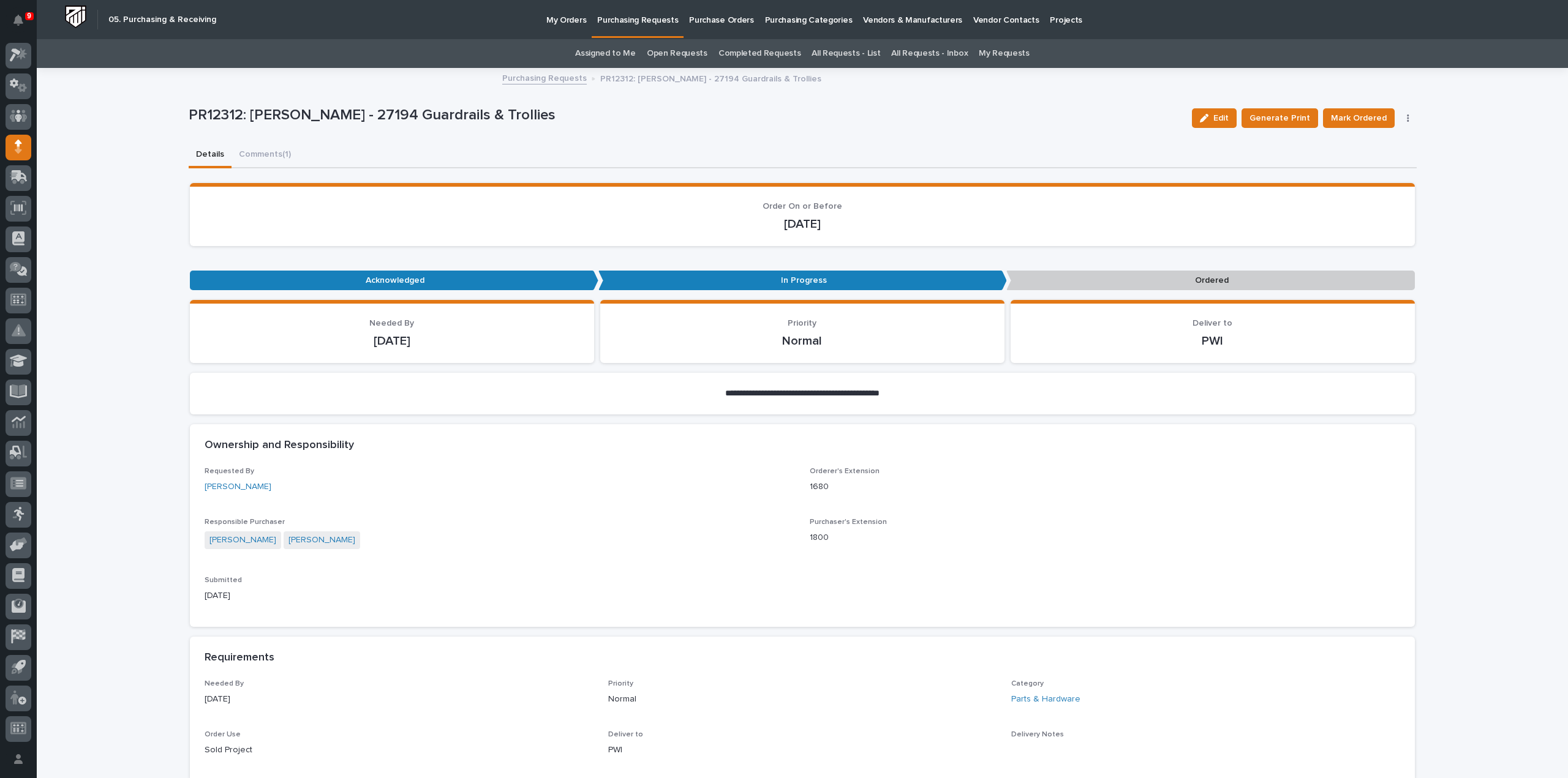
click at [622, 50] on link "Assigned to Me" at bounding box center [606, 53] width 60 height 28
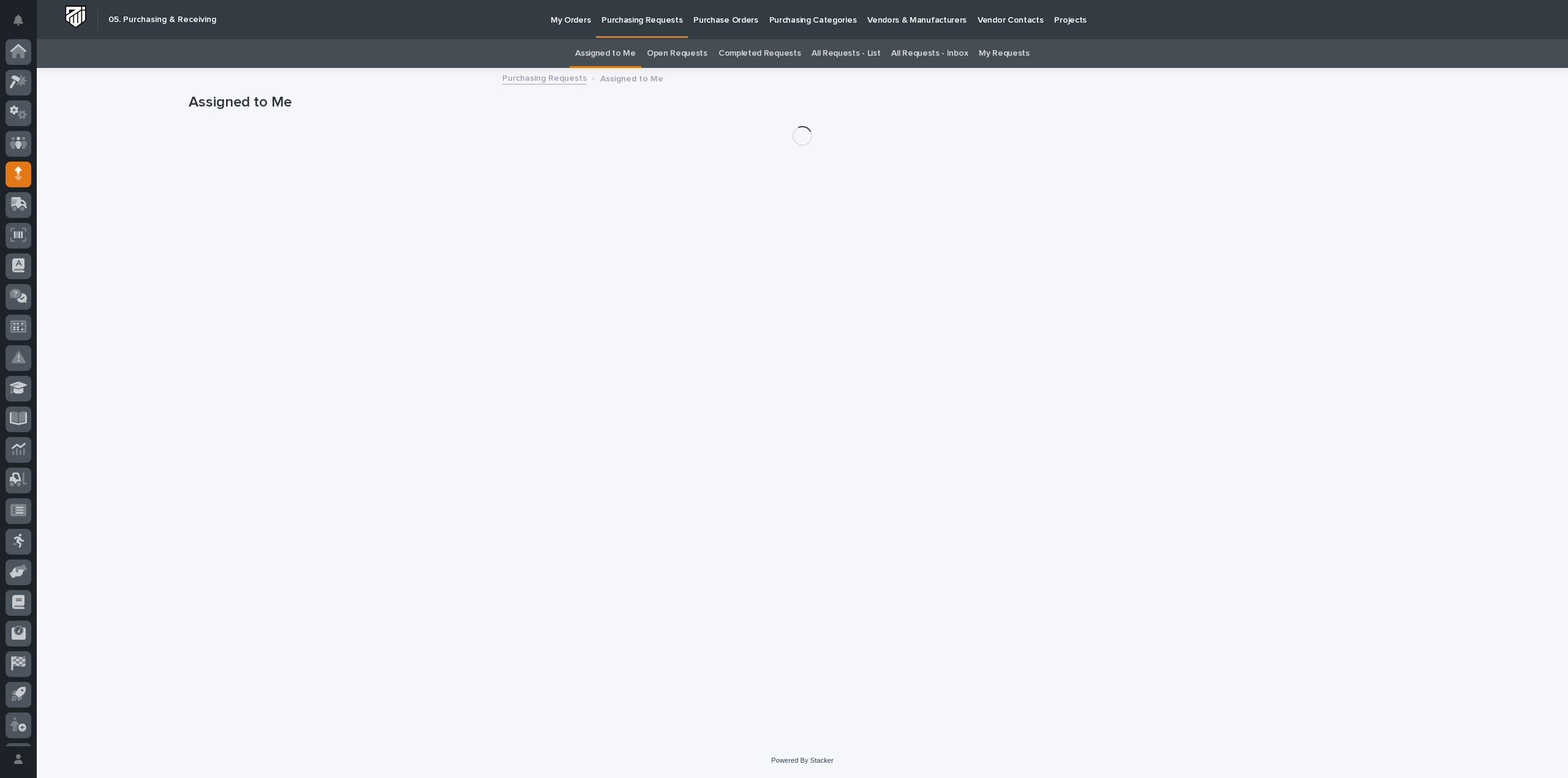
scroll to position [27, 0]
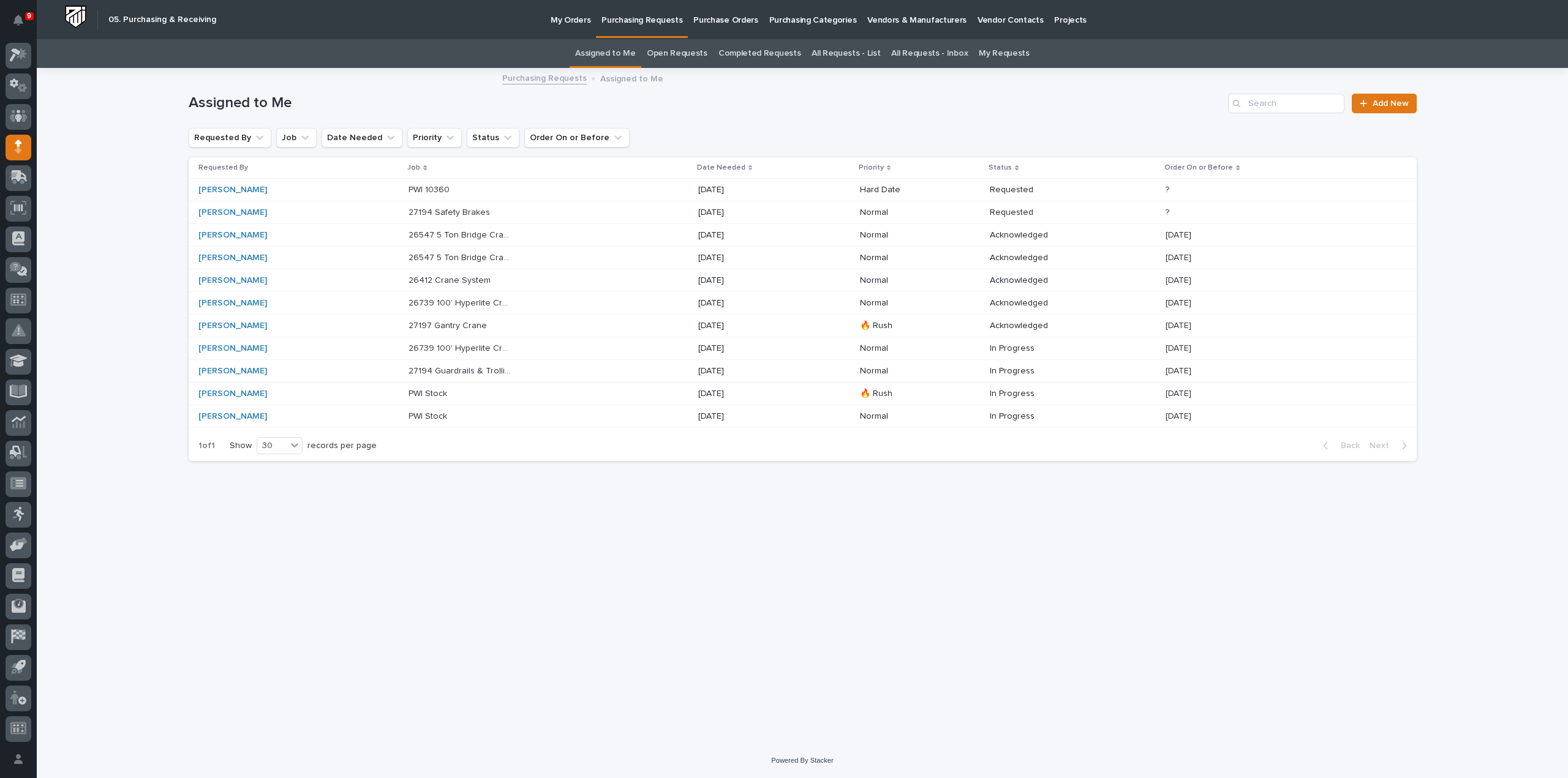
click at [422, 208] on p "27194 Safety Brakes" at bounding box center [450, 212] width 84 height 13
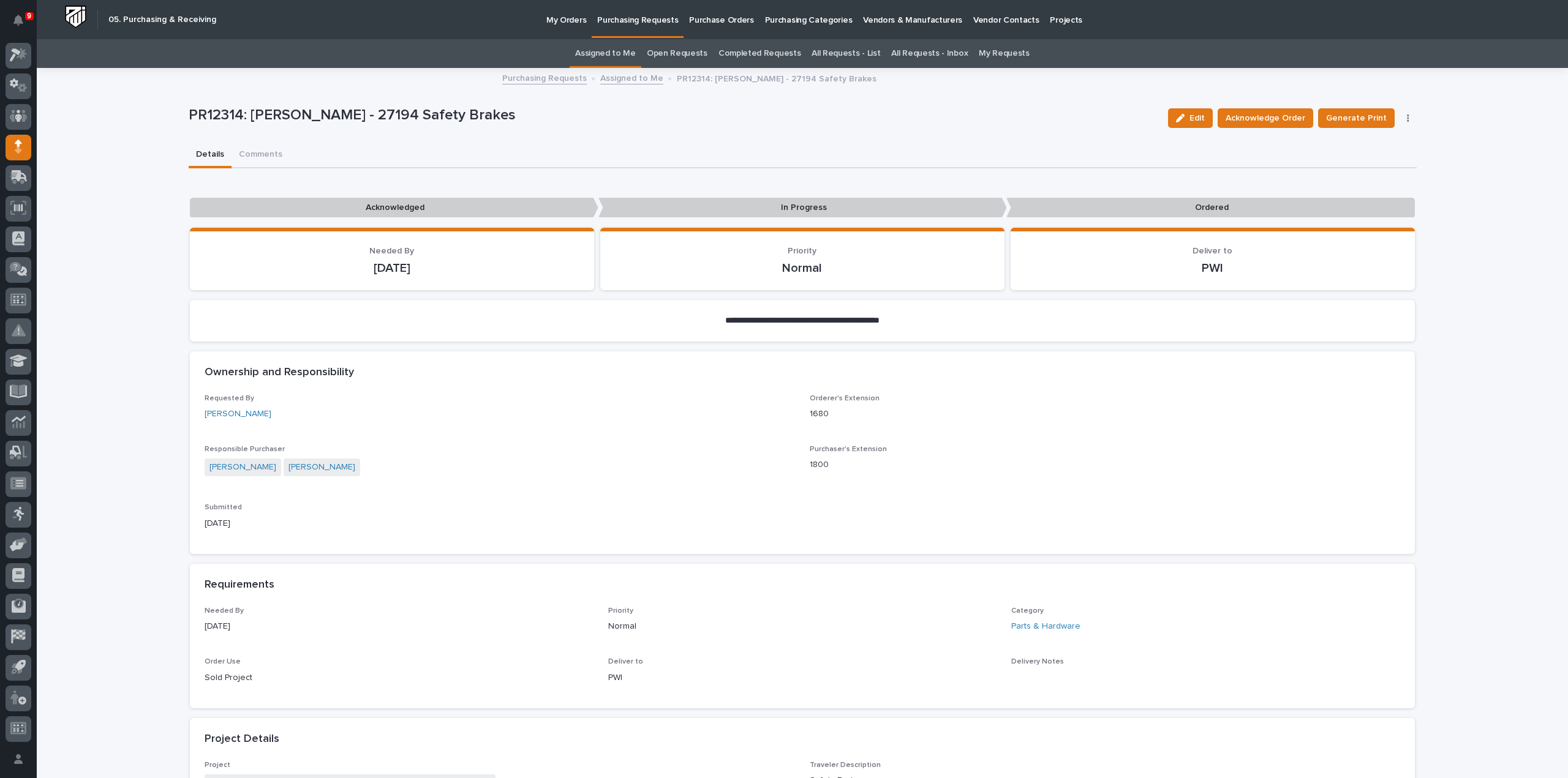
scroll to position [600, 0]
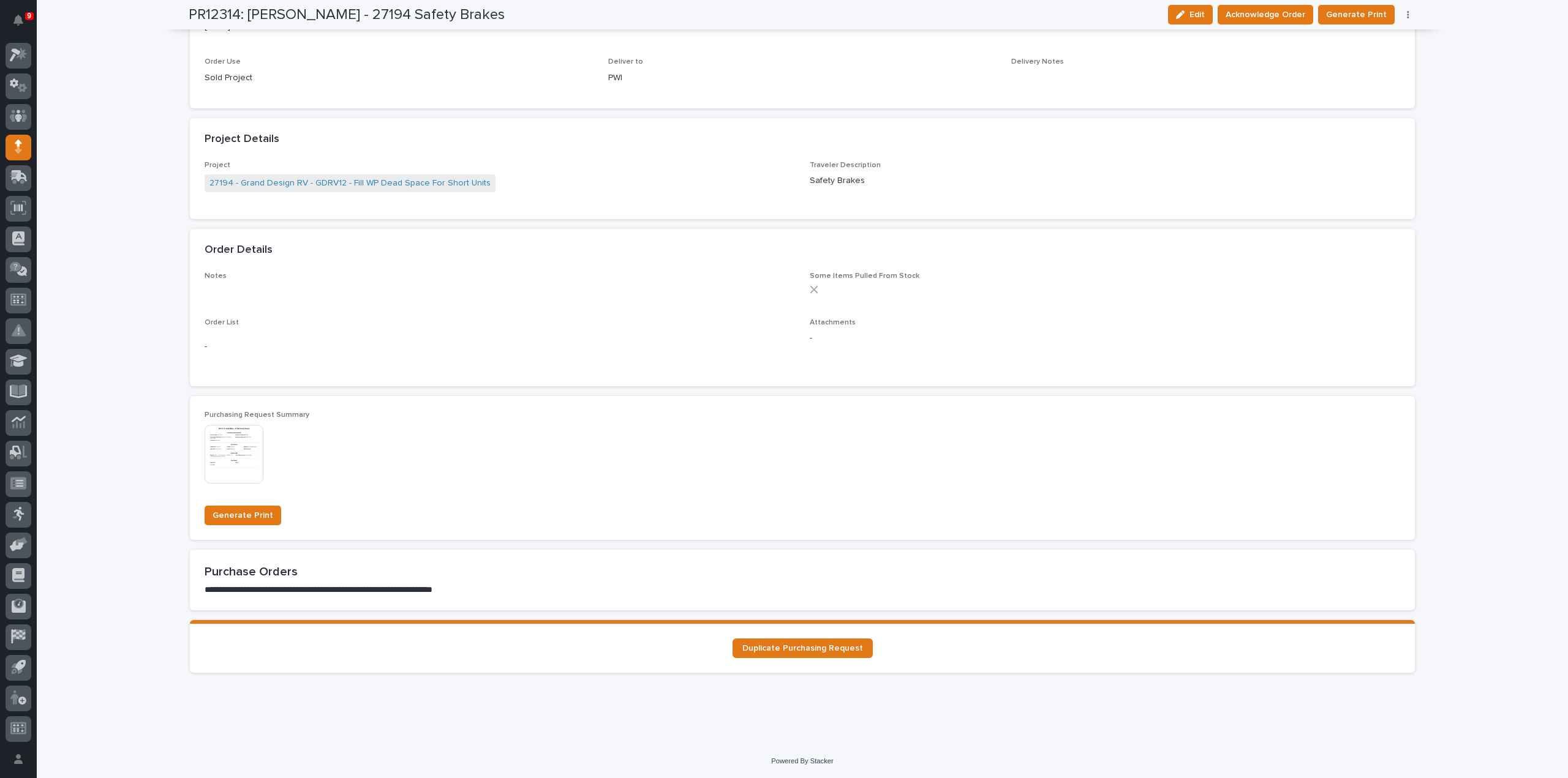
click at [884, 429] on div "Purchasing Request Summary This file cannot be opened Download File" at bounding box center [802, 453] width 1196 height 85
click at [228, 448] on img at bounding box center [234, 454] width 59 height 59
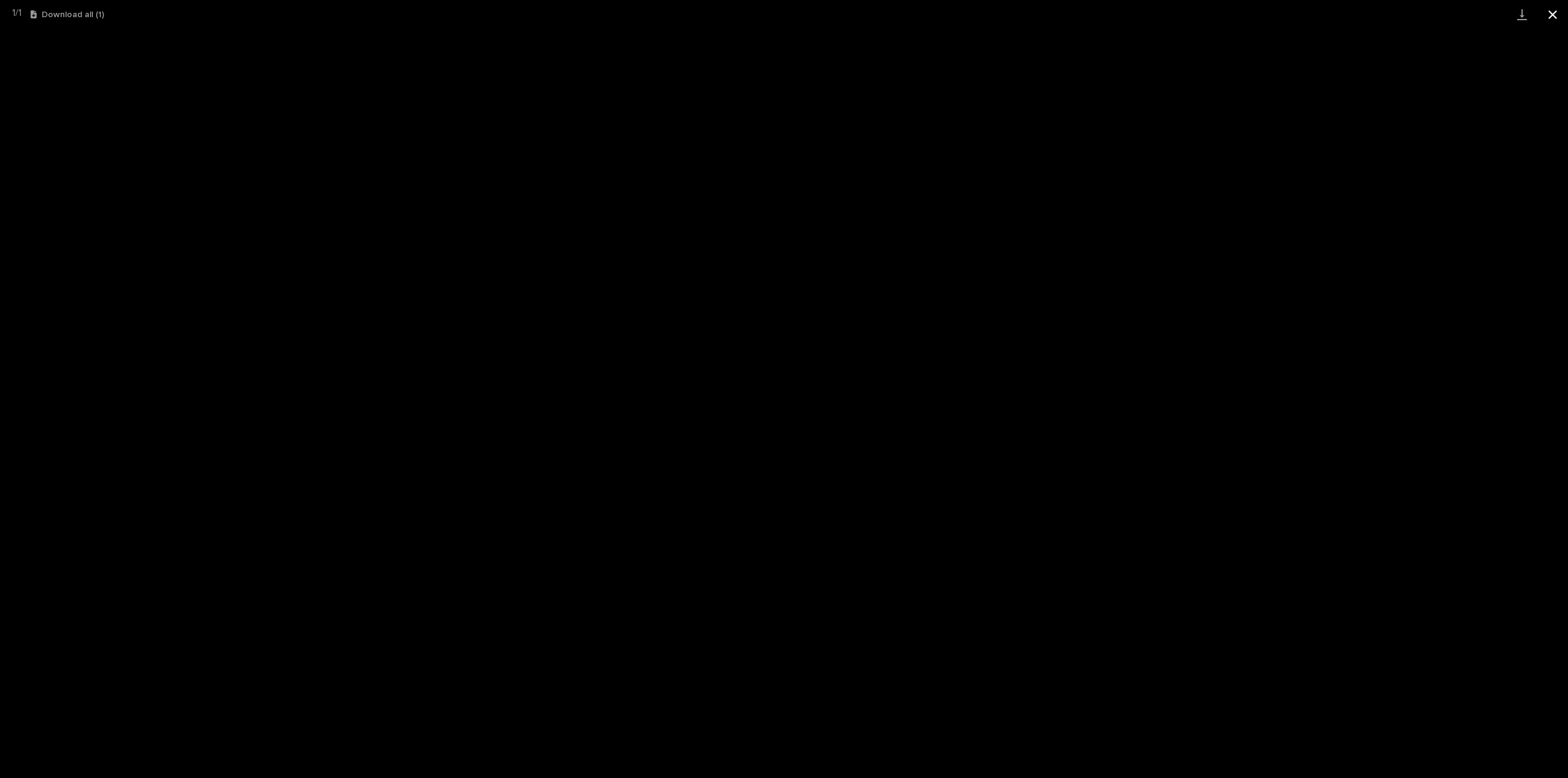
click at [1556, 13] on button "Close gallery" at bounding box center [1553, 14] width 31 height 28
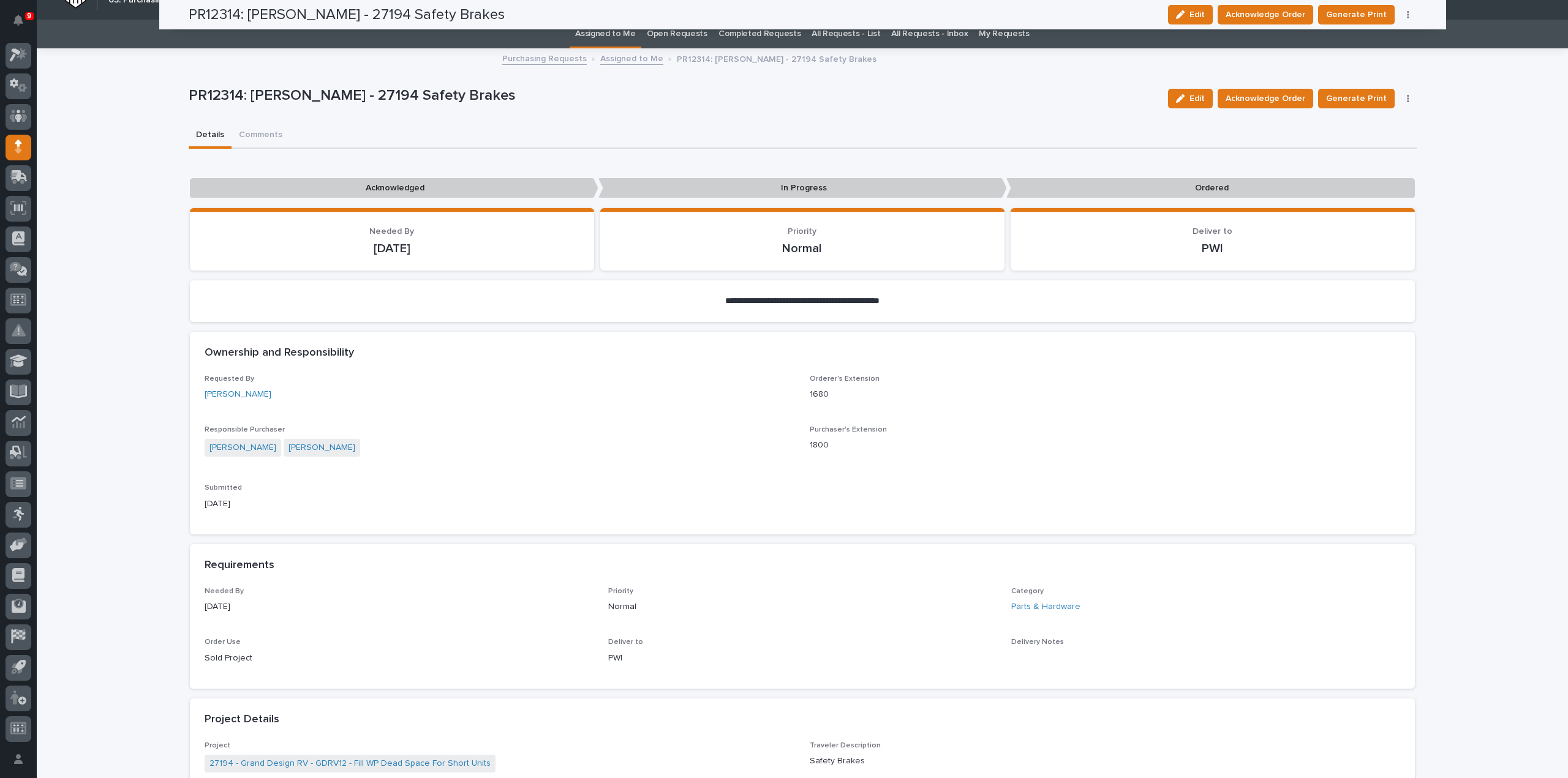
scroll to position [0, 0]
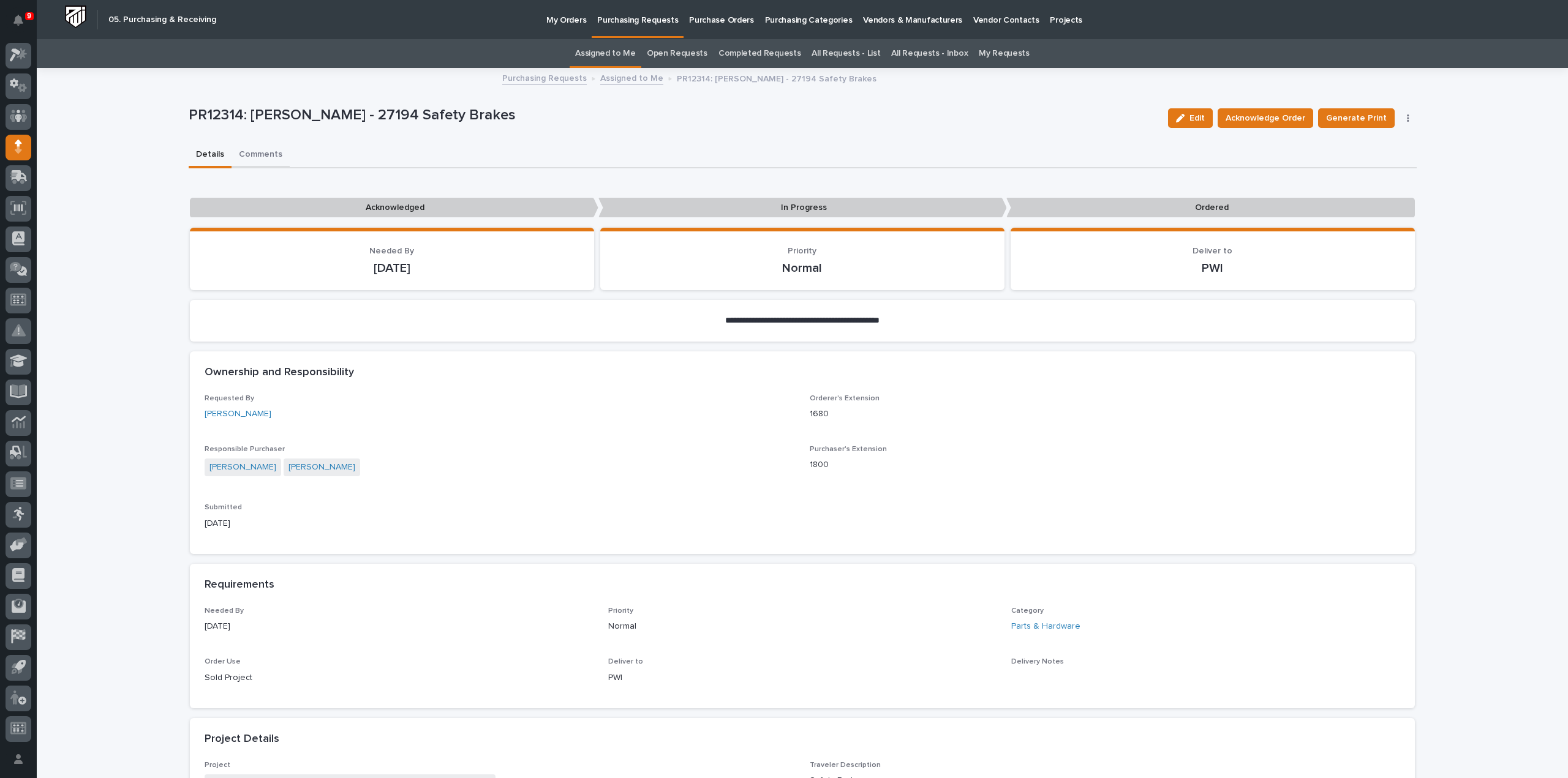
click at [267, 152] on button "Comments" at bounding box center [260, 155] width 58 height 26
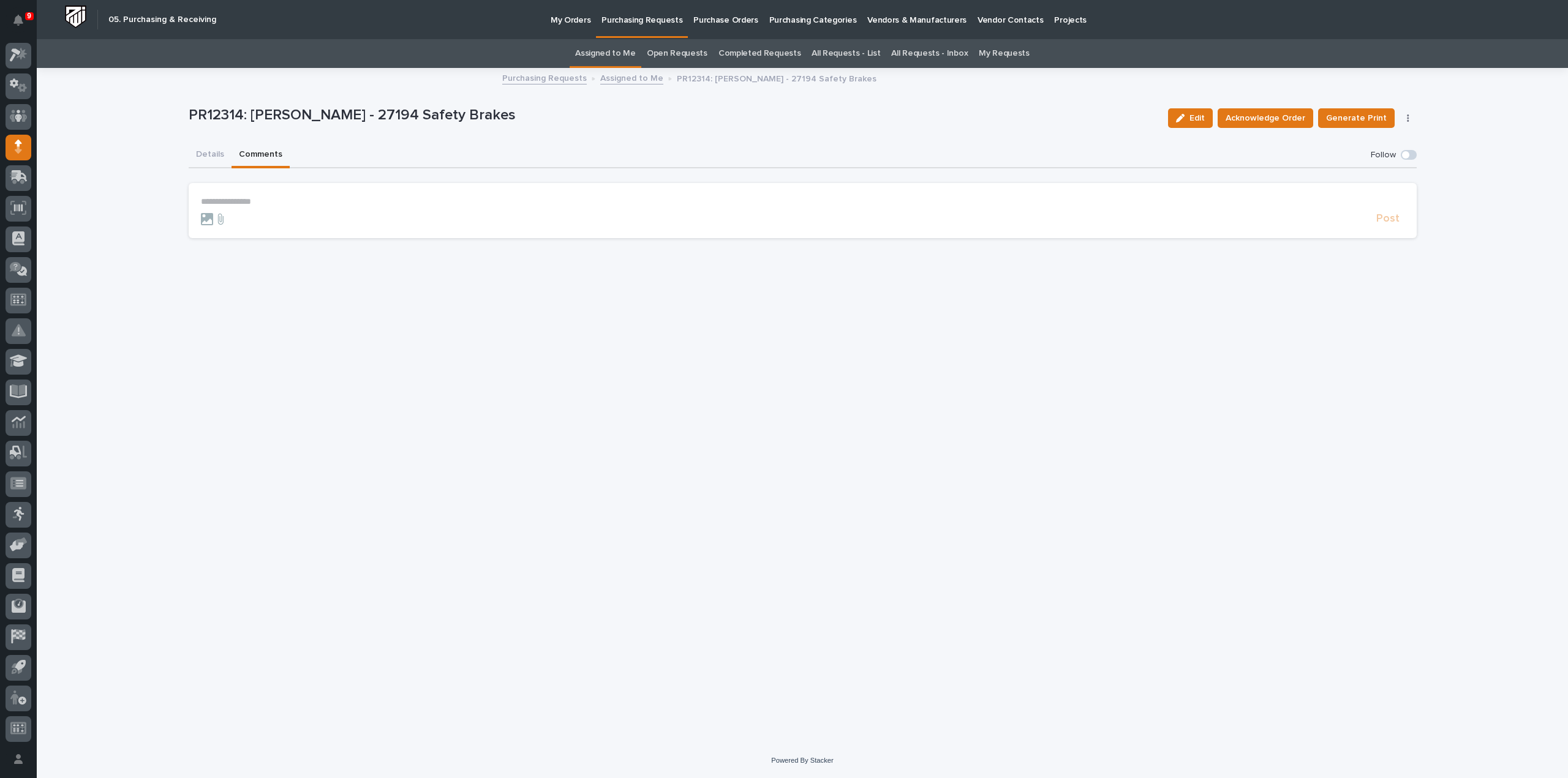
click at [250, 200] on p "**********" at bounding box center [803, 202] width 1204 height 11
click at [243, 216] on span "Arlyn Miller" at bounding box center [239, 220] width 68 height 9
click at [265, 206] on p "**********" at bounding box center [803, 203] width 1204 height 12
click at [1386, 226] on span "Post" at bounding box center [1388, 224] width 24 height 14
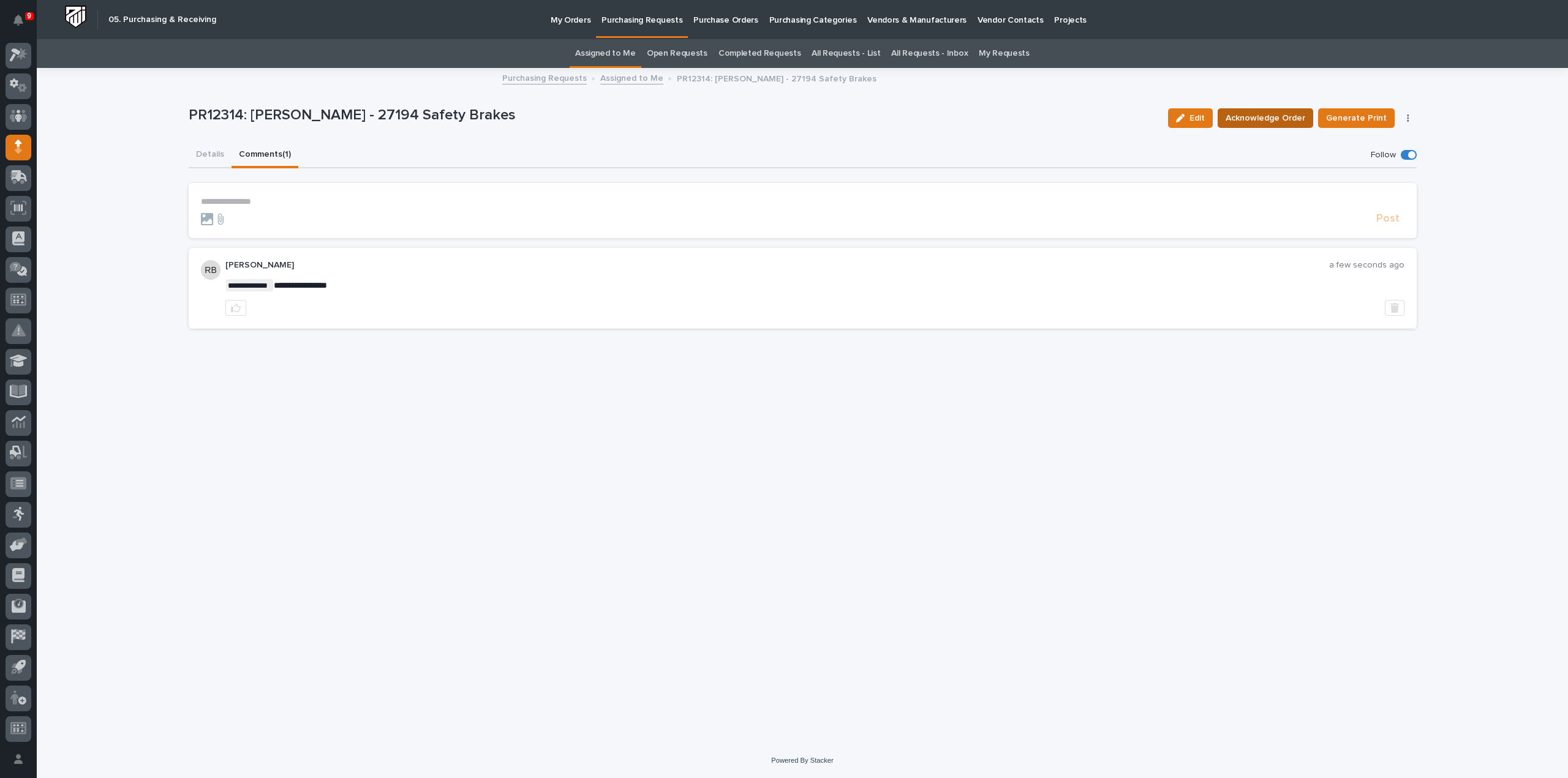
click at [1274, 122] on span "Acknowledge Order" at bounding box center [1266, 118] width 80 height 15
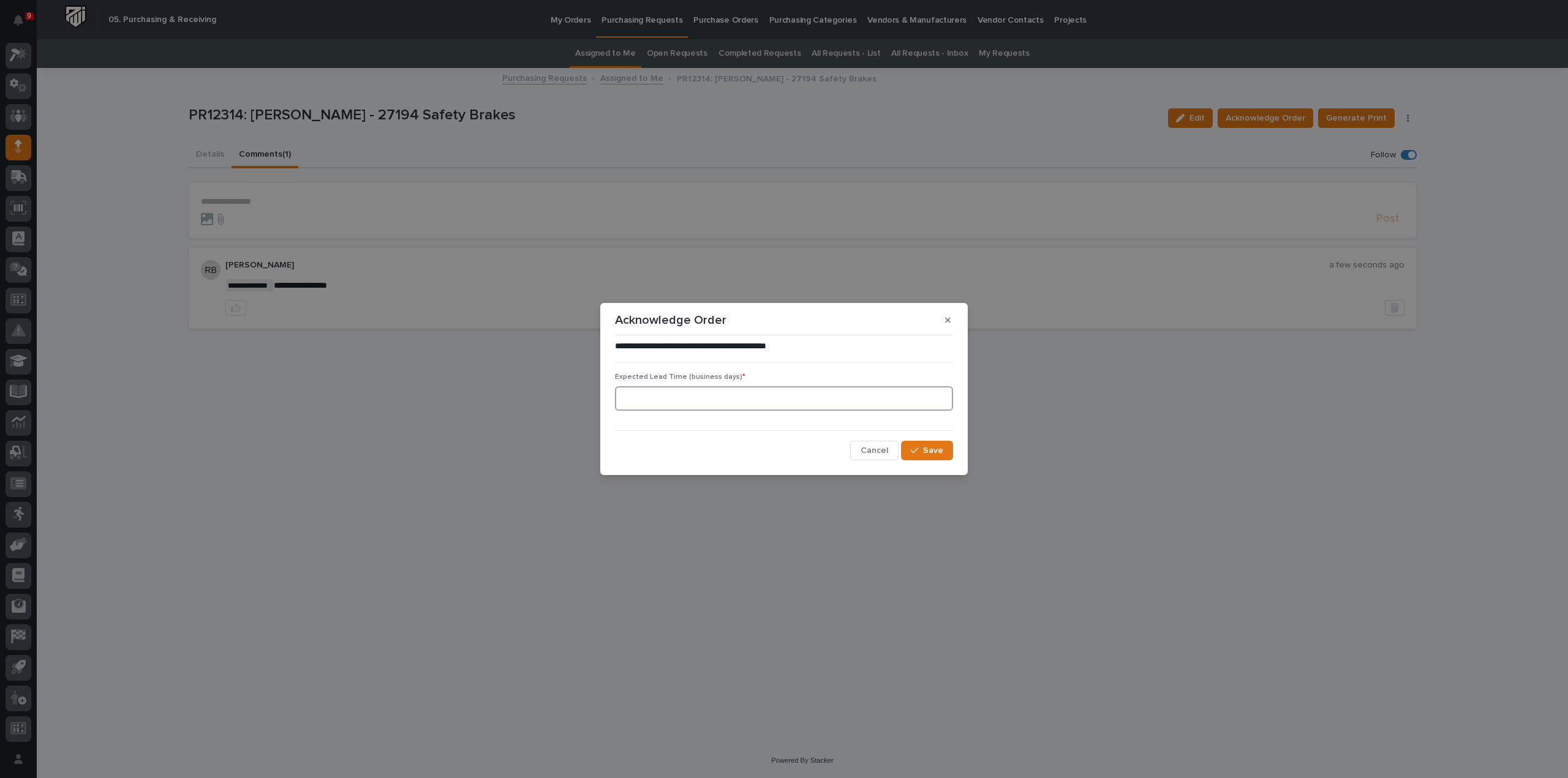
click at [687, 409] on input at bounding box center [783, 399] width 338 height 24
type input "0"
click at [946, 450] on button "Save" at bounding box center [927, 451] width 52 height 20
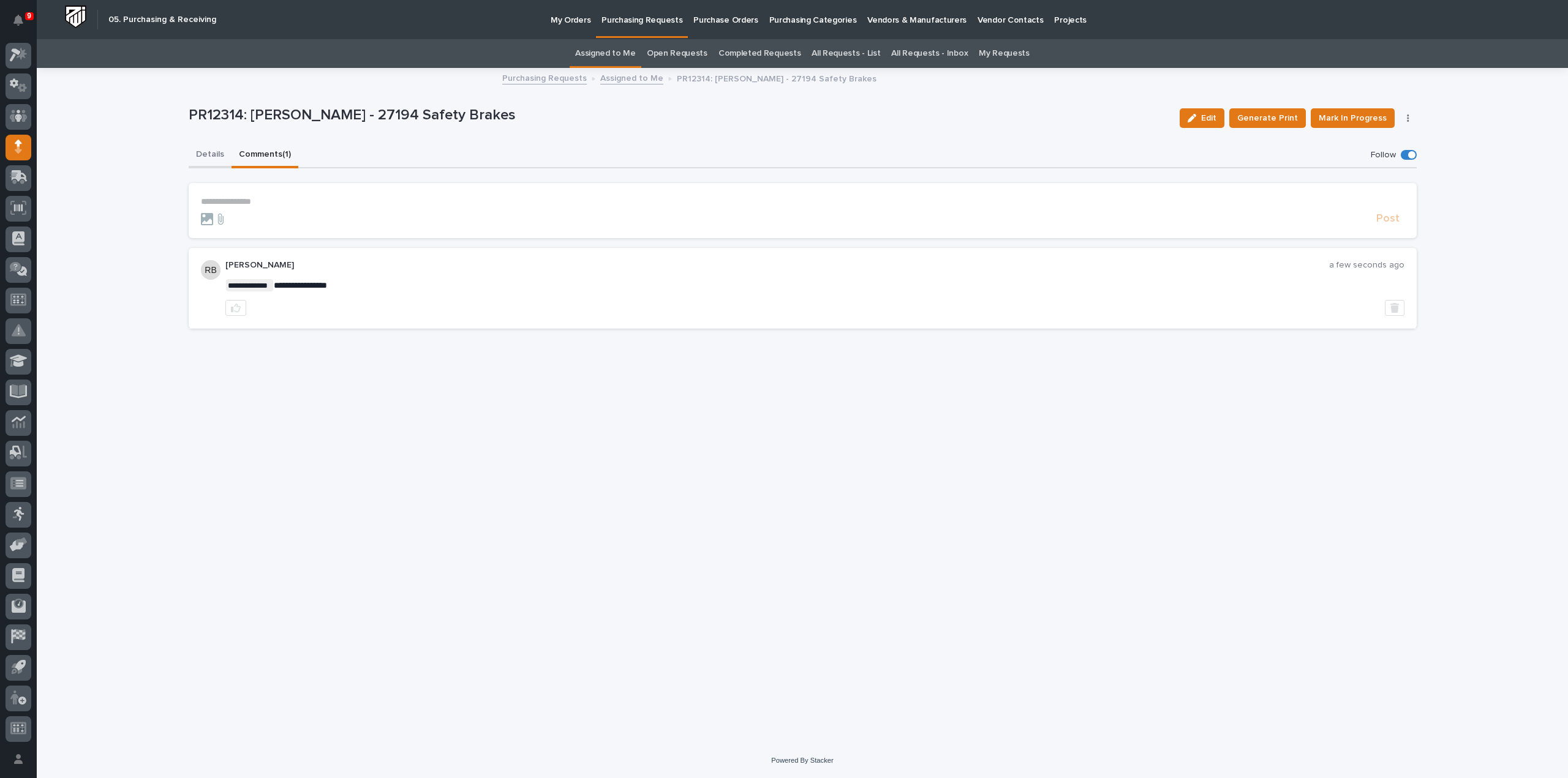
click at [209, 155] on button "Details" at bounding box center [210, 155] width 43 height 26
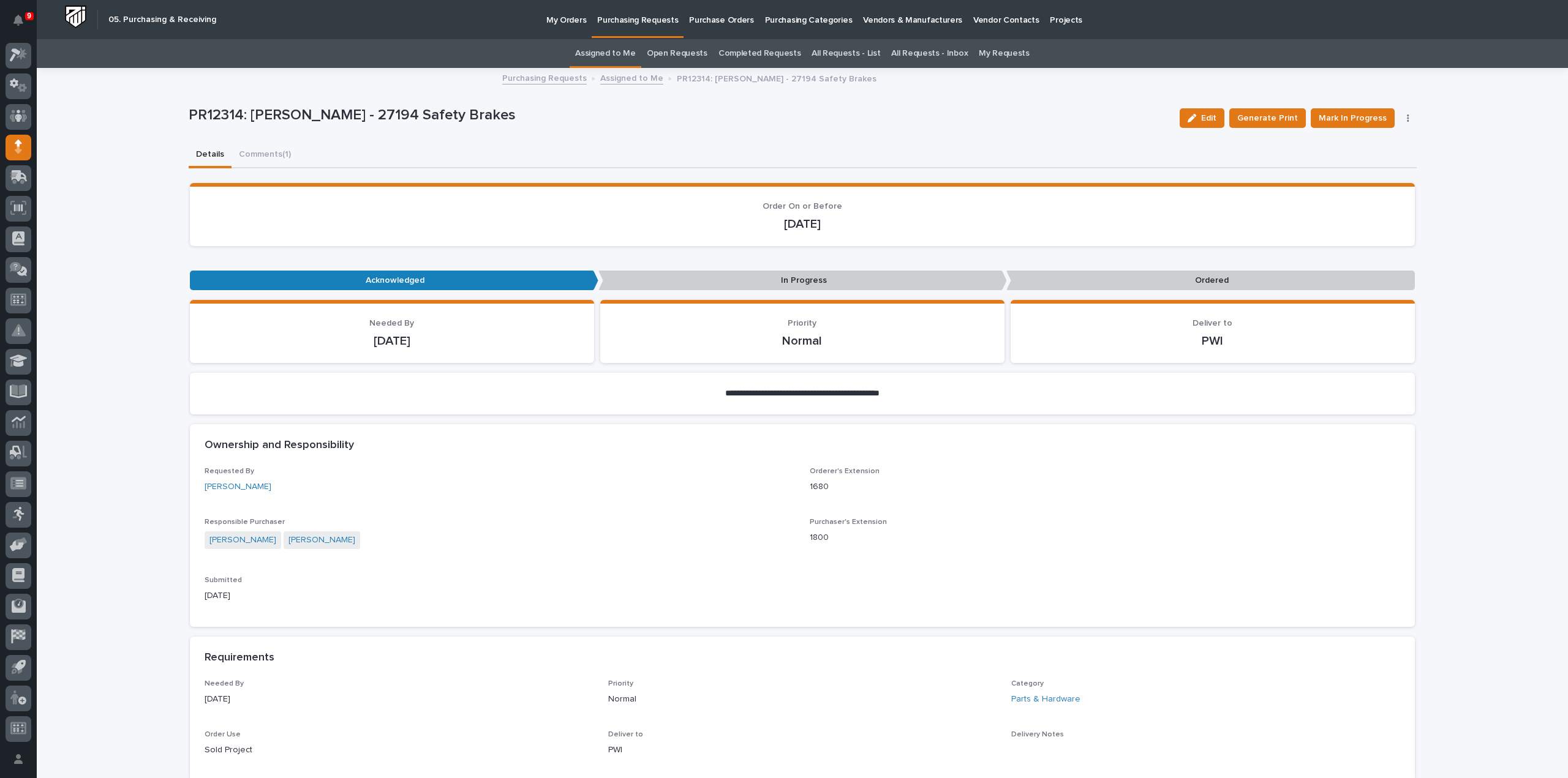
click at [616, 53] on link "Assigned to Me" at bounding box center [606, 53] width 60 height 28
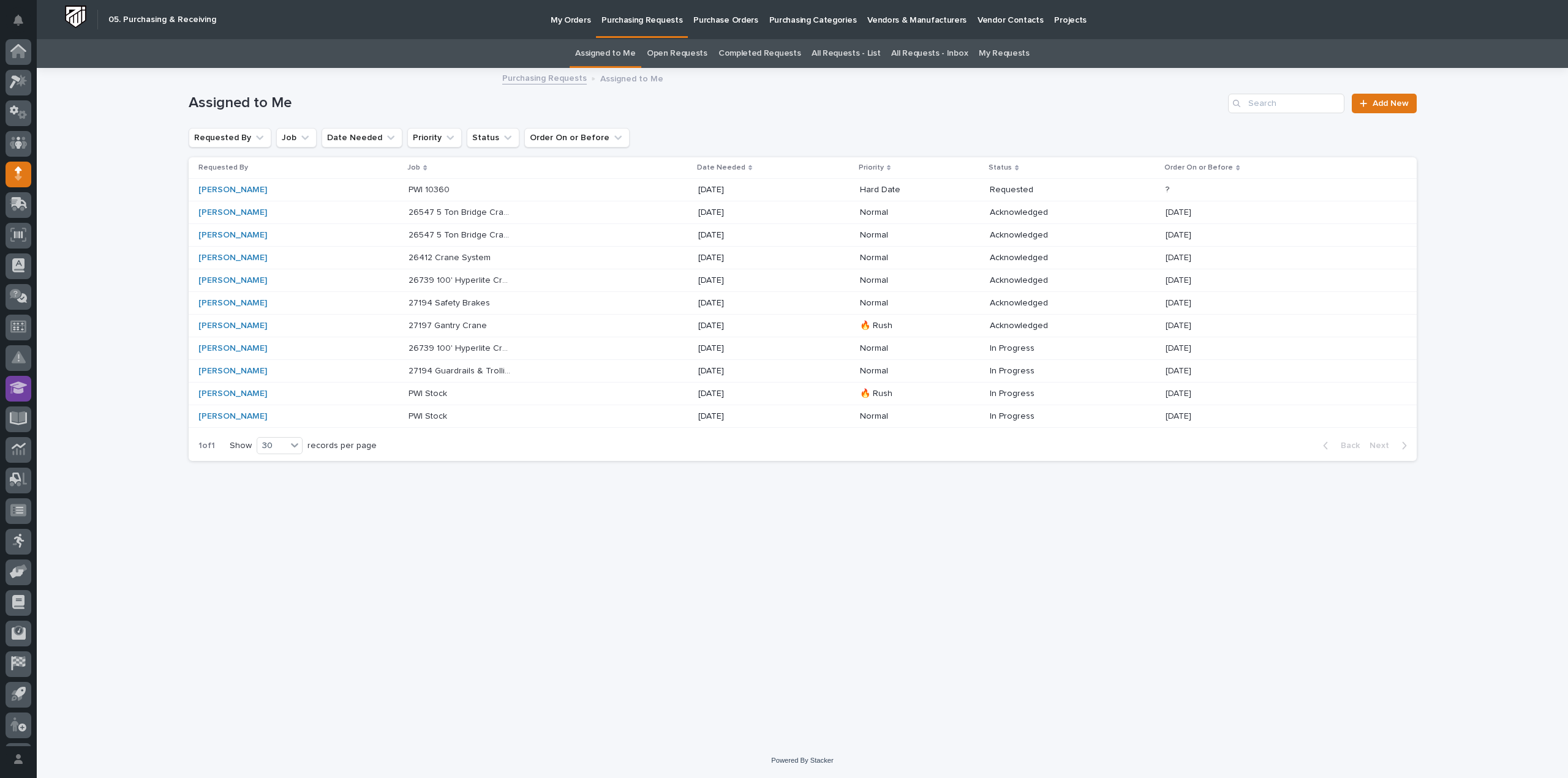
scroll to position [27, 0]
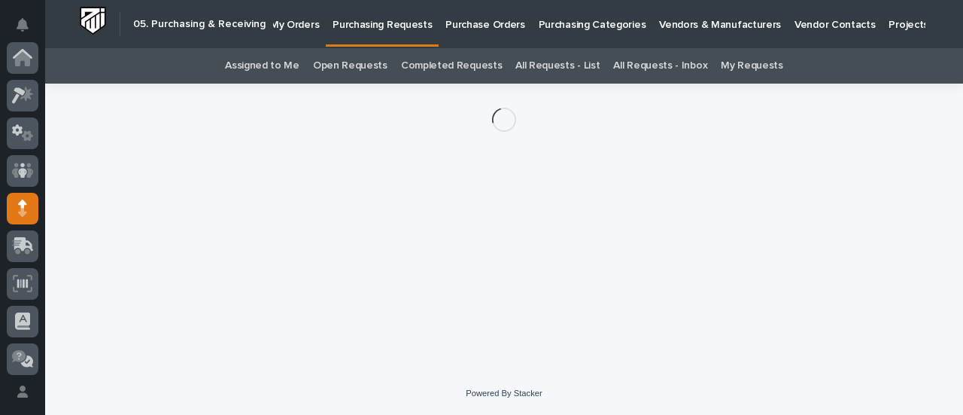
scroll to position [150, 0]
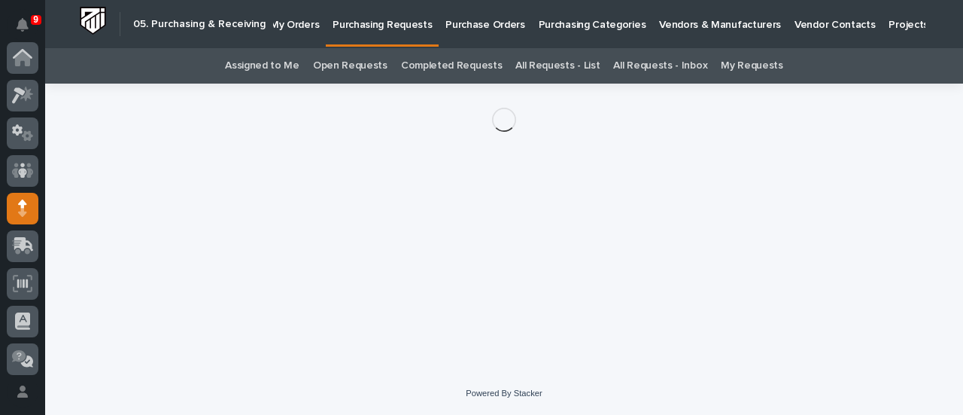
scroll to position [150, 0]
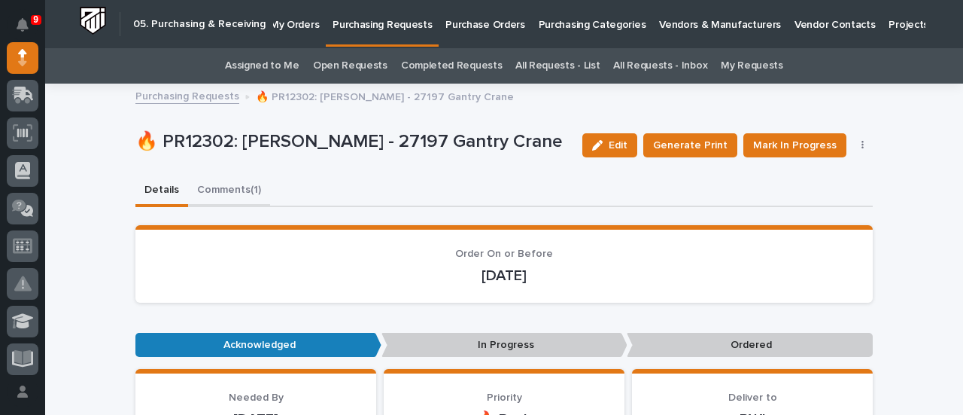
click at [243, 193] on button "Comments (1)" at bounding box center [229, 191] width 82 height 32
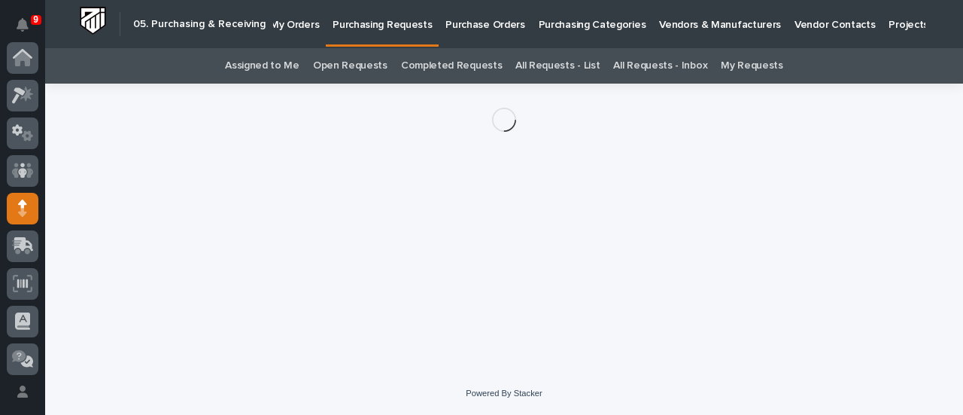
scroll to position [150, 0]
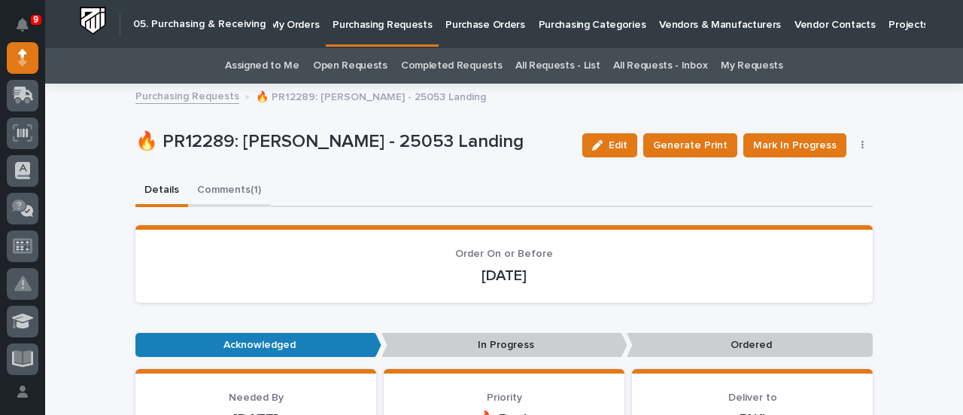
click at [220, 187] on button "Comments (1)" at bounding box center [229, 191] width 82 height 32
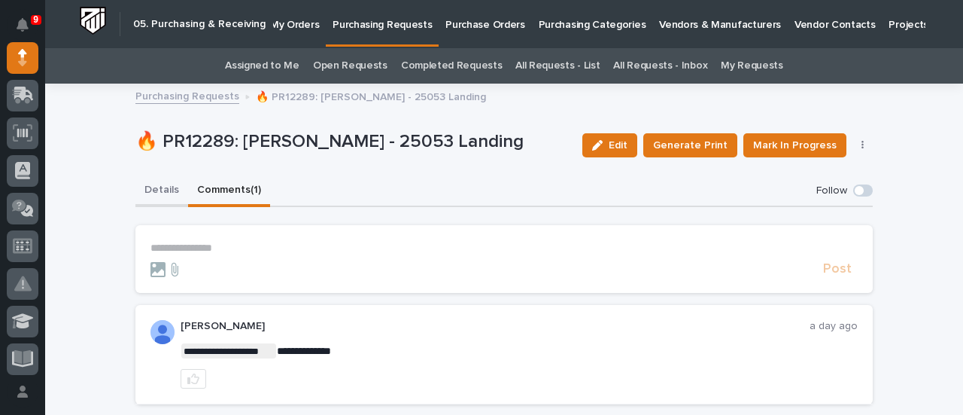
click at [169, 192] on button "Details" at bounding box center [161, 191] width 53 height 32
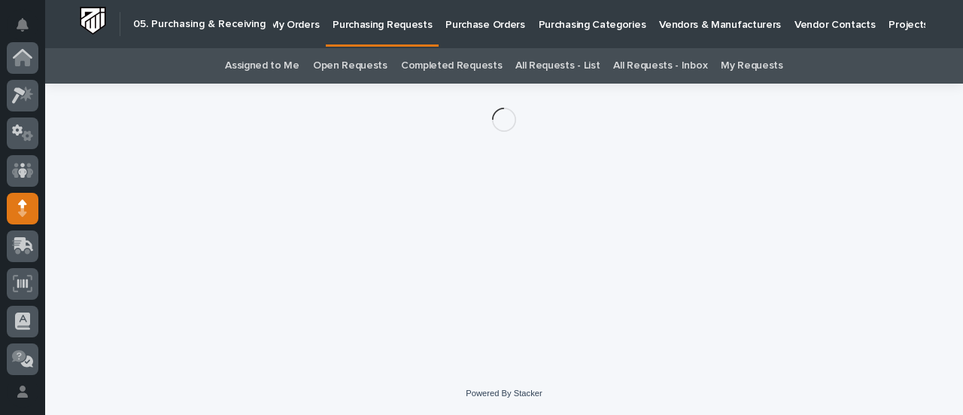
scroll to position [150, 0]
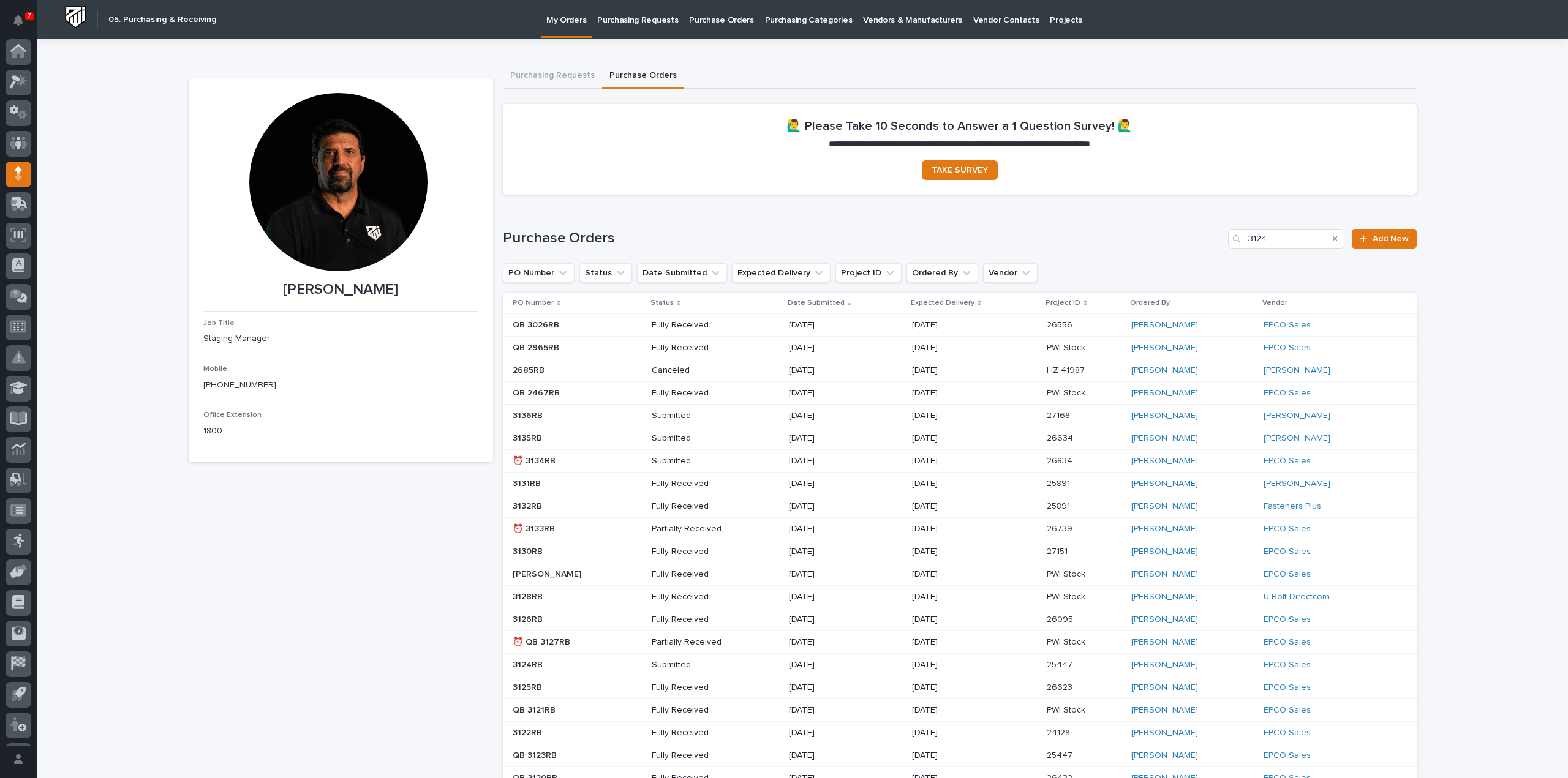
scroll to position [27, 0]
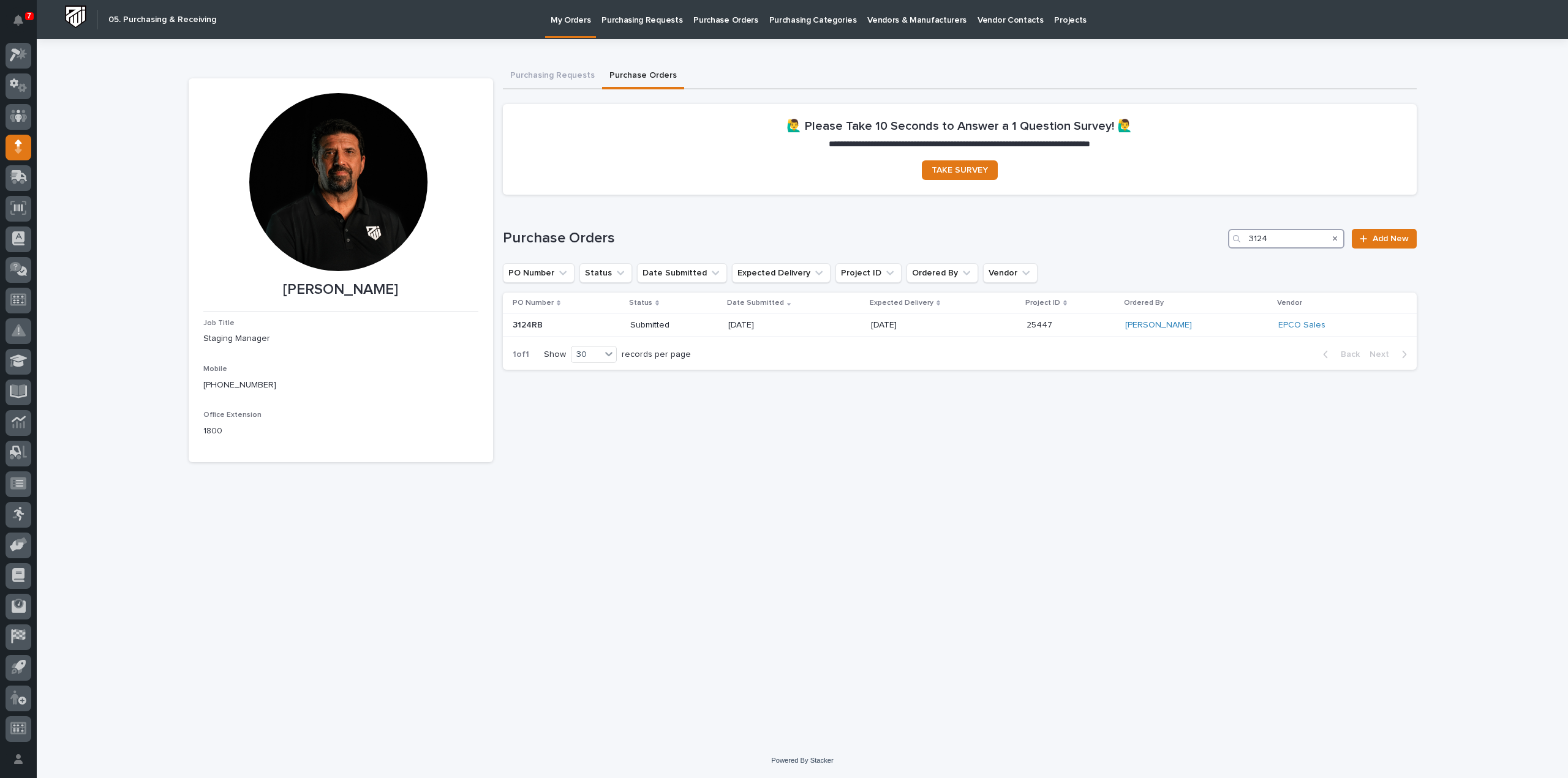
drag, startPoint x: 1303, startPoint y: 240, endPoint x: 1212, endPoint y: 244, distance: 91.1
click at [1212, 244] on div "Purchase Orders 3124 Add New" at bounding box center [960, 238] width 914 height 20
drag, startPoint x: 1281, startPoint y: 239, endPoint x: 1246, endPoint y: 238, distance: 35.0
click at [1246, 238] on div "3127" at bounding box center [1286, 238] width 116 height 20
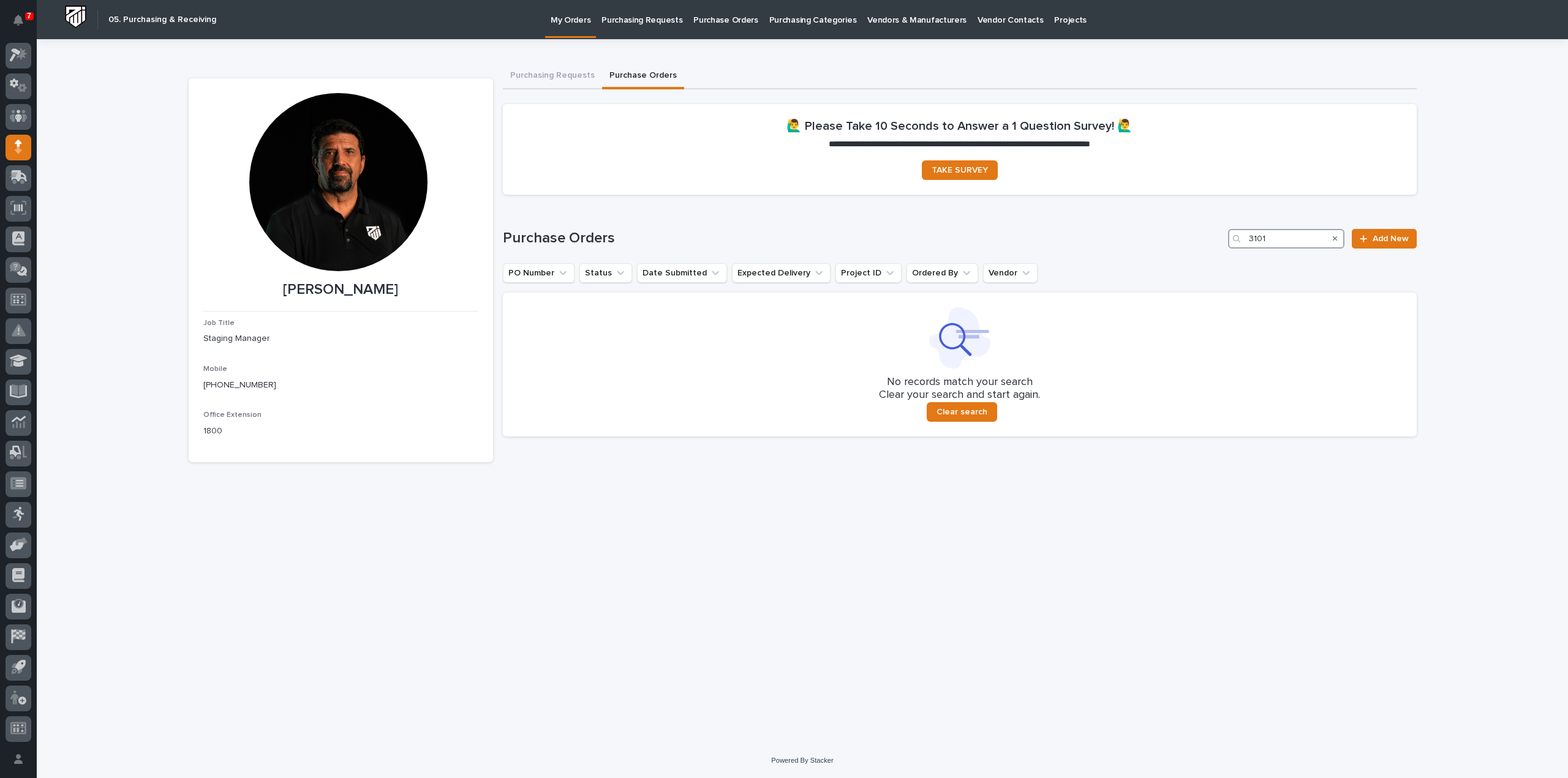
click at [1257, 246] on input "3101" at bounding box center [1286, 238] width 116 height 20
type input "3"
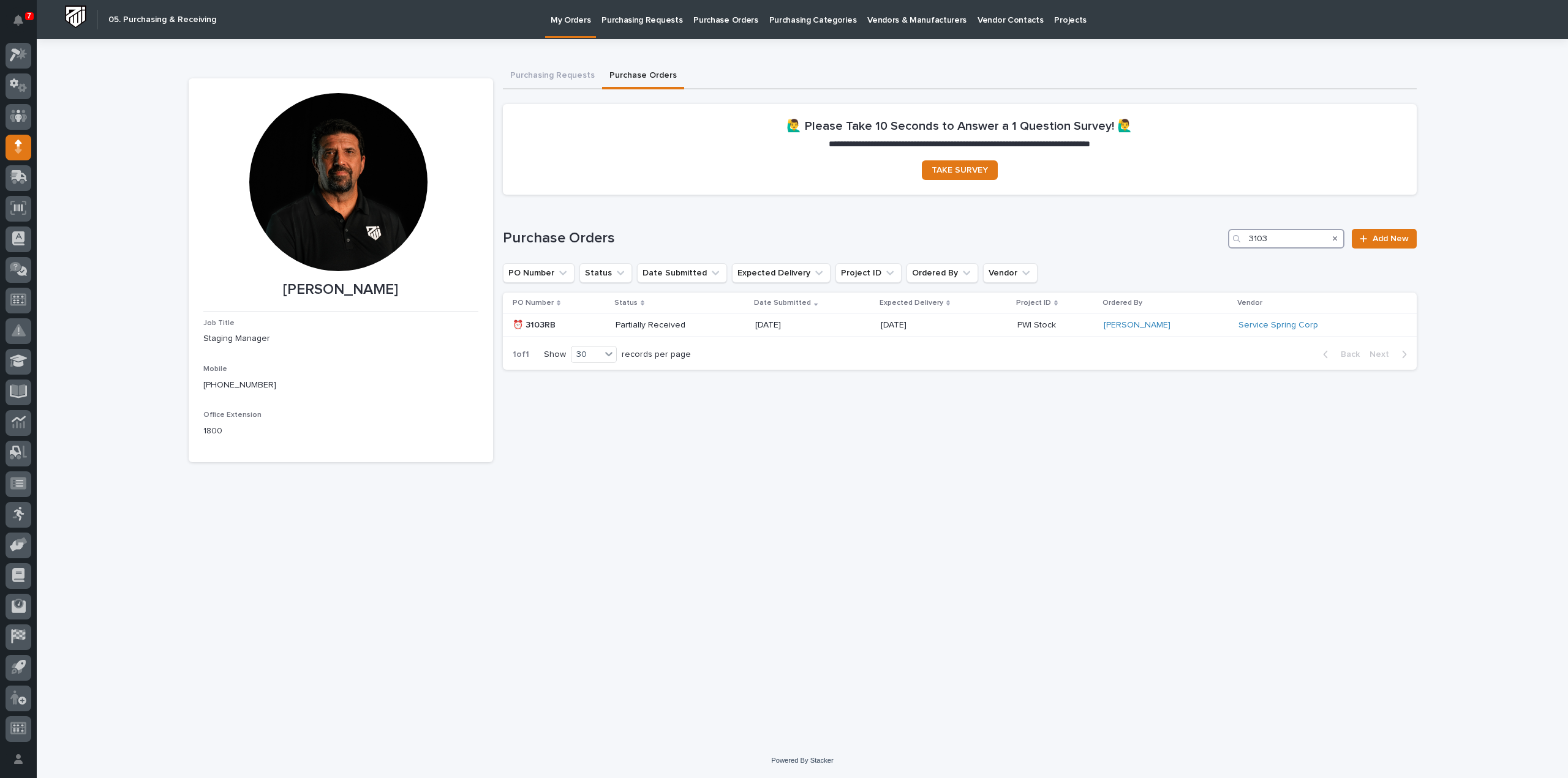
type input "3103"
click at [1336, 239] on icon "Search" at bounding box center [1335, 238] width 5 height 7
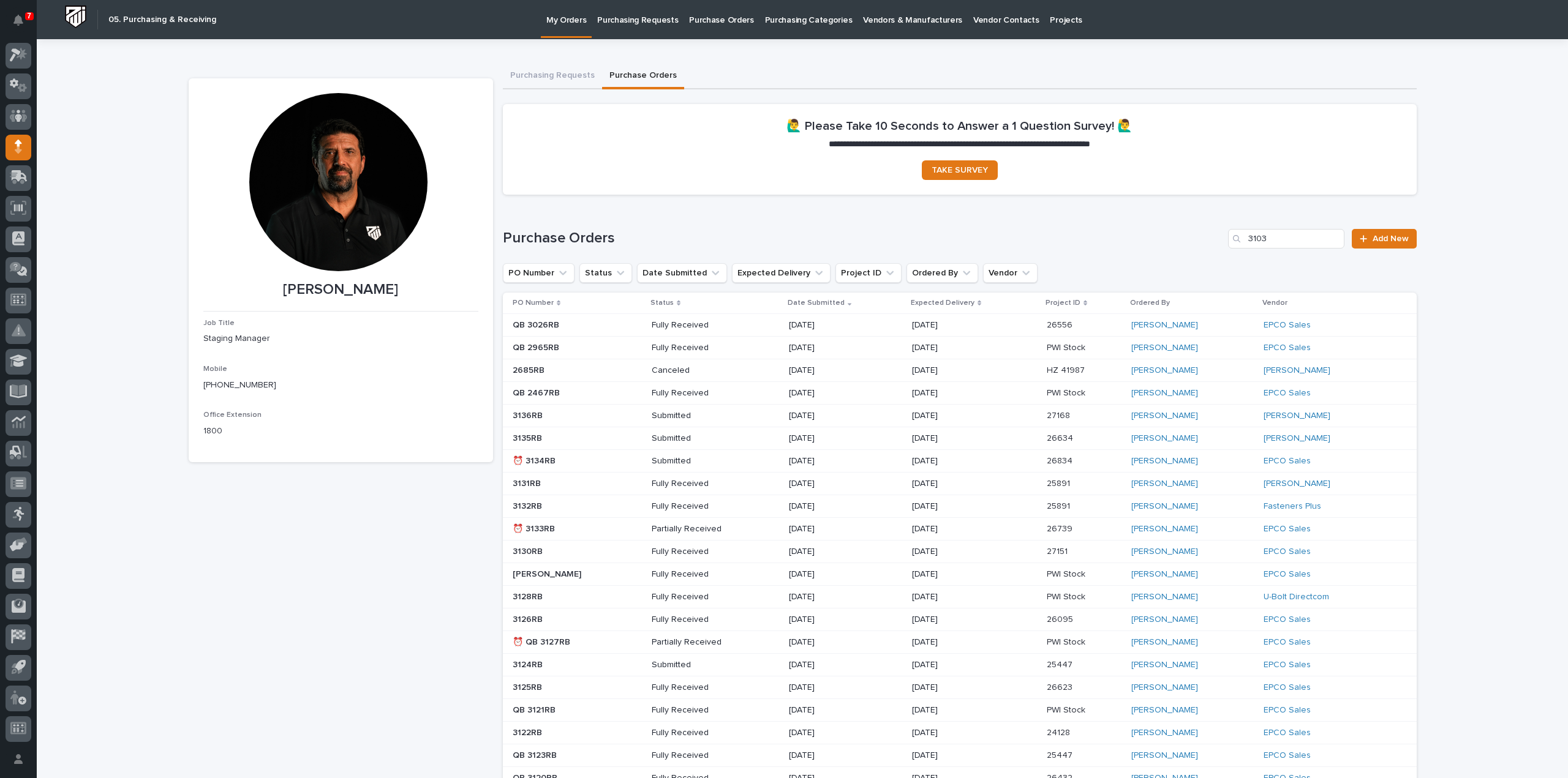
click at [426, 586] on div "Reinhart Burkholder Job Title Staging Manager Mobile (574) 238-0244 Office Exte…" at bounding box center [341, 557] width 304 height 959
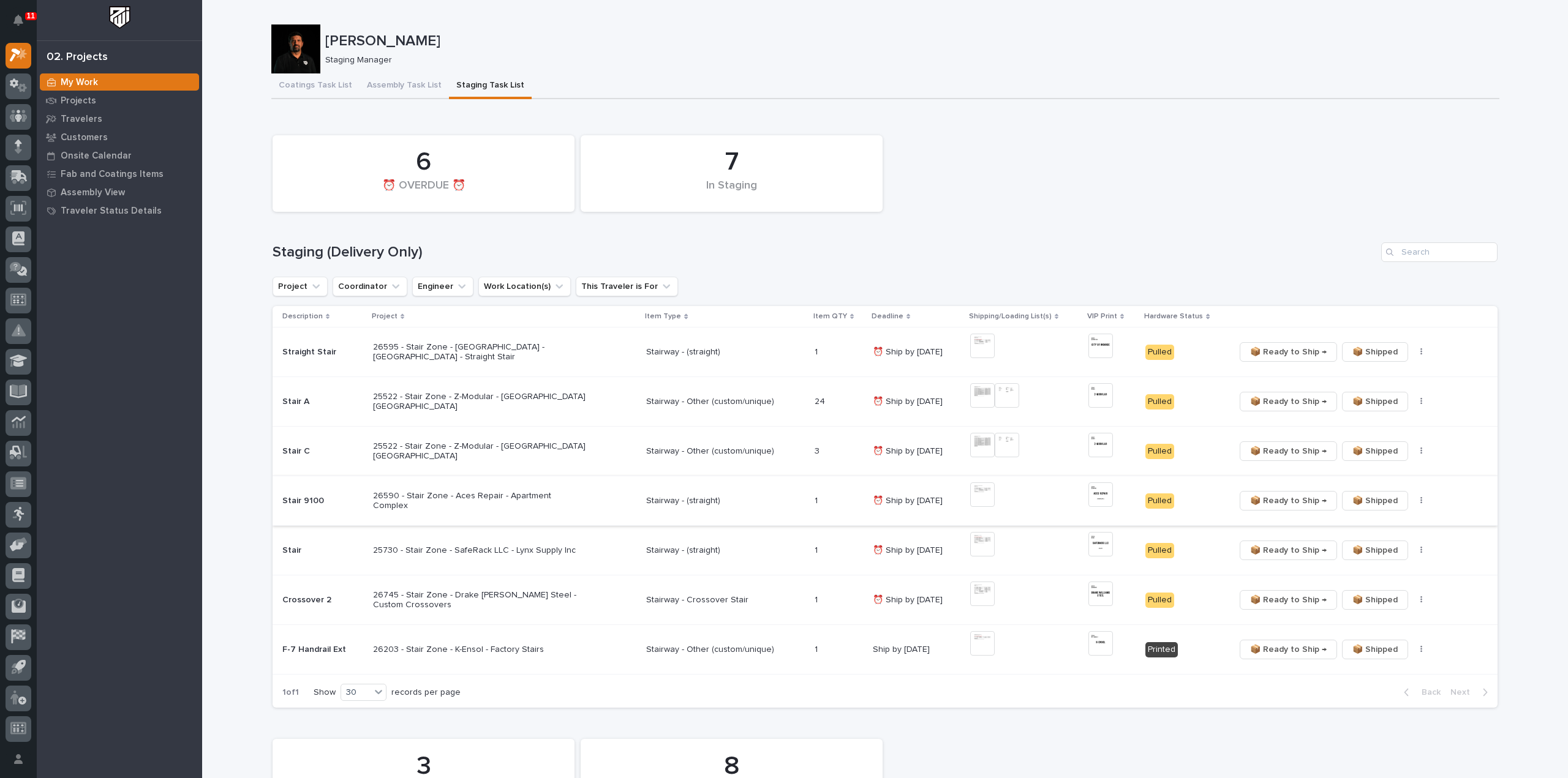
click at [1266, 503] on span "📦 Ready to Ship →" at bounding box center [1289, 500] width 77 height 15
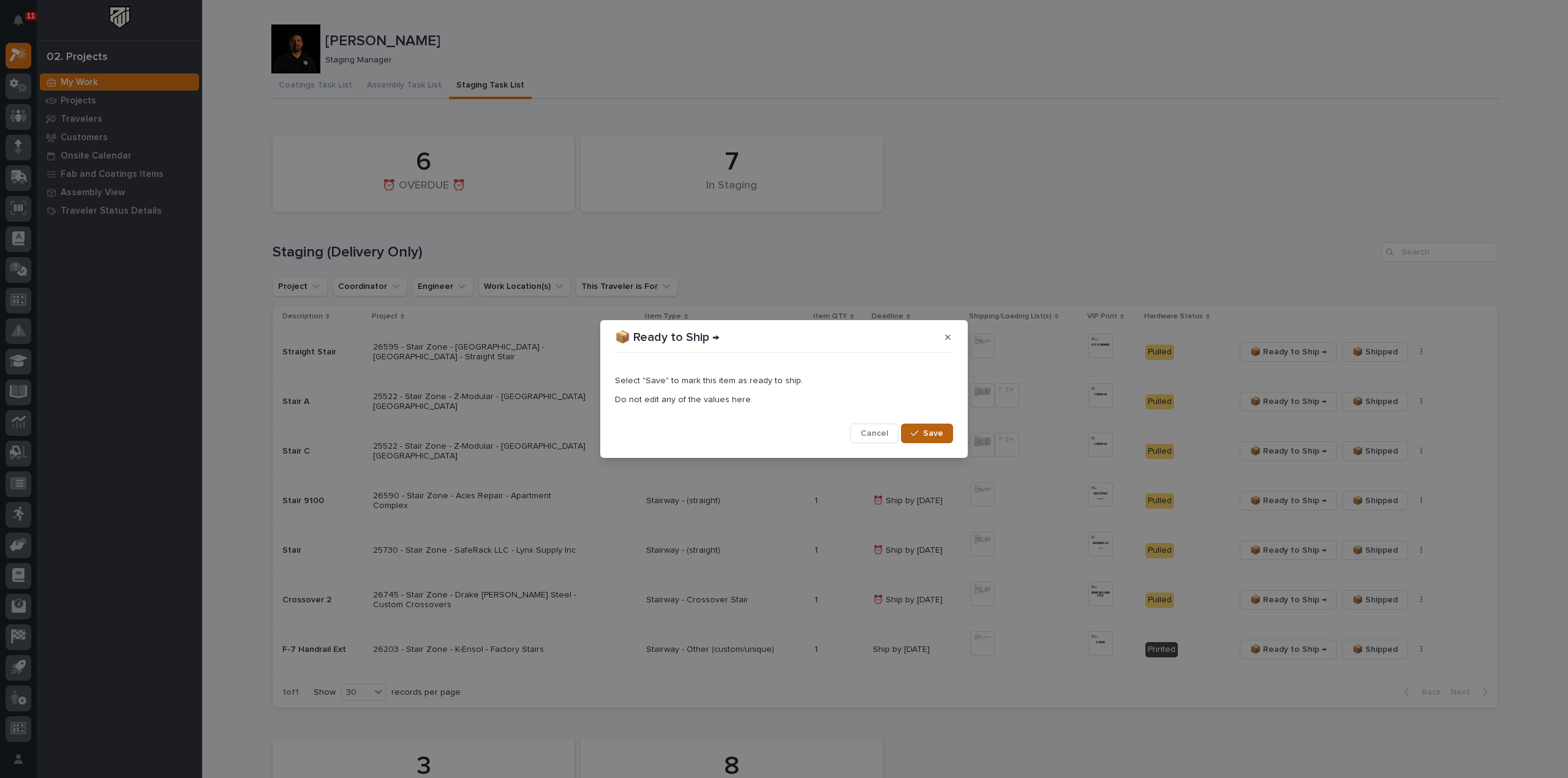
click at [935, 438] on span "Save" at bounding box center [933, 434] width 20 height 11
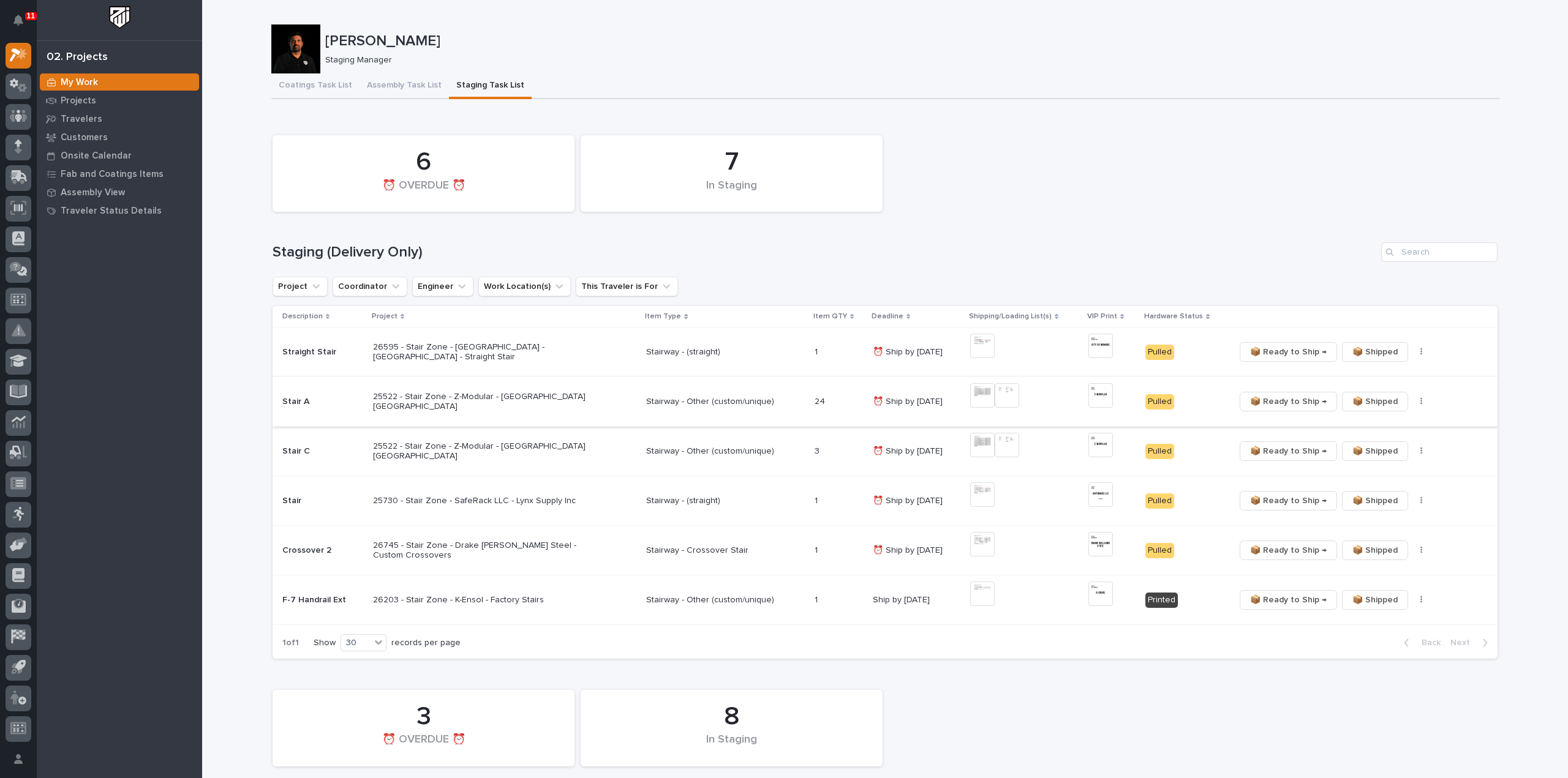
click at [986, 395] on img at bounding box center [983, 396] width 24 height 24
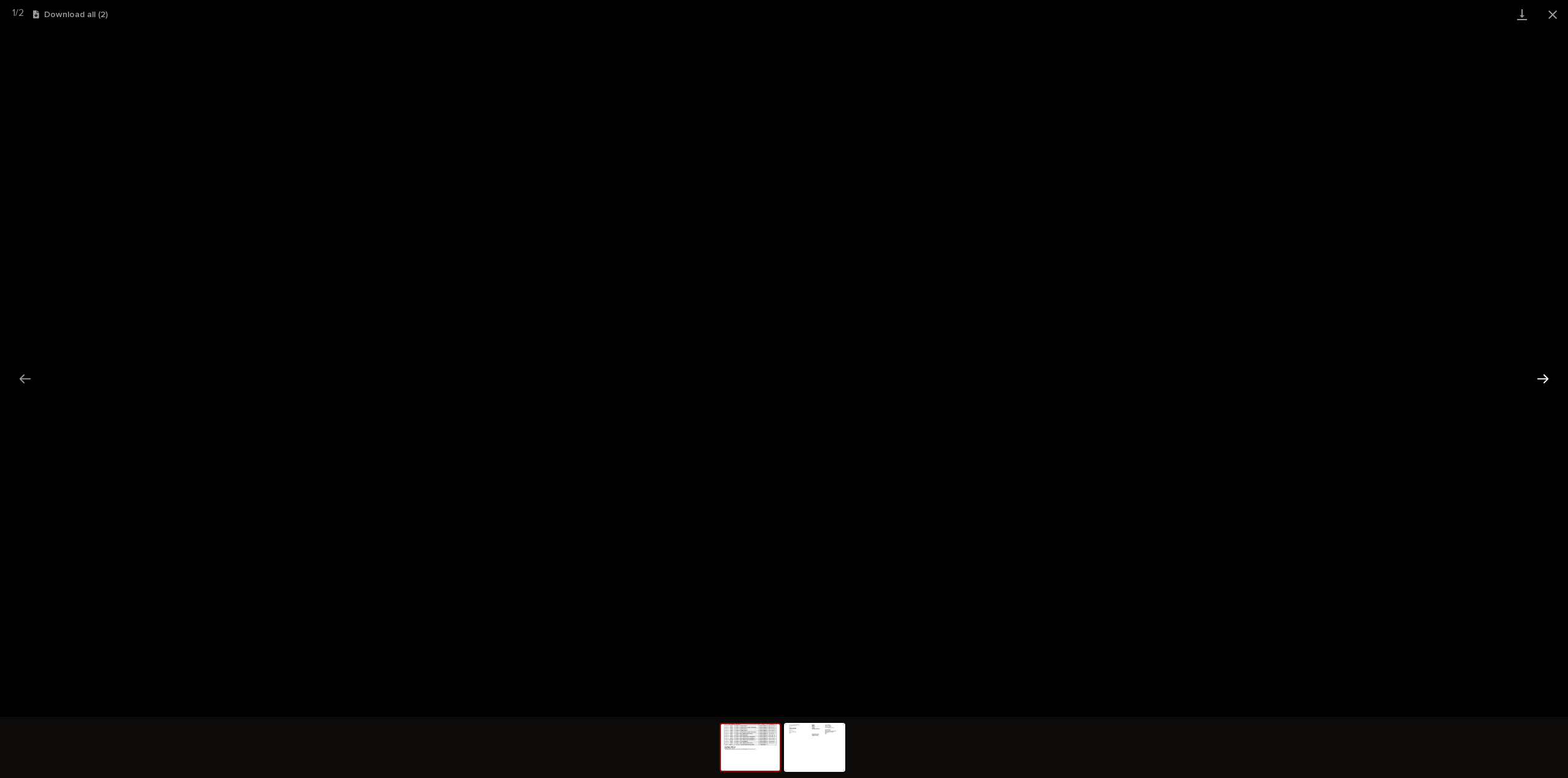
click at [1537, 377] on button "Next slide" at bounding box center [1544, 378] width 26 height 24
click at [1553, 14] on button "Close gallery" at bounding box center [1553, 14] width 31 height 28
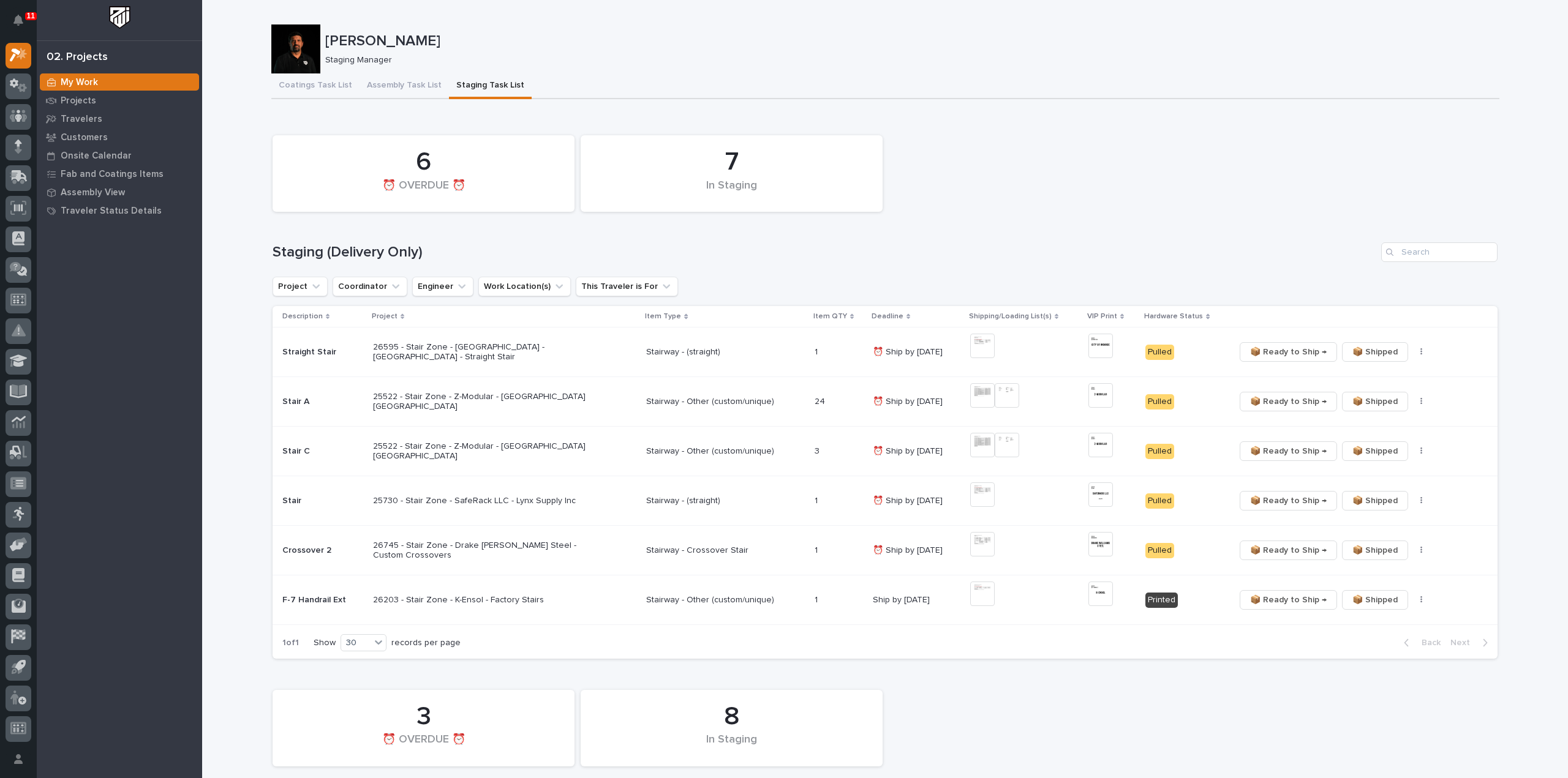
click at [1350, 143] on div "7 In Staging 6 ⏰ OVERDUE ⏰" at bounding box center [885, 173] width 1237 height 89
click at [1271, 503] on span "📦 Ready to Ship →" at bounding box center [1289, 500] width 77 height 15
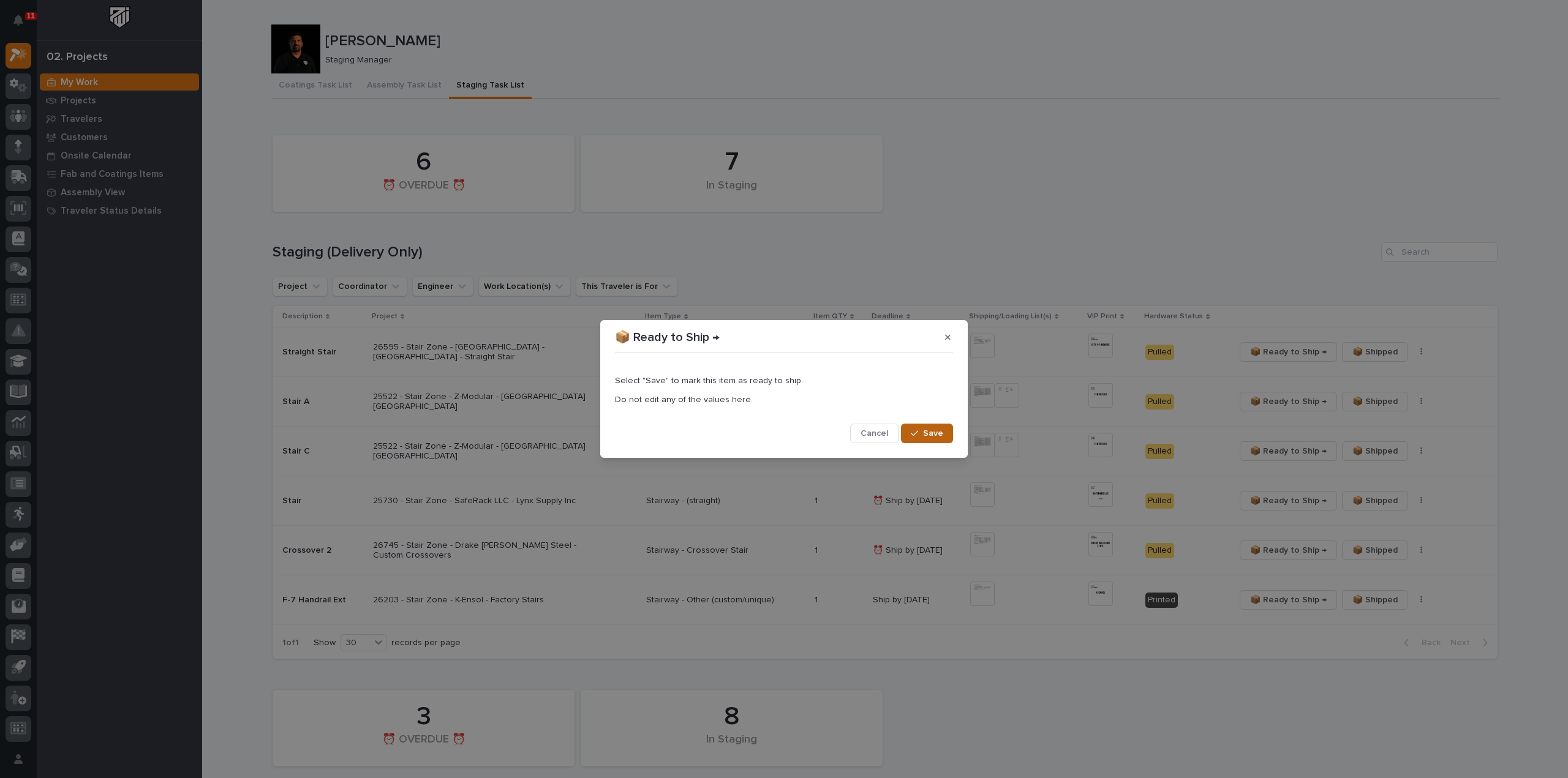
click at [914, 438] on button "Save" at bounding box center [927, 434] width 52 height 20
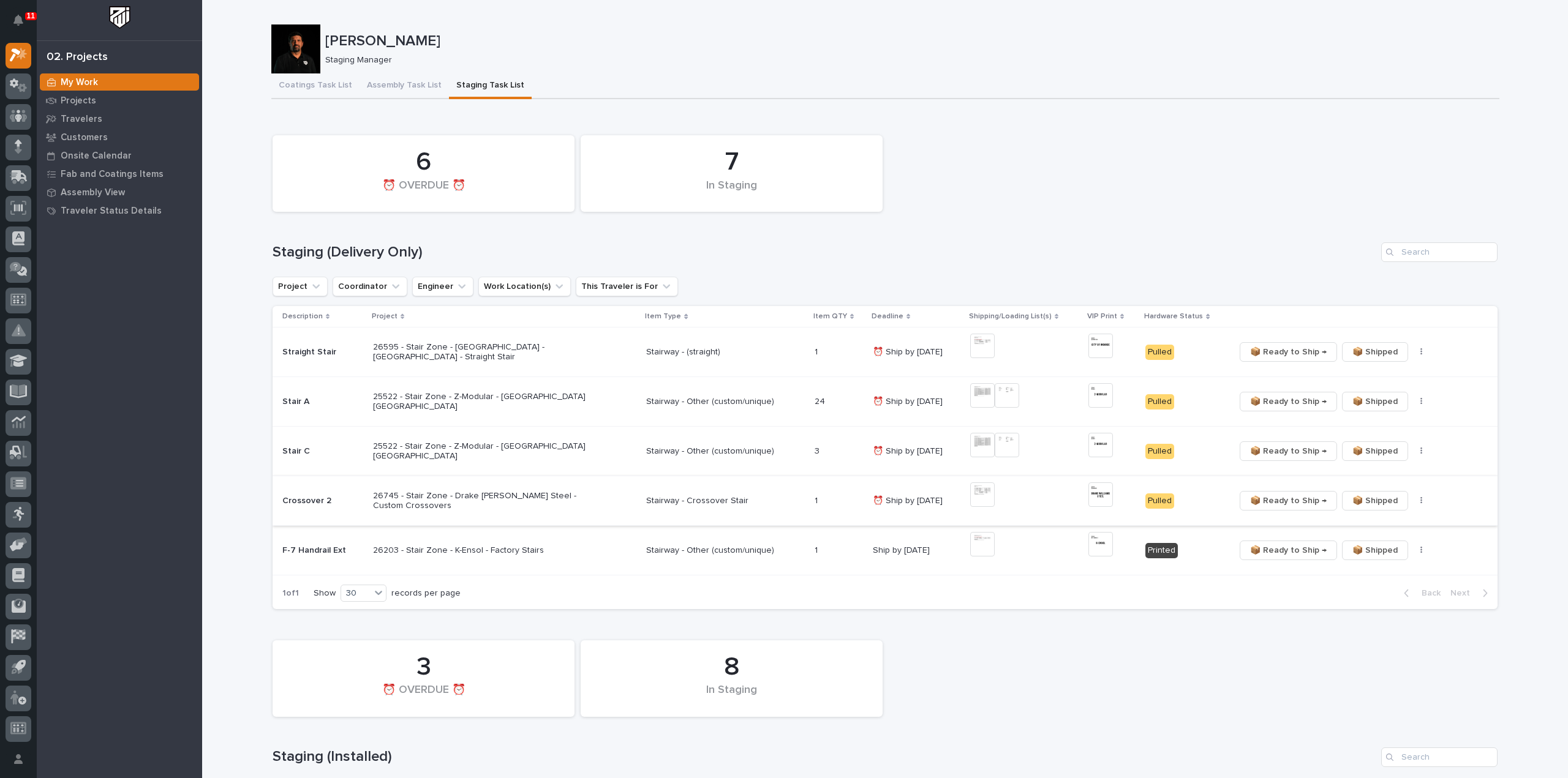
click at [1269, 501] on span "📦 Ready to Ship →" at bounding box center [1289, 500] width 77 height 15
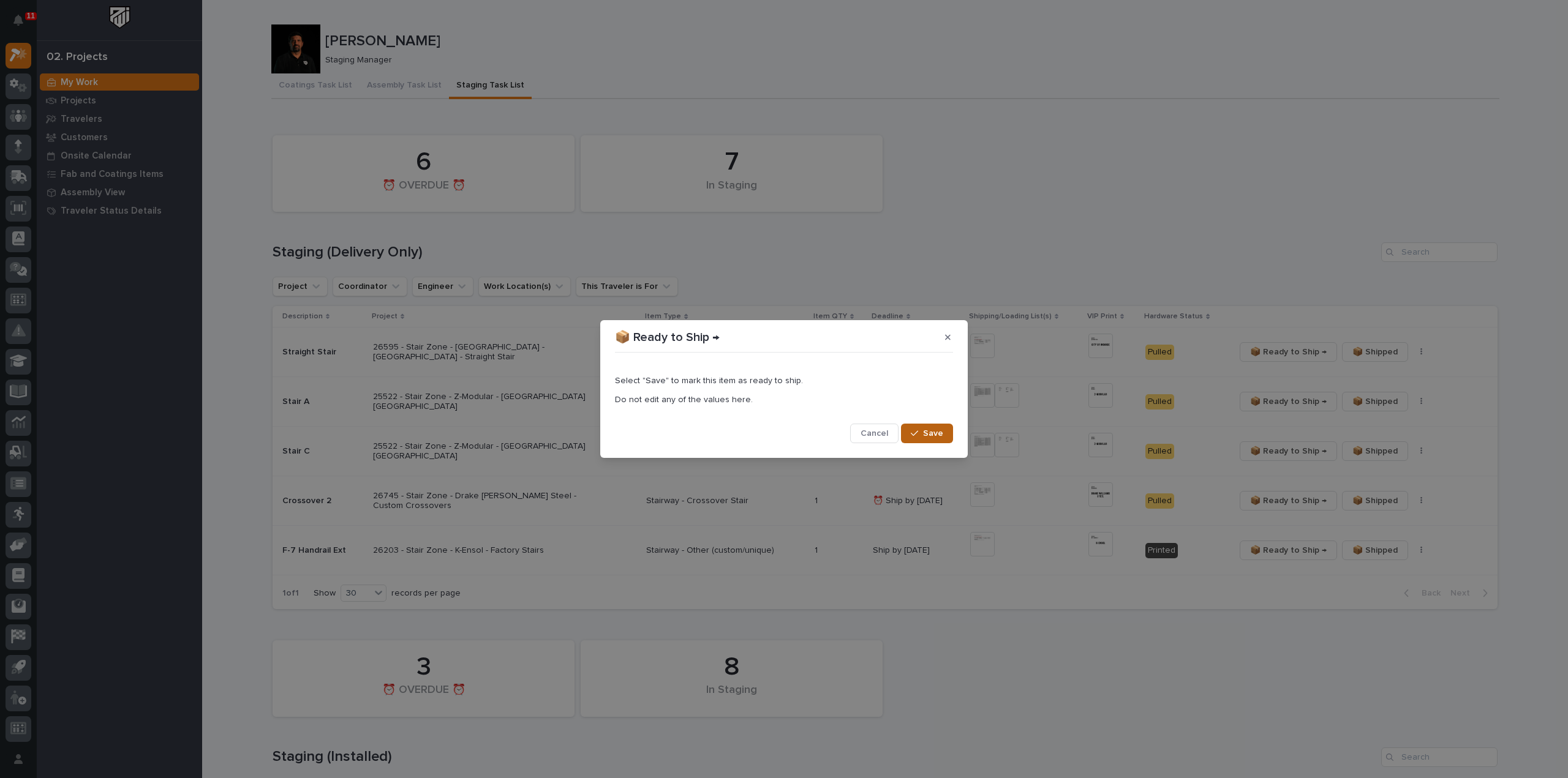
click at [931, 431] on span "Save" at bounding box center [933, 434] width 20 height 11
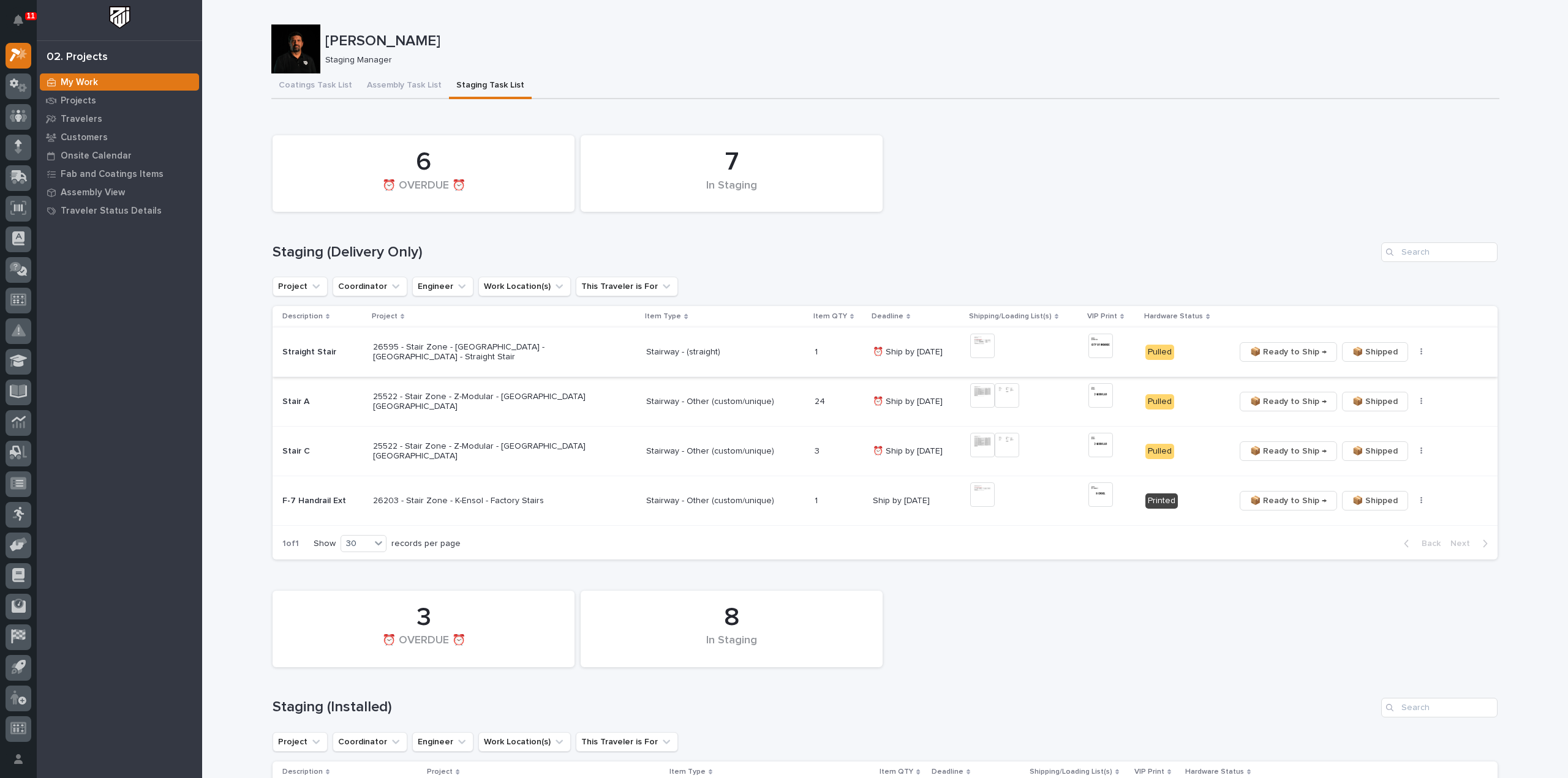
click at [988, 347] on img at bounding box center [983, 346] width 24 height 24
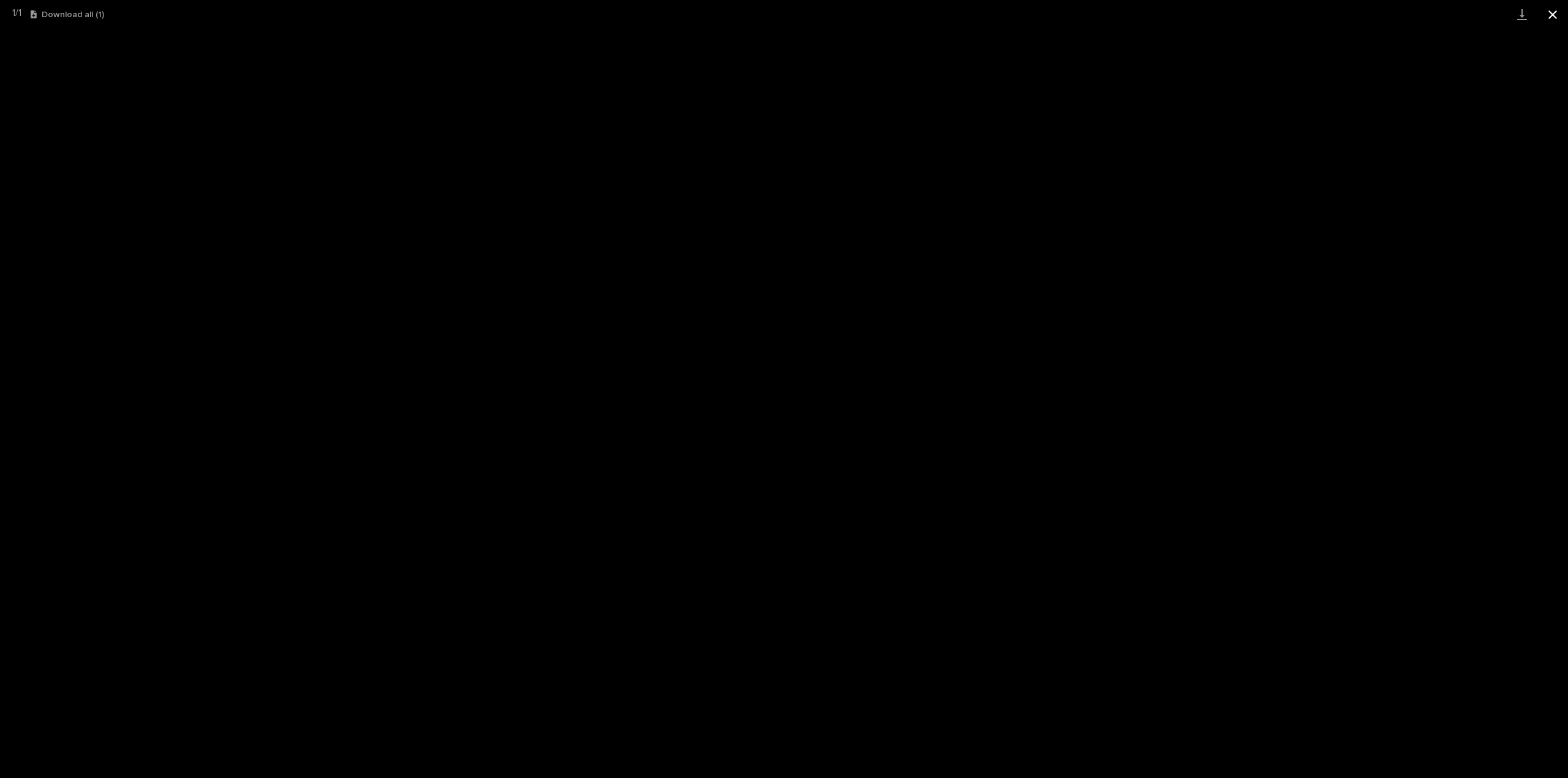
click at [1556, 15] on button "Close gallery" at bounding box center [1553, 14] width 31 height 28
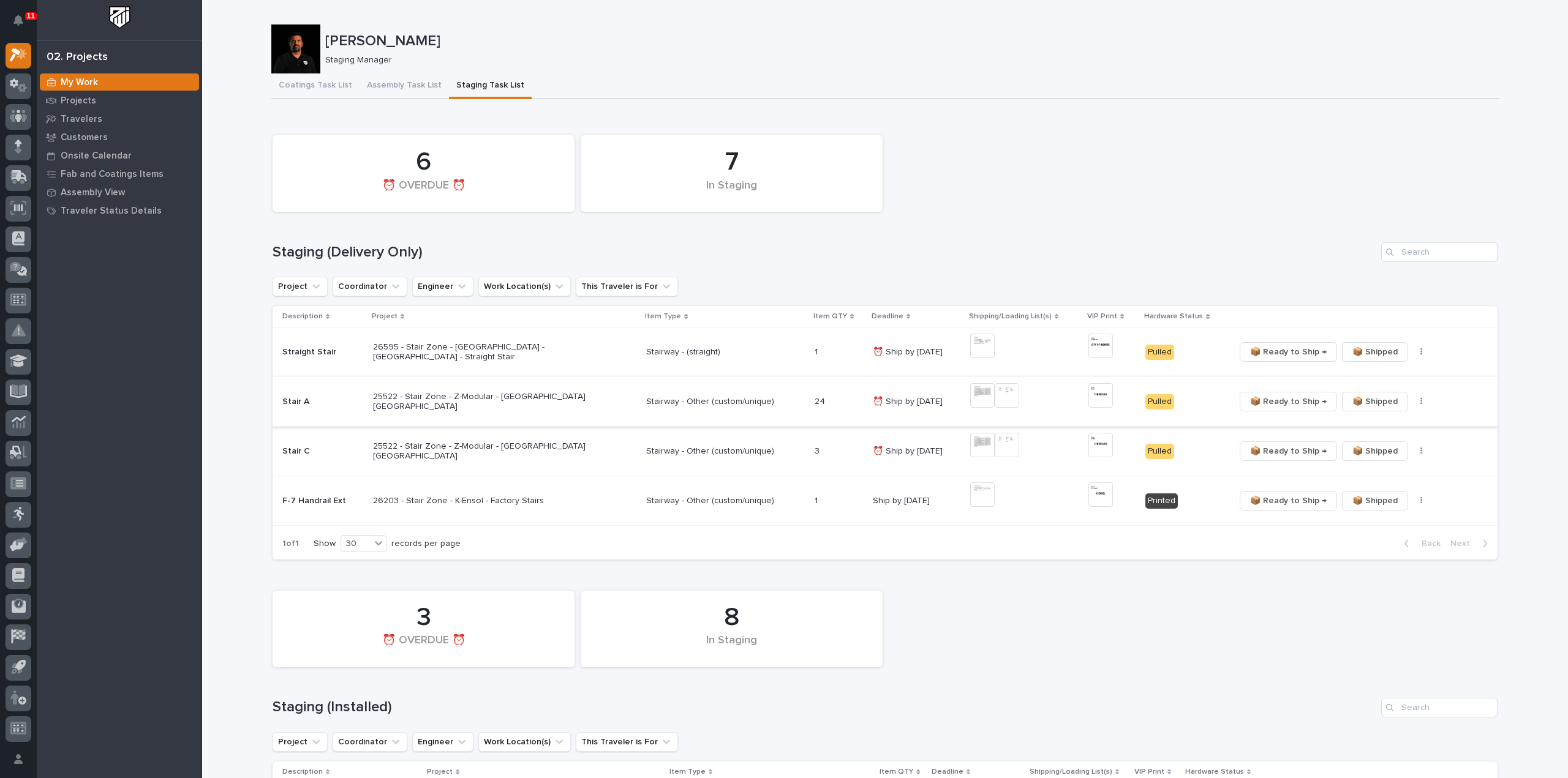
click at [1281, 399] on span "📦 Ready to Ship →" at bounding box center [1289, 402] width 77 height 15
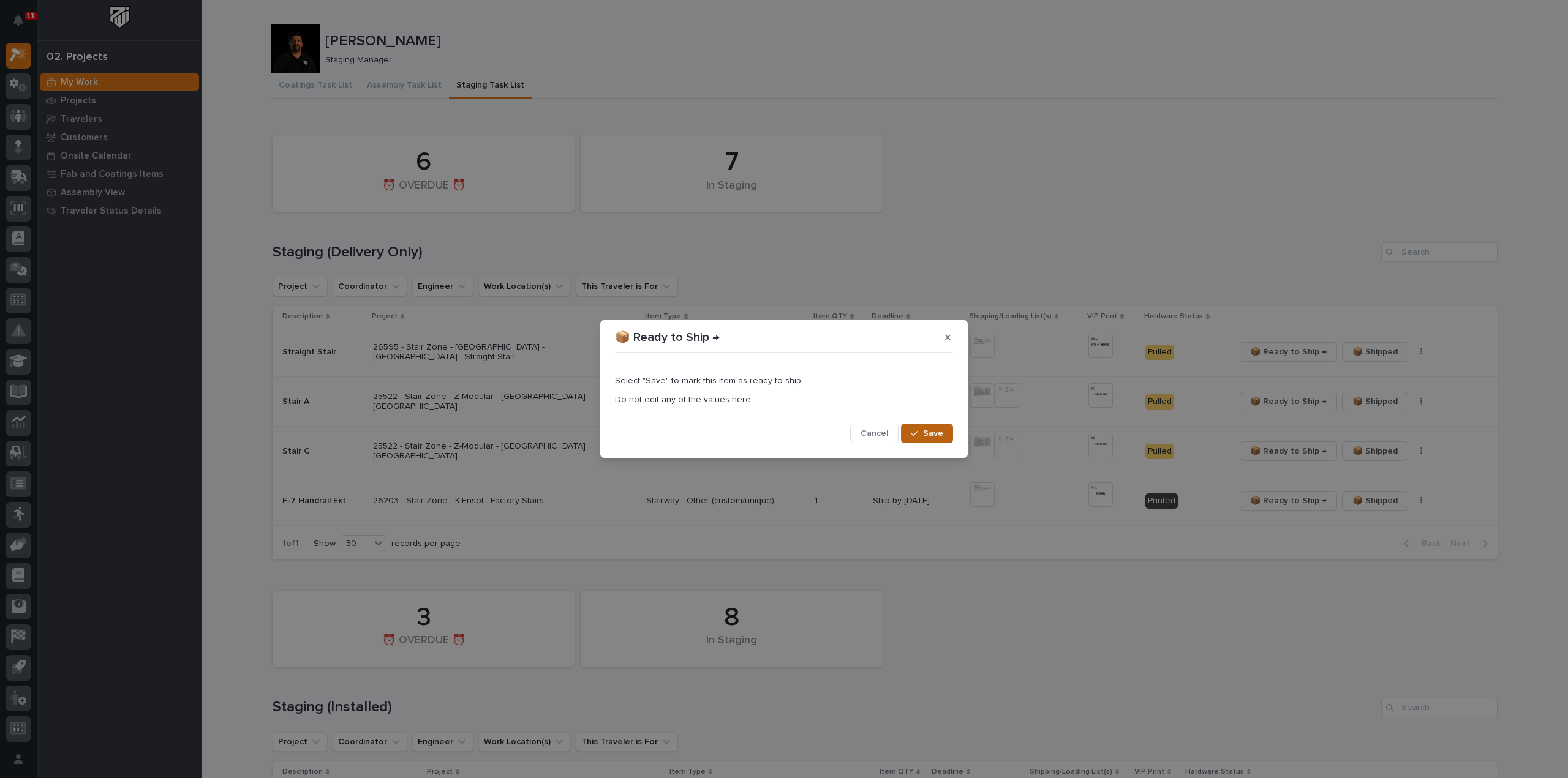
click at [922, 431] on div "button" at bounding box center [917, 433] width 12 height 9
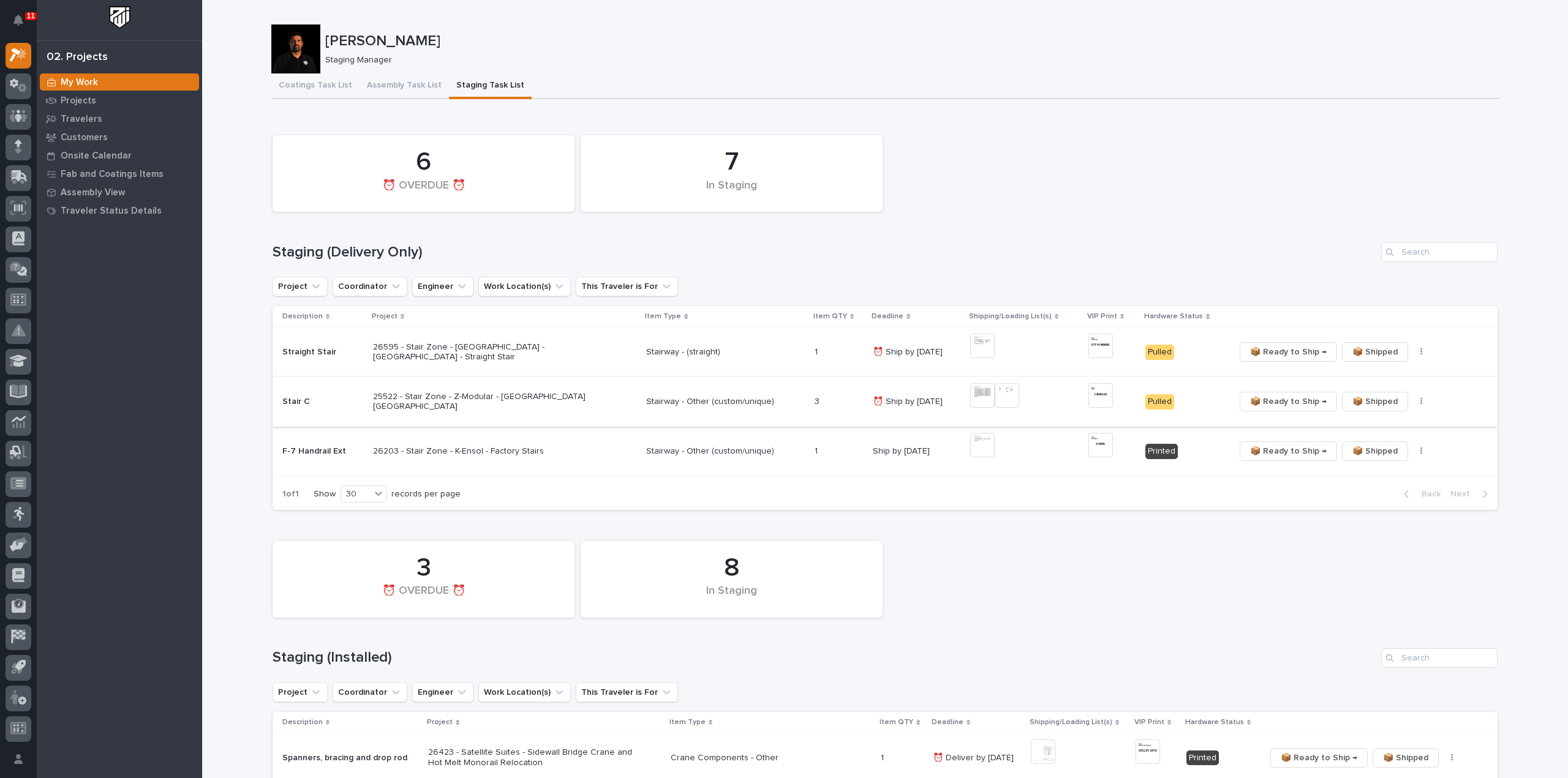
click at [1271, 402] on span "📦 Ready to Ship →" at bounding box center [1289, 402] width 77 height 15
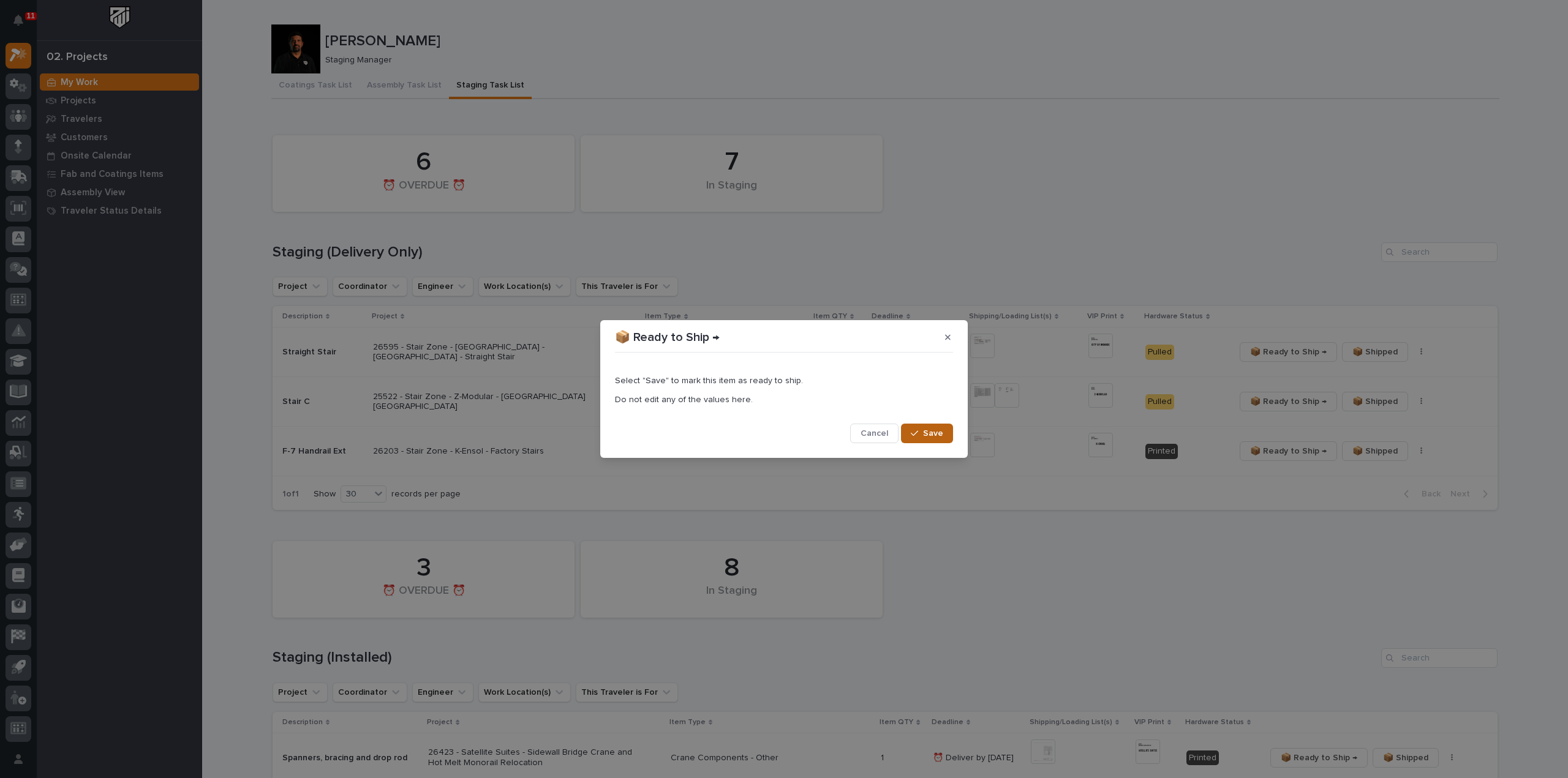
click at [929, 433] on span "Save" at bounding box center [933, 434] width 20 height 11
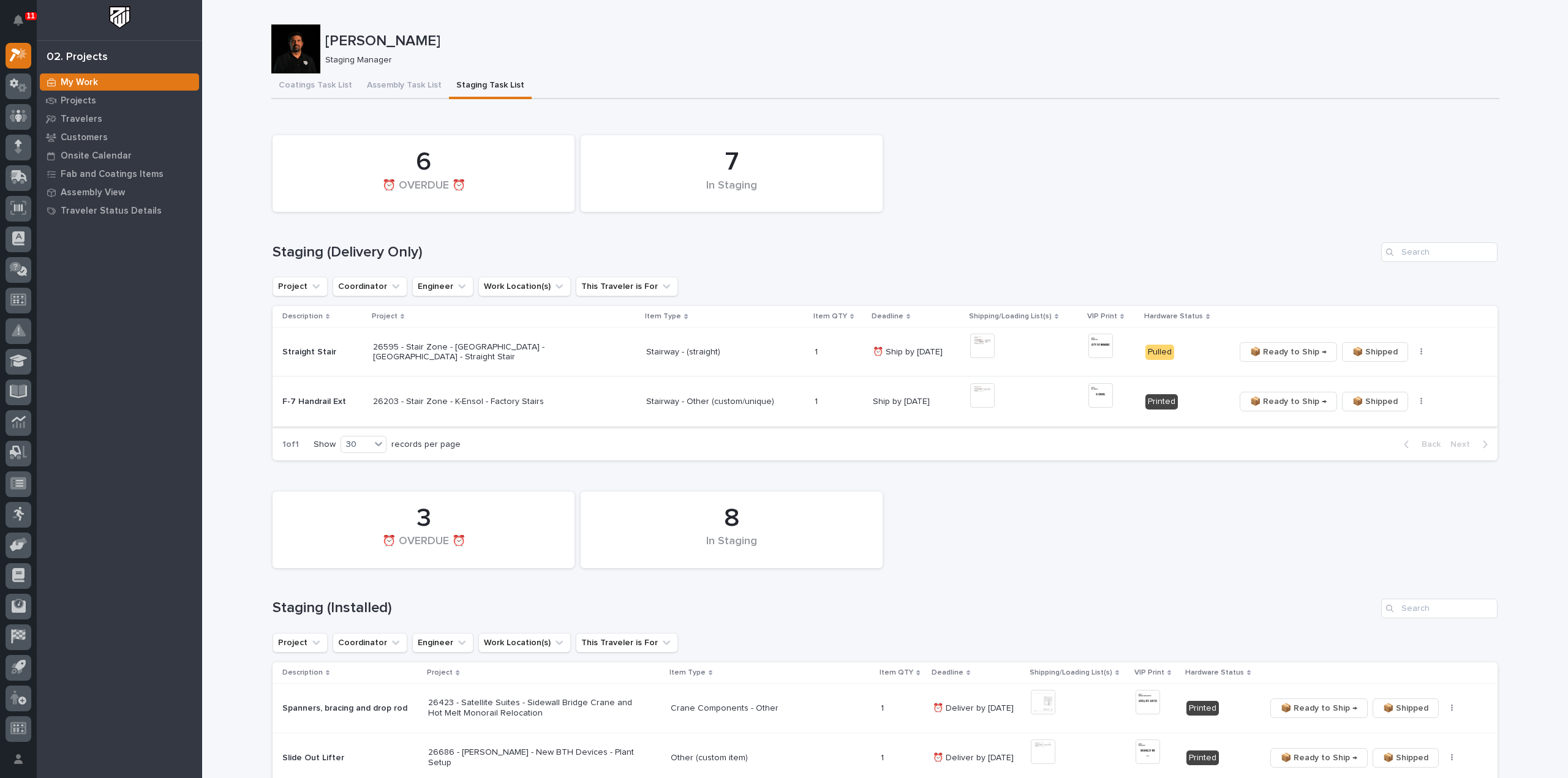
click at [971, 397] on img at bounding box center [983, 396] width 24 height 24
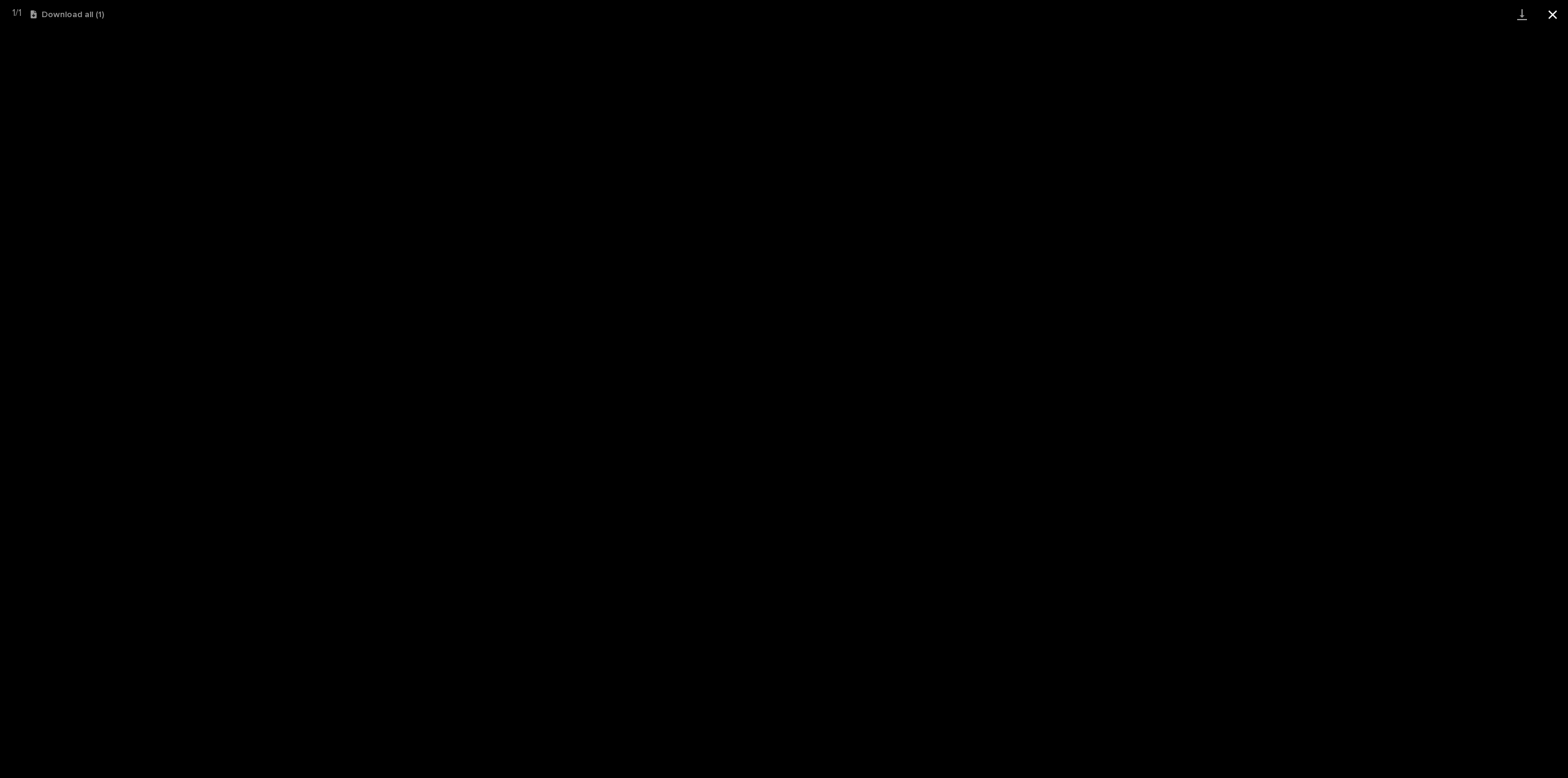
click at [1557, 15] on button "Close gallery" at bounding box center [1553, 14] width 31 height 28
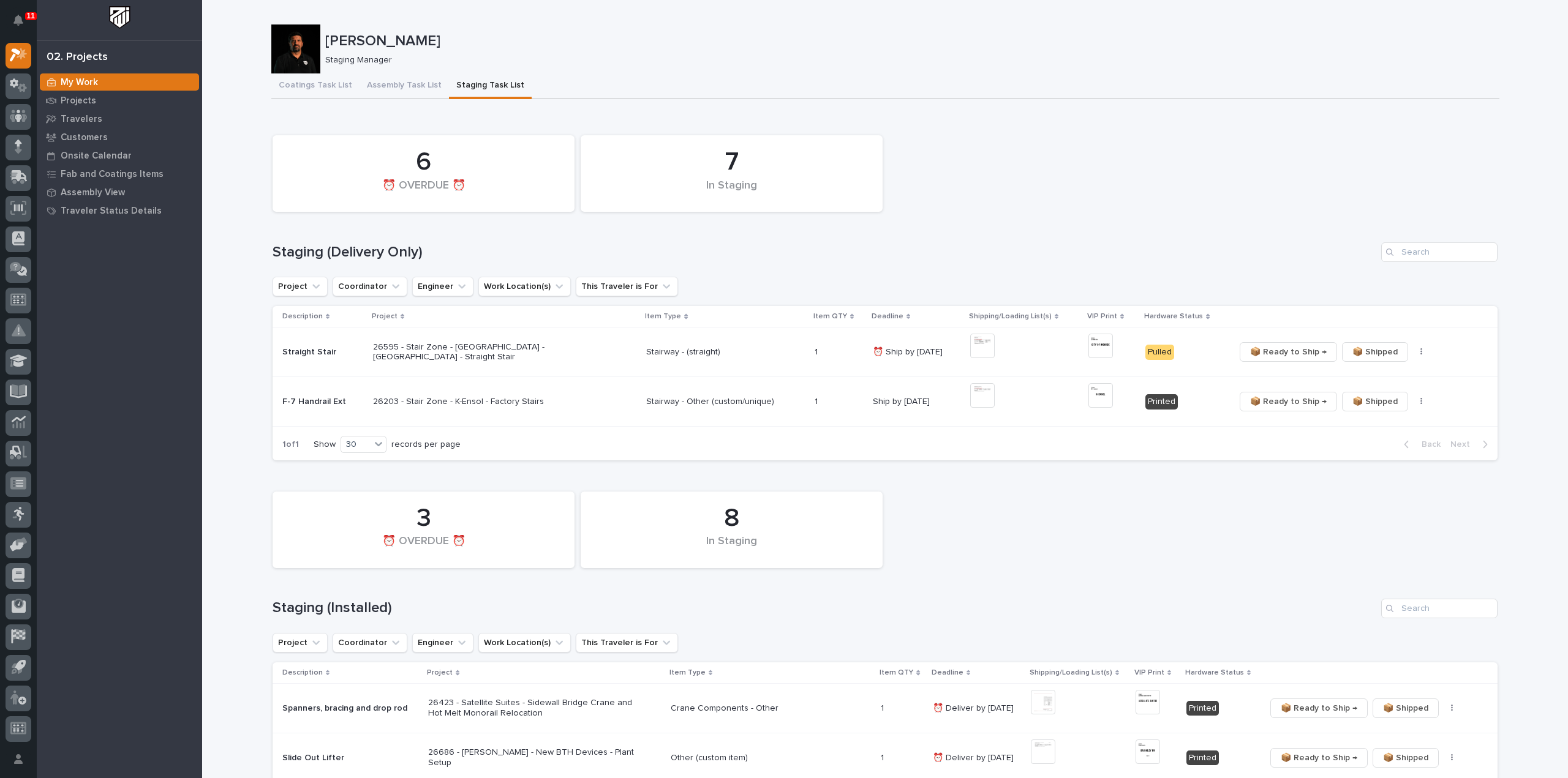
click at [1126, 500] on div "8 In Staging 3 ⏰ OVERDUE ⏰" at bounding box center [885, 530] width 1237 height 89
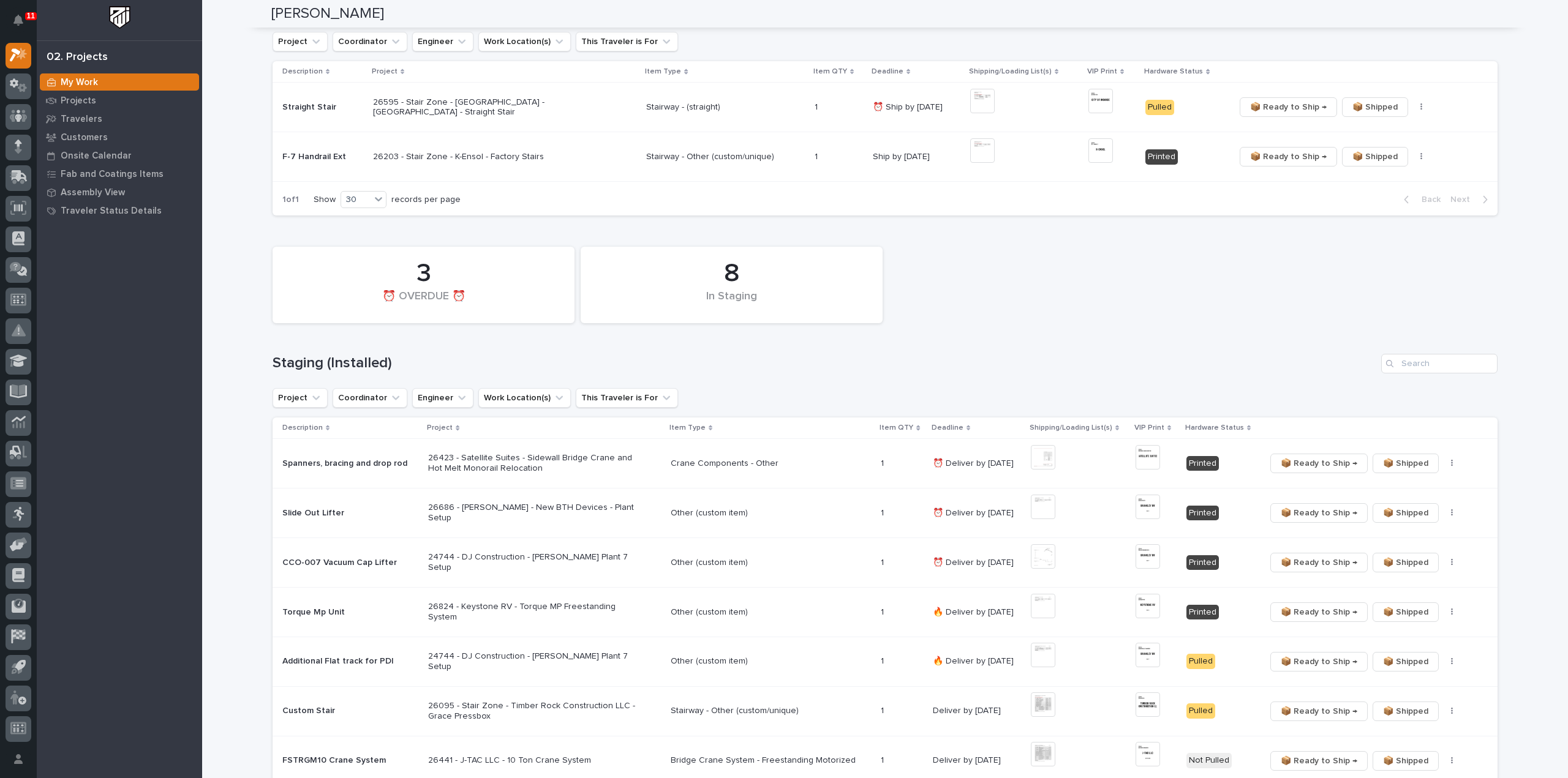
scroll to position [367, 0]
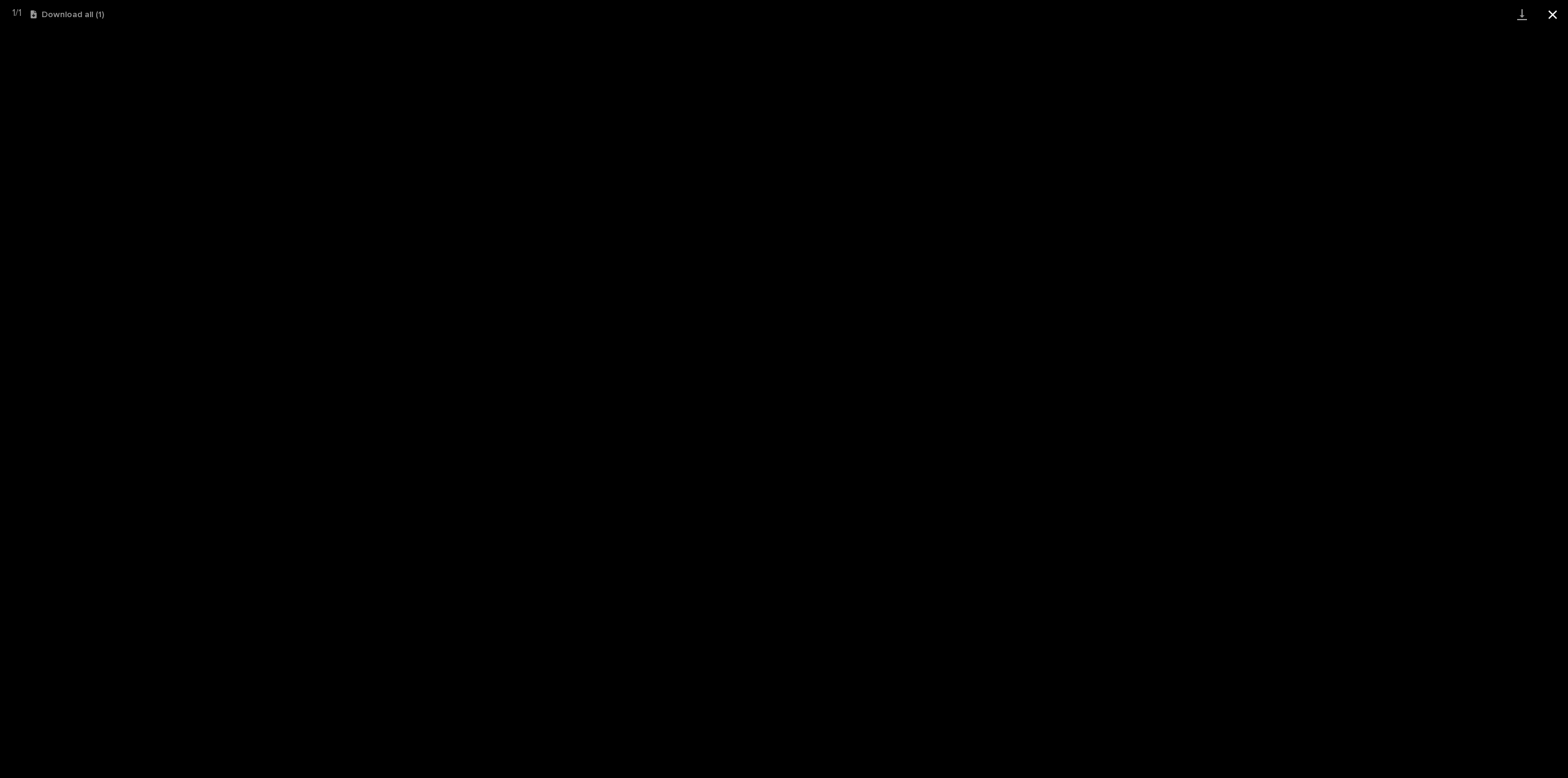
click at [1554, 15] on button "Close gallery" at bounding box center [1553, 14] width 31 height 28
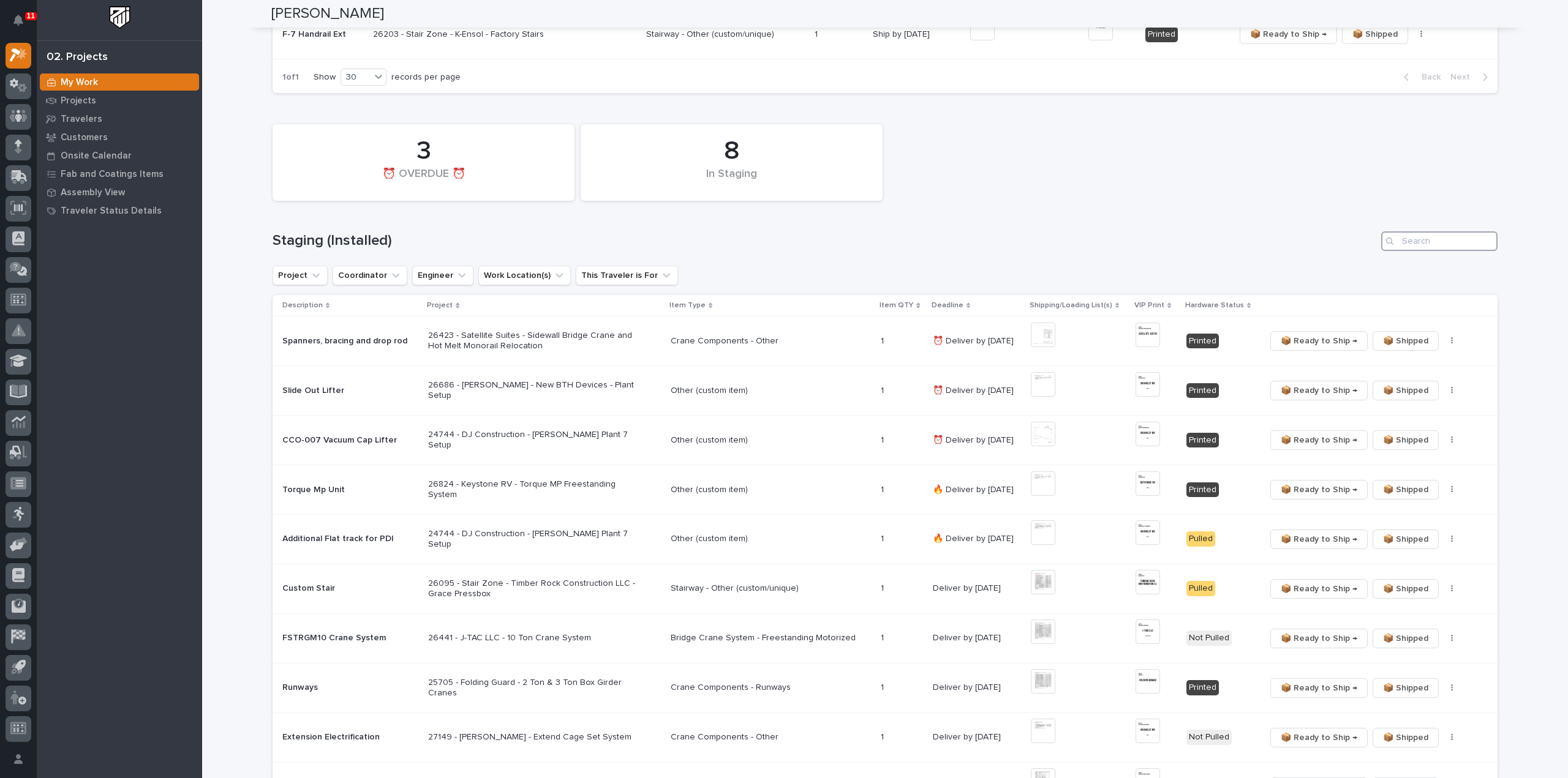
click at [1431, 245] on input "Search" at bounding box center [1439, 241] width 116 height 20
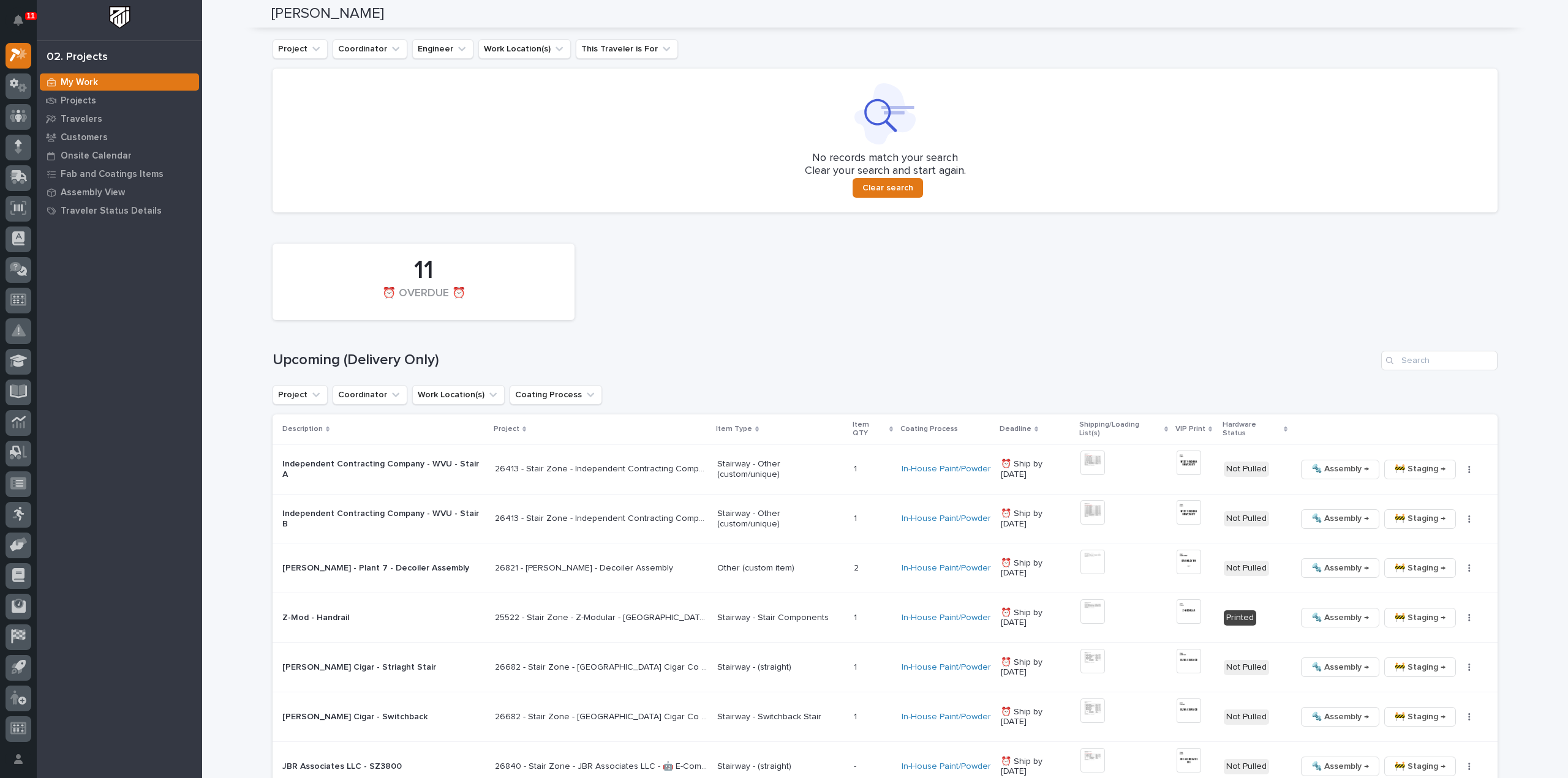
scroll to position [612, 0]
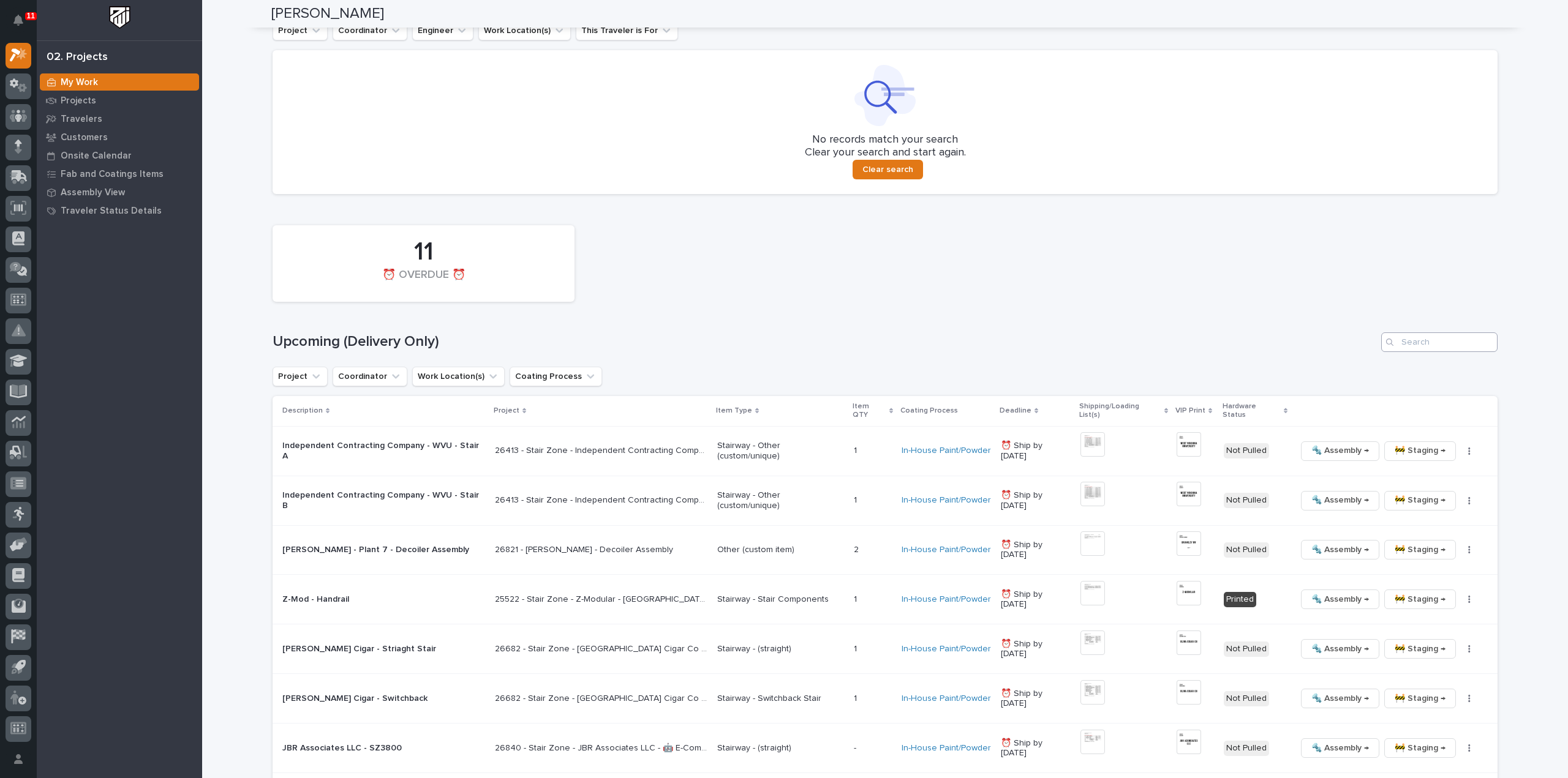
type input "26595"
click at [1439, 345] on input "Search" at bounding box center [1439, 343] width 116 height 20
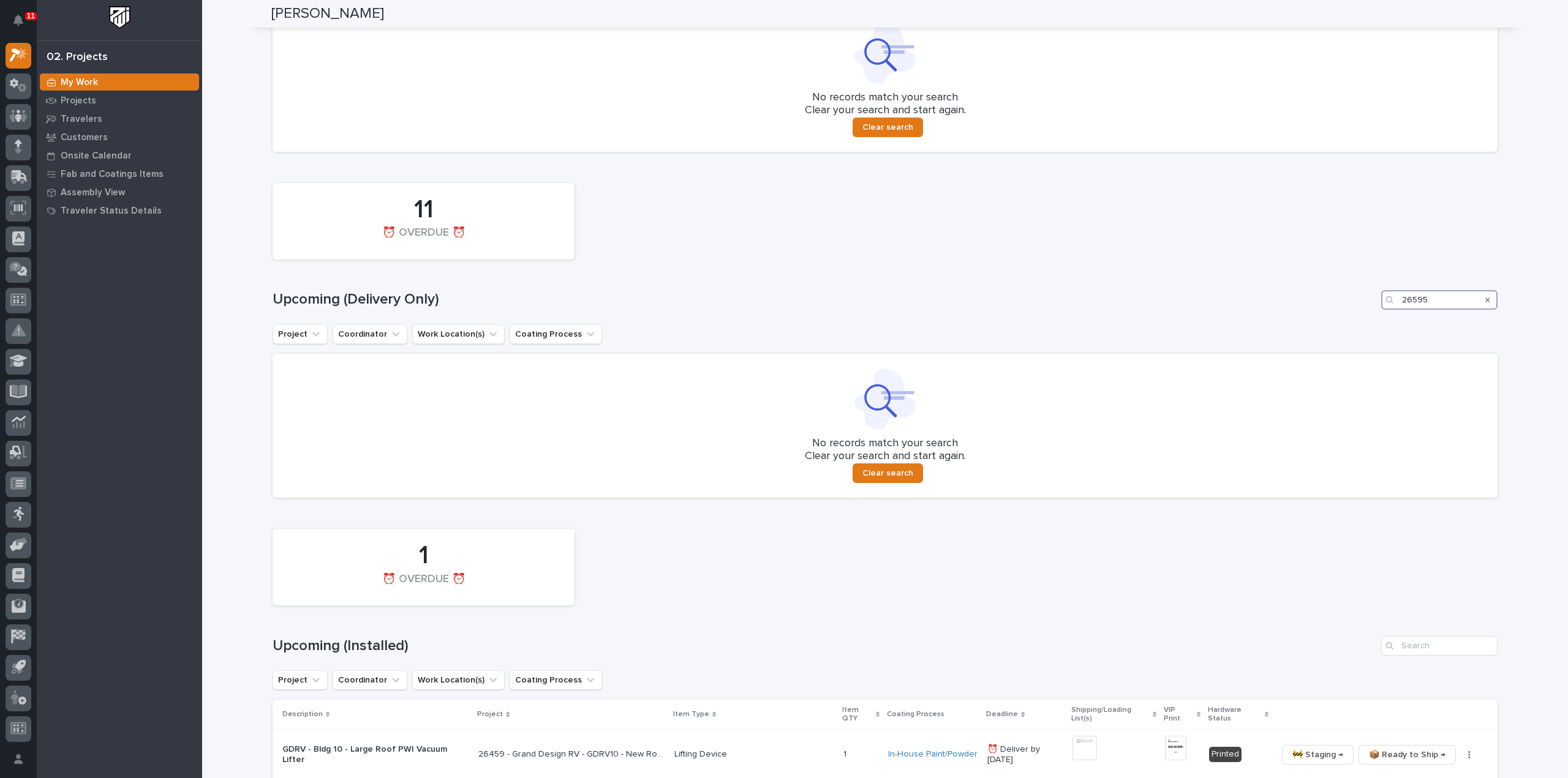
scroll to position [899, 0]
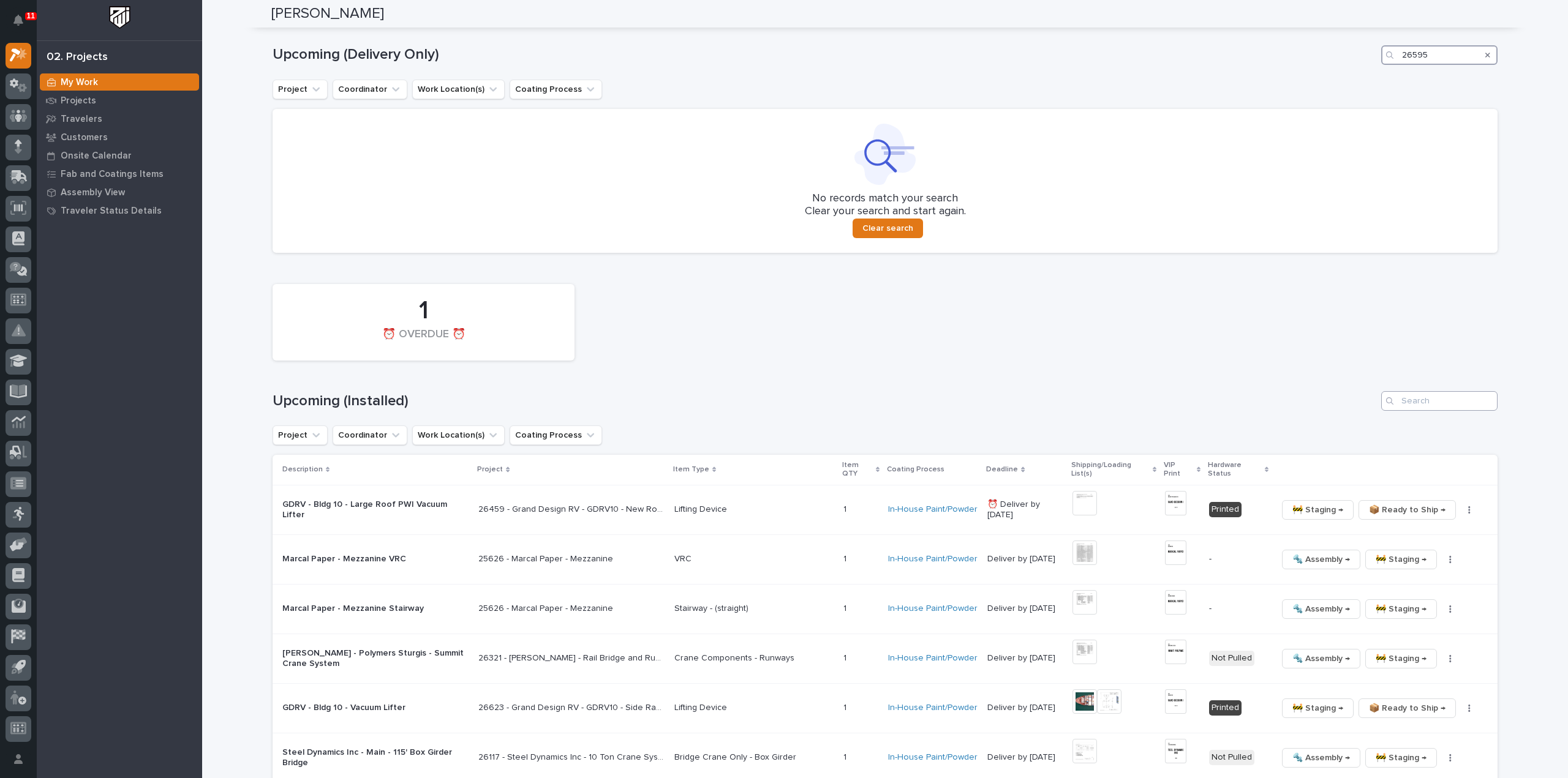
type input "26595"
click at [1434, 400] on input "Search" at bounding box center [1439, 401] width 116 height 20
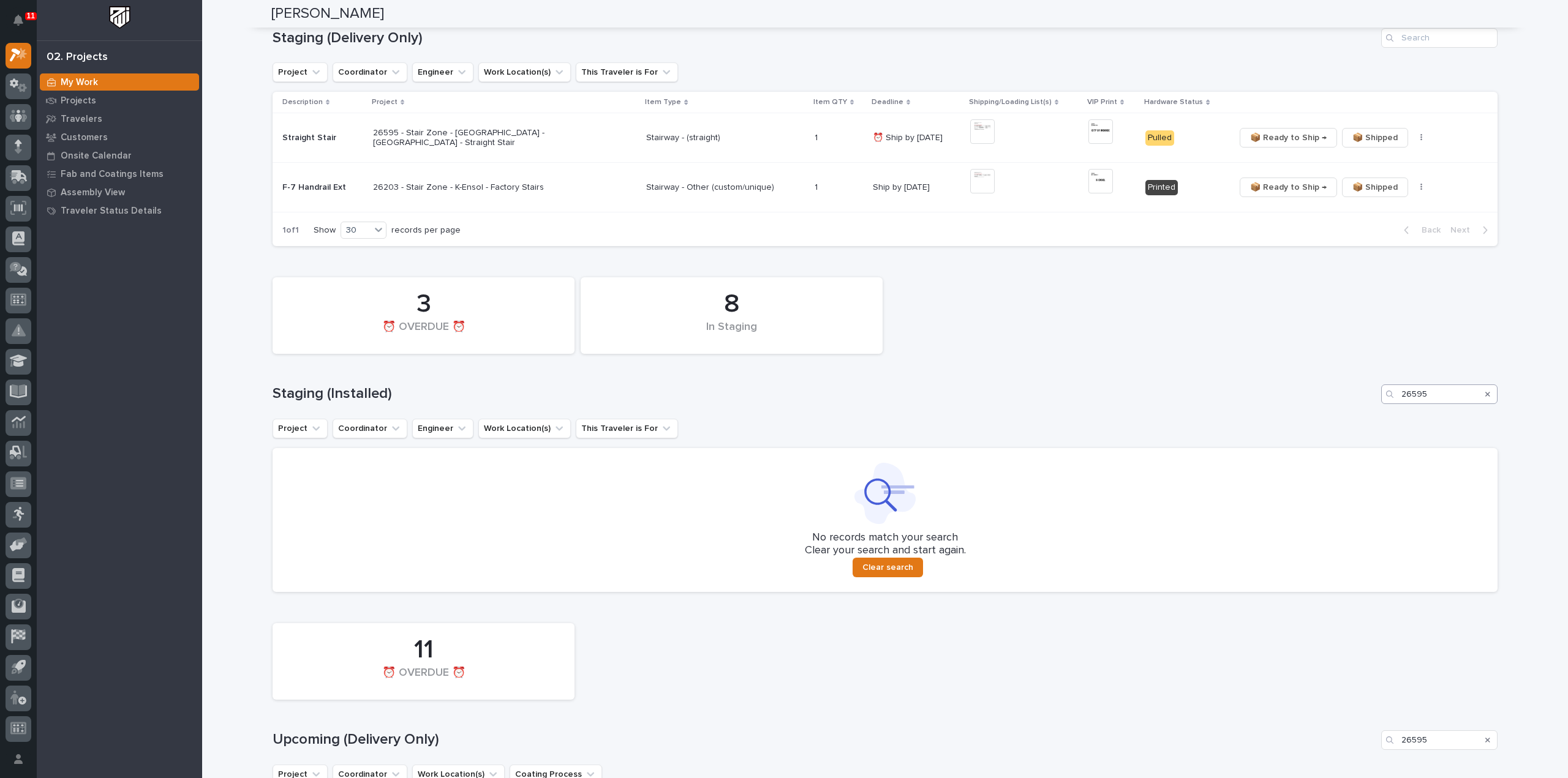
scroll to position [0, 0]
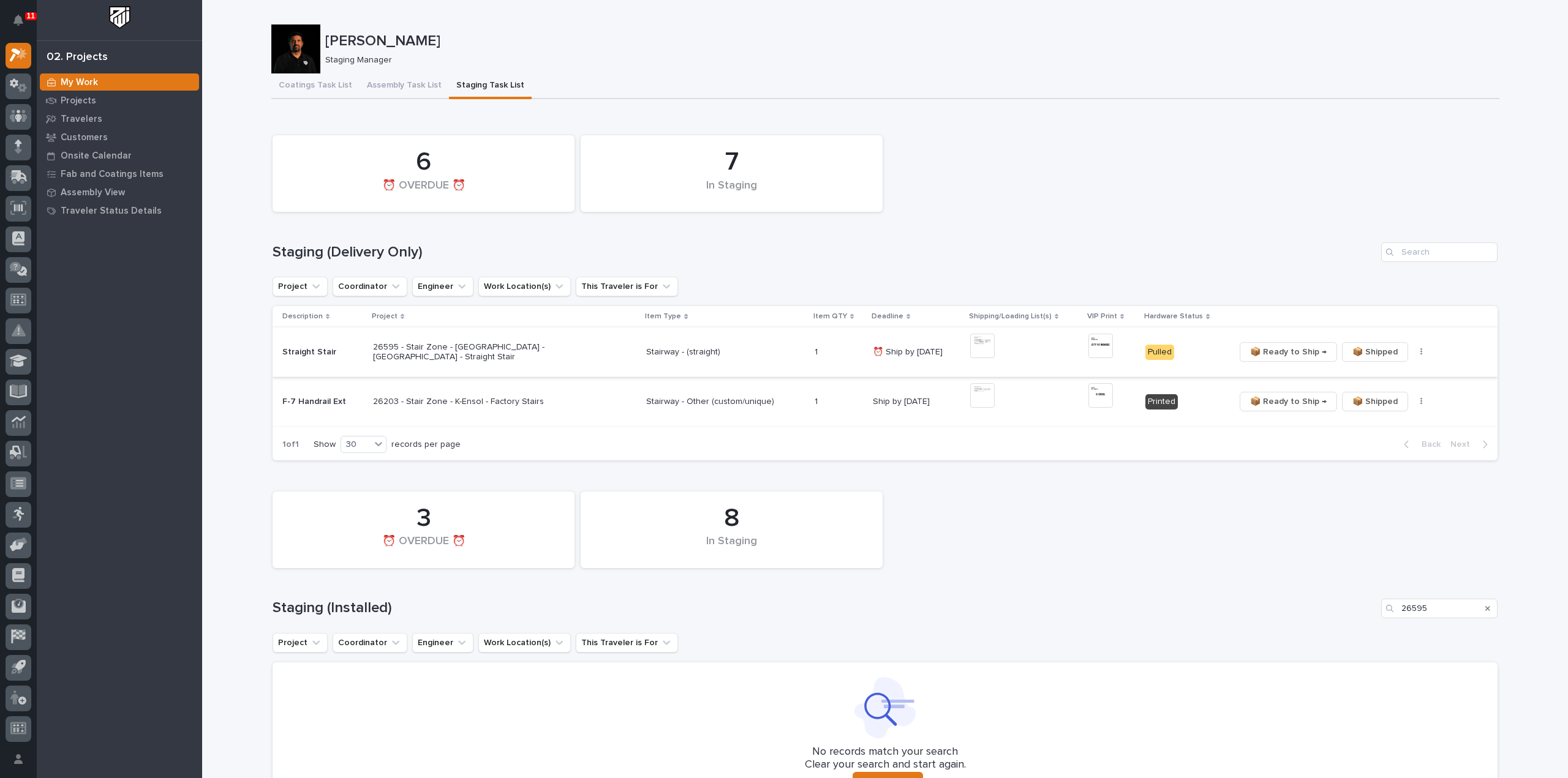
type input "26595"
click at [1095, 348] on img at bounding box center [1101, 346] width 24 height 24
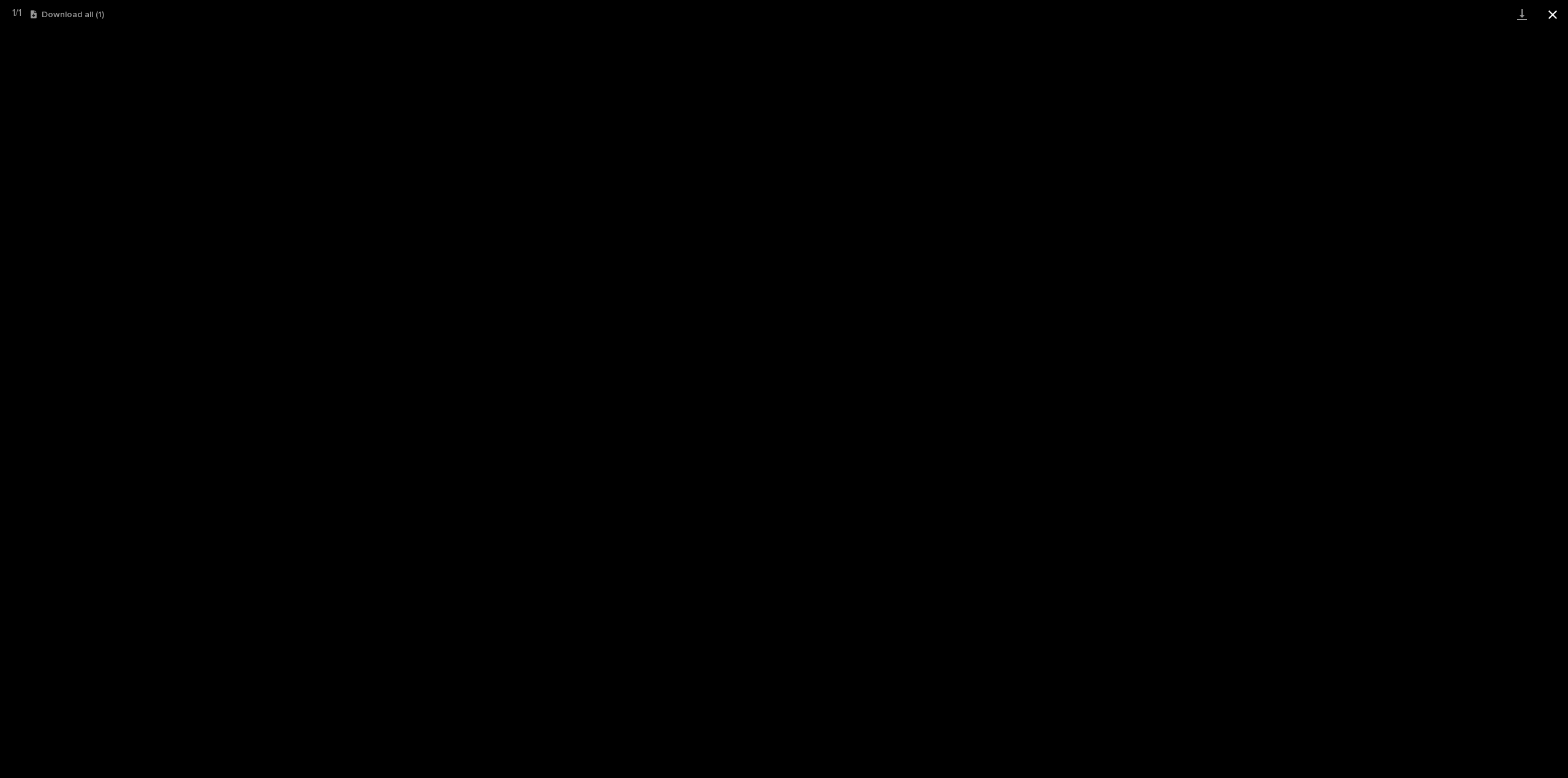
click at [1551, 15] on button "Close gallery" at bounding box center [1553, 14] width 31 height 28
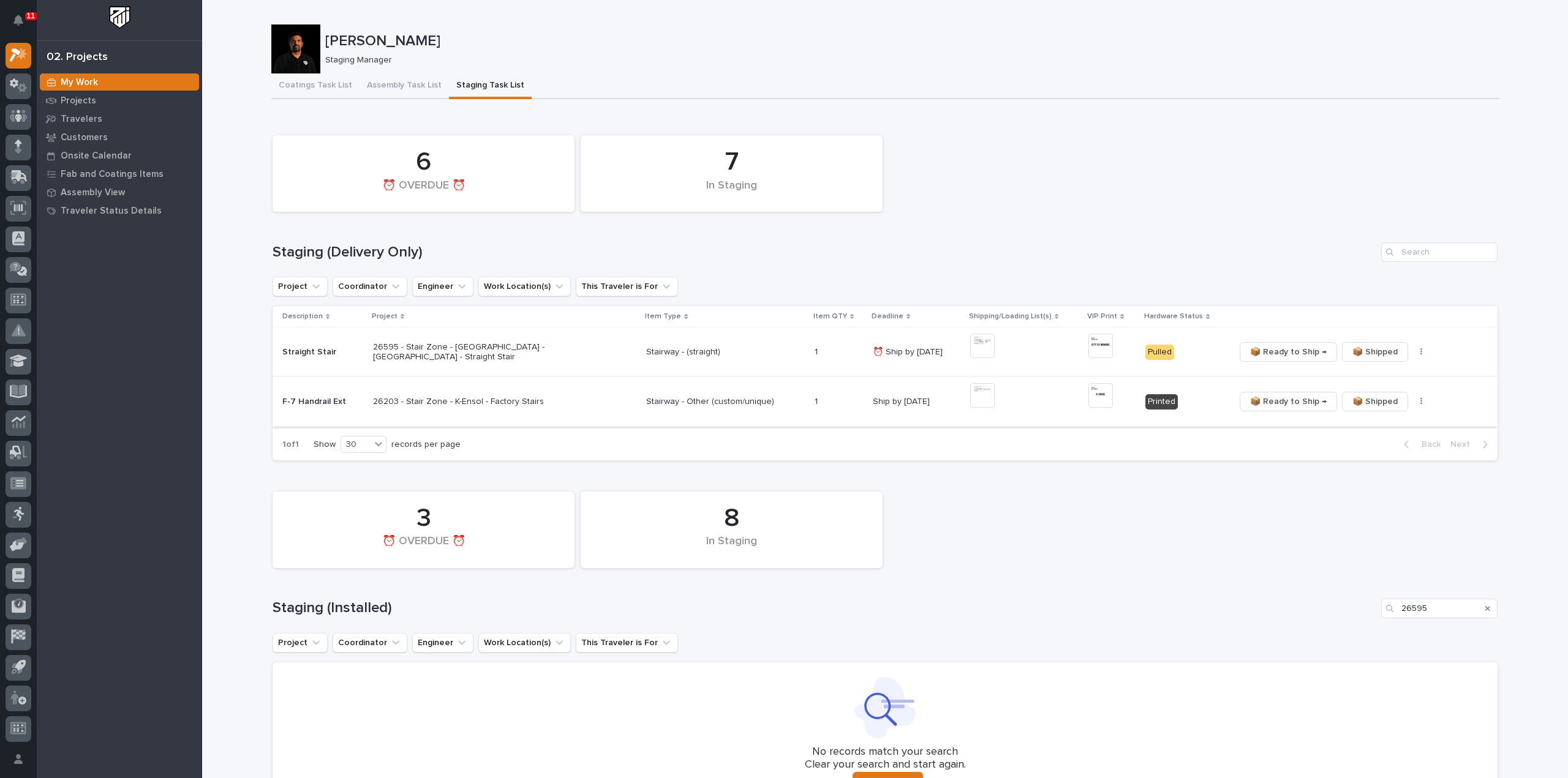
scroll to position [122, 0]
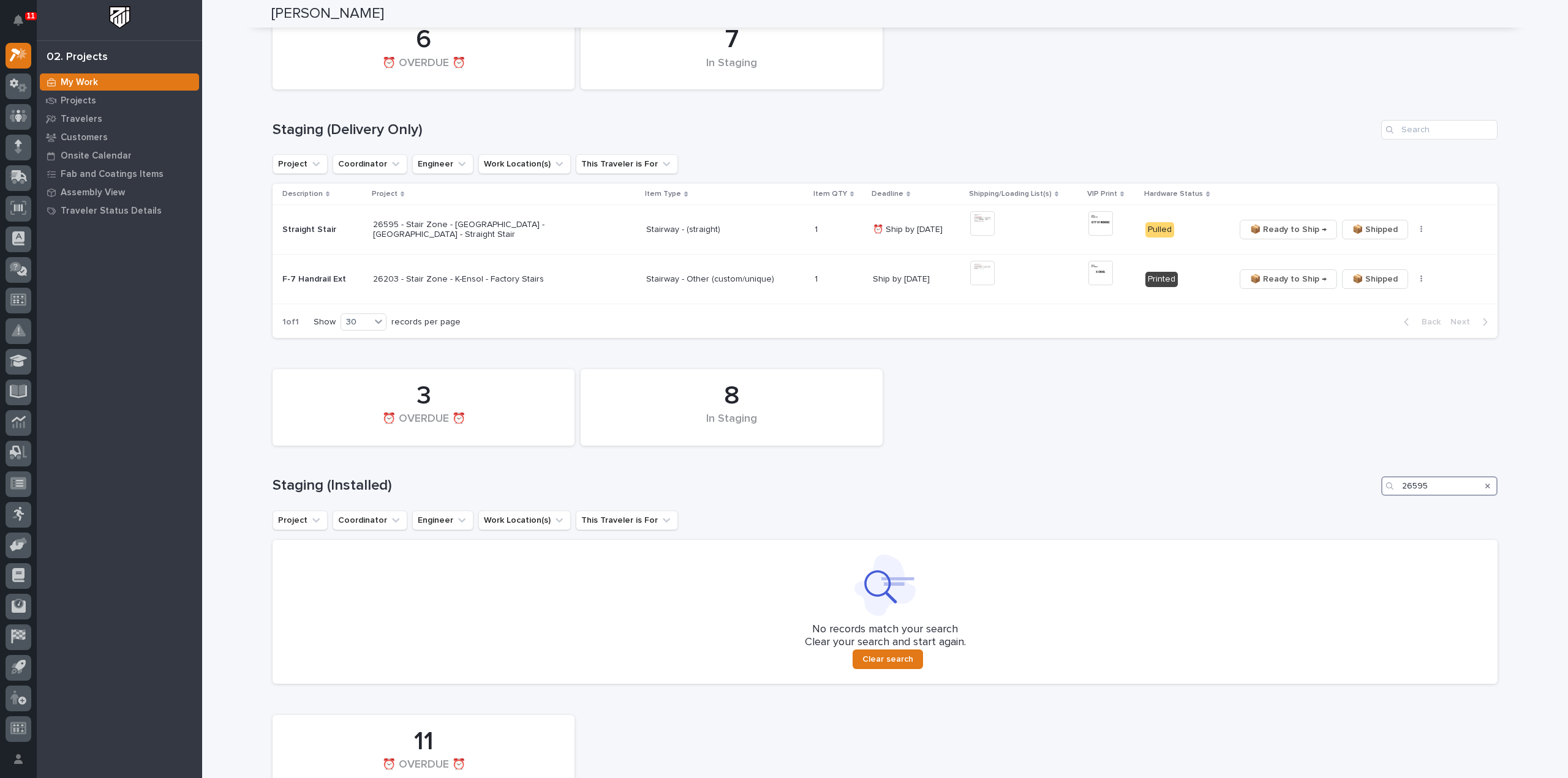
drag, startPoint x: 1433, startPoint y: 489, endPoint x: 1360, endPoint y: 504, distance: 74.5
click at [1360, 504] on div "8 In Staging 3 ⏰ OVERDUE ⏰ Staging (Installed) 26595 Project Coordinator Engine…" at bounding box center [885, 523] width 1225 height 321
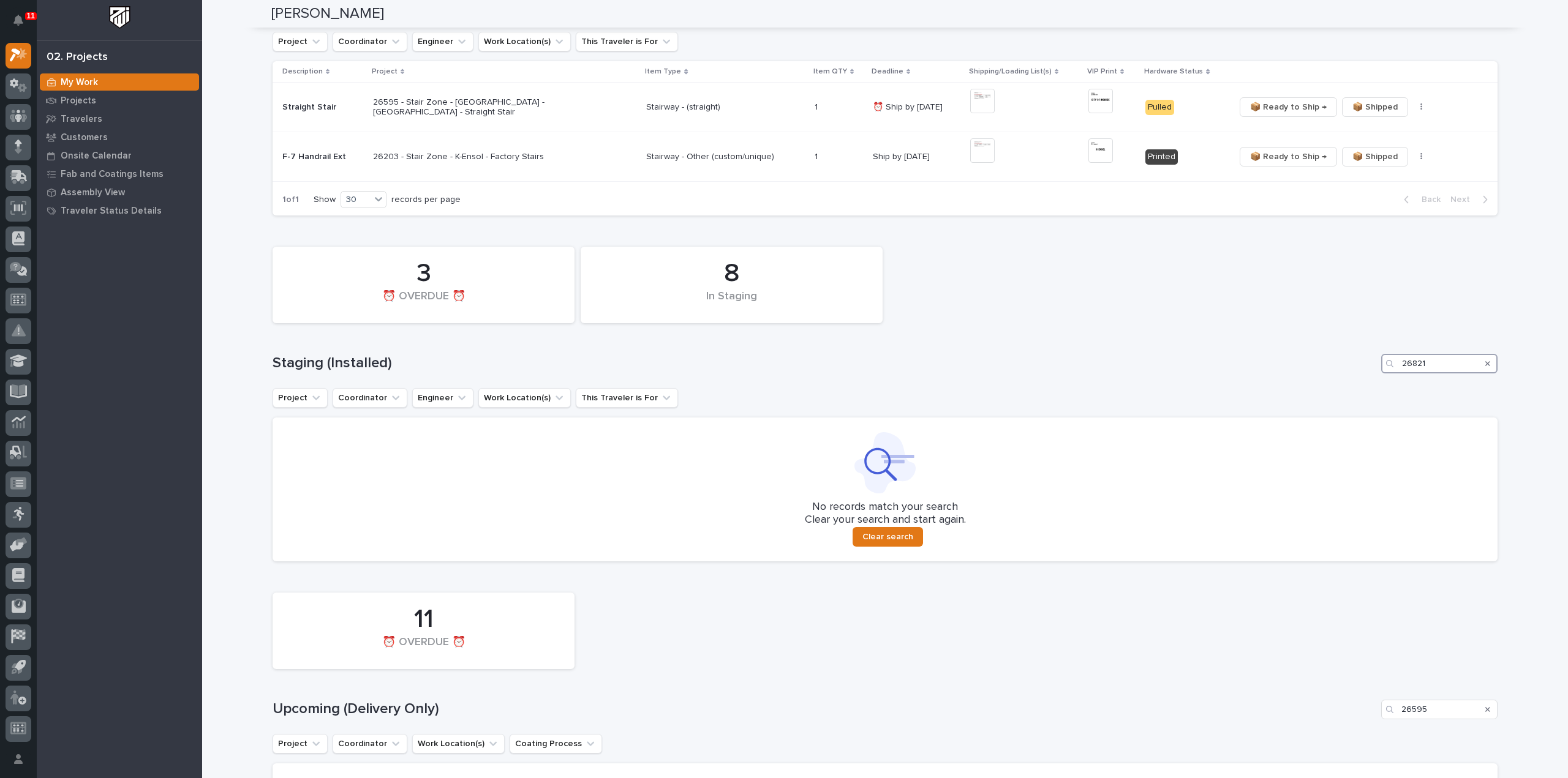
scroll to position [490, 0]
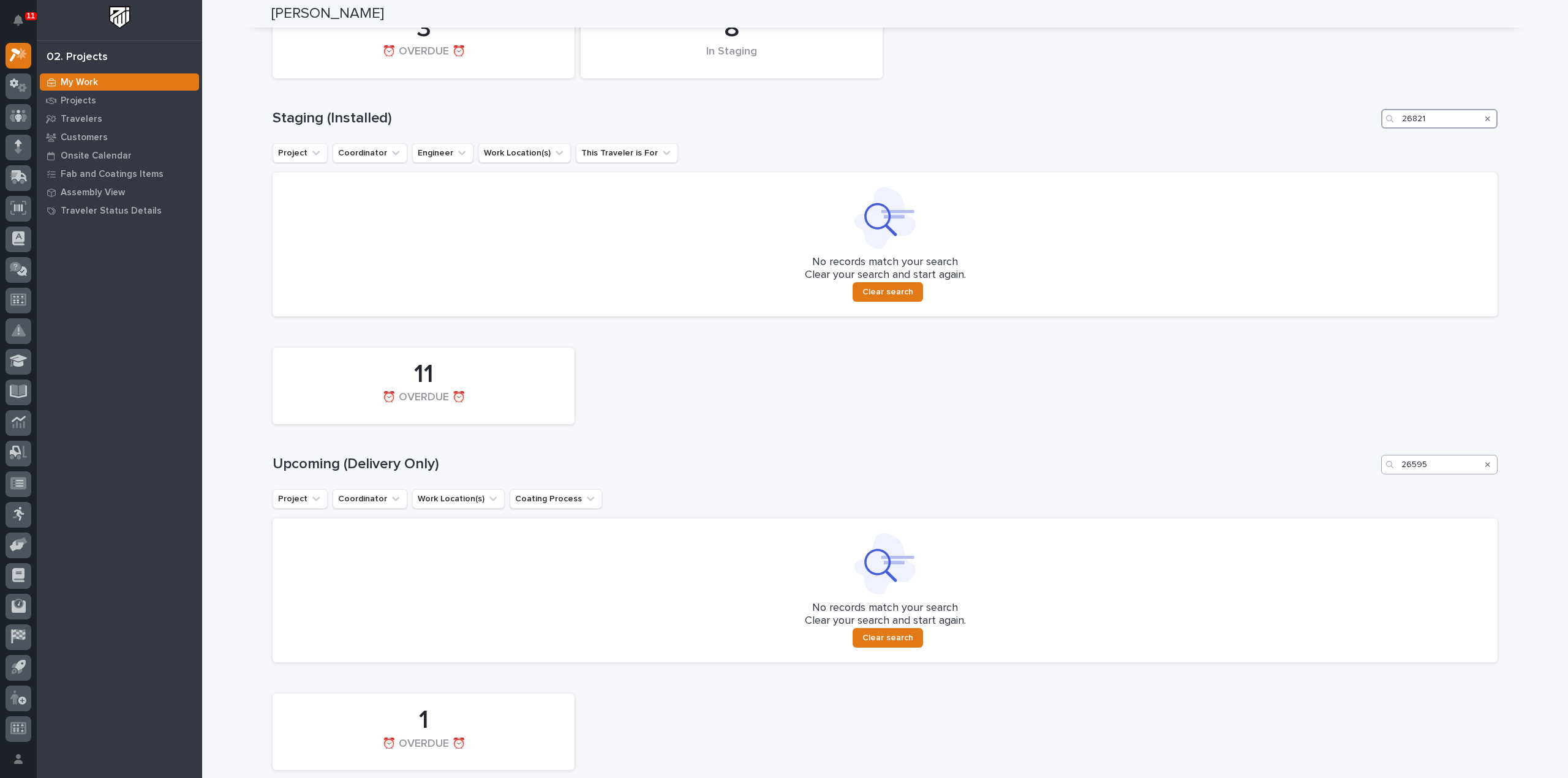
type input "26821"
drag, startPoint x: 1446, startPoint y: 463, endPoint x: 1355, endPoint y: 479, distance: 92.4
click at [1355, 479] on div "11 ⏰ OVERDUE ⏰ Upcoming (Delivery Only) 26595 Project Coordinator Work Location…" at bounding box center [885, 502] width 1225 height 321
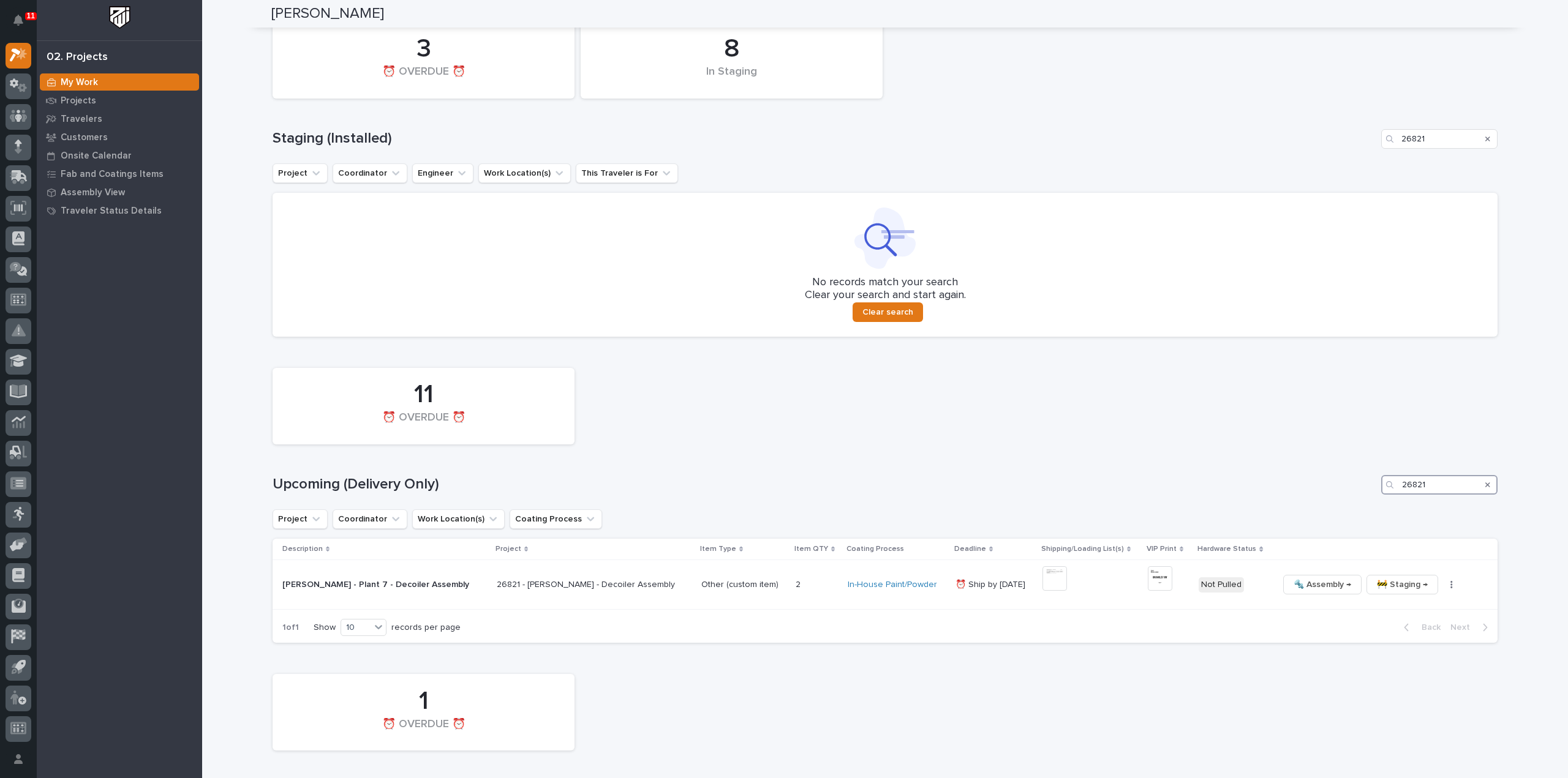
scroll to position [592, 0]
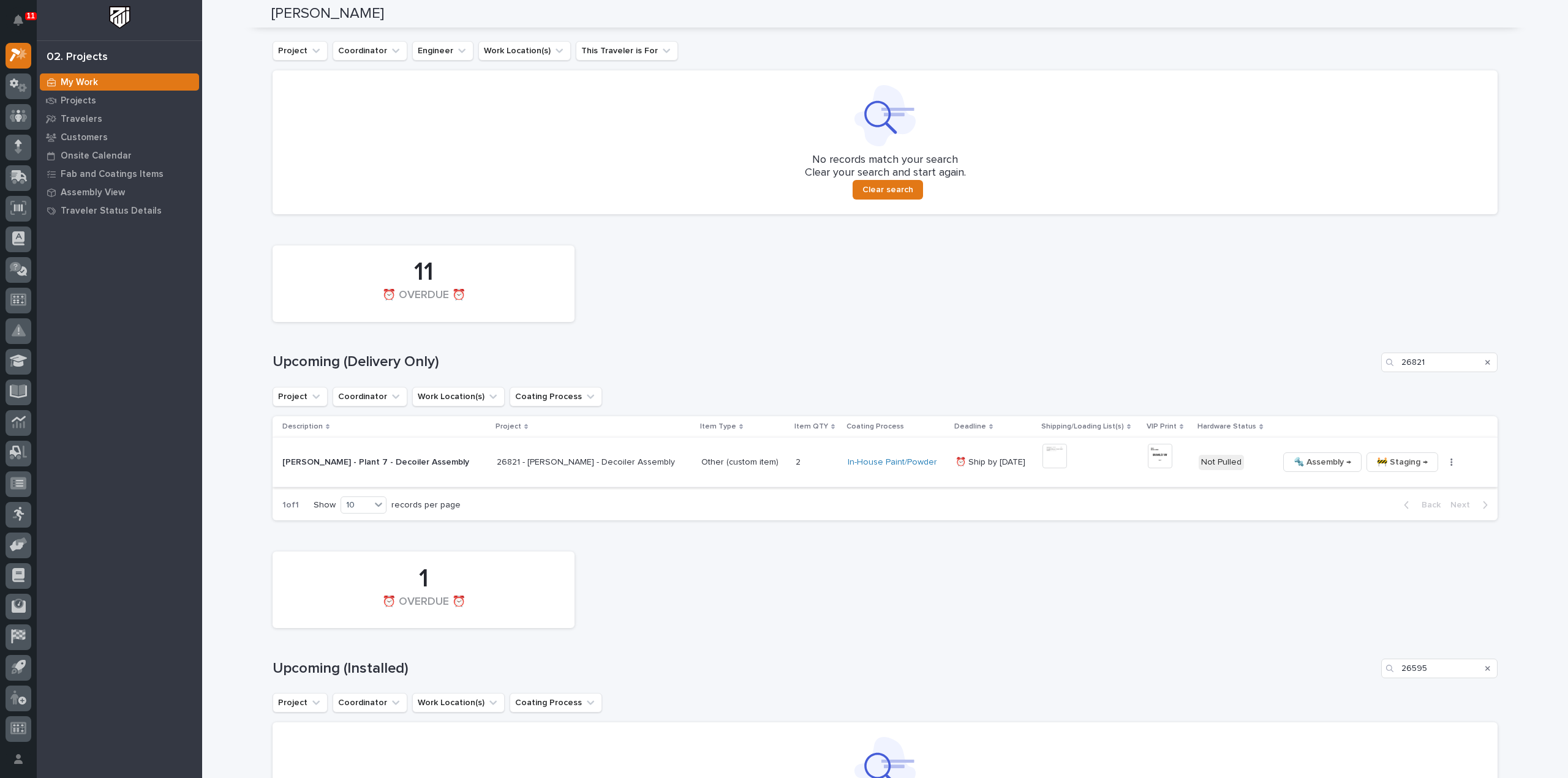
click at [1043, 452] on img at bounding box center [1055, 457] width 24 height 24
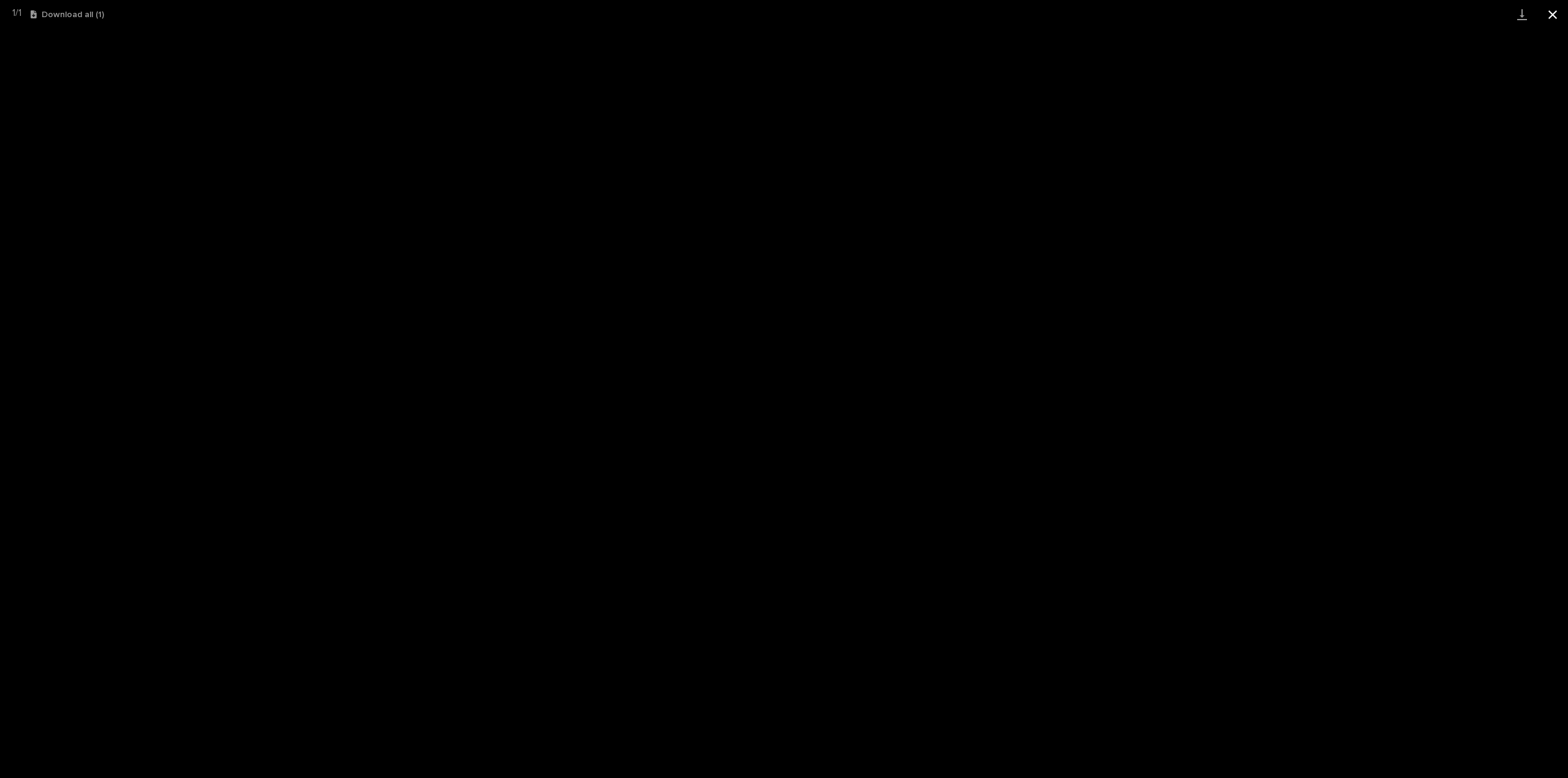
click at [1557, 15] on button "Close gallery" at bounding box center [1553, 14] width 31 height 28
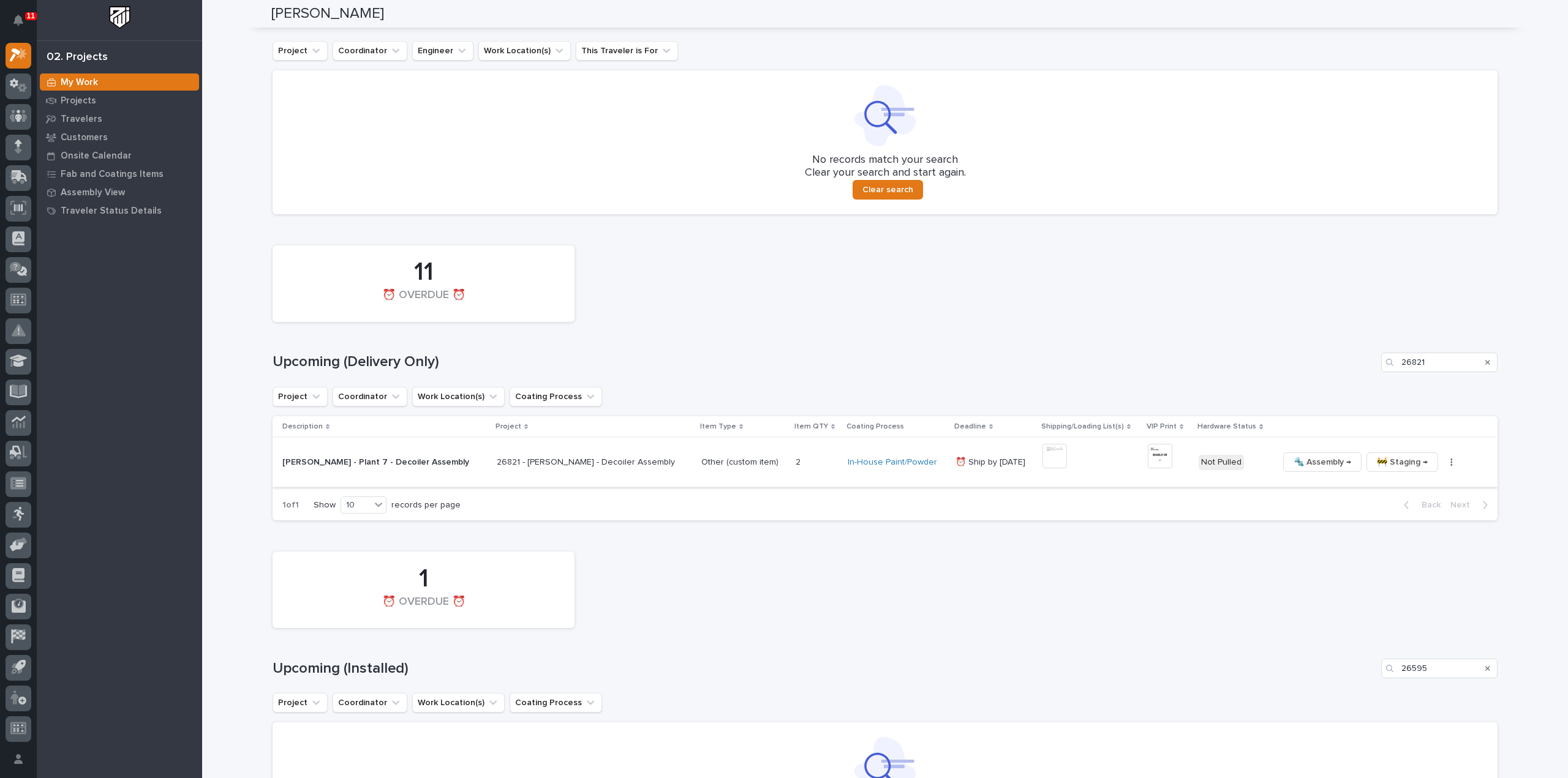
click at [1148, 460] on img at bounding box center [1160, 457] width 24 height 24
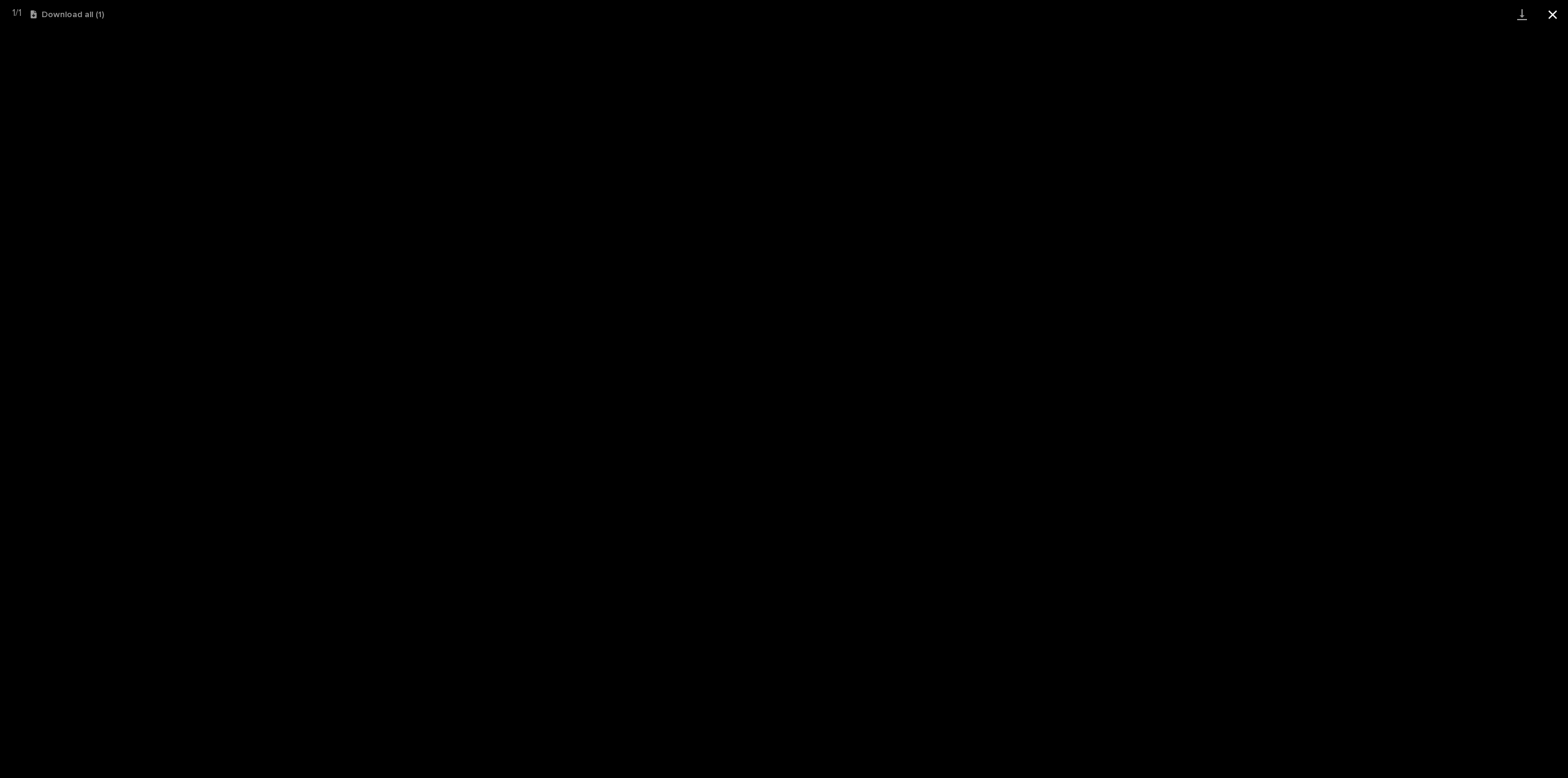
click at [1557, 18] on button "Close gallery" at bounding box center [1553, 14] width 31 height 28
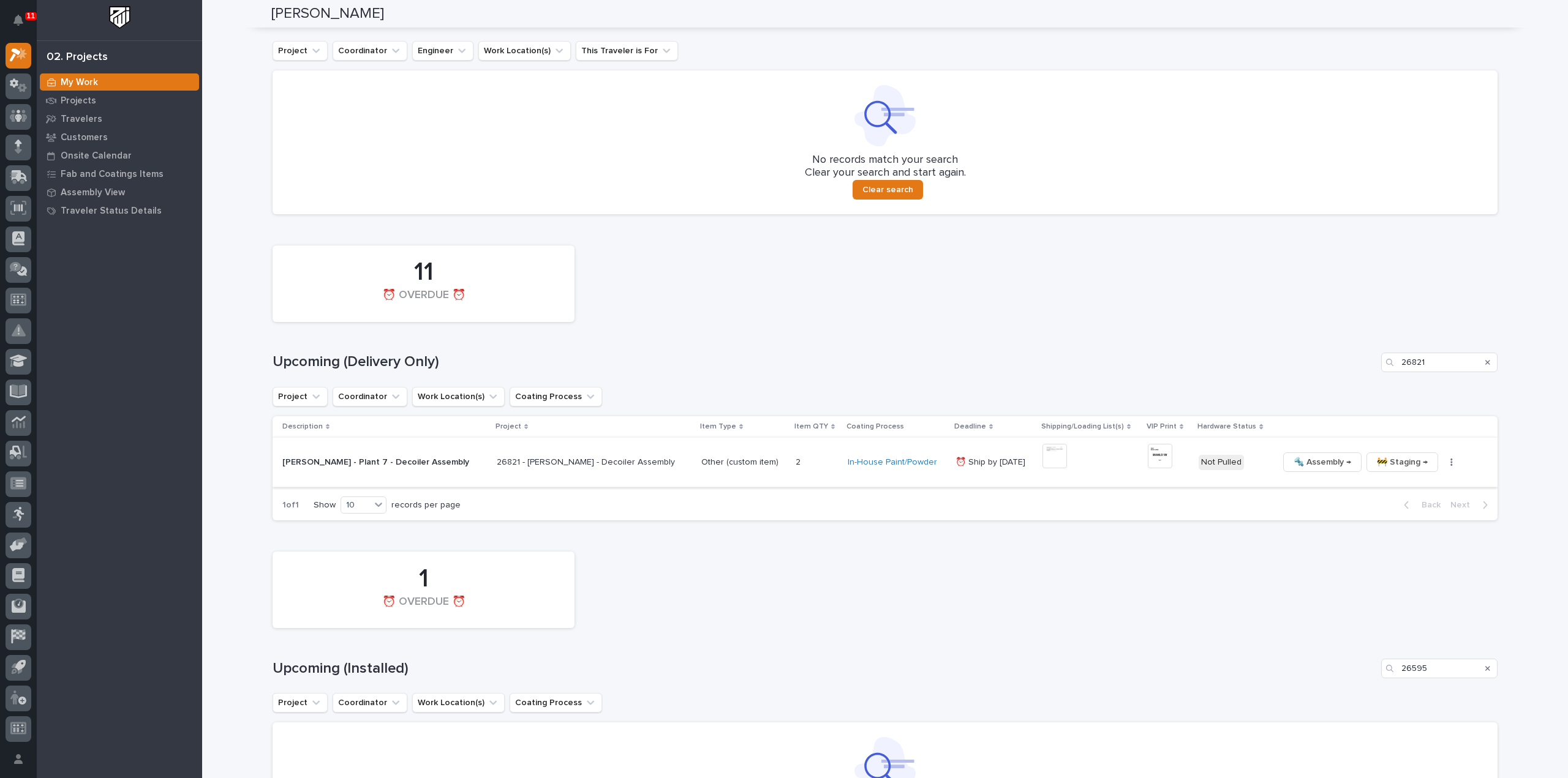
click at [1443, 464] on button "button" at bounding box center [1452, 462] width 17 height 9
click at [1361, 552] on span "🔩 Hardware" at bounding box center [1377, 545] width 51 height 15
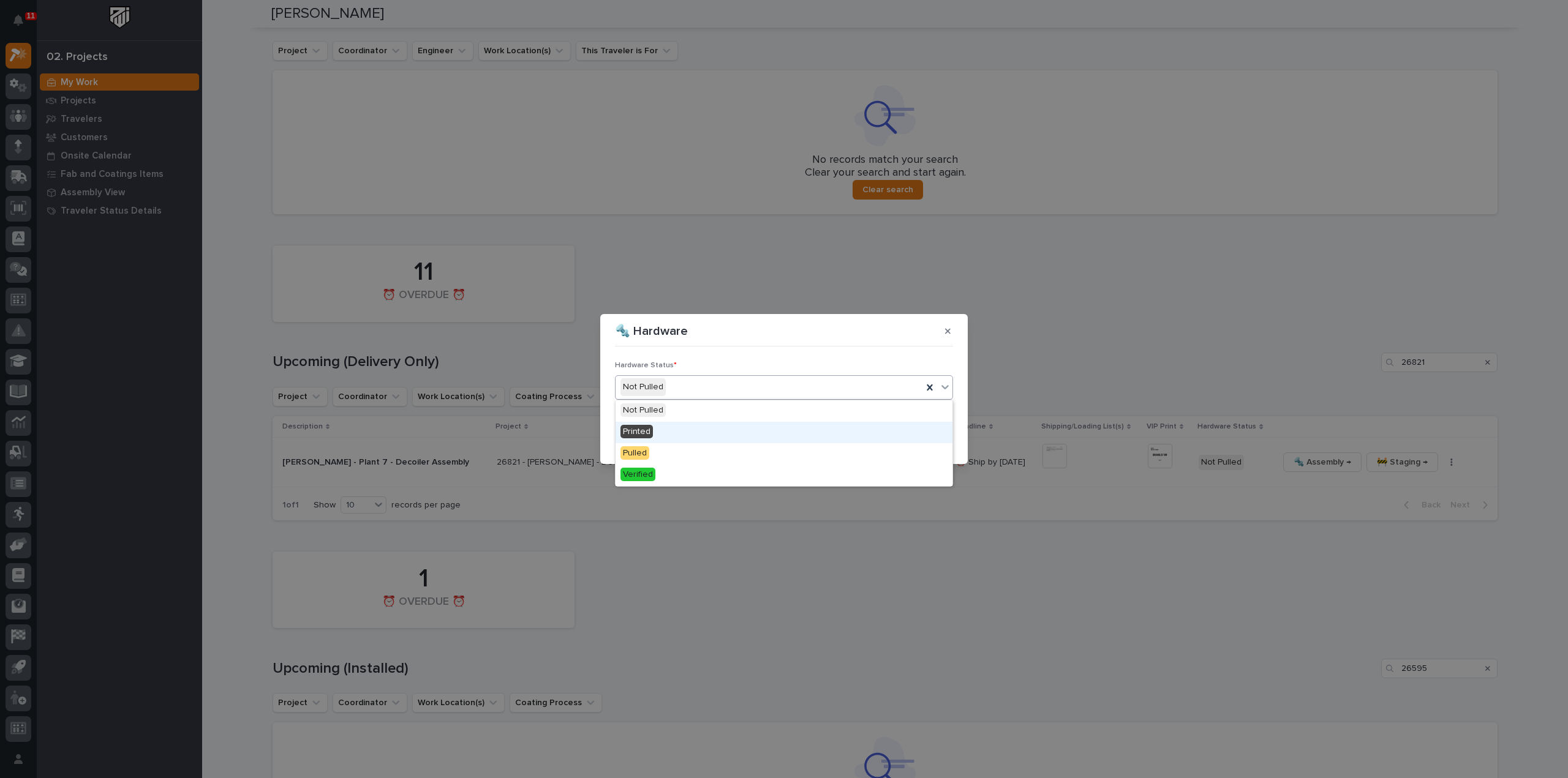
click at [646, 428] on span "Printed" at bounding box center [637, 431] width 33 height 14
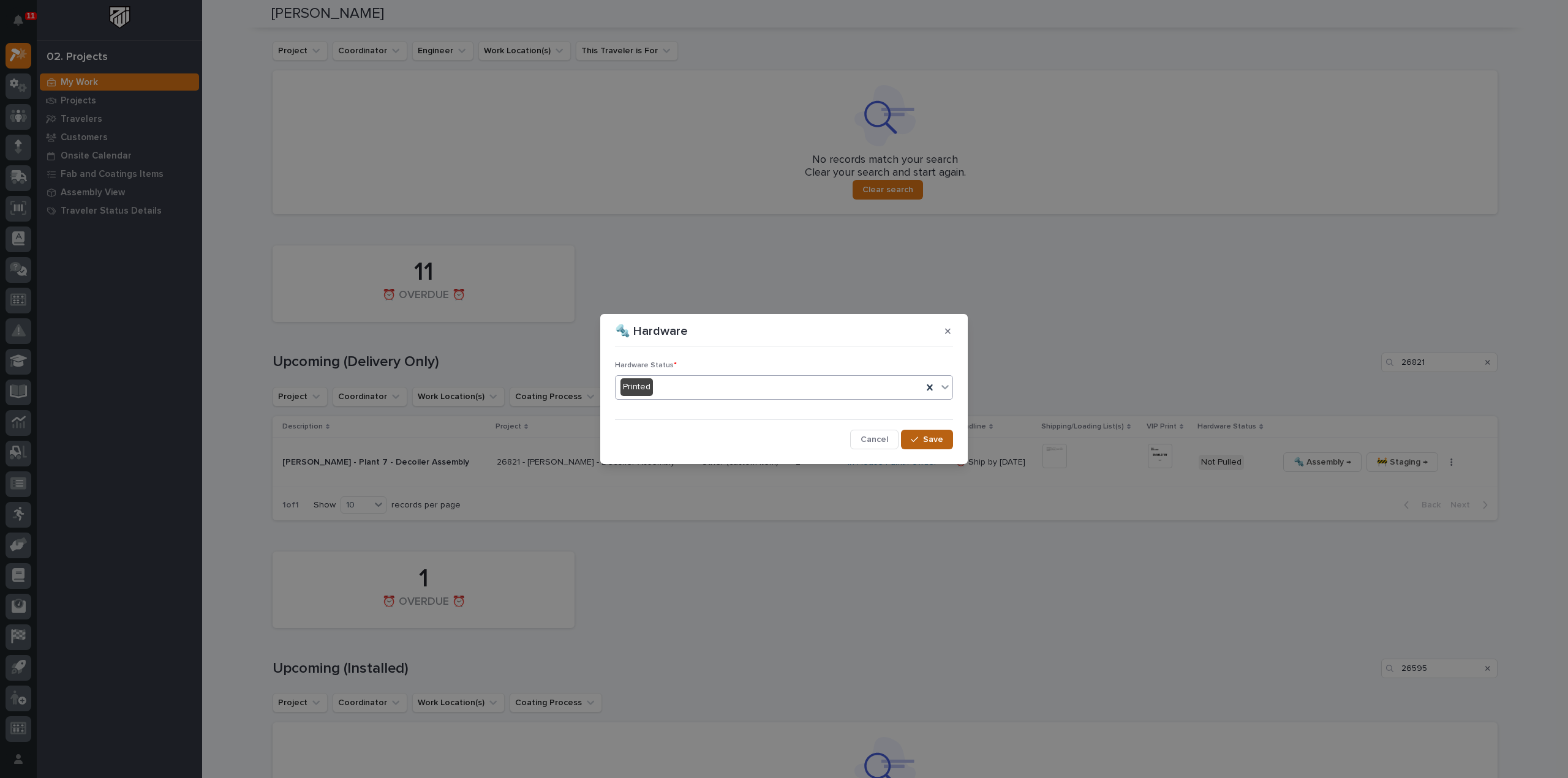
click at [944, 441] on button "Save" at bounding box center [927, 439] width 52 height 20
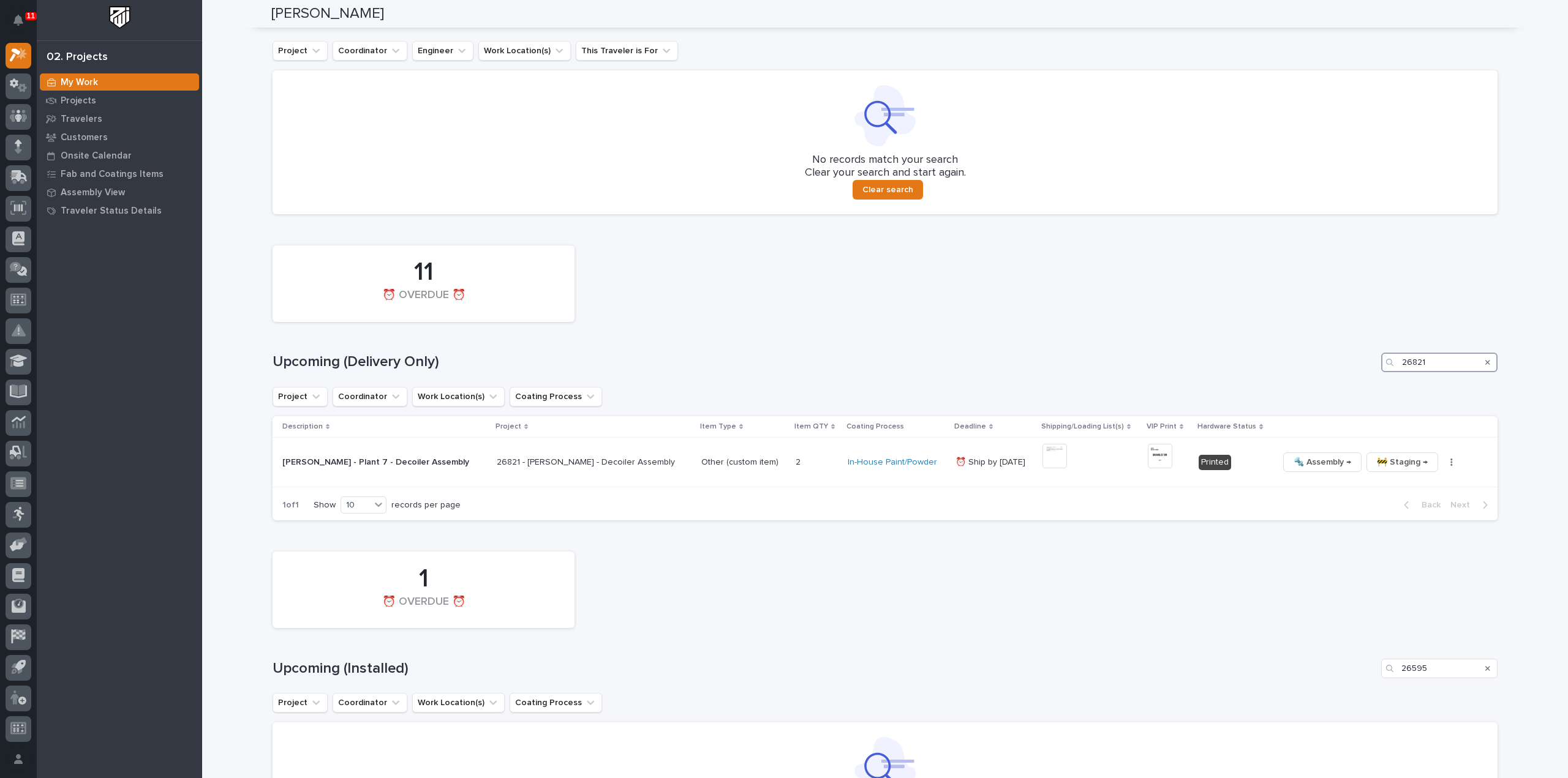
drag, startPoint x: 1402, startPoint y: 374, endPoint x: 1362, endPoint y: 385, distance: 41.5
click at [1363, 385] on div "11 ⏰ OVERDUE ⏰ Upcoming (Delivery Only) 26821 Project Coordinator Work Location…" at bounding box center [885, 380] width 1225 height 282
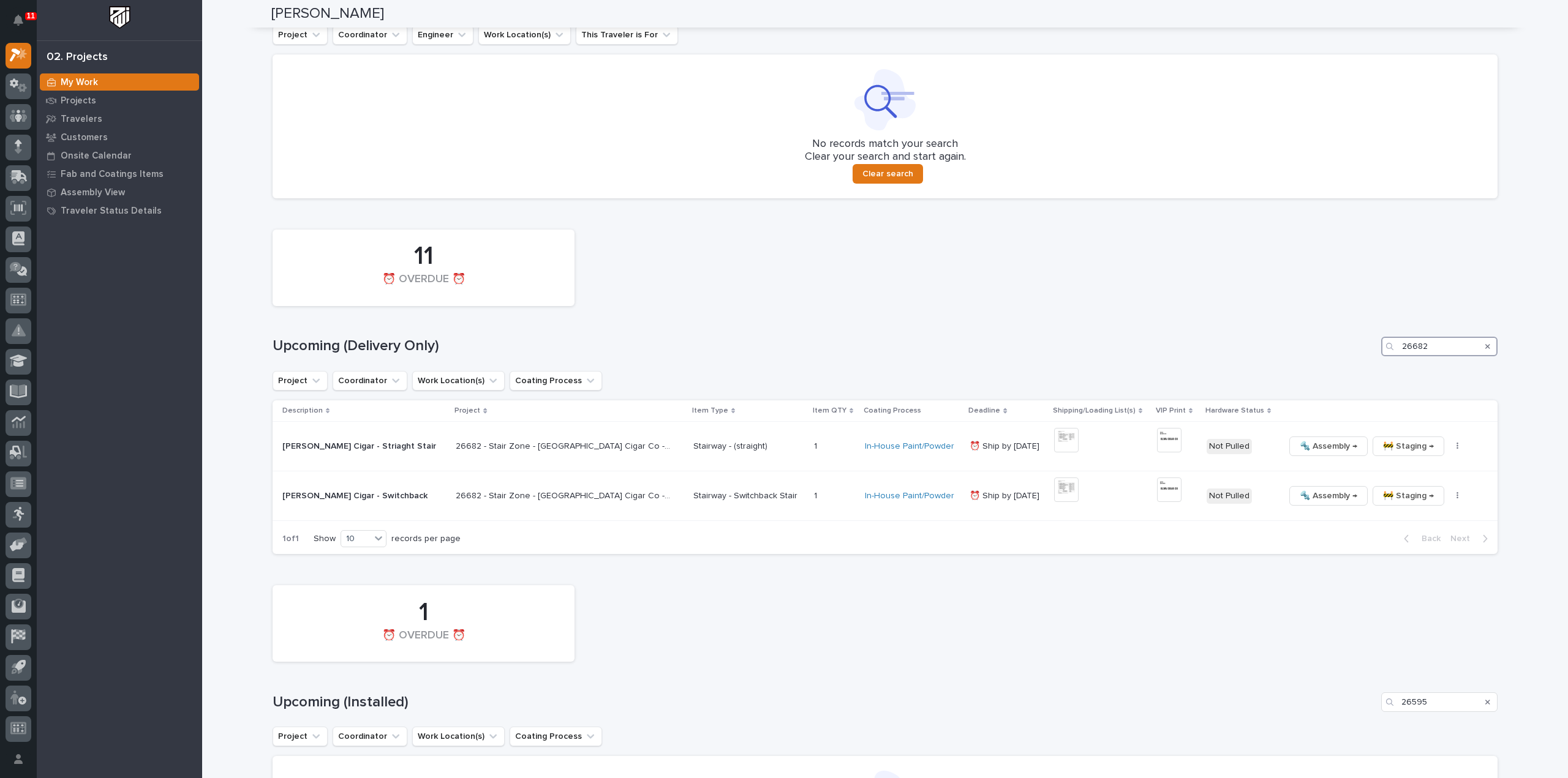
scroll to position [617, 0]
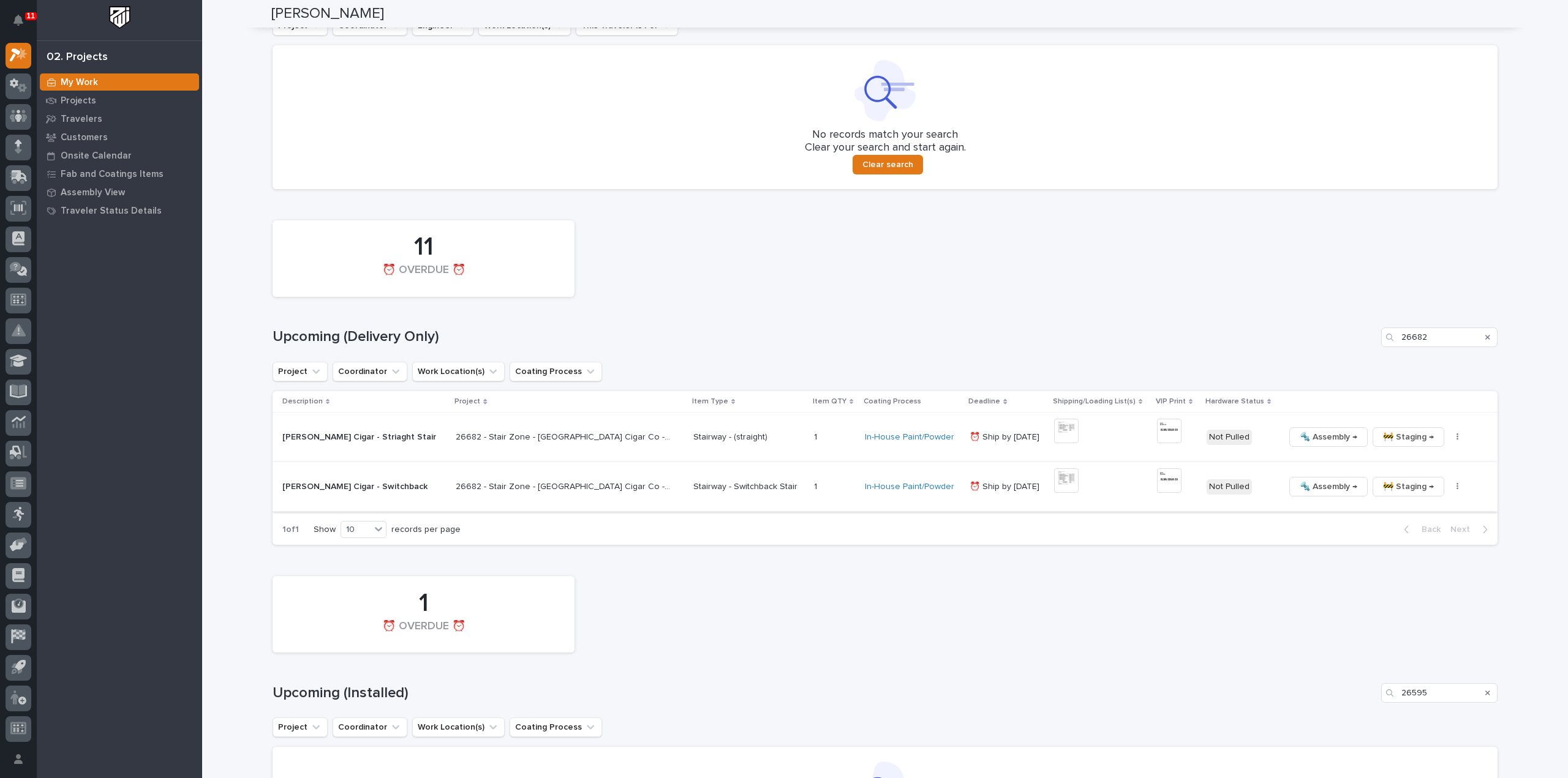
click at [1054, 482] on img at bounding box center [1067, 481] width 24 height 24
click at [1054, 483] on img at bounding box center [1067, 481] width 24 height 24
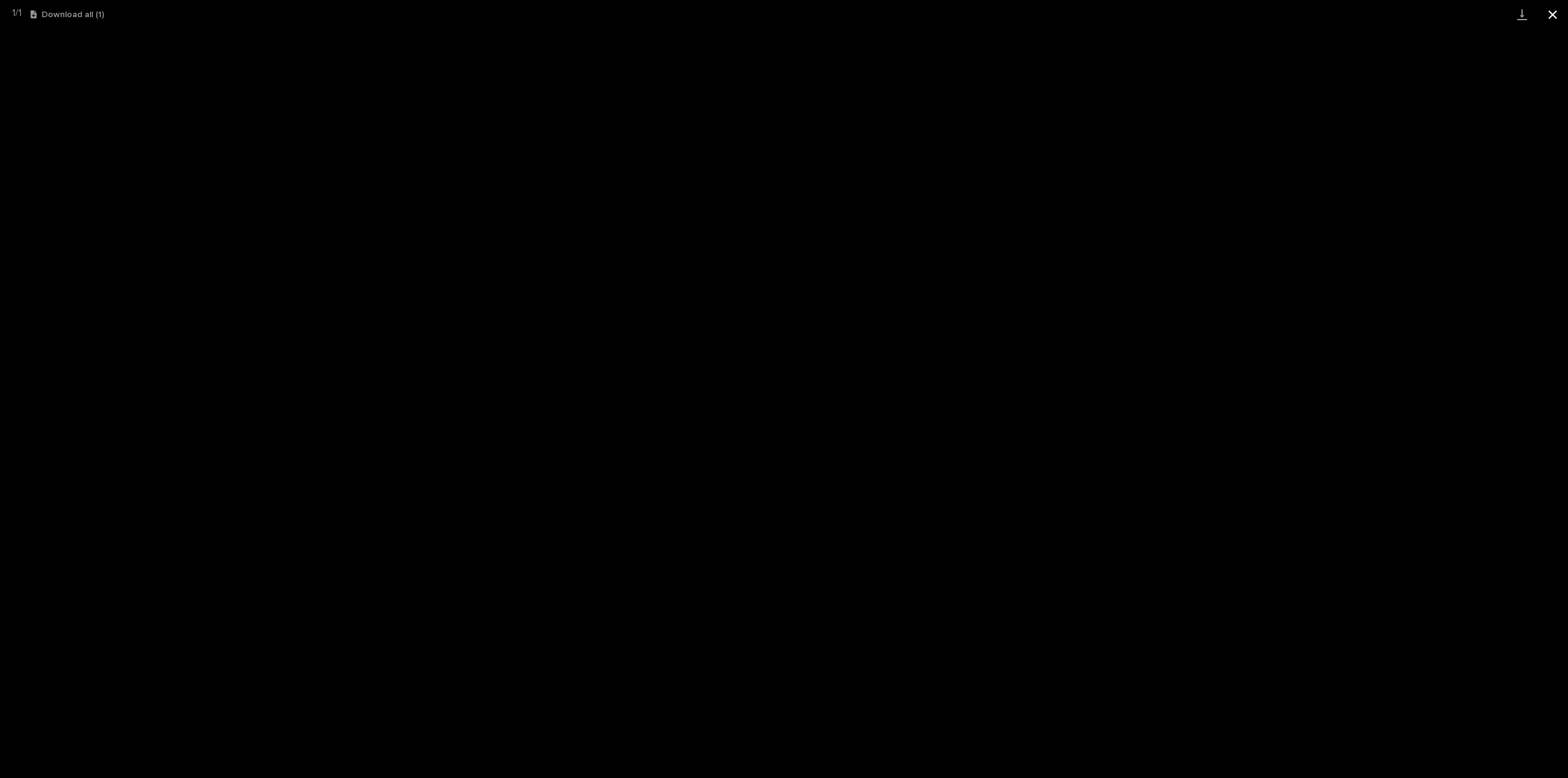
click at [1553, 16] on button "Close gallery" at bounding box center [1553, 14] width 31 height 28
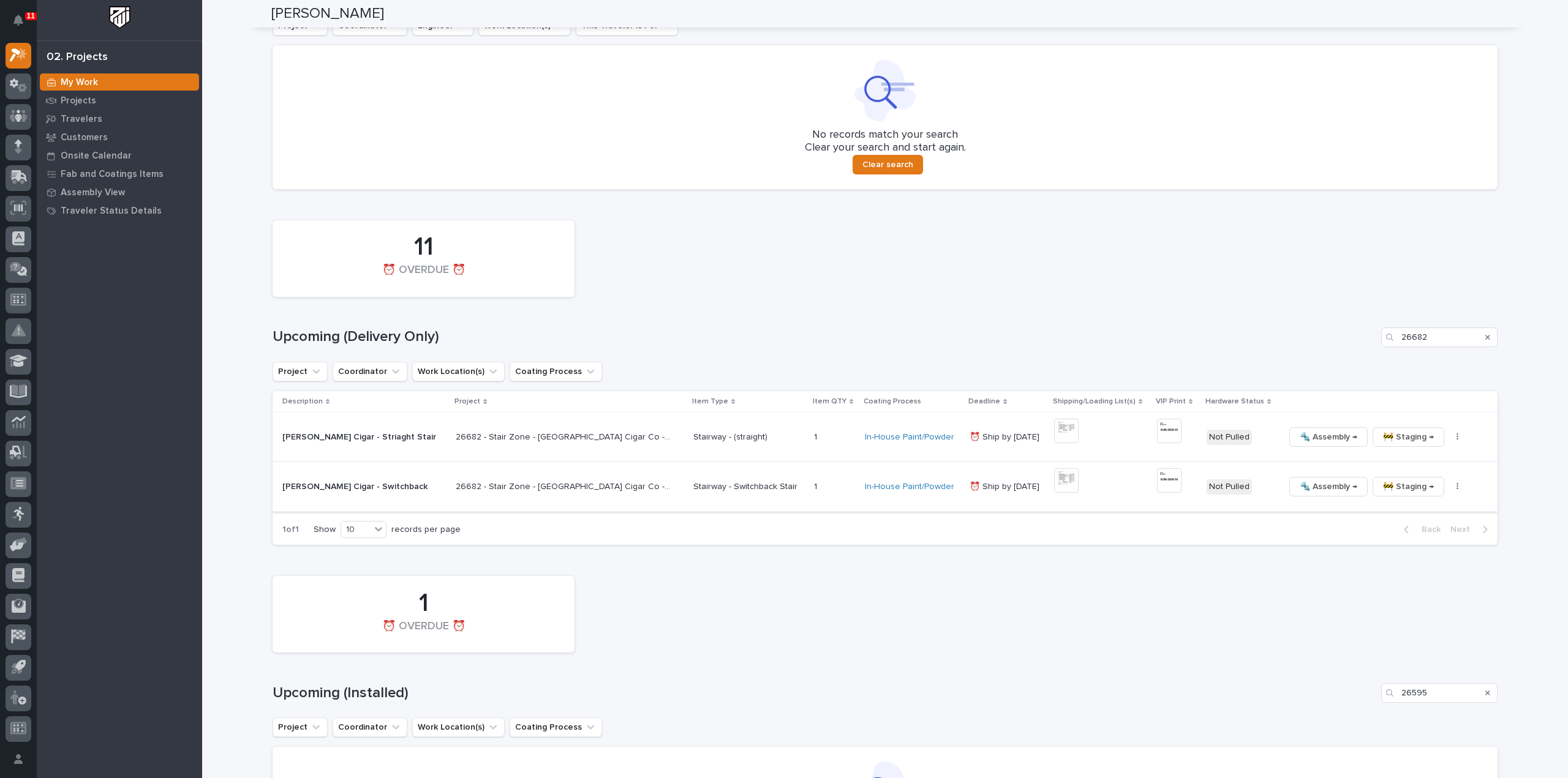
click at [1157, 487] on img at bounding box center [1169, 481] width 24 height 24
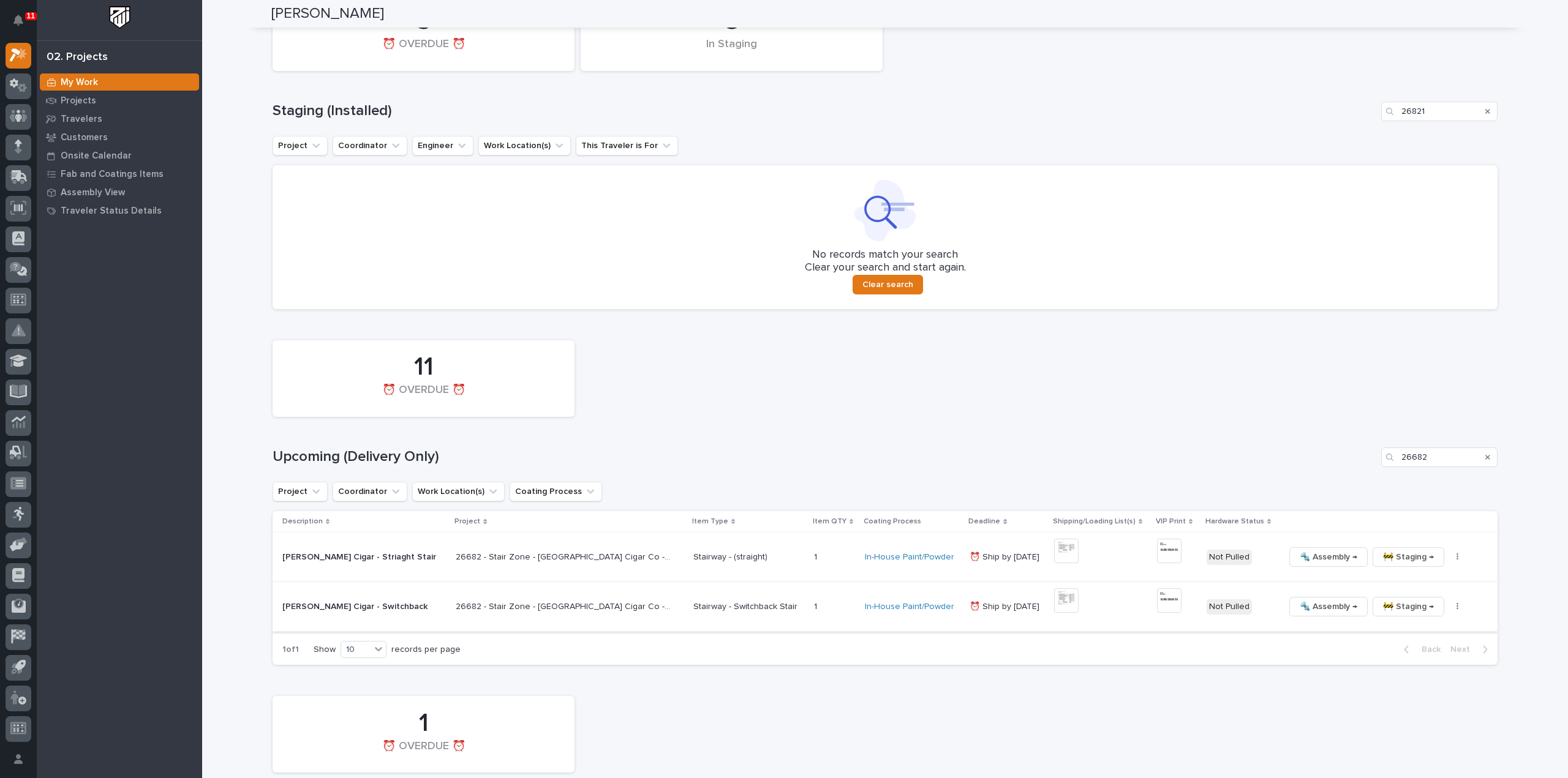
scroll to position [495, 0]
click at [1449, 608] on button "button" at bounding box center [1457, 609] width 17 height 9
click at [1402, 693] on span "🔩 Hardware" at bounding box center [1389, 692] width 51 height 15
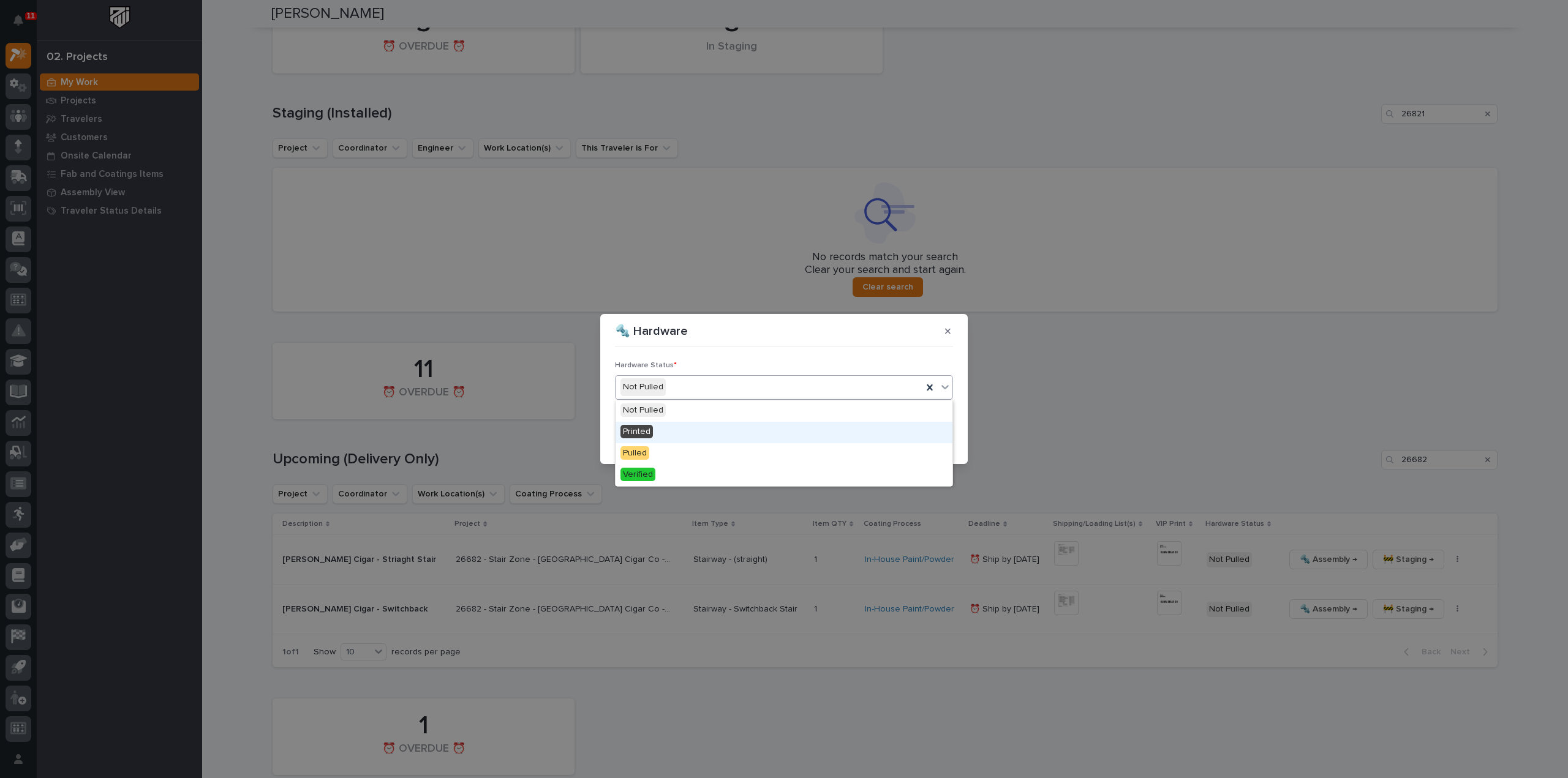
click at [657, 432] on div "Printed" at bounding box center [784, 432] width 337 height 21
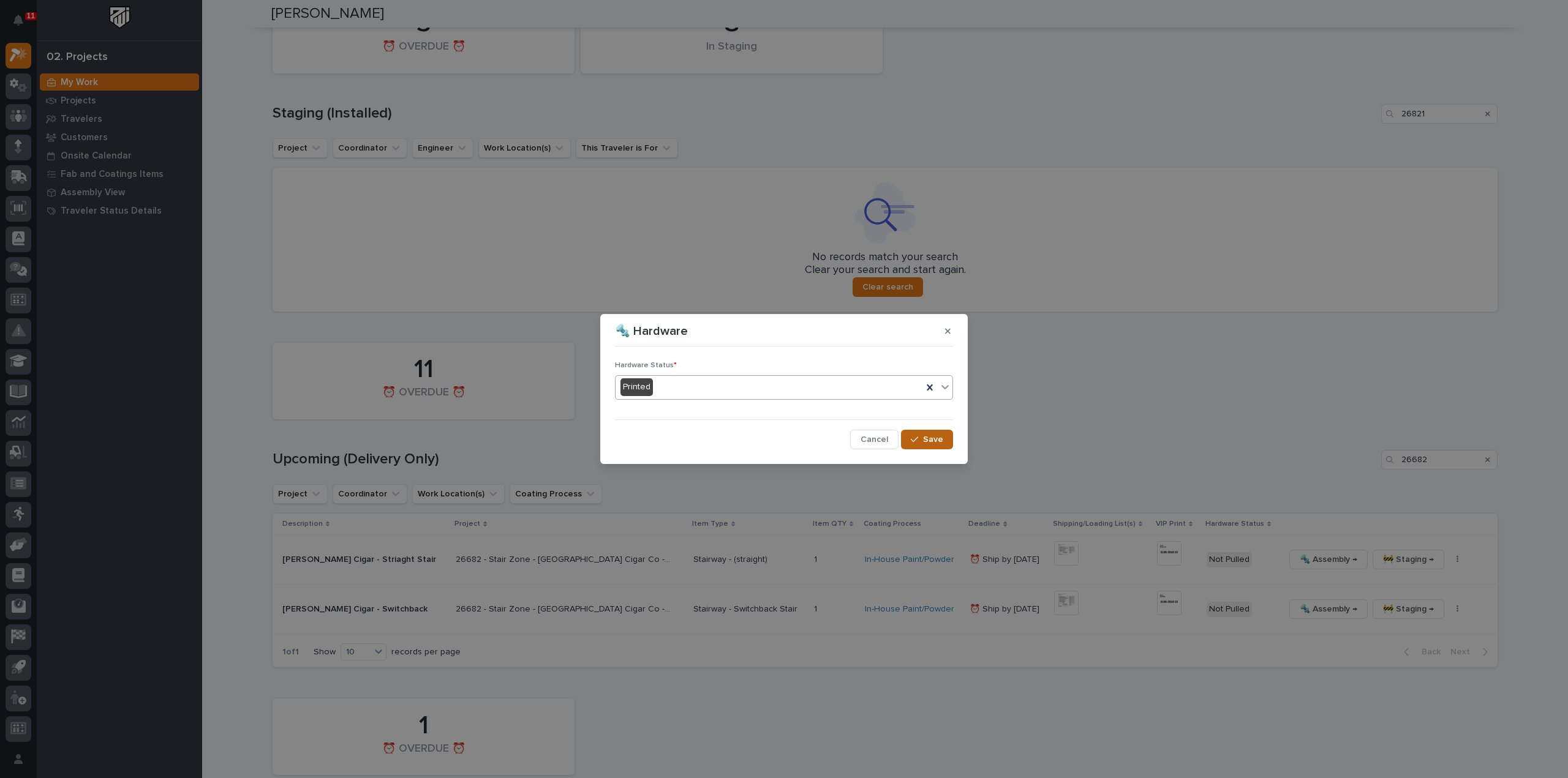
click at [923, 444] on button "Save" at bounding box center [927, 439] width 52 height 20
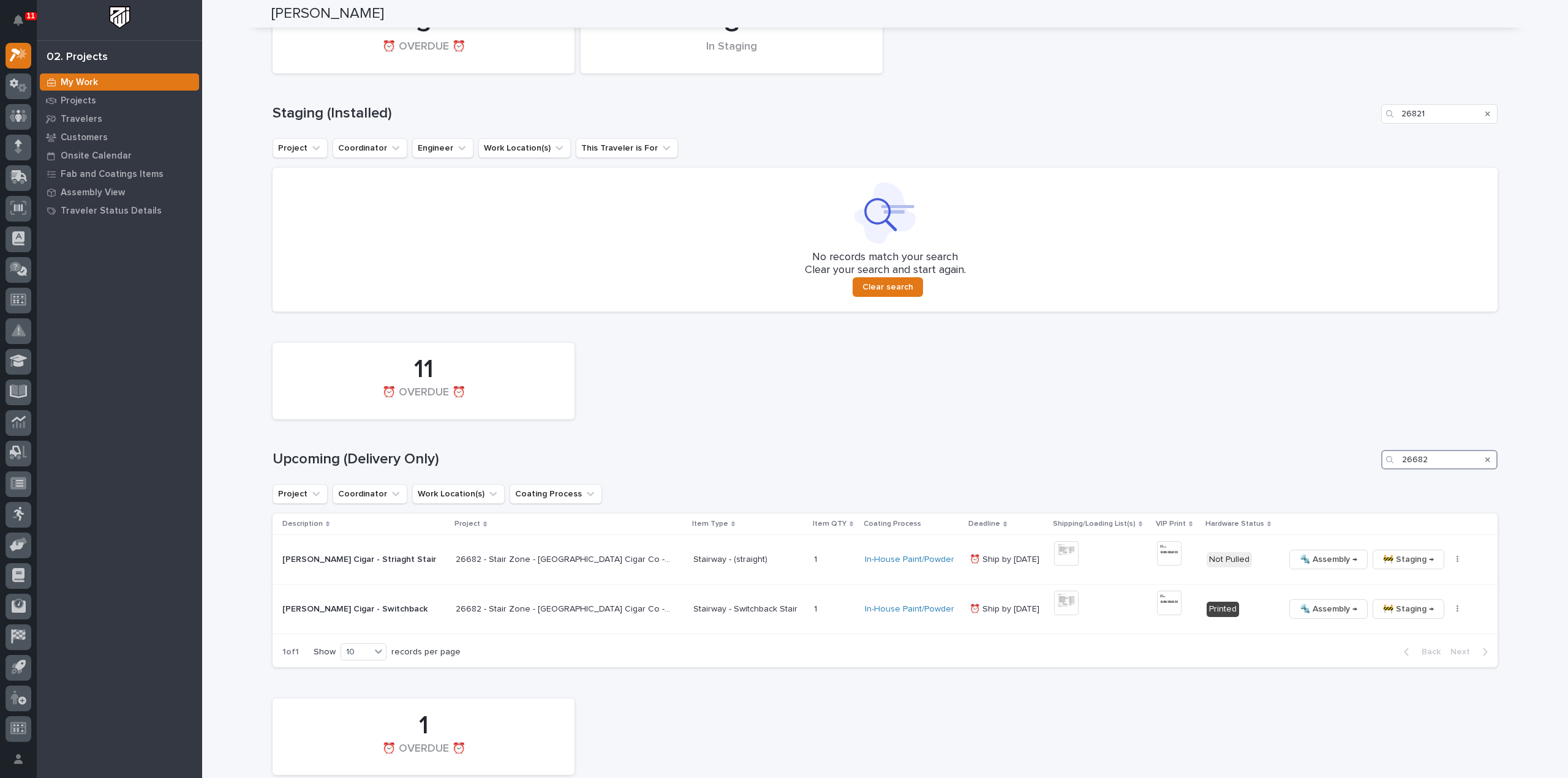
drag, startPoint x: 1431, startPoint y: 461, endPoint x: 1378, endPoint y: 469, distance: 53.6
click at [1382, 469] on div "26682" at bounding box center [1439, 460] width 116 height 20
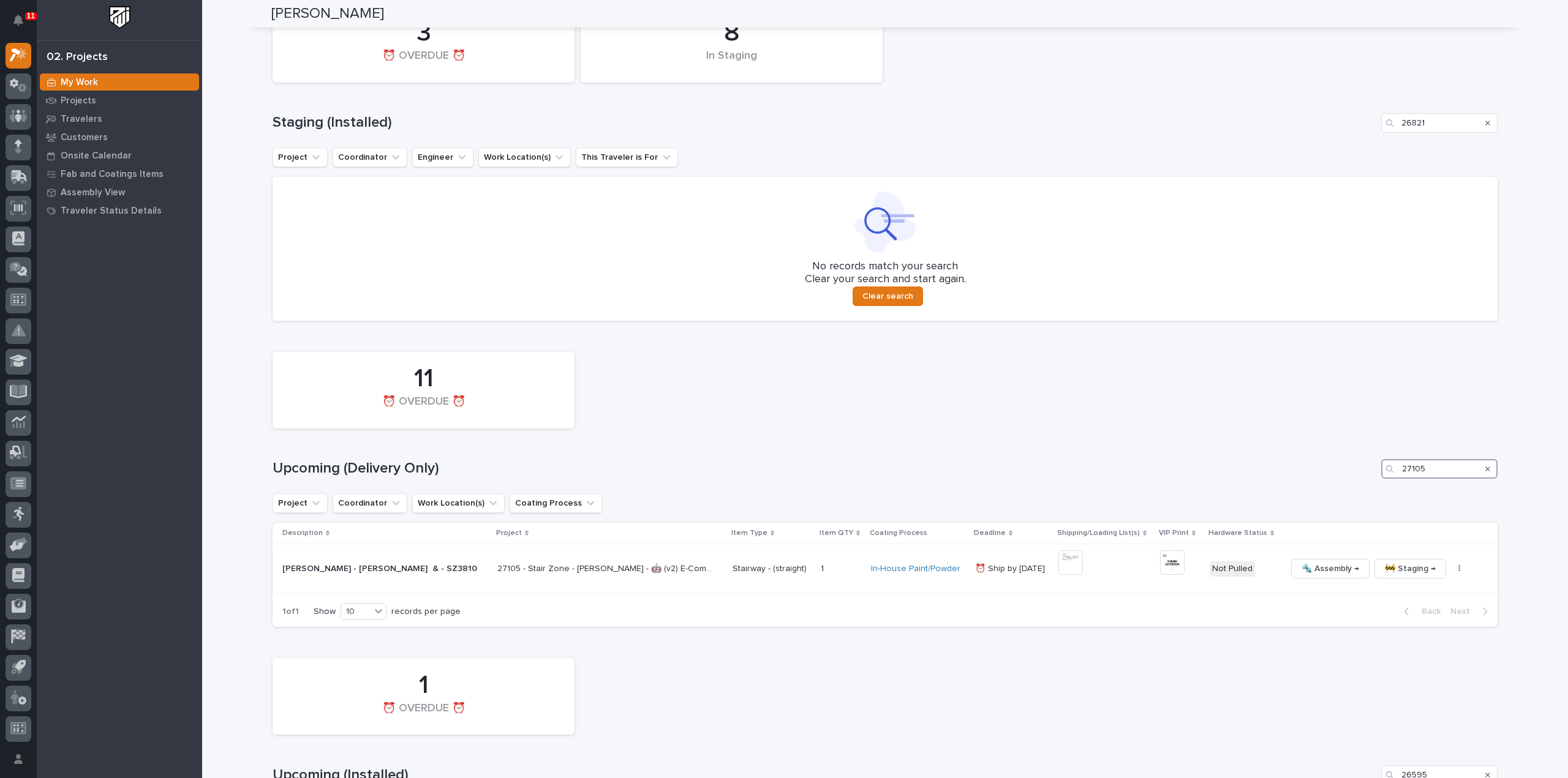
scroll to position [470, 0]
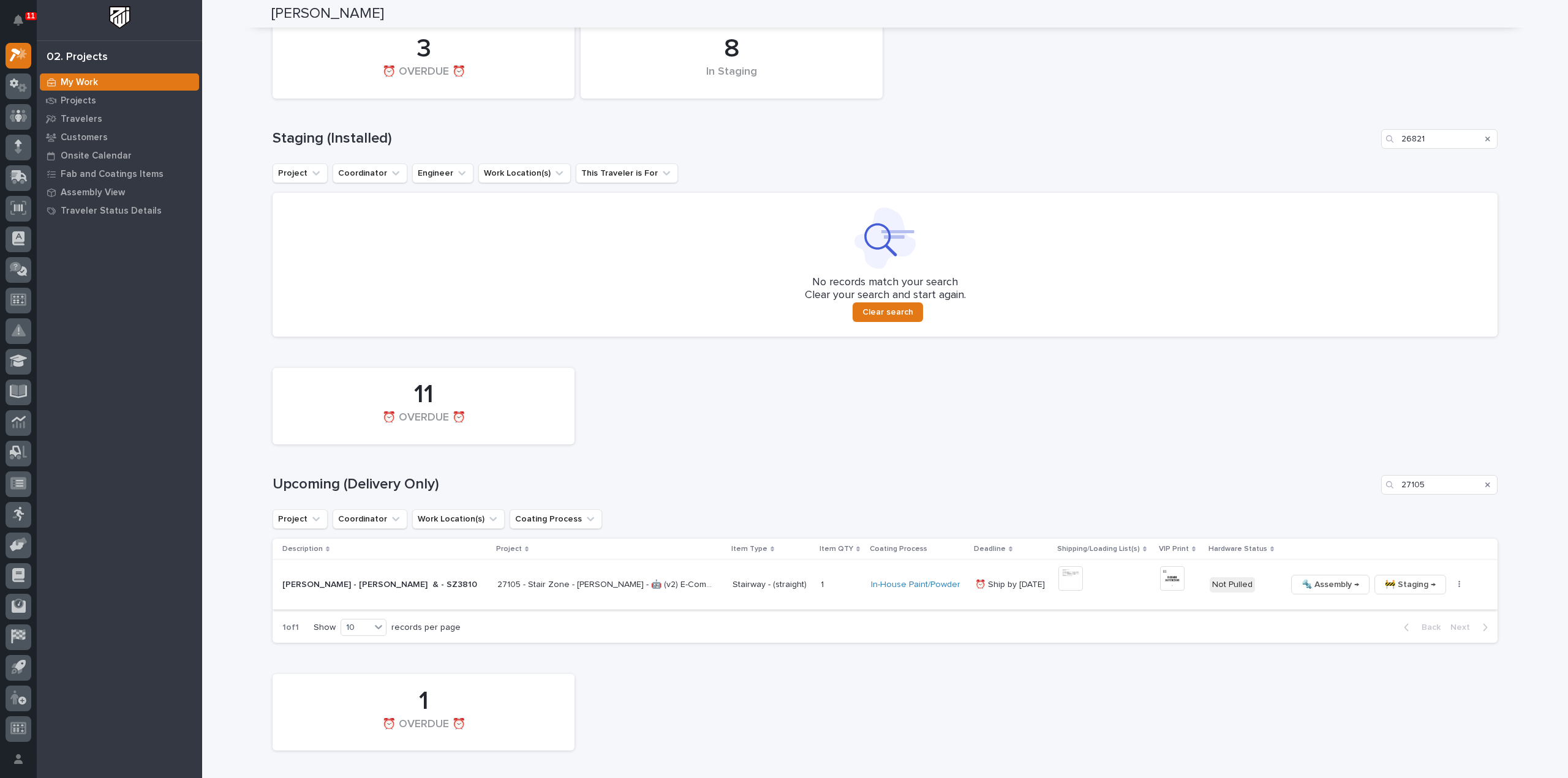
click at [1078, 583] on img at bounding box center [1071, 579] width 24 height 24
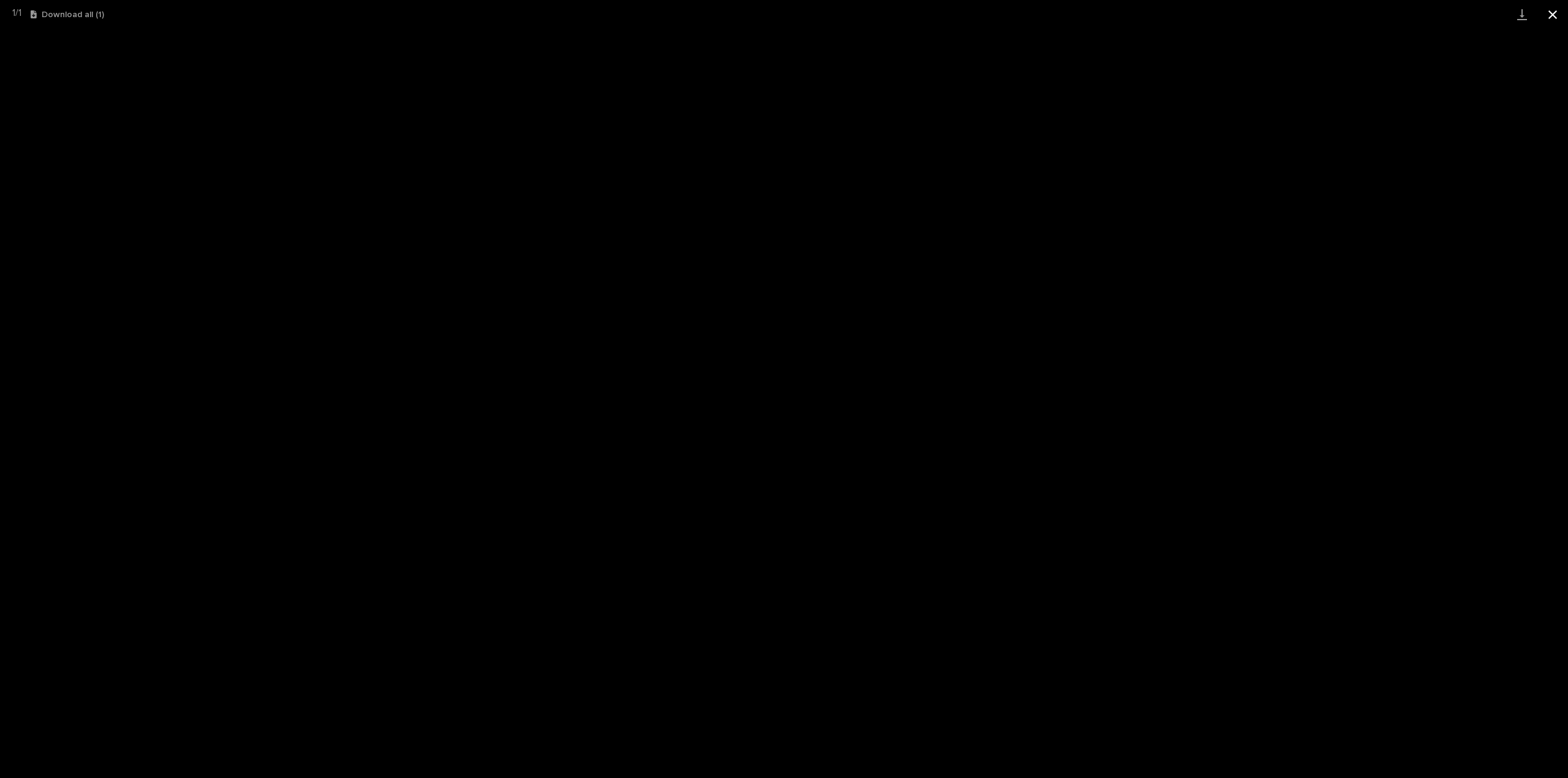
click at [1554, 16] on button "Close gallery" at bounding box center [1553, 14] width 31 height 28
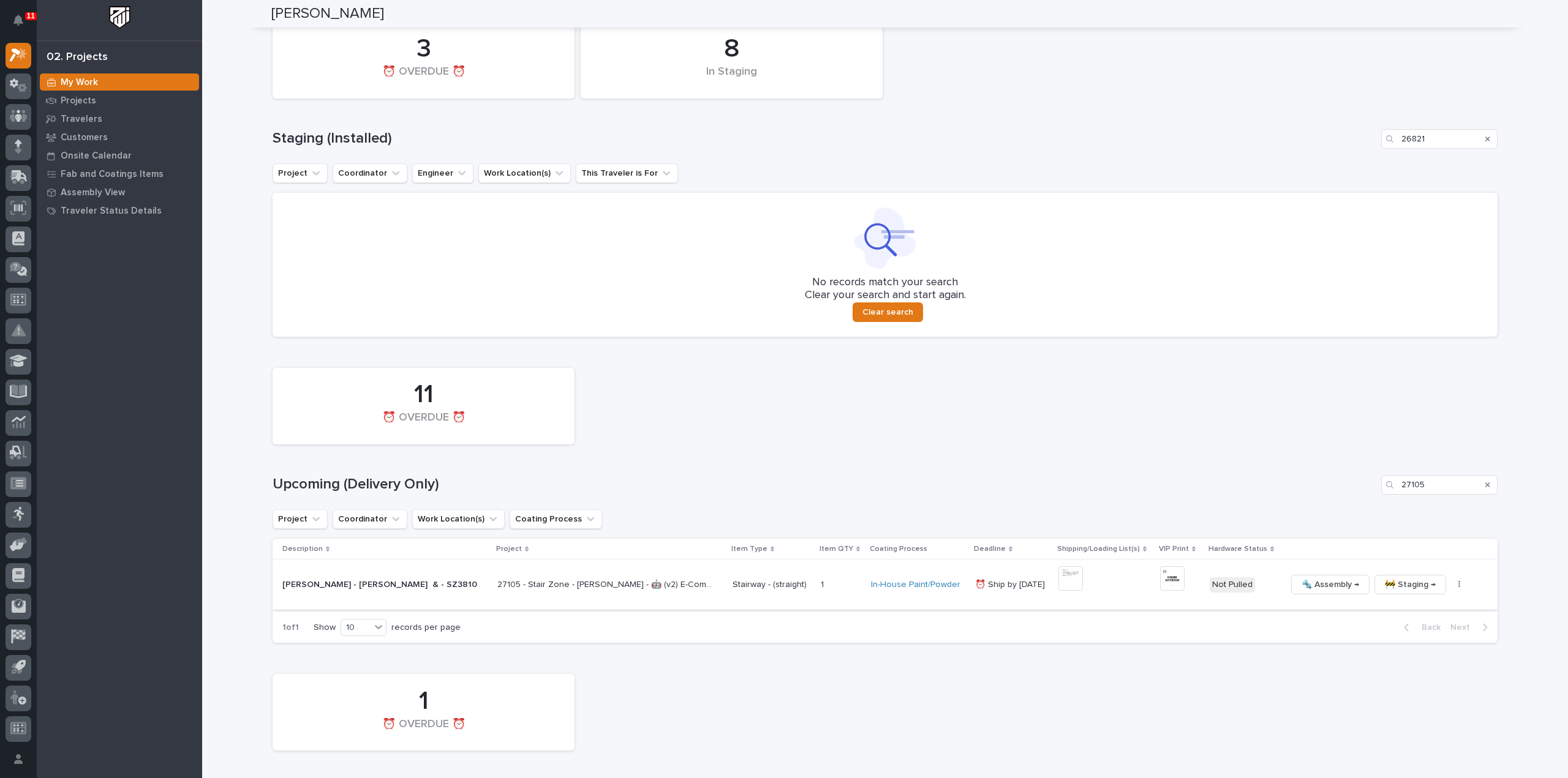
click at [1169, 581] on img at bounding box center [1172, 579] width 24 height 24
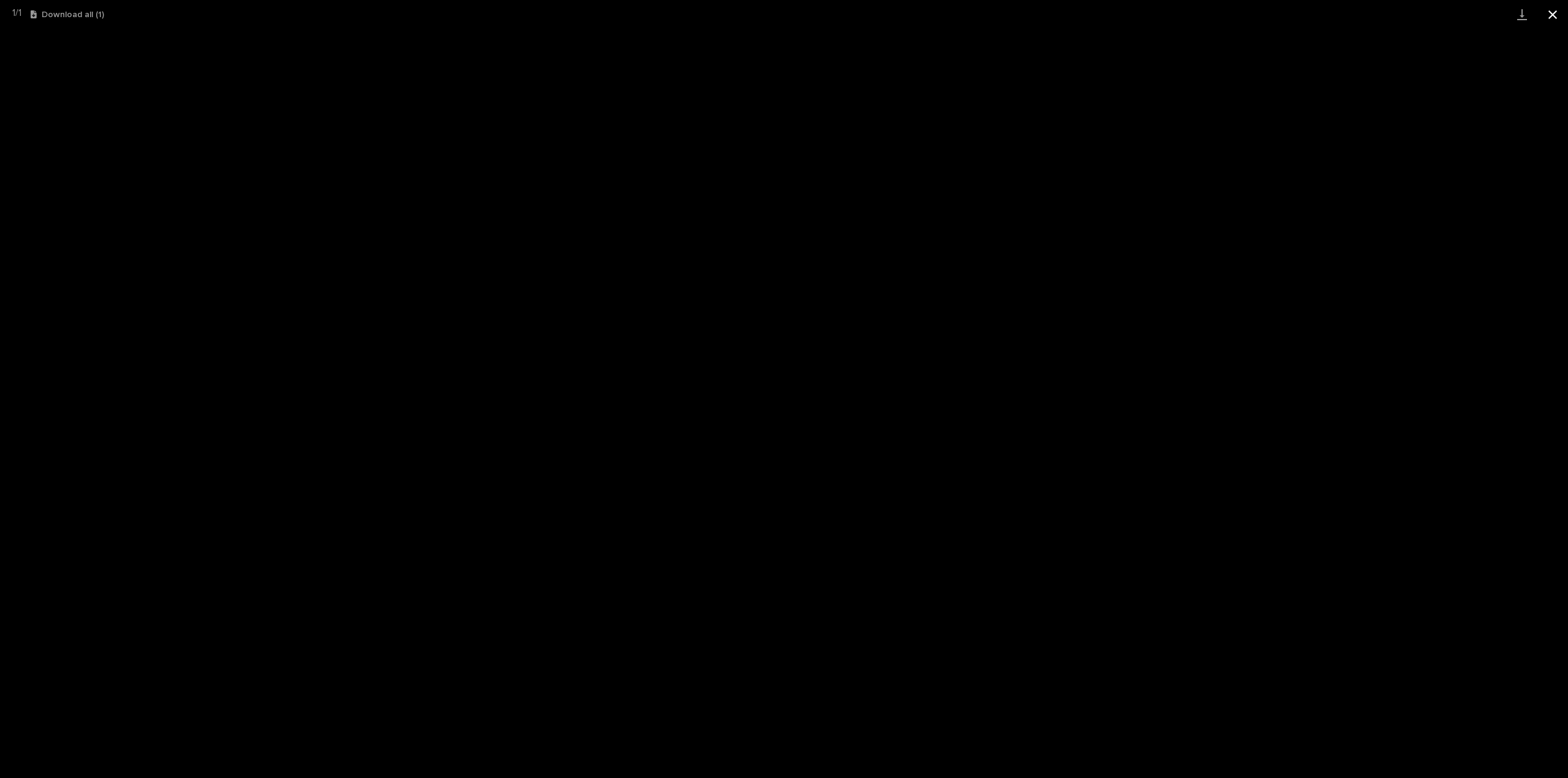
click at [1557, 13] on button "Close gallery" at bounding box center [1553, 14] width 31 height 28
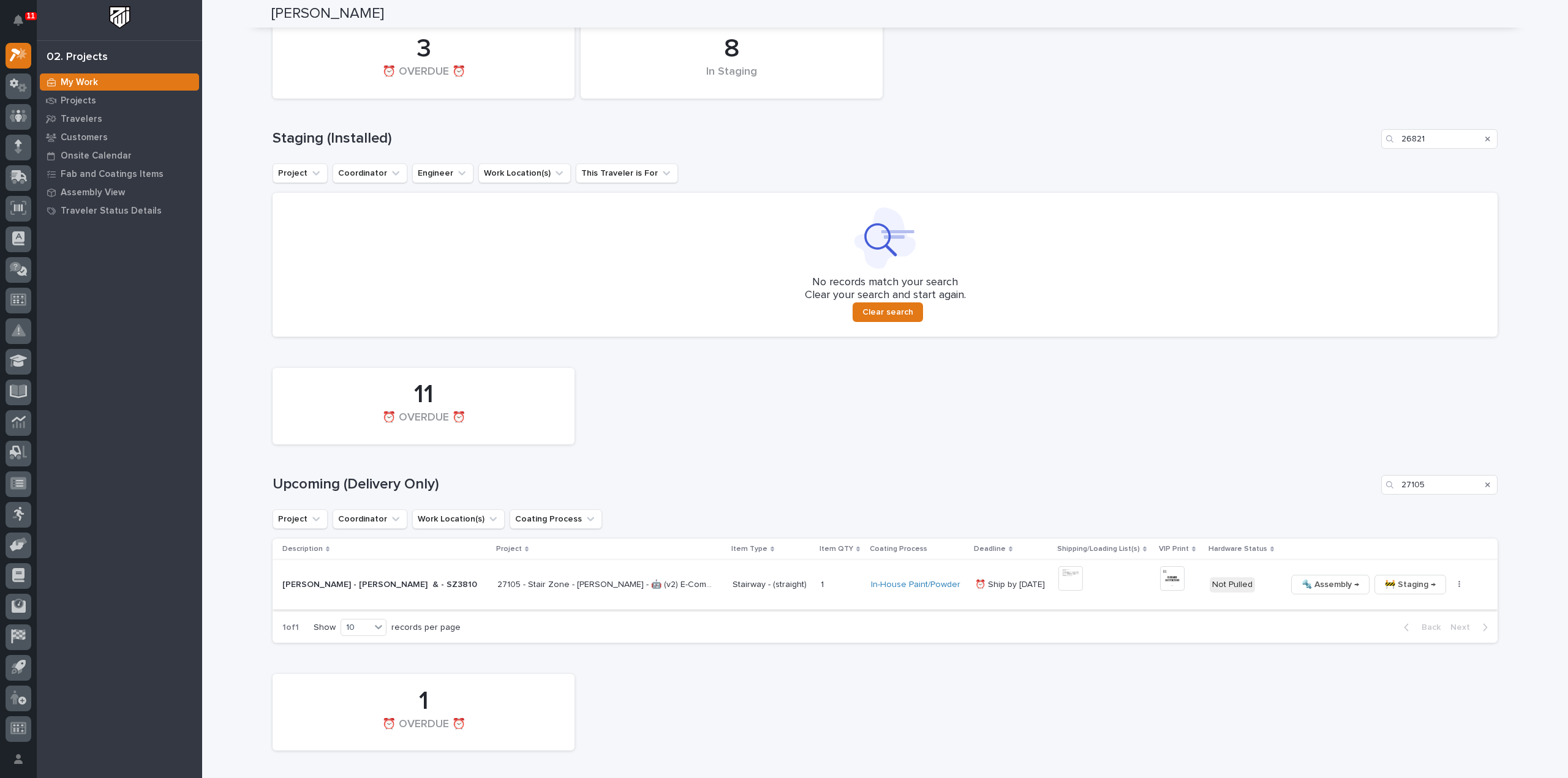
click at [1459, 587] on icon "button" at bounding box center [1460, 584] width 2 height 9
click at [1409, 669] on span "🔩 Hardware" at bounding box center [1403, 668] width 51 height 15
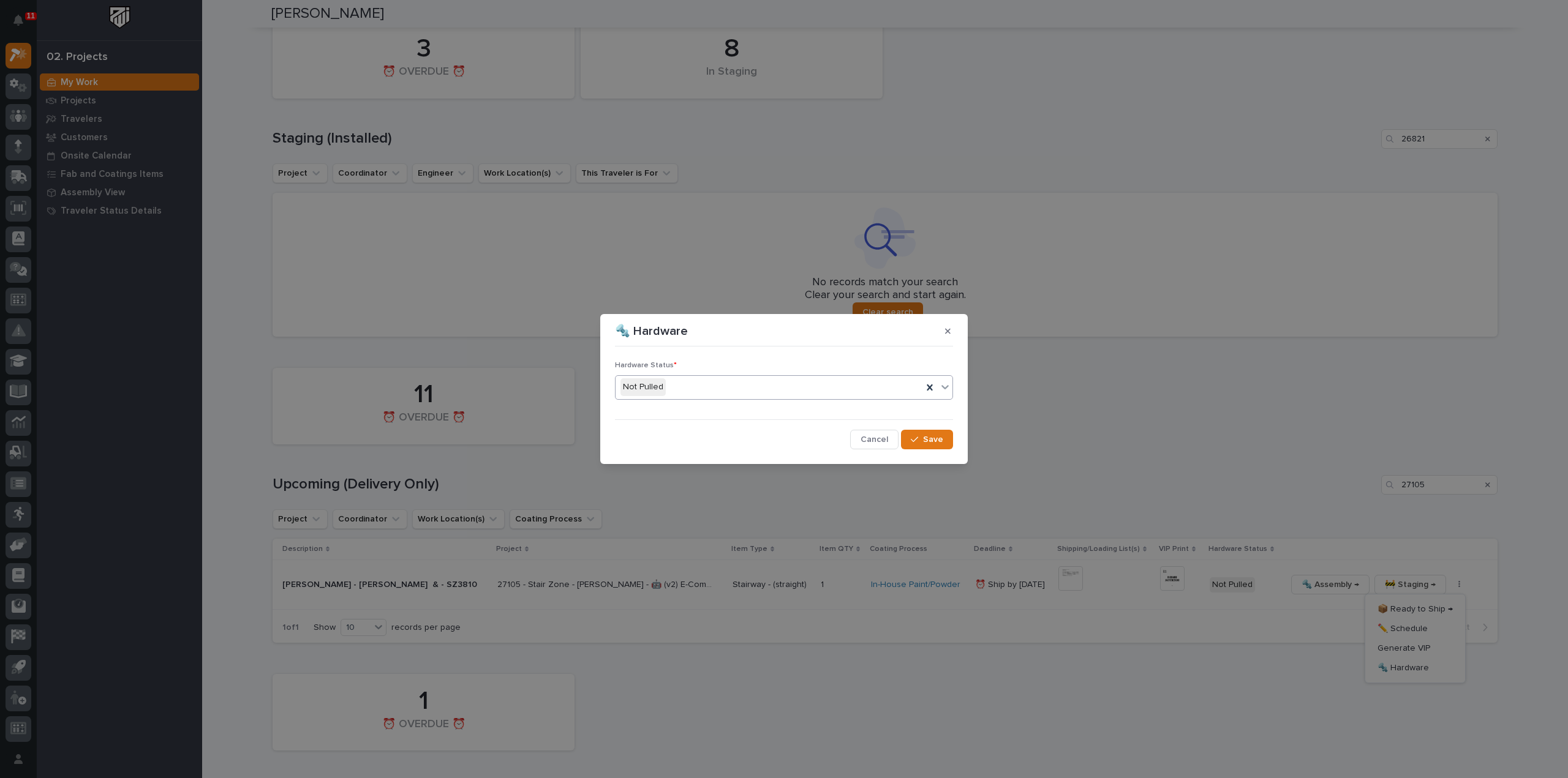
click at [753, 392] on div "Not Pulled" at bounding box center [769, 387] width 307 height 20
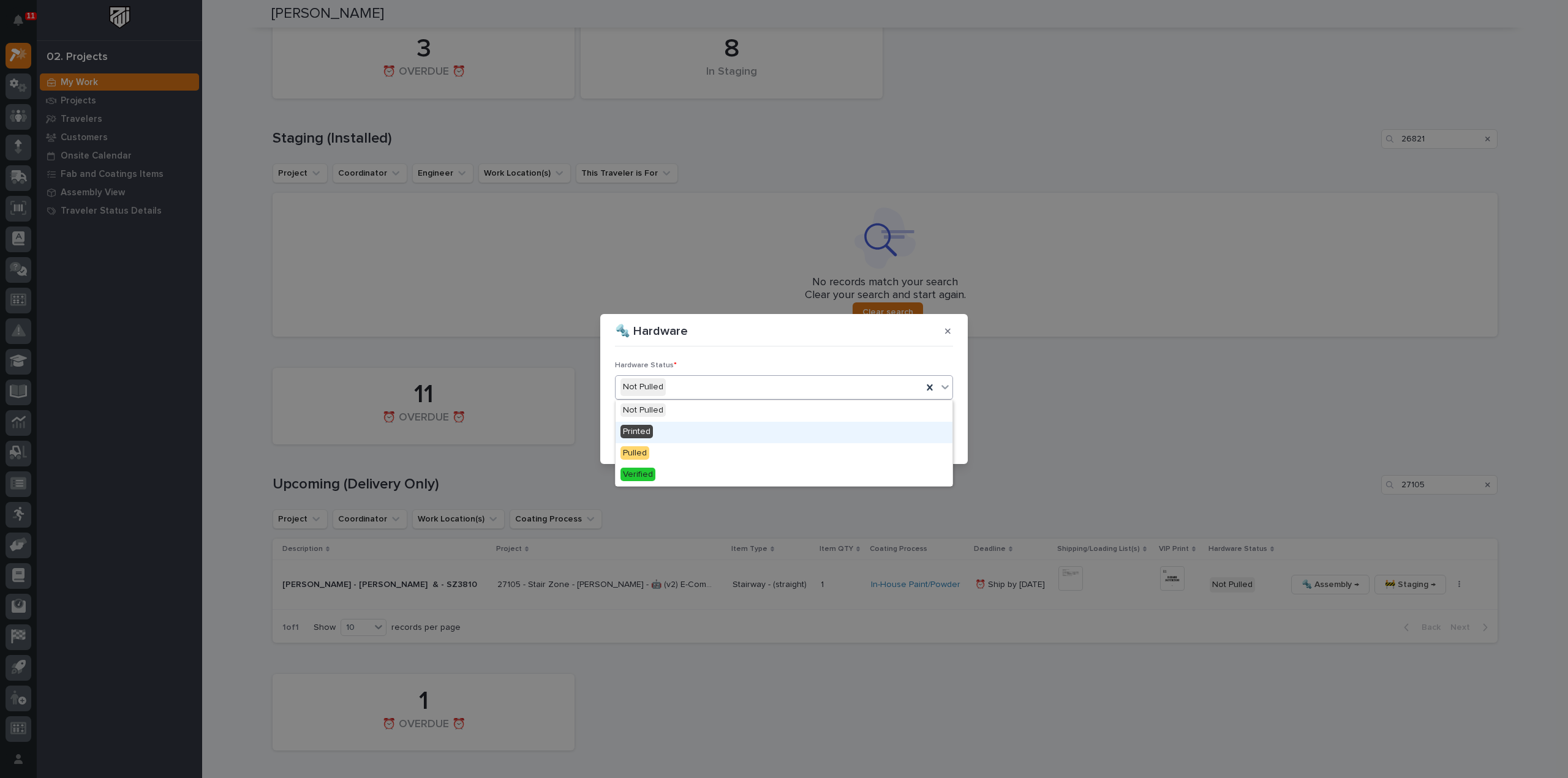
drag, startPoint x: 712, startPoint y: 442, endPoint x: 712, endPoint y: 431, distance: 11.0
click at [712, 431] on div "Printed" at bounding box center [784, 432] width 337 height 21
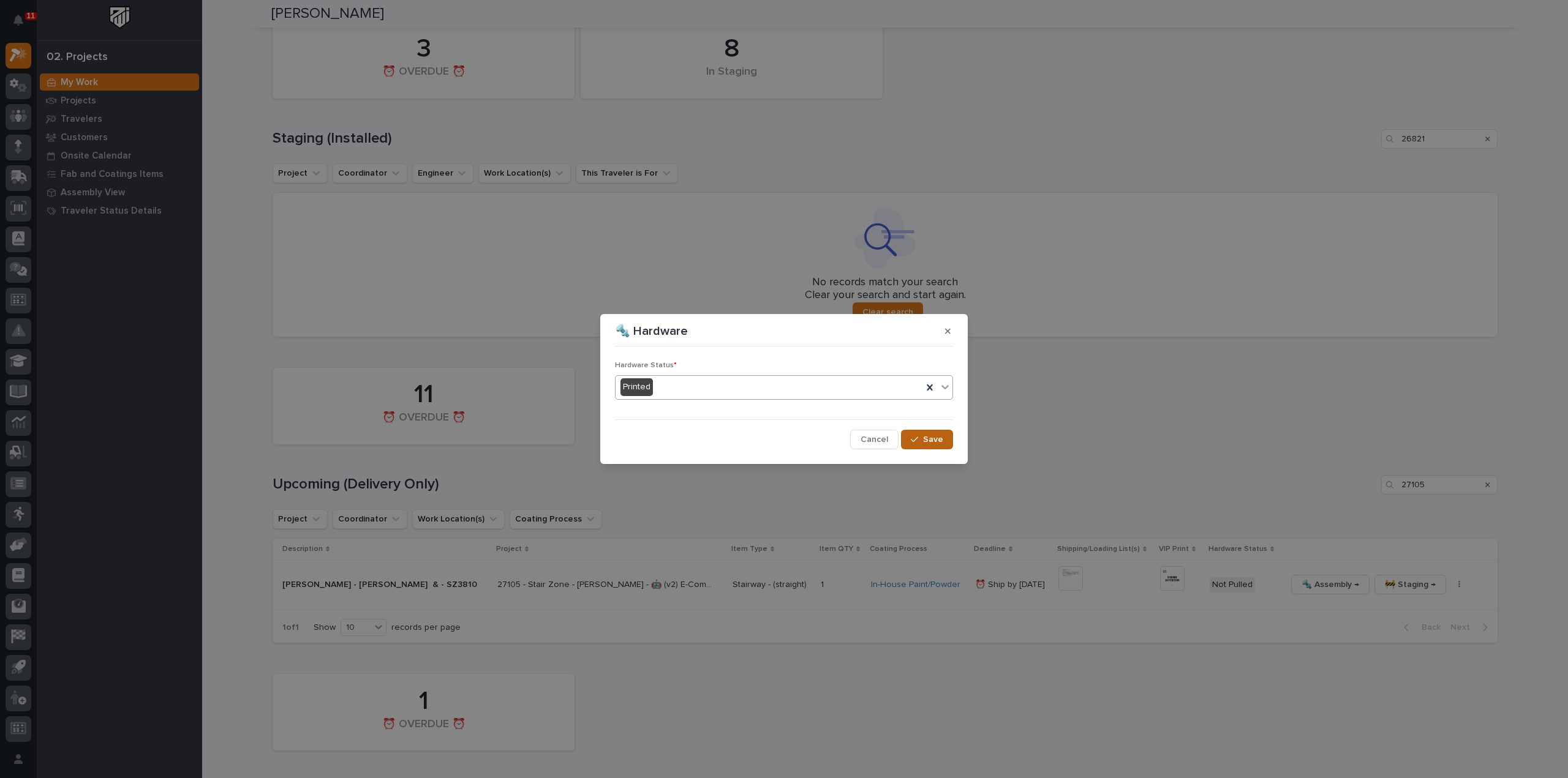
click at [927, 438] on span "Save" at bounding box center [933, 439] width 20 height 11
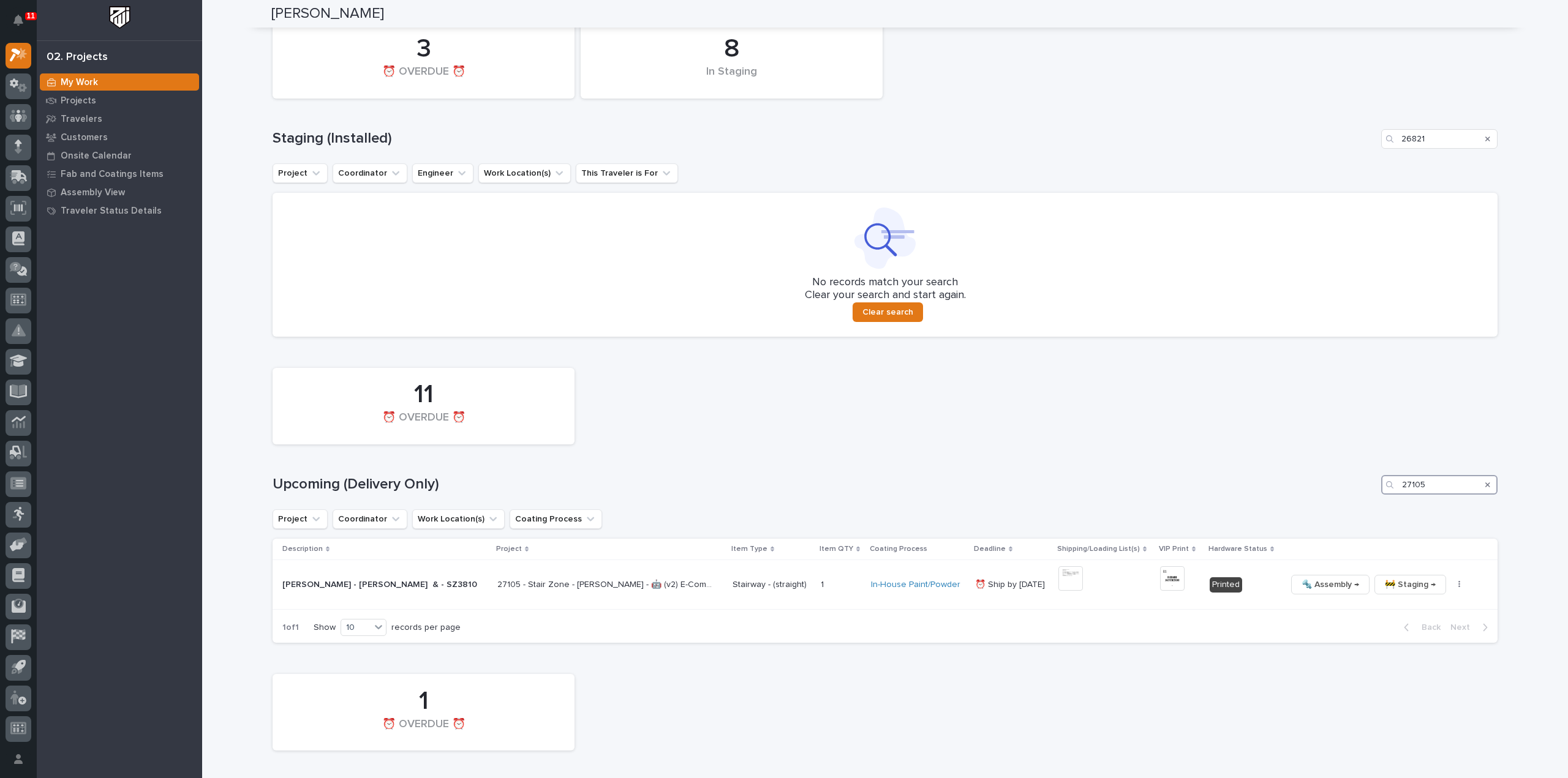
drag, startPoint x: 1412, startPoint y: 487, endPoint x: 1367, endPoint y: 498, distance: 46.3
click at [1367, 498] on div "11 ⏰ OVERDUE ⏰ Upcoming (Delivery Only) 27105 Project Coordinator Work Location…" at bounding box center [885, 503] width 1225 height 282
type input "26537"
click at [1082, 578] on img at bounding box center [1090, 579] width 24 height 24
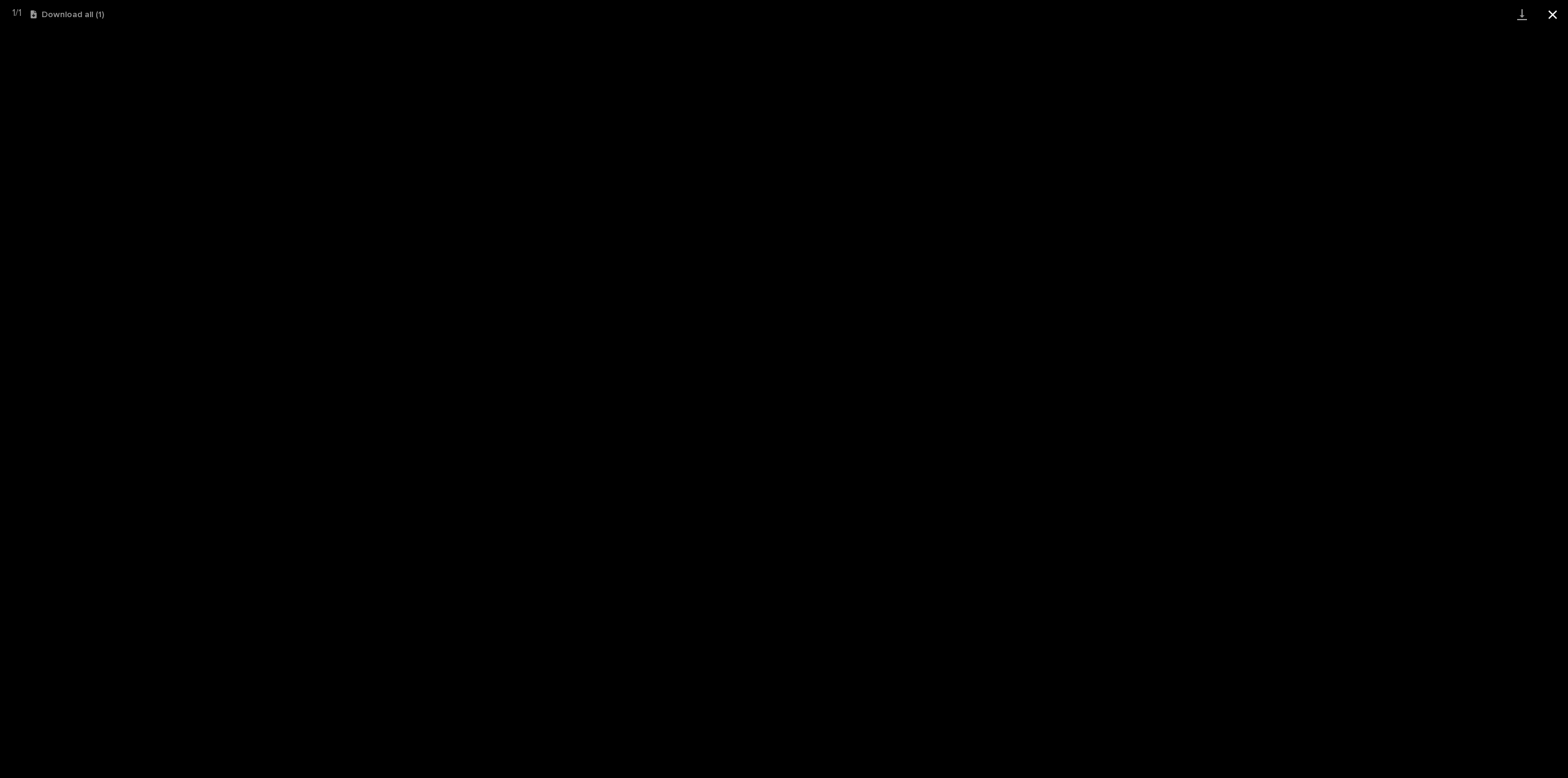
click at [1548, 16] on button "Close gallery" at bounding box center [1553, 14] width 31 height 28
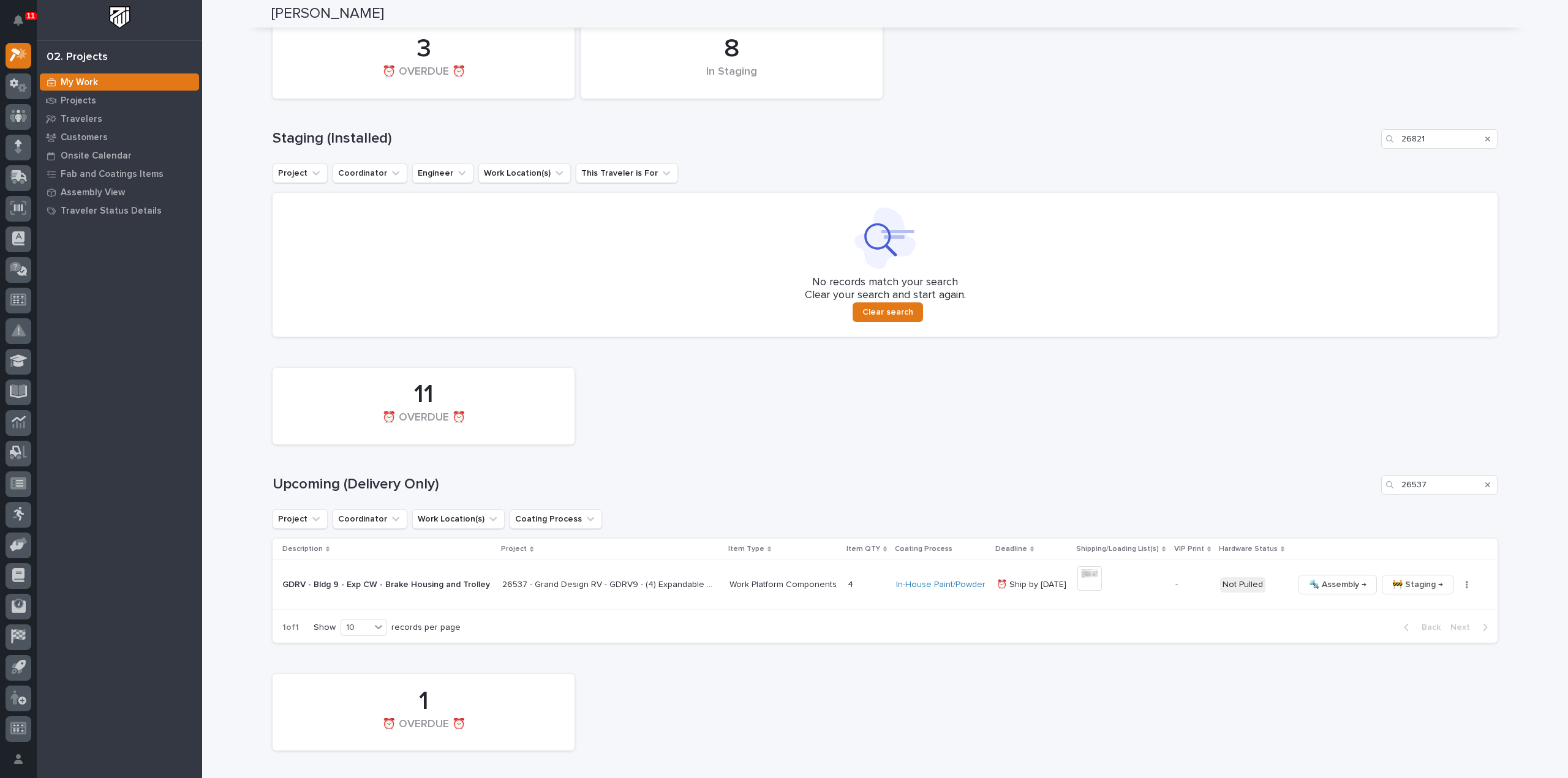
click at [1458, 590] on div "🔩 Assembly → 🚧 Staging → 📦 Ready to Ship → ✏️ Schedule Generate VIP 🔩 Hardware" at bounding box center [1386, 585] width 184 height 20
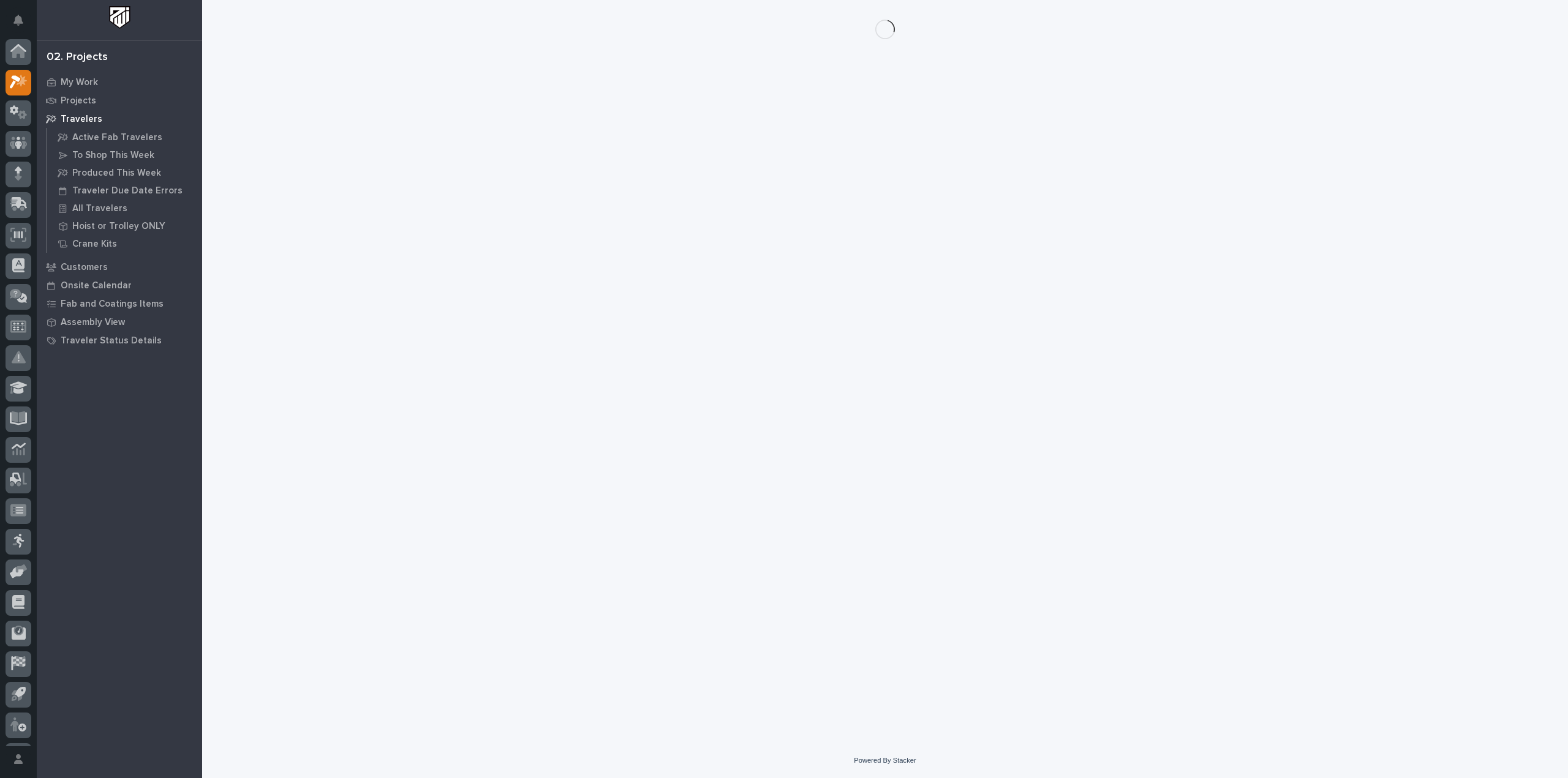
scroll to position [27, 0]
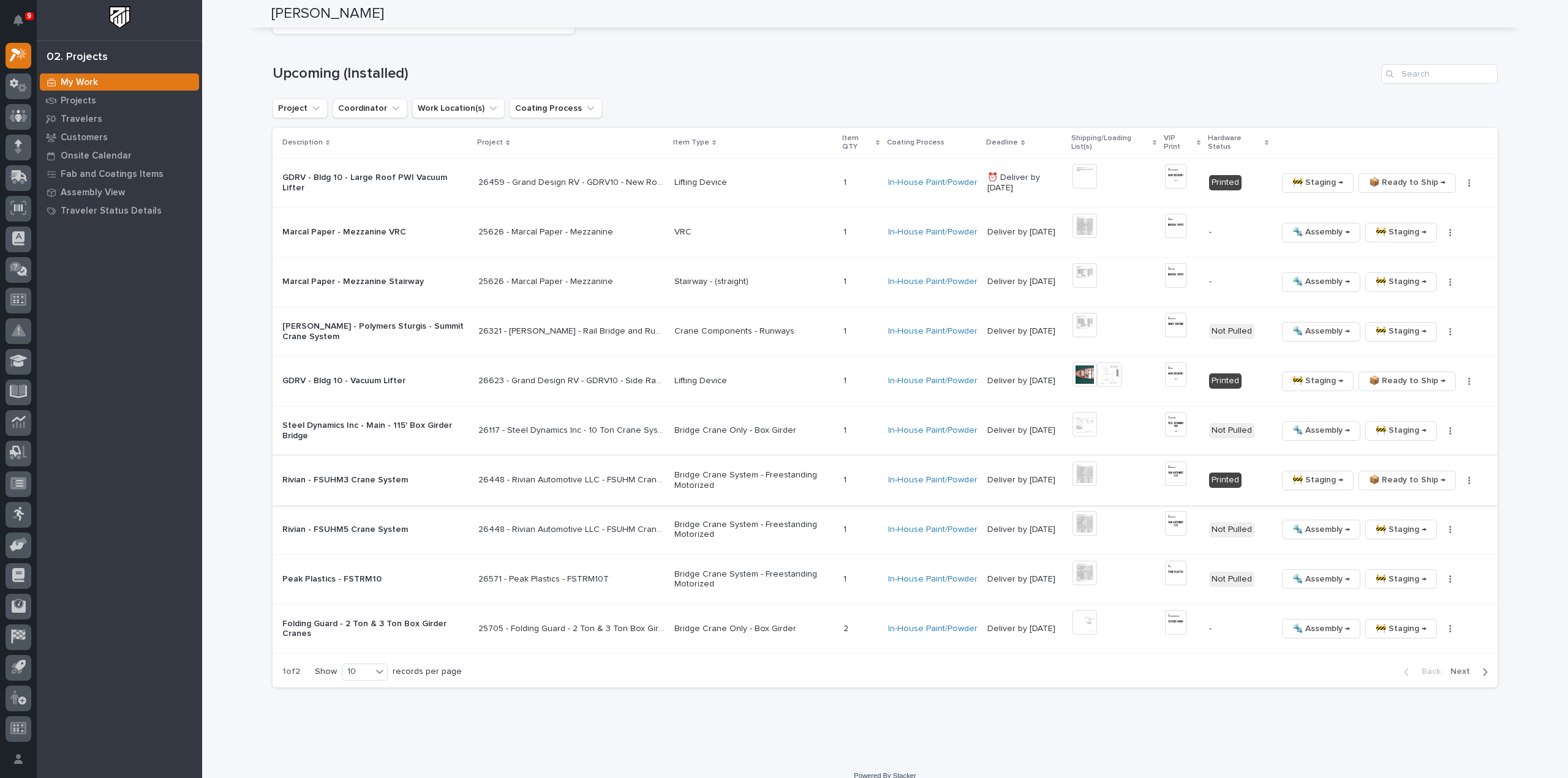
scroll to position [1804, 0]
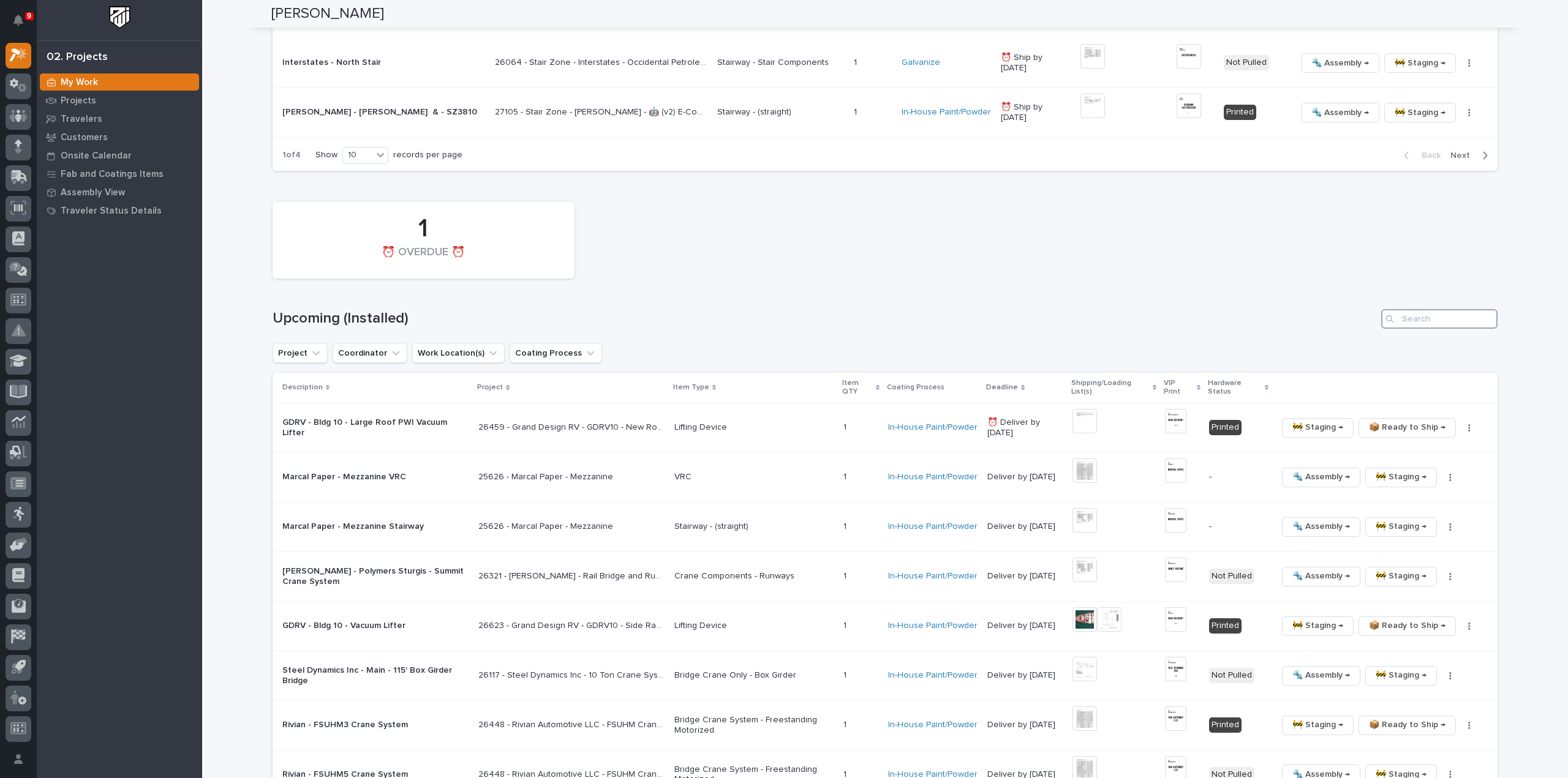
click at [1428, 309] on input "Search" at bounding box center [1439, 319] width 116 height 20
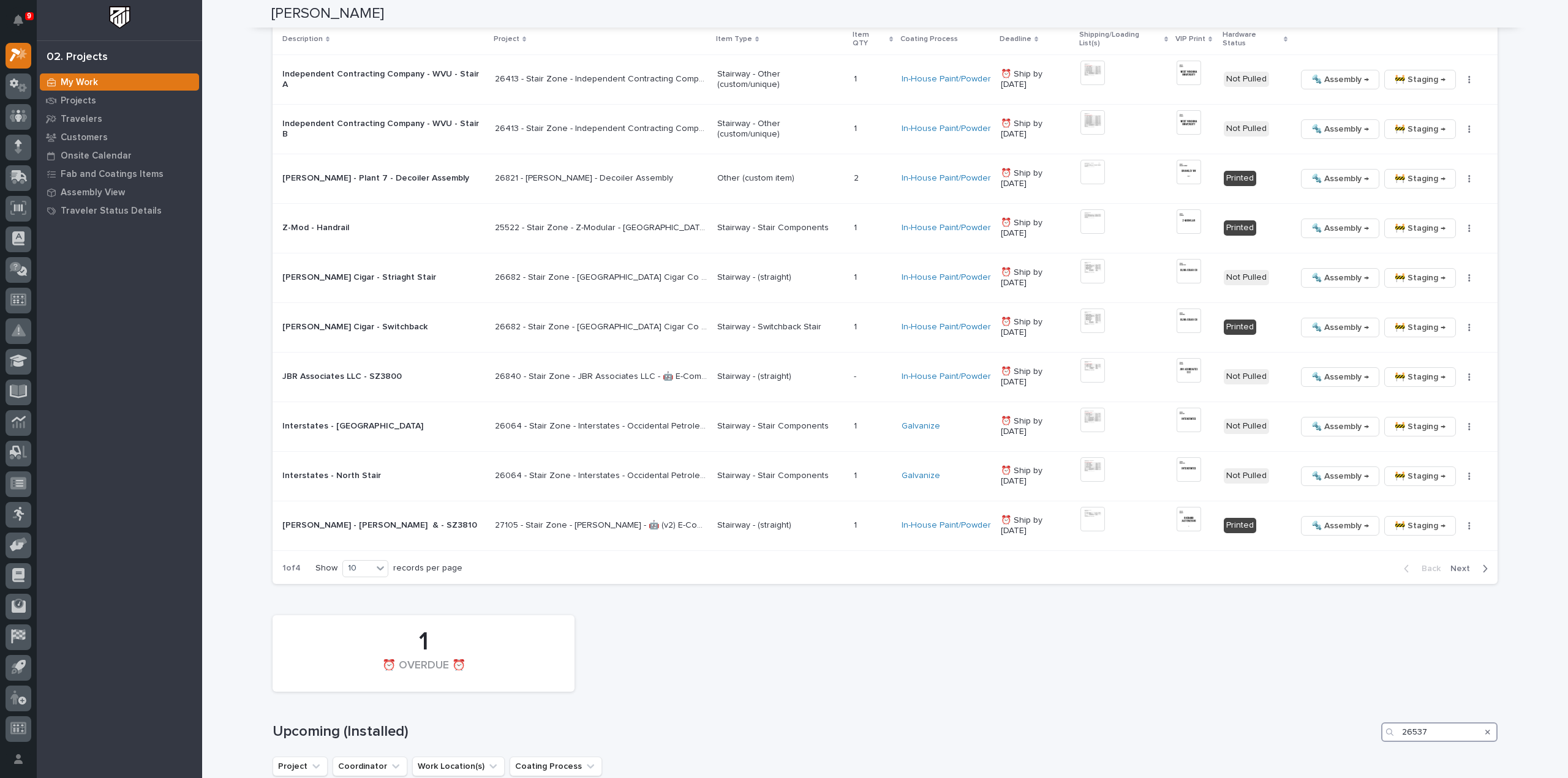
scroll to position [1268, 0]
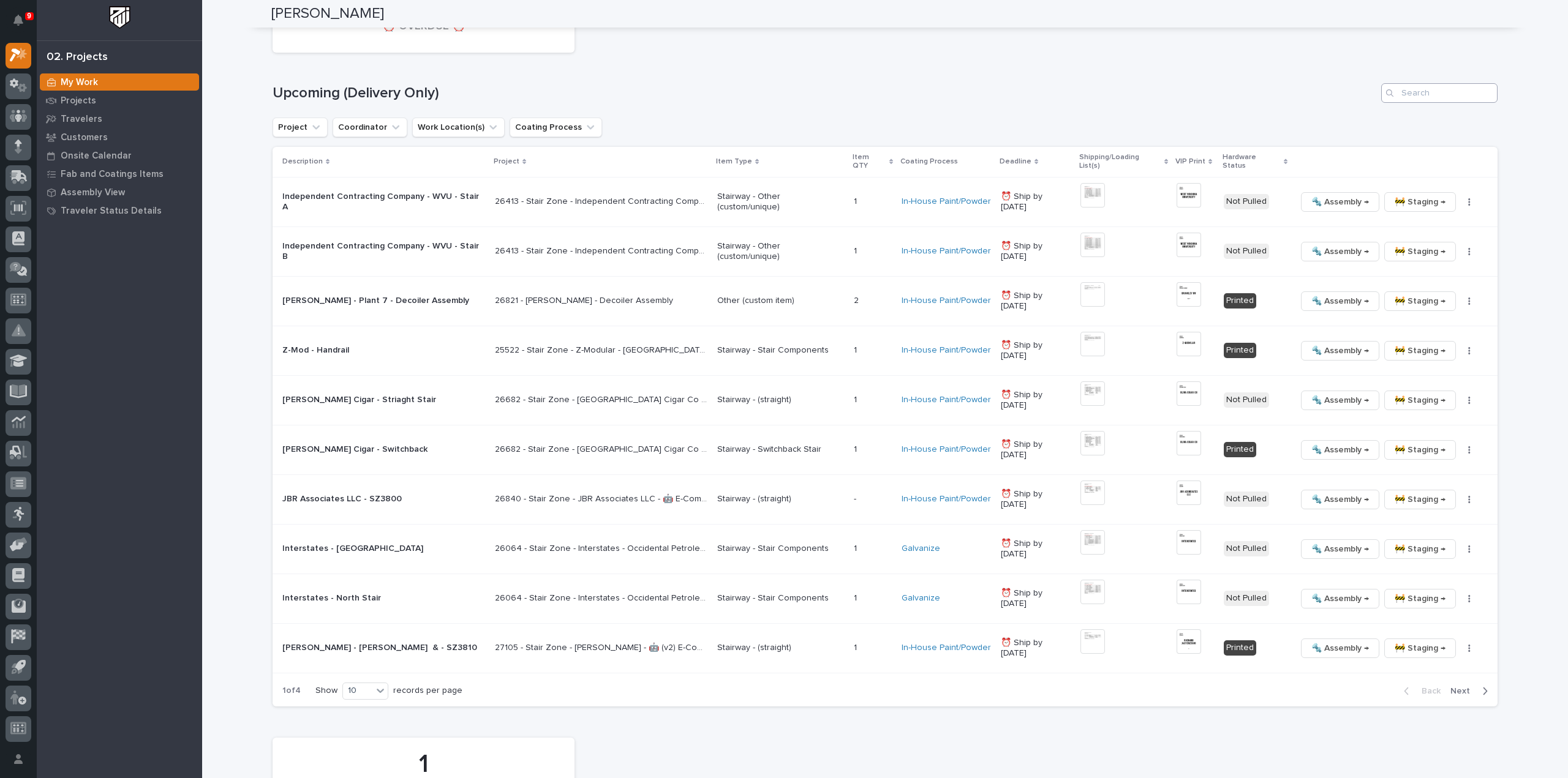
type input "26537"
click at [1431, 90] on input "Search" at bounding box center [1439, 93] width 116 height 20
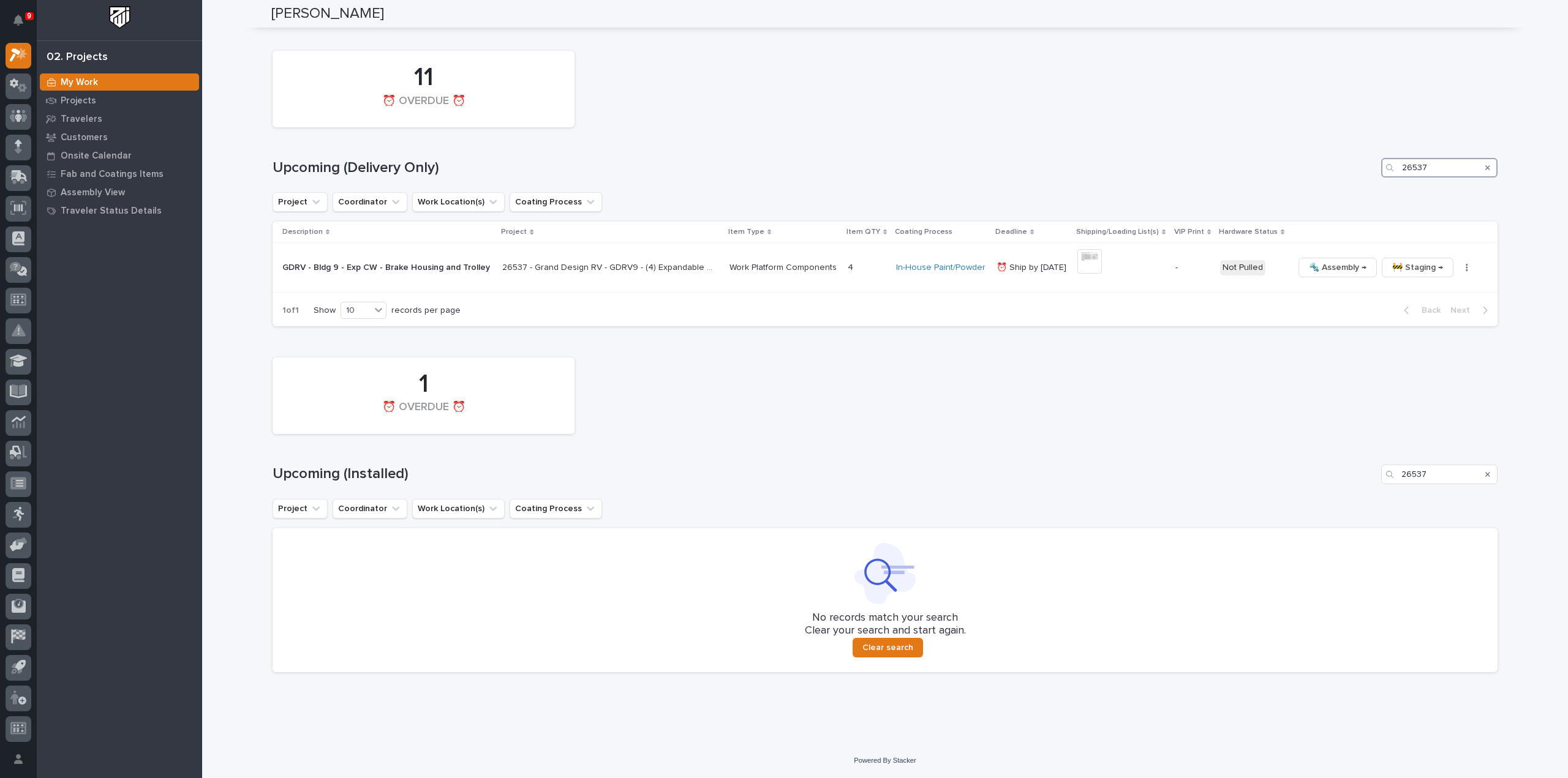
scroll to position [1191, 0]
type input "26537"
click at [1466, 266] on icon "button" at bounding box center [1467, 270] width 2 height 9
click at [1423, 330] on span "Generate VIP" at bounding box center [1409, 334] width 53 height 15
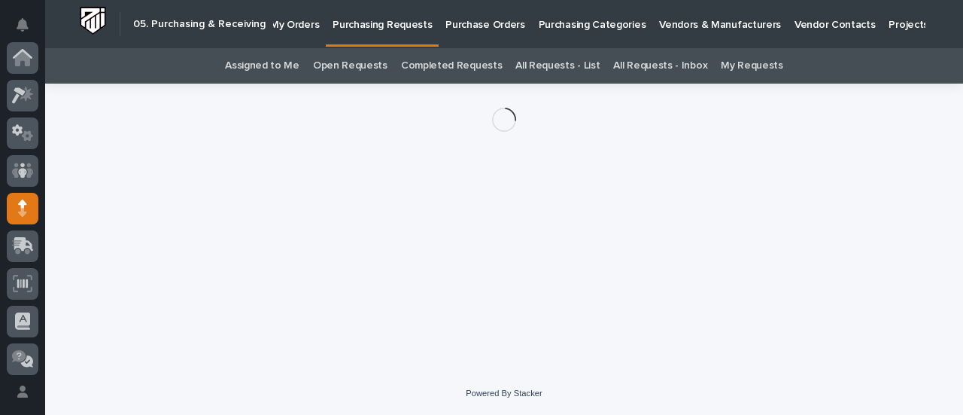
scroll to position [150, 0]
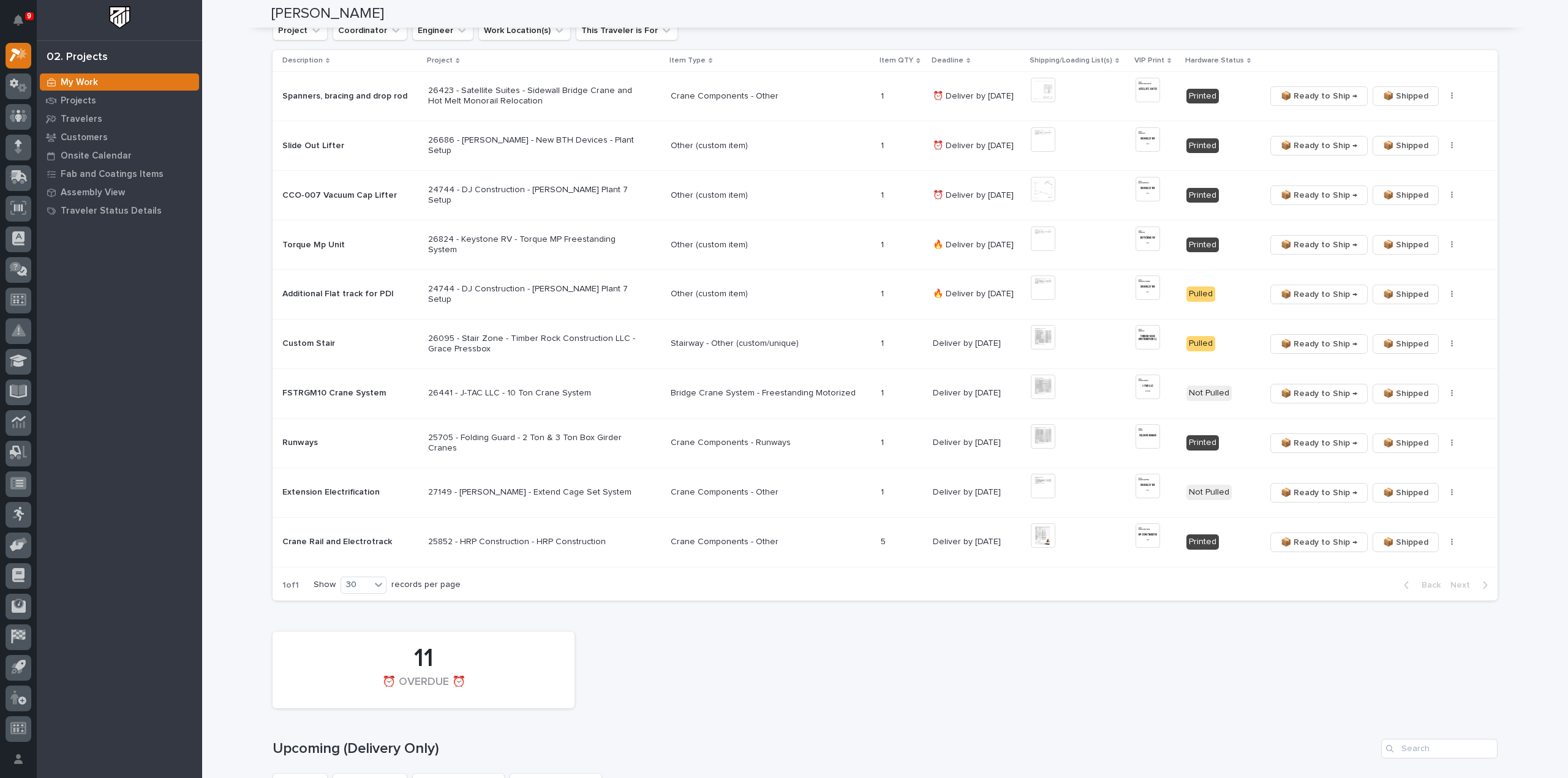
scroll to position [980, 0]
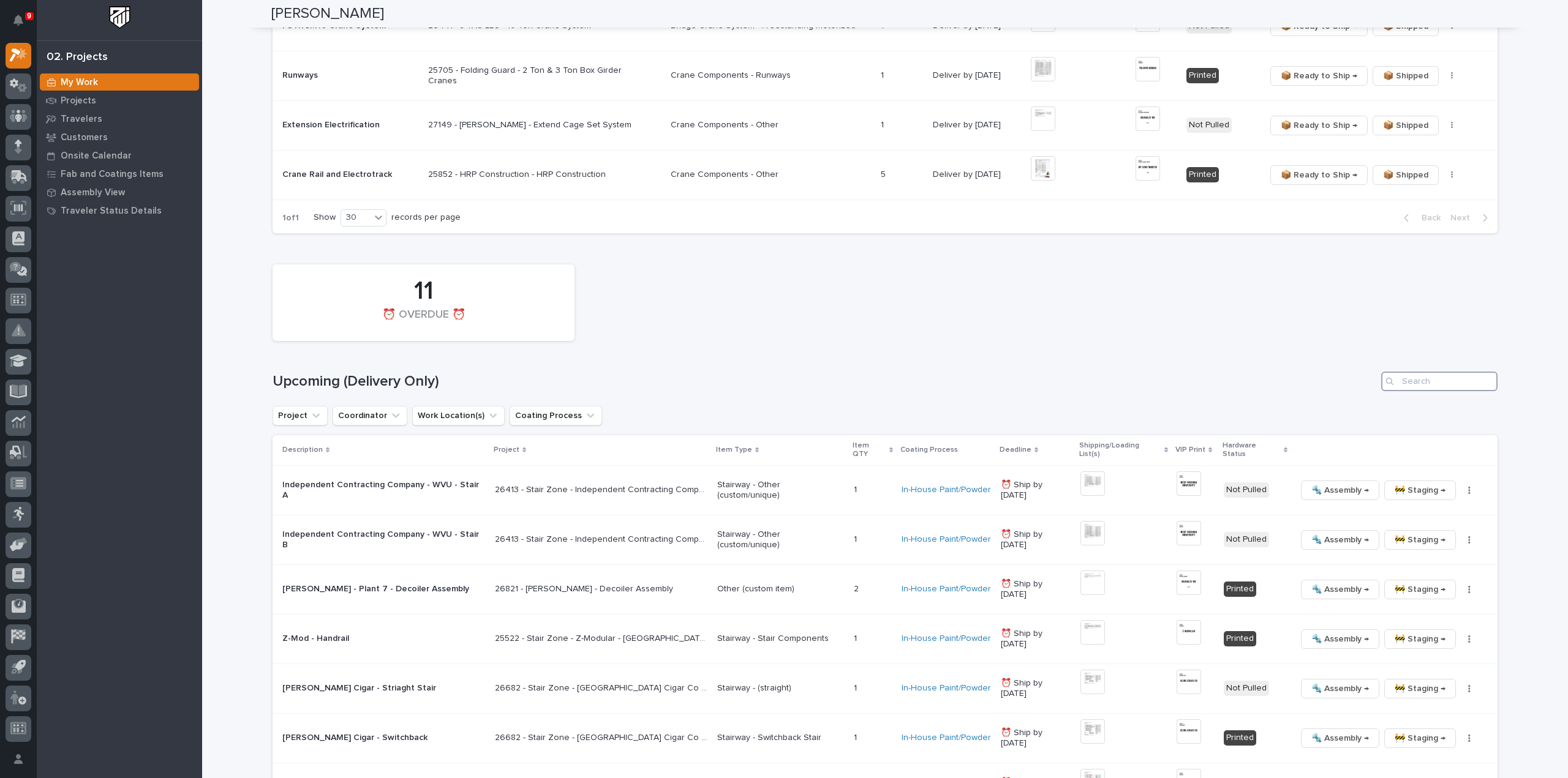
click at [1481, 380] on input "Search" at bounding box center [1439, 382] width 116 height 20
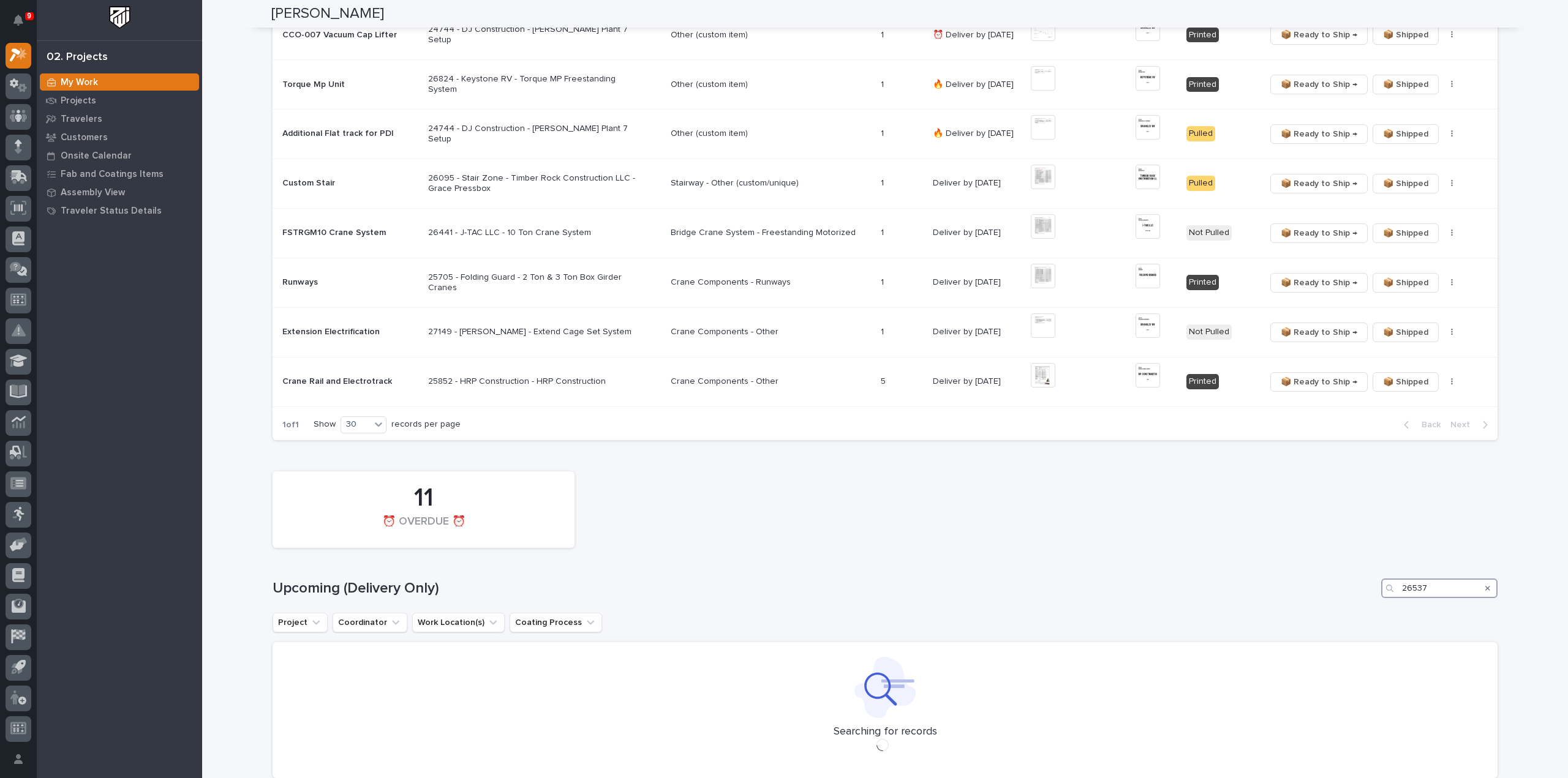
scroll to position [1003, 0]
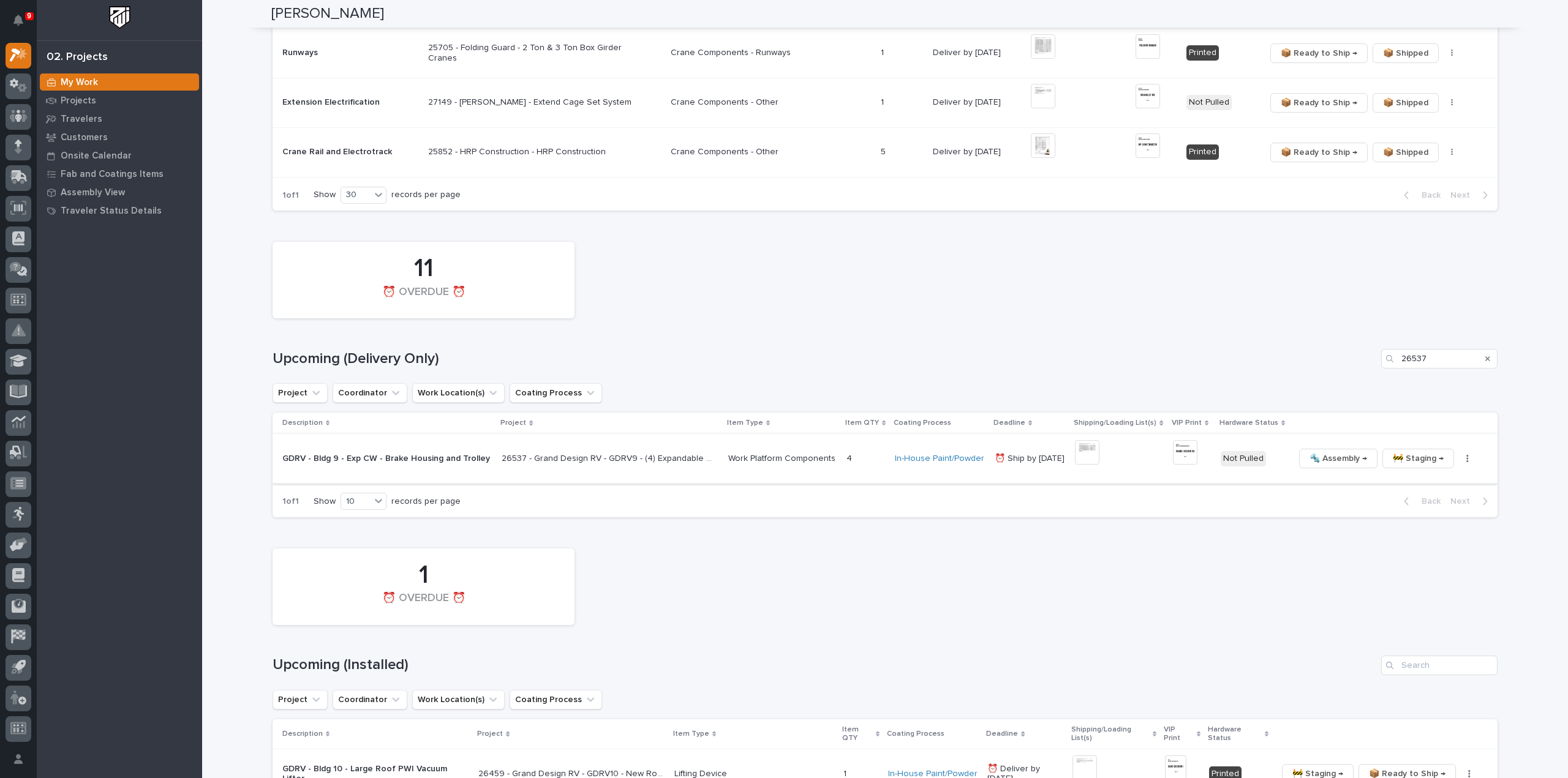
click at [1178, 457] on img at bounding box center [1185, 452] width 24 height 24
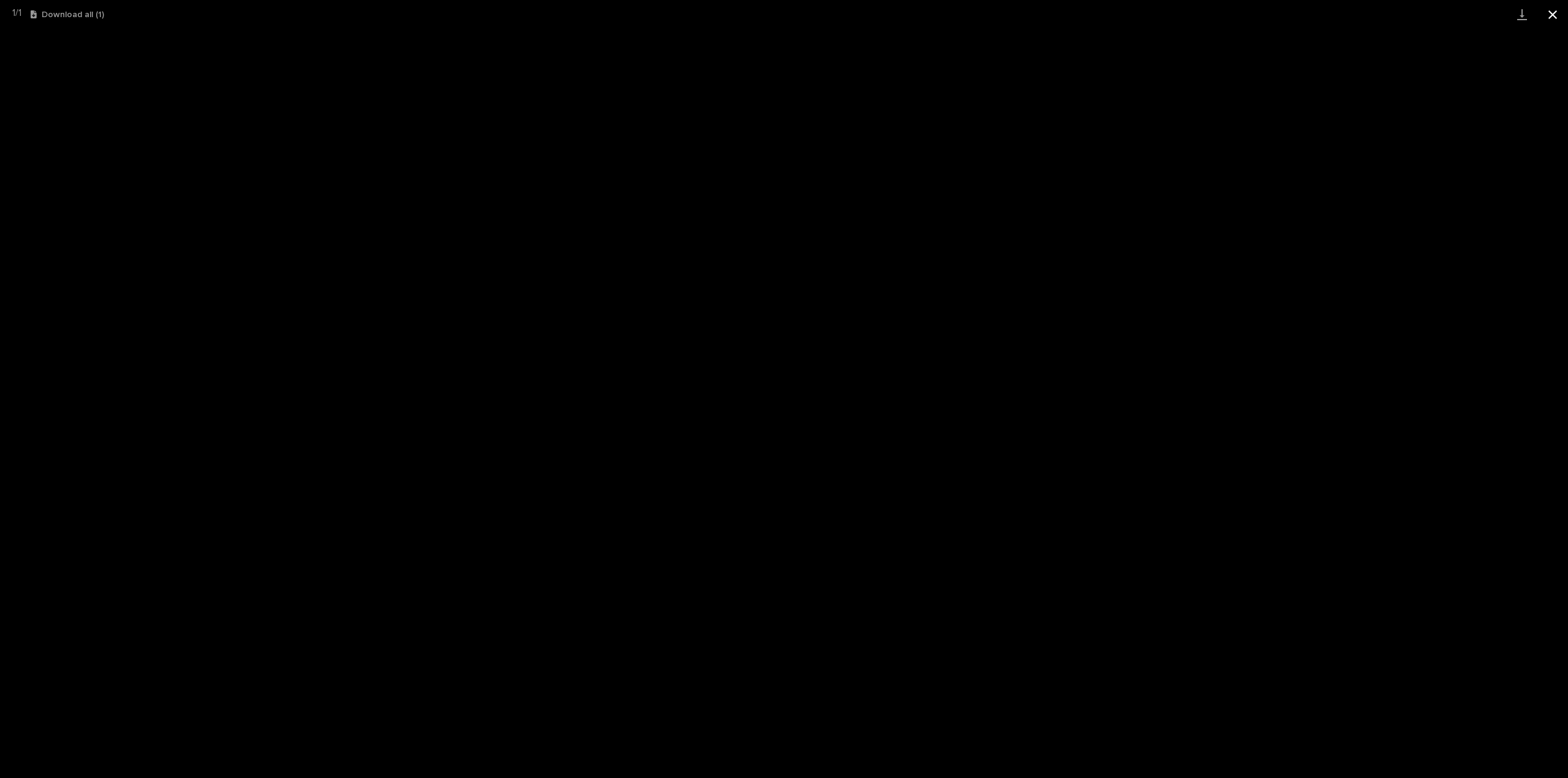
click at [1556, 16] on button "Close gallery" at bounding box center [1553, 14] width 31 height 28
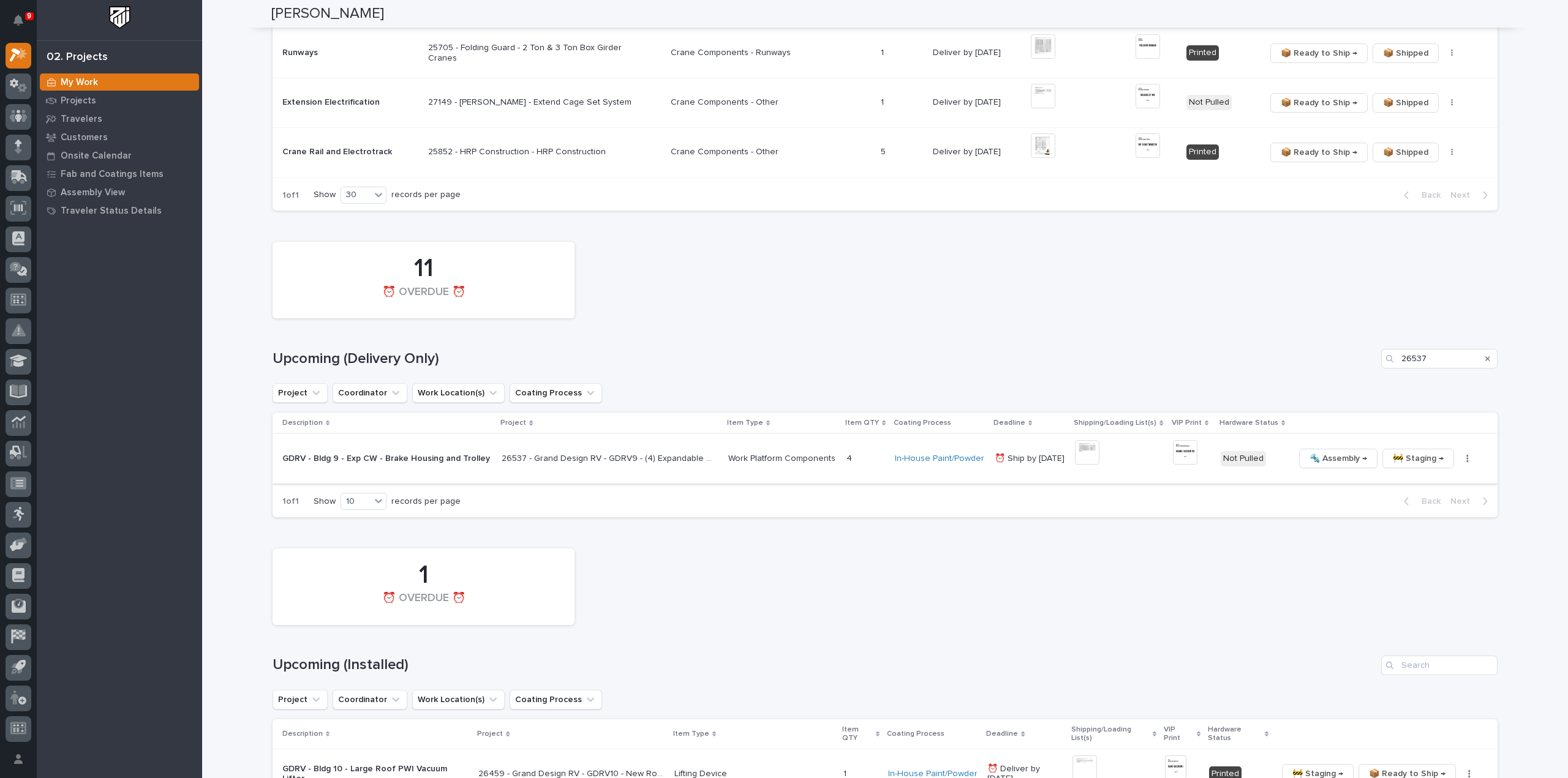
click at [1466, 459] on icon "button" at bounding box center [1467, 458] width 2 height 7
click at [1433, 541] on button "🔩 Hardware" at bounding box center [1421, 542] width 90 height 20
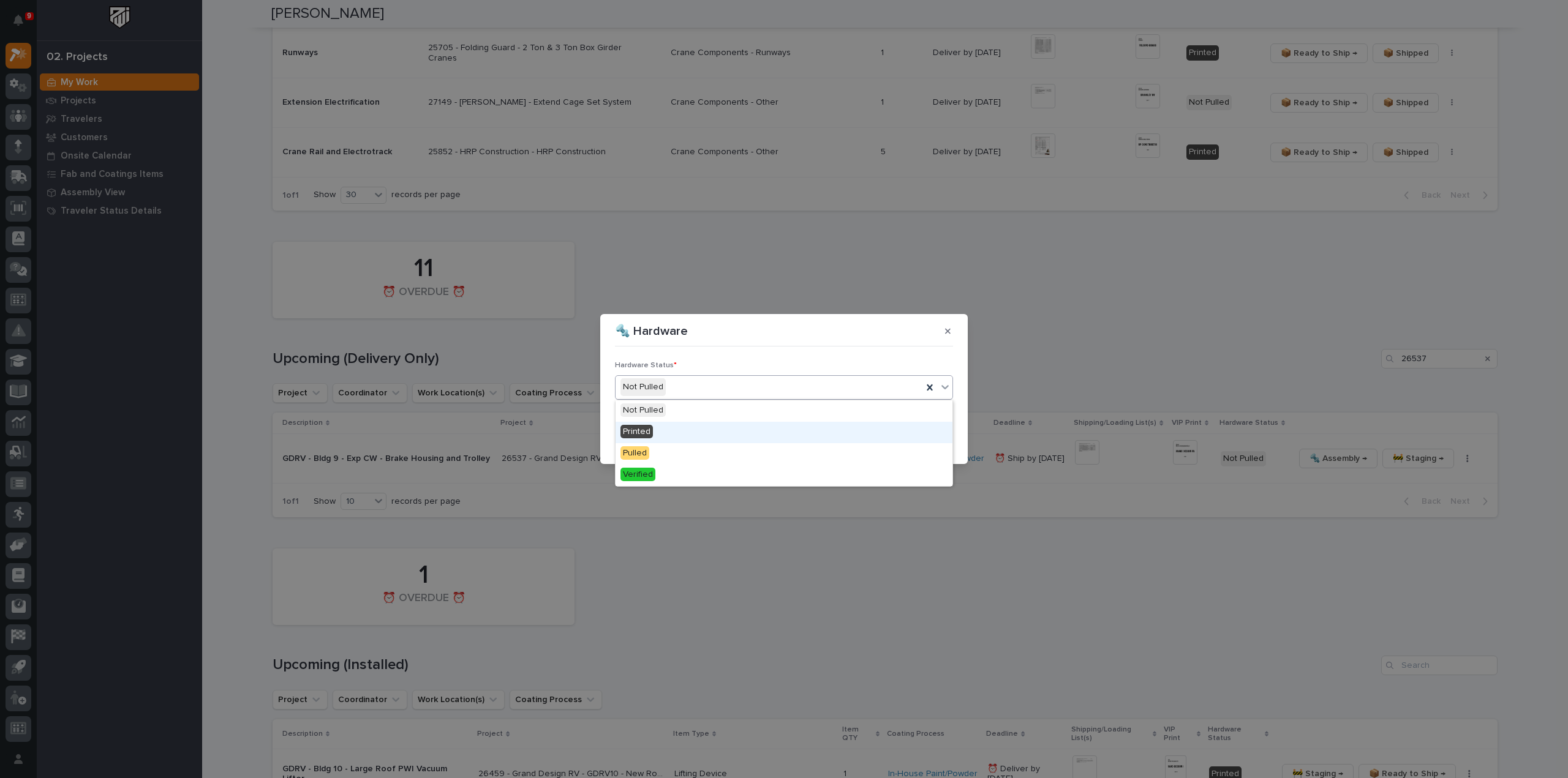
click at [673, 426] on div "Printed" at bounding box center [784, 432] width 337 height 21
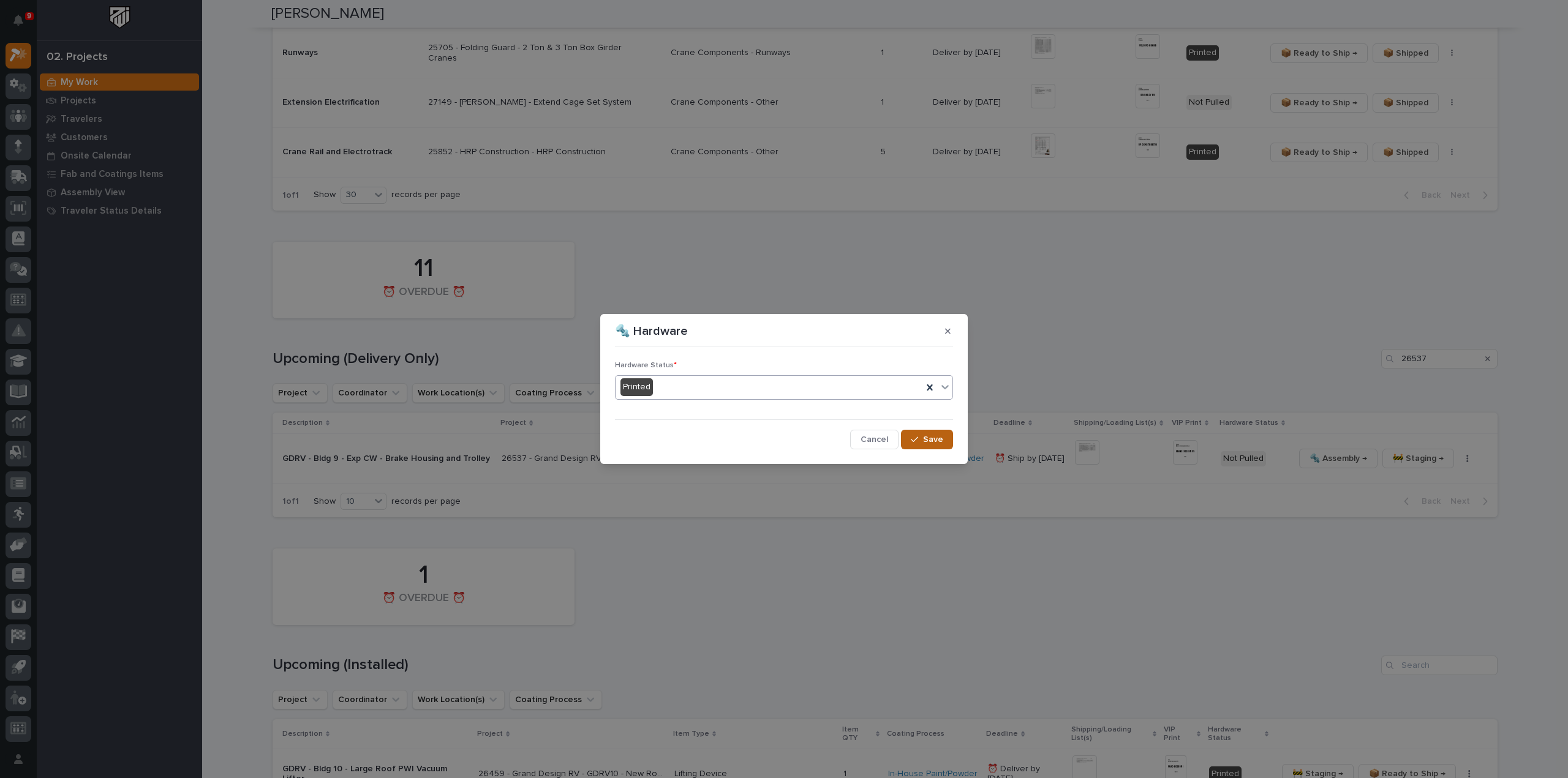
click at [935, 441] on span "Save" at bounding box center [933, 439] width 20 height 11
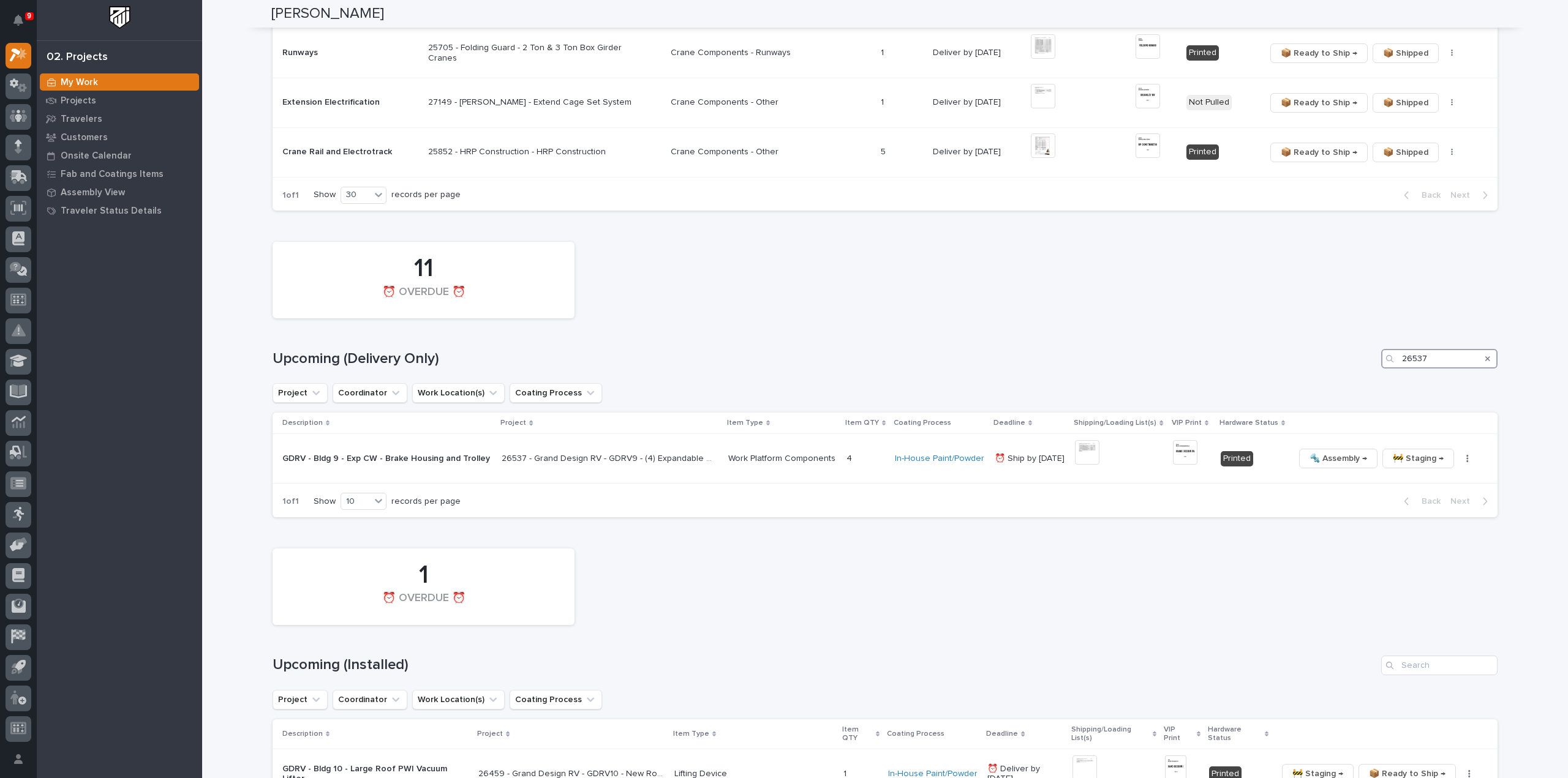
drag, startPoint x: 1443, startPoint y: 356, endPoint x: 1346, endPoint y: 384, distance: 101.0
click at [1347, 384] on div "11 ⏰ OVERDUE ⏰ Upcoming (Delivery Only) 26537 Project Coordinator Work Location…" at bounding box center [885, 377] width 1225 height 282
click at [1015, 452] on img at bounding box center [1017, 452] width 24 height 24
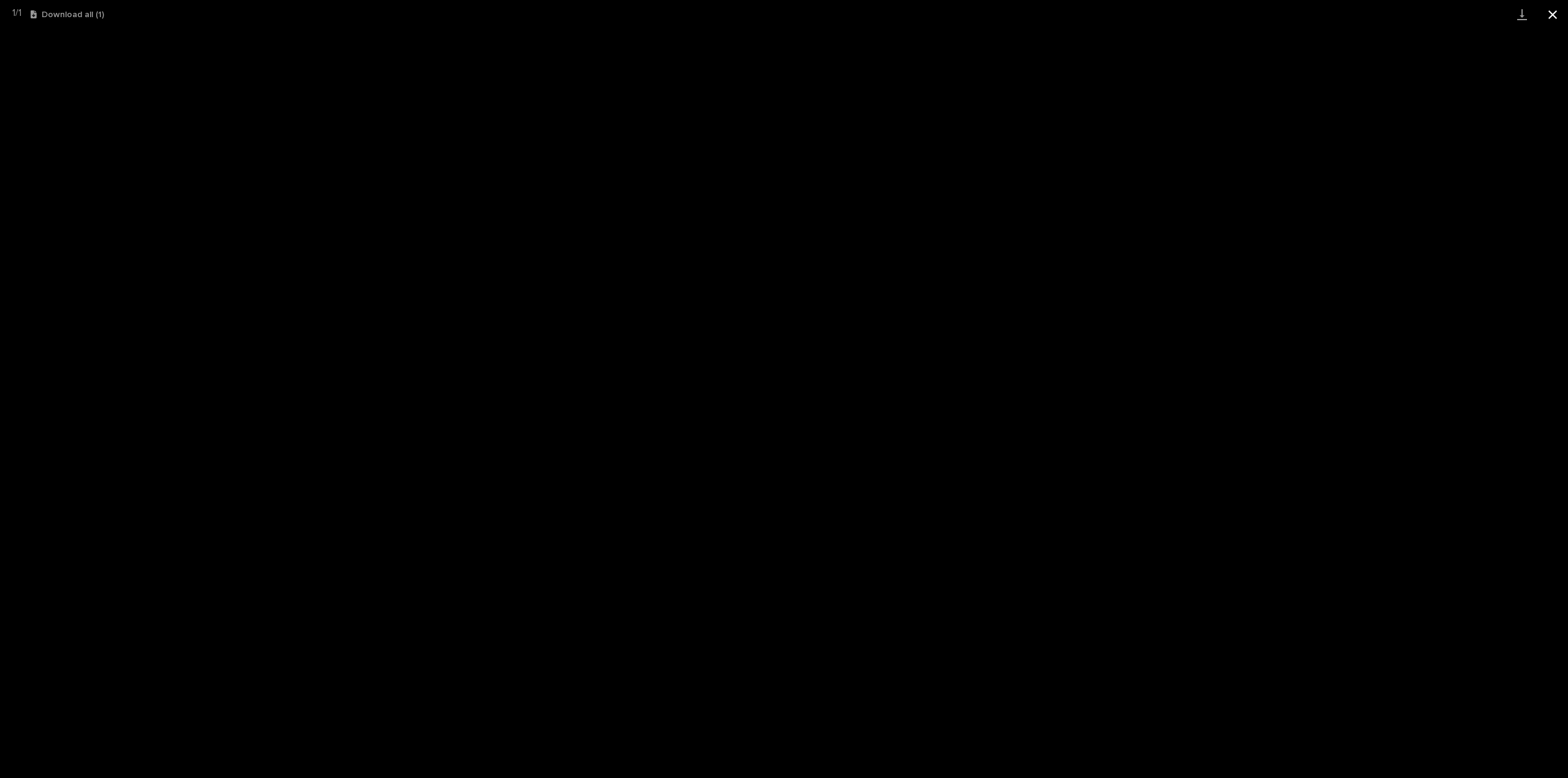
click at [1556, 16] on button "Close gallery" at bounding box center [1553, 14] width 31 height 28
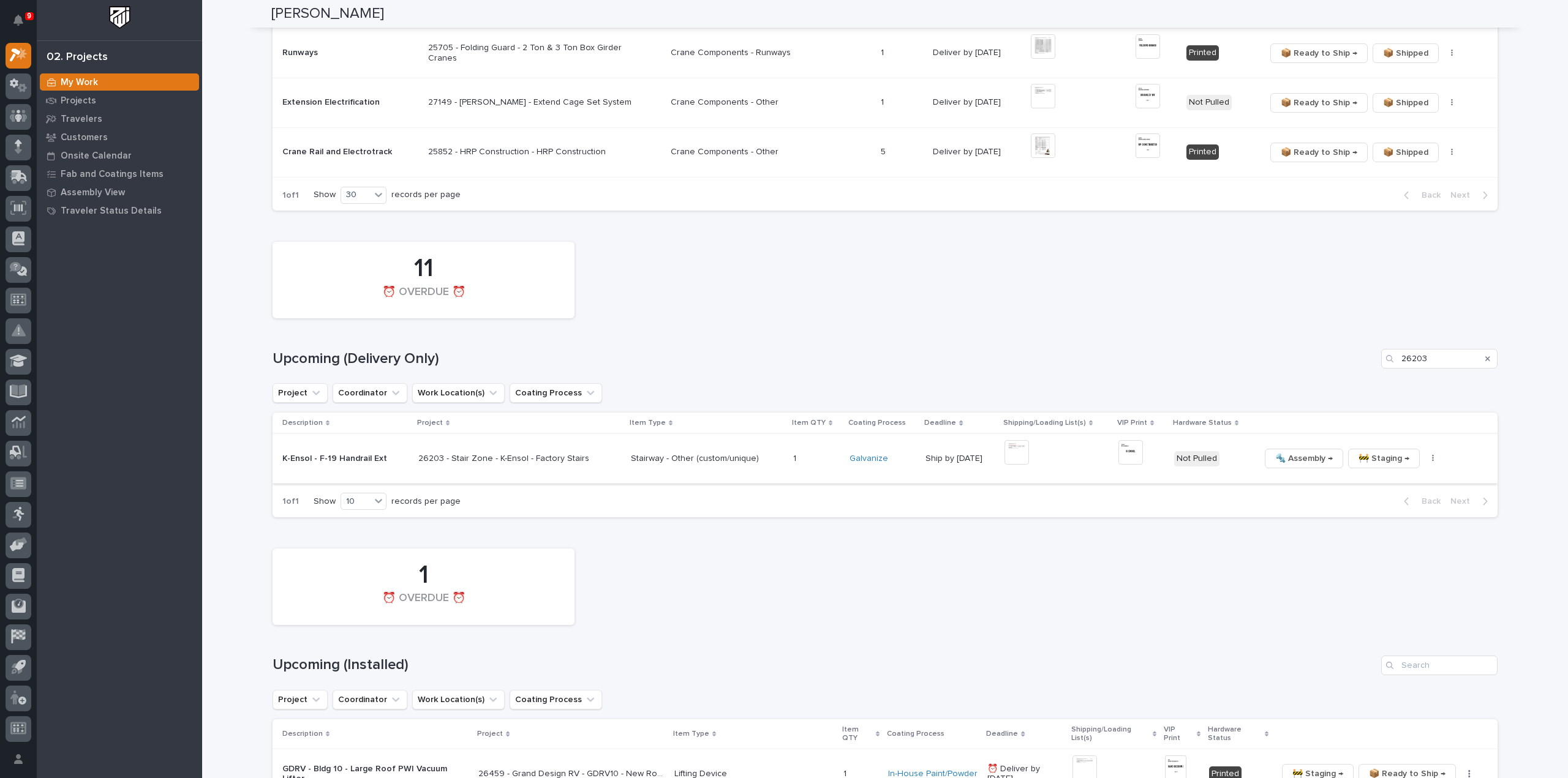
click at [1005, 450] on img at bounding box center [1017, 452] width 24 height 24
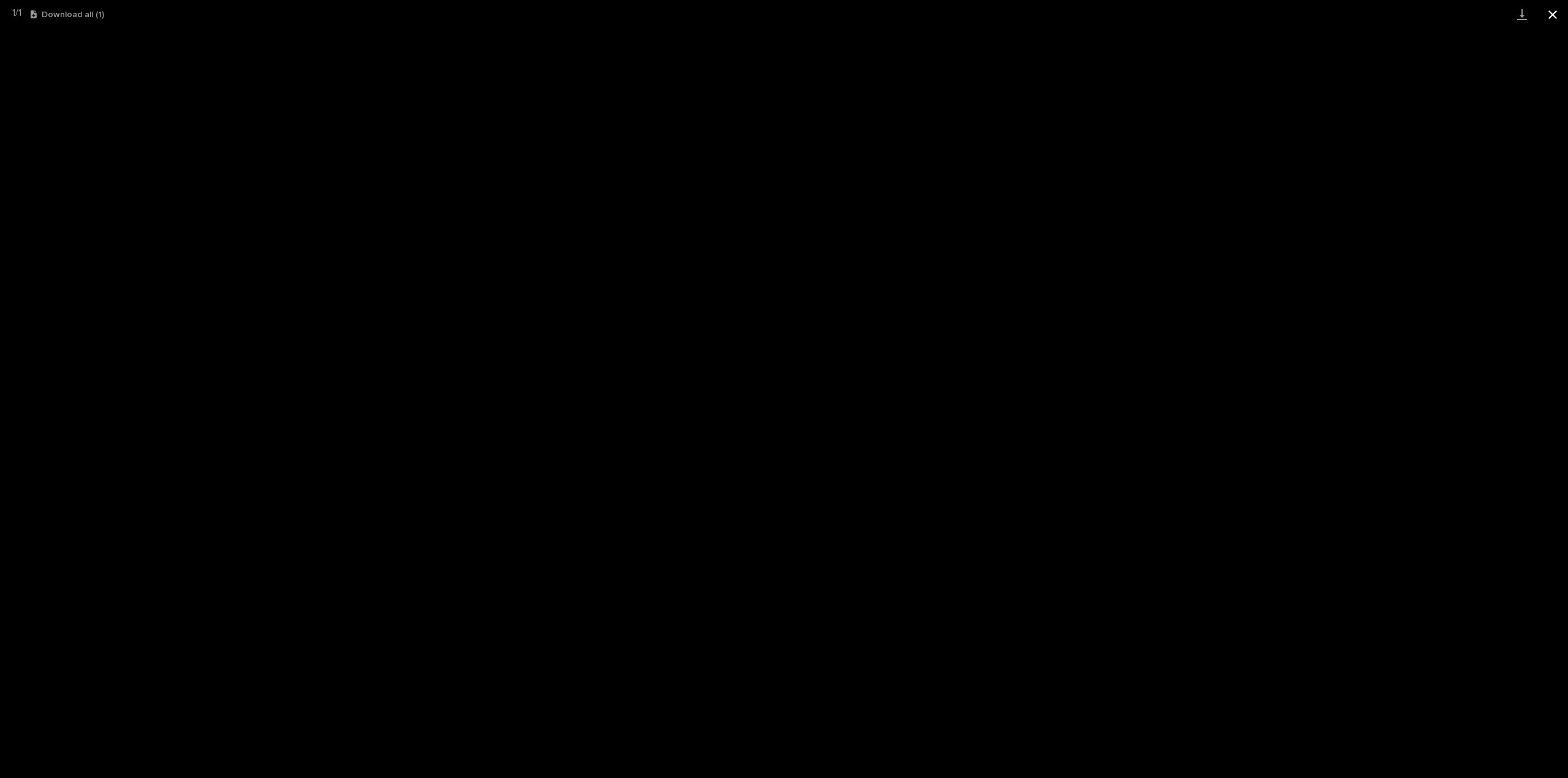
click at [1550, 12] on button "Close gallery" at bounding box center [1553, 14] width 31 height 28
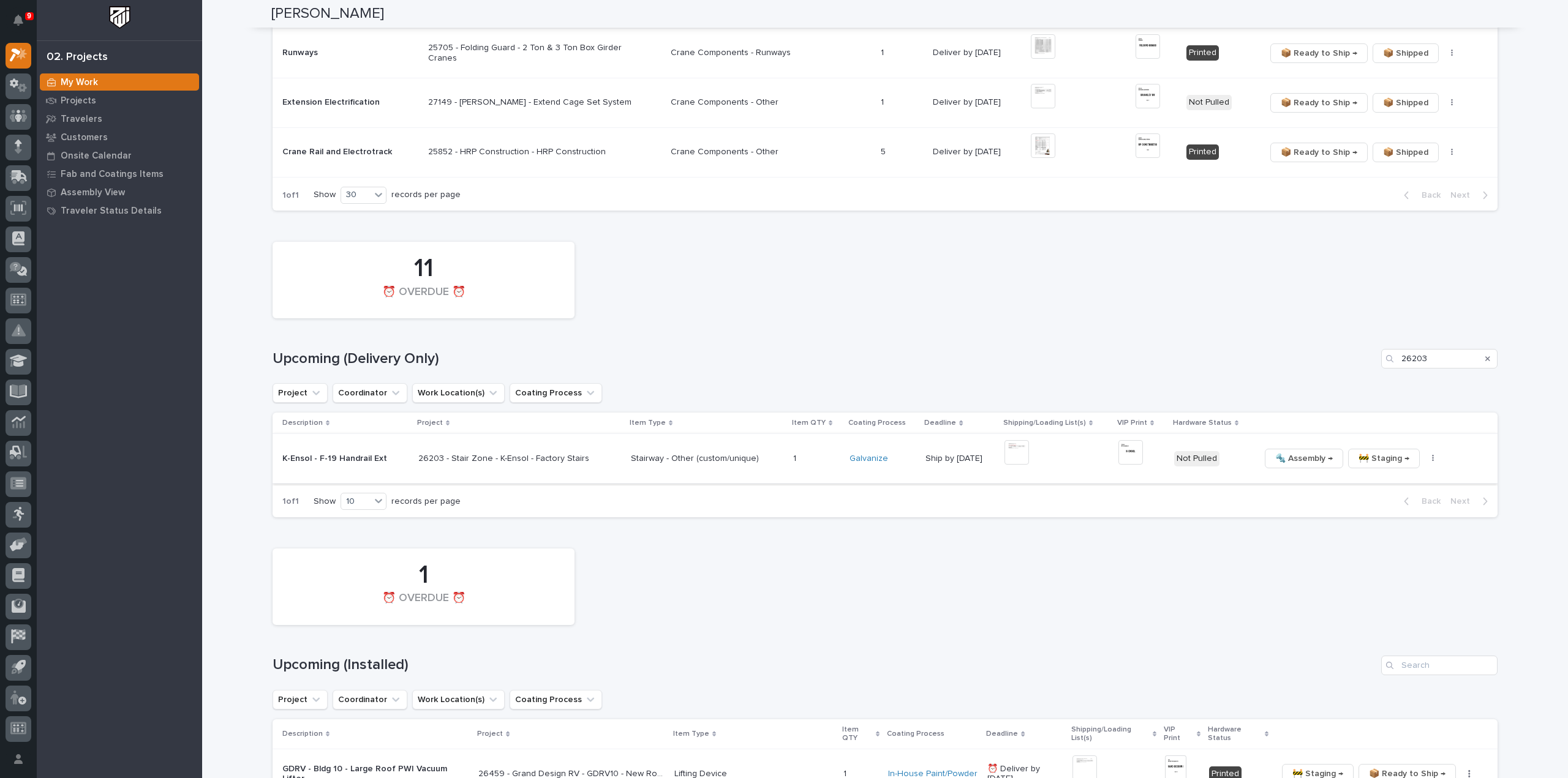
click at [1119, 449] on img at bounding box center [1131, 452] width 24 height 24
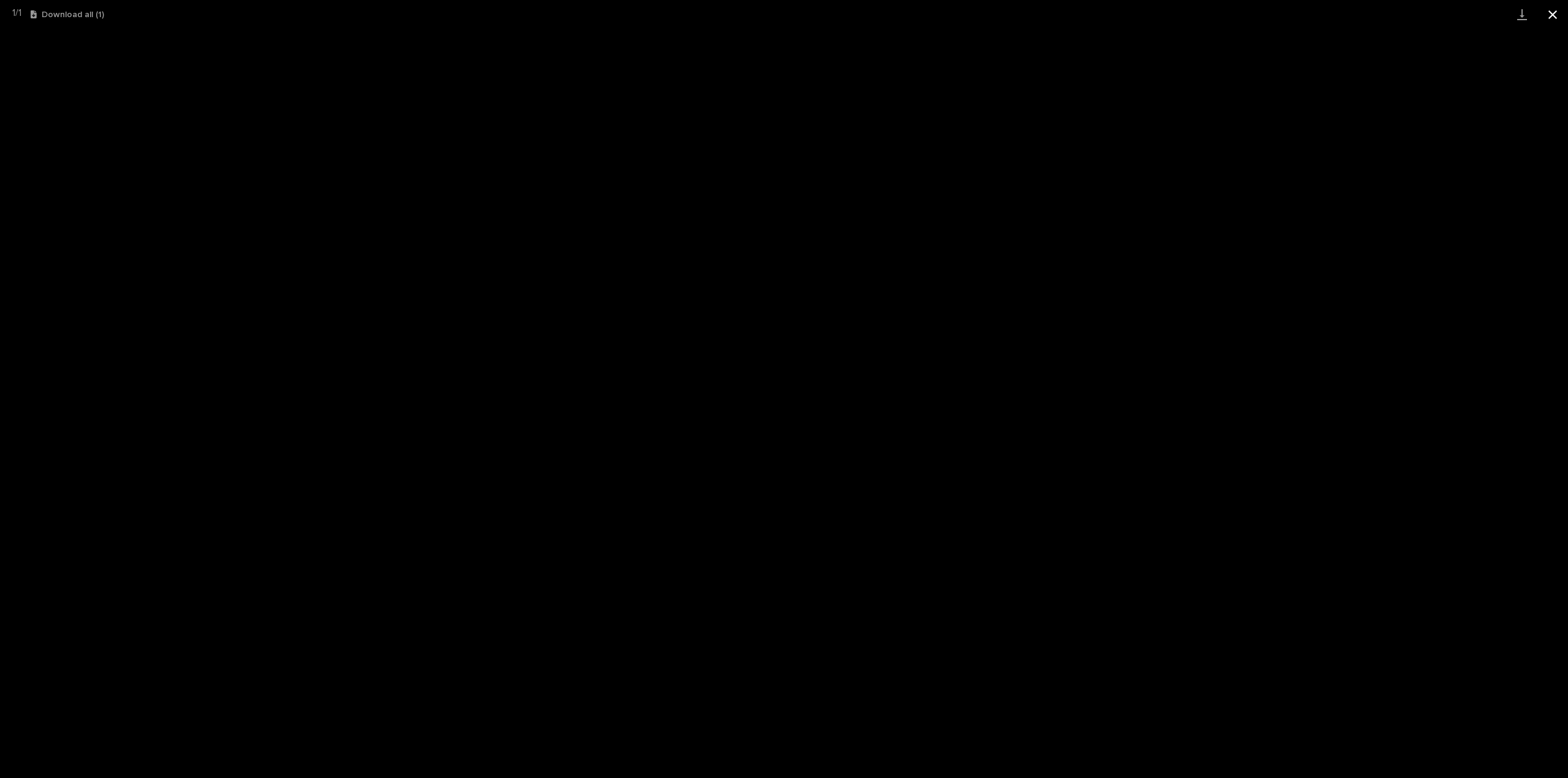
click at [1552, 11] on button "Close gallery" at bounding box center [1553, 14] width 31 height 28
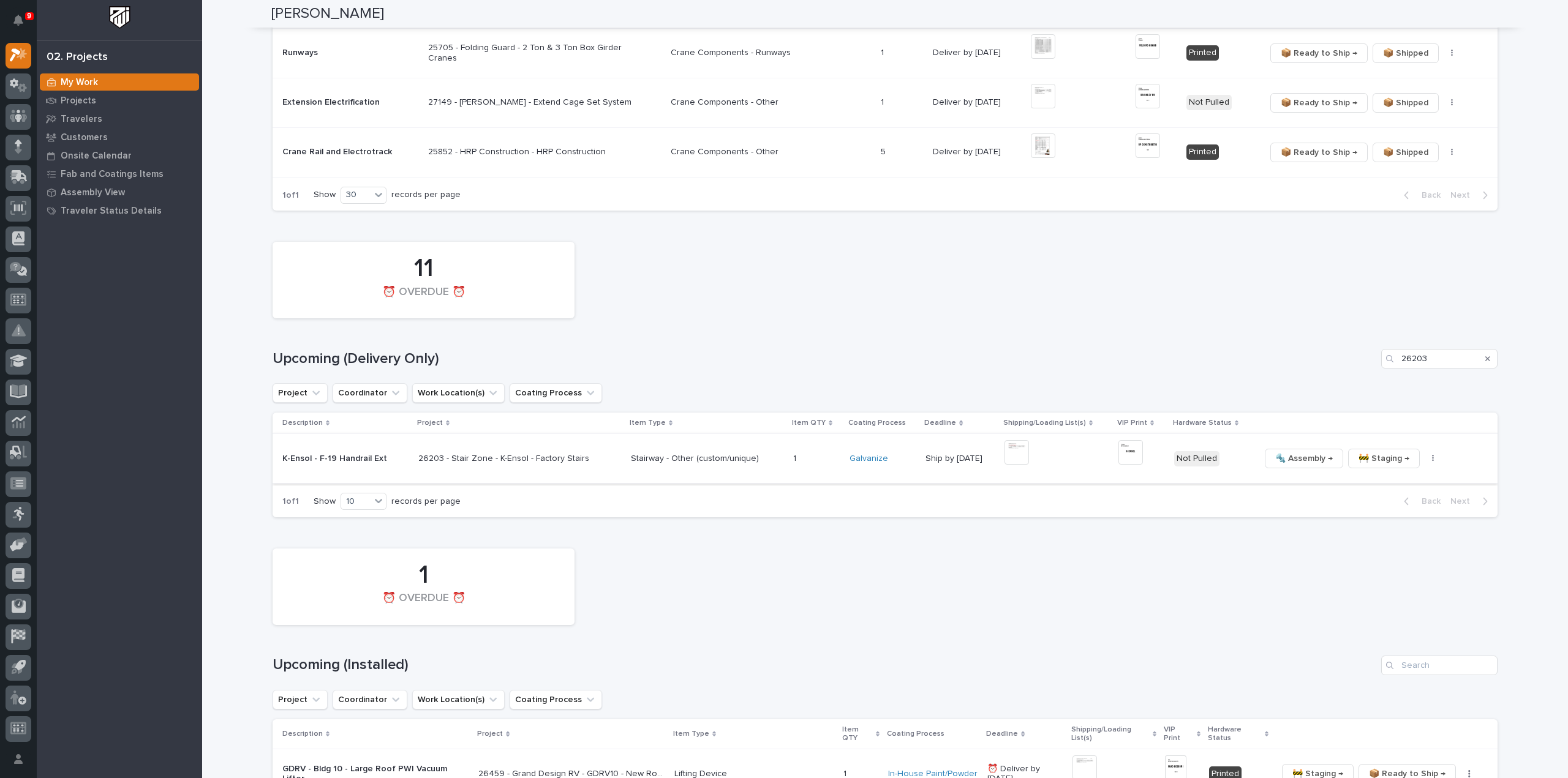
click at [1425, 457] on button "button" at bounding box center [1433, 458] width 17 height 9
click at [1394, 540] on span "🔩 Hardware" at bounding box center [1371, 542] width 51 height 15
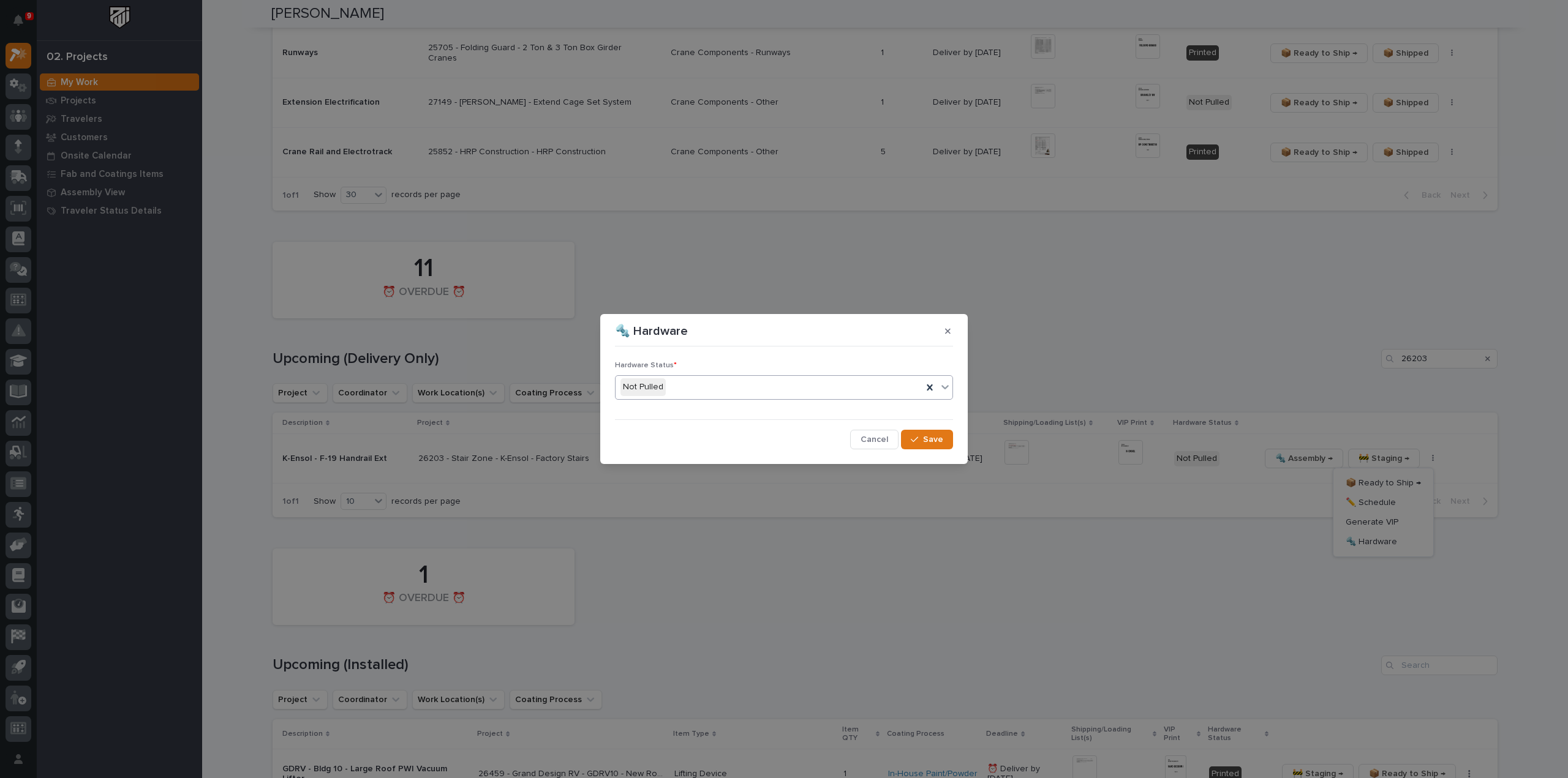
click at [716, 391] on div "Not Pulled" at bounding box center [769, 387] width 307 height 20
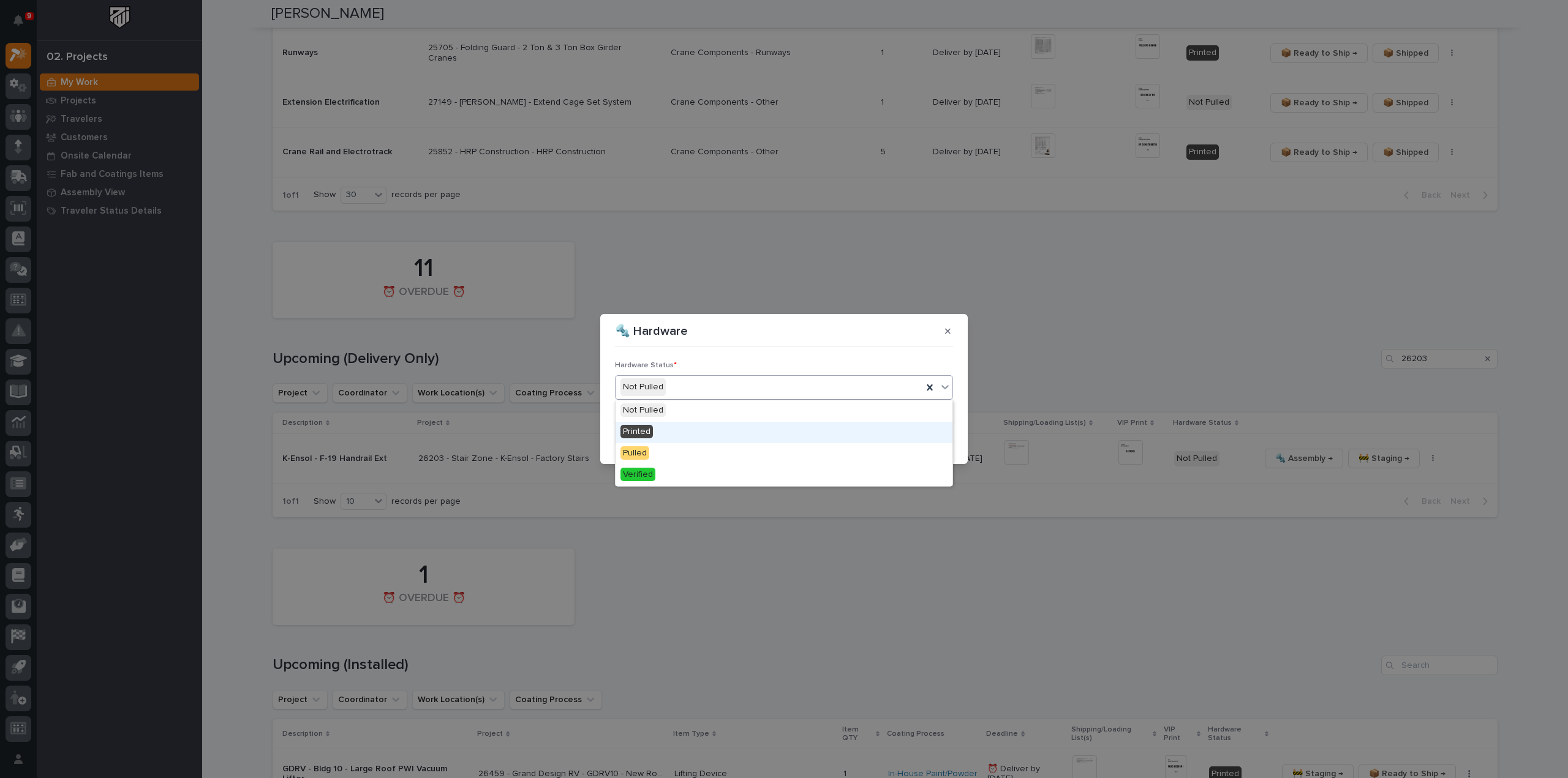
click at [692, 435] on div "Printed" at bounding box center [784, 432] width 337 height 21
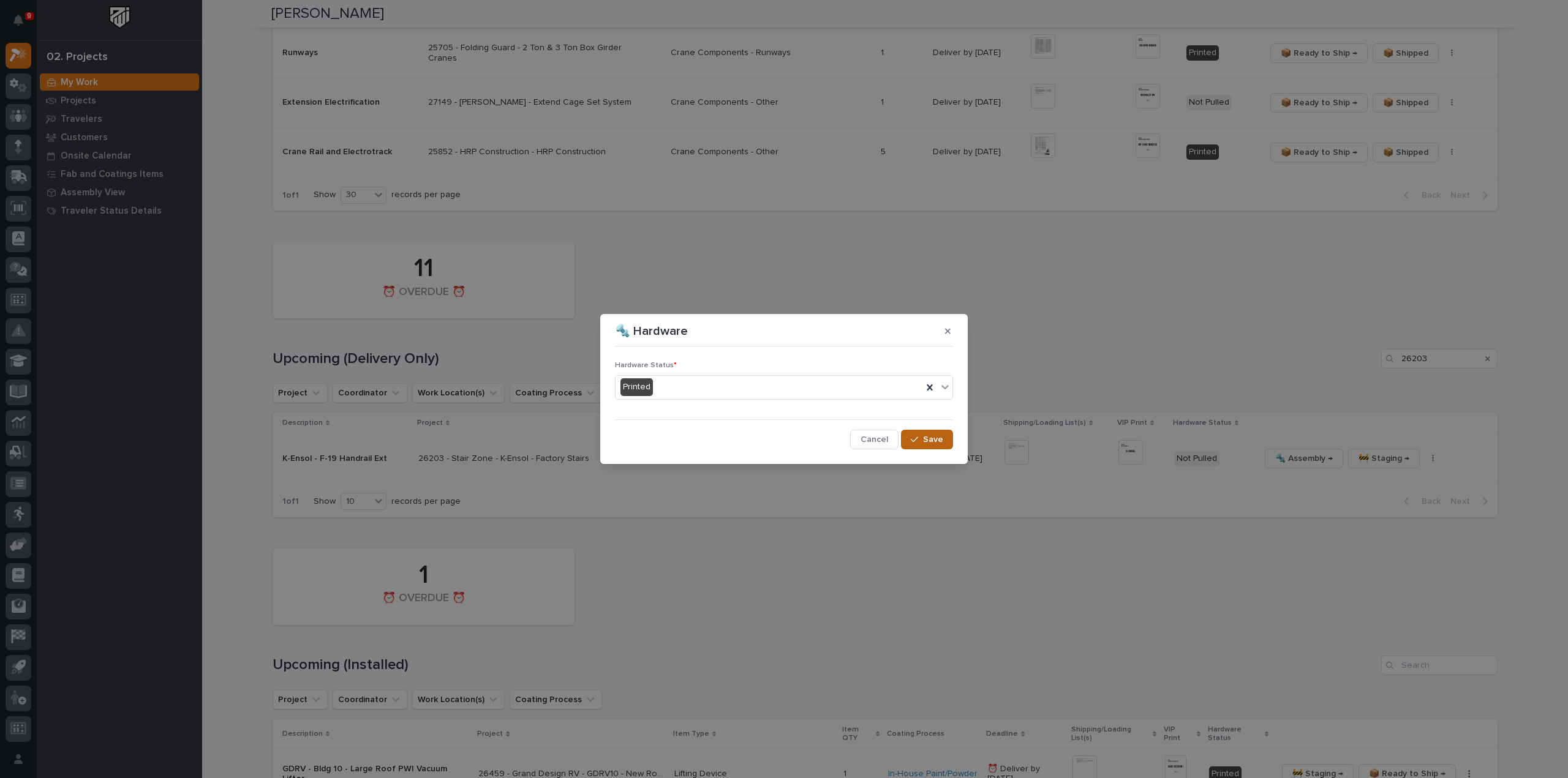
click at [936, 444] on span "Save" at bounding box center [933, 439] width 20 height 11
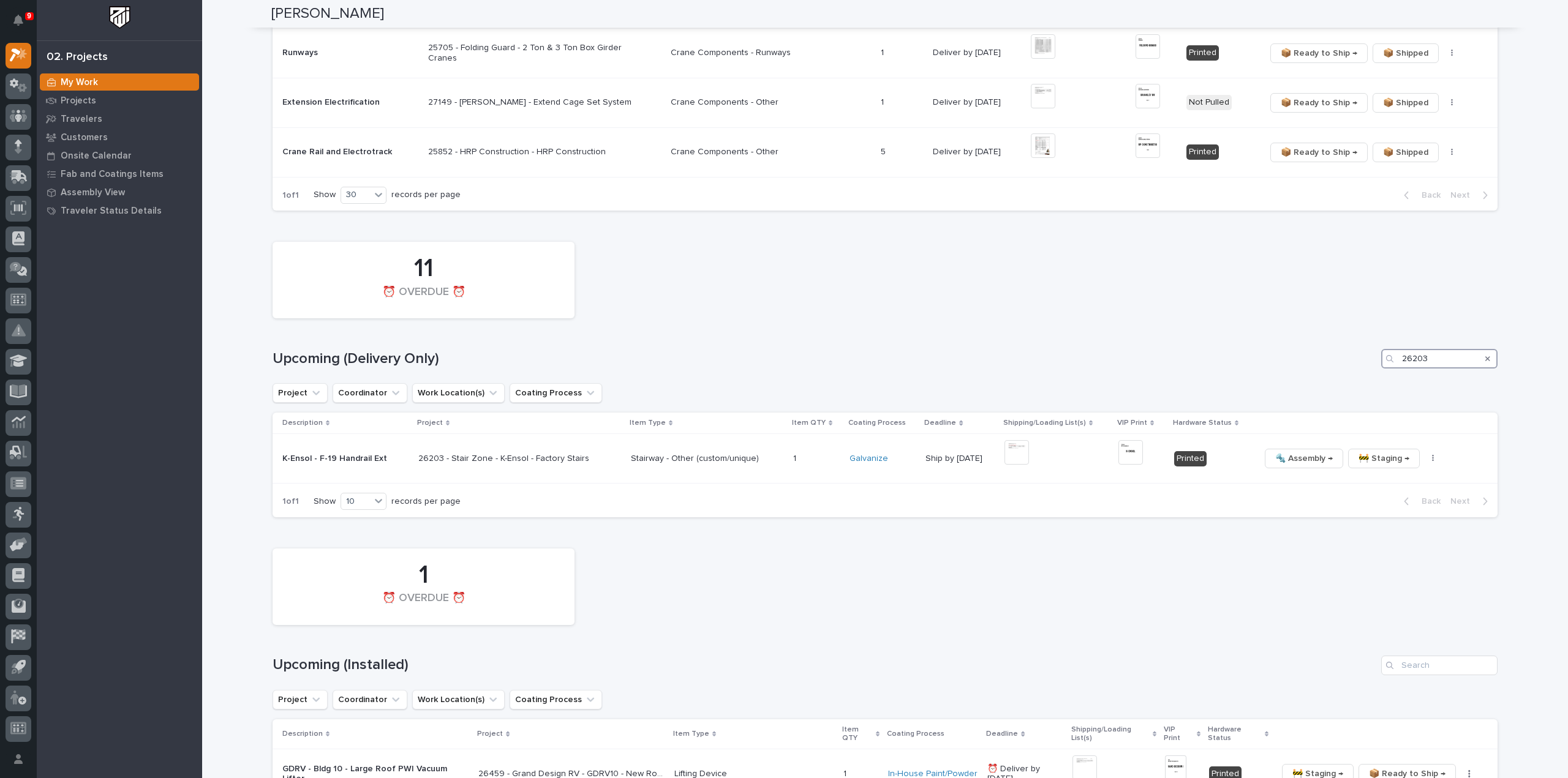
drag, startPoint x: 1443, startPoint y: 356, endPoint x: 1395, endPoint y: 363, distance: 48.5
click at [1395, 363] on div "26203" at bounding box center [1439, 359] width 116 height 20
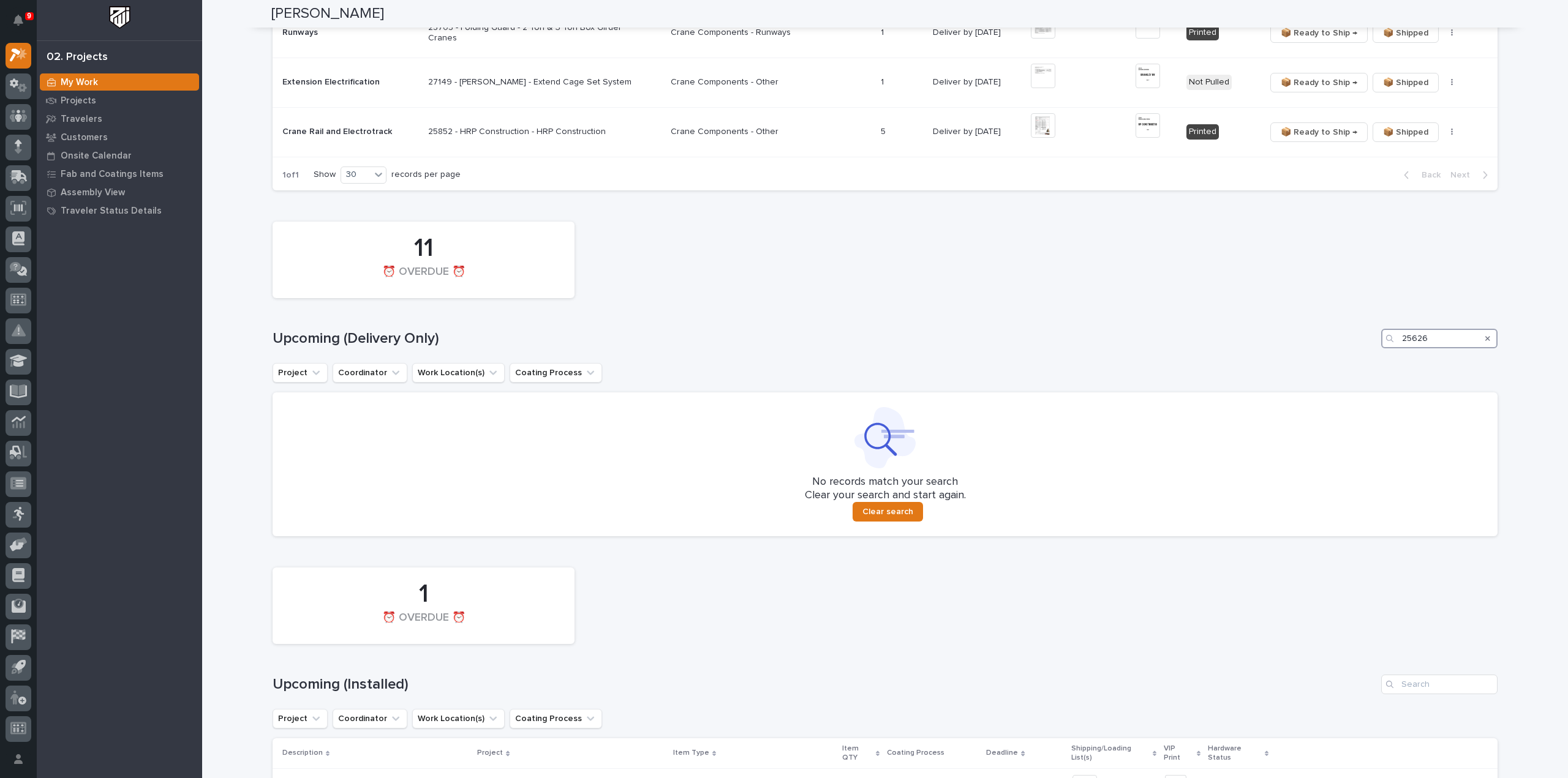
scroll to position [1145, 0]
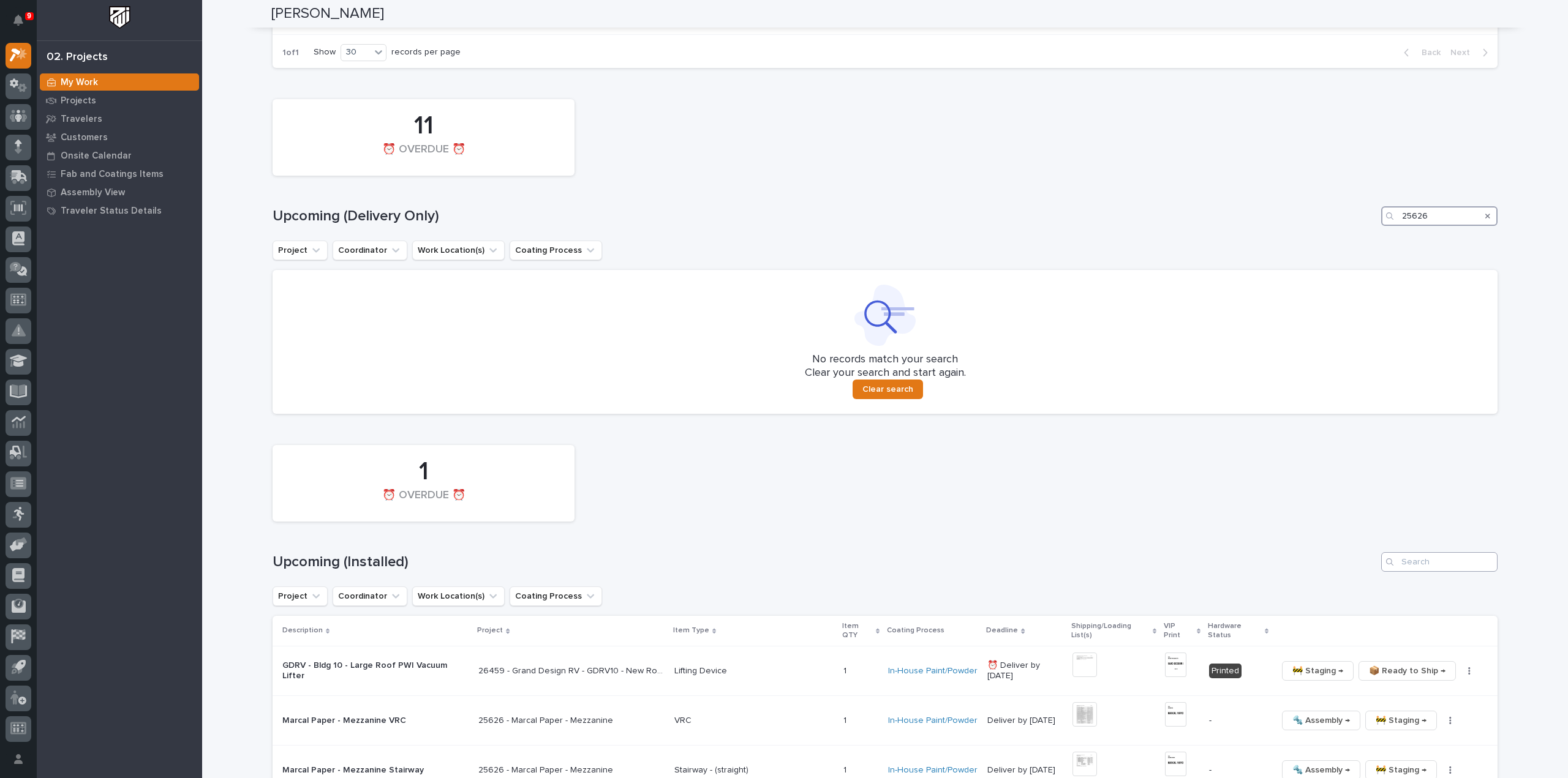
type input "25626"
click at [1441, 566] on input "Search" at bounding box center [1439, 562] width 116 height 20
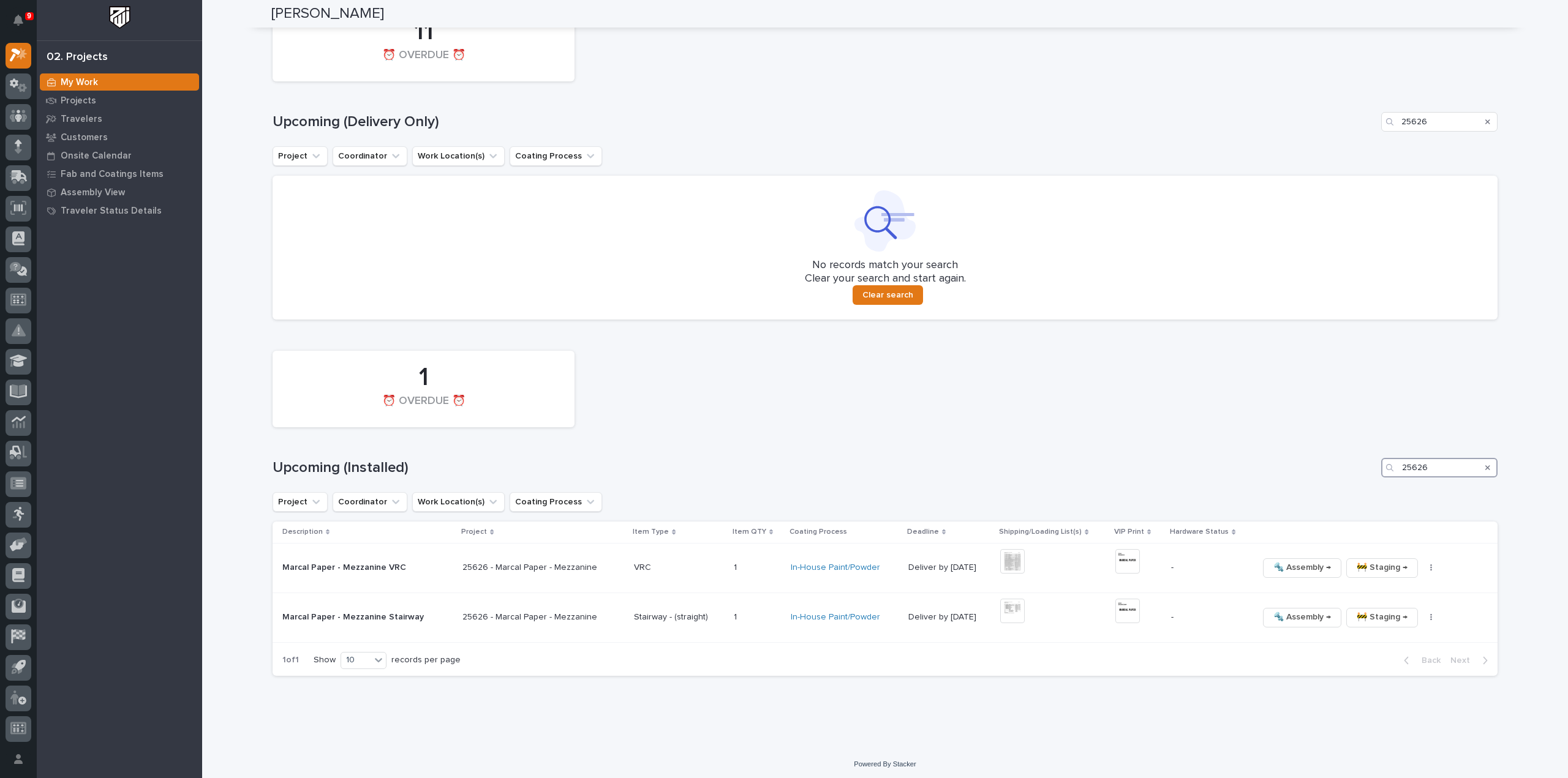
scroll to position [1240, 0]
type input "25626"
click at [1009, 612] on img at bounding box center [1013, 610] width 24 height 24
click at [1117, 610] on img at bounding box center [1128, 610] width 24 height 24
click at [1486, 464] on icon "Search" at bounding box center [1488, 466] width 5 height 7
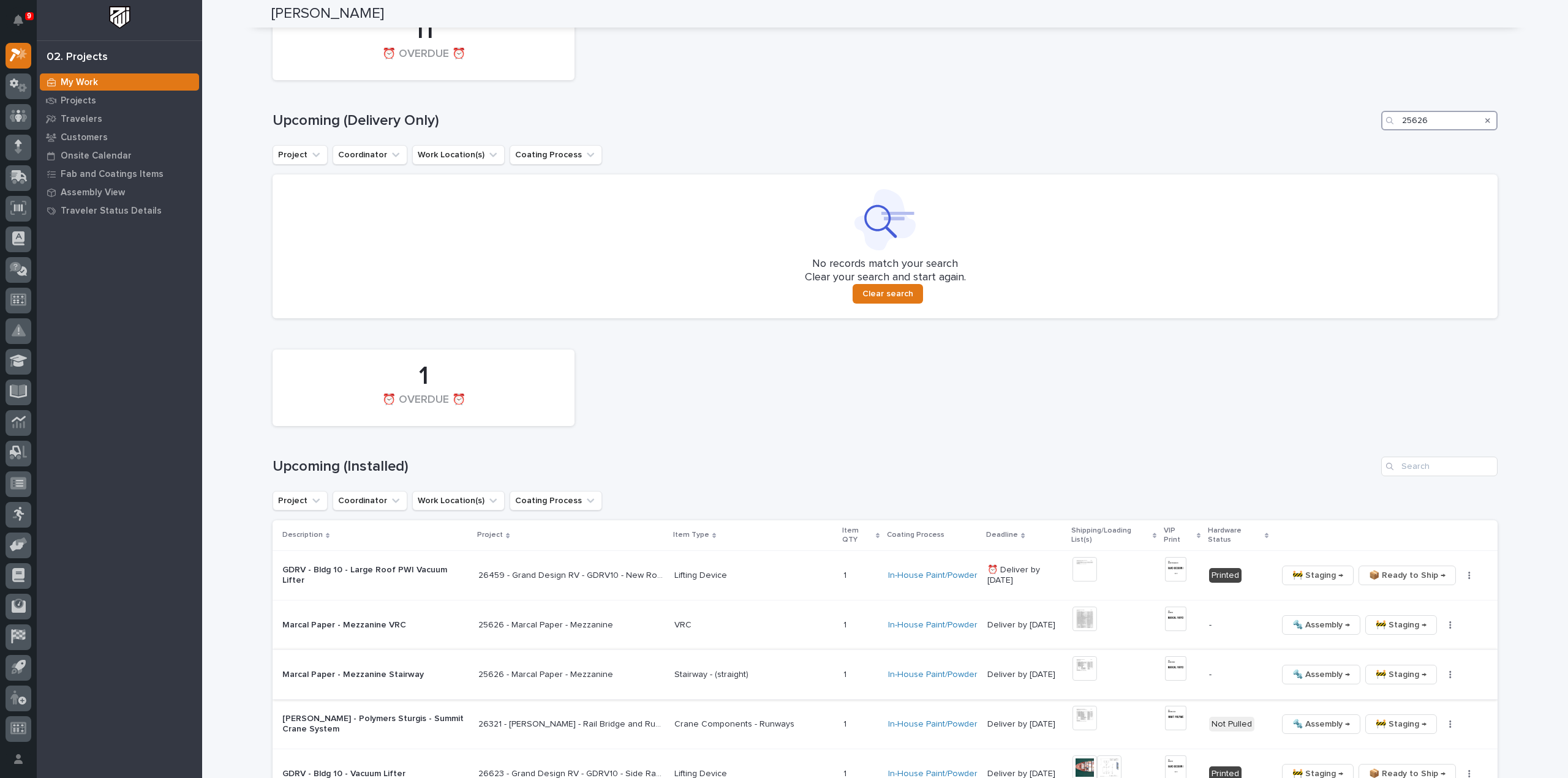
drag, startPoint x: 1439, startPoint y: 118, endPoint x: 1378, endPoint y: 132, distance: 62.6
click at [1378, 132] on div "11 ⏰ OVERDUE ⏰ Upcoming (Delivery Only) 25626 Project Coordinator Work Location…" at bounding box center [885, 158] width 1225 height 321
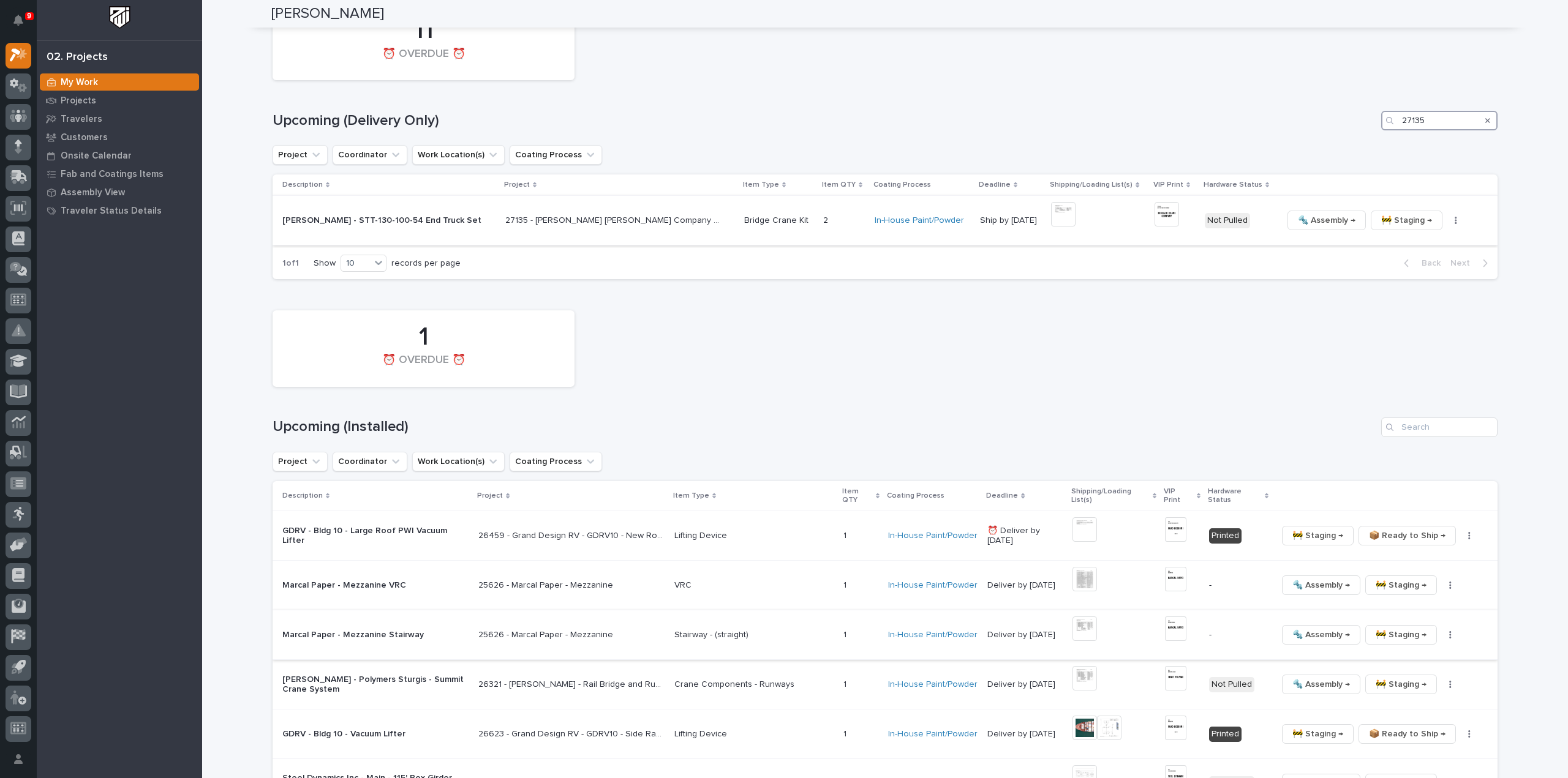
type input "27135"
click at [1051, 215] on img at bounding box center [1063, 214] width 24 height 24
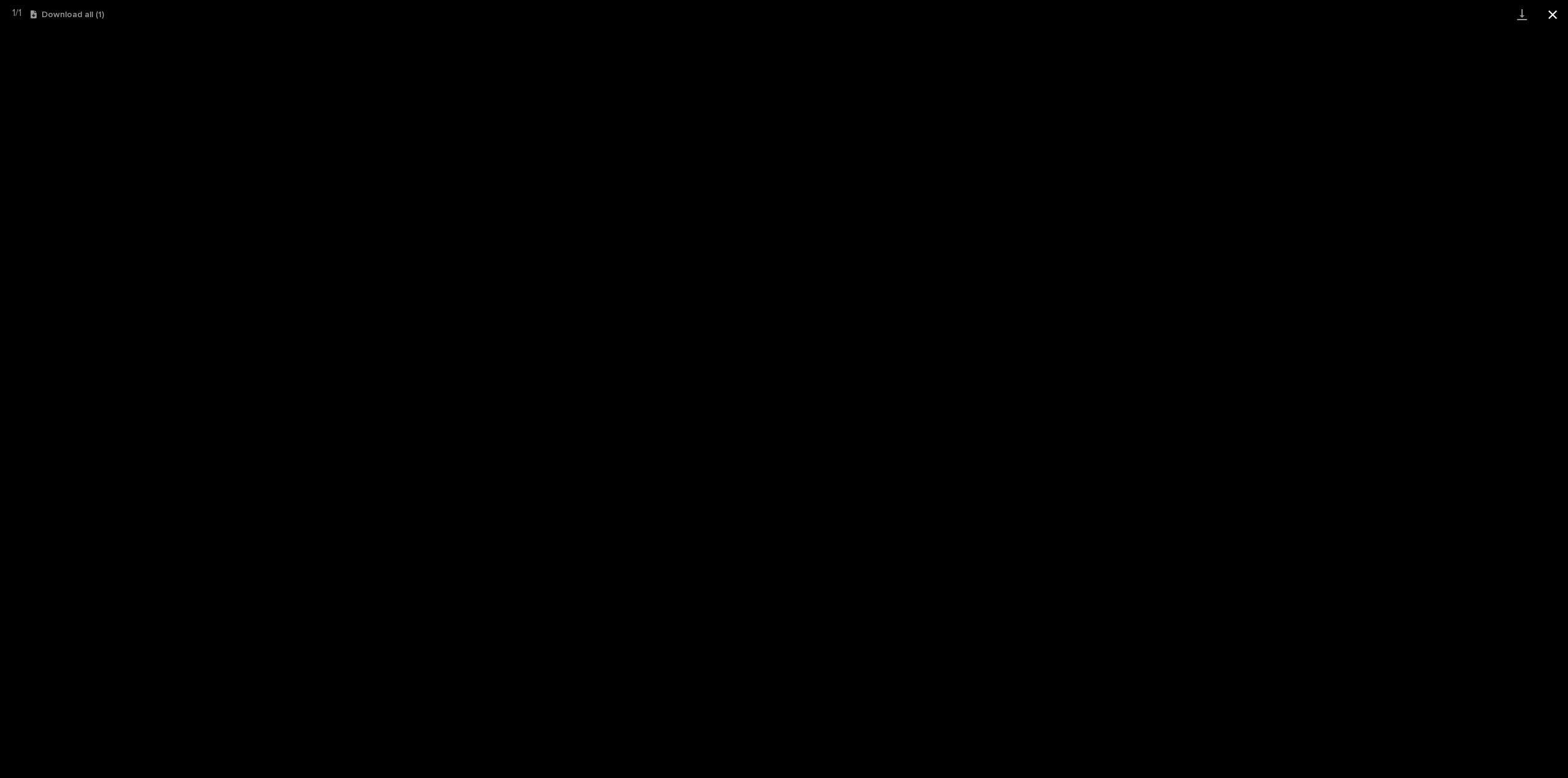
click at [1551, 18] on button "Close gallery" at bounding box center [1553, 14] width 31 height 28
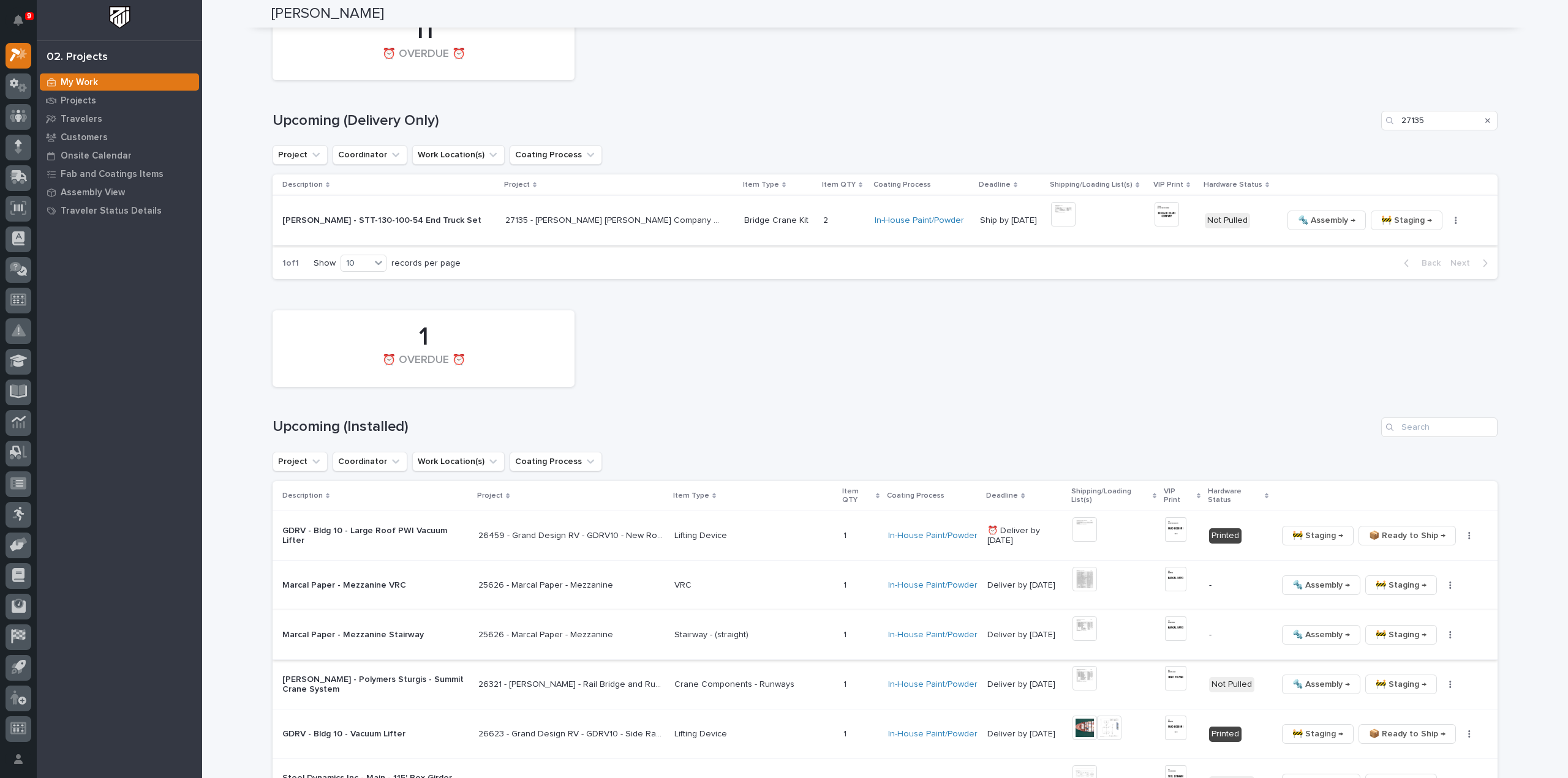
click at [1157, 216] on img at bounding box center [1167, 214] width 24 height 24
click at [1154, 214] on img at bounding box center [1167, 214] width 24 height 24
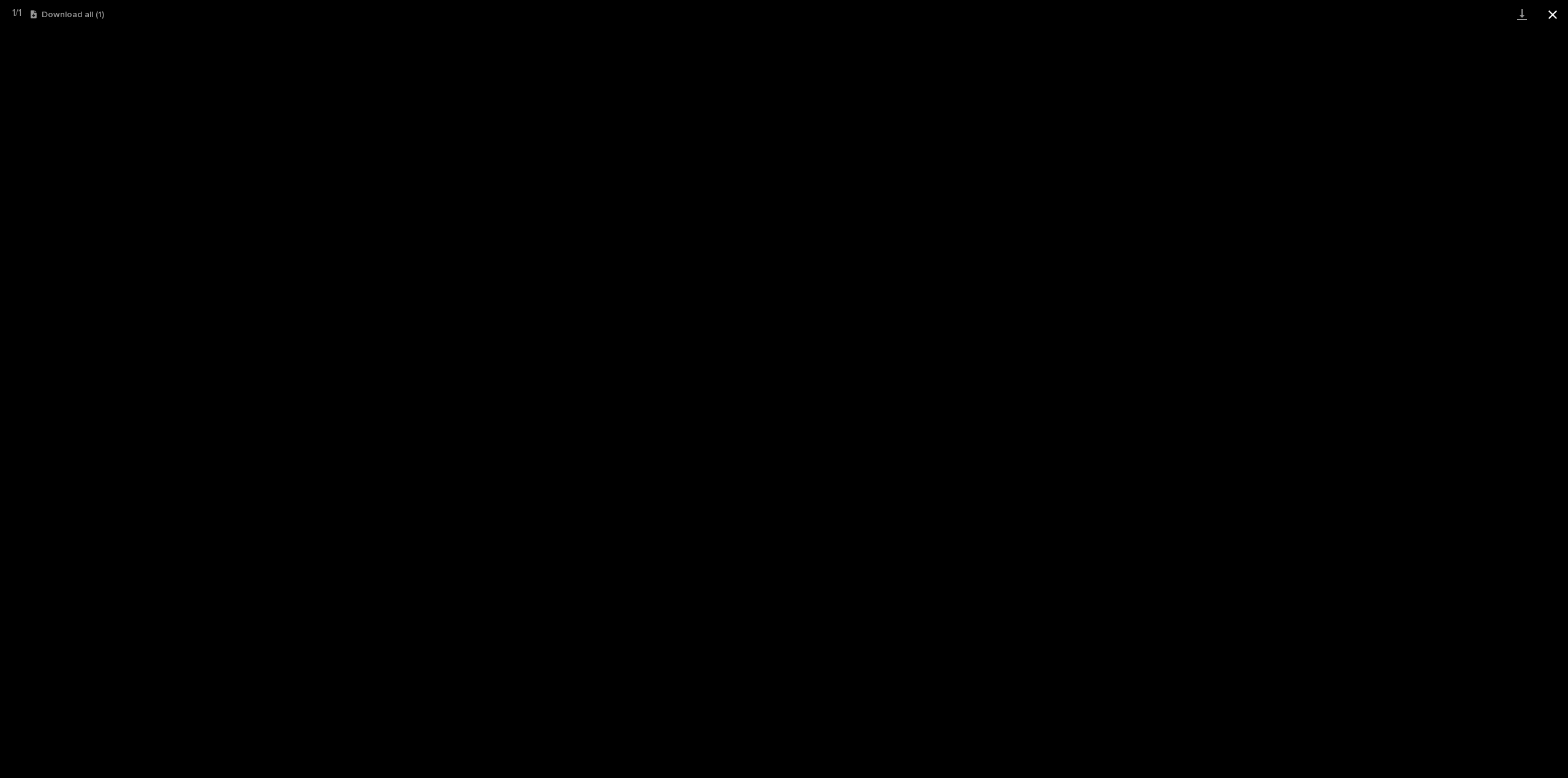
click at [1556, 16] on button "Close gallery" at bounding box center [1553, 14] width 31 height 28
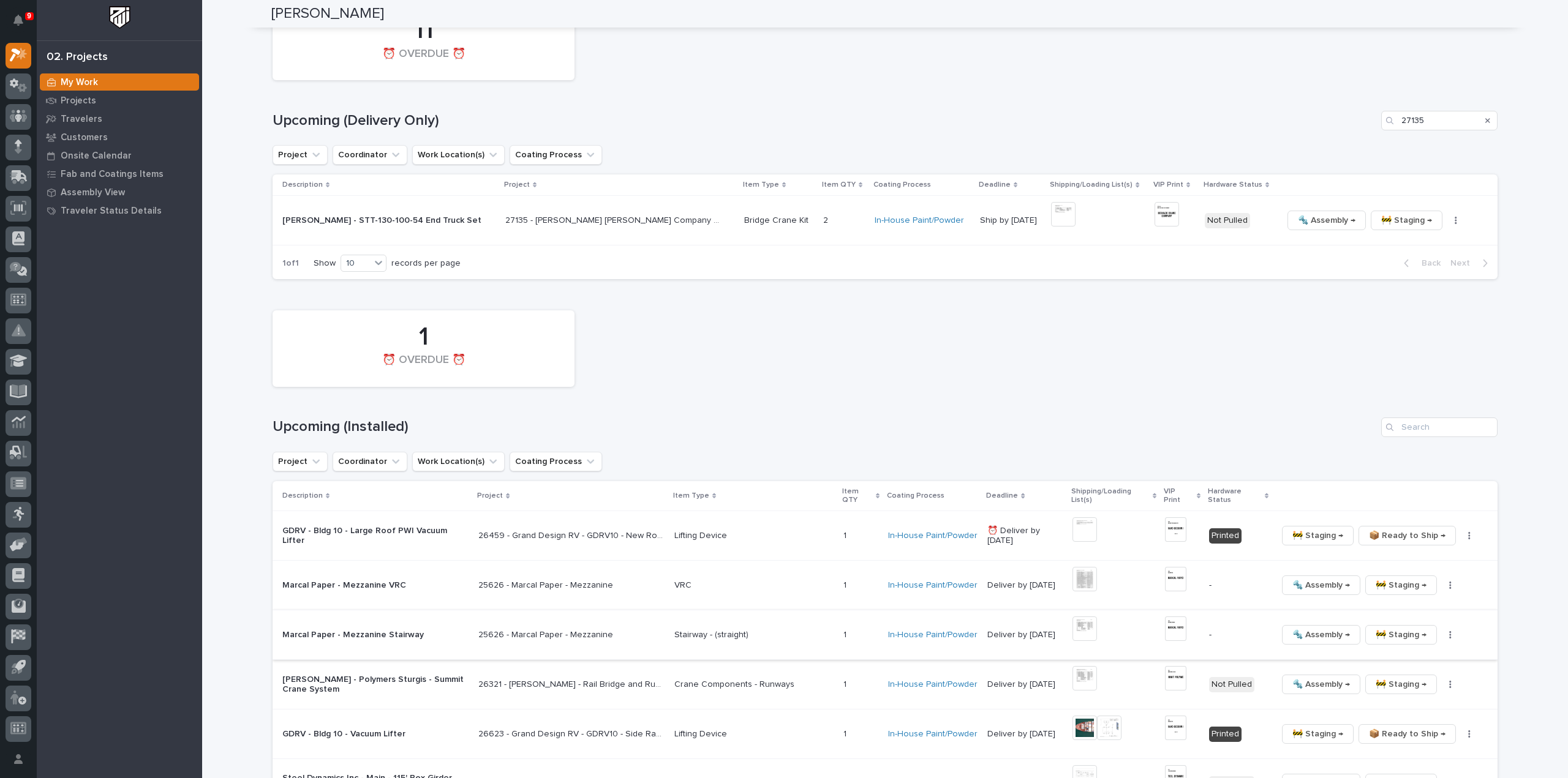
click at [1442, 224] on div "🔩 Assembly → 🚧 Staging → 📦 Ready to Ship → ✏️ Schedule Generate VIP 🔩 Hardware" at bounding box center [1381, 221] width 195 height 20
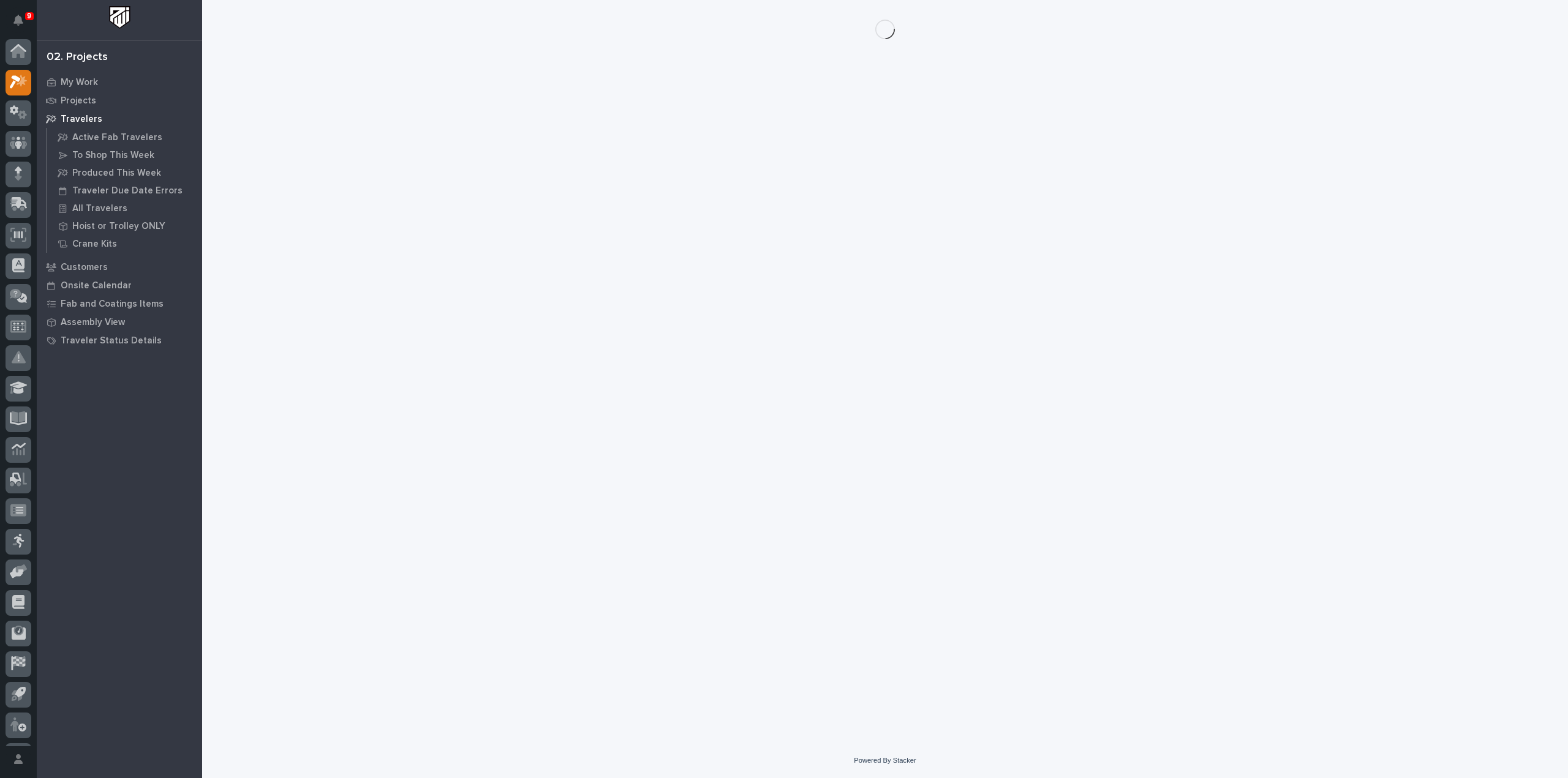
scroll to position [27, 0]
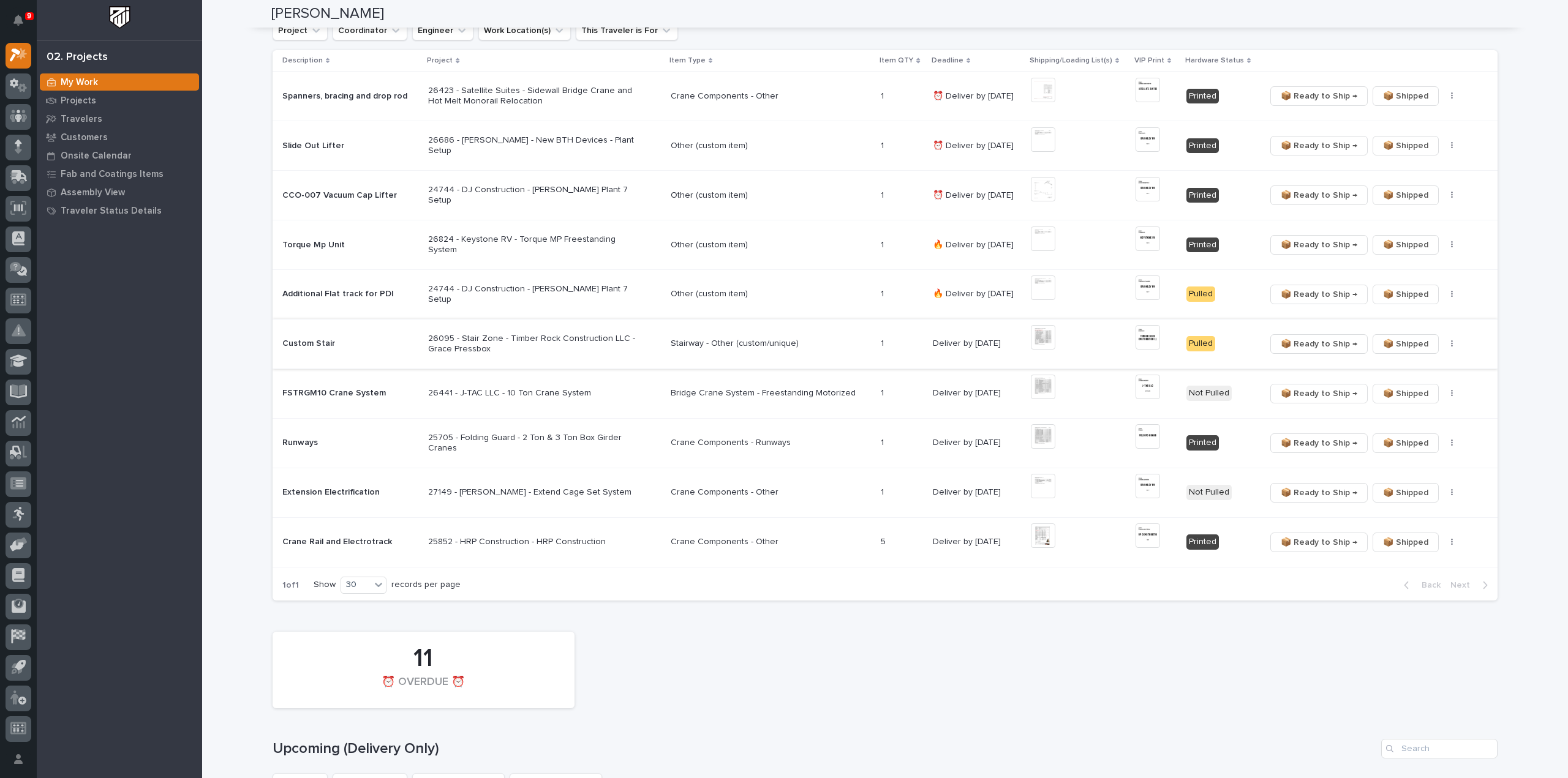
scroll to position [980, 0]
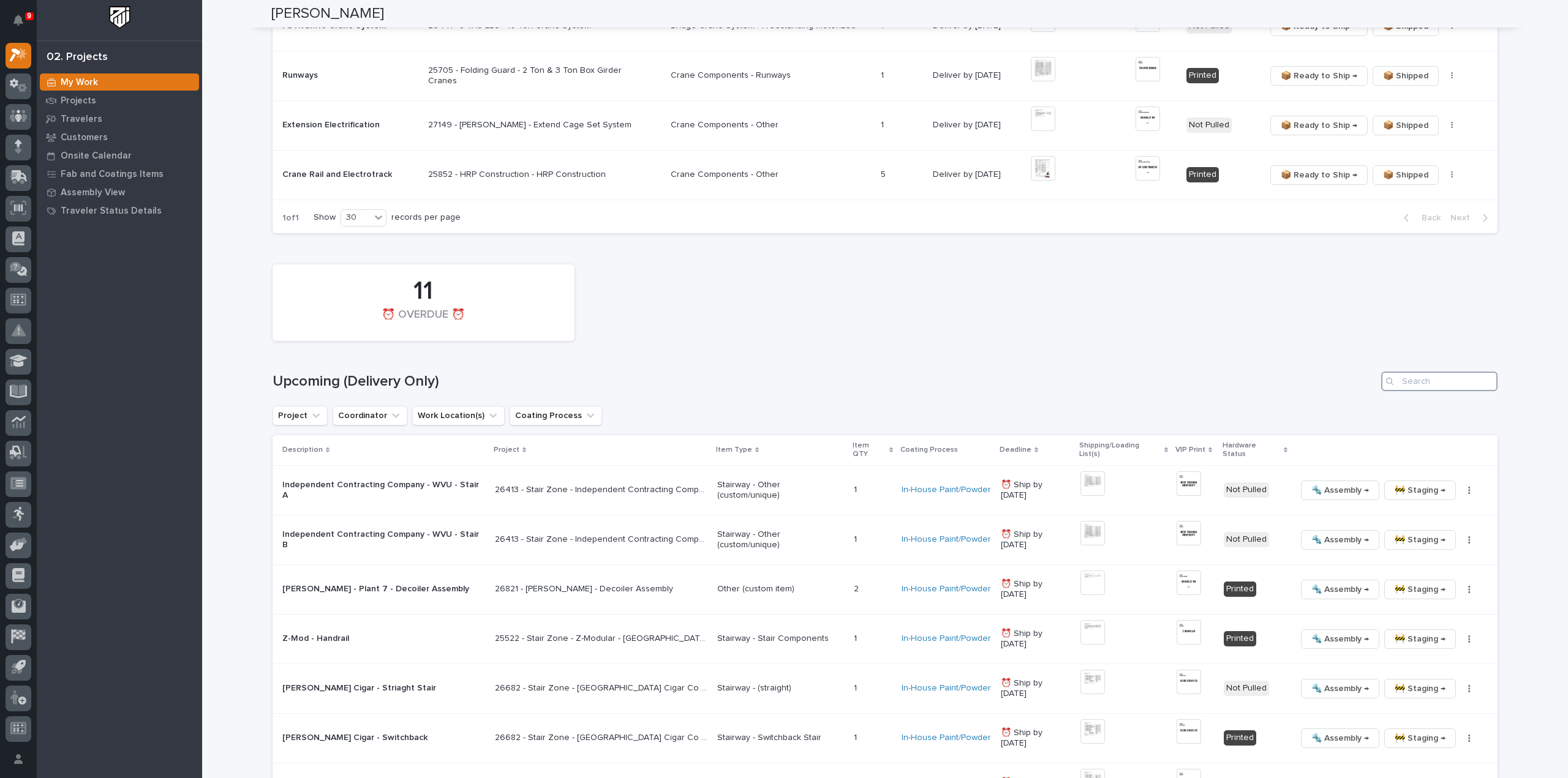
click at [1426, 383] on input "Search" at bounding box center [1439, 382] width 116 height 20
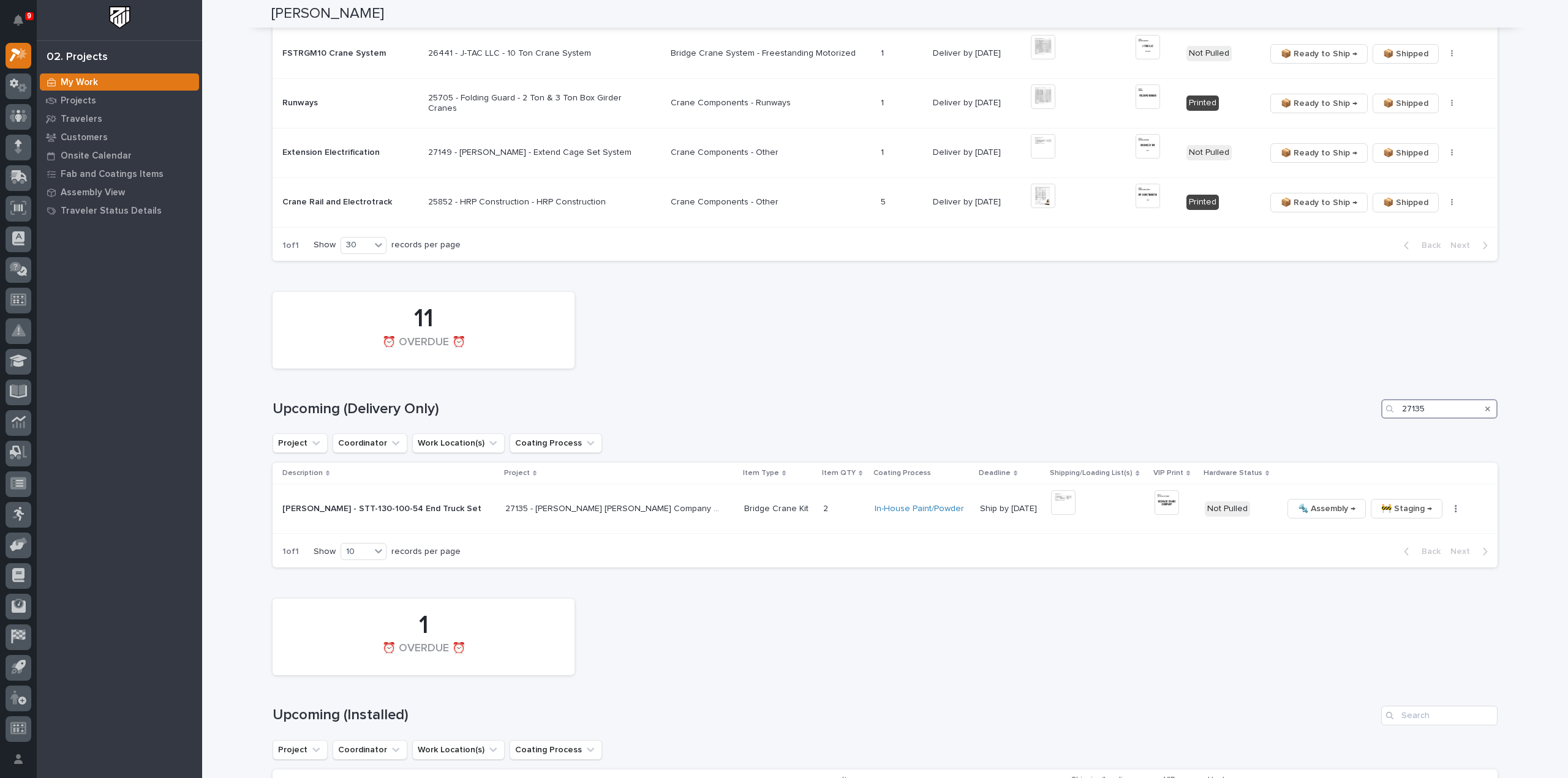
scroll to position [1003, 0]
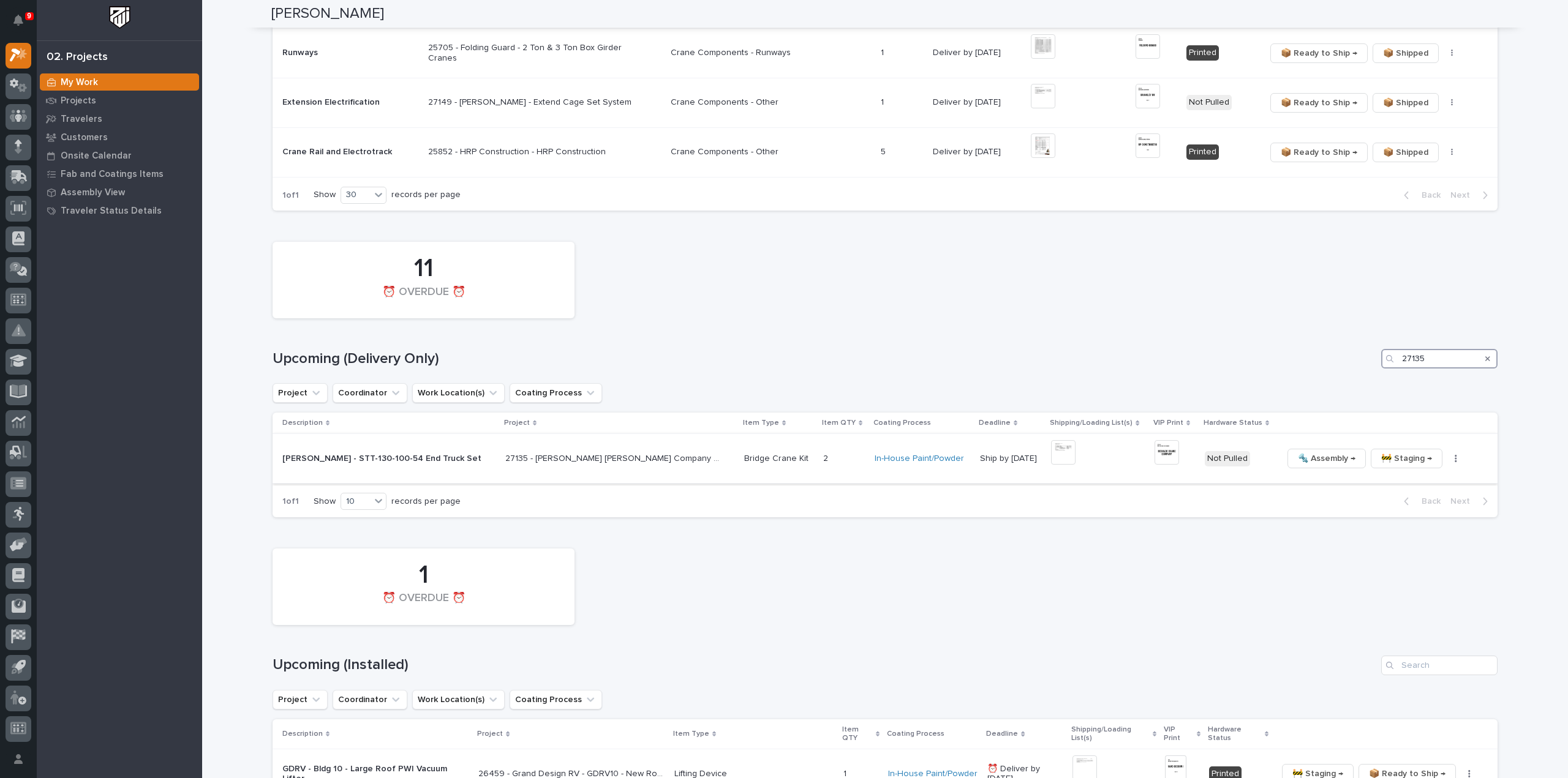
type input "27135"
click at [1448, 457] on button "button" at bounding box center [1456, 458] width 17 height 9
click at [1404, 537] on span "🔩 Hardware" at bounding box center [1390, 542] width 51 height 15
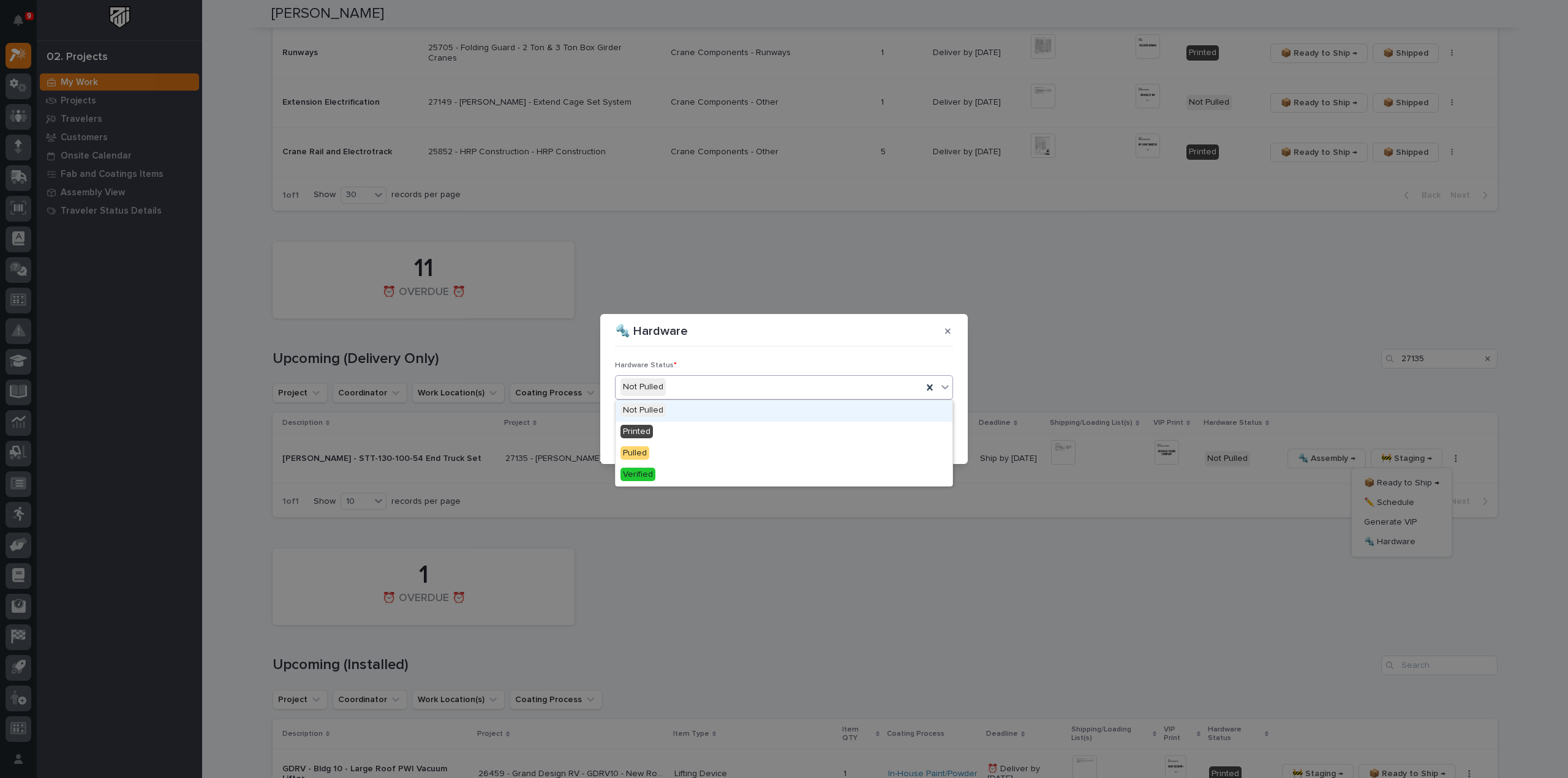
click at [719, 386] on div "Not Pulled" at bounding box center [769, 387] width 307 height 20
drag, startPoint x: 689, startPoint y: 439, endPoint x: 723, endPoint y: 448, distance: 35.2
click at [690, 439] on div "Printed" at bounding box center [784, 432] width 337 height 21
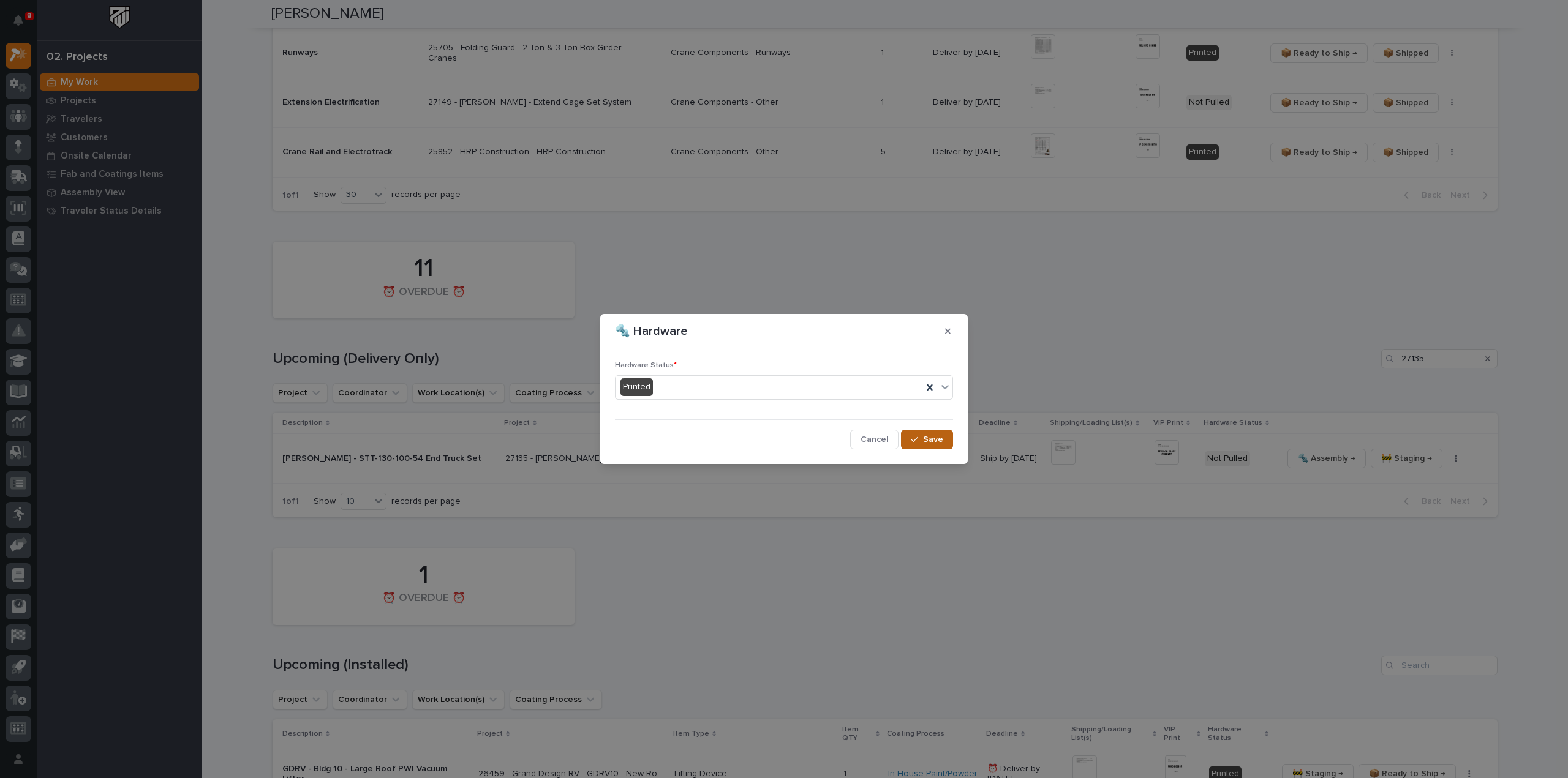
click at [949, 444] on button "Save" at bounding box center [927, 439] width 52 height 20
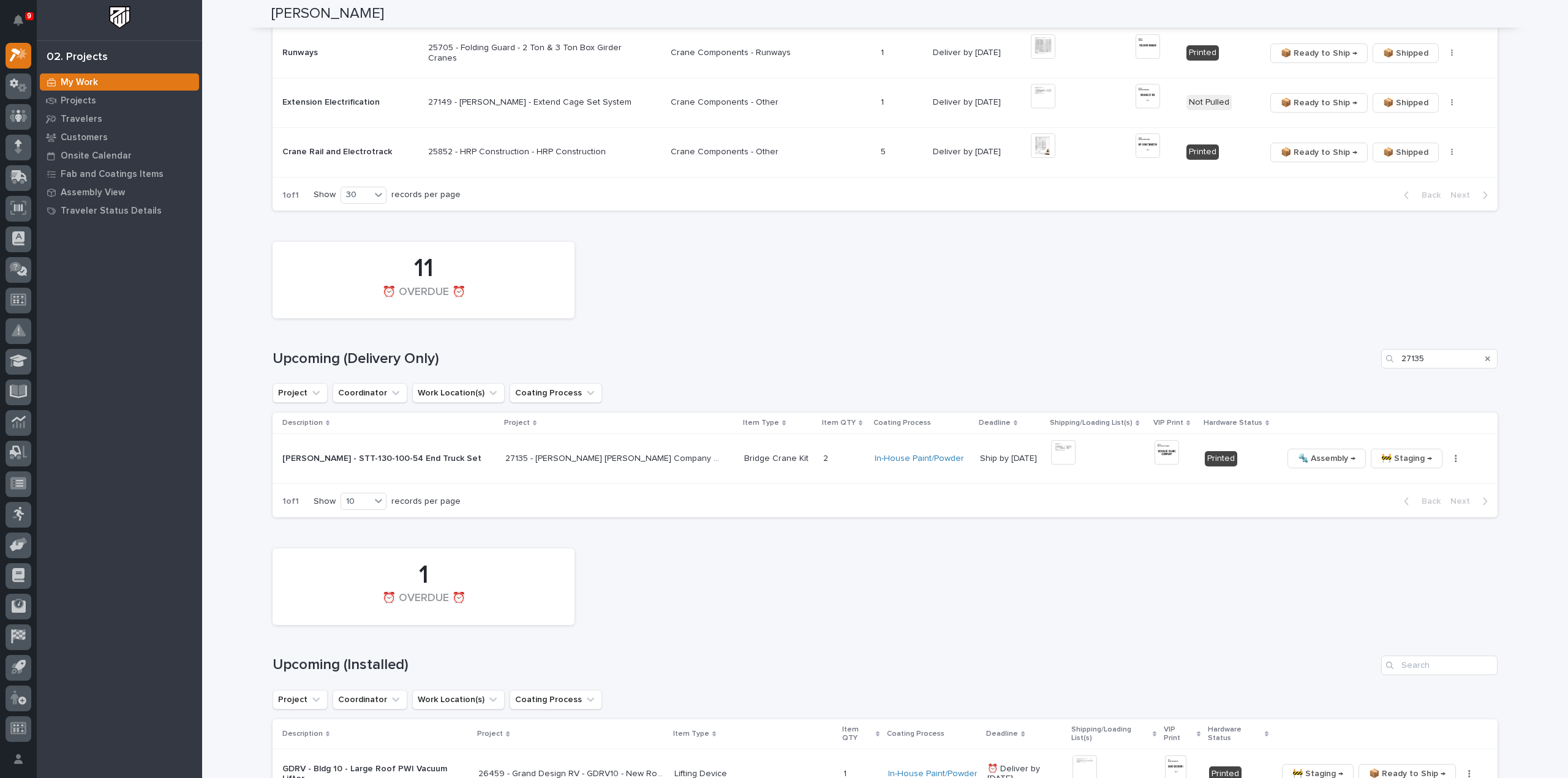
scroll to position [1248, 0]
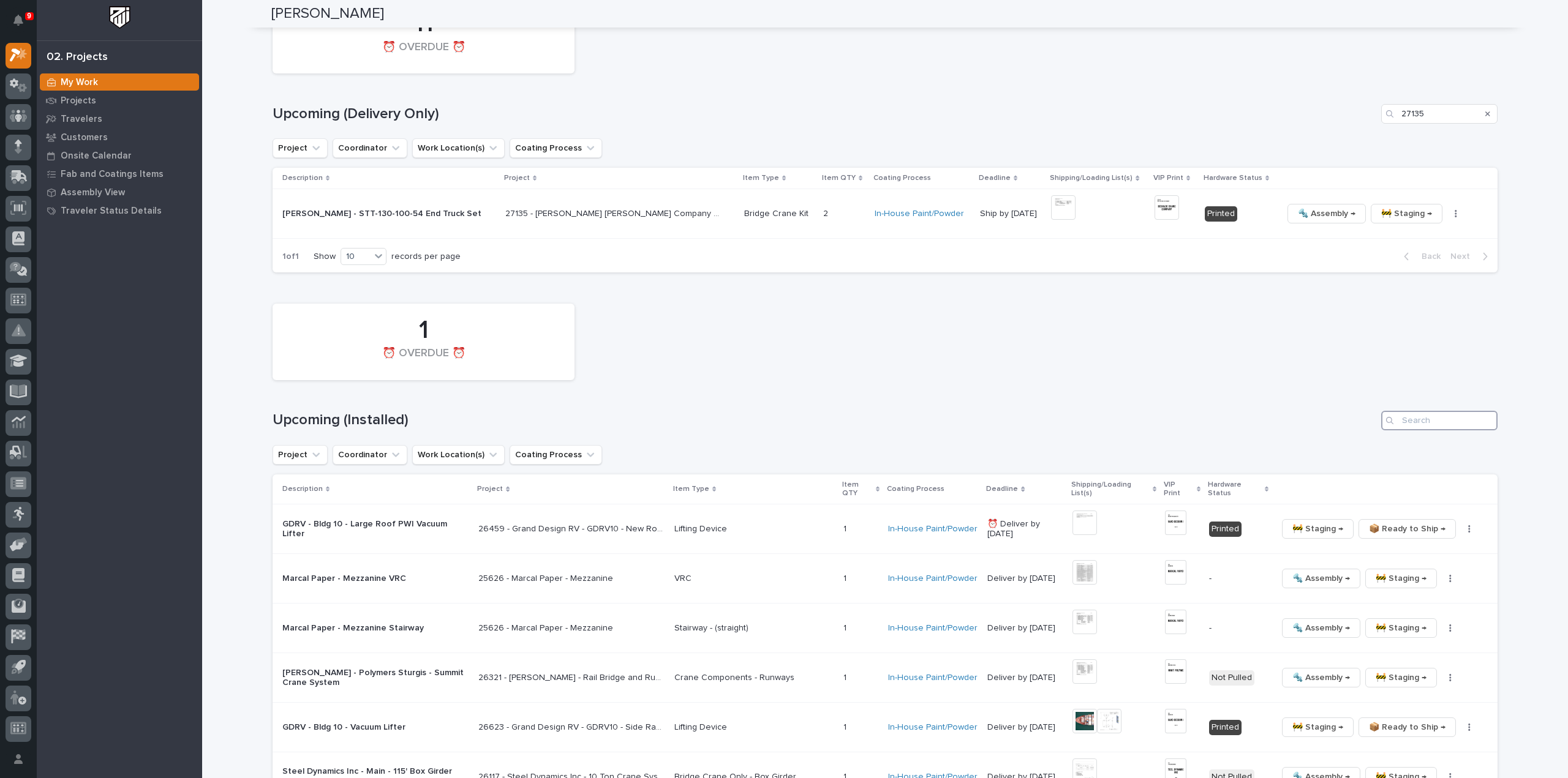
click at [1441, 426] on input "Search" at bounding box center [1439, 421] width 116 height 20
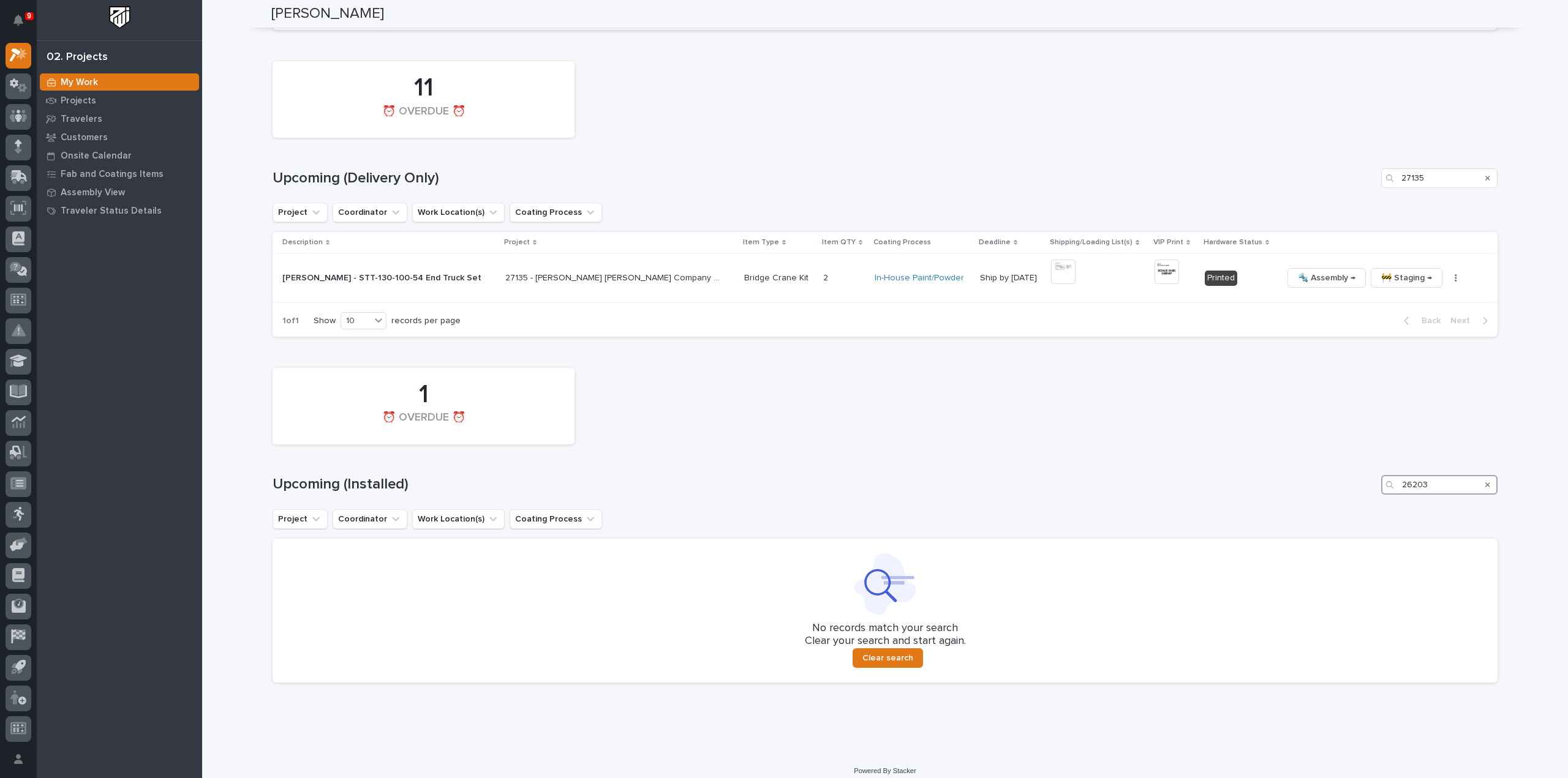
scroll to position [1191, 0]
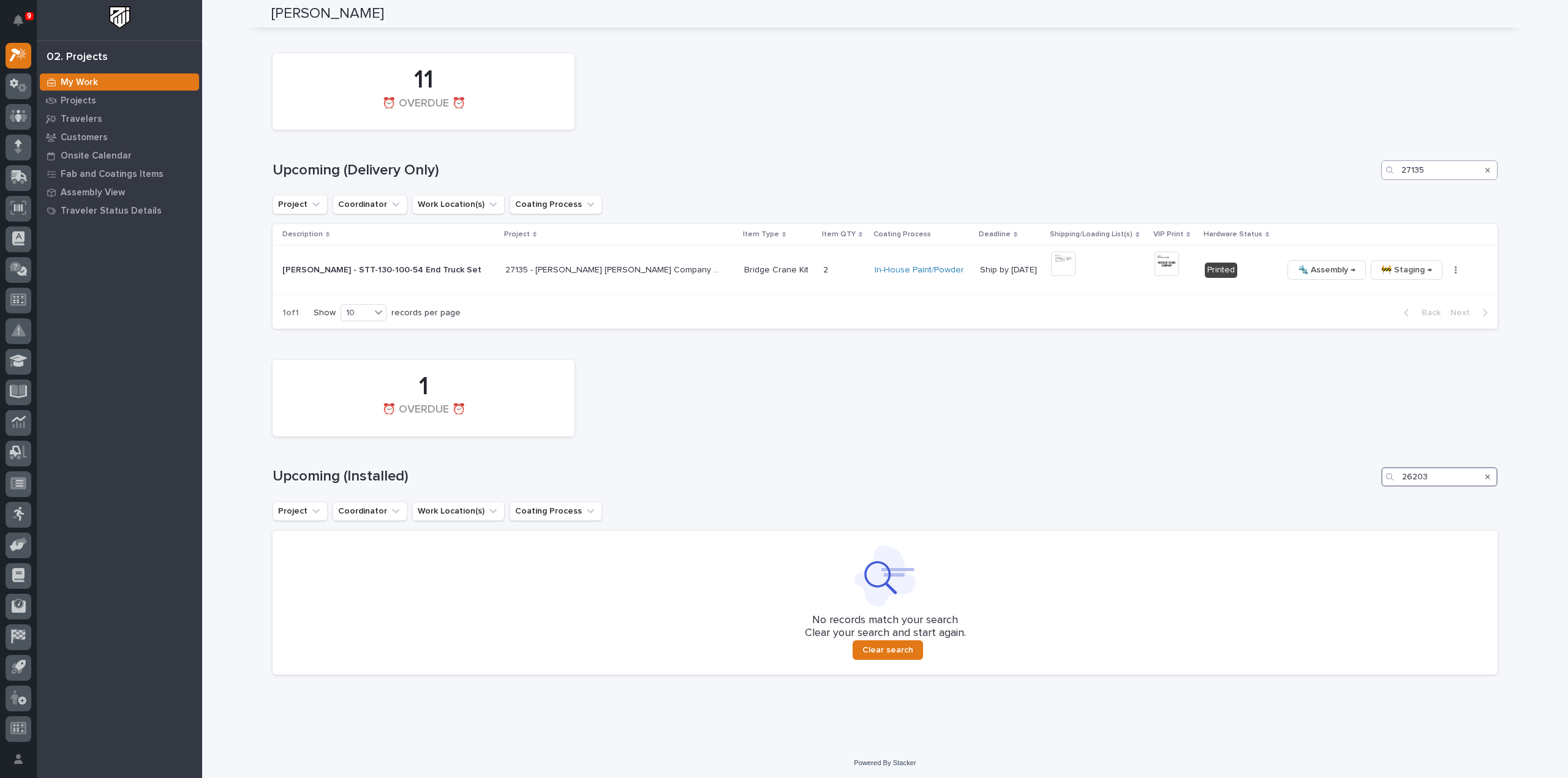
type input "26203"
drag, startPoint x: 1422, startPoint y: 166, endPoint x: 1369, endPoint y: 176, distance: 53.9
click at [1369, 176] on div "Upcoming (Delivery Only) 27135" at bounding box center [885, 170] width 1225 height 20
type input "26203"
drag, startPoint x: 1434, startPoint y: 470, endPoint x: 1361, endPoint y: 492, distance: 76.2
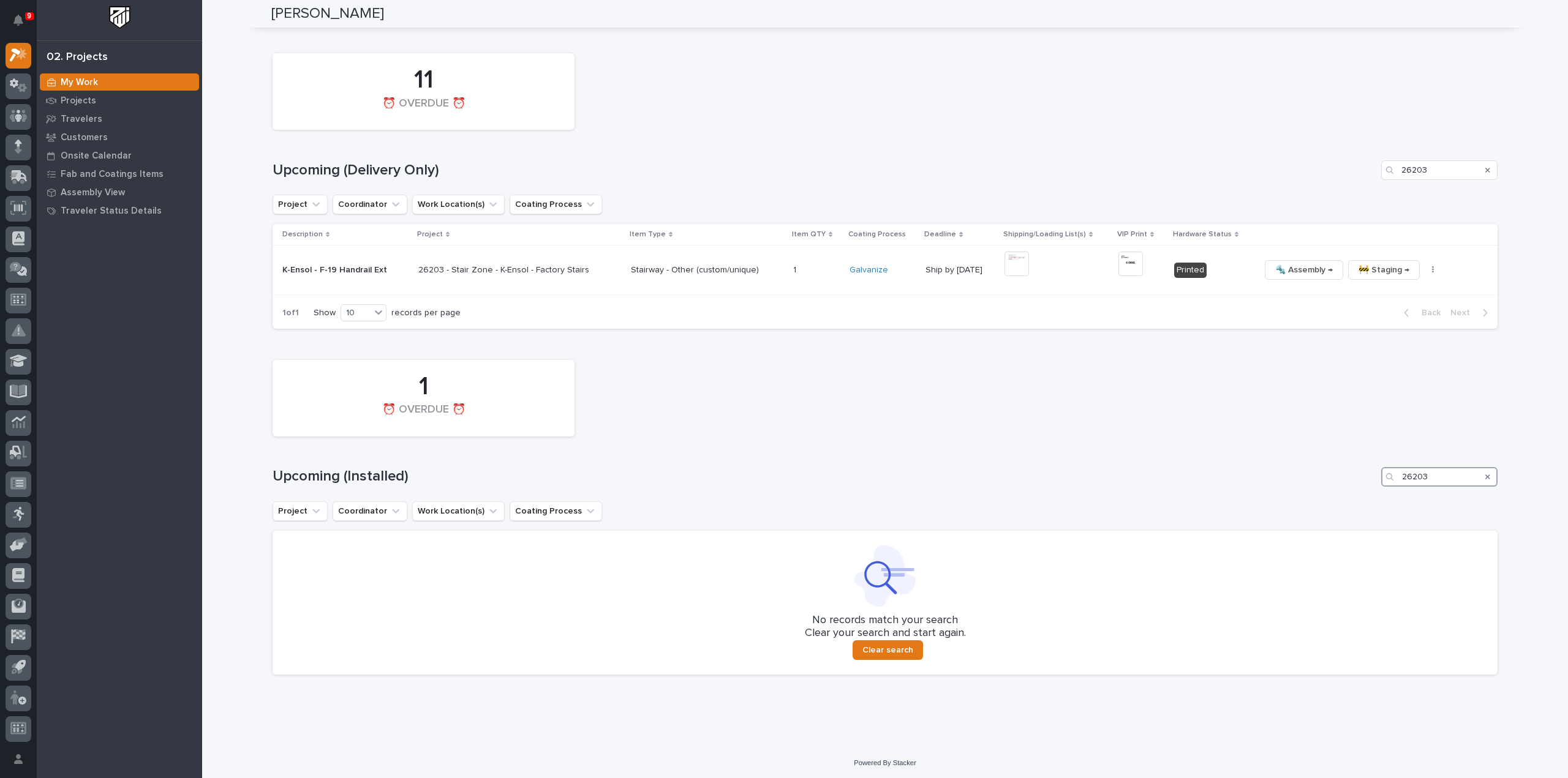
click at [1361, 492] on div "1 ⏰ OVERDUE ⏰ Upcoming (Installed) 26203 Project Coordinator Work Location(s) C…" at bounding box center [885, 514] width 1225 height 321
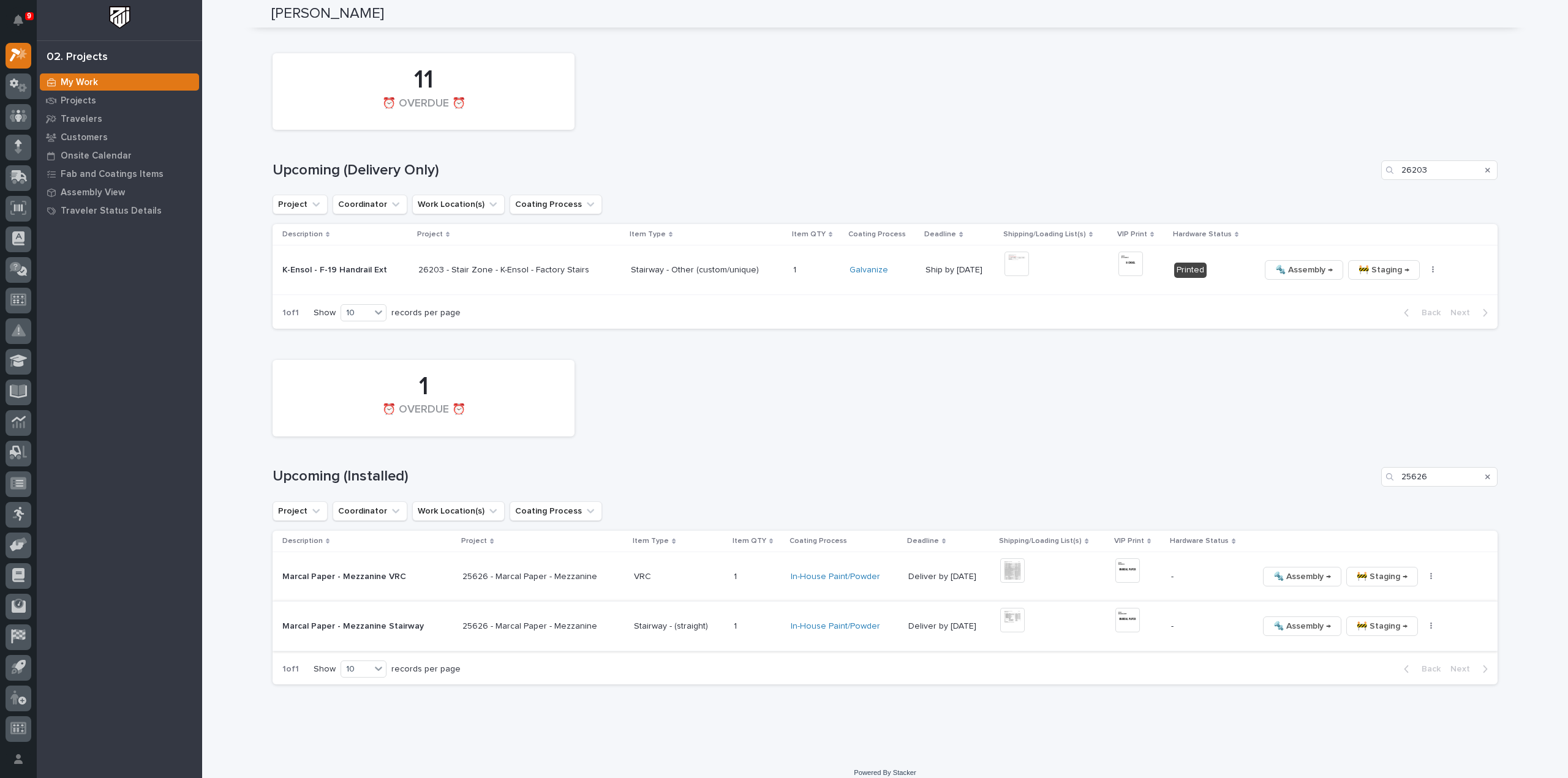
click at [1423, 624] on button "button" at bounding box center [1431, 626] width 17 height 9
click at [1359, 706] on span "🔩 Hardware" at bounding box center [1369, 709] width 51 height 15
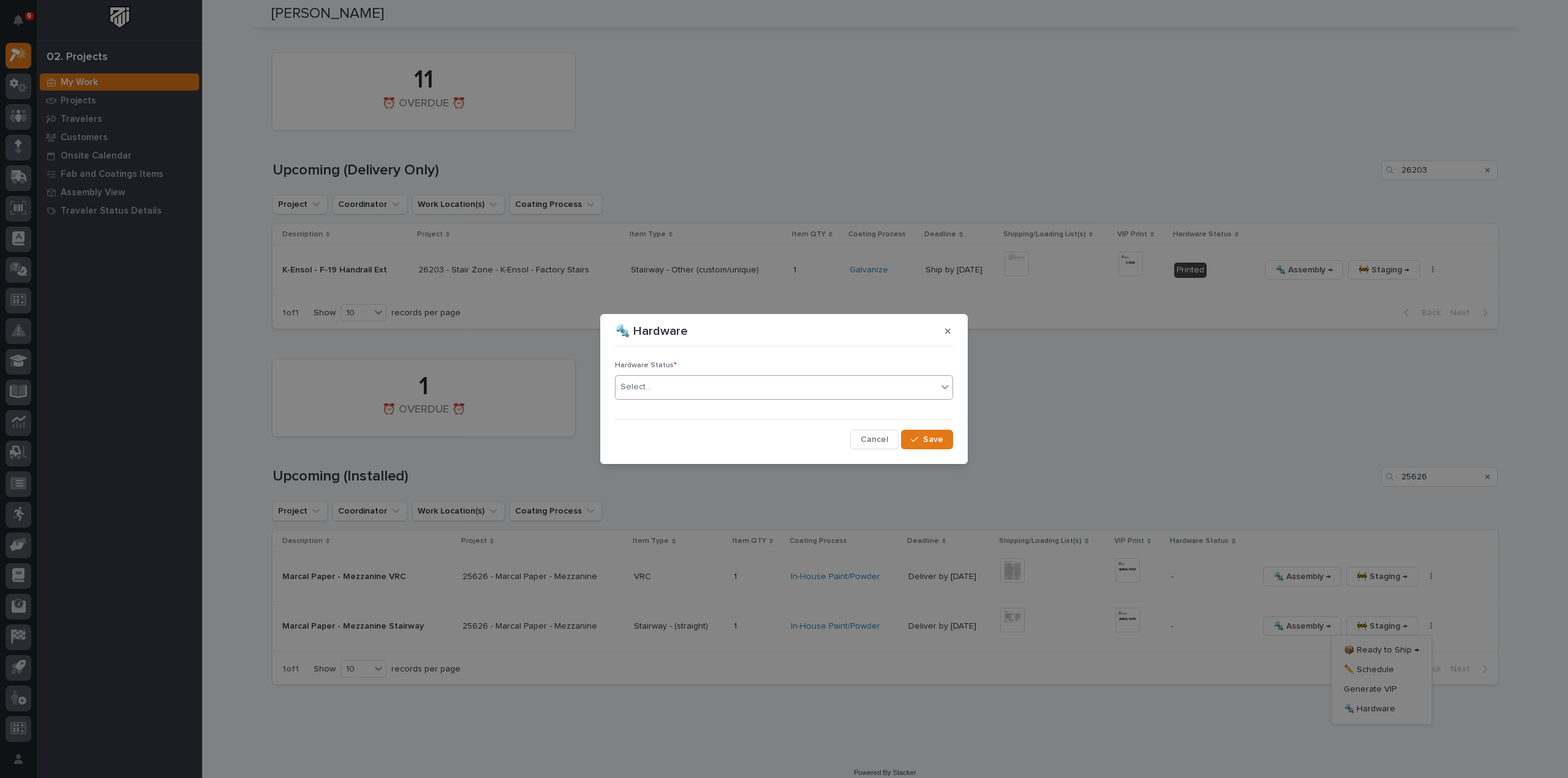
click at [683, 387] on div "Select..." at bounding box center [776, 387] width 322 height 20
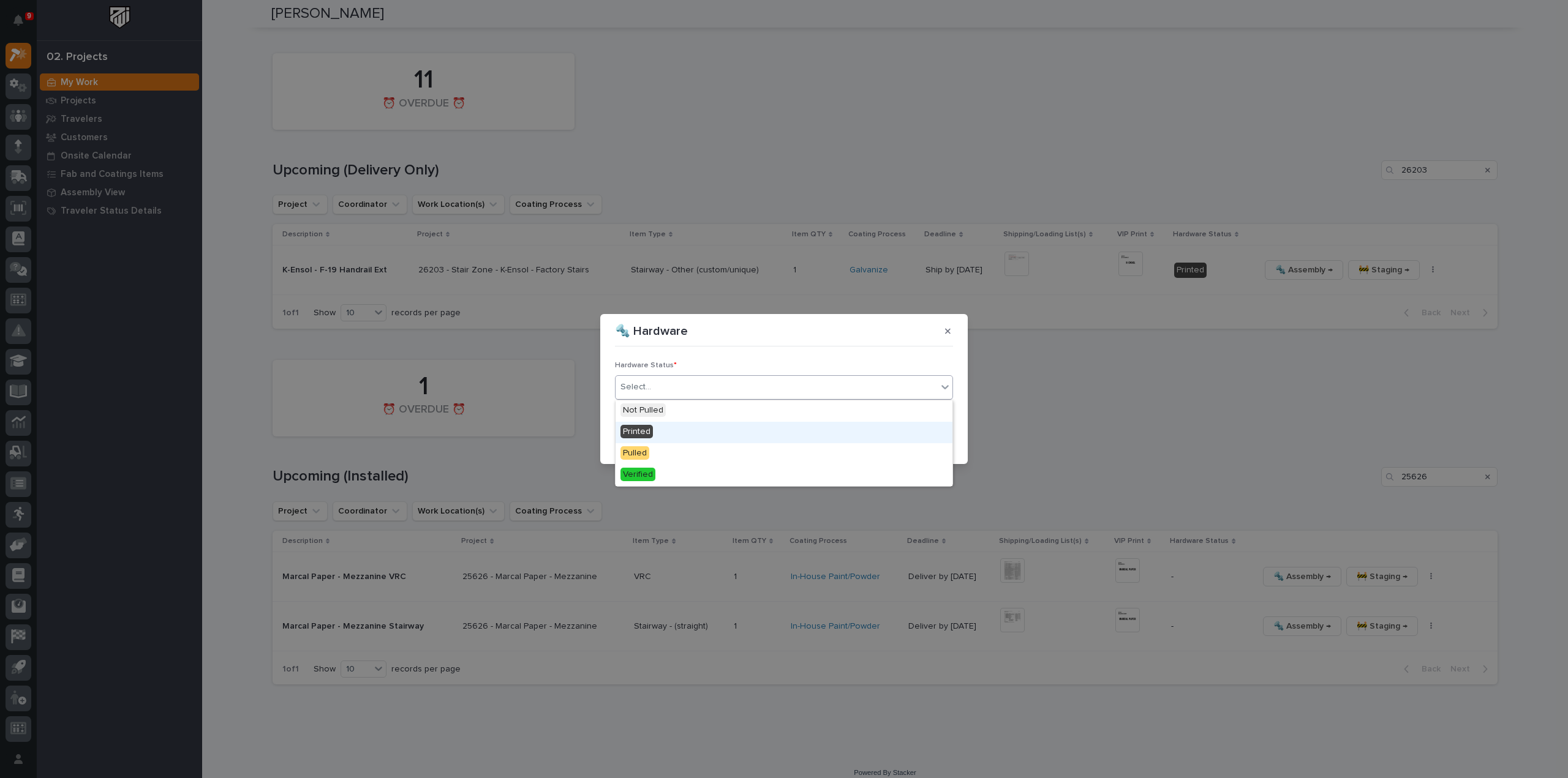
drag, startPoint x: 673, startPoint y: 421, endPoint x: 672, endPoint y: 431, distance: 10.0
click at [672, 431] on div "Printed" at bounding box center [784, 432] width 337 height 21
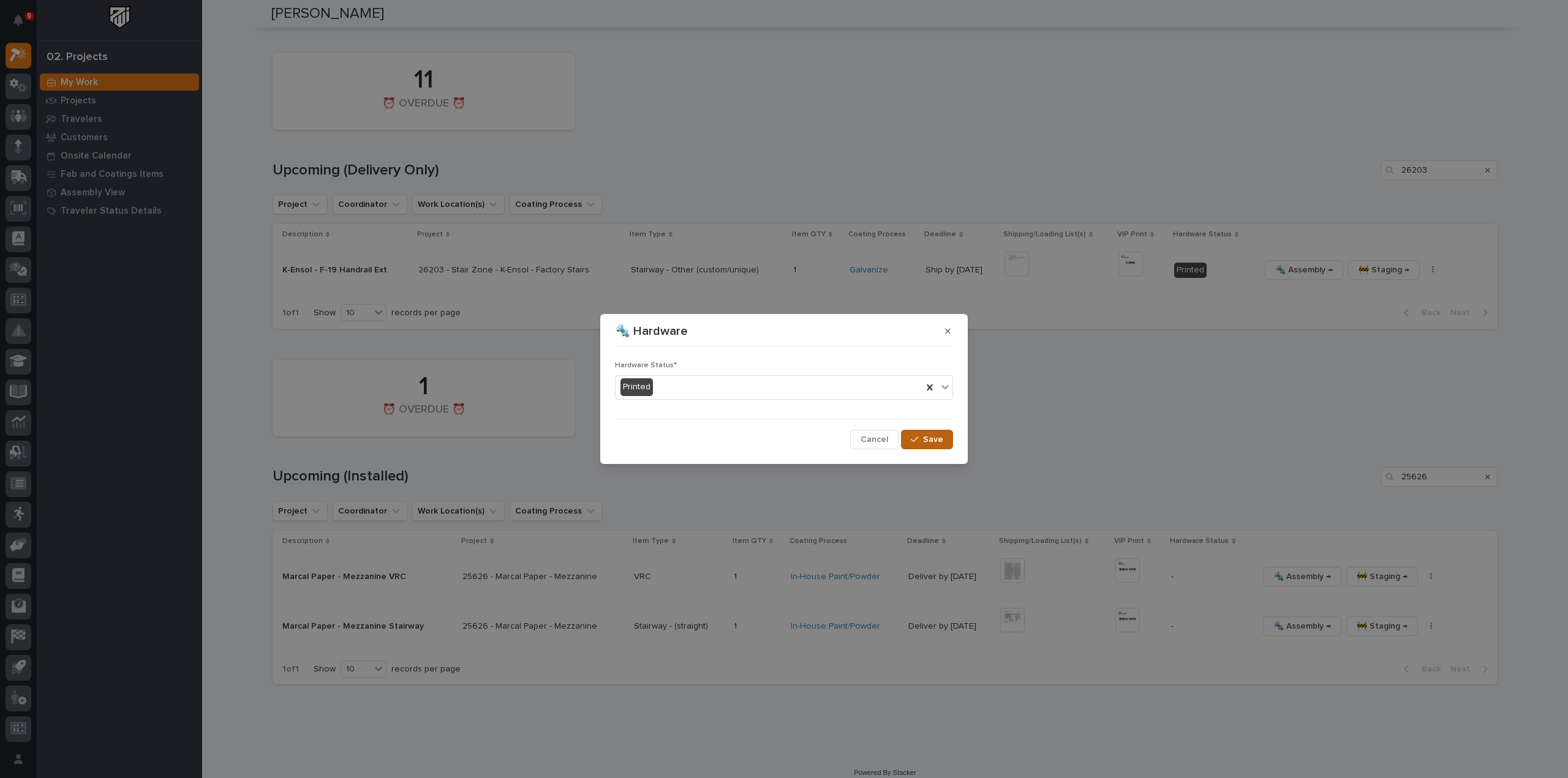
click at [926, 444] on span "Save" at bounding box center [933, 439] width 20 height 11
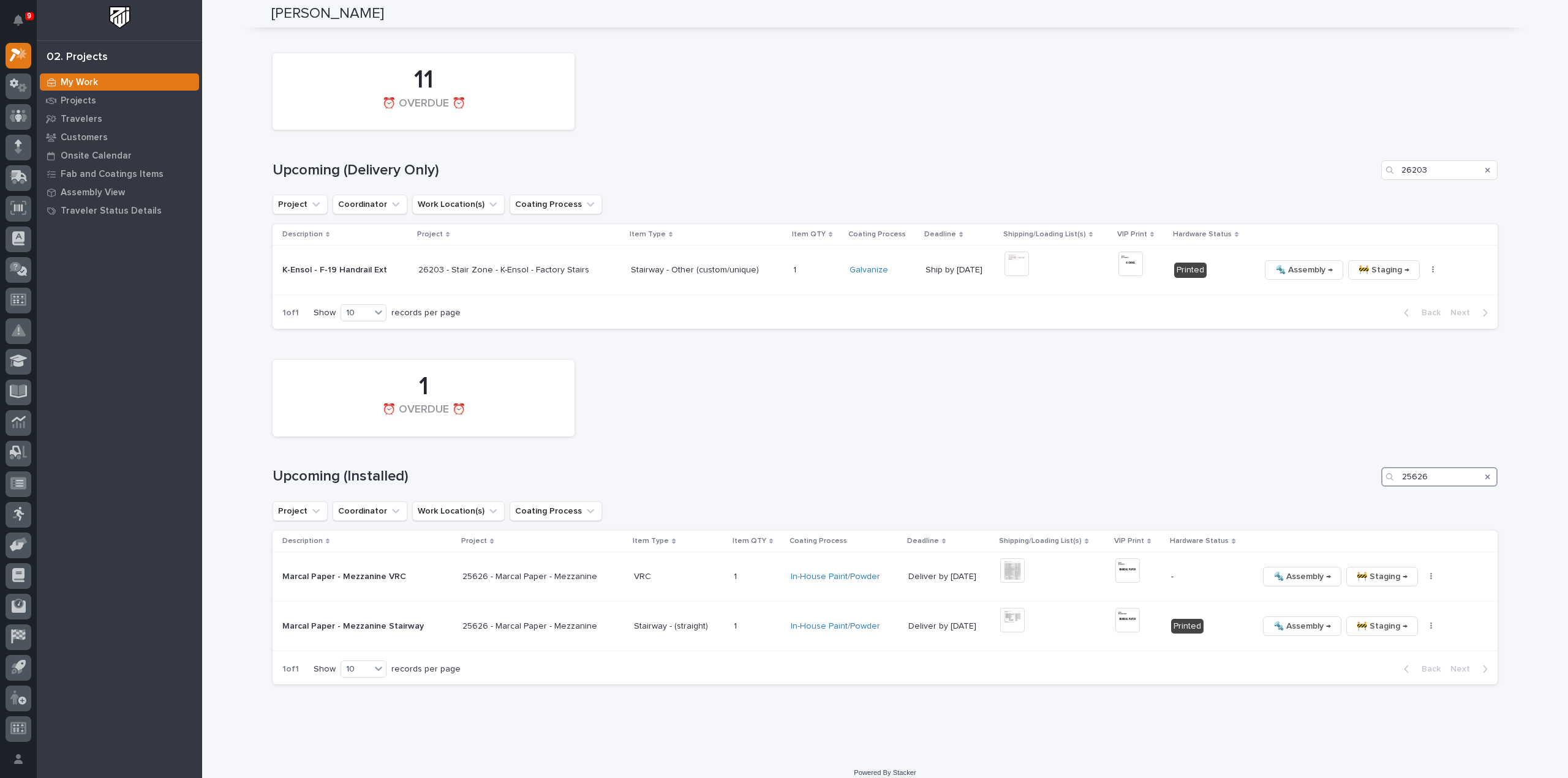
click at [1391, 485] on div "1 ⏰ OVERDUE ⏰ Upcoming (Installed) 25626 Project Coordinator Work Location(s) C…" at bounding box center [885, 519] width 1225 height 331
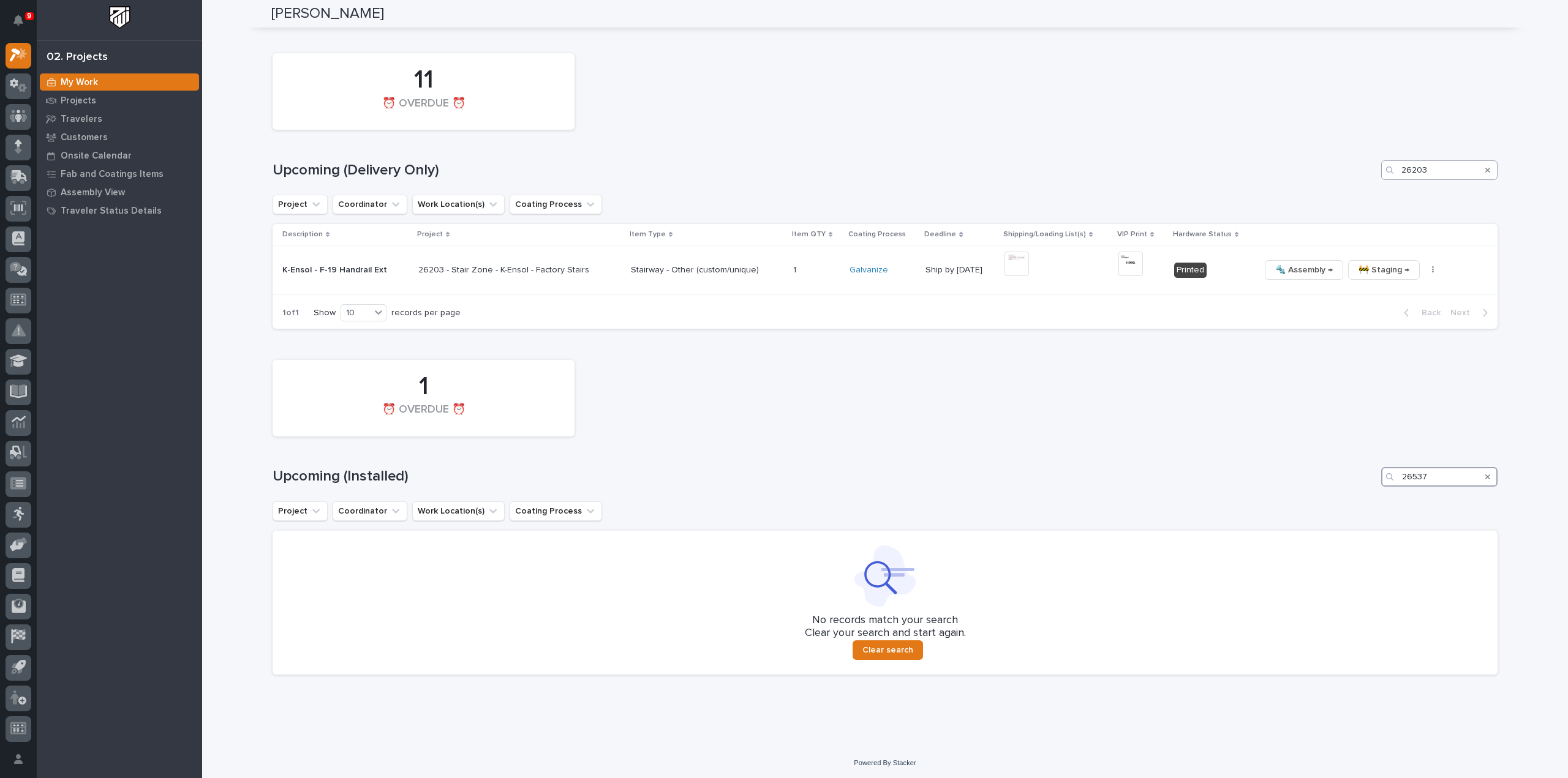
type input "26537"
drag, startPoint x: 1436, startPoint y: 163, endPoint x: 1320, endPoint y: 194, distance: 120.1
click at [1320, 194] on div "11 ⏰ OVERDUE ⏰ Upcoming (Delivery Only) 26203 Project Coordinator Work Location…" at bounding box center [885, 188] width 1225 height 282
drag, startPoint x: 1461, startPoint y: 168, endPoint x: 1379, endPoint y: 181, distance: 83.0
click at [1379, 181] on div "11 ⏰ OVERDUE ⏰ Upcoming (Delivery Only) 26537 Project Coordinator Work Location…" at bounding box center [885, 188] width 1225 height 282
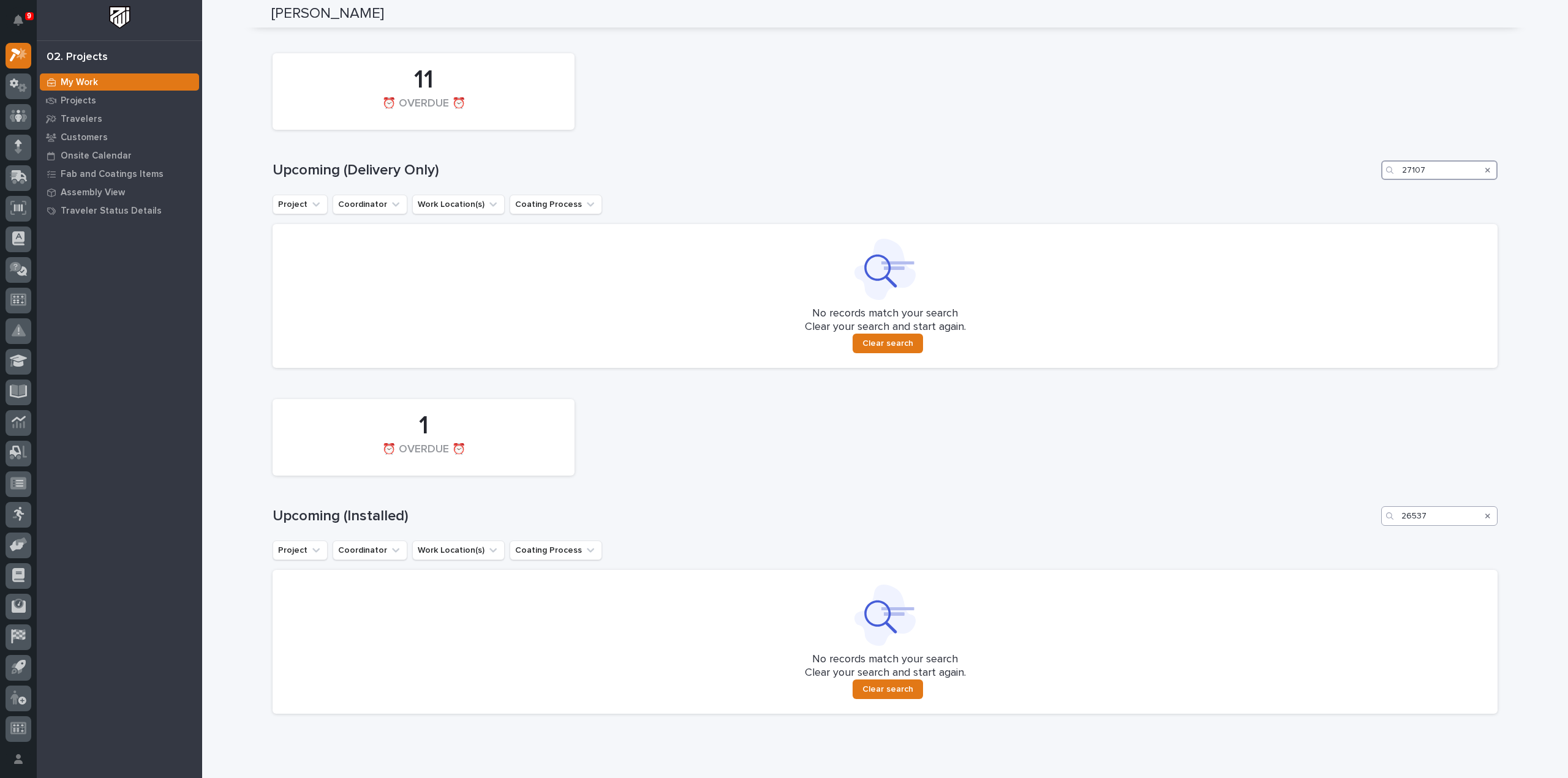
type input "27107"
drag, startPoint x: 1448, startPoint y: 515, endPoint x: 1364, endPoint y: 527, distance: 84.9
click at [1364, 527] on div "1 ⏰ OVERDUE ⏰ Upcoming (Installed) 26537 Project Coordinator Work Location(s) C…" at bounding box center [885, 553] width 1225 height 321
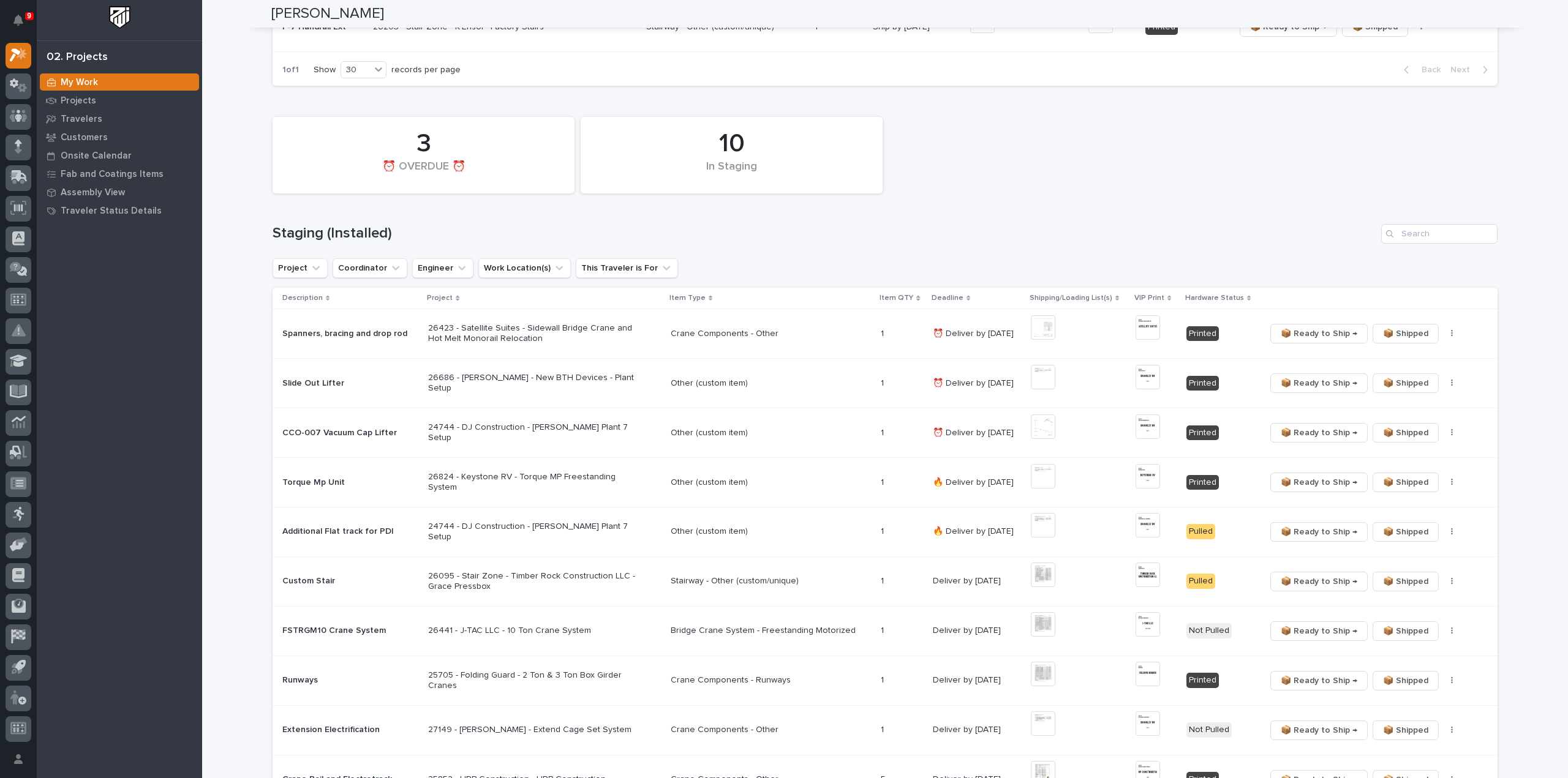
scroll to position [374, 0]
type input "27107"
click at [1454, 236] on input "Search" at bounding box center [1439, 235] width 116 height 20
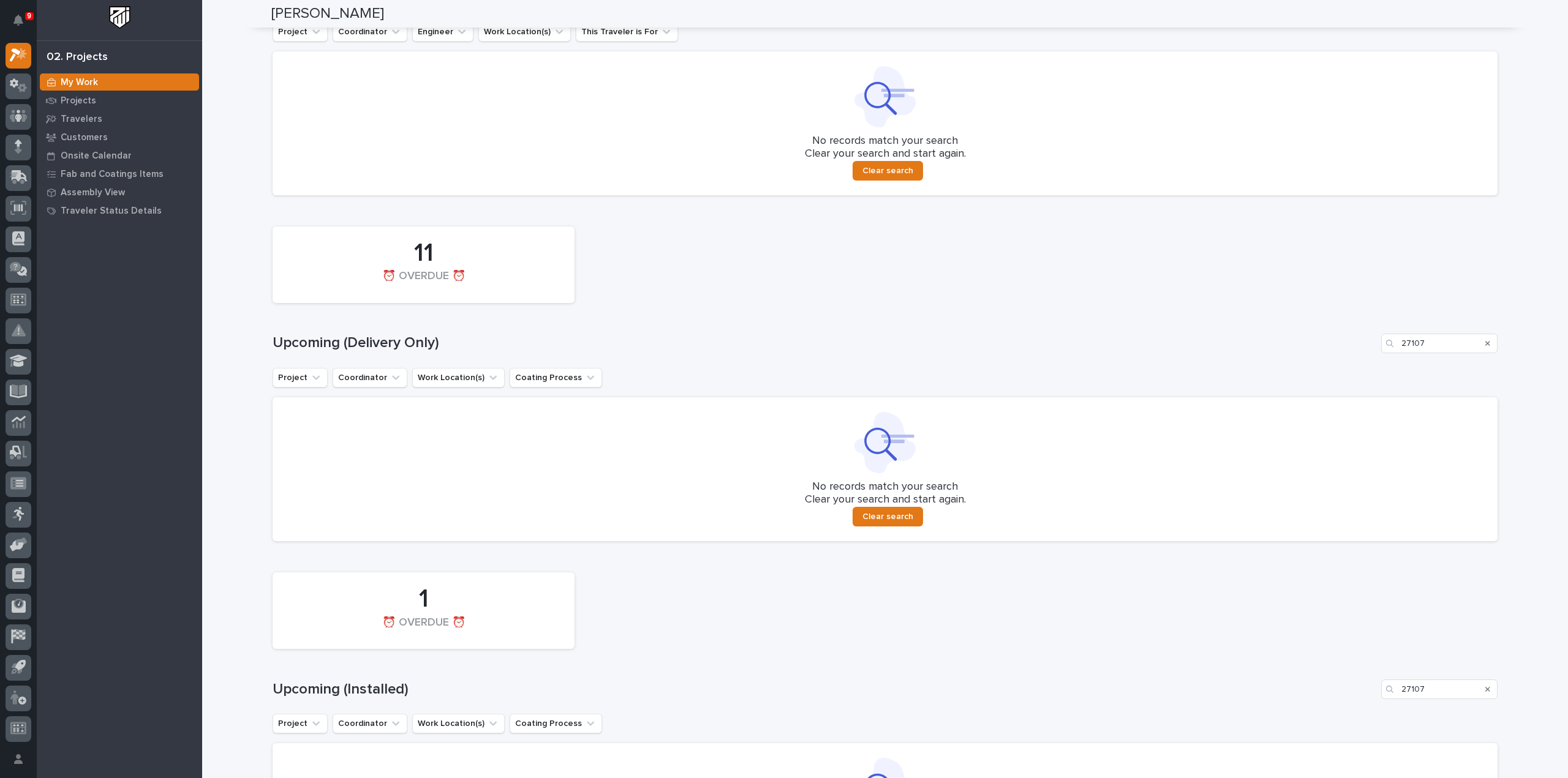
scroll to position [662, 0]
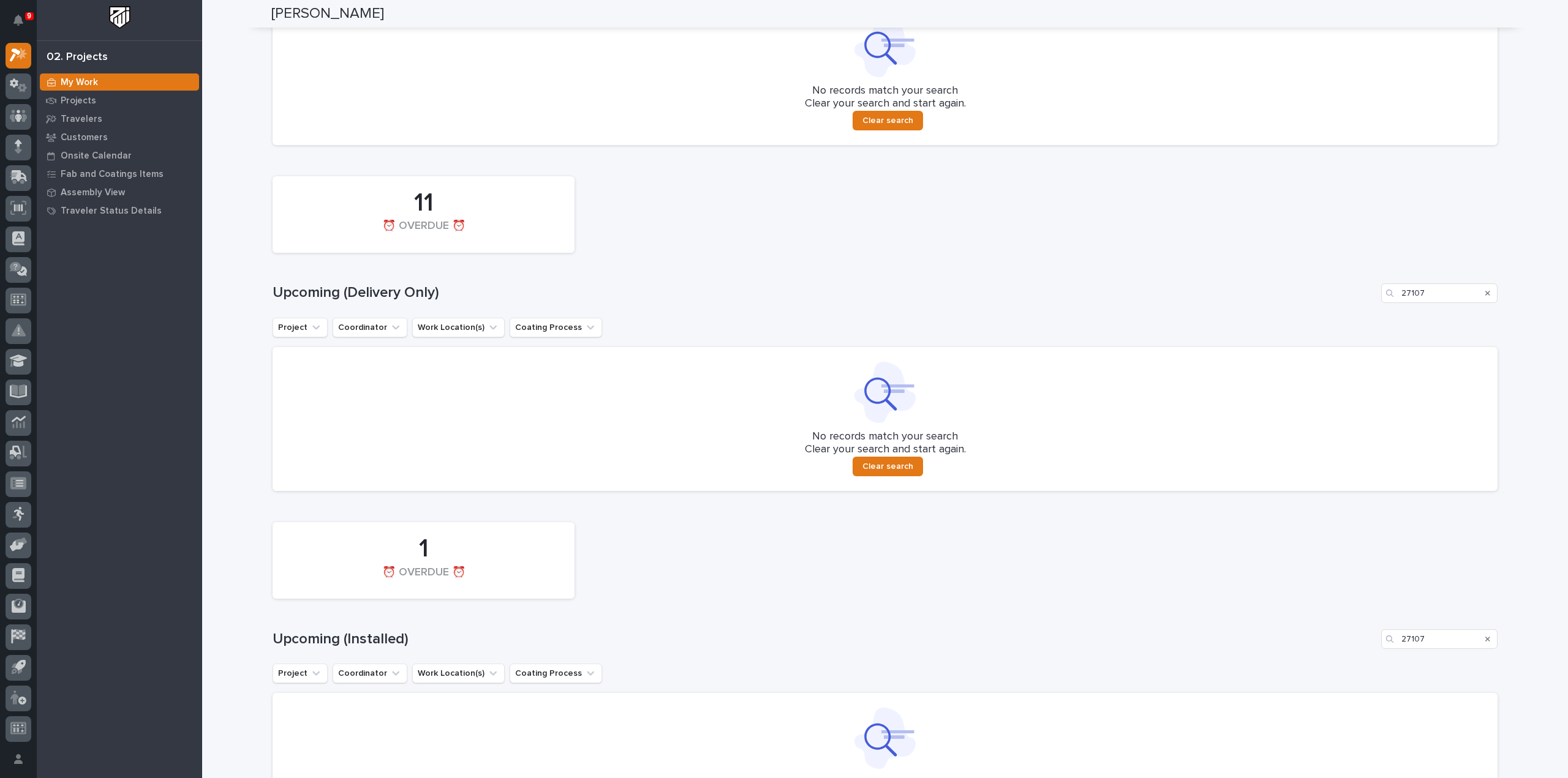
type input "27107"
drag, startPoint x: 1435, startPoint y: 301, endPoint x: 1420, endPoint y: 300, distance: 15.0
click at [1420, 300] on input "27107" at bounding box center [1439, 293] width 116 height 20
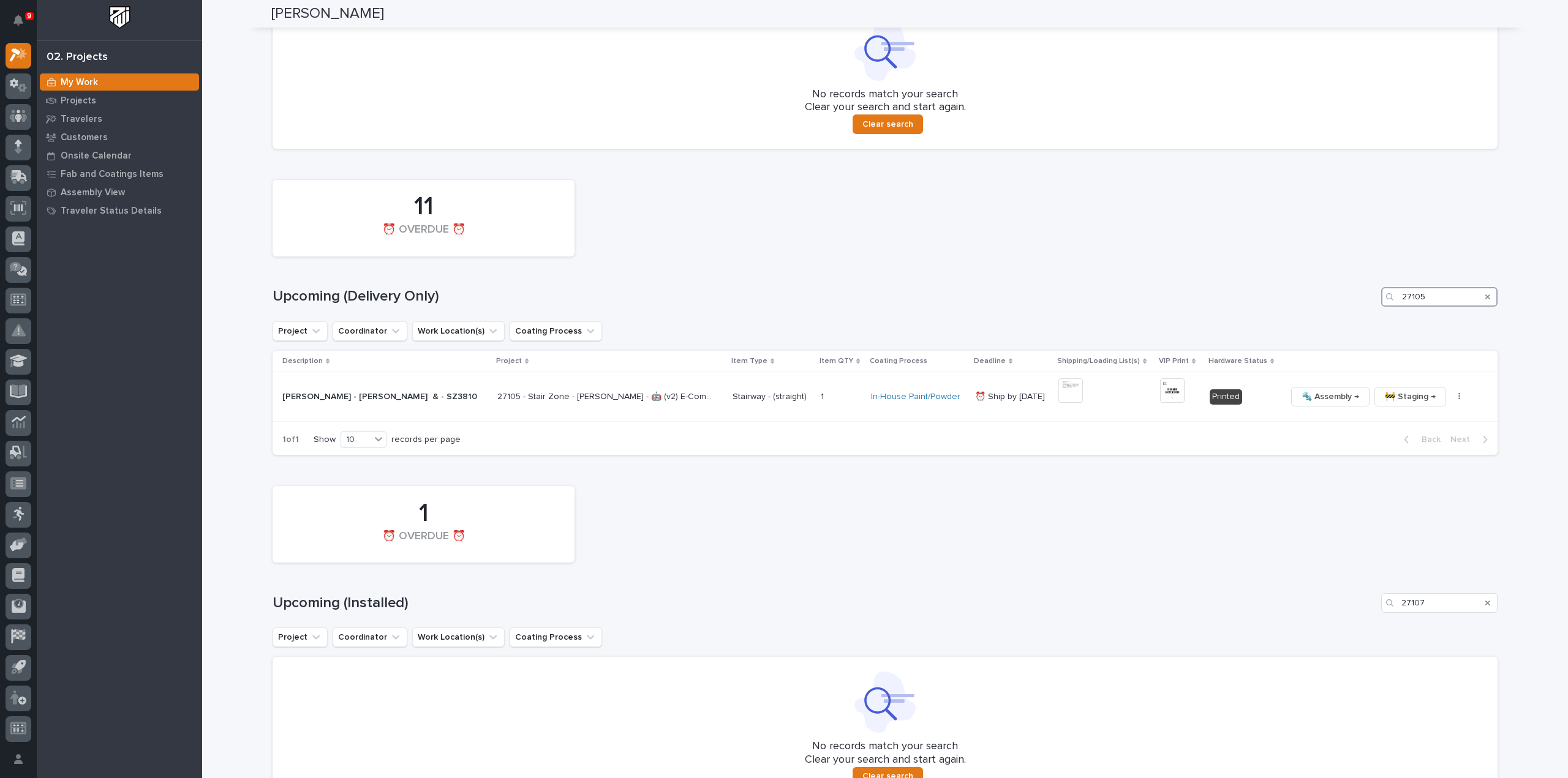
scroll to position [642, 0]
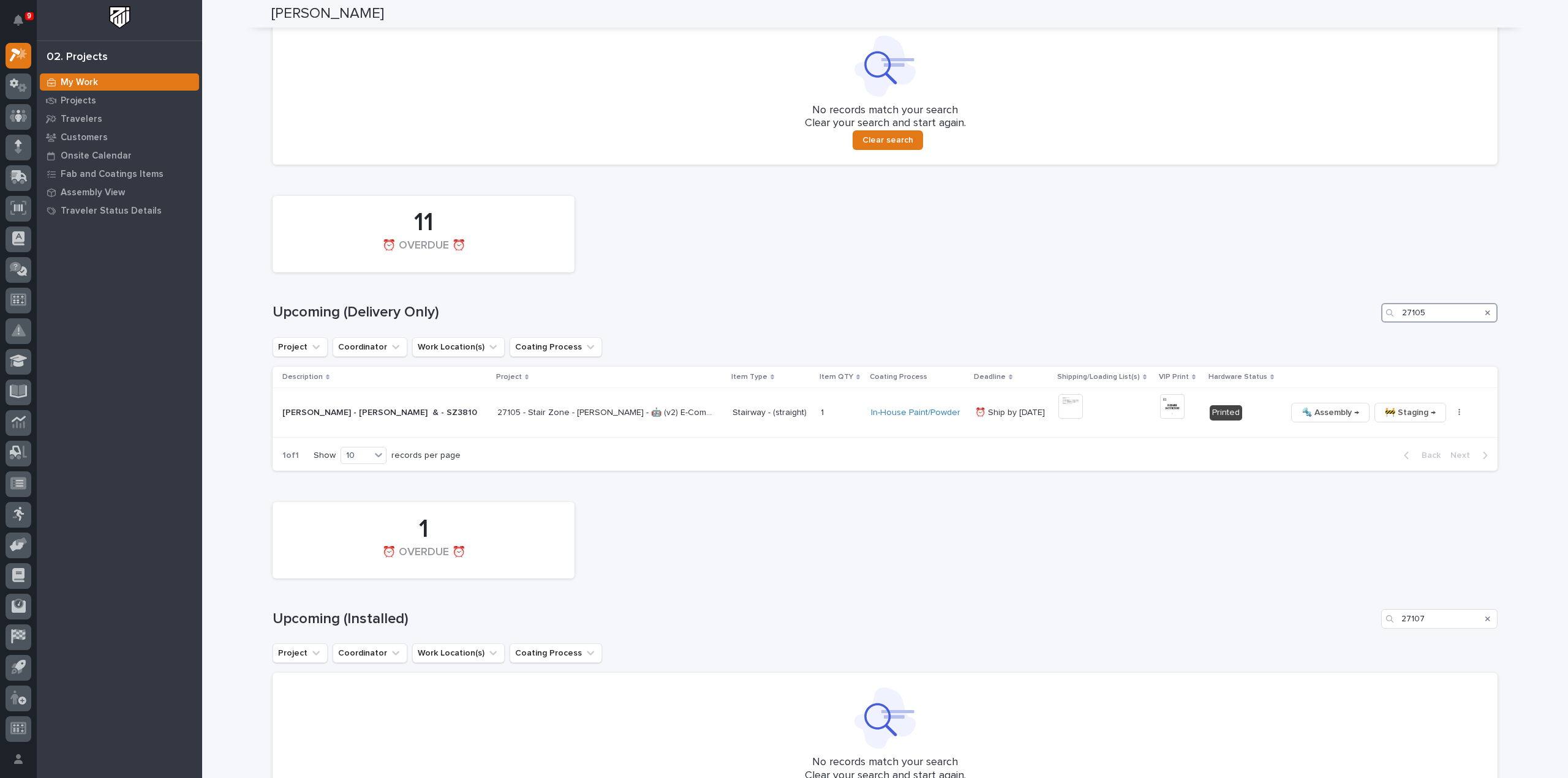
drag, startPoint x: 1417, startPoint y: 318, endPoint x: 1375, endPoint y: 328, distance: 43.2
click at [1375, 328] on div "11 ⏰ OVERDUE ⏰ Upcoming (Delivery Only) 27105 Project Coordinator Work Location…" at bounding box center [885, 330] width 1225 height 282
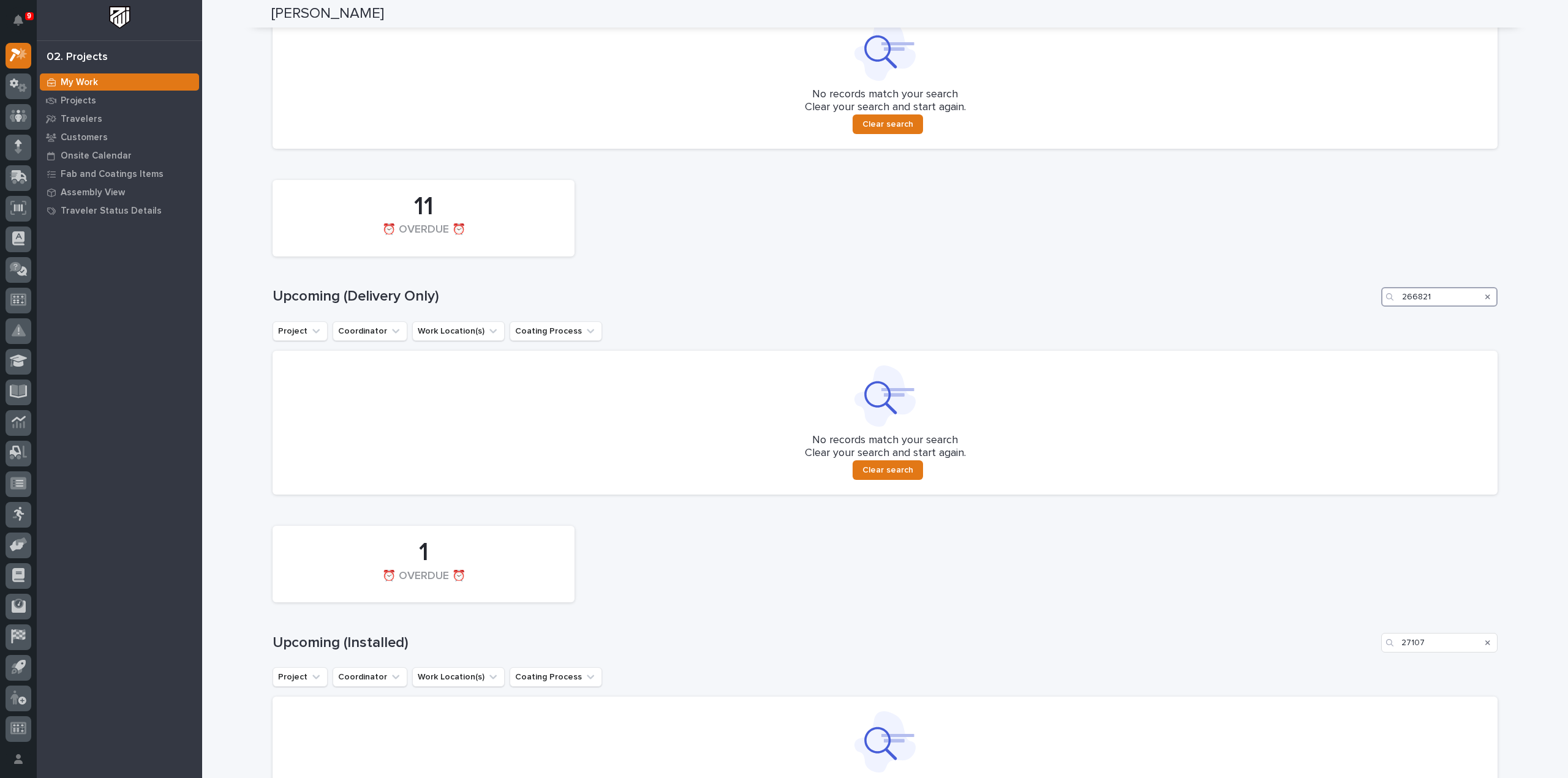
scroll to position [662, 0]
drag, startPoint x: 1441, startPoint y: 298, endPoint x: 1354, endPoint y: 302, distance: 87.1
click at [1354, 302] on div "Upcoming (Delivery Only) 266821" at bounding box center [885, 293] width 1225 height 20
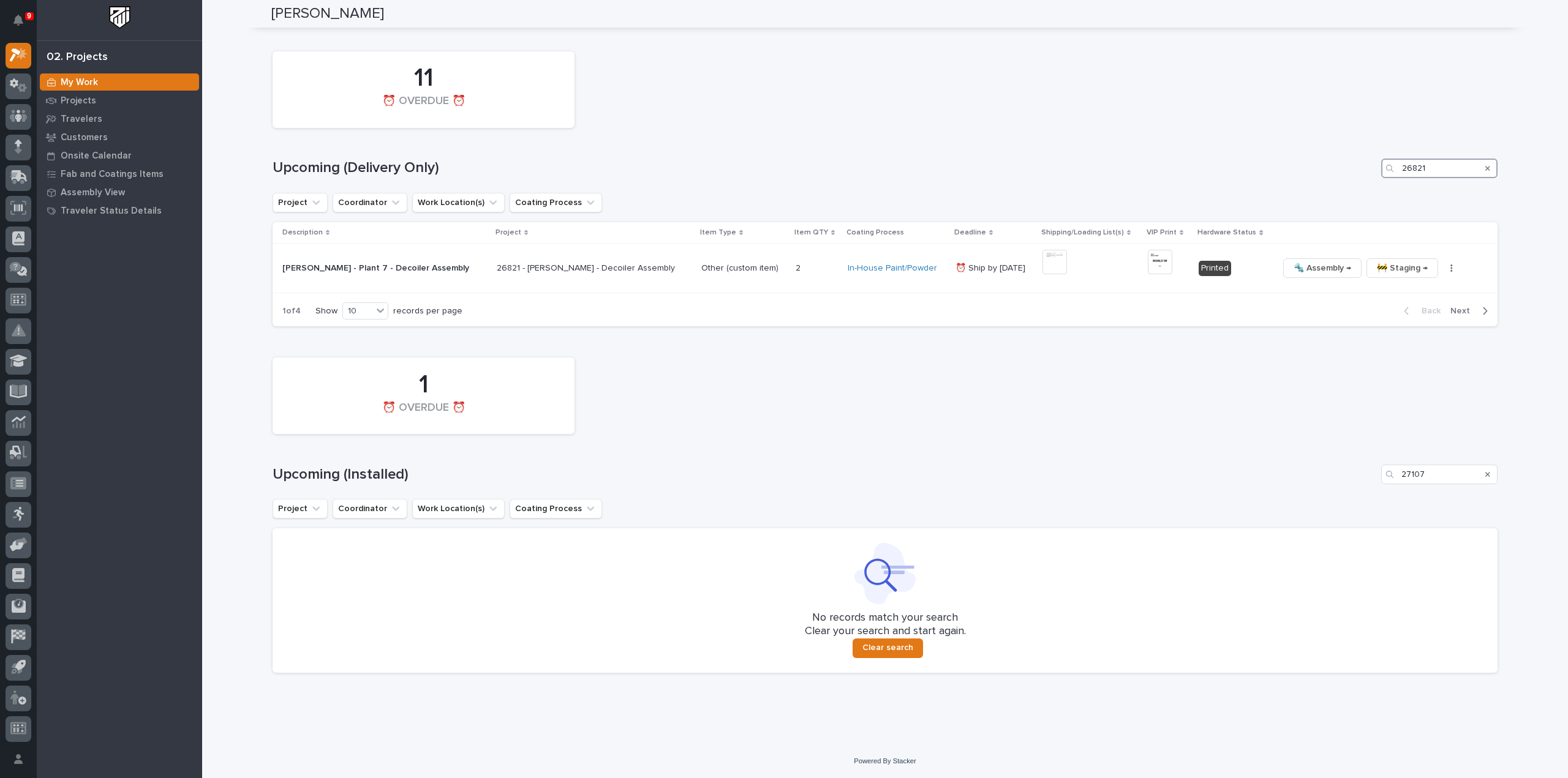
scroll to position [642, 0]
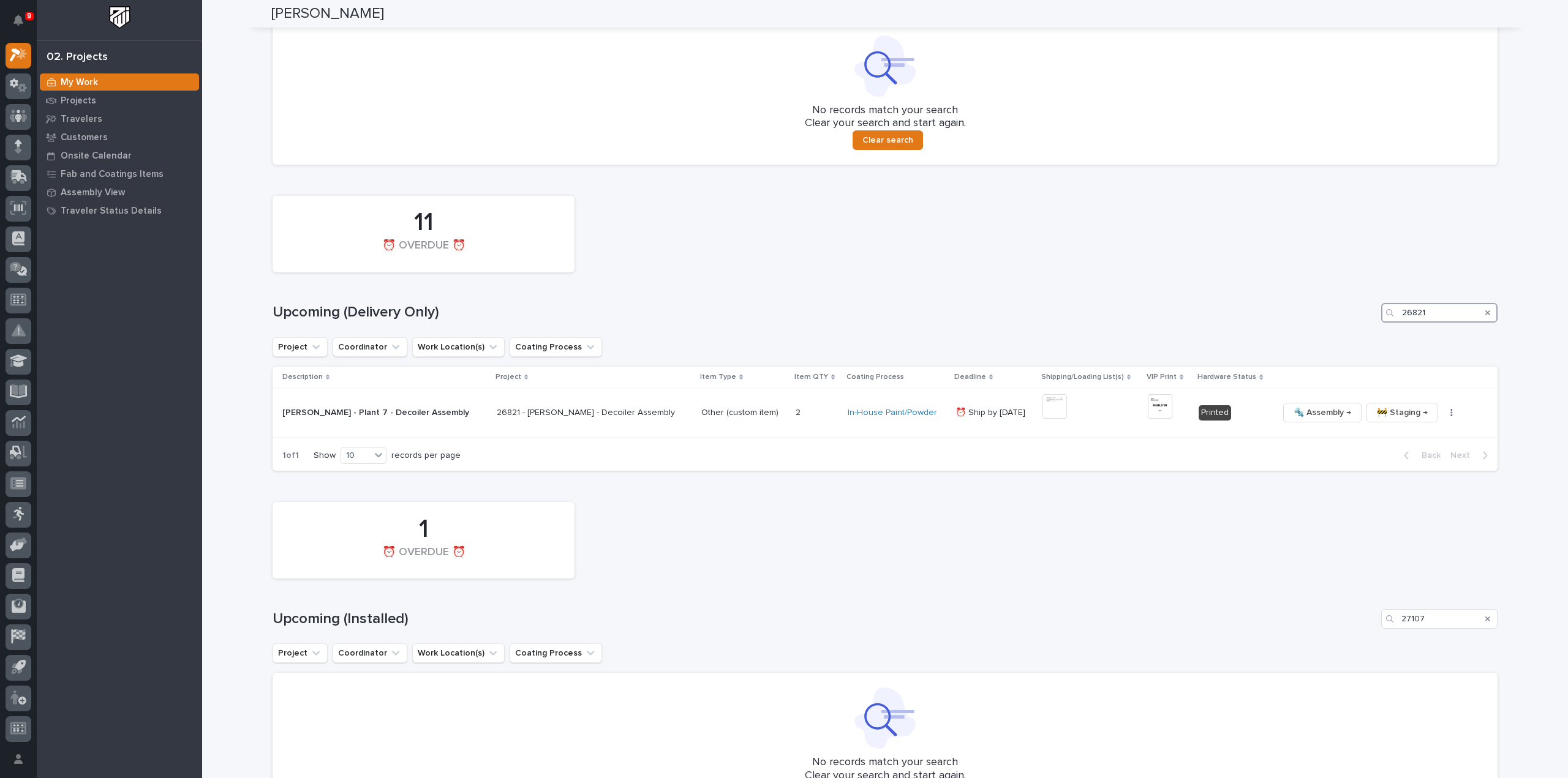
type input "26821"
